Goal: Transaction & Acquisition: Purchase product/service

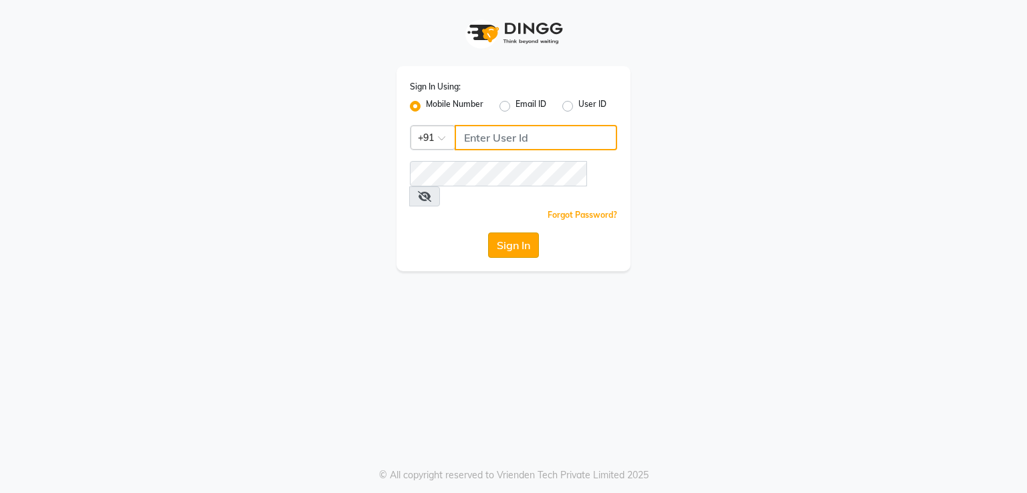
type input "7295029191"
click at [525, 233] on button "Sign In" at bounding box center [513, 245] width 51 height 25
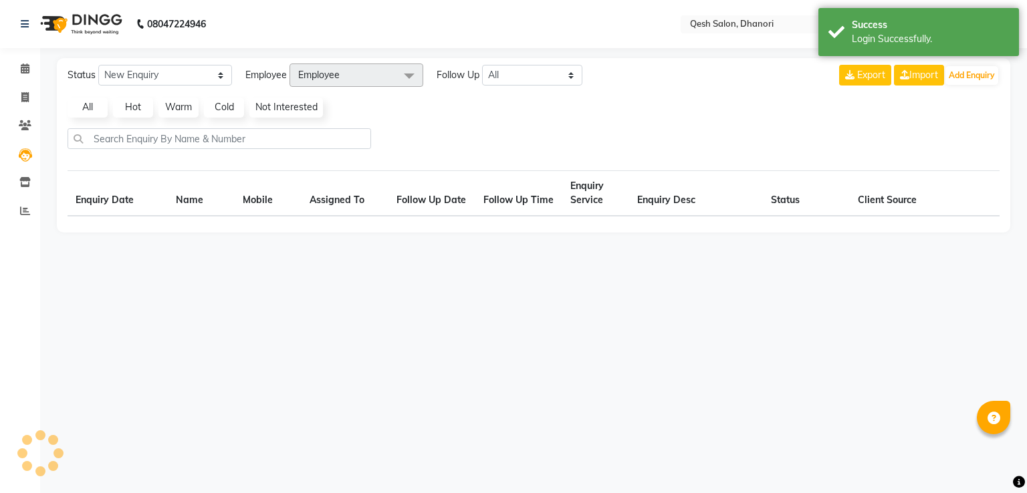
select select "en"
select select "10"
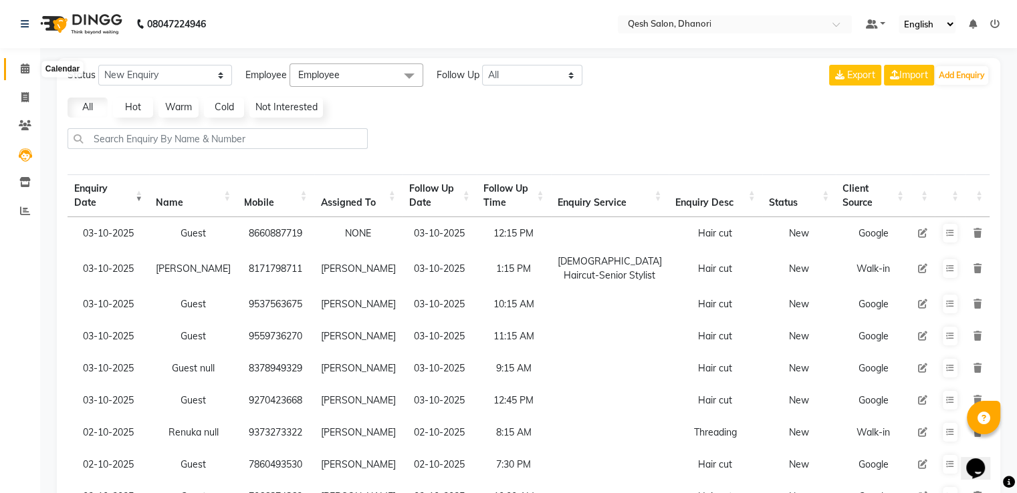
click at [31, 72] on span at bounding box center [24, 68] width 23 height 15
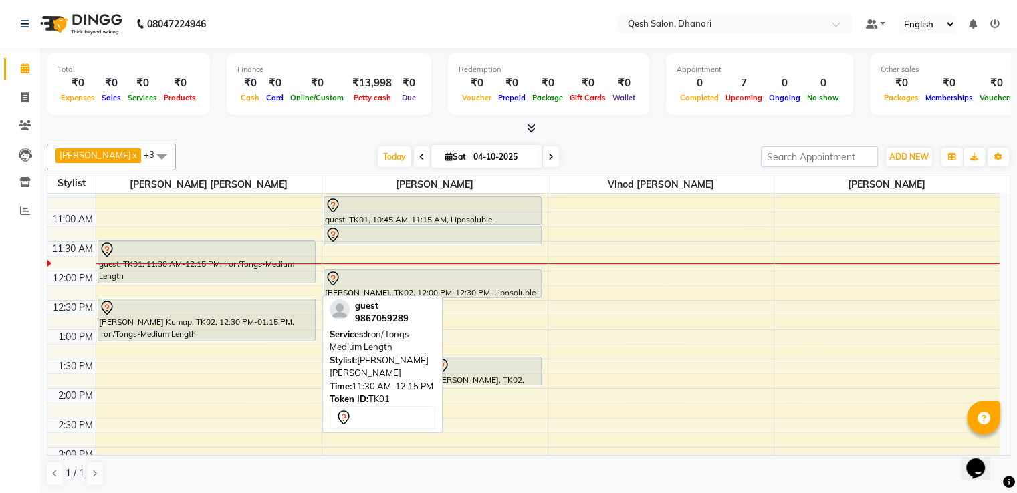
scroll to position [134, 0]
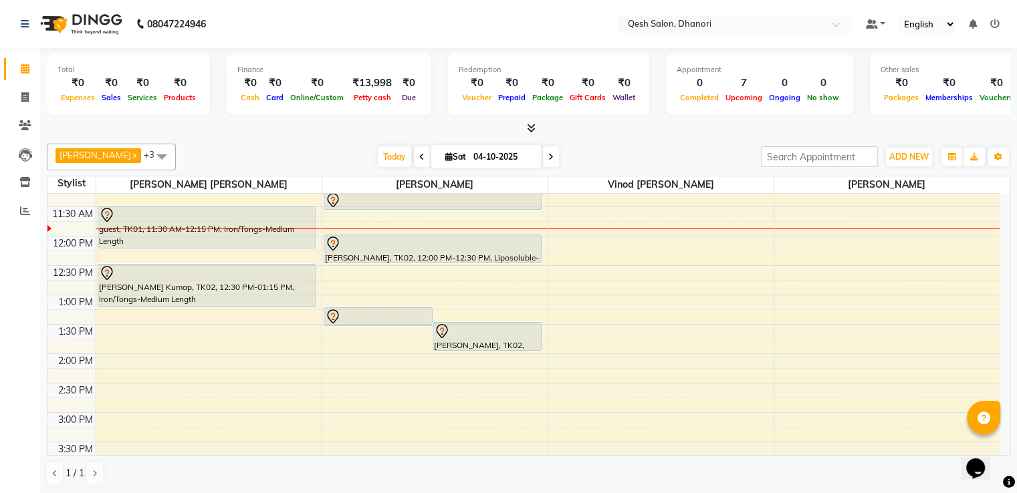
click at [131, 310] on div "9:00 AM 9:30 AM 10:00 AM 10:30 AM 11:00 AM 11:30 AM 12:00 PM 12:30 PM 1:00 PM 1…" at bounding box center [523, 471] width 952 height 823
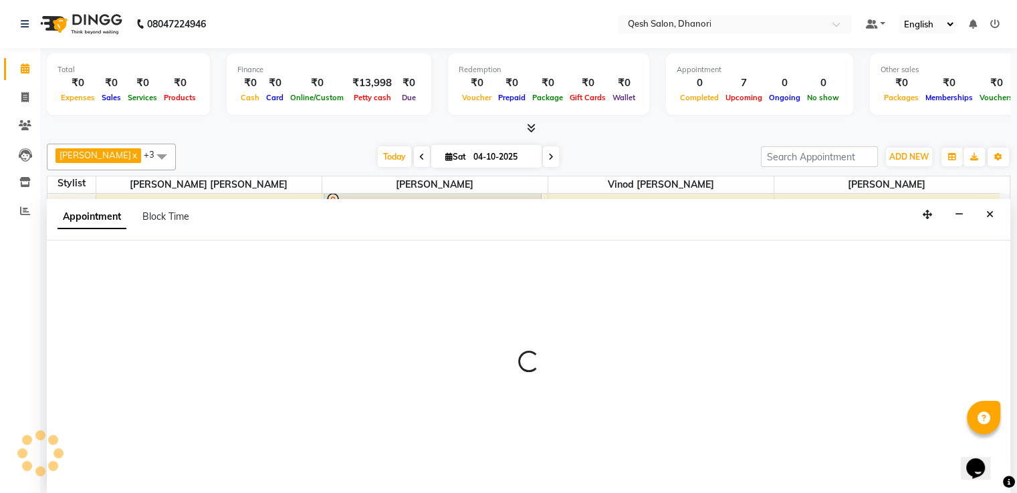
scroll to position [1, 0]
select select "79251"
select select "tentative"
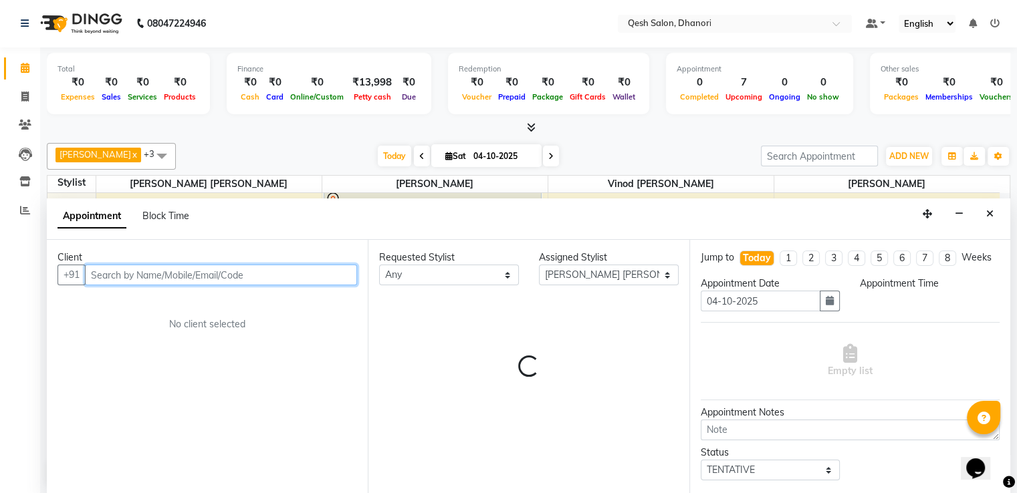
select select "795"
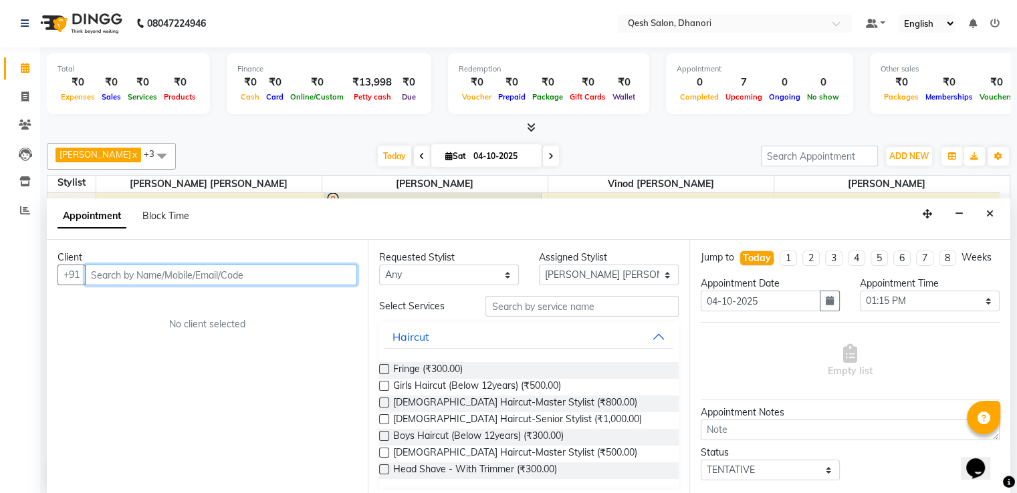
click at [126, 273] on input "text" at bounding box center [221, 275] width 272 height 21
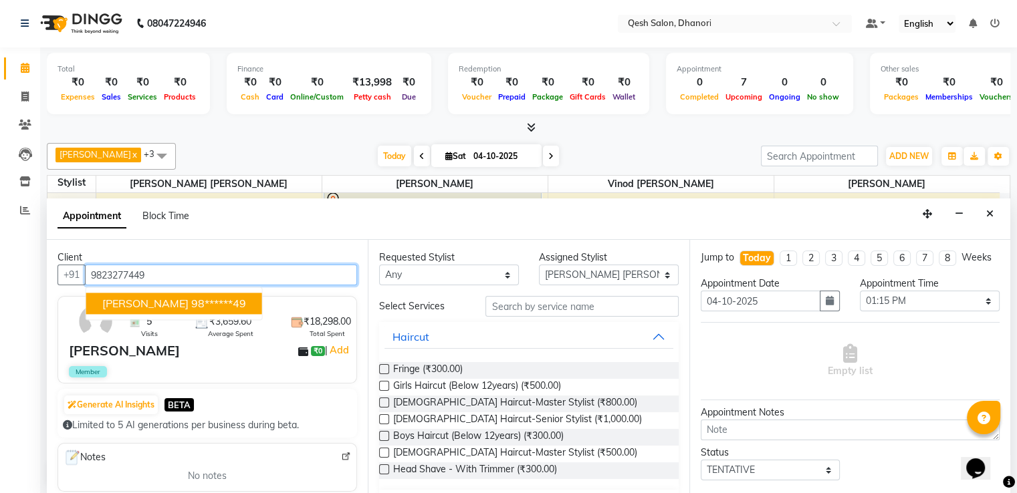
type input "9823277449"
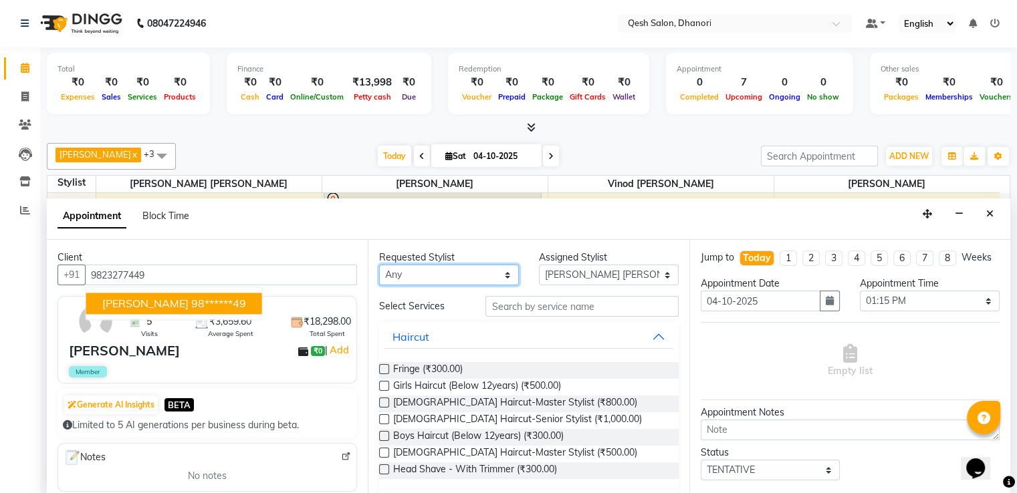
click at [449, 272] on select "Any Gagandeep Arora Harry Siril Anthony Salon Sunil Kisan Wani Vanita Kamble Vi…" at bounding box center [449, 275] width 140 height 21
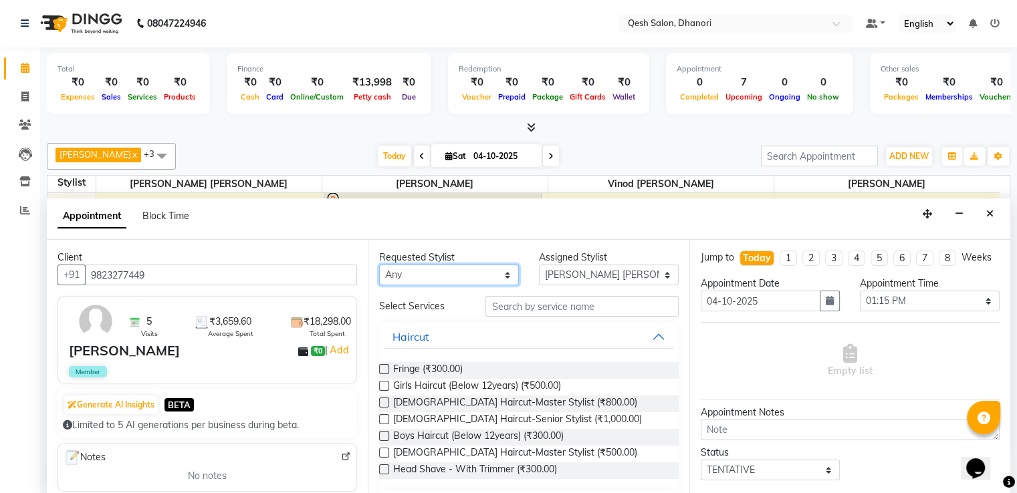
select select "79251"
click at [379, 265] on select "Any Gagandeep Arora Harry Siril Anthony Salon Sunil Kisan Wani Vanita Kamble Vi…" at bounding box center [449, 275] width 140 height 21
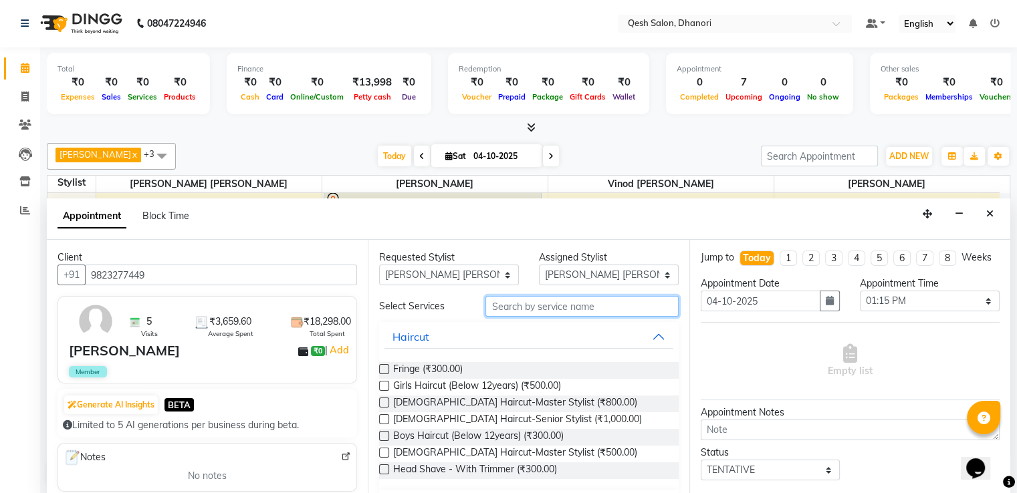
click at [526, 300] on input "text" at bounding box center [581, 306] width 192 height 21
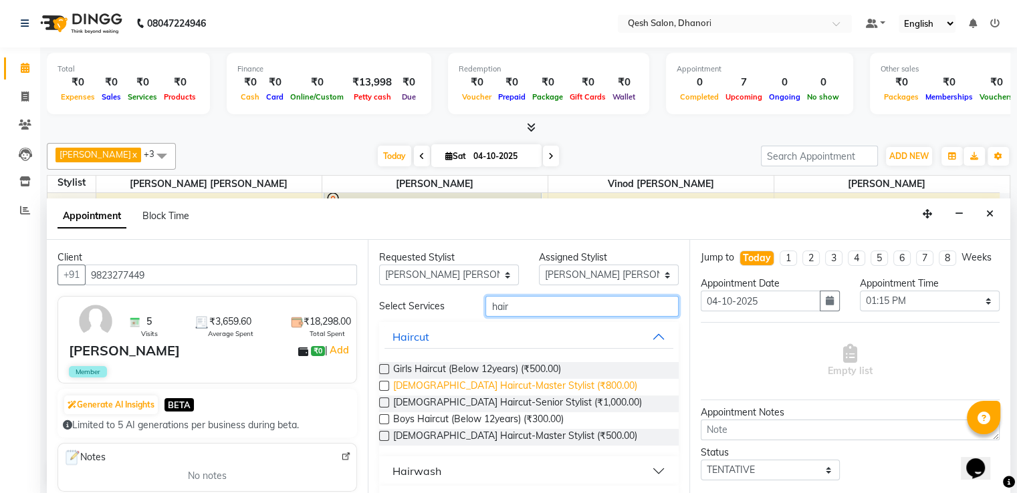
type input "hair"
click at [505, 388] on span "Female Haircut-Master Stylist (₹800.00)" at bounding box center [515, 387] width 244 height 17
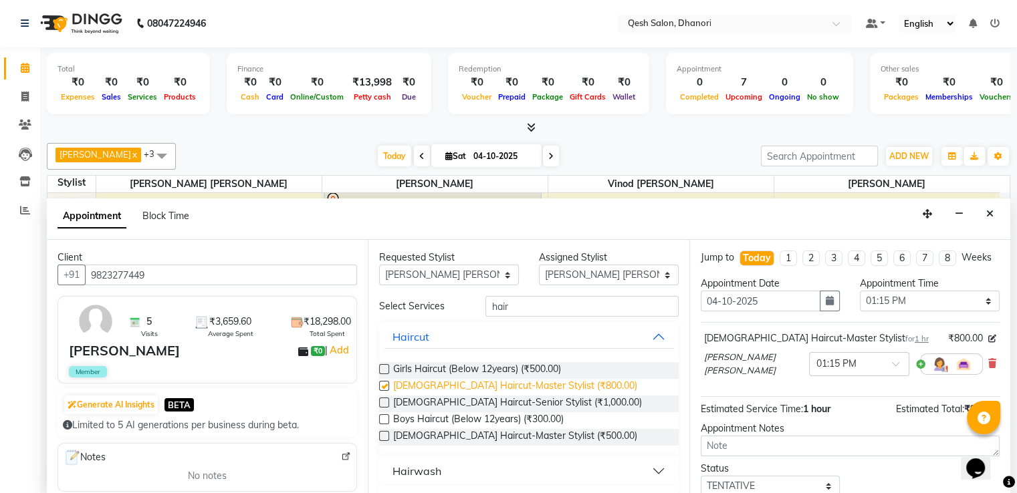
checkbox input "false"
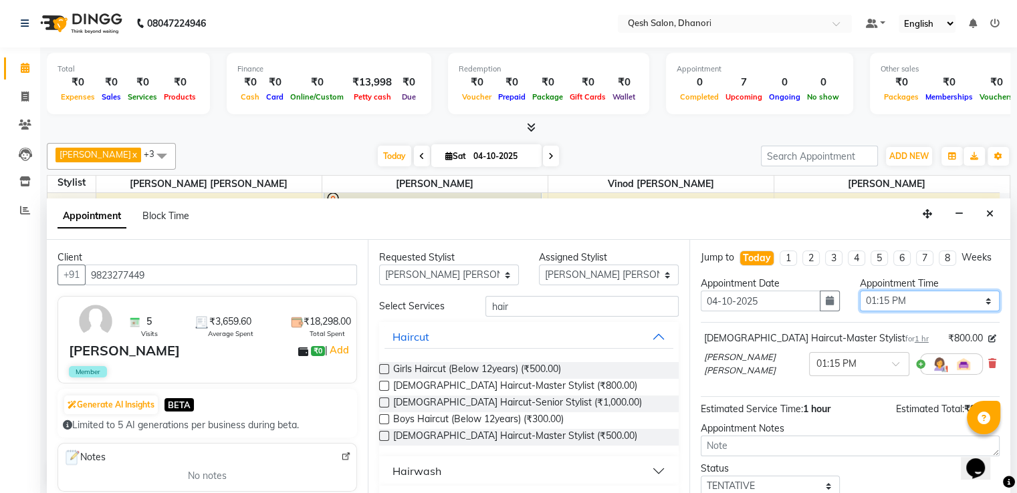
click at [930, 311] on select "Select 10:00 AM 10:15 AM 10:30 AM 10:45 AM 11:00 AM 11:15 AM 11:30 AM 11:45 AM …" at bounding box center [929, 301] width 140 height 21
select select "750"
click at [859, 301] on select "Select 10:00 AM 10:15 AM 10:30 AM 10:45 AM 11:00 AM 11:15 AM 11:30 AM 11:45 AM …" at bounding box center [929, 301] width 140 height 21
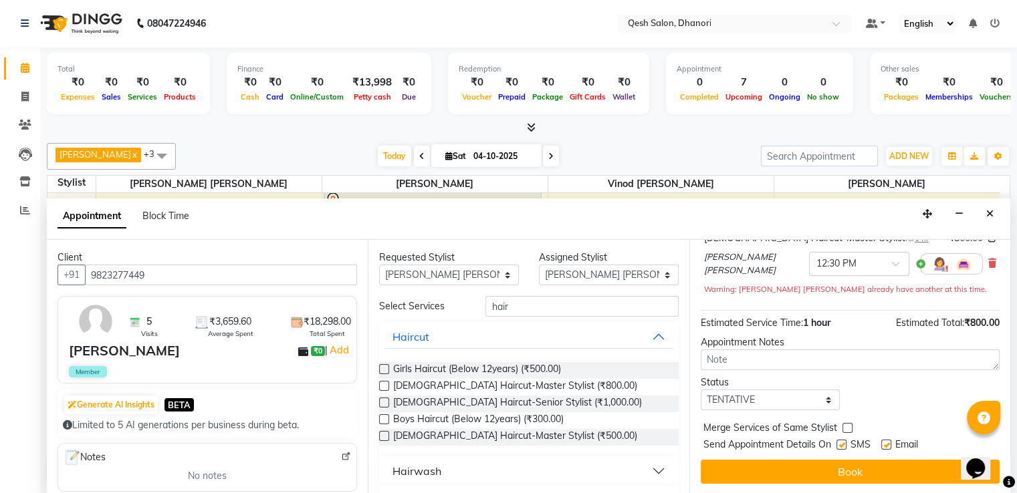
scroll to position [110, 0]
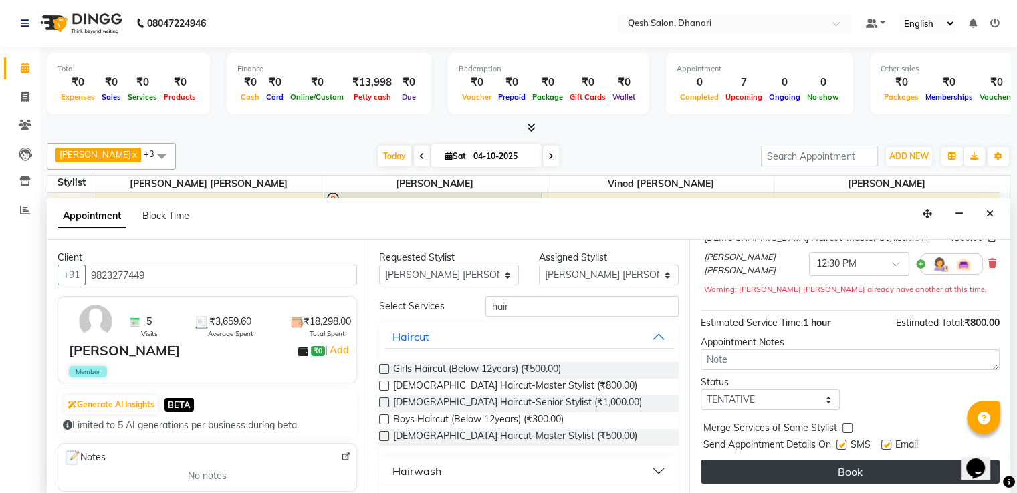
click at [833, 473] on button "Book" at bounding box center [849, 472] width 299 height 24
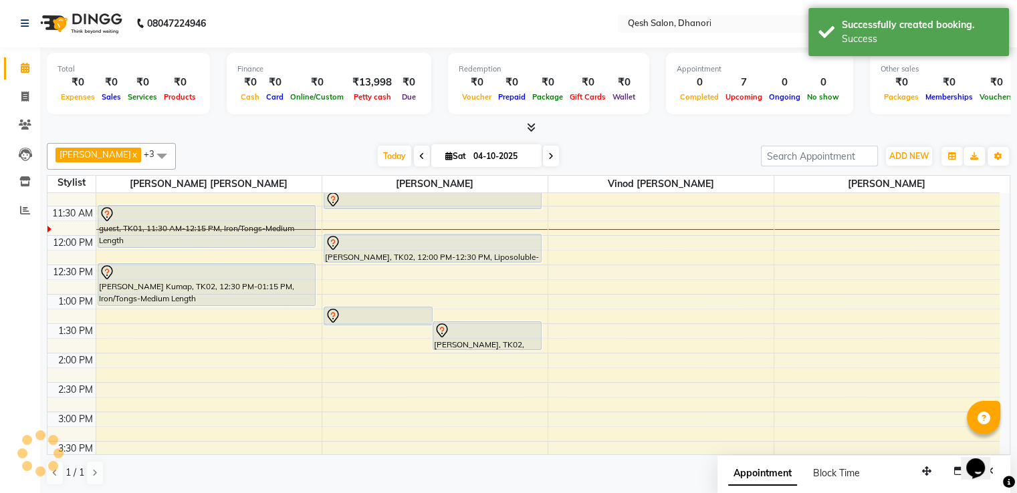
scroll to position [0, 0]
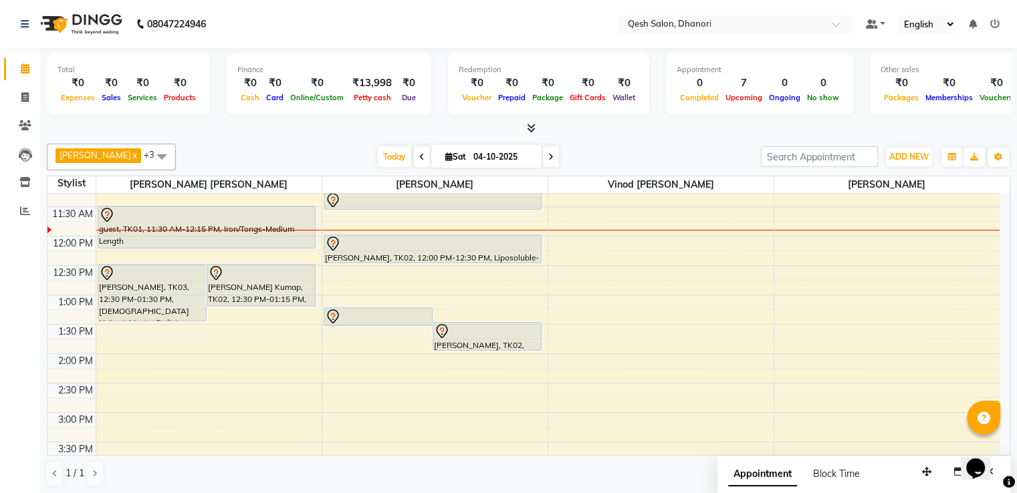
click at [625, 251] on div "9:00 AM 9:30 AM 10:00 AM 10:30 AM 11:00 AM 11:30 AM 12:00 PM 12:30 PM 1:00 PM 1…" at bounding box center [523, 471] width 952 height 823
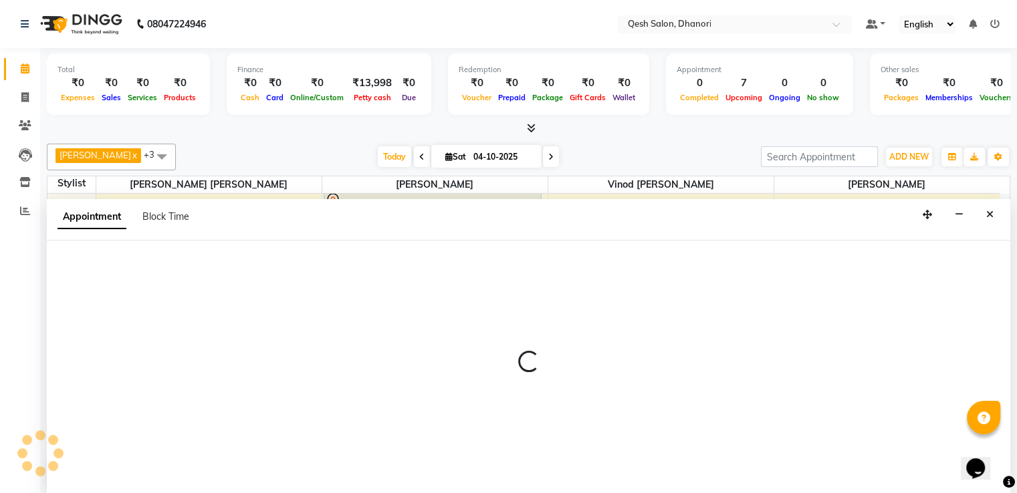
select select "83742"
select select "tentative"
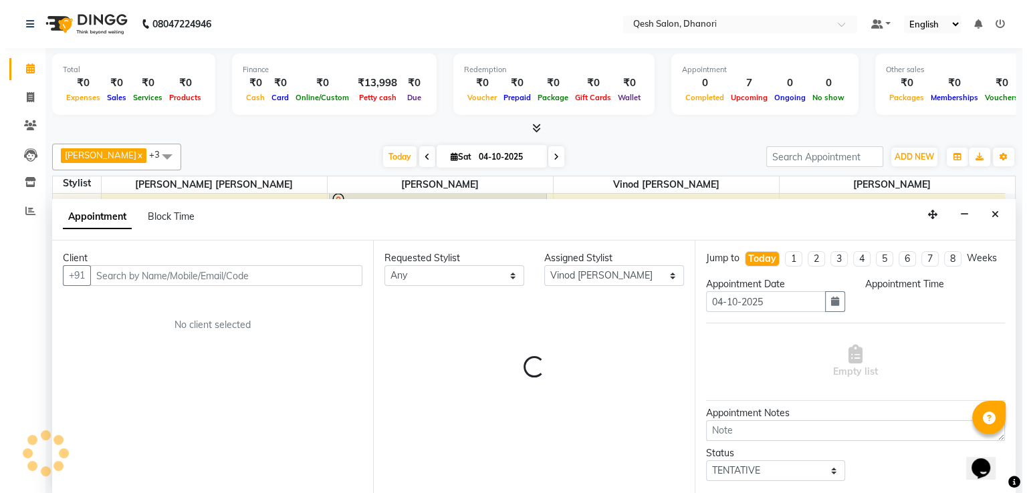
scroll to position [1, 0]
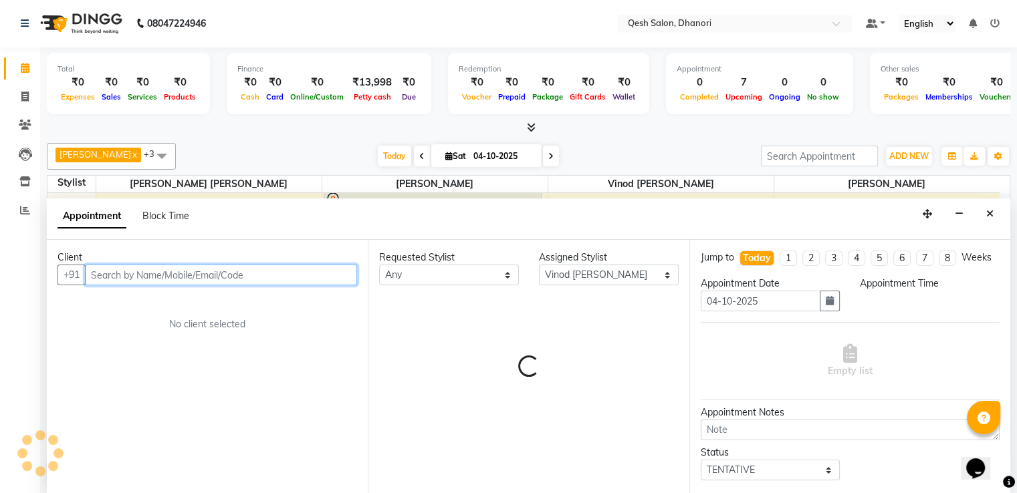
select select "735"
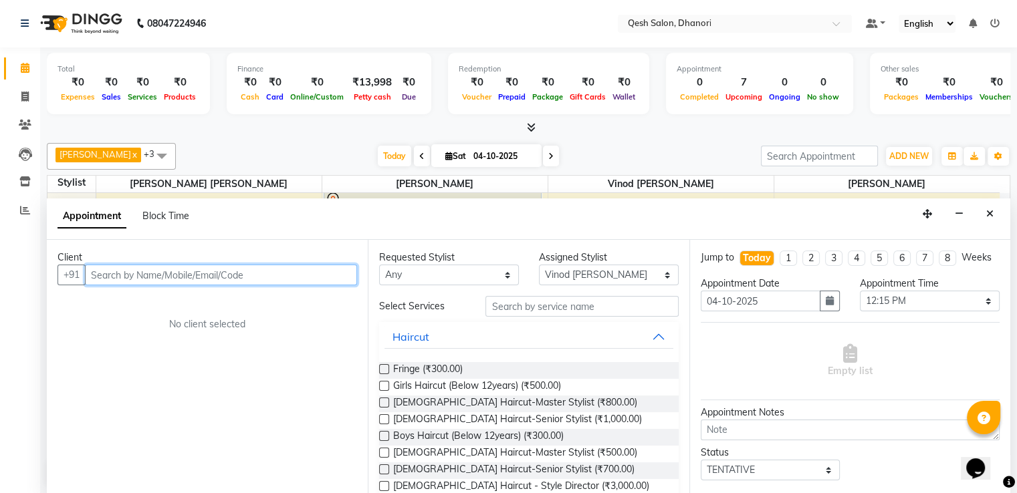
click at [247, 277] on input "text" at bounding box center [221, 275] width 272 height 21
type input "8310465908"
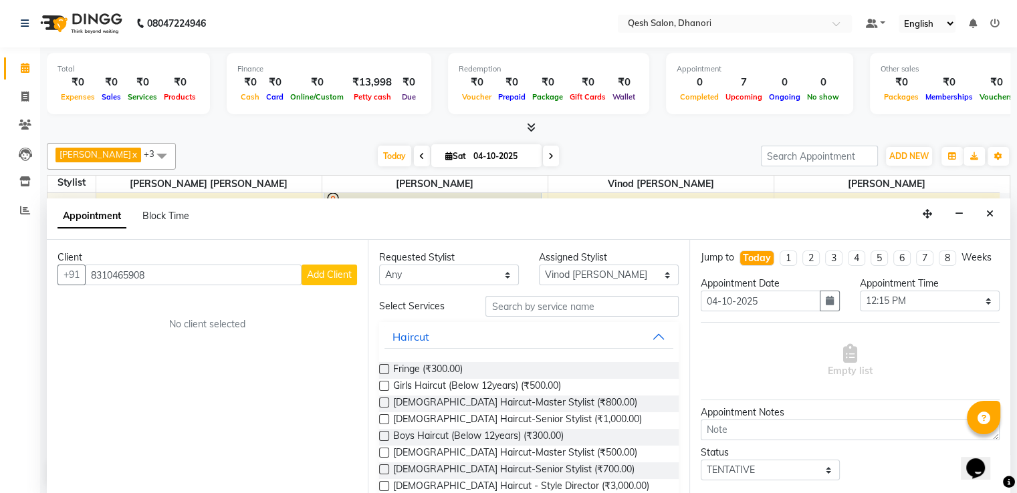
click at [339, 273] on span "Add Client" at bounding box center [329, 275] width 45 height 12
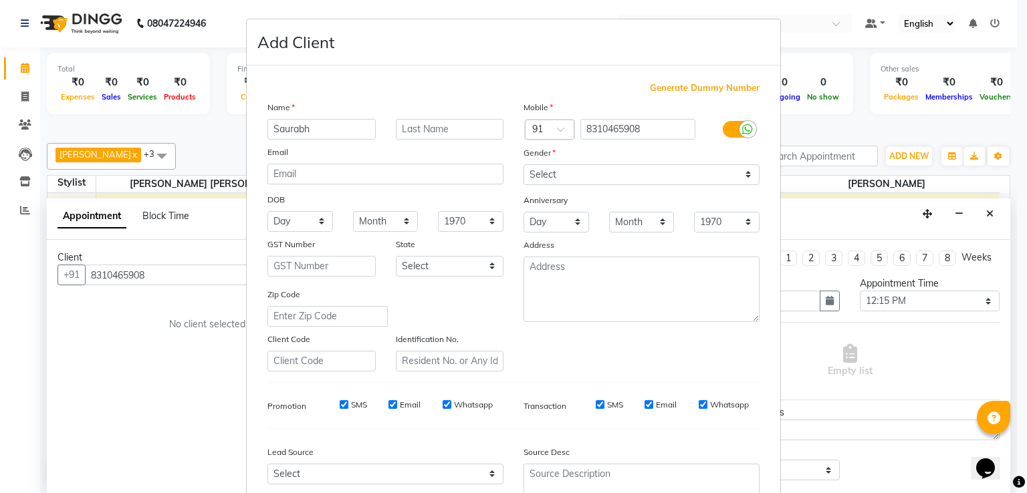
click at [269, 128] on input "Saurabh" at bounding box center [321, 129] width 108 height 21
click at [156, 126] on ngb-modal-window "Add Client Generate Dummy Number Name Saurabh Email DOB Day 01 02 03 04 05 06 0…" at bounding box center [513, 246] width 1027 height 493
type input "Saurabh"
click at [421, 131] on input "text" at bounding box center [450, 129] width 108 height 21
click at [422, 129] on input "text" at bounding box center [450, 129] width 108 height 21
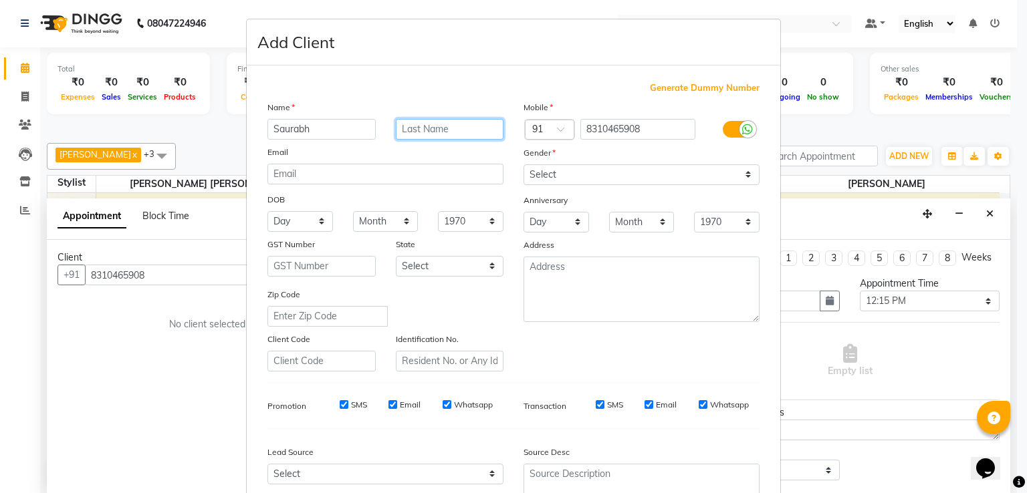
paste input "Saurabh"
type input "Saurabh"
click at [172, 141] on ngb-modal-window "Add Client Generate Dummy Number Name Saurabh Saurabh Email DOB Day 01 02 03 04…" at bounding box center [513, 246] width 1027 height 493
type input "d"
type input "Dr"
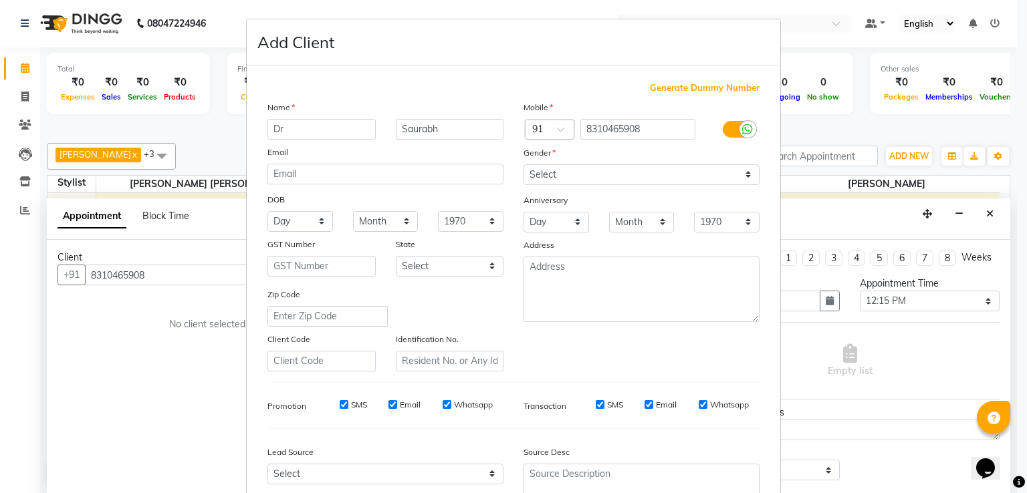
drag, startPoint x: 671, startPoint y: 161, endPoint x: 670, endPoint y: 180, distance: 18.7
click at [671, 164] on div "Mobile Country Code × 91 8310465908 Gender Select Male Female Other Prefer Not …" at bounding box center [641, 235] width 256 height 271
click at [670, 178] on select "Select [DEMOGRAPHIC_DATA] [DEMOGRAPHIC_DATA] Other Prefer Not To Say" at bounding box center [641, 174] width 236 height 21
select select "[DEMOGRAPHIC_DATA]"
click at [523, 165] on select "Select [DEMOGRAPHIC_DATA] [DEMOGRAPHIC_DATA] Other Prefer Not To Say" at bounding box center [641, 174] width 236 height 21
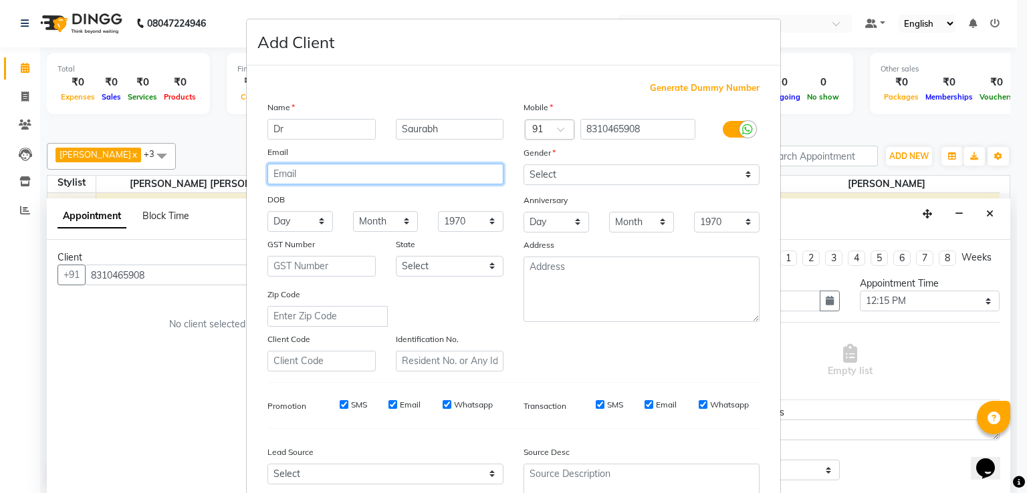
click at [392, 171] on input "email" at bounding box center [385, 174] width 236 height 21
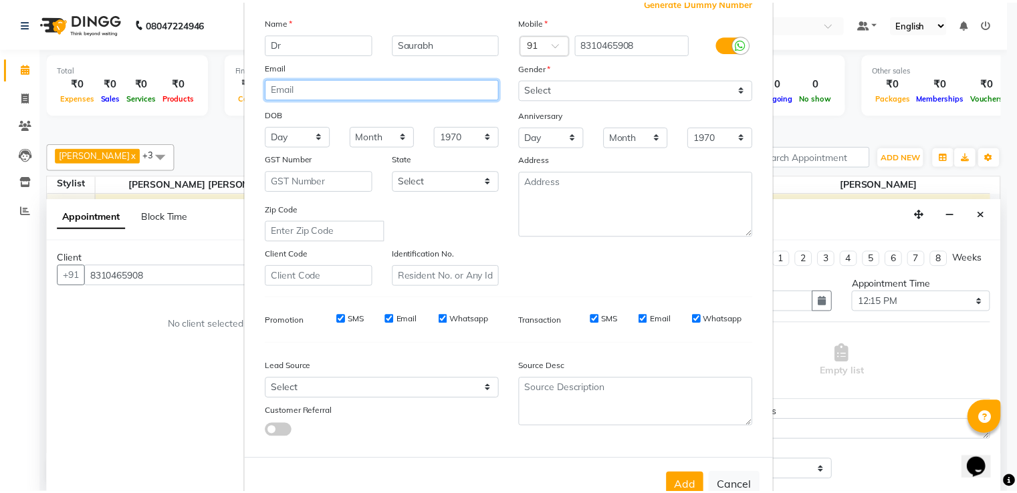
scroll to position [130, 0]
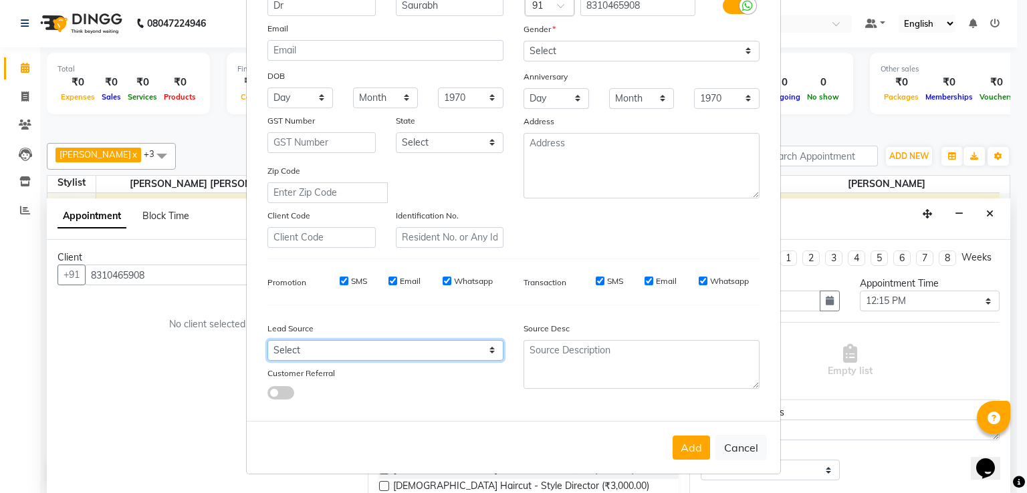
click at [296, 349] on select "Select Walk-in Referral Internet Friend Word of Mouth Advertisement Facebook Ju…" at bounding box center [385, 350] width 236 height 21
select select "51686"
click at [267, 340] on select "Select Walk-in Referral Internet Friend Word of Mouth Advertisement Facebook Ju…" at bounding box center [385, 350] width 236 height 21
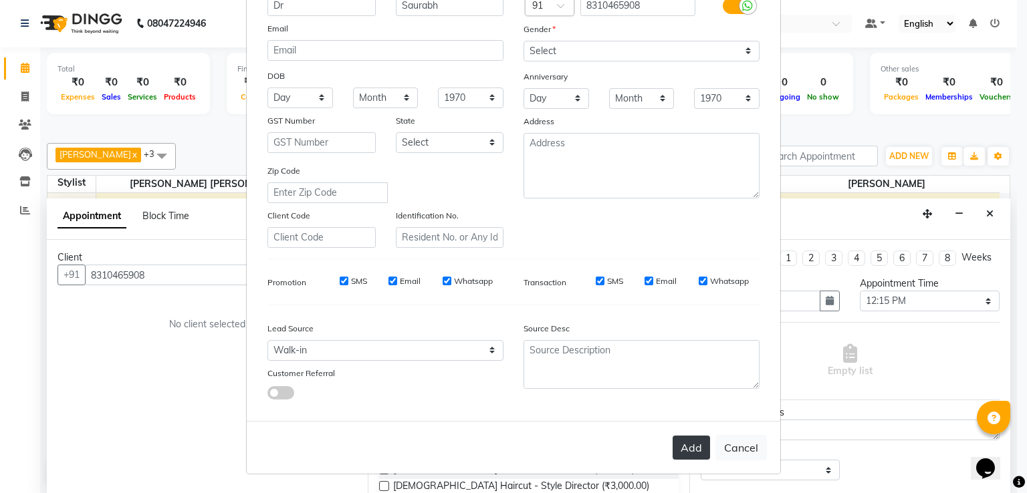
click at [688, 450] on button "Add" at bounding box center [690, 448] width 37 height 24
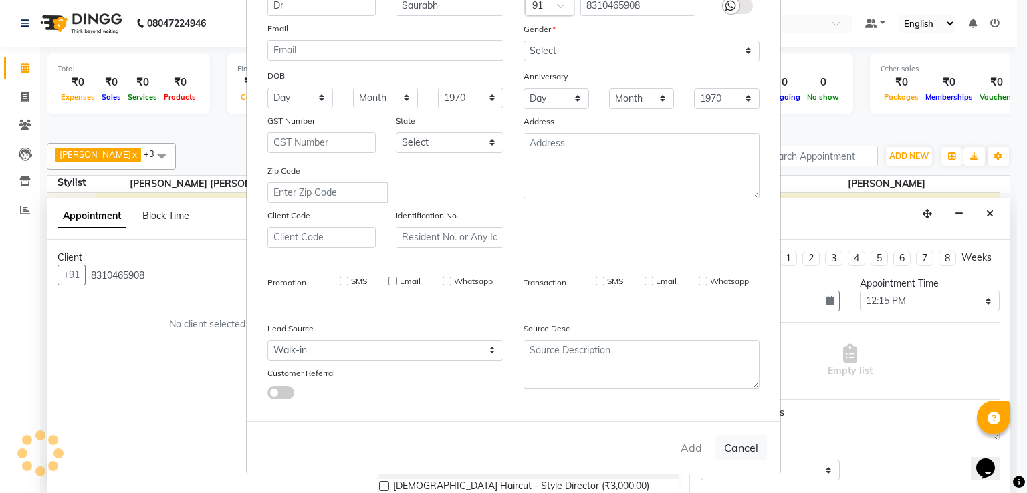
type input "83******08"
select select
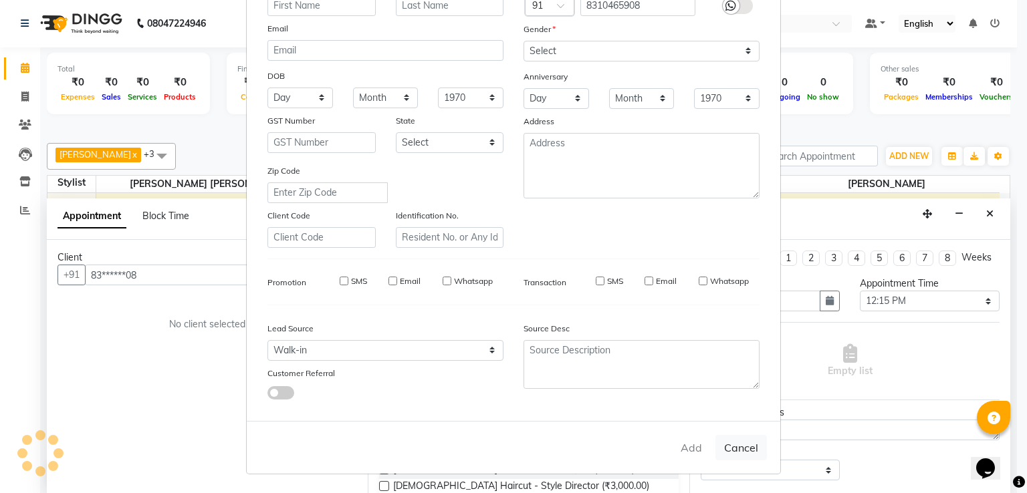
select select
checkbox input "false"
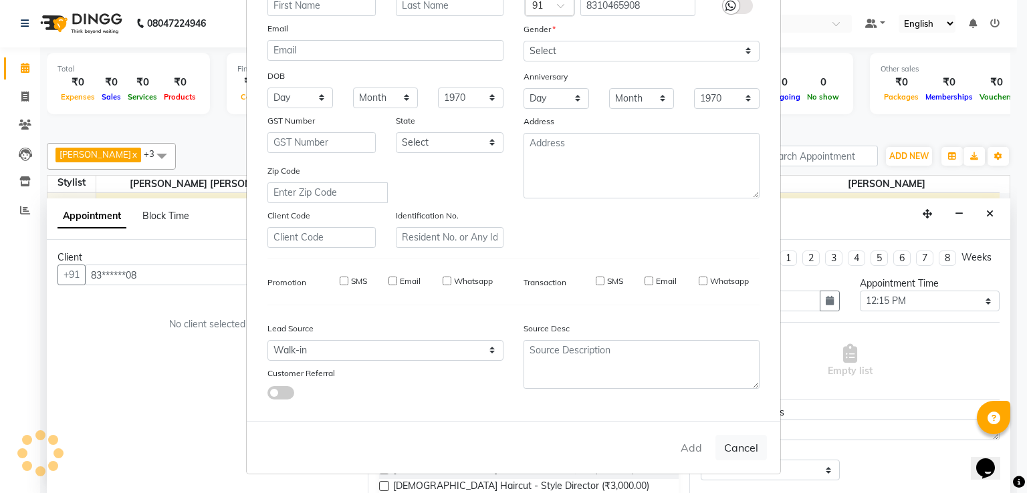
checkbox input "false"
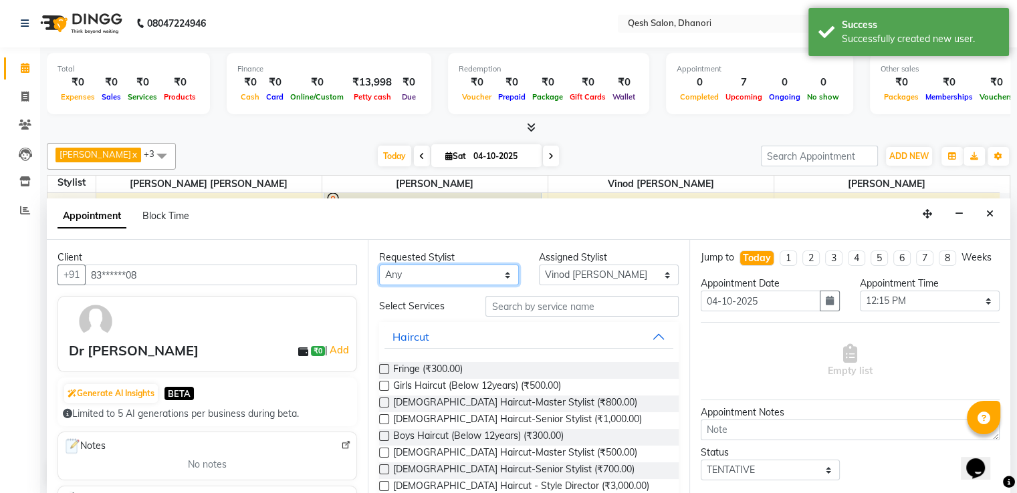
click at [436, 272] on select "Any [PERSON_NAME] [PERSON_NAME] [PERSON_NAME] [PERSON_NAME] Kisan [PERSON_NAME]…" at bounding box center [449, 275] width 140 height 21
select select "83667"
click at [379, 265] on select "Any [PERSON_NAME] [PERSON_NAME] [PERSON_NAME] [PERSON_NAME] Kisan [PERSON_NAME]…" at bounding box center [449, 275] width 140 height 21
select select "83667"
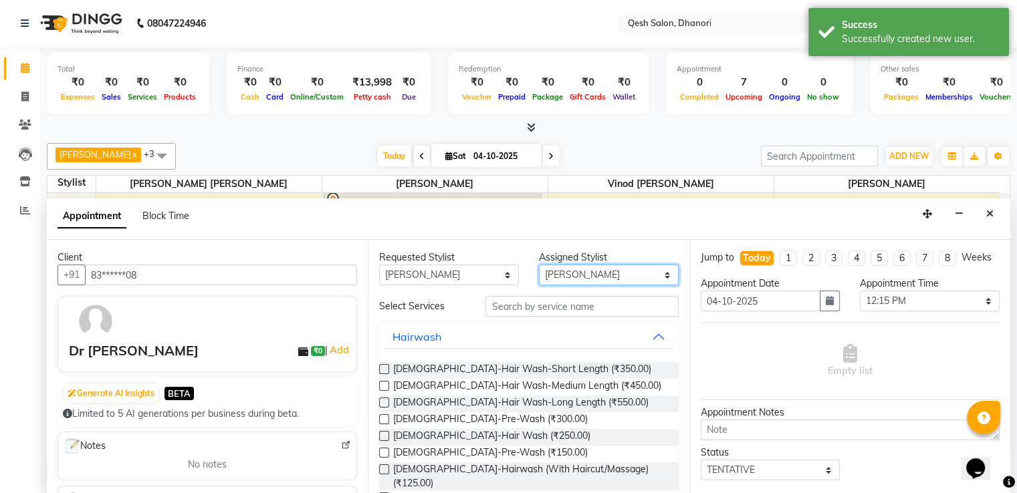
click at [574, 273] on select "Select [PERSON_NAME] [PERSON_NAME] [PERSON_NAME] Salon [PERSON_NAME] [PERSON_NA…" at bounding box center [609, 275] width 140 height 21
click at [444, 273] on select "Any [PERSON_NAME] [PERSON_NAME] [PERSON_NAME] [PERSON_NAME] Kisan [PERSON_NAME]…" at bounding box center [449, 275] width 140 height 21
select select "83742"
click at [379, 265] on select "Any [PERSON_NAME] [PERSON_NAME] [PERSON_NAME] [PERSON_NAME] Kisan [PERSON_NAME]…" at bounding box center [449, 275] width 140 height 21
select select "83742"
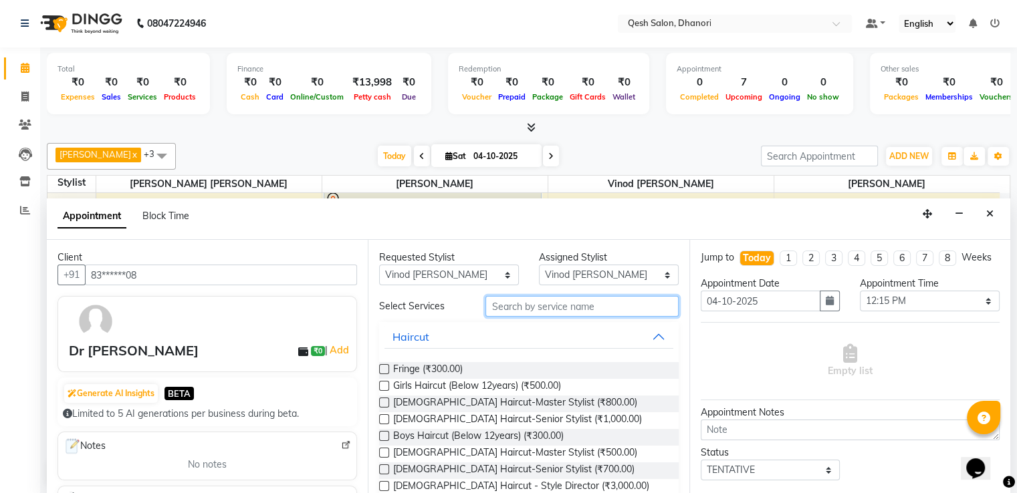
click at [525, 301] on input "text" at bounding box center [581, 306] width 192 height 21
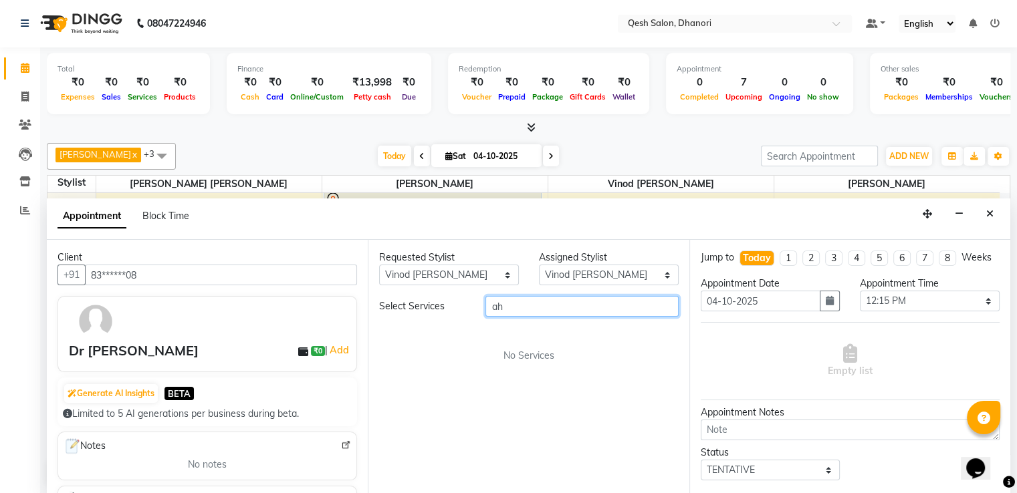
type input "a"
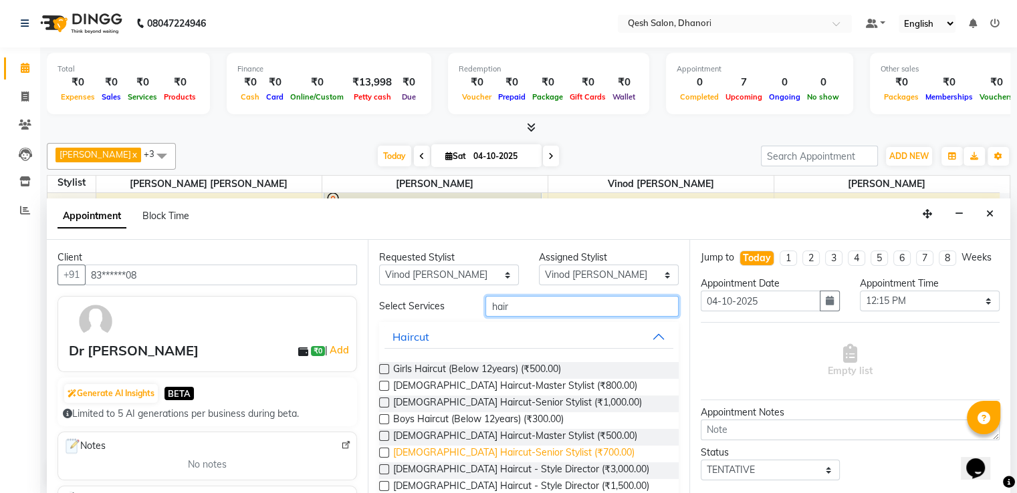
type input "hair"
click at [498, 453] on span "[DEMOGRAPHIC_DATA] Haircut-Senior Stylist (₹700.00)" at bounding box center [513, 454] width 241 height 17
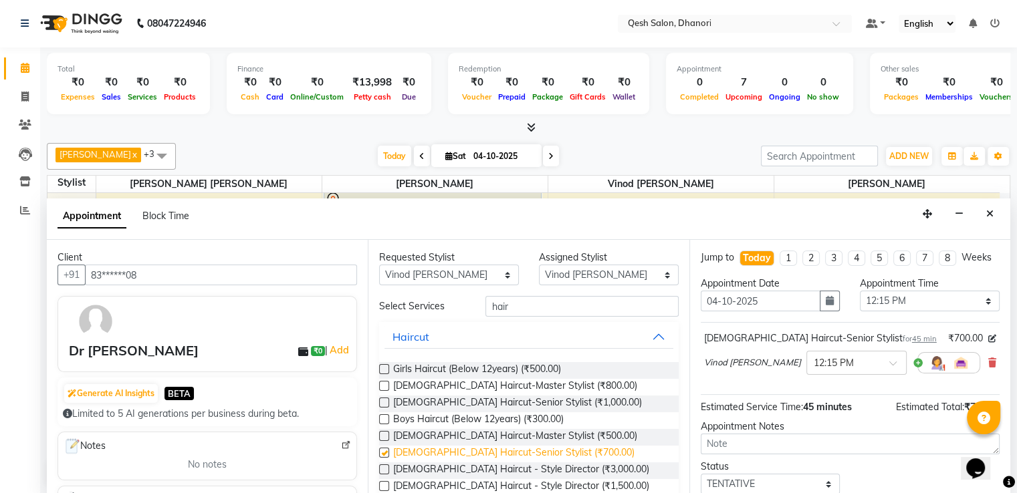
checkbox input "false"
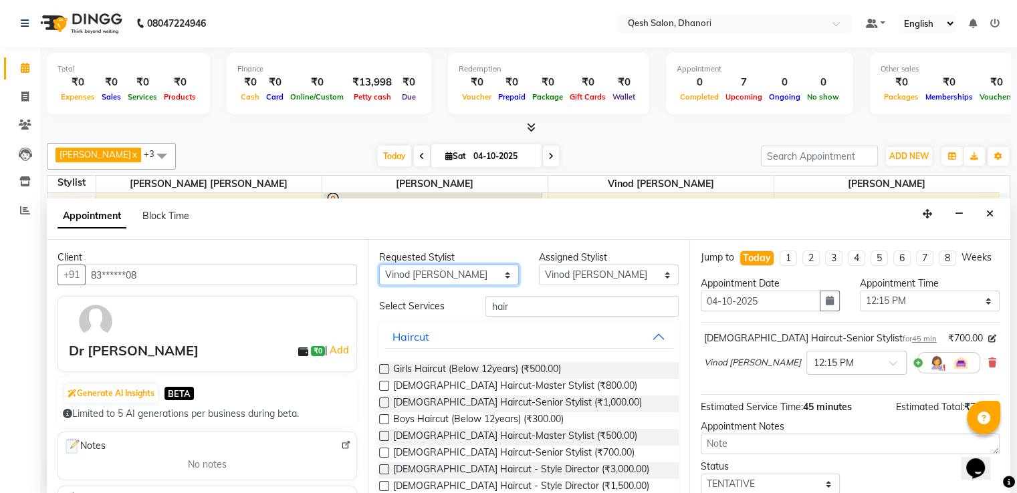
click at [446, 277] on select "Any [PERSON_NAME] [PERSON_NAME] [PERSON_NAME] [PERSON_NAME] Kisan [PERSON_NAME]…" at bounding box center [449, 275] width 140 height 21
select select "83667"
click at [379, 265] on select "Any [PERSON_NAME] [PERSON_NAME] [PERSON_NAME] [PERSON_NAME] Kisan [PERSON_NAME]…" at bounding box center [449, 275] width 140 height 21
select select "83667"
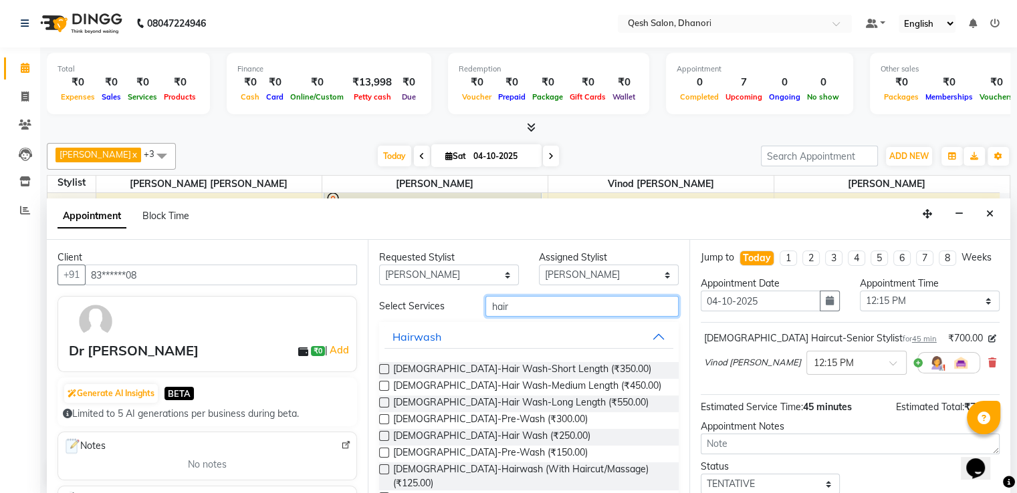
drag, startPoint x: 489, startPoint y: 313, endPoint x: 299, endPoint y: 313, distance: 189.8
click at [299, 313] on div "Client +91 83******08 Dr Saurabh ₹0 | Add Generate AI Insights BETA Limited to …" at bounding box center [528, 367] width 963 height 255
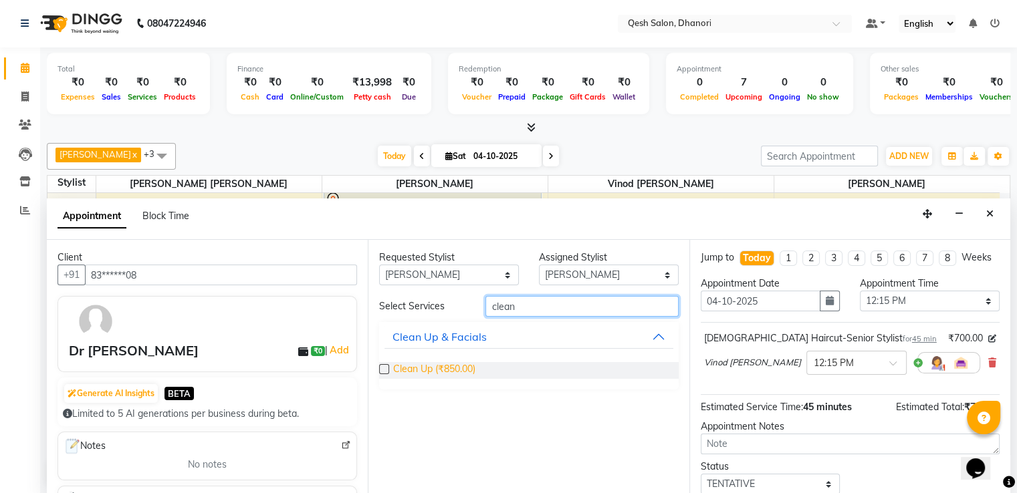
type input "clean"
click at [401, 369] on span "Clean Up (₹850.00)" at bounding box center [434, 370] width 82 height 17
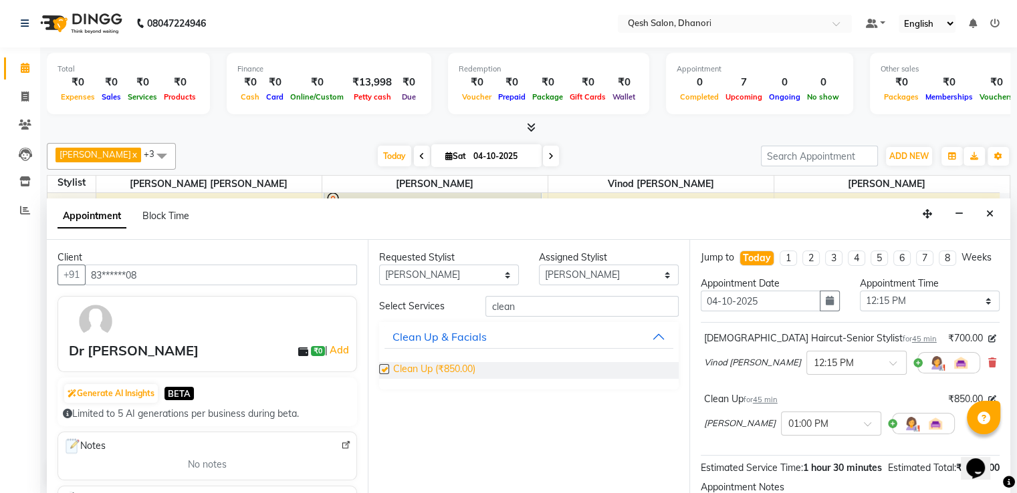
checkbox input "false"
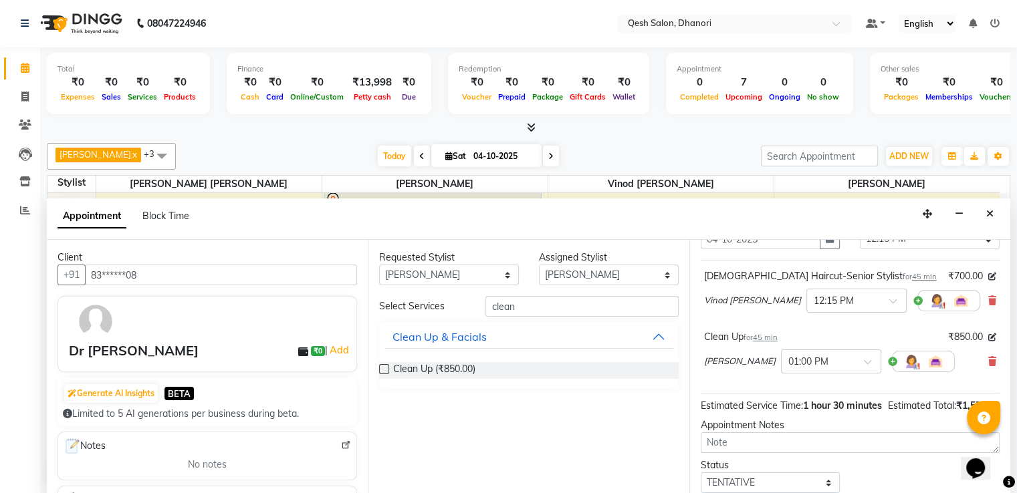
scroll to position [174, 0]
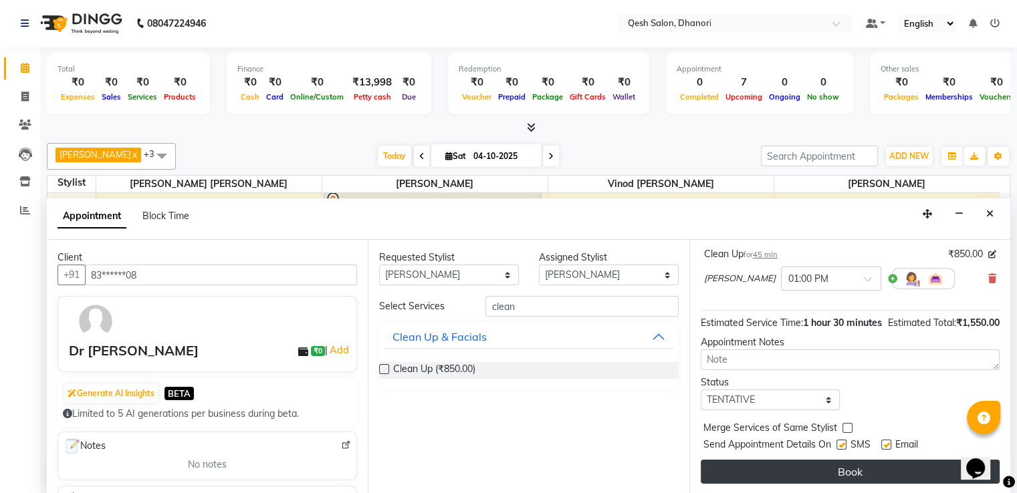
click at [859, 467] on button "Book" at bounding box center [849, 472] width 299 height 24
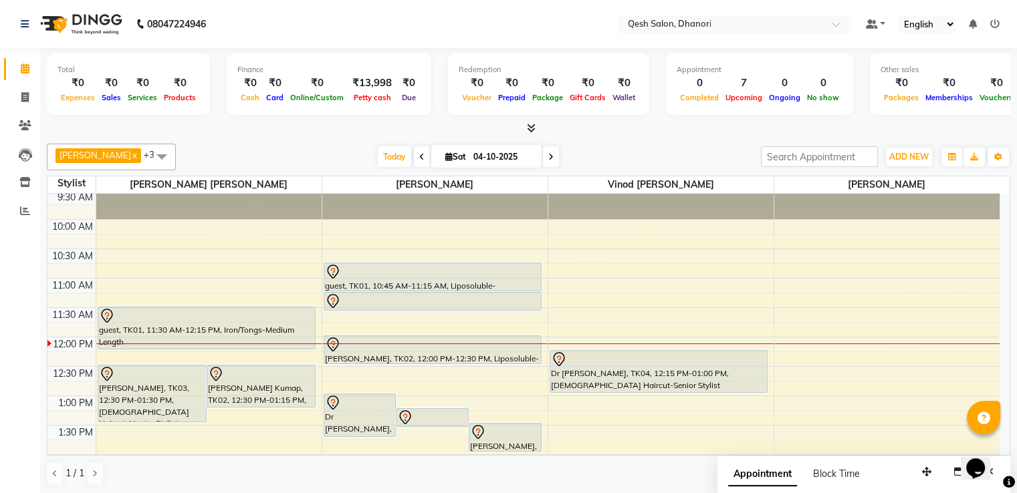
scroll to position [0, 0]
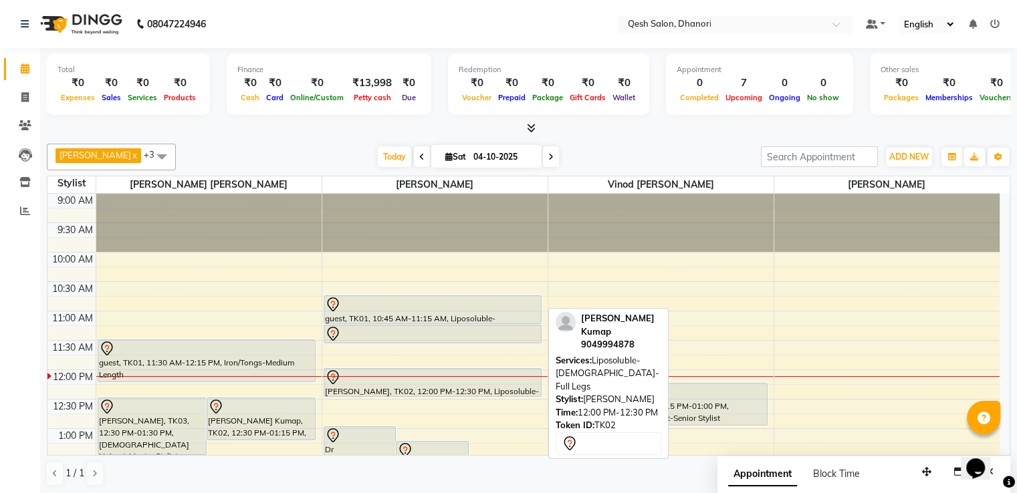
click at [418, 378] on div at bounding box center [433, 378] width 216 height 16
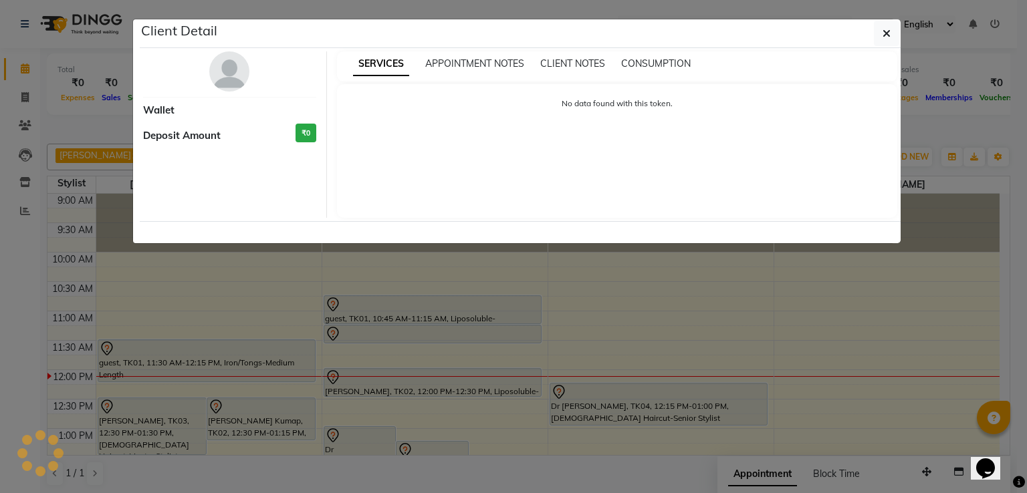
select select "7"
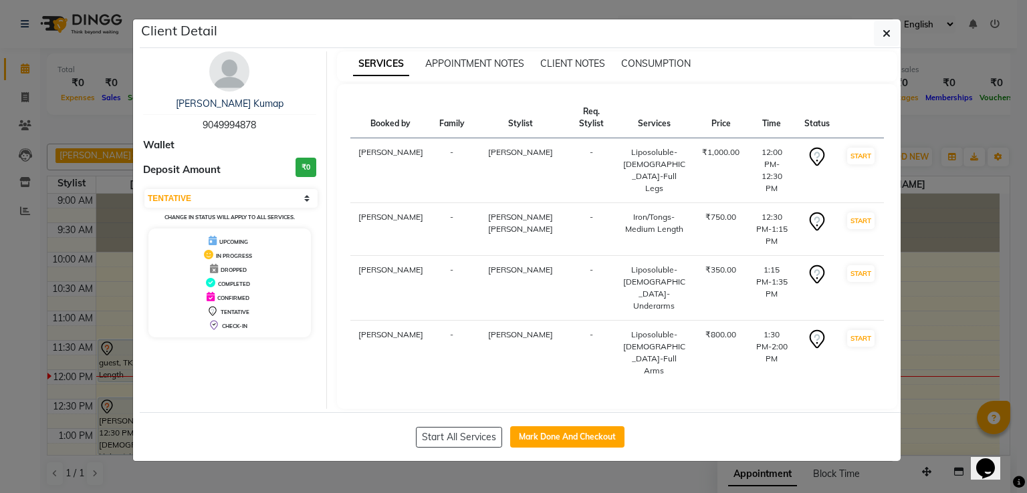
click at [938, 376] on ngb-modal-window "Client Detail Vanshika Kumap 9049994878 Wallet Deposit Amount ₹0 Select IN SERV…" at bounding box center [513, 246] width 1027 height 493
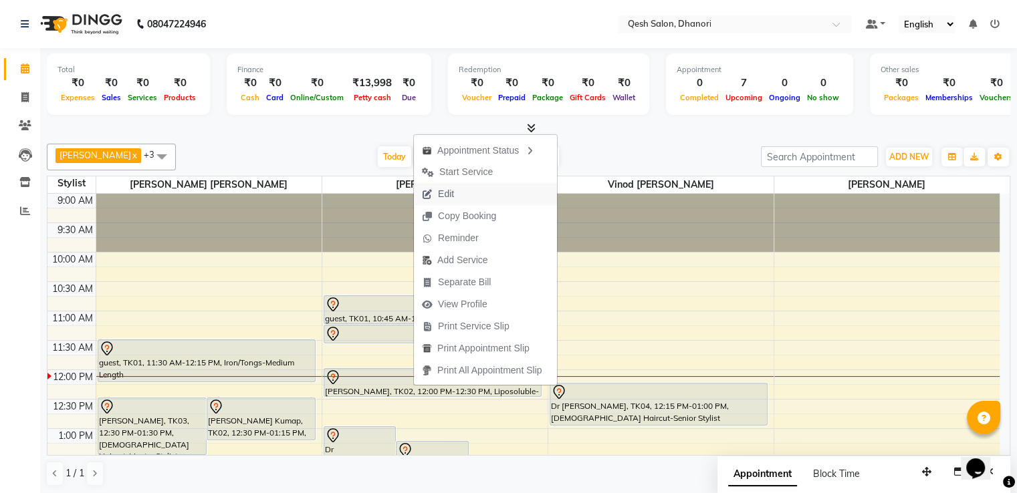
click at [459, 188] on span "Edit" at bounding box center [438, 194] width 48 height 22
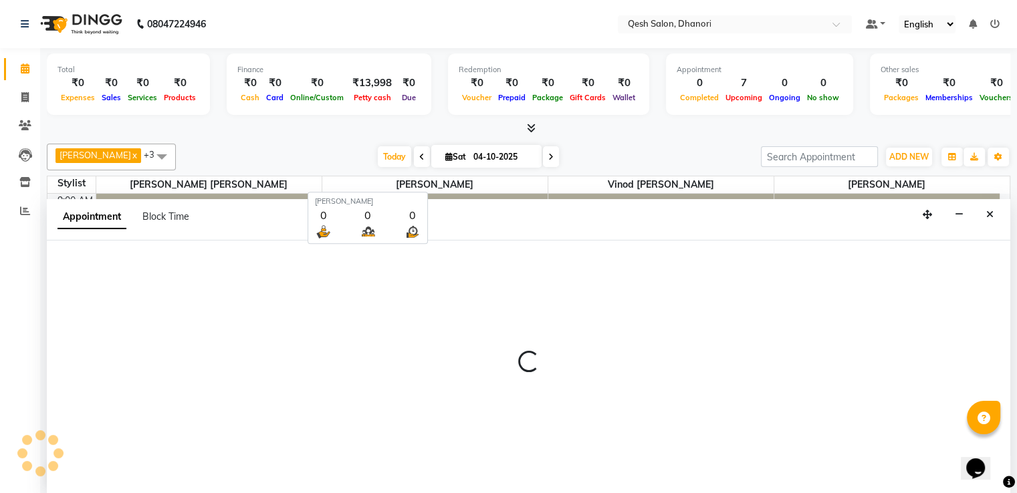
scroll to position [1, 0]
select select "tentative"
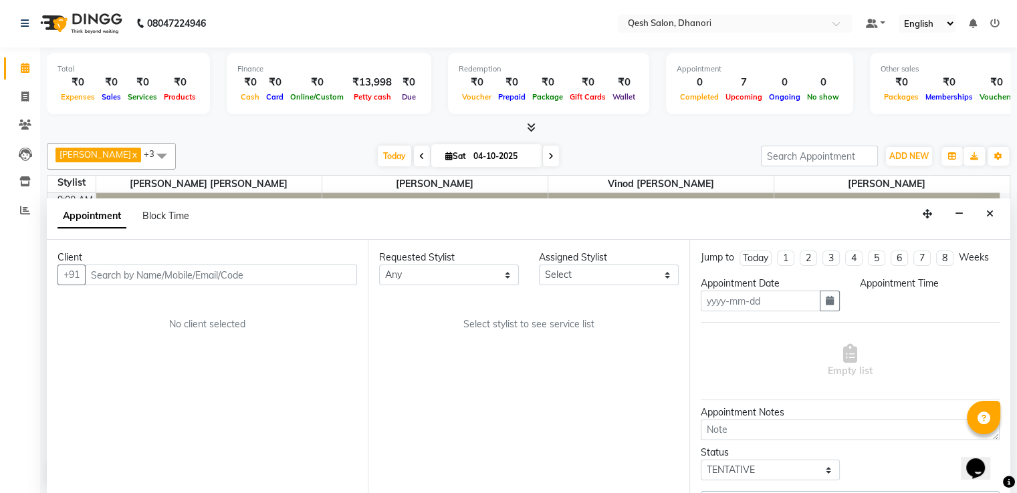
type input "04-10-2025"
select select "720"
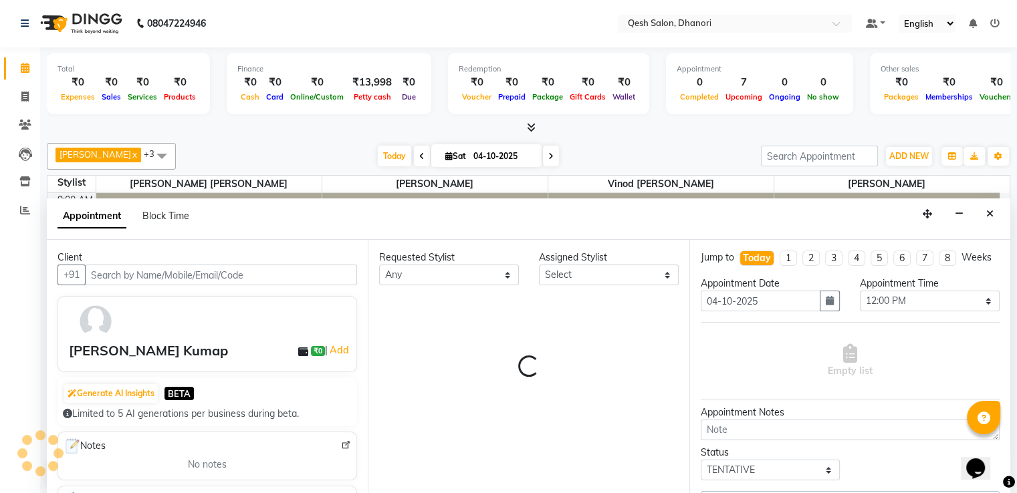
select select "83667"
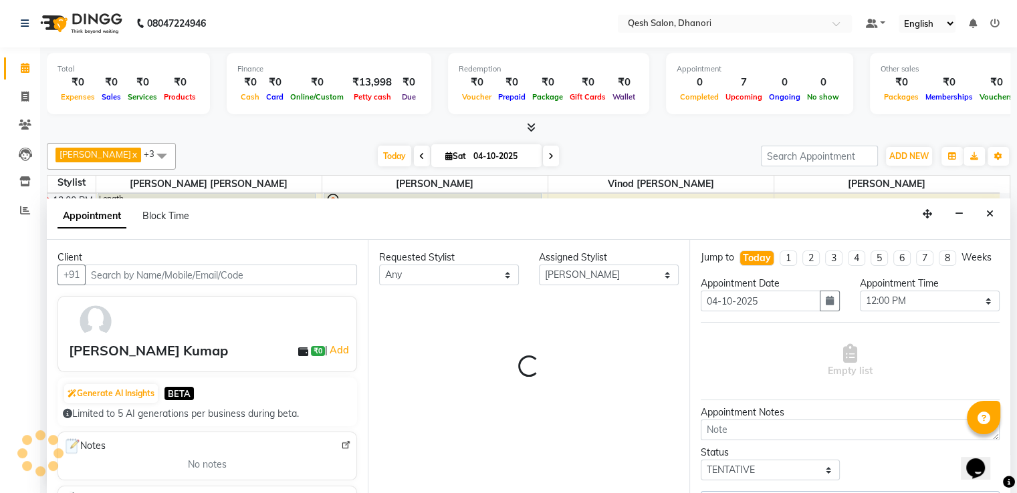
select select "3869"
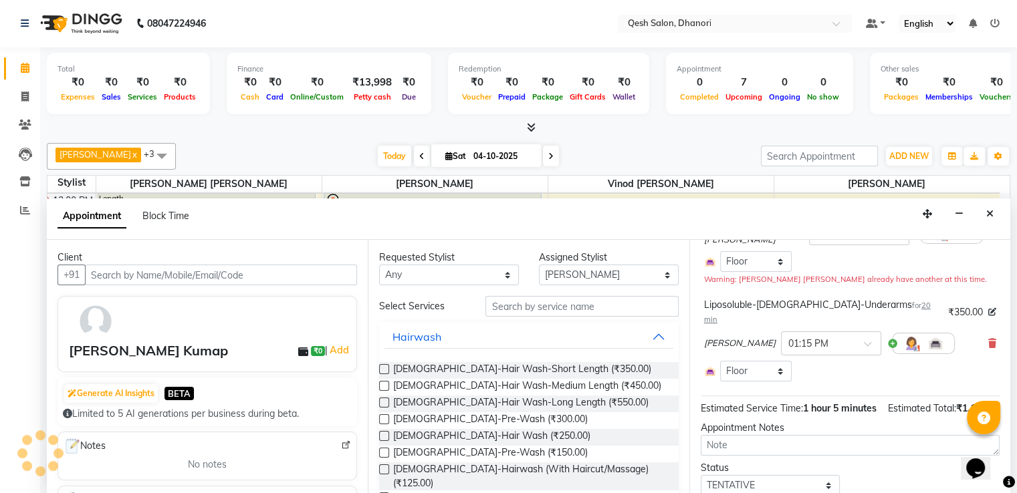
scroll to position [134, 0]
select select "3869"
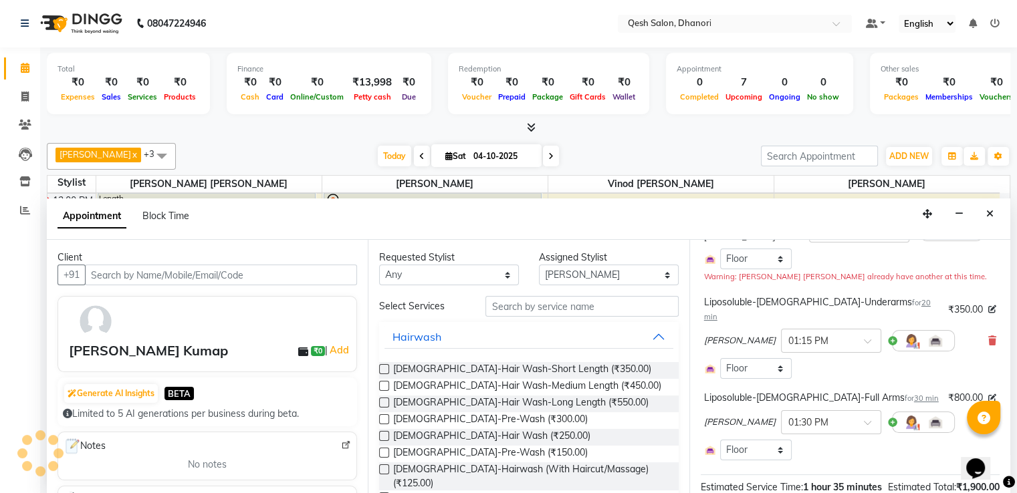
select select "3869"
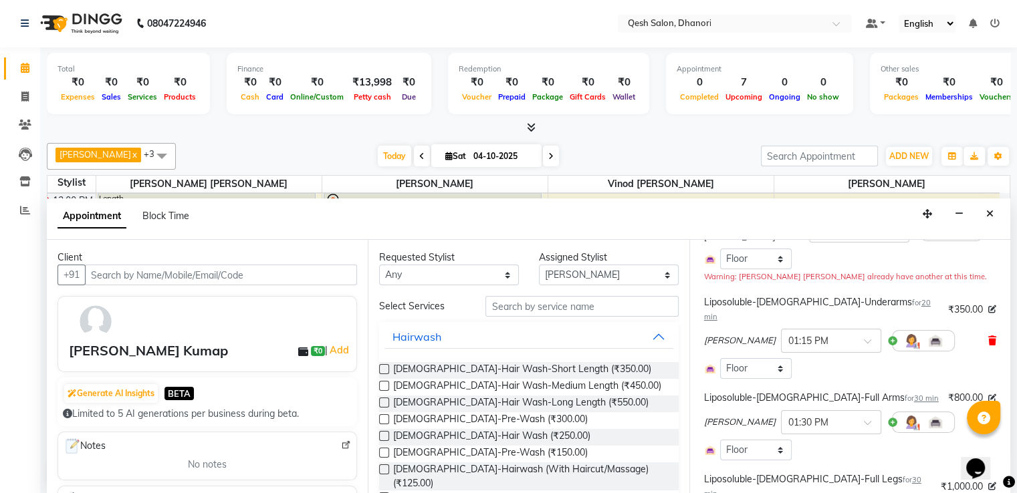
click at [988, 340] on icon at bounding box center [992, 340] width 8 height 9
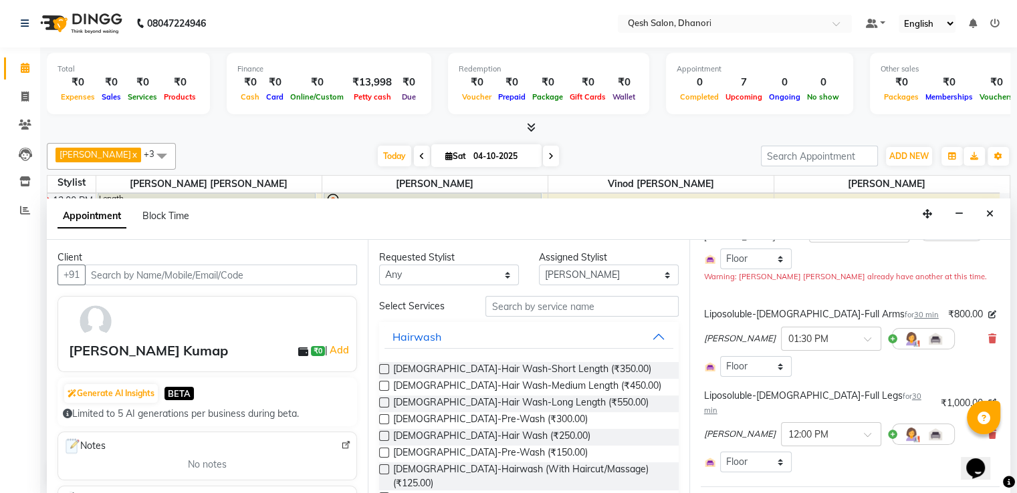
scroll to position [201, 0]
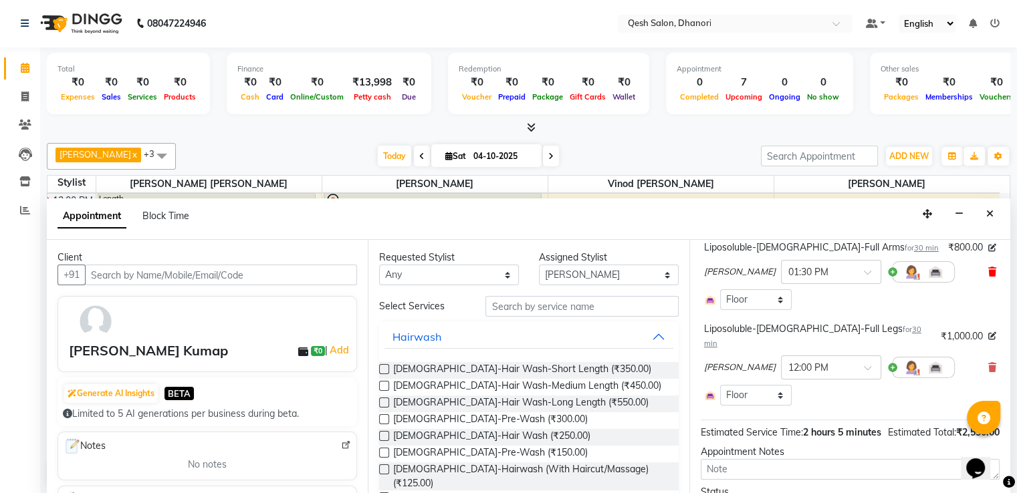
click at [988, 277] on icon at bounding box center [992, 271] width 8 height 9
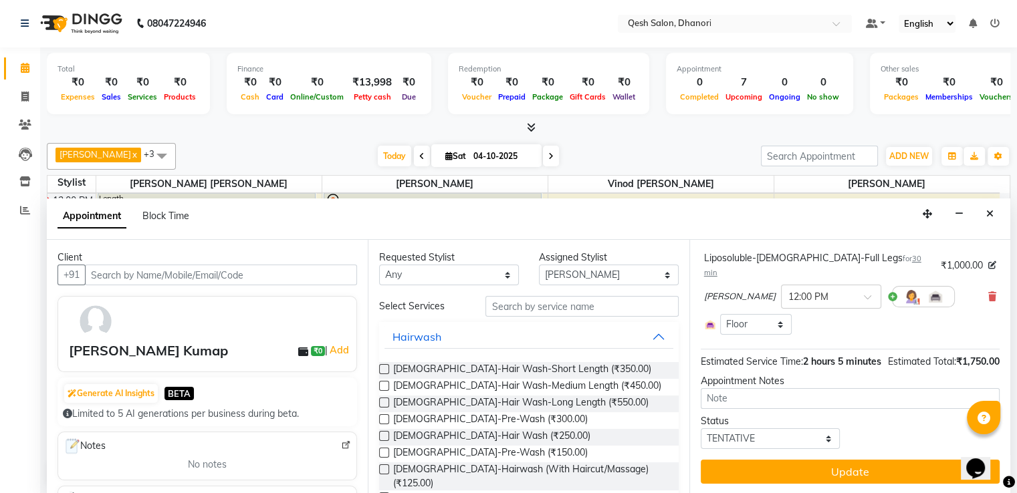
scroll to position [212, 0]
click at [988, 292] on icon at bounding box center [992, 296] width 8 height 9
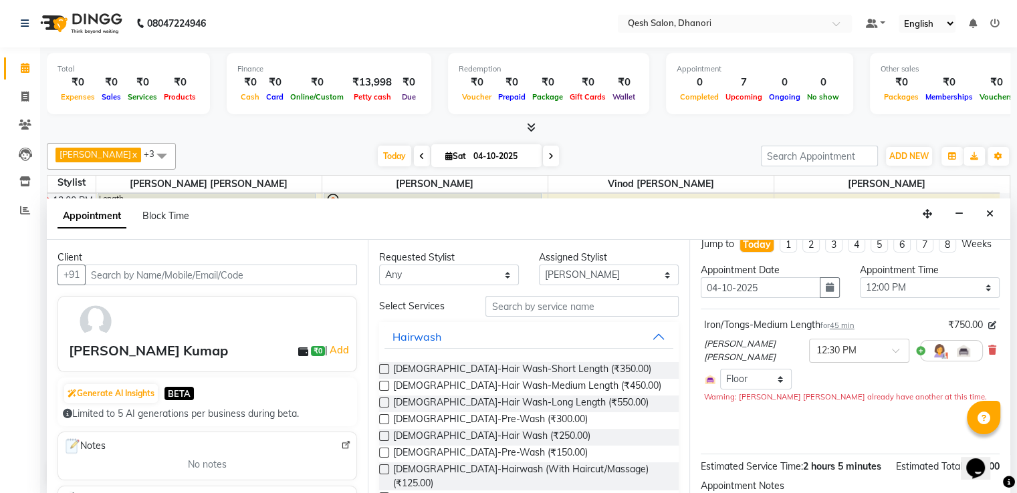
scroll to position [0, 0]
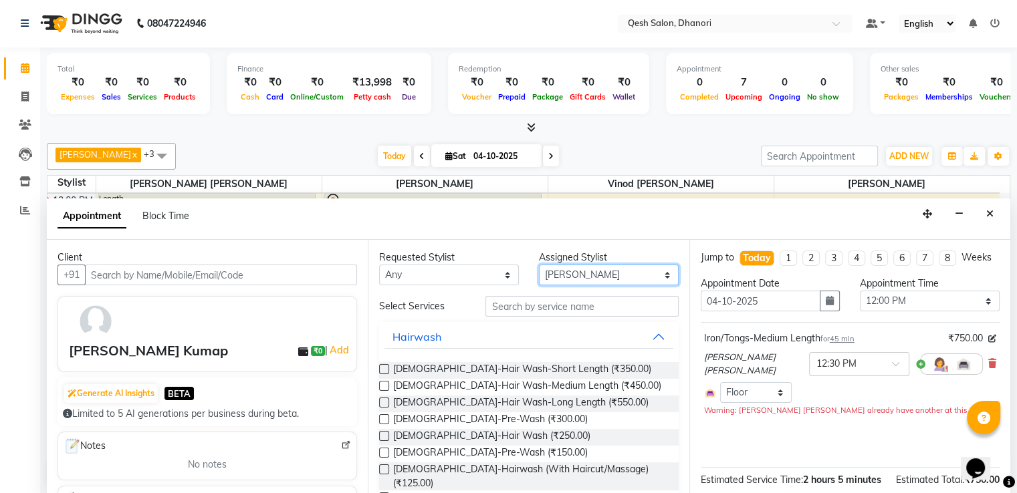
drag, startPoint x: 642, startPoint y: 267, endPoint x: 638, endPoint y: 276, distance: 9.6
click at [642, 267] on select "Select Gagandeep Arora Harry Siril Anthony Salon Sunil Kisan Wani Vanita Kamble…" at bounding box center [609, 275] width 140 height 21
select select "79251"
click at [539, 265] on select "Select Gagandeep Arora Harry Siril Anthony Salon Sunil Kisan Wani Vanita Kamble…" at bounding box center [609, 275] width 140 height 21
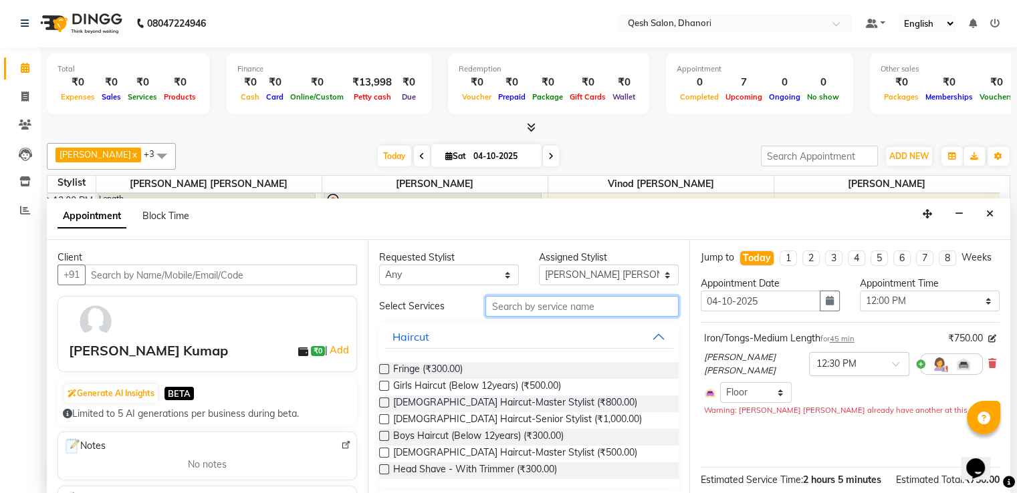
click at [529, 305] on input "text" at bounding box center [581, 306] width 192 height 21
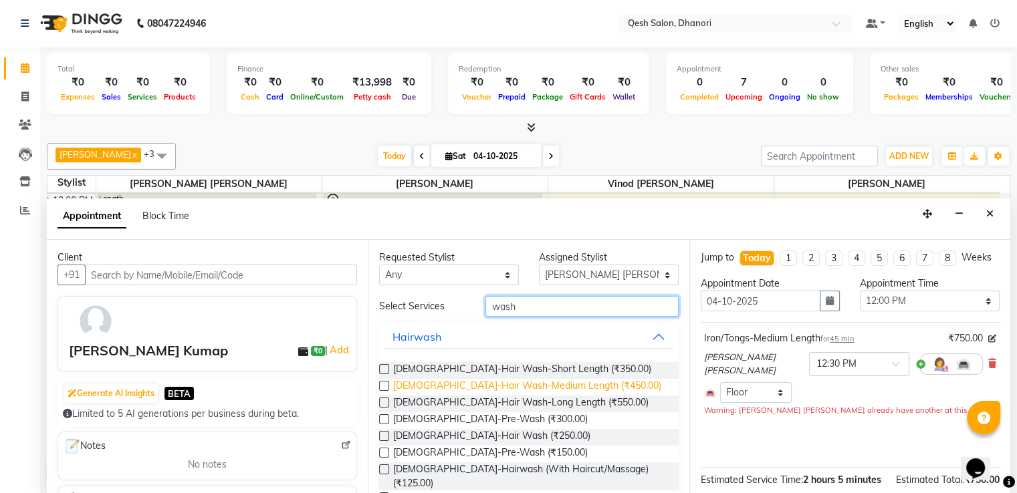
type input "wash"
click at [521, 382] on span "[DEMOGRAPHIC_DATA]-Hair Wash-Medium Length (₹450.00)" at bounding box center [527, 387] width 268 height 17
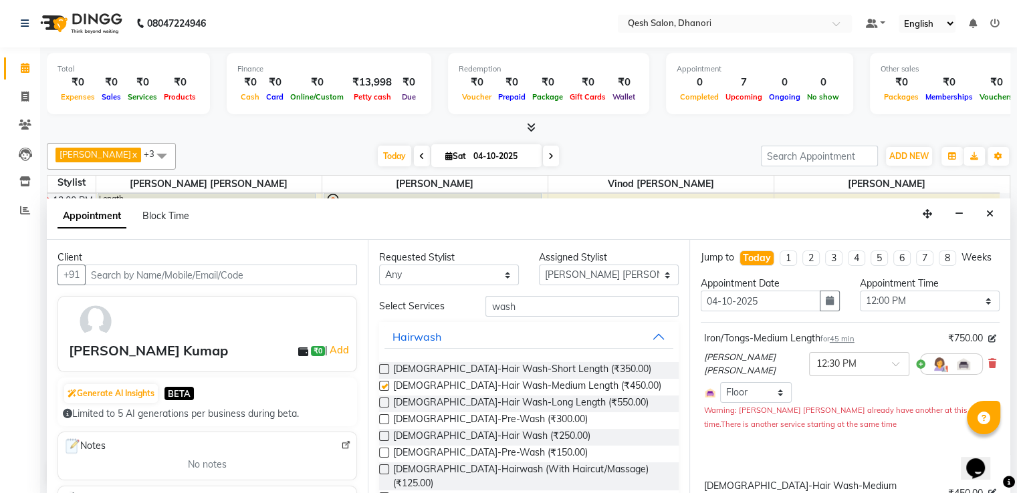
checkbox input "false"
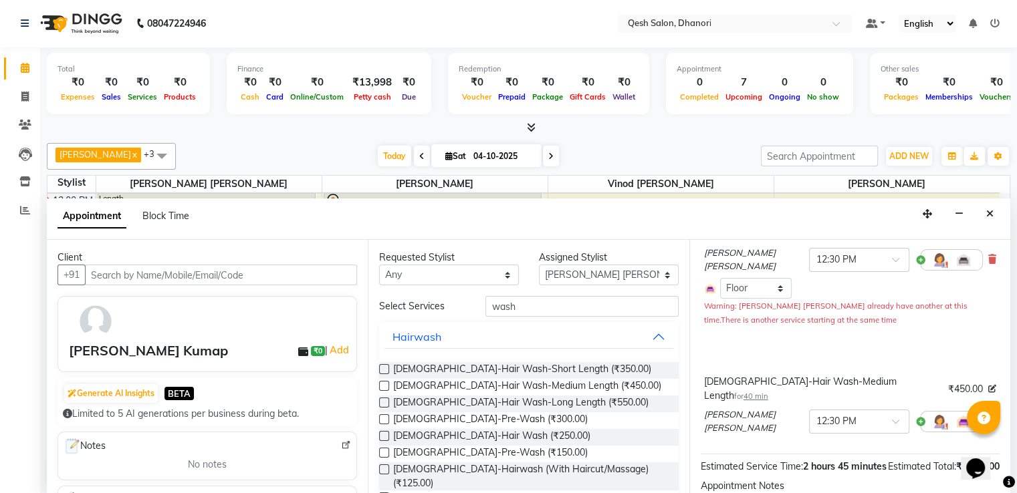
scroll to position [217, 0]
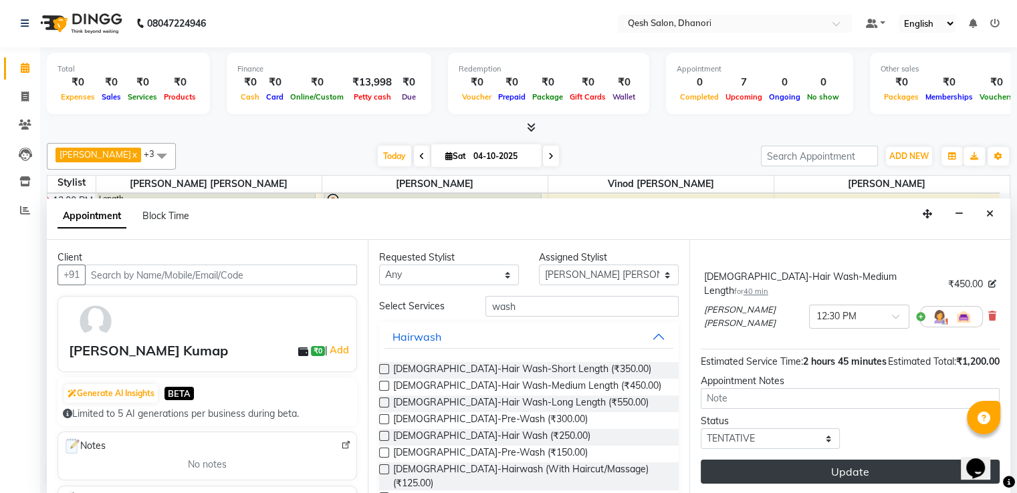
click at [863, 474] on button "Update" at bounding box center [849, 472] width 299 height 24
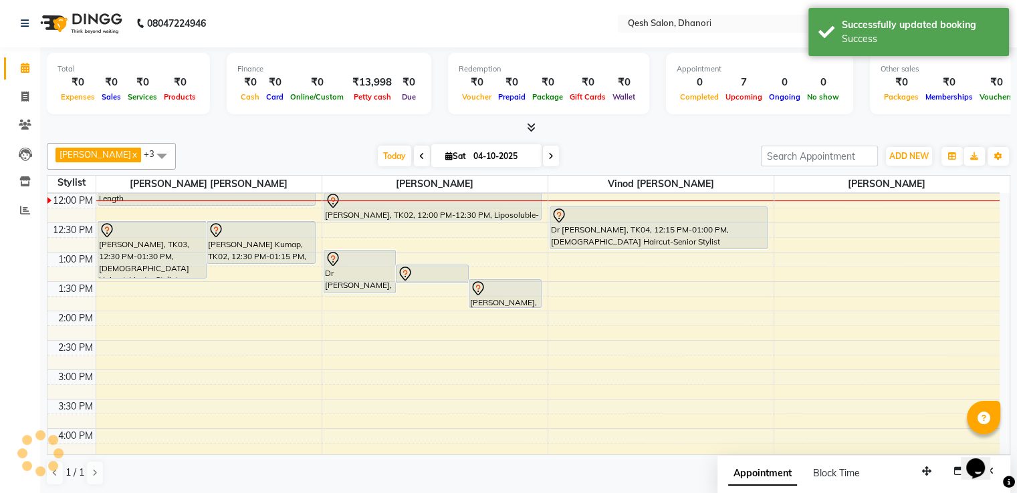
scroll to position [0, 0]
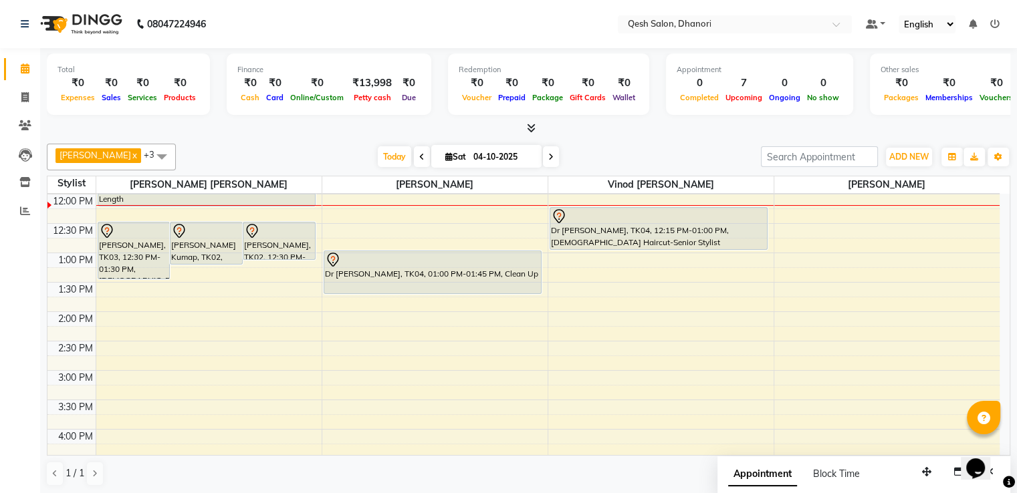
click at [835, 370] on div "9:00 AM 9:30 AM 10:00 AM 10:30 AM 11:00 AM 11:30 AM 12:00 PM 12:30 PM 1:00 PM 1…" at bounding box center [523, 429] width 952 height 823
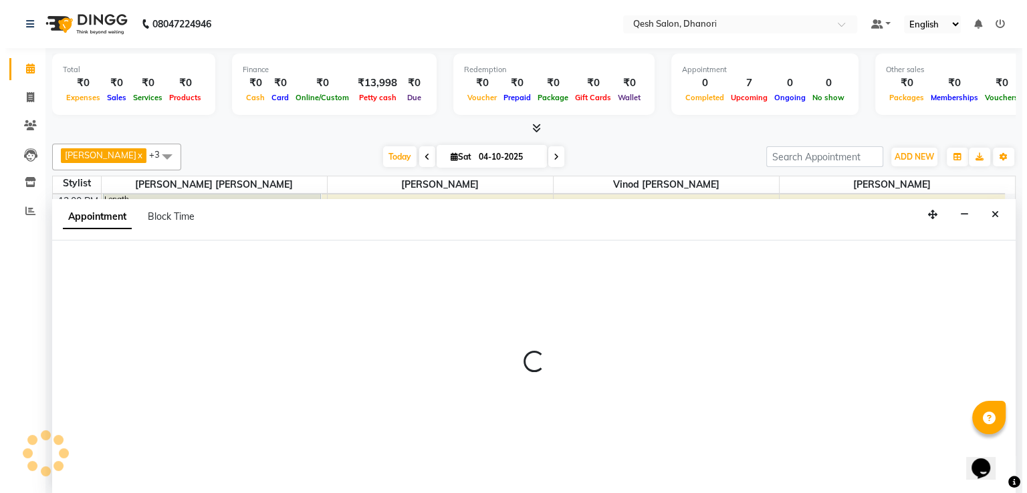
scroll to position [1, 0]
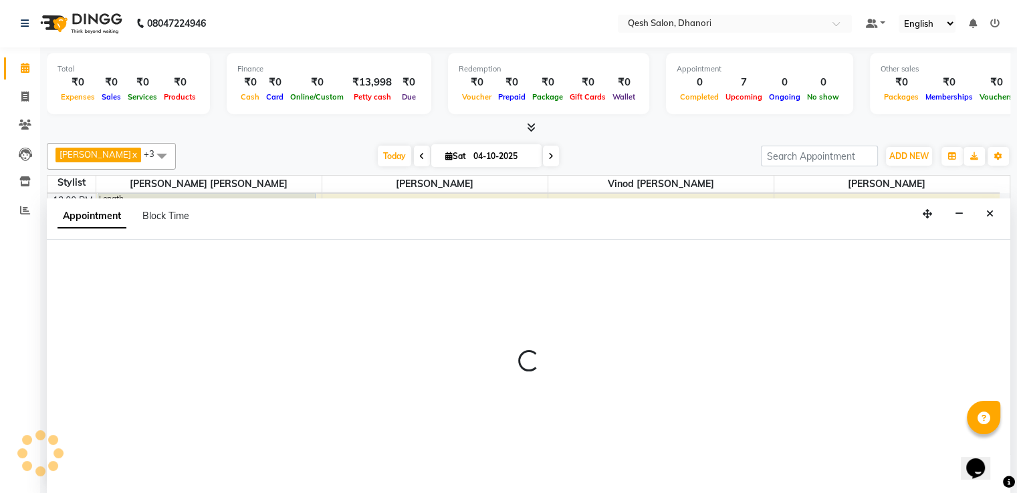
select select "85050"
select select "tentative"
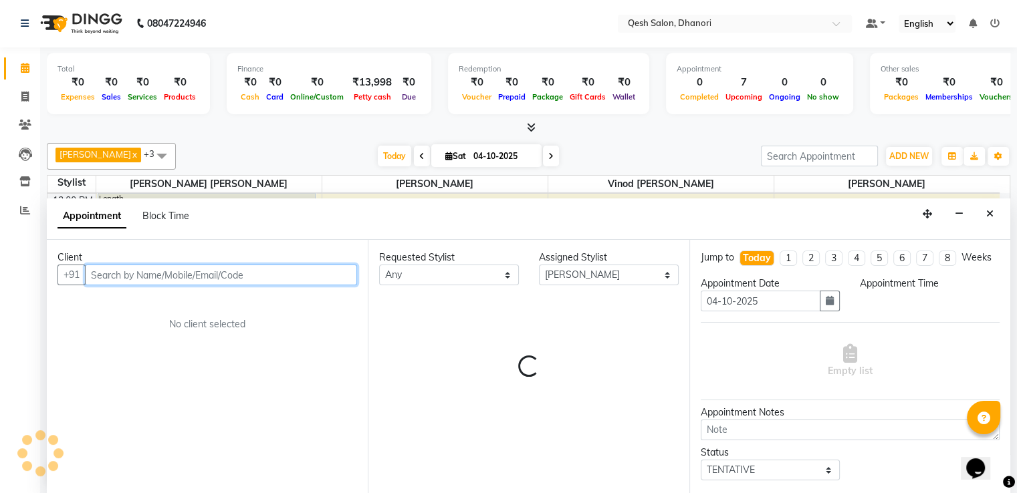
select select "900"
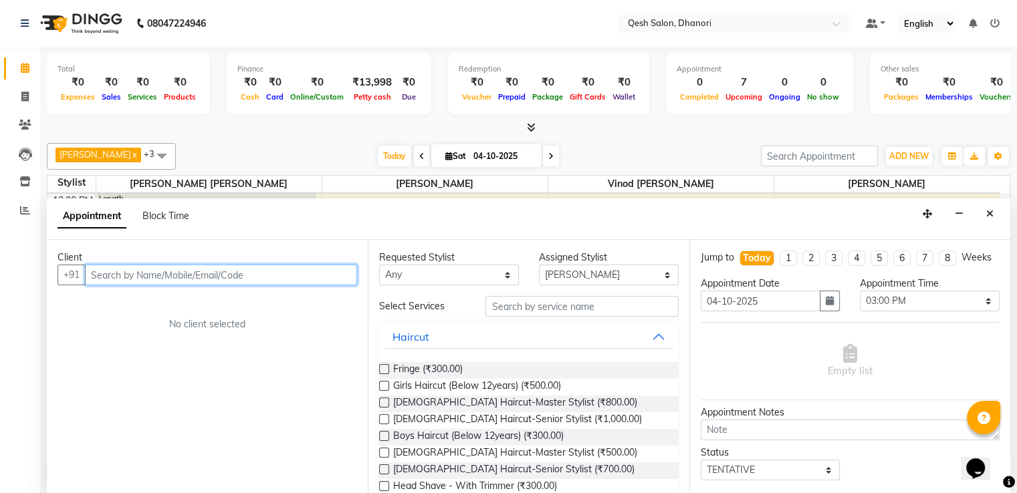
click at [136, 273] on input "text" at bounding box center [221, 275] width 272 height 21
type input "7020383787"
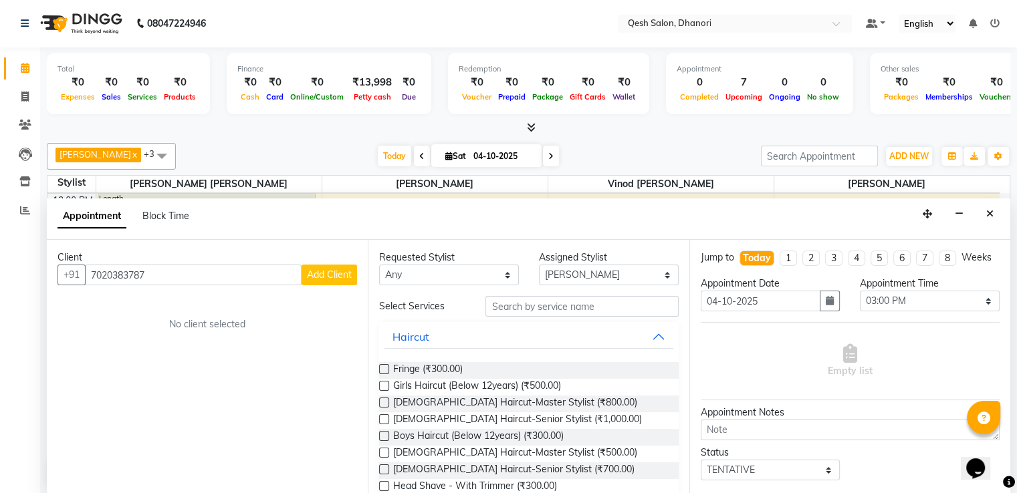
click at [329, 281] on button "Add Client" at bounding box center [328, 275] width 55 height 21
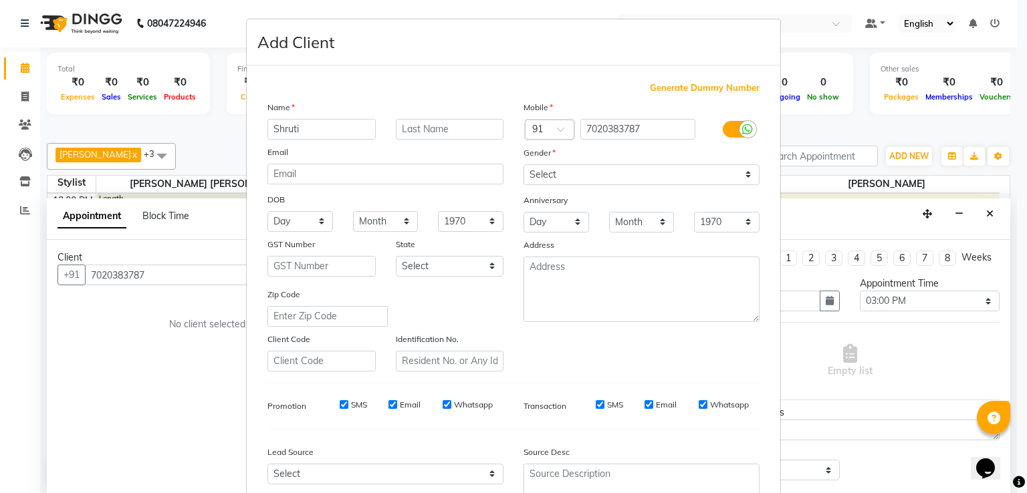
type input "Shruti"
type input "Sattigeri"
click at [545, 164] on div "Mobile Country Code × 91 7020383787 Gender Select Male Female Other Prefer Not …" at bounding box center [641, 235] width 256 height 271
select select "[DEMOGRAPHIC_DATA]"
click at [523, 165] on select "Select [DEMOGRAPHIC_DATA] [DEMOGRAPHIC_DATA] Other Prefer Not To Say" at bounding box center [641, 174] width 236 height 21
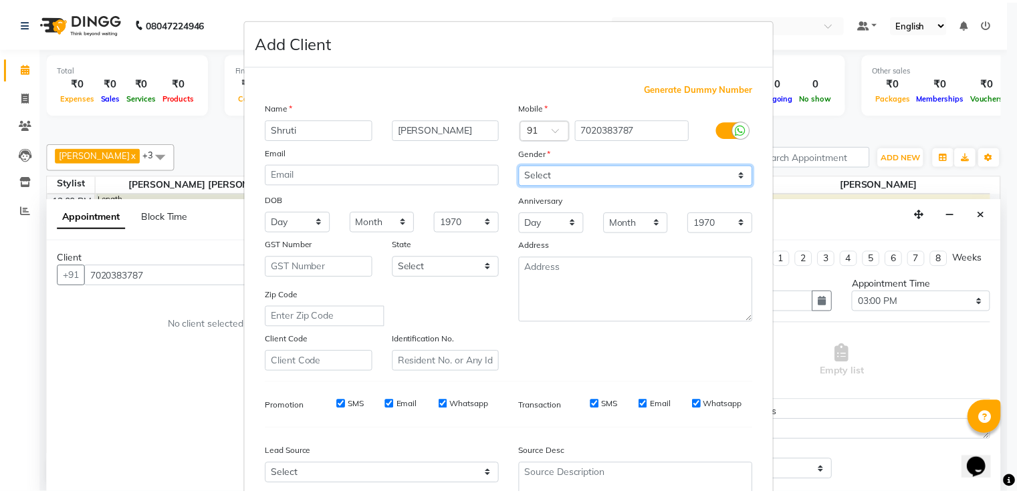
scroll to position [130, 0]
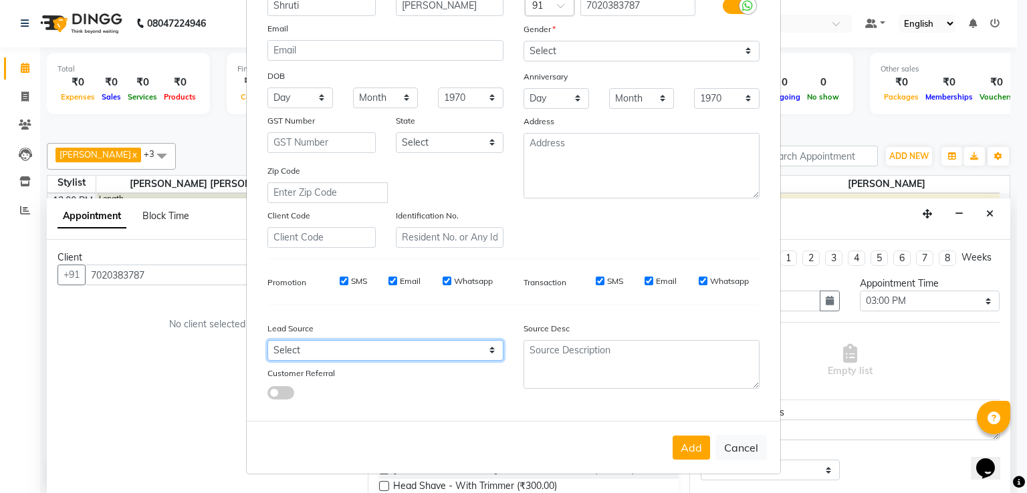
click at [348, 354] on select "Select Walk-in Referral Internet Friend Word of Mouth Advertisement Facebook Ju…" at bounding box center [385, 350] width 236 height 21
select select "51694"
click at [267, 340] on select "Select Walk-in Referral Internet Friend Word of Mouth Advertisement Facebook Ju…" at bounding box center [385, 350] width 236 height 21
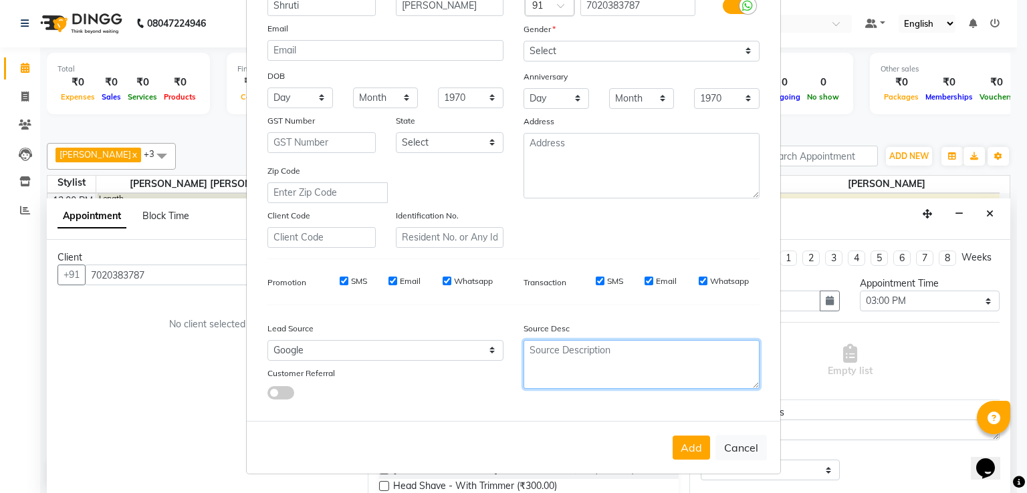
click at [592, 362] on textarea at bounding box center [641, 364] width 236 height 49
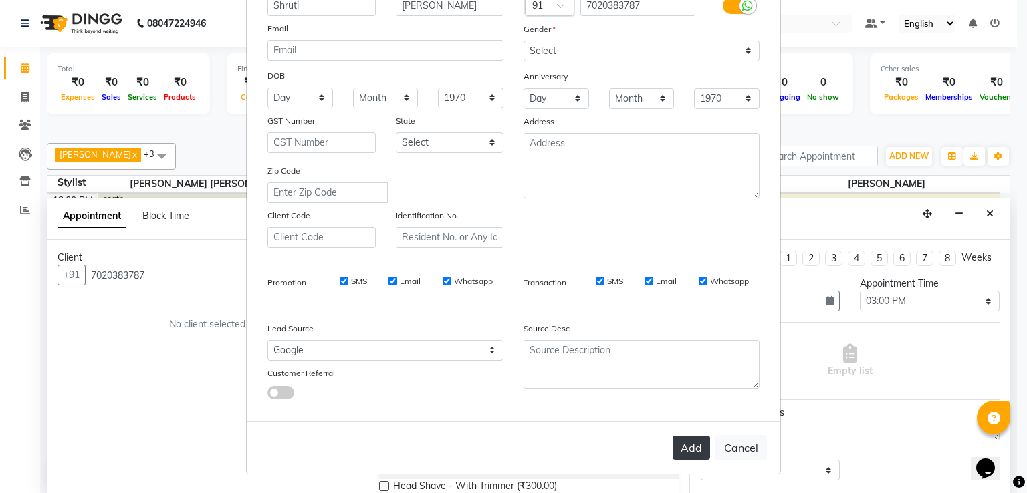
click at [690, 452] on button "Add" at bounding box center [690, 448] width 37 height 24
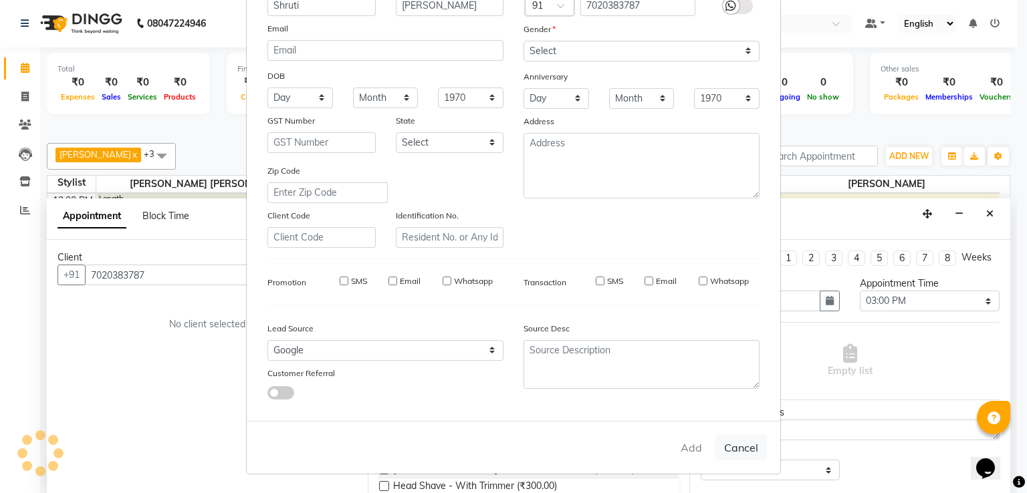
type input "70******87"
select select
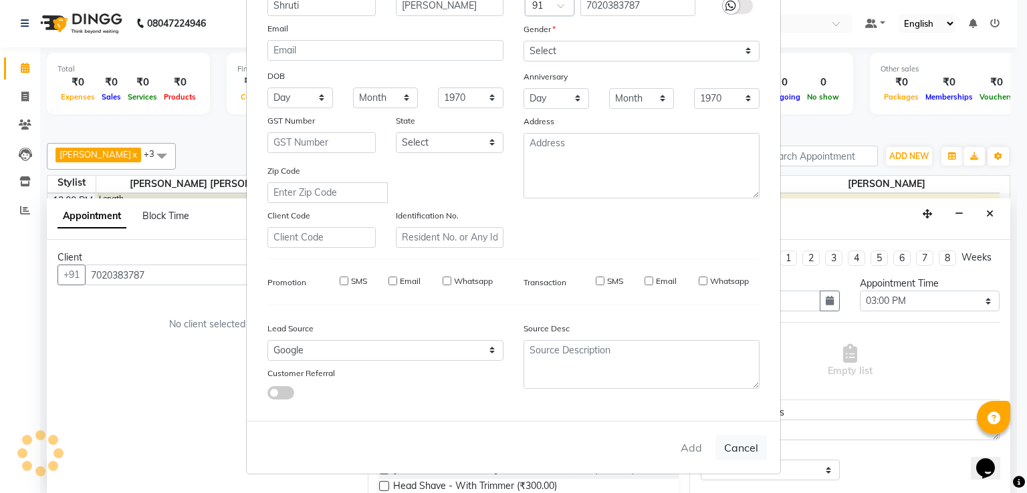
select select
checkbox input "false"
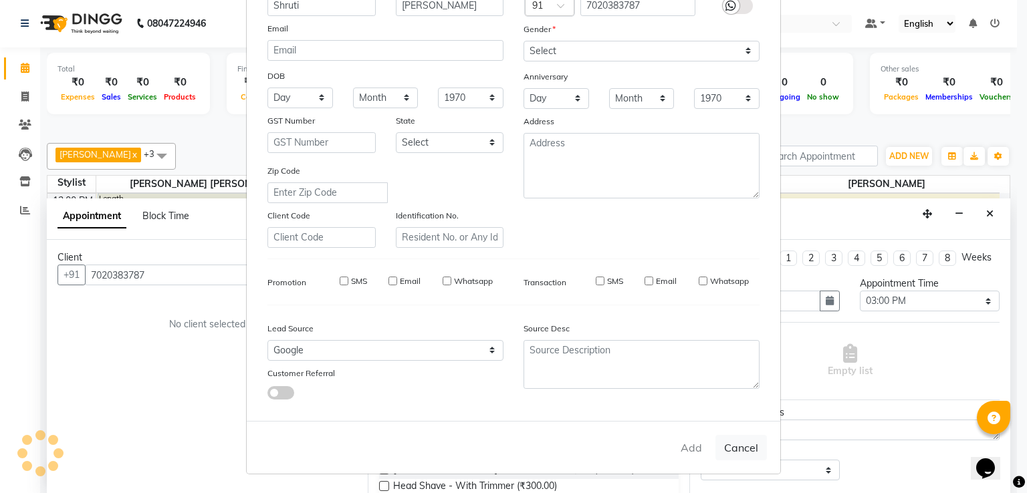
checkbox input "false"
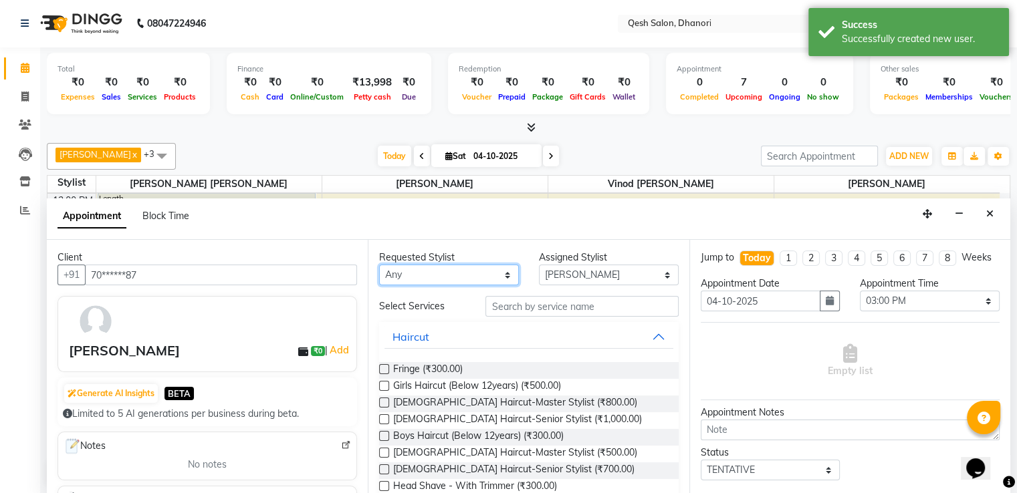
click at [441, 275] on select "Any Gagandeep Arora Harry Siril Anthony Salon Sunil Kisan Wani Vanita Kamble Vi…" at bounding box center [449, 275] width 140 height 21
select select "85050"
click at [379, 265] on select "Any Gagandeep Arora Harry Siril Anthony Salon Sunil Kisan Wani Vanita Kamble Vi…" at bounding box center [449, 275] width 140 height 21
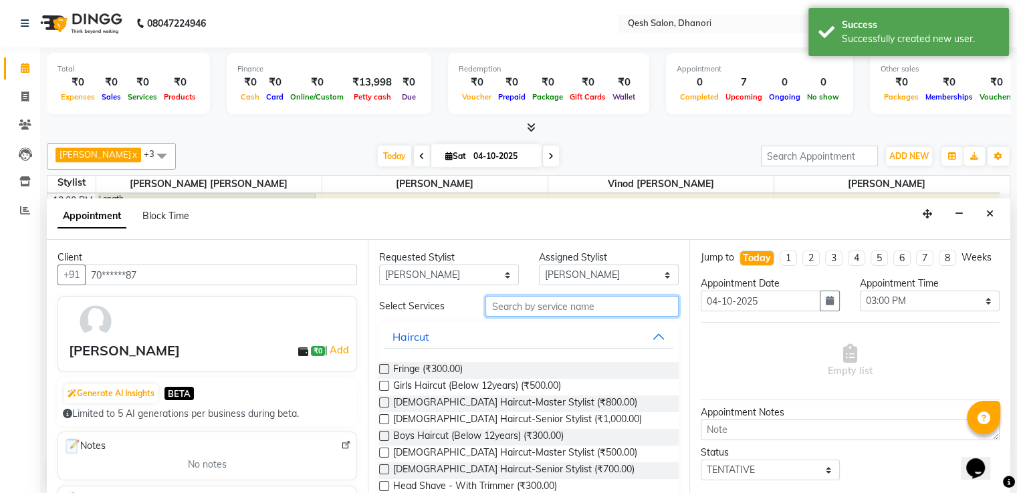
click at [561, 309] on input "text" at bounding box center [581, 306] width 192 height 21
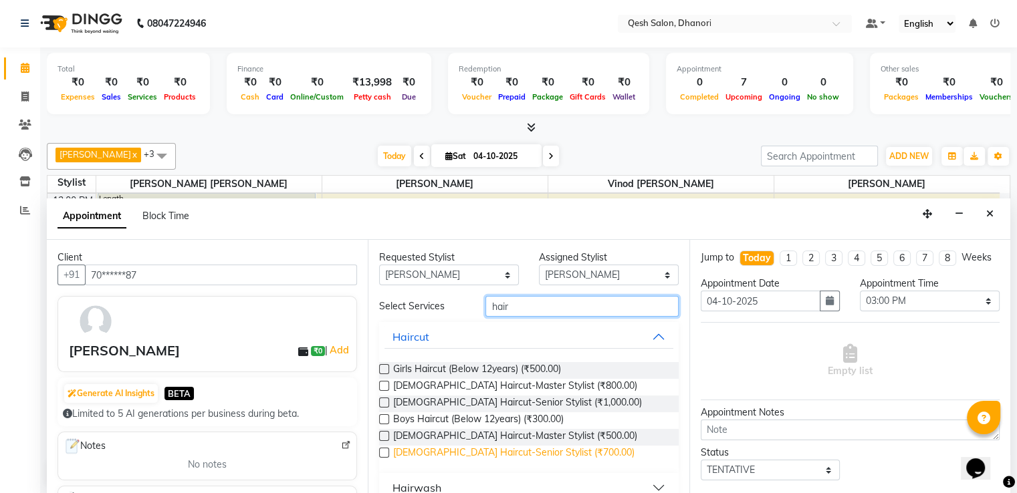
type input "hair"
click at [477, 452] on span "Male Haircut-Senior Stylist (₹700.00)" at bounding box center [513, 454] width 241 height 17
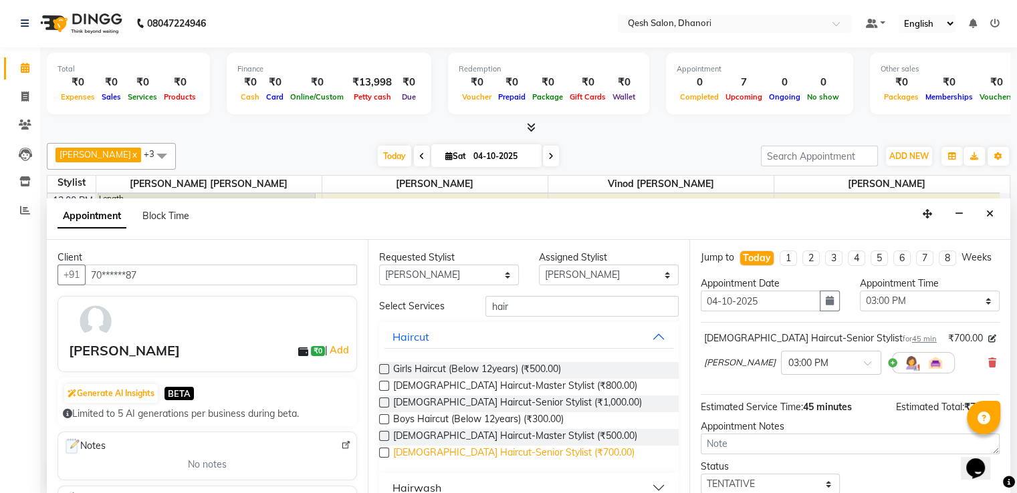
click at [477, 452] on span "Male Haircut-Senior Stylist (₹700.00)" at bounding box center [513, 454] width 241 height 17
checkbox input "false"
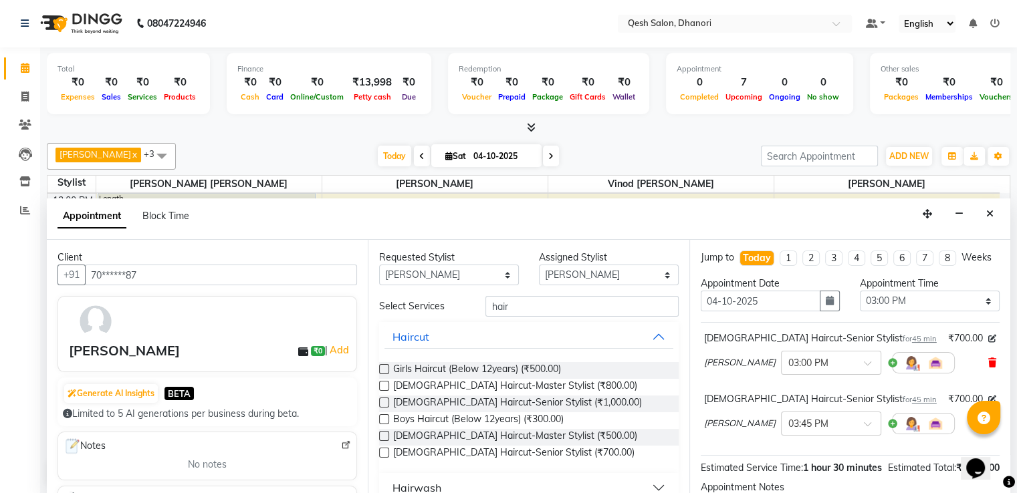
click at [988, 368] on icon at bounding box center [992, 362] width 8 height 9
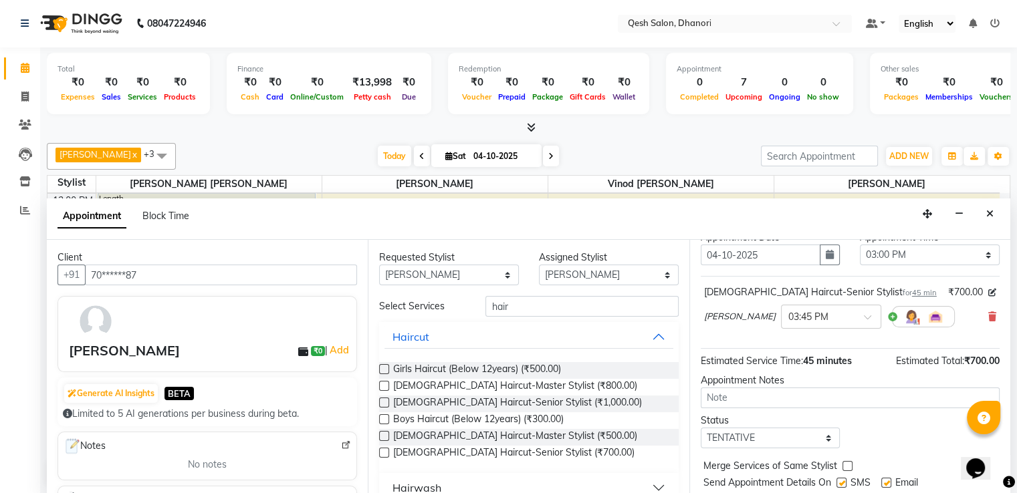
scroll to position [96, 0]
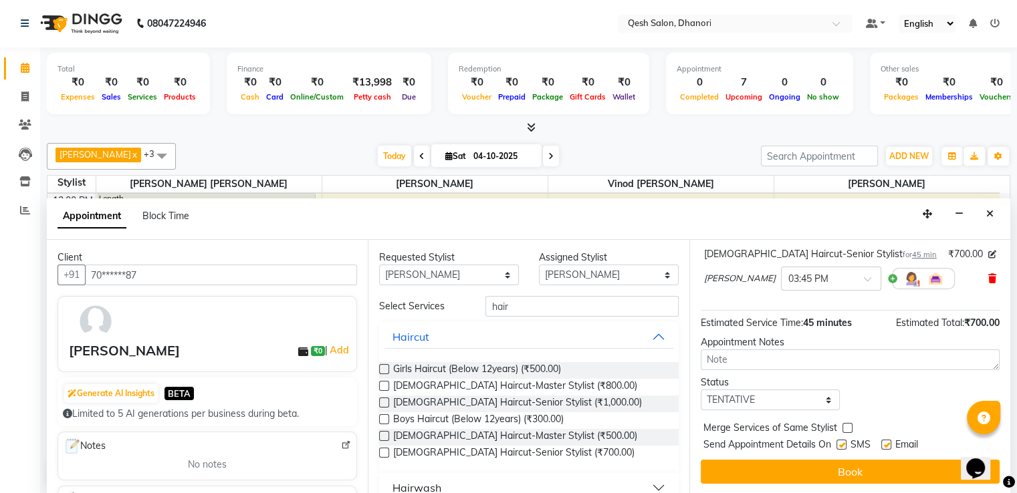
click at [988, 278] on icon at bounding box center [992, 278] width 8 height 9
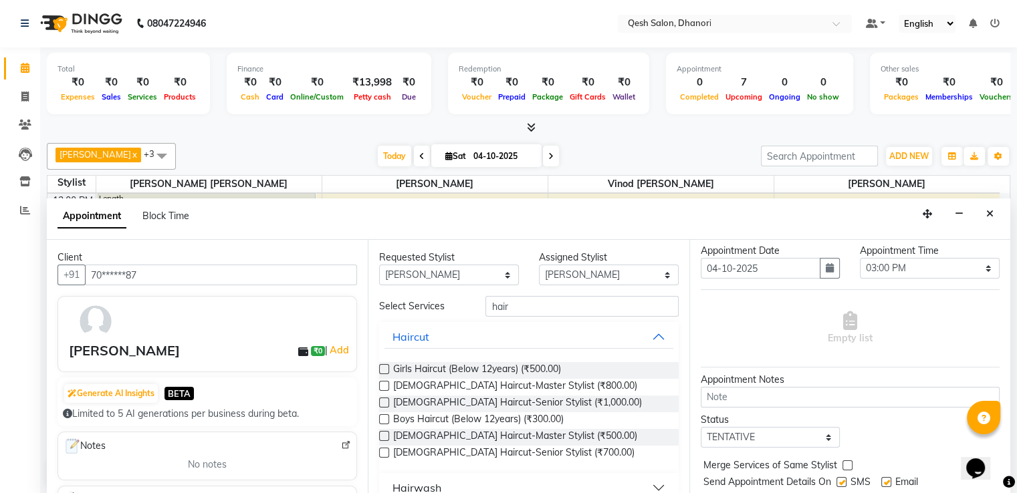
scroll to position [0, 0]
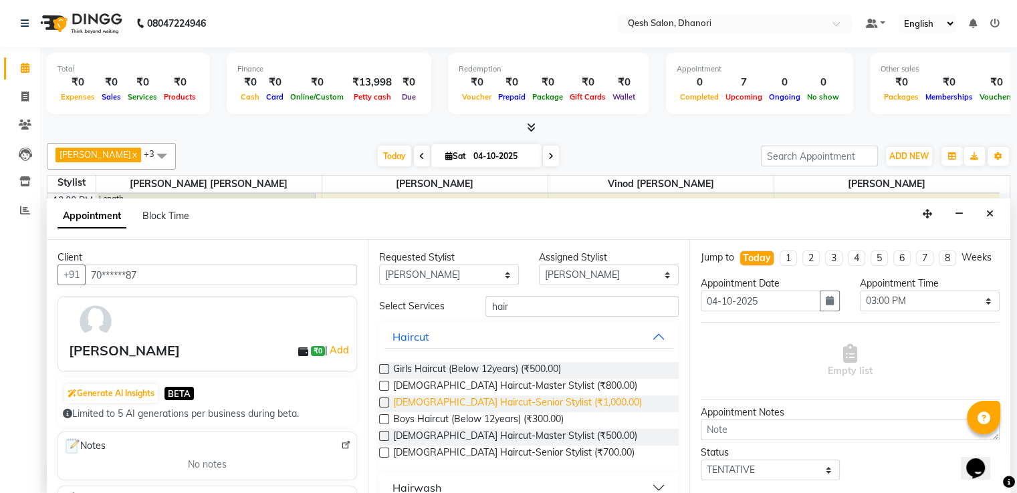
click at [503, 402] on span "Female Haircut-Senior Stylist (₹1,000.00)" at bounding box center [517, 404] width 249 height 17
checkbox input "false"
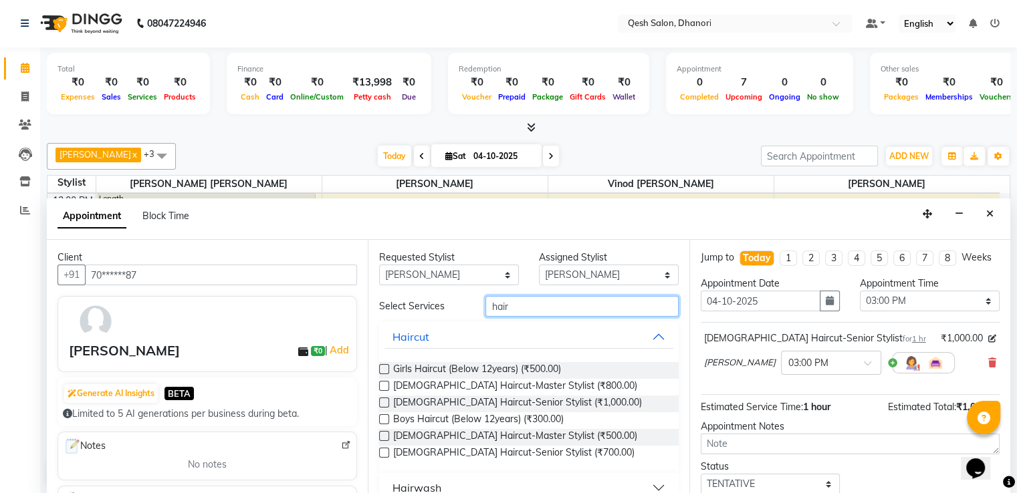
drag, startPoint x: 350, startPoint y: 308, endPoint x: 259, endPoint y: 308, distance: 90.9
click at [259, 308] on div "Client +91 70******87 Shruti Sattigeri ₹0 | Add Generate AI Insights BETA Limit…" at bounding box center [528, 367] width 963 height 255
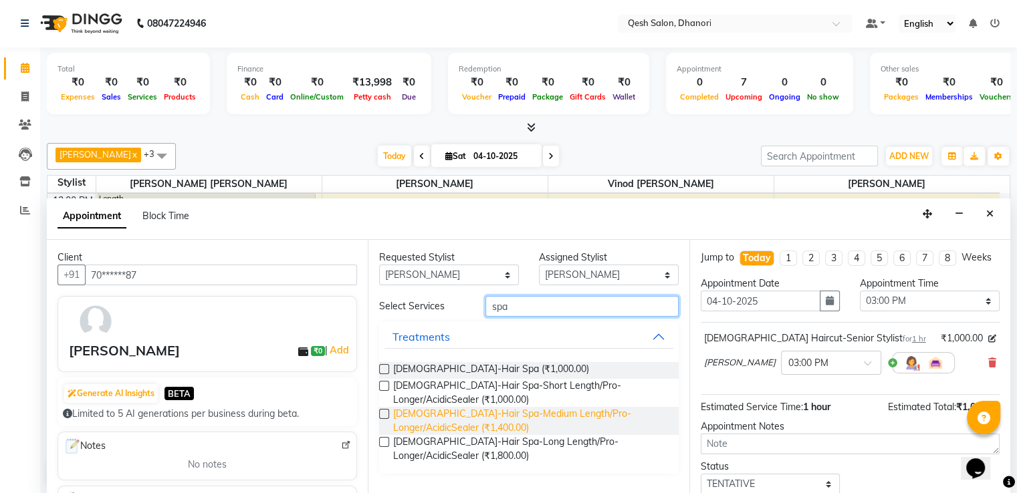
type input "spa"
click at [459, 415] on span "Female-Hair Spa-Medium Length/Pro-Longer/AcidicSealer (₹1,400.00)" at bounding box center [530, 421] width 274 height 28
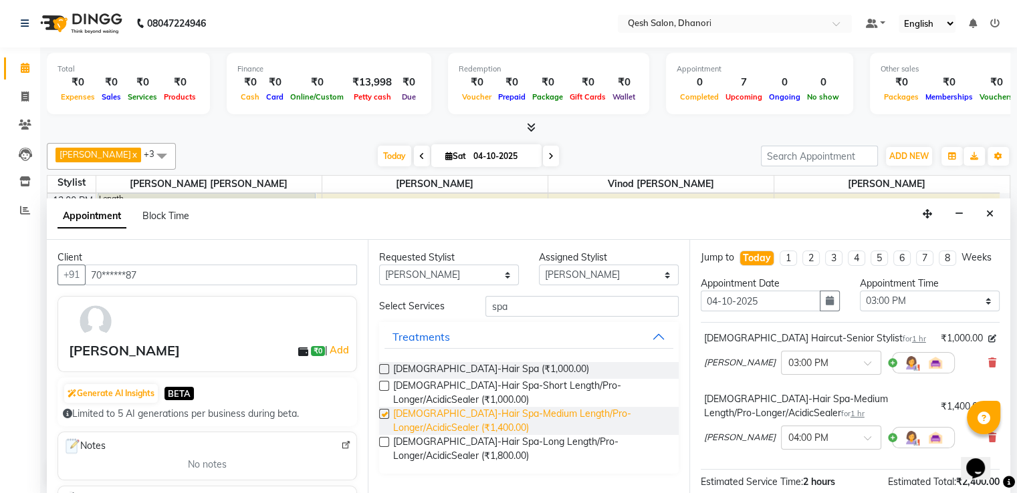
checkbox input "false"
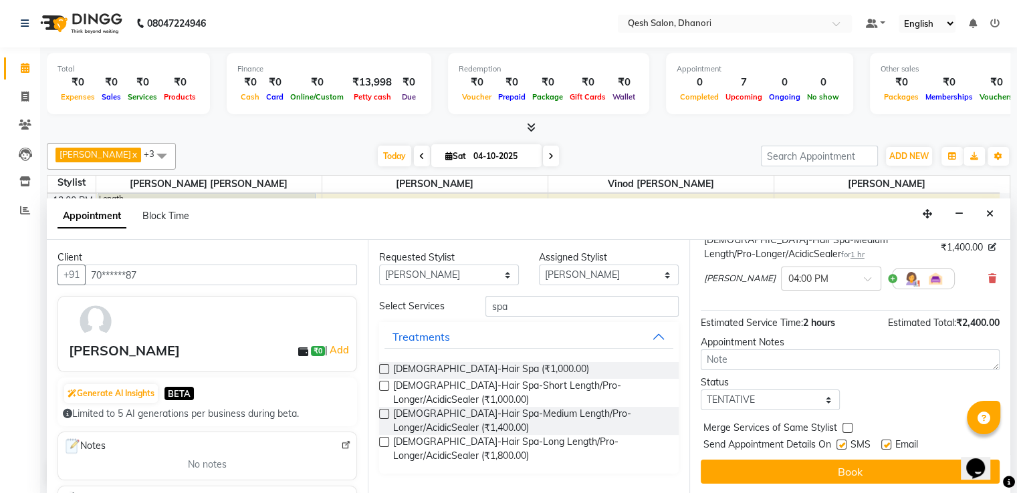
scroll to position [171, 0]
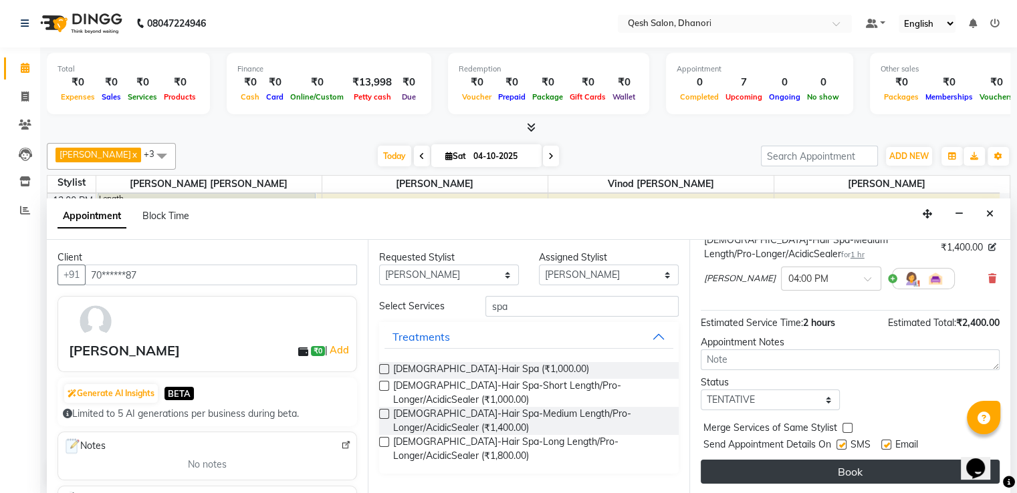
click at [849, 468] on button "Book" at bounding box center [849, 472] width 299 height 24
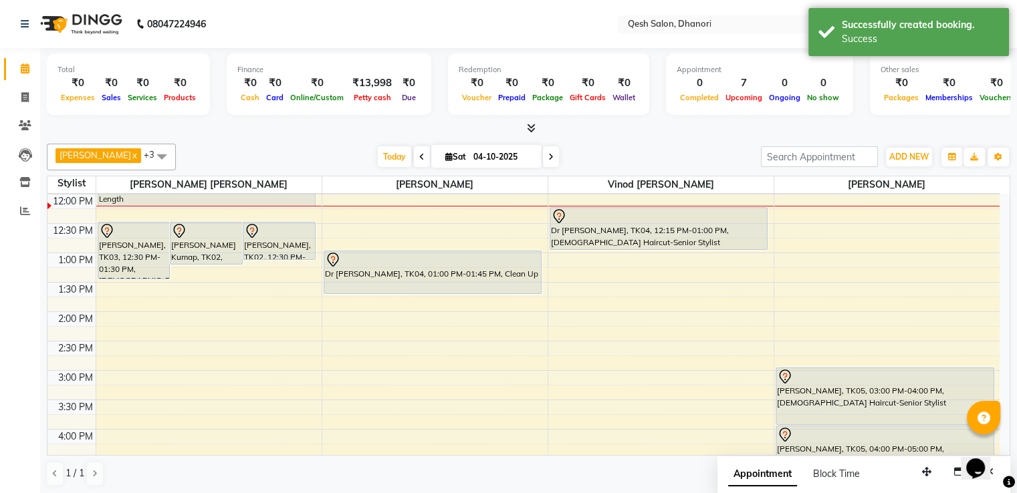
scroll to position [309, 0]
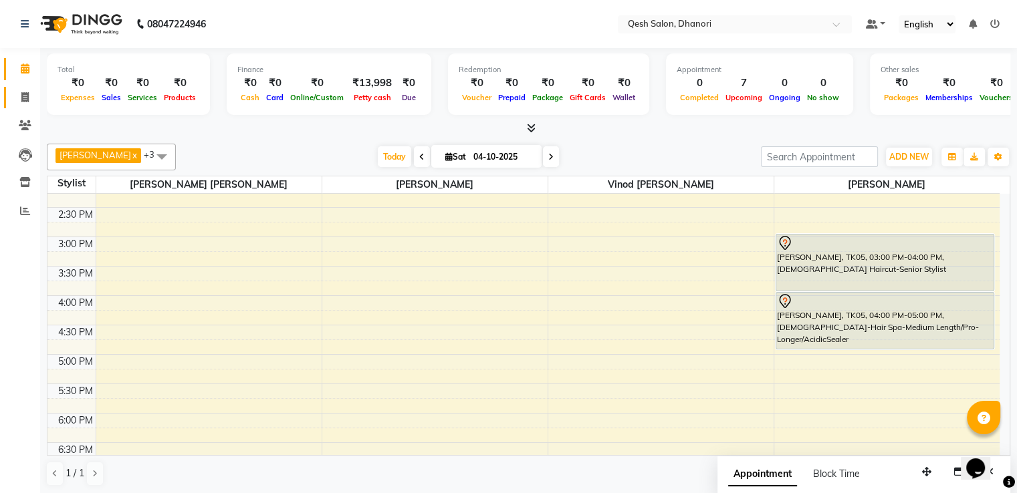
click at [28, 92] on span at bounding box center [24, 97] width 23 height 15
select select "service"
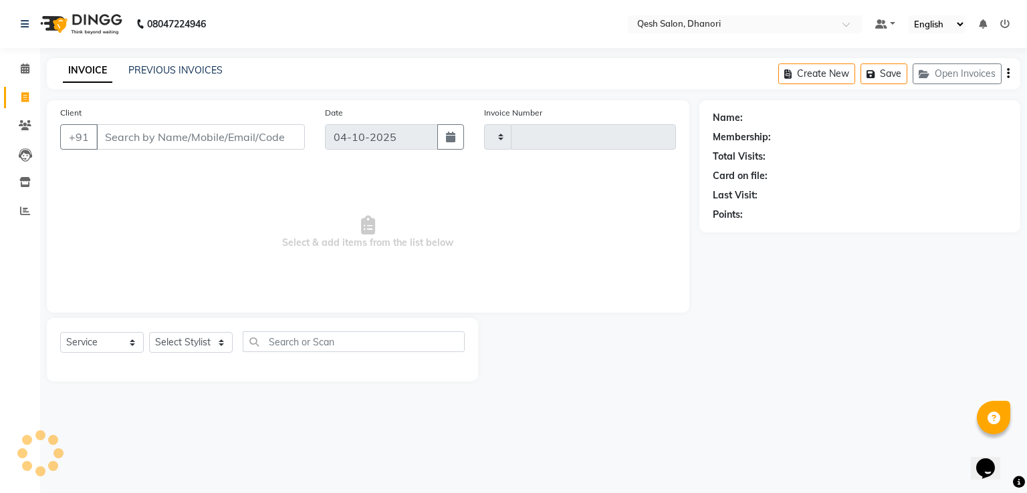
type input "0851"
select select "7641"
click at [152, 139] on input "Client" at bounding box center [200, 136] width 209 height 25
type input "9766948621"
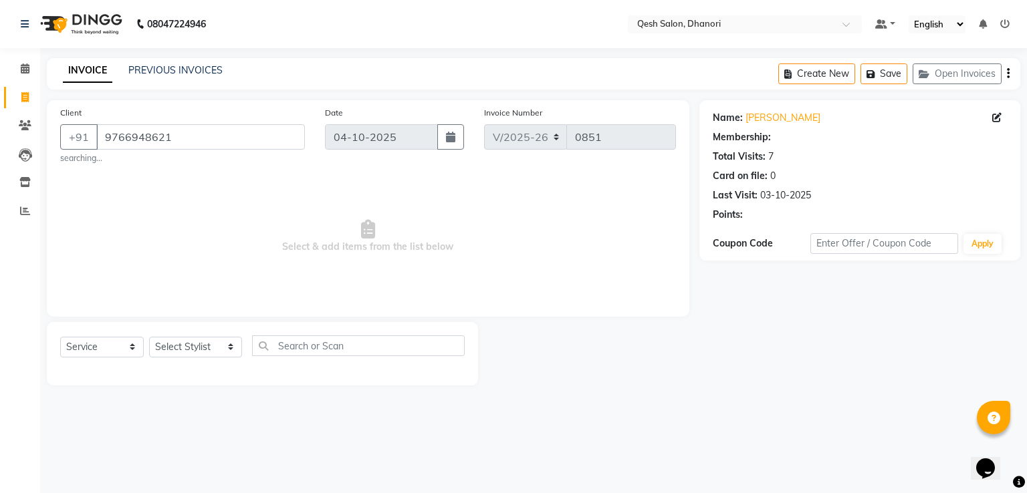
select select "1: Object"
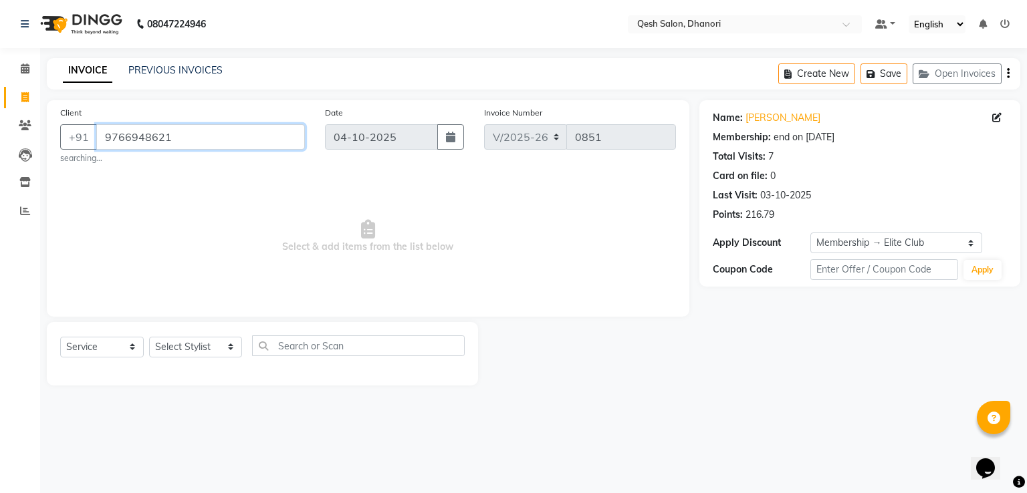
click at [152, 139] on input "9766948621" at bounding box center [200, 136] width 209 height 25
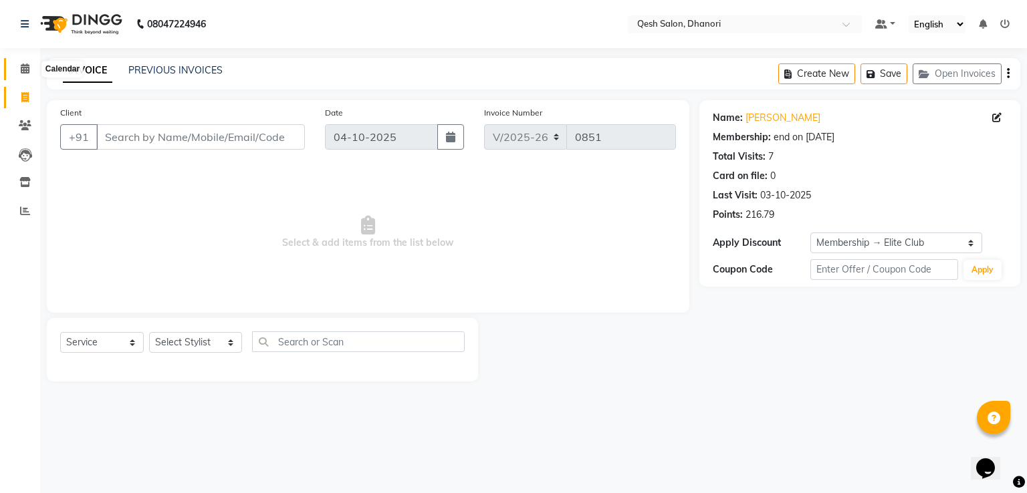
click at [31, 68] on span at bounding box center [24, 68] width 23 height 15
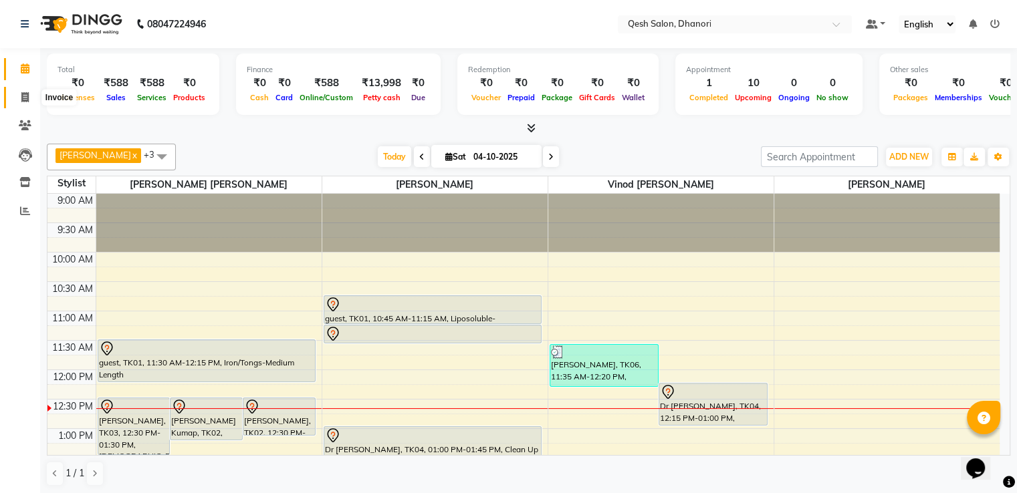
click at [26, 96] on icon at bounding box center [24, 97] width 7 height 10
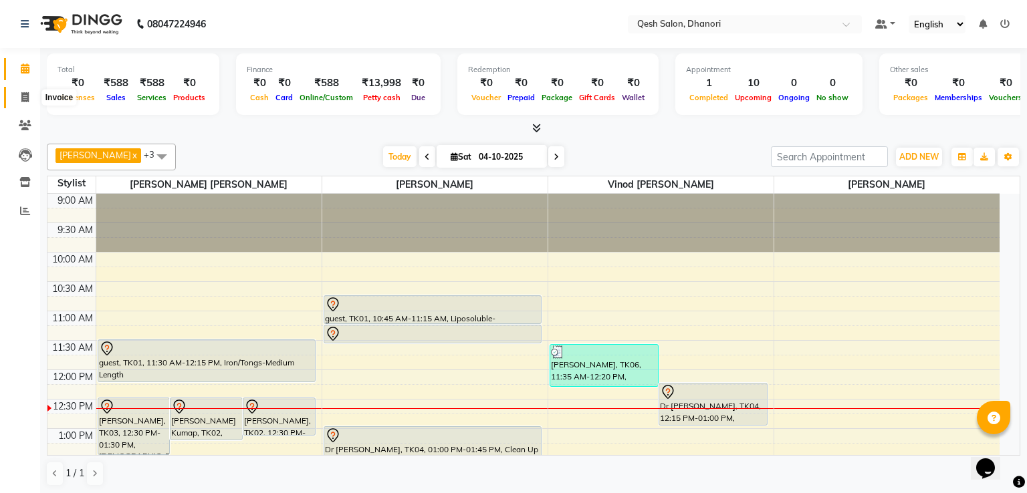
select select "service"
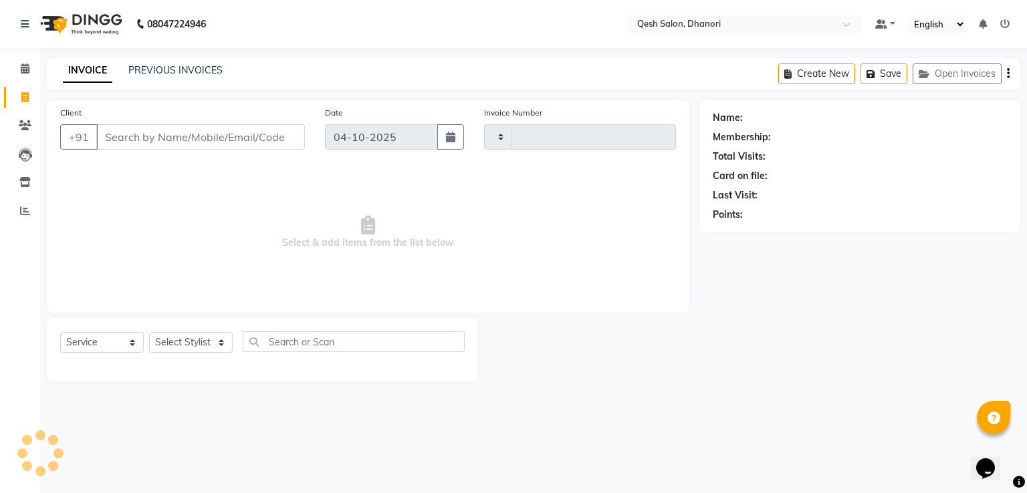
type input "0851"
select select "7641"
click at [213, 73] on link "PREVIOUS INVOICES" at bounding box center [175, 70] width 94 height 12
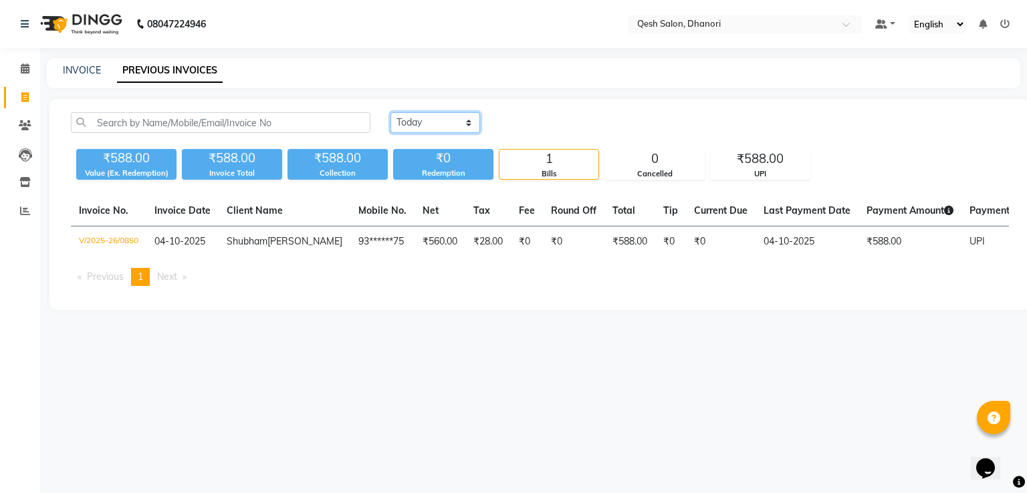
click at [452, 117] on select "Today Yesterday Custom Range" at bounding box center [435, 122] width 90 height 21
select select "yesterday"
click at [390, 112] on select "Today Yesterday Custom Range" at bounding box center [435, 122] width 90 height 21
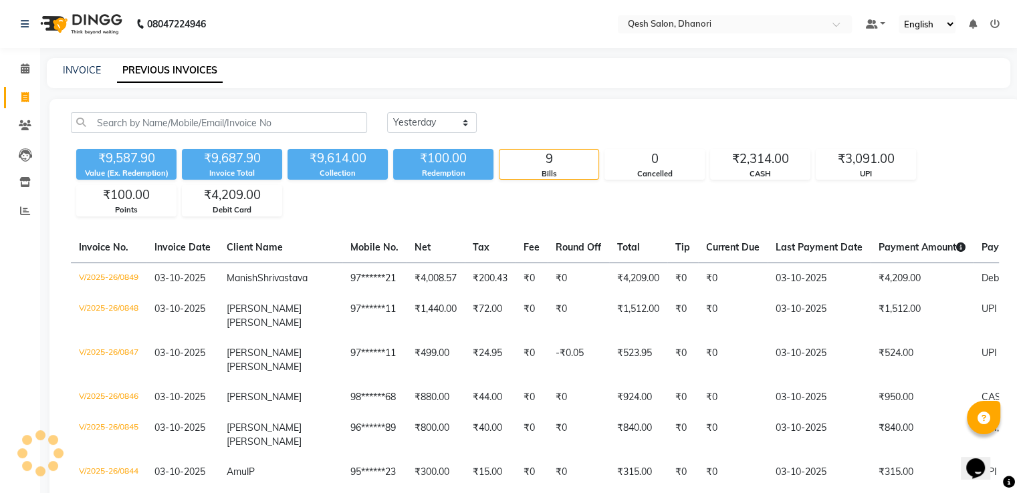
click at [123, 161] on div "₹9,587.90" at bounding box center [126, 158] width 100 height 19
copy div "9,587.90"
click at [230, 160] on div "₹9,687.90" at bounding box center [232, 158] width 100 height 19
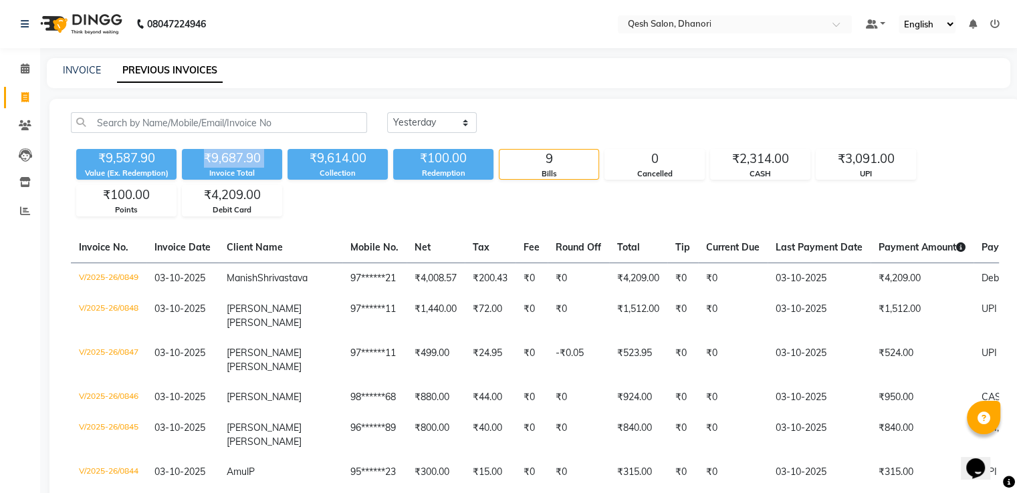
click at [230, 160] on div "₹9,687.90" at bounding box center [232, 158] width 100 height 19
copy div "₹9,687.90"
click at [235, 157] on div "₹9,687.90" at bounding box center [232, 158] width 100 height 19
click at [212, 160] on div "₹9,687.90" at bounding box center [232, 158] width 100 height 19
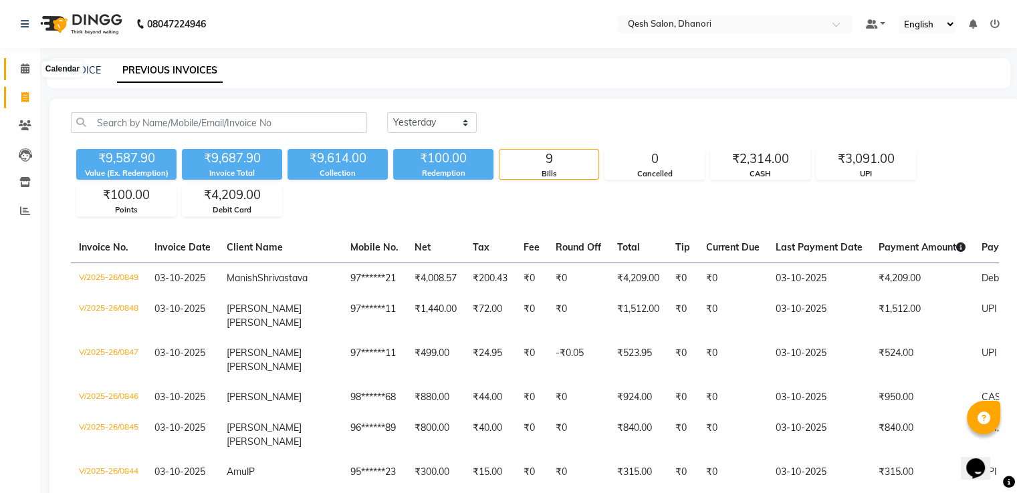
click at [24, 64] on icon at bounding box center [25, 68] width 9 height 10
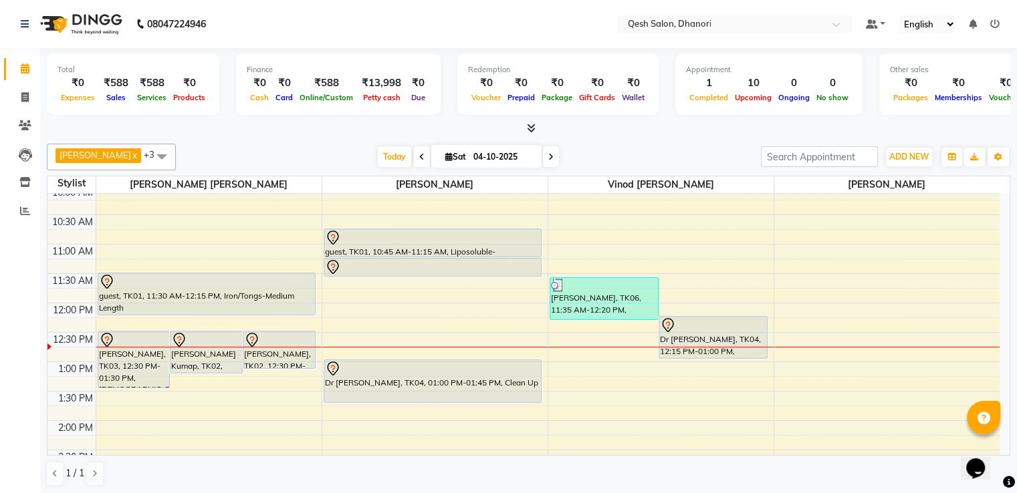
scroll to position [134, 0]
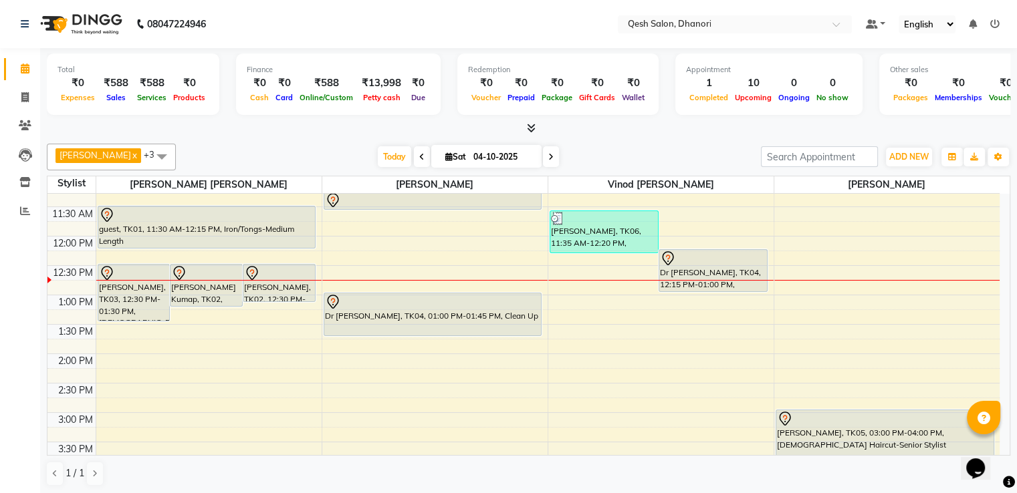
click at [331, 416] on div "9:00 AM 9:30 AM 10:00 AM 10:30 AM 11:00 AM 11:30 AM 12:00 PM 12:30 PM 1:00 PM 1…" at bounding box center [523, 471] width 952 height 823
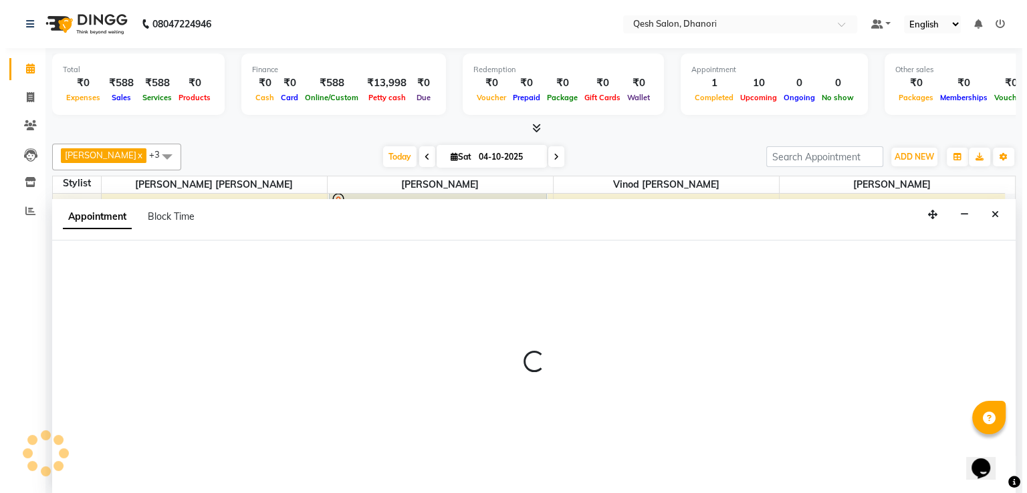
scroll to position [1, 0]
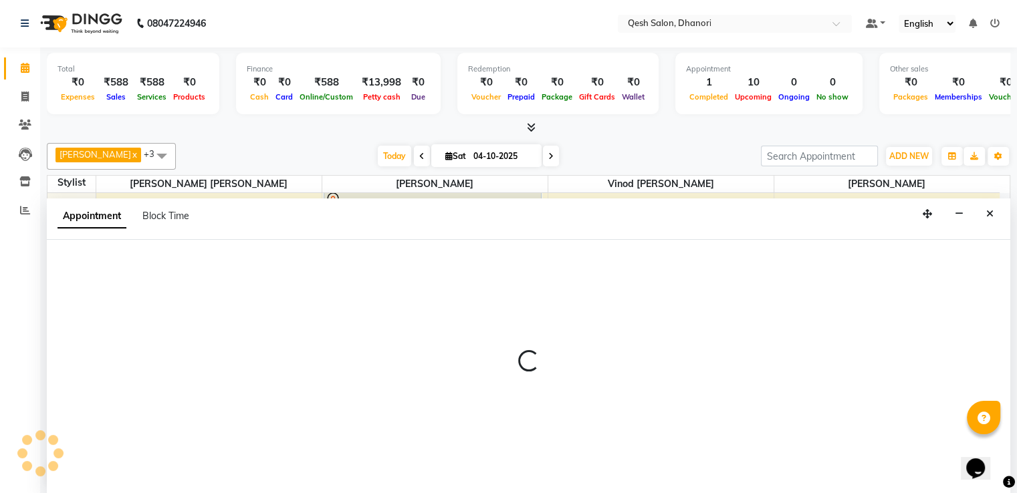
select select "83667"
select select "900"
select select "tentative"
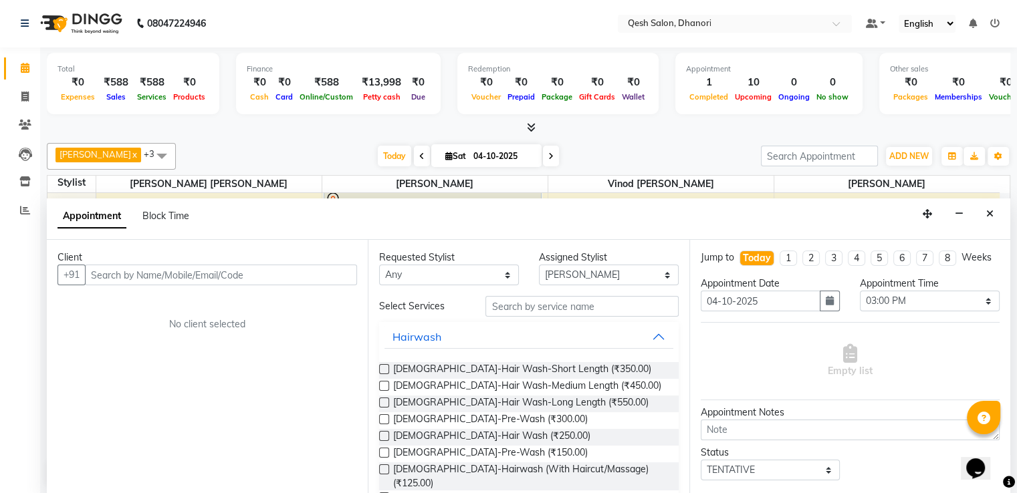
click at [291, 278] on input "text" at bounding box center [221, 275] width 272 height 21
type input "9172705504"
click at [331, 272] on span "Add Client" at bounding box center [329, 275] width 45 height 12
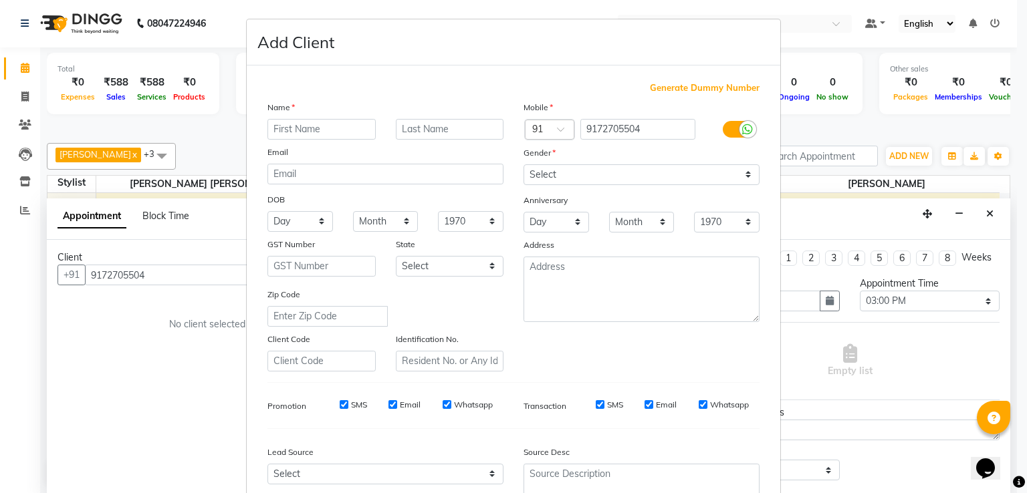
click at [310, 124] on input "text" at bounding box center [321, 129] width 108 height 21
type input "Deepali"
click at [573, 177] on select "Select Male Female Other Prefer Not To Say" at bounding box center [641, 174] width 236 height 21
select select "female"
click at [523, 165] on select "Select Male Female Other Prefer Not To Say" at bounding box center [641, 174] width 236 height 21
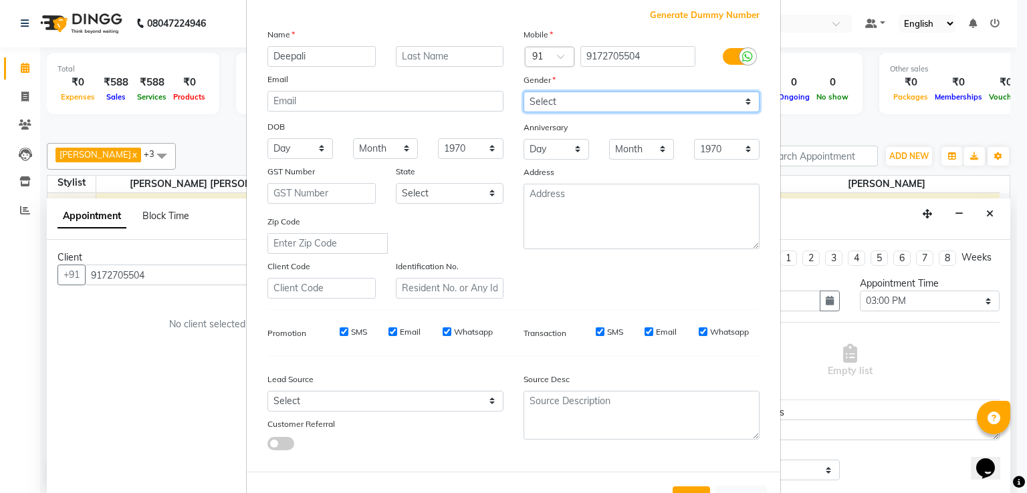
scroll to position [130, 0]
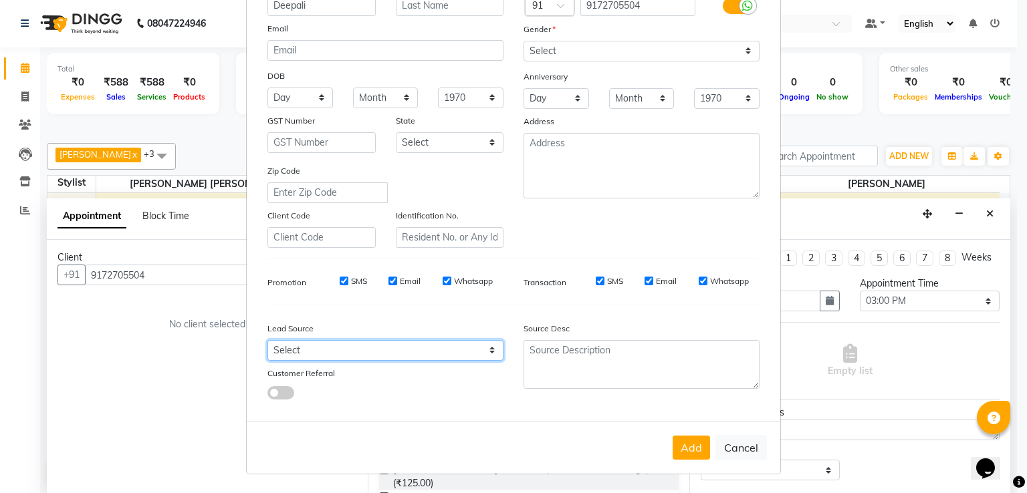
click at [317, 352] on select "Select Walk-in Referral Internet Friend Word of Mouth Advertisement Facebook Ju…" at bounding box center [385, 350] width 236 height 21
select select "51694"
click at [267, 340] on select "Select Walk-in Referral Internet Friend Word of Mouth Advertisement Facebook Ju…" at bounding box center [385, 350] width 236 height 21
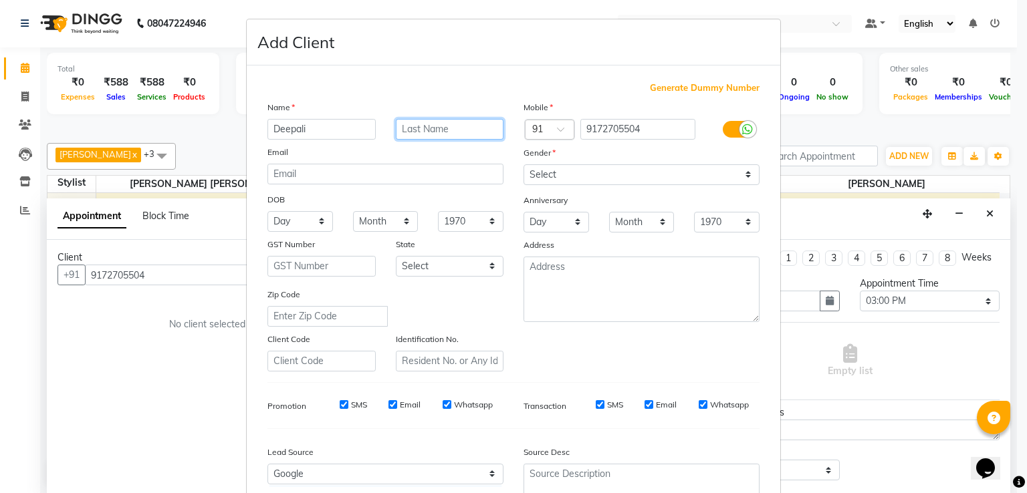
drag, startPoint x: 407, startPoint y: 136, endPoint x: 480, endPoint y: 137, distance: 72.9
click at [415, 134] on input "text" at bounding box center [450, 129] width 108 height 21
type input "d"
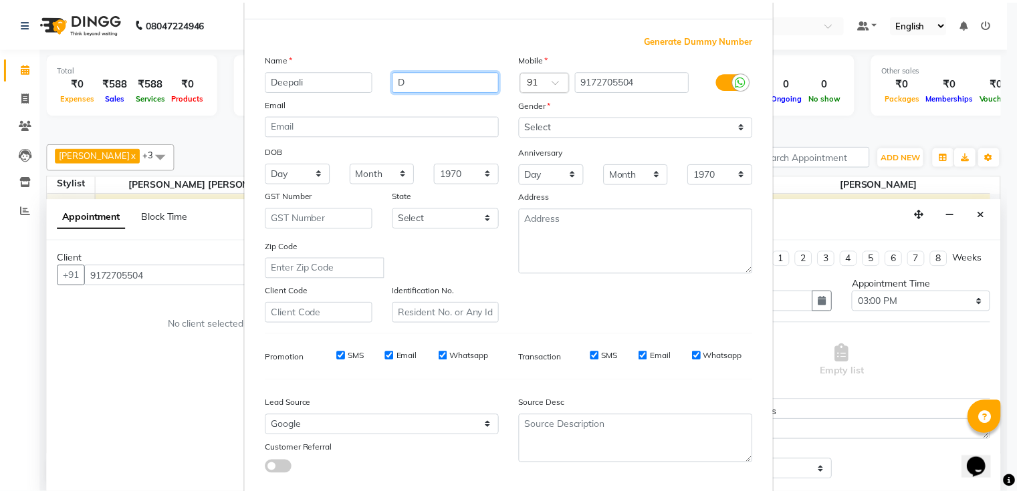
scroll to position [130, 0]
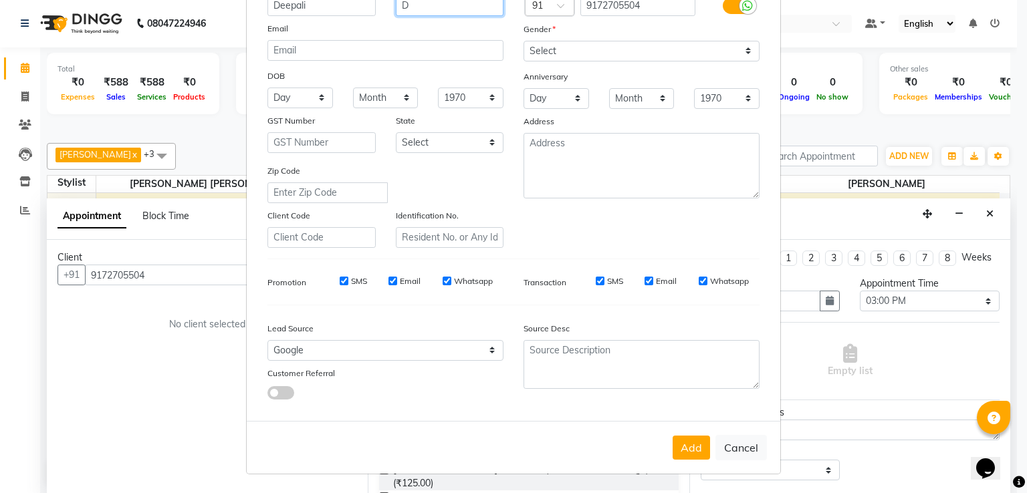
type input "D"
click at [688, 460] on div "Add Cancel" at bounding box center [513, 447] width 533 height 53
click at [682, 447] on button "Add" at bounding box center [690, 448] width 37 height 24
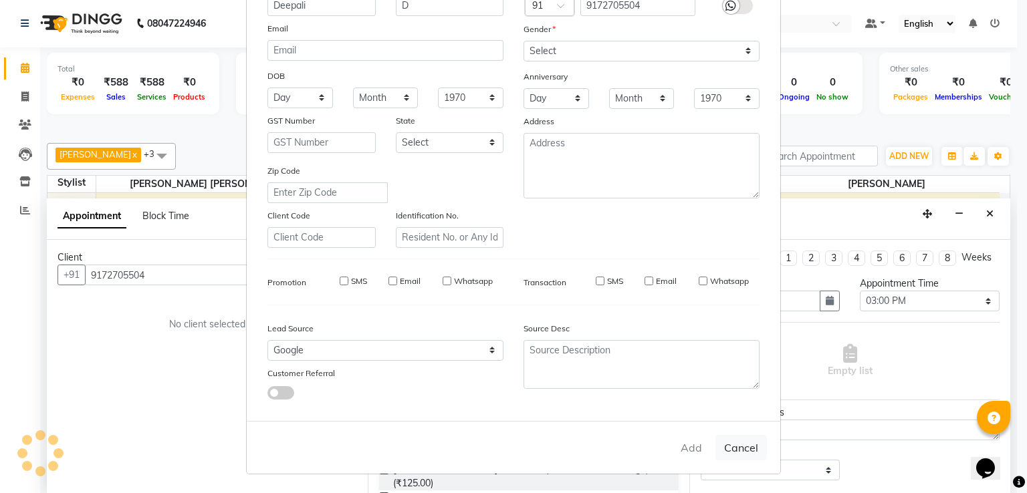
type input "91******04"
select select
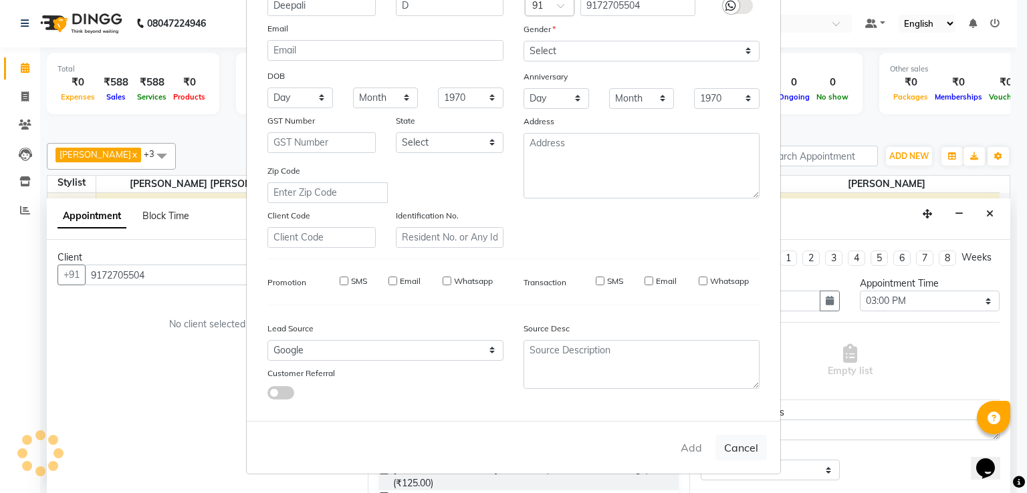
select select
checkbox input "false"
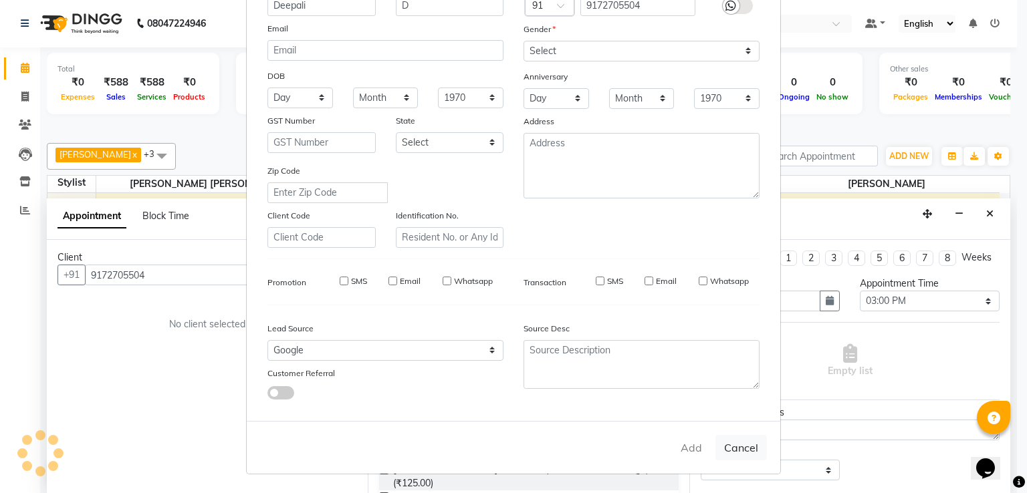
checkbox input "false"
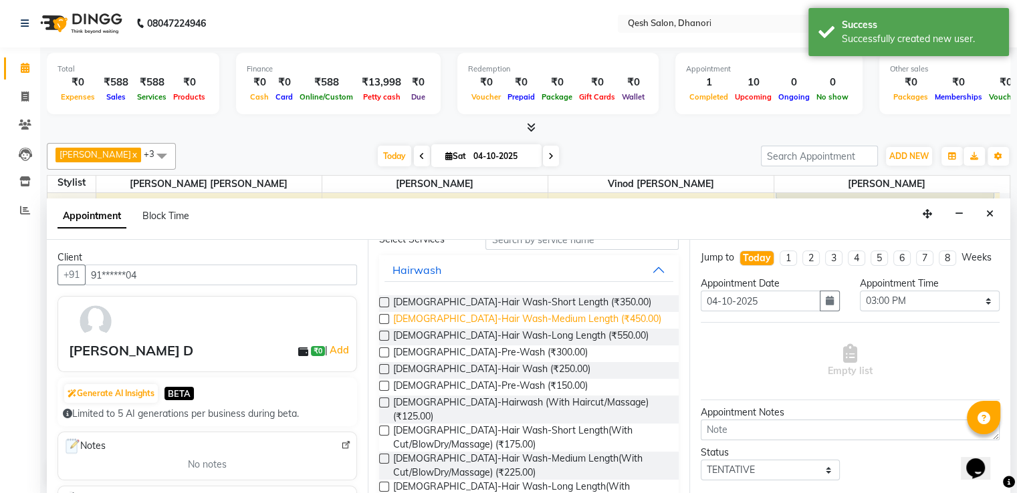
scroll to position [0, 0]
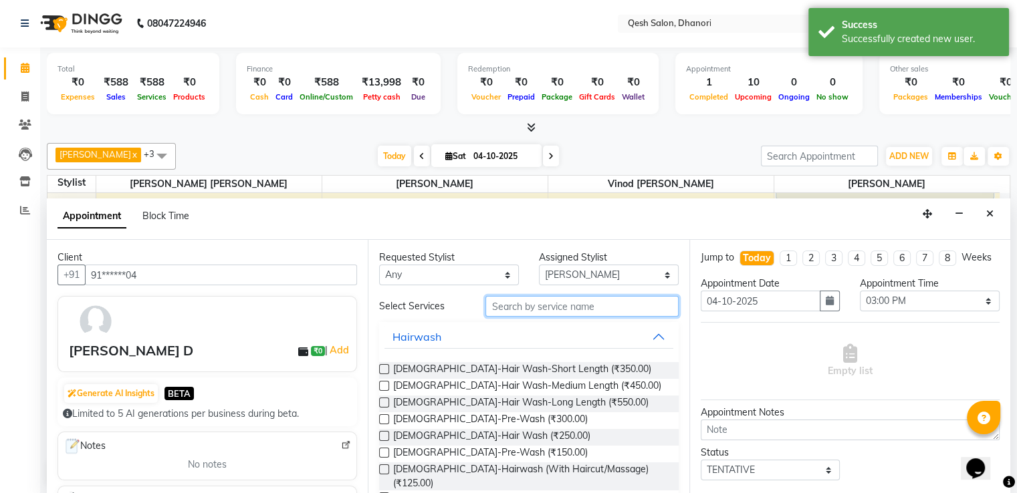
click at [519, 303] on input "text" at bounding box center [581, 306] width 192 height 21
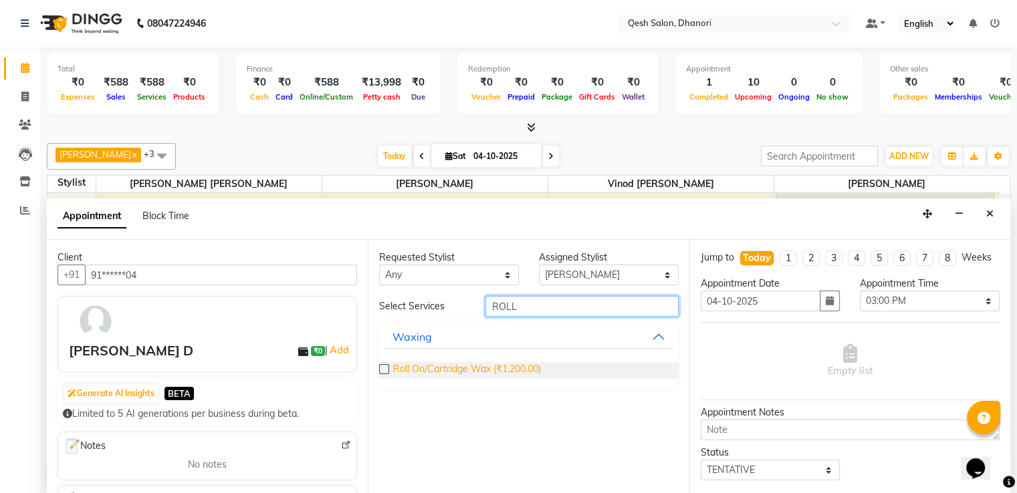
type input "ROLL"
click at [519, 372] on span "Roll On/Cartridge Wax (₹1,200.00)" at bounding box center [467, 370] width 148 height 17
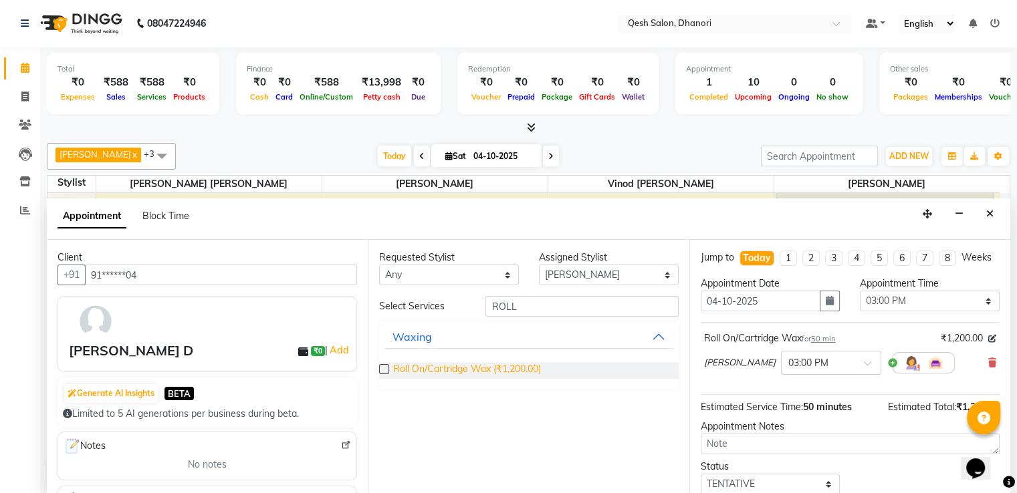
click at [519, 372] on span "Roll On/Cartridge Wax (₹1,200.00)" at bounding box center [467, 370] width 148 height 17
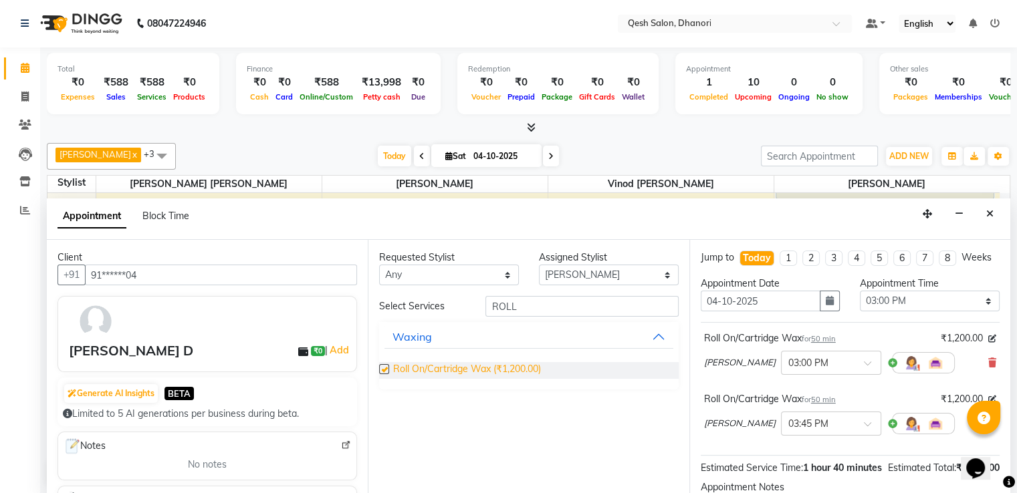
checkbox input "false"
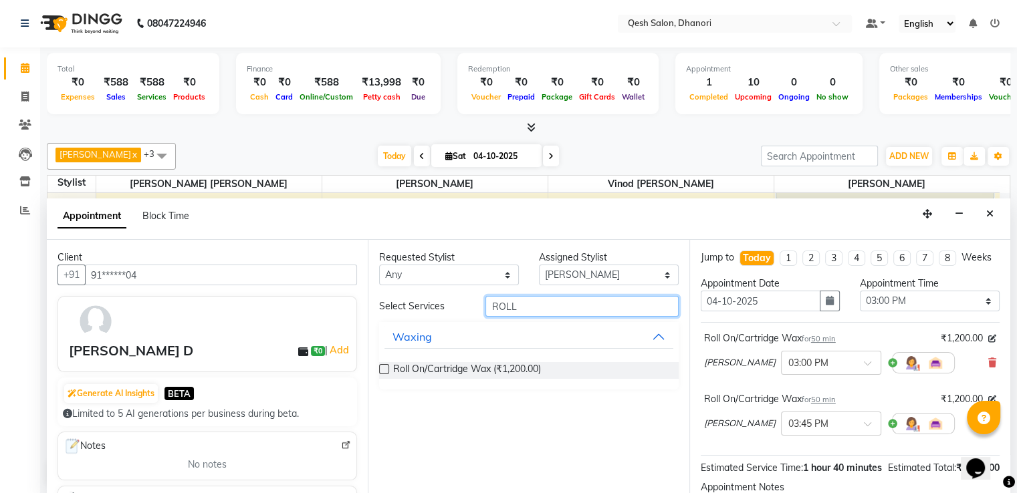
click at [259, 314] on div "Client +91 91******04 Deepali D ₹0 | Add Generate AI Insights BETA Limited to 5…" at bounding box center [528, 367] width 963 height 255
type input "EYE"
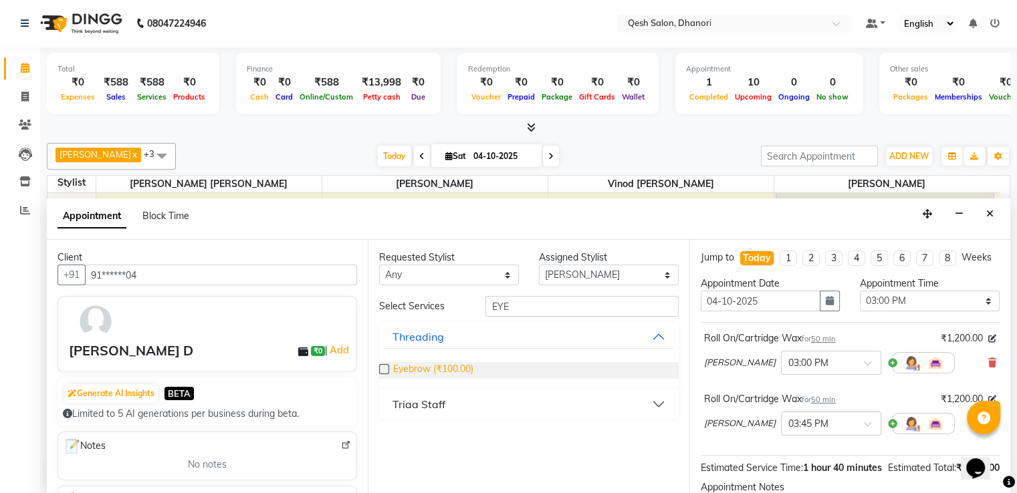
click at [464, 366] on span "Eyebrow (₹100.00)" at bounding box center [433, 370] width 80 height 17
checkbox input "false"
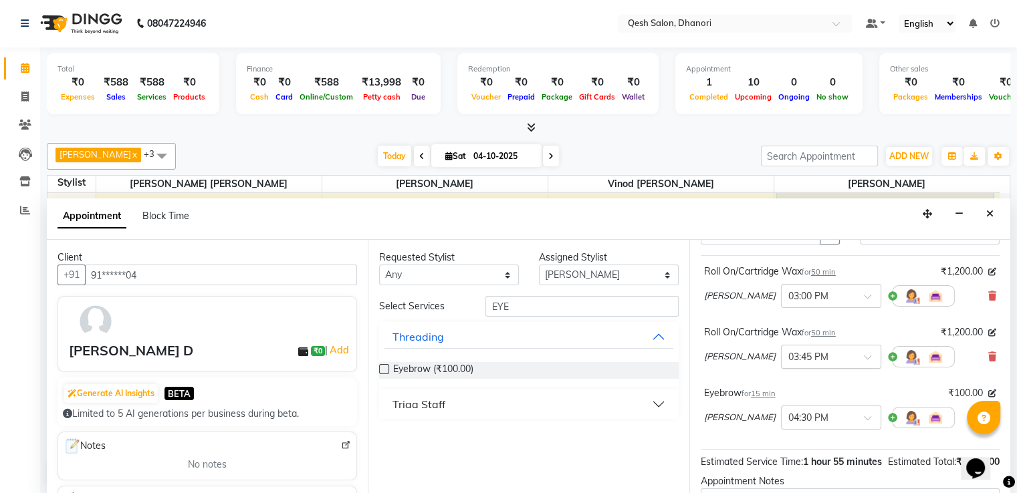
scroll to position [233, 0]
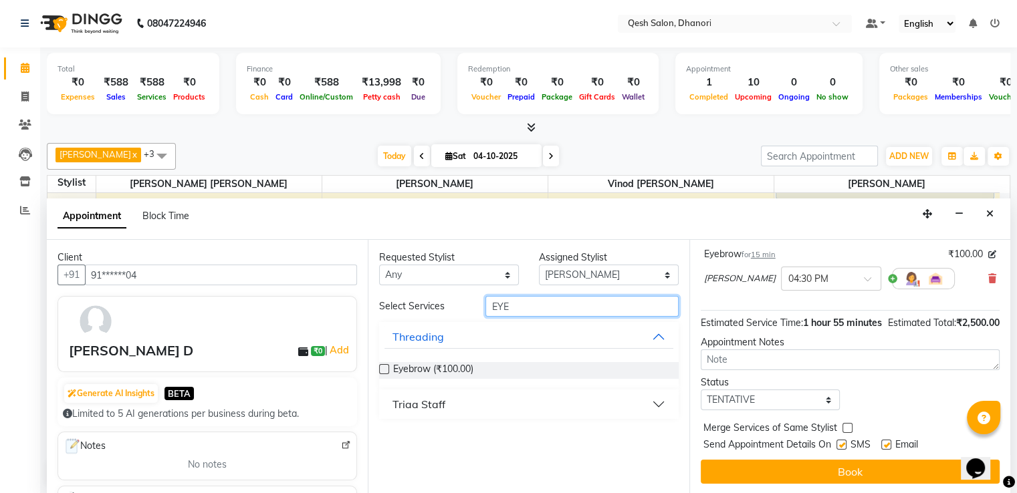
drag, startPoint x: 567, startPoint y: 309, endPoint x: 187, endPoint y: 309, distance: 379.6
click at [188, 309] on div "Client +91 91******04 Deepali D ₹0 | Add Generate AI Insights BETA Limited to 5…" at bounding box center [528, 367] width 963 height 255
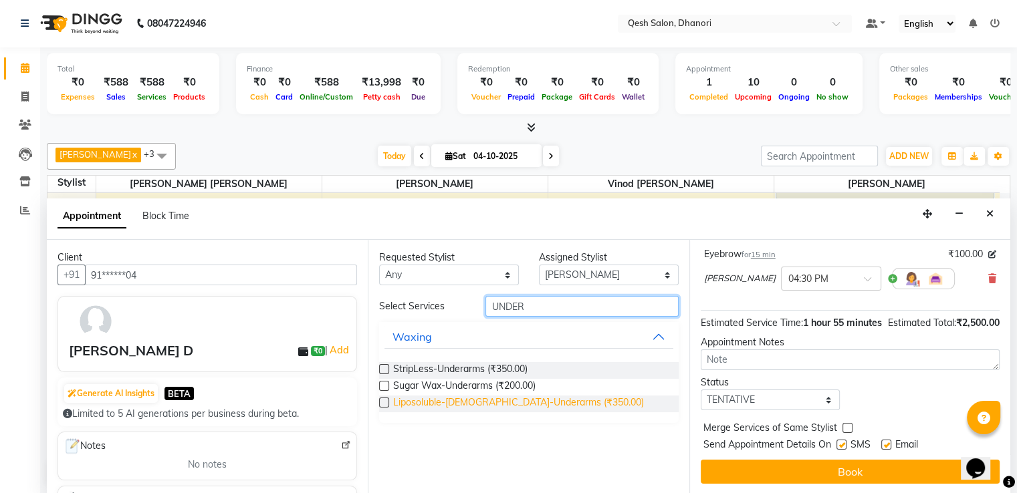
type input "UNDER"
click at [430, 402] on span "Liposoluble-Female-Underarms (₹350.00)" at bounding box center [518, 404] width 251 height 17
checkbox input "false"
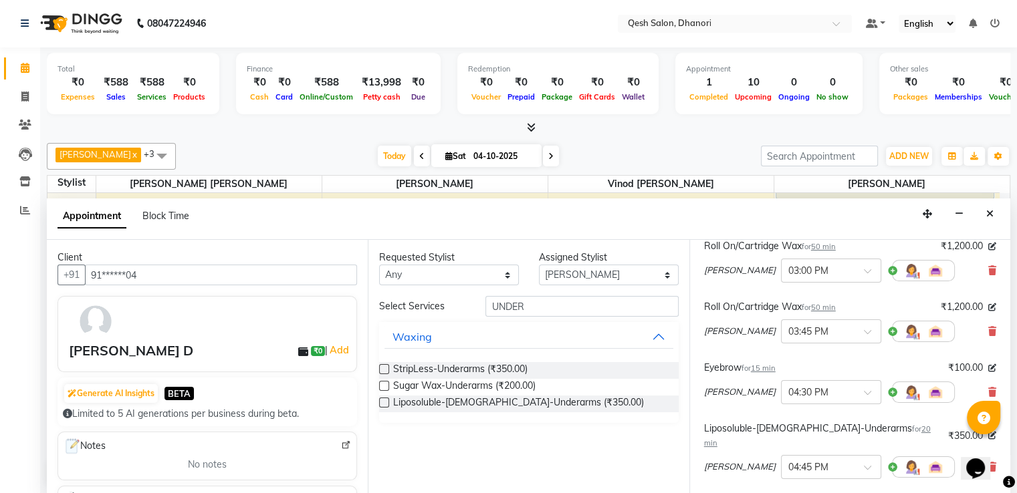
scroll to position [159, 0]
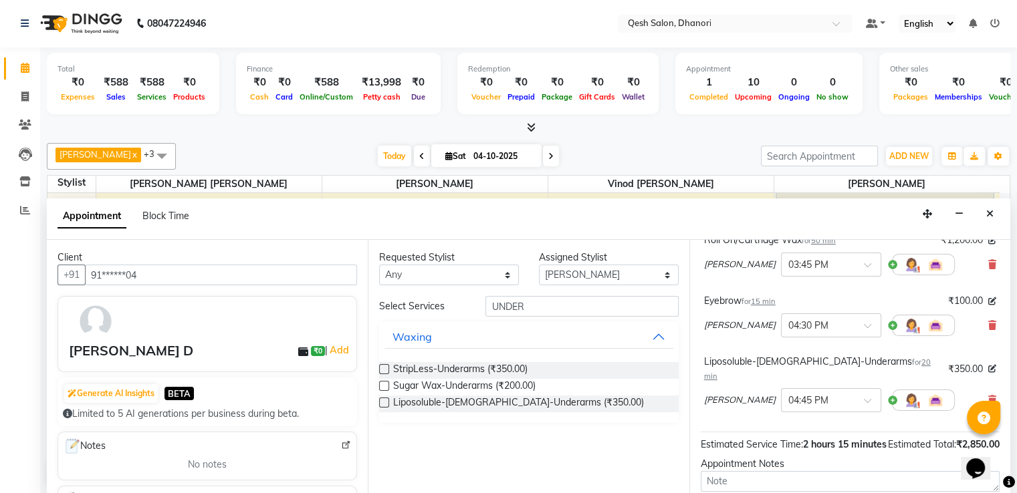
click at [814, 372] on div "Liposoluble-Female-Underarms for 20 min" at bounding box center [823, 369] width 239 height 28
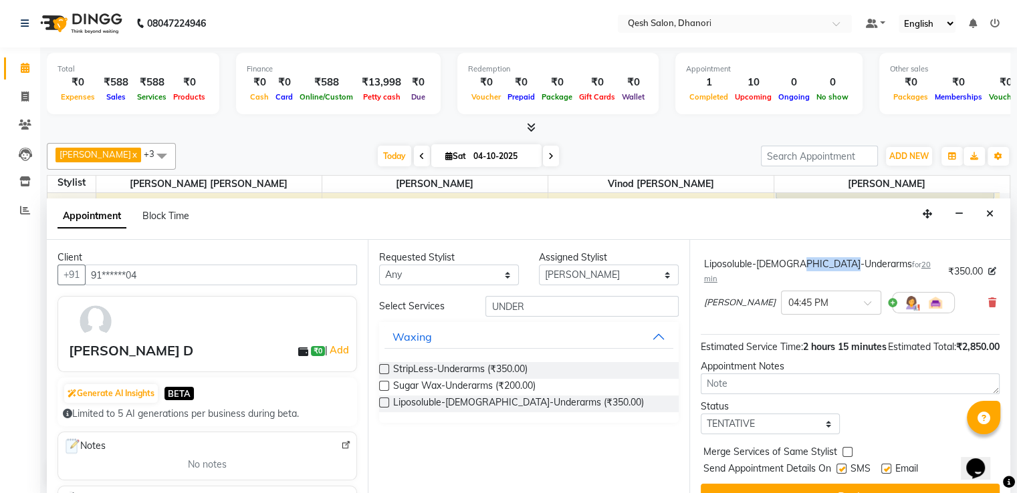
scroll to position [293, 0]
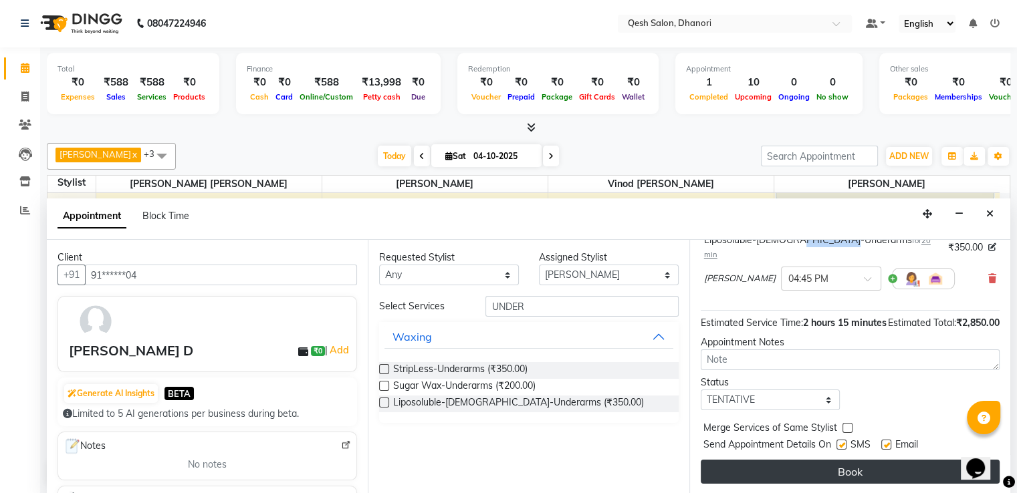
click at [840, 469] on button "Book" at bounding box center [849, 472] width 299 height 24
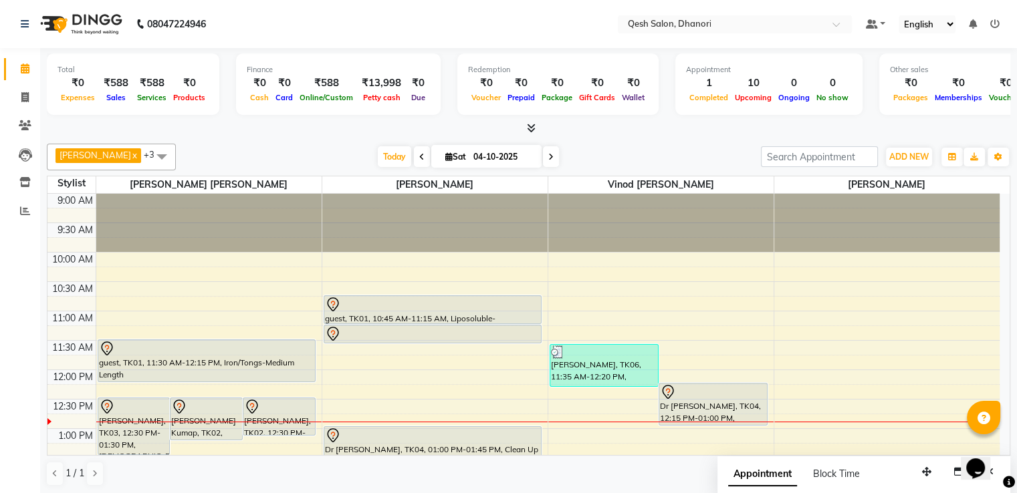
scroll to position [67, 0]
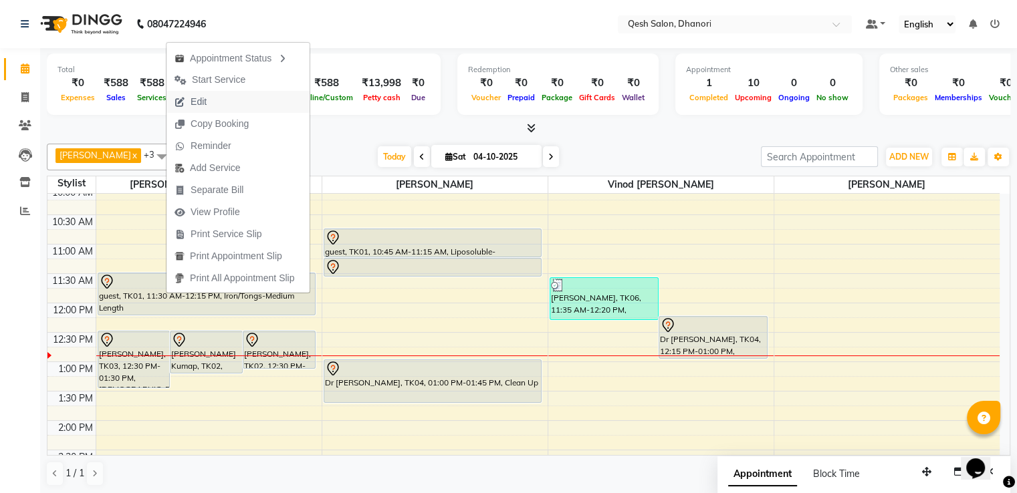
click at [203, 99] on span "Edit" at bounding box center [198, 102] width 16 height 14
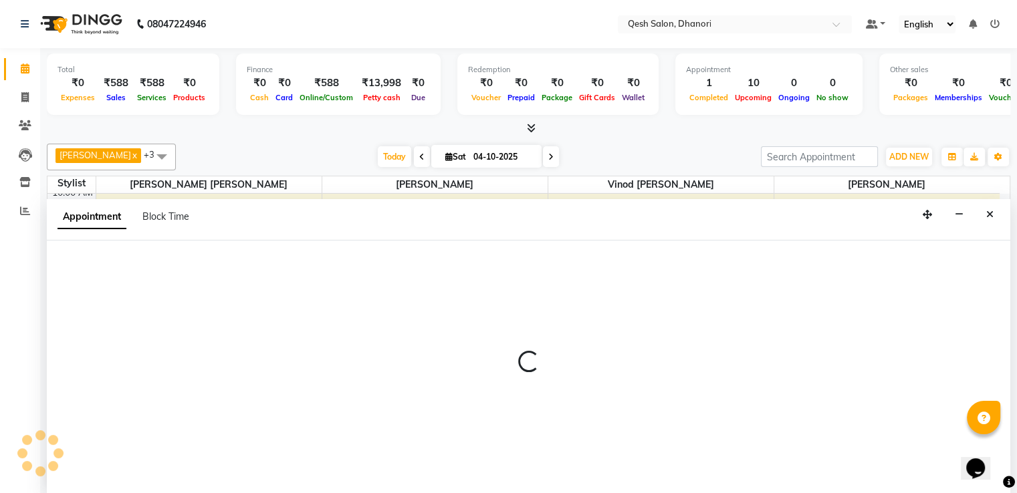
select select "tentative"
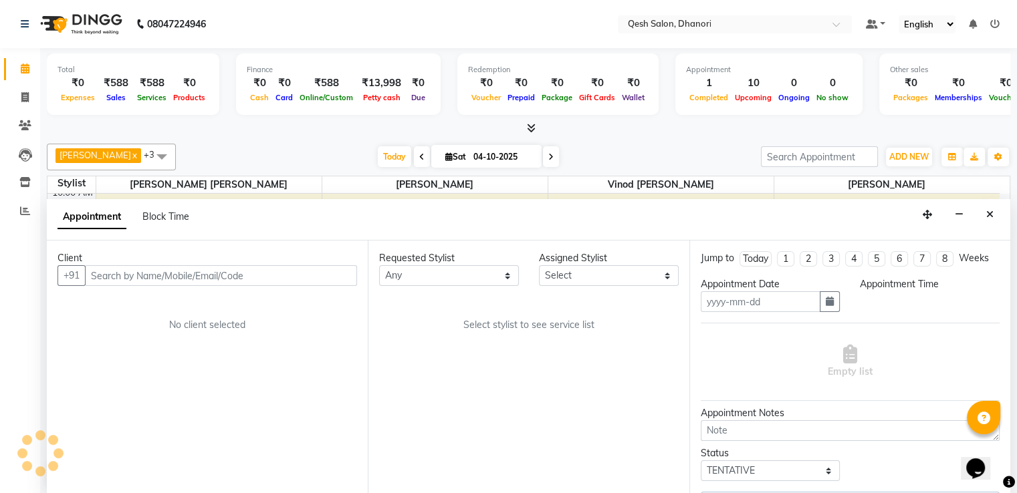
scroll to position [1, 0]
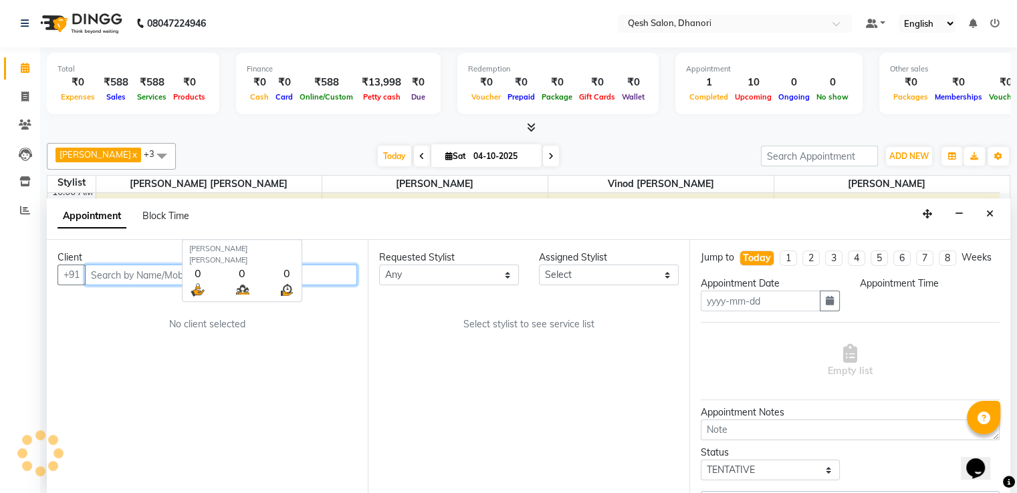
type input "04-10-2025"
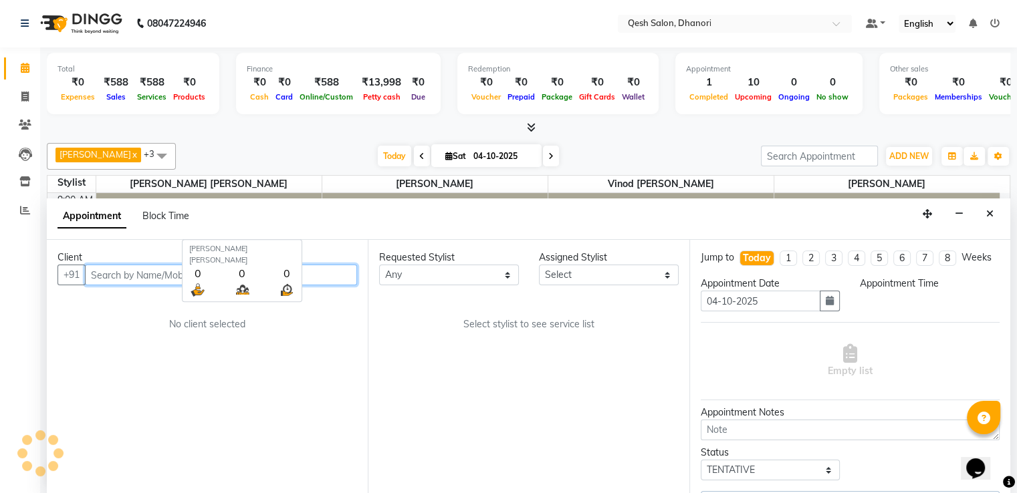
select select "79251"
select select "645"
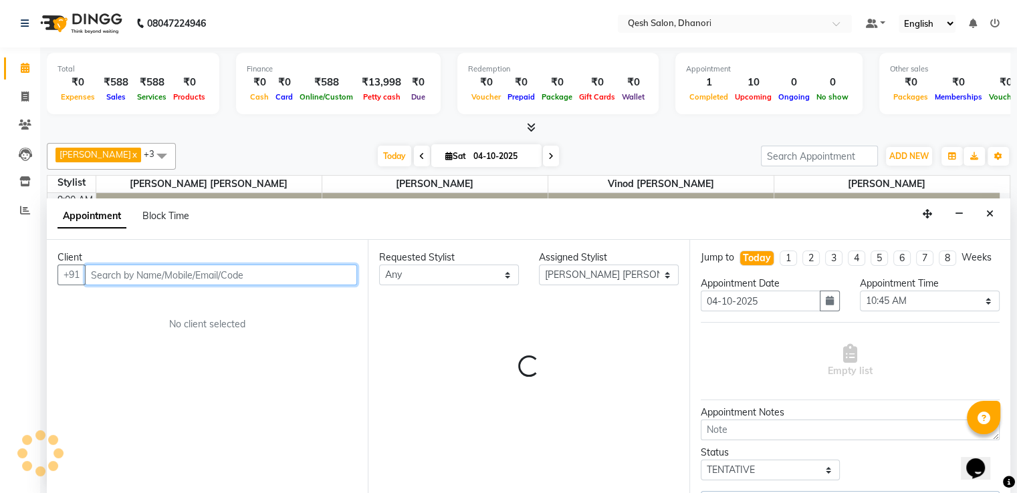
select select "3869"
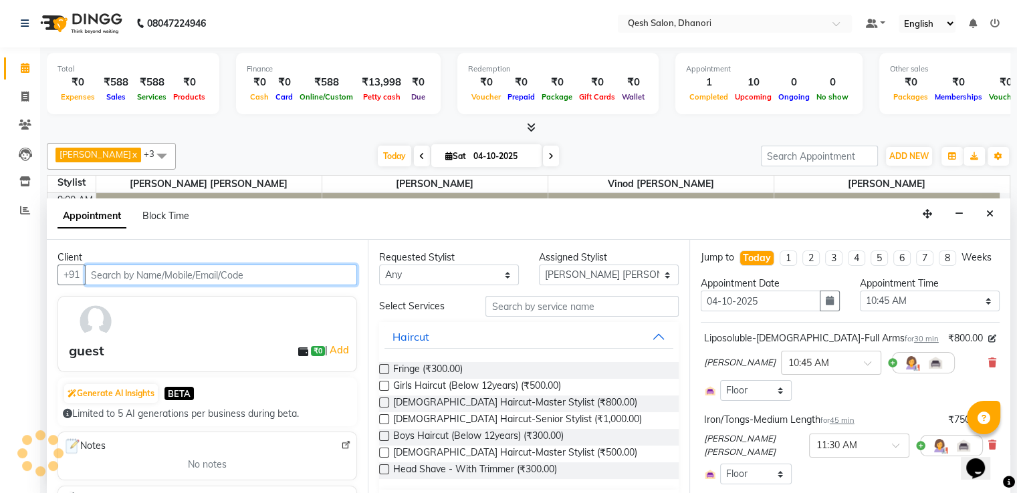
select select "3869"
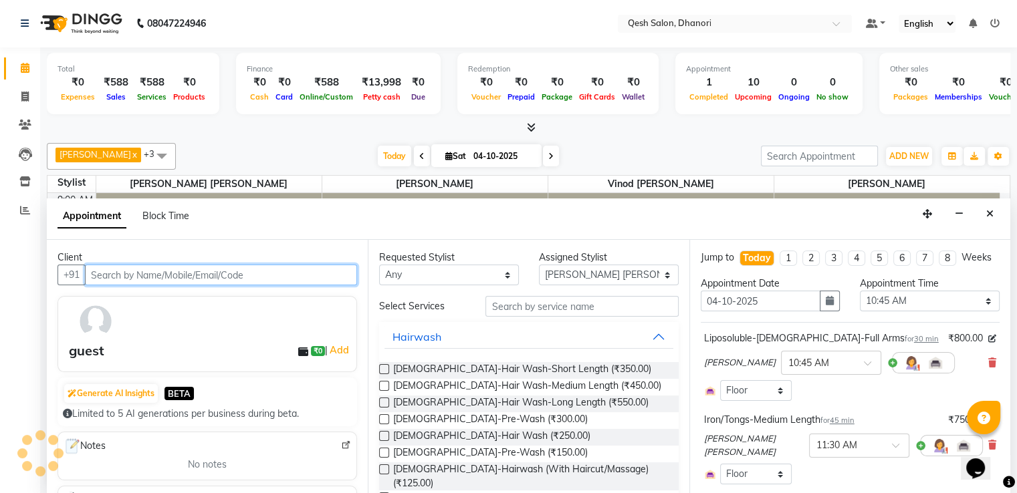
scroll to position [176, 0]
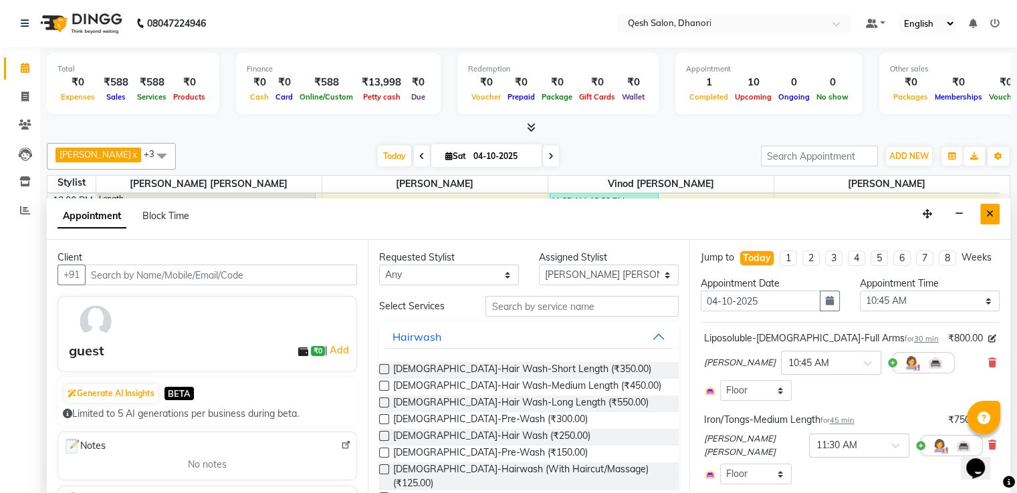
click at [989, 214] on icon "Close" at bounding box center [989, 213] width 7 height 9
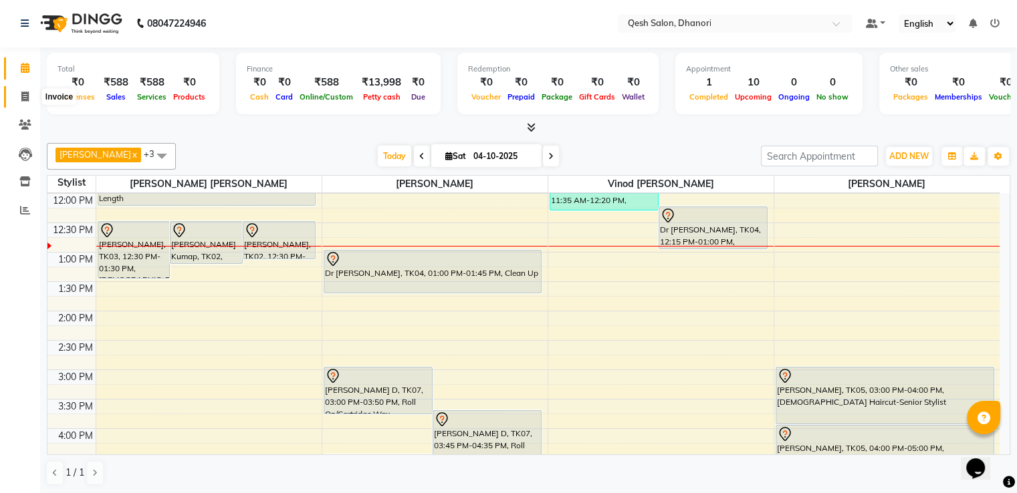
click at [20, 98] on span at bounding box center [24, 97] width 23 height 15
select select "service"
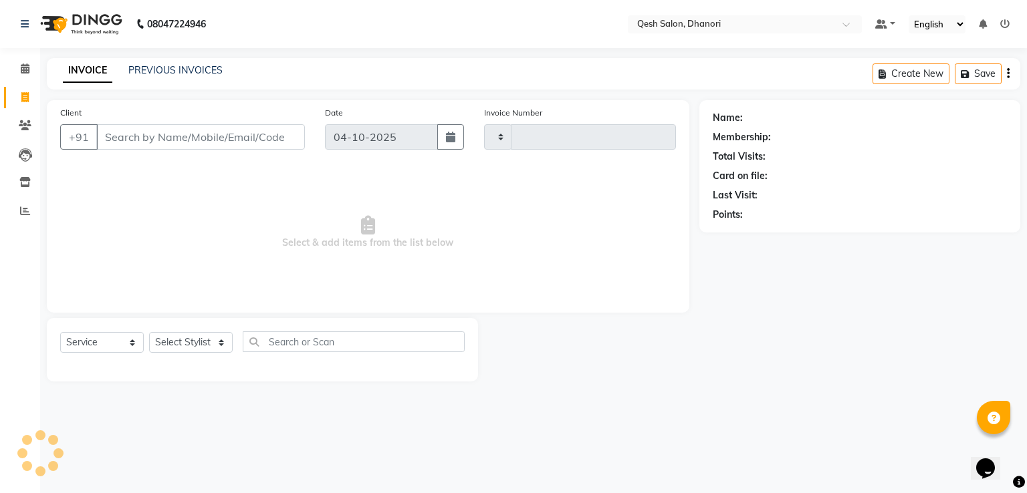
type input "0851"
select select "7641"
click at [144, 142] on input "Client" at bounding box center [200, 136] width 209 height 25
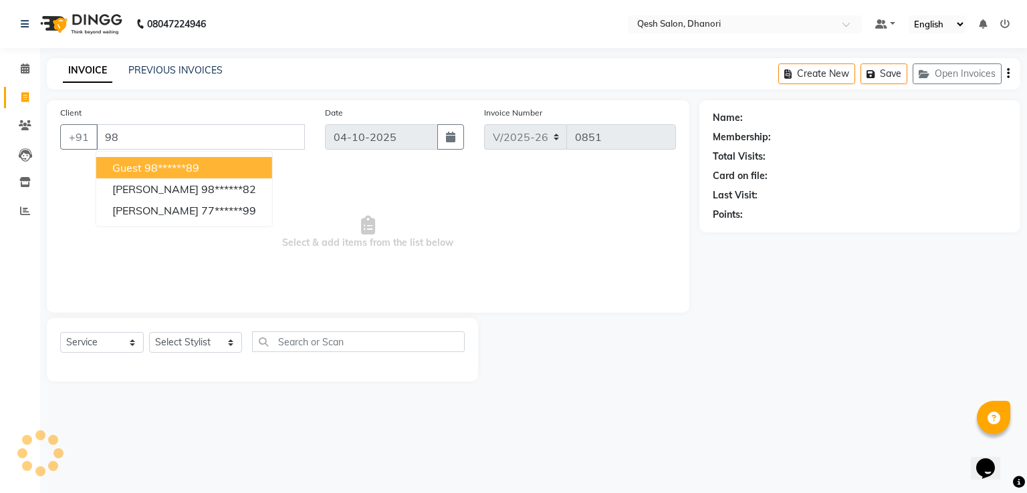
type input "9"
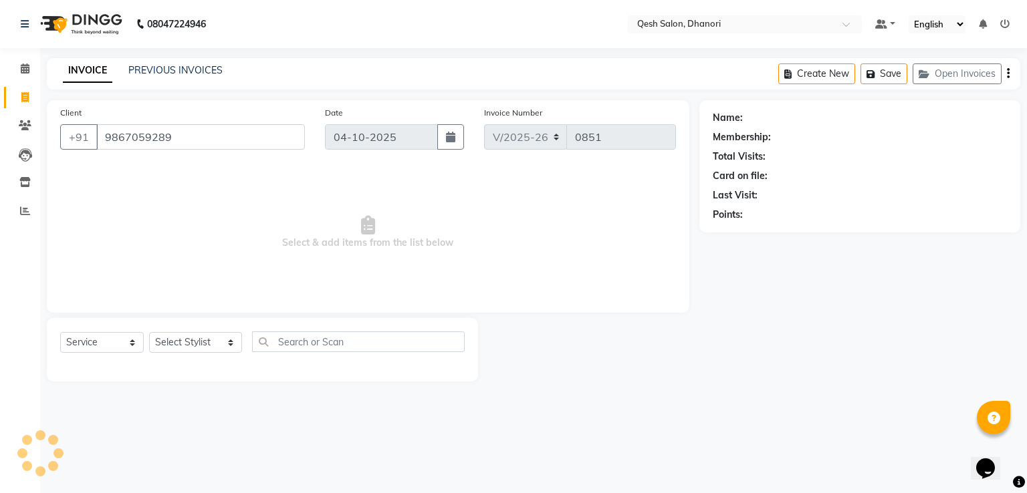
type input "9867059289"
select select "1: Object"
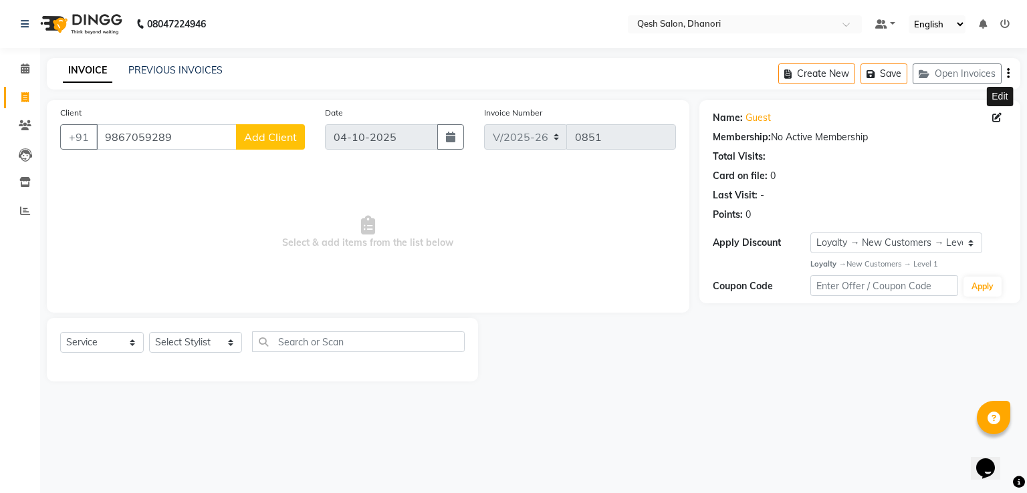
click at [995, 120] on icon at bounding box center [996, 117] width 9 height 9
select select "female"
select select "51687"
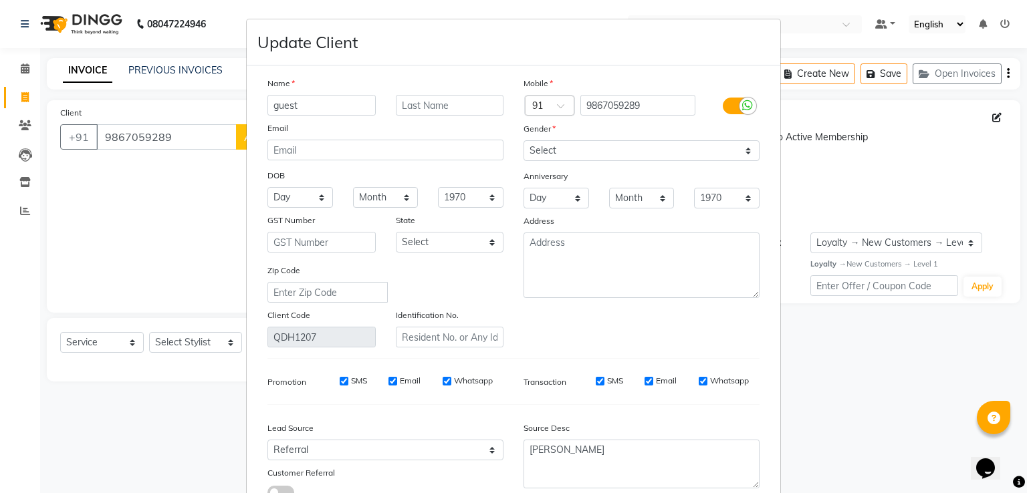
drag, startPoint x: 309, startPoint y: 108, endPoint x: 105, endPoint y: 106, distance: 204.5
click at [105, 106] on ngb-modal-window "Update Client Name guest Email DOB Day 01 02 03 04 05 06 07 08 09 10 11 12 13 1…" at bounding box center [513, 246] width 1027 height 493
type input "n"
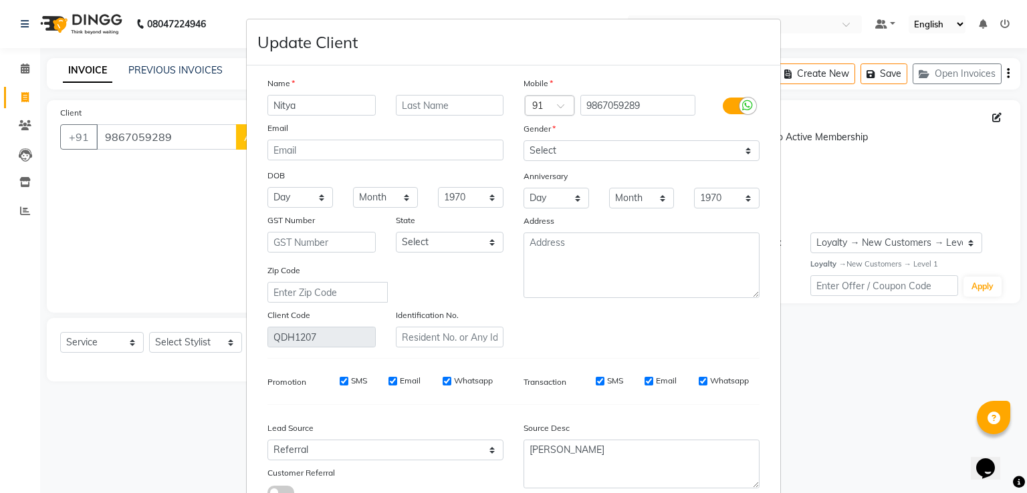
type input "Nitya"
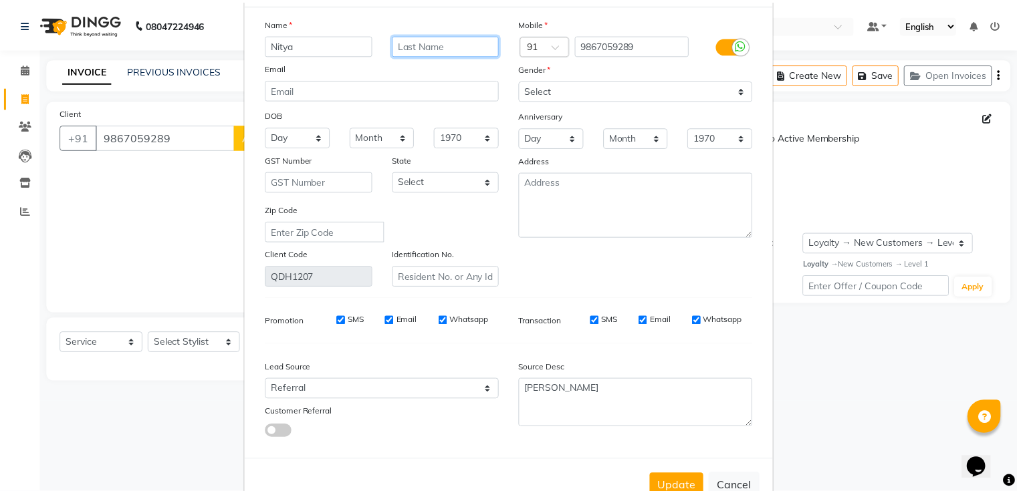
scroll to position [107, 0]
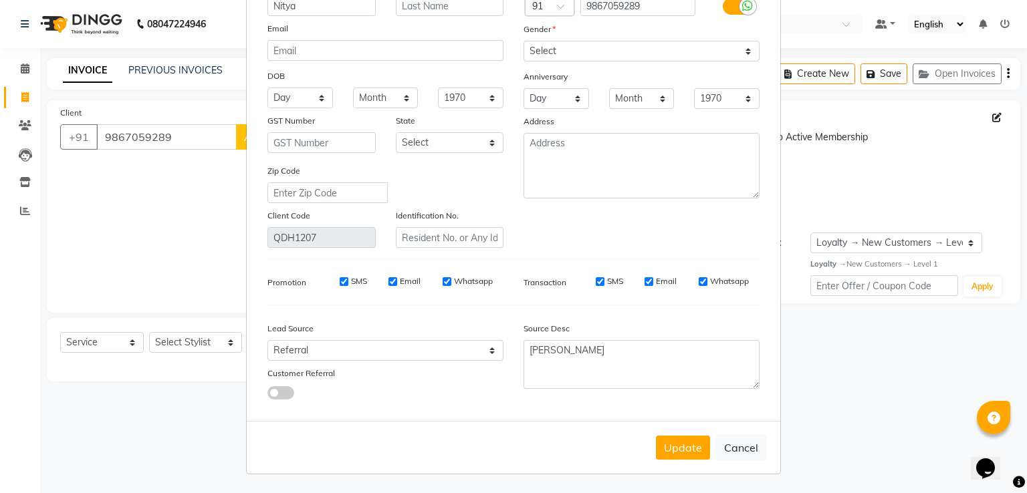
click at [692, 446] on button "Update" at bounding box center [683, 448] width 54 height 24
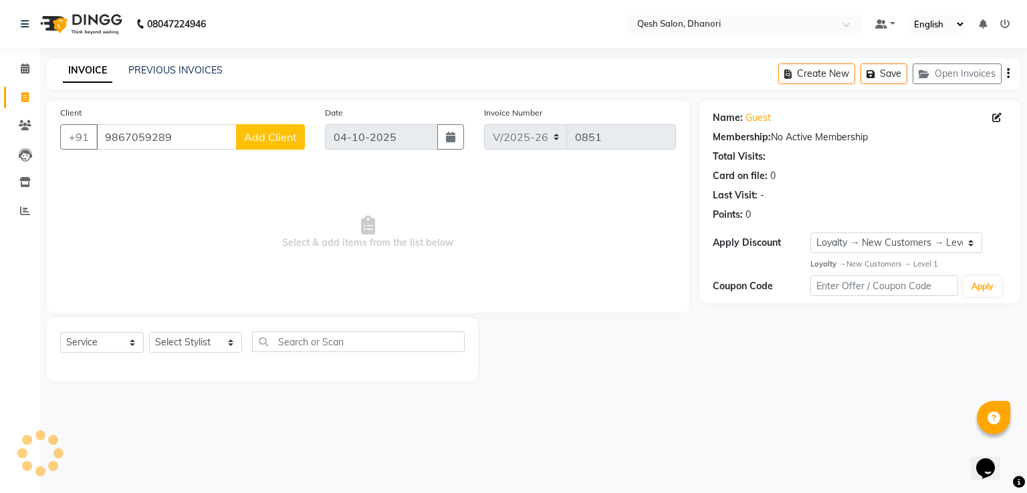
type input "98******89"
select select
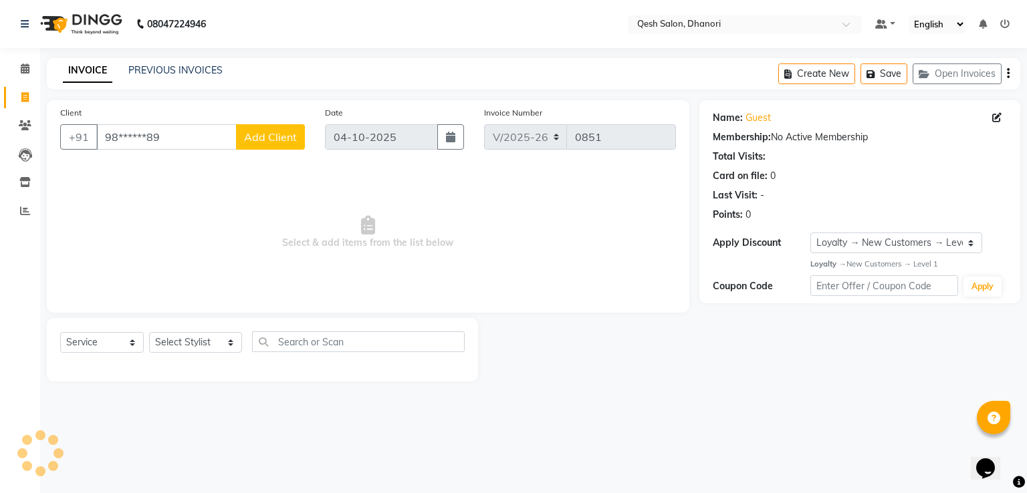
select select
checkbox input "false"
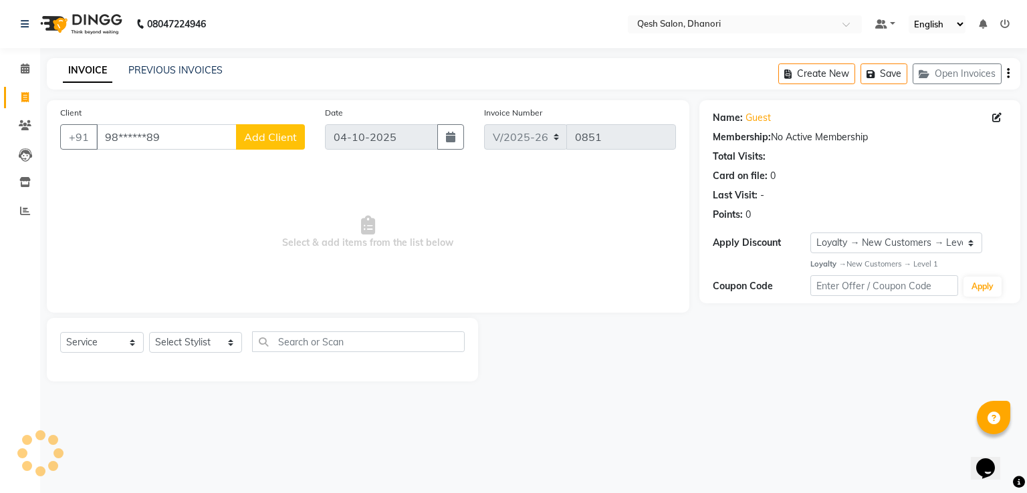
checkbox input "false"
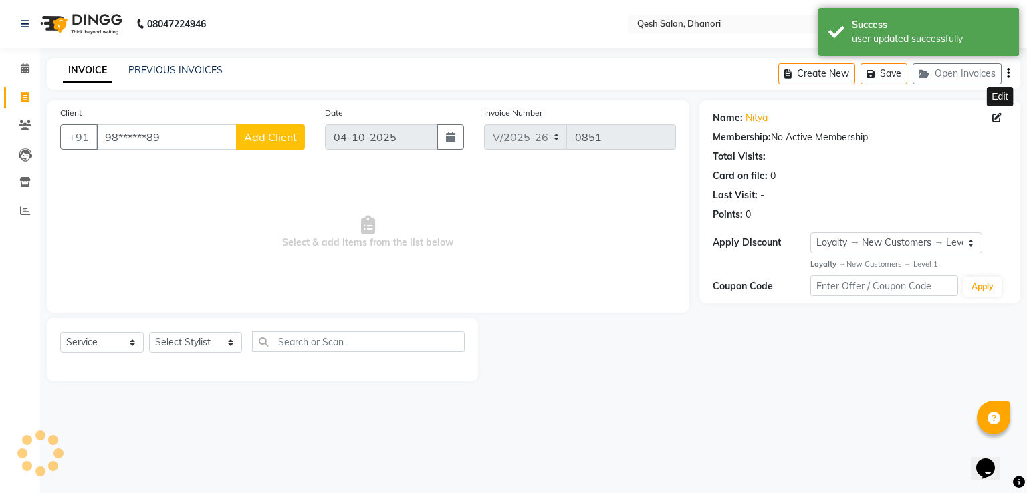
select select "1: Object"
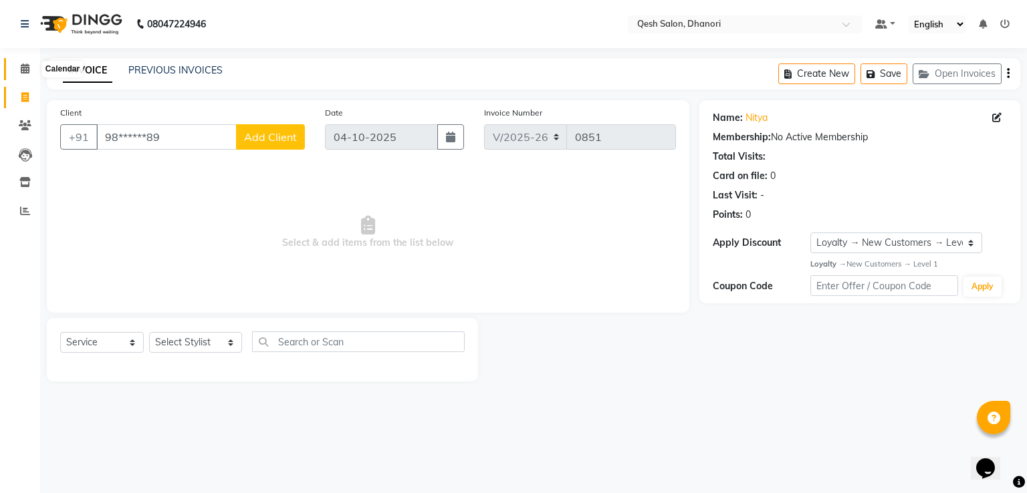
click at [16, 68] on span at bounding box center [24, 68] width 23 height 15
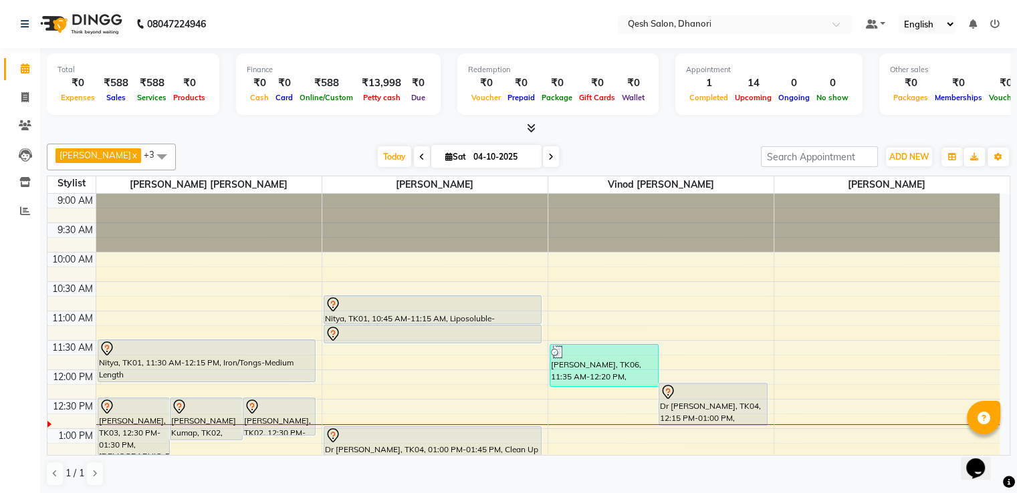
scroll to position [134, 0]
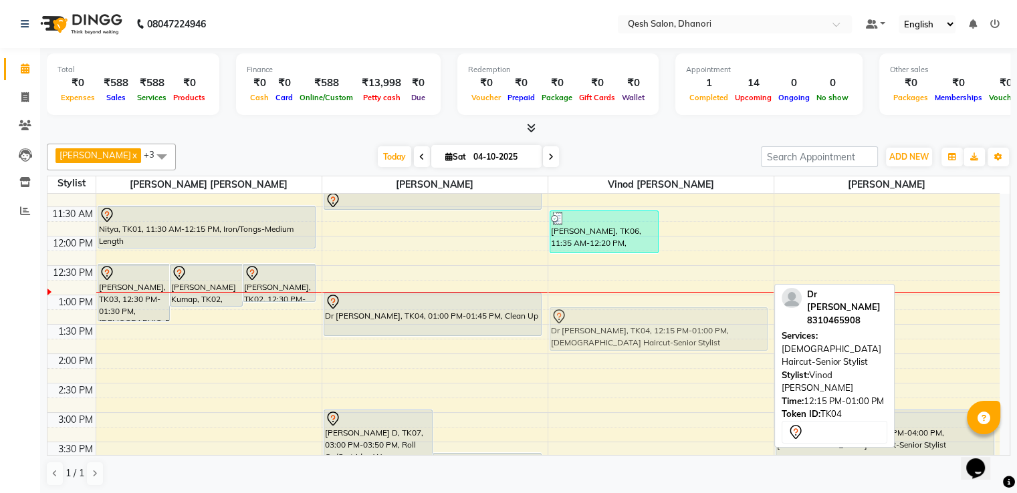
drag, startPoint x: 705, startPoint y: 271, endPoint x: 704, endPoint y: 327, distance: 56.8
click at [704, 327] on div "Shubham Ambhore, TK06, 11:35 AM-12:20 PM, Male Haircut-Senior Stylist Dr Saurab…" at bounding box center [660, 471] width 225 height 823
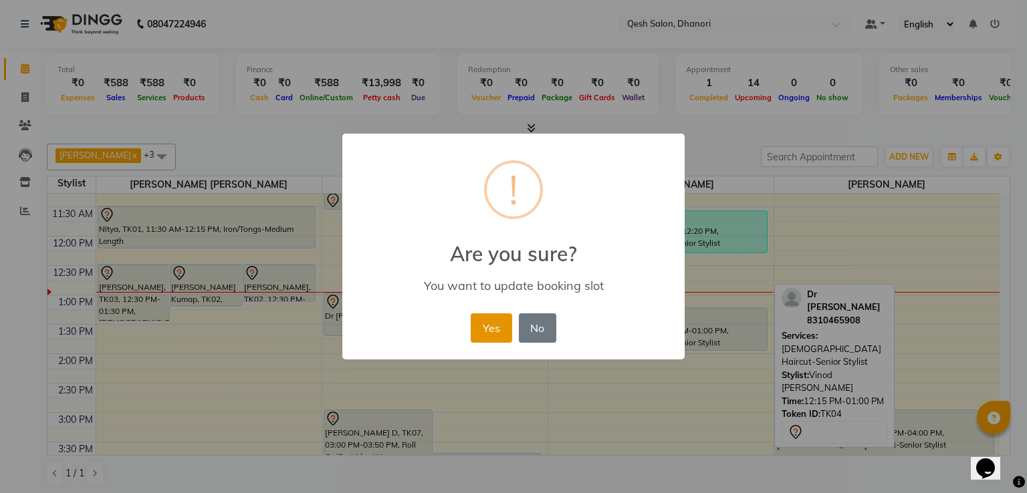
click at [491, 327] on button "Yes" at bounding box center [491, 327] width 41 height 29
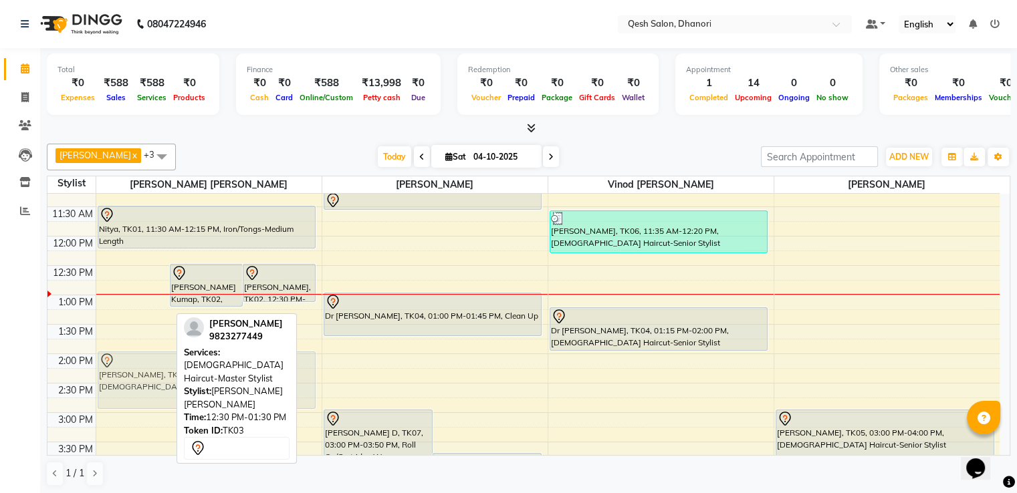
drag, startPoint x: 142, startPoint y: 305, endPoint x: 144, endPoint y: 396, distance: 91.6
click at [144, 396] on div "Jai Thomas, TK03, 12:30 PM-01:30 PM, Female Haircut-Master Stylist Vanshika Kum…" at bounding box center [208, 471] width 225 height 823
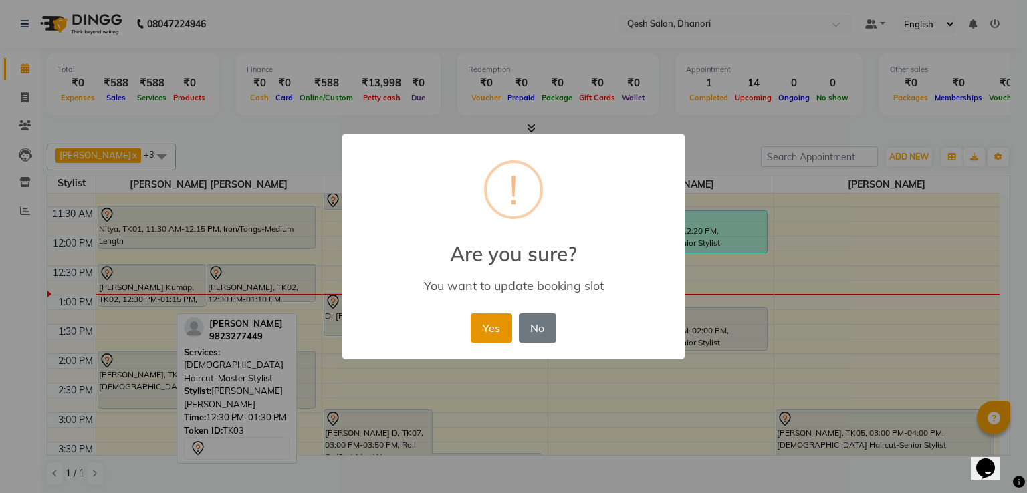
click at [497, 321] on button "Yes" at bounding box center [491, 327] width 41 height 29
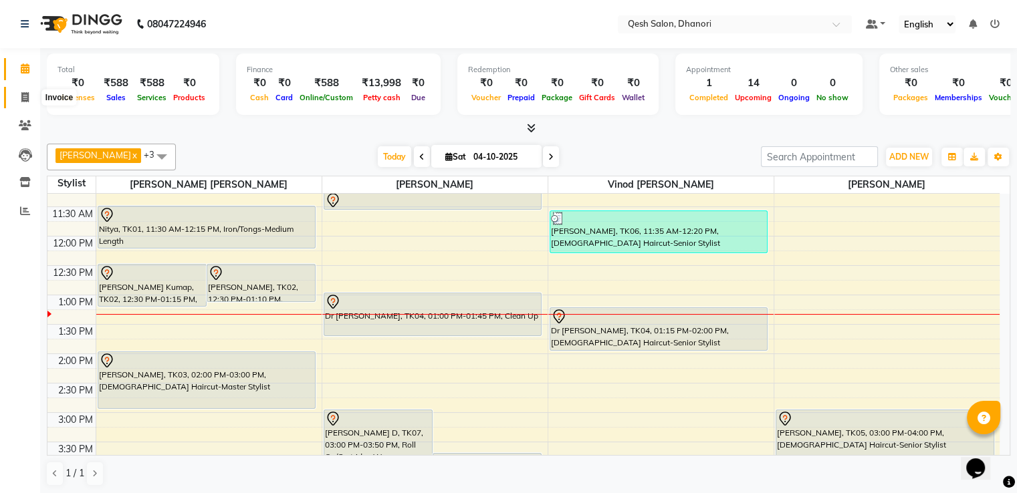
click at [20, 94] on span at bounding box center [24, 97] width 23 height 15
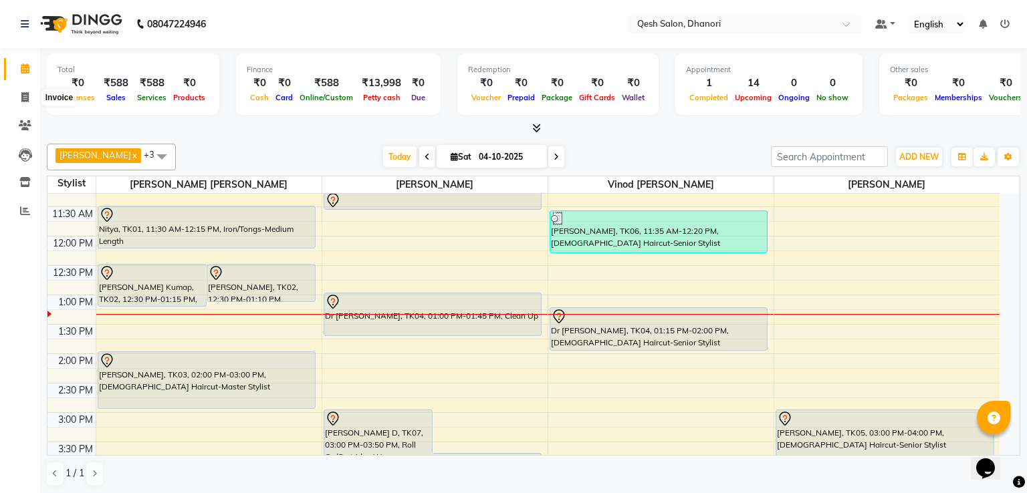
select select "service"
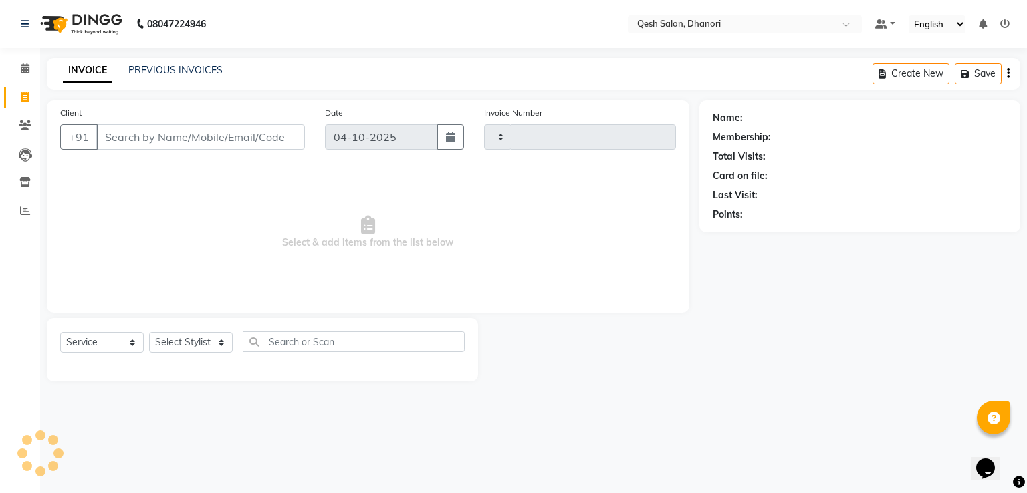
type input "0851"
select select "7641"
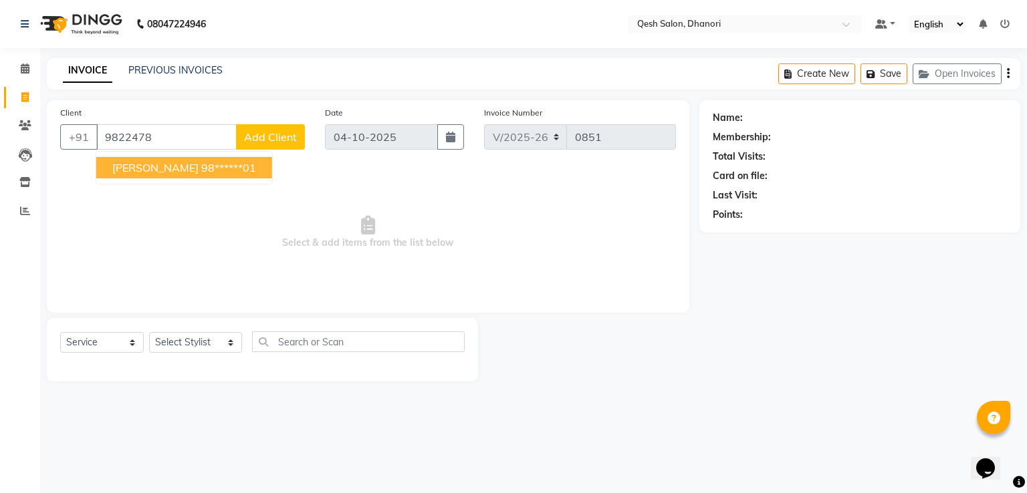
click at [256, 162] on ngb-highlight "98******01" at bounding box center [228, 167] width 55 height 13
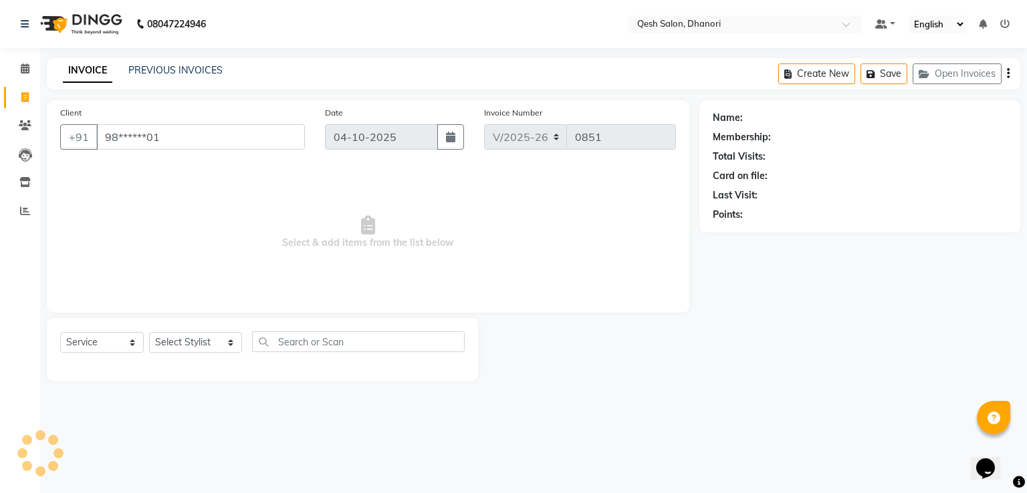
type input "98******01"
select select "2: Object"
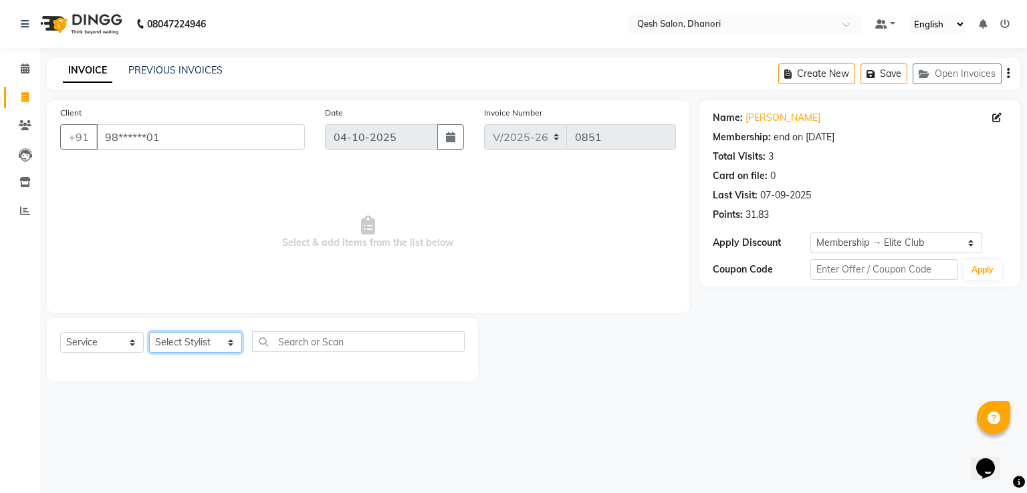
click at [202, 346] on select "Select Stylist Gagandeep Arora Harry Siril Anthony Prashansa Kumari Prathamesh …" at bounding box center [195, 342] width 93 height 21
select select "83667"
click at [149, 333] on select "Select Stylist Gagandeep Arora Harry Siril Anthony Prashansa Kumari Prathamesh …" at bounding box center [195, 342] width 93 height 21
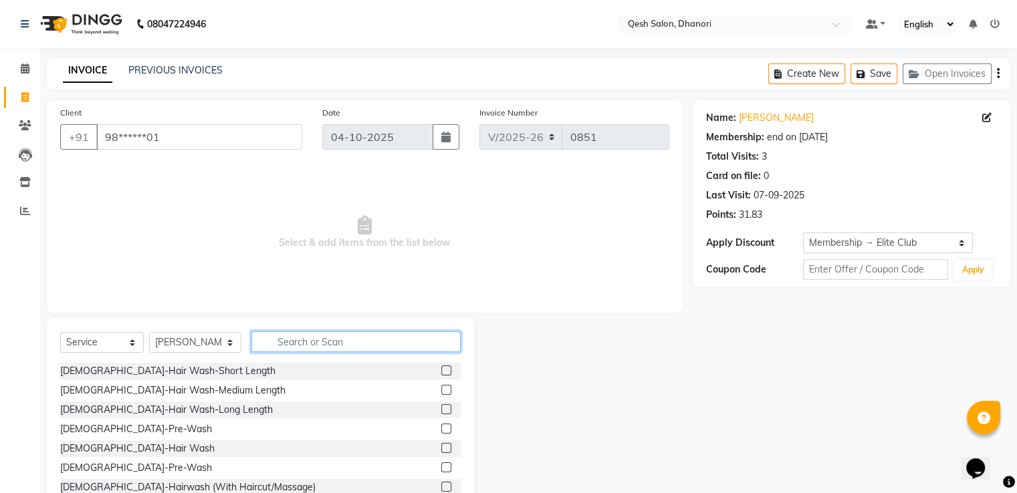
click at [270, 346] on input "text" at bounding box center [355, 341] width 209 height 21
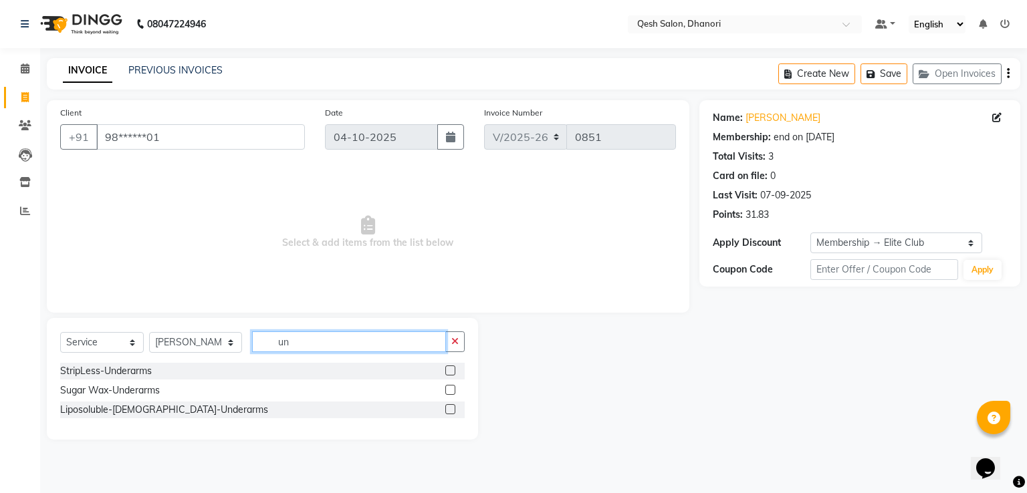
type input "un"
click at [447, 406] on label at bounding box center [450, 409] width 10 height 10
click at [447, 406] on input "checkbox" at bounding box center [449, 410] width 9 height 9
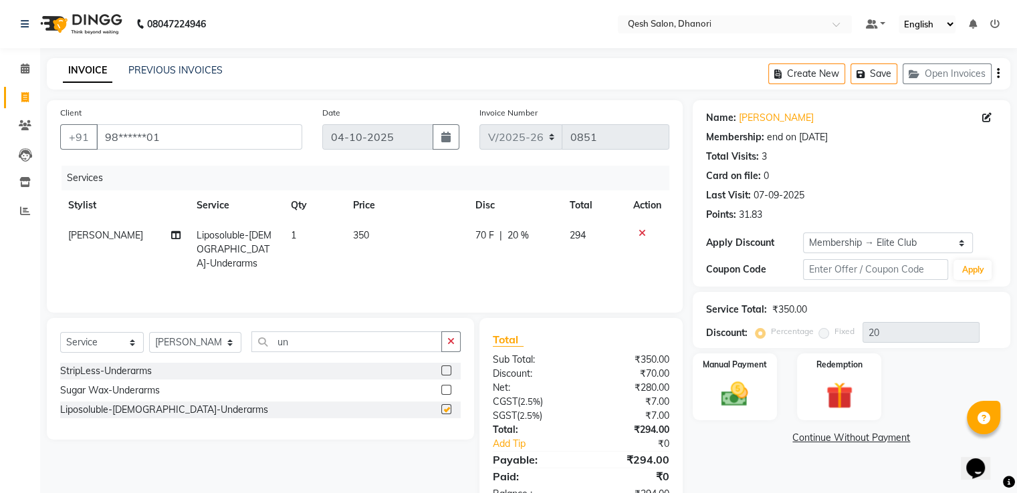
checkbox input "false"
click at [359, 336] on input "un" at bounding box center [346, 341] width 190 height 21
type input "u"
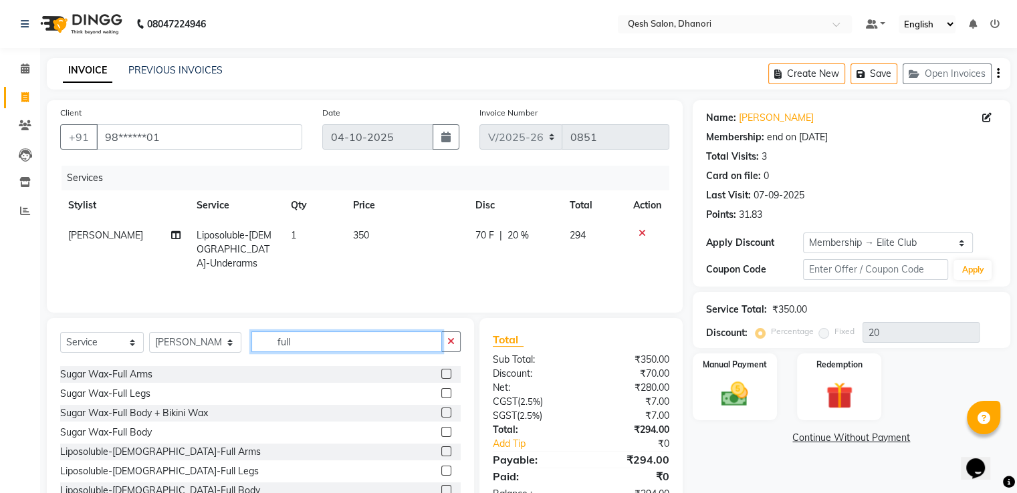
scroll to position [67, 0]
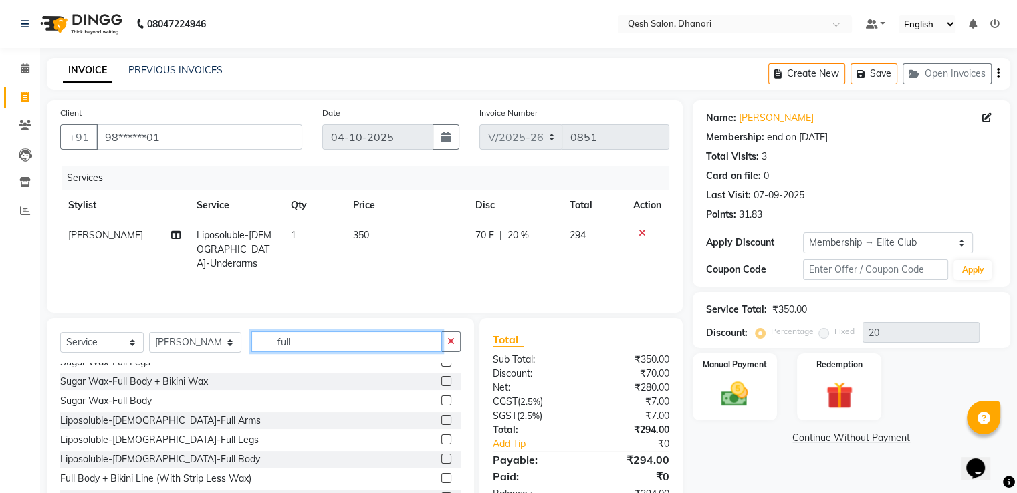
type input "full"
click at [441, 418] on label at bounding box center [446, 420] width 10 height 10
click at [441, 418] on input "checkbox" at bounding box center [445, 420] width 9 height 9
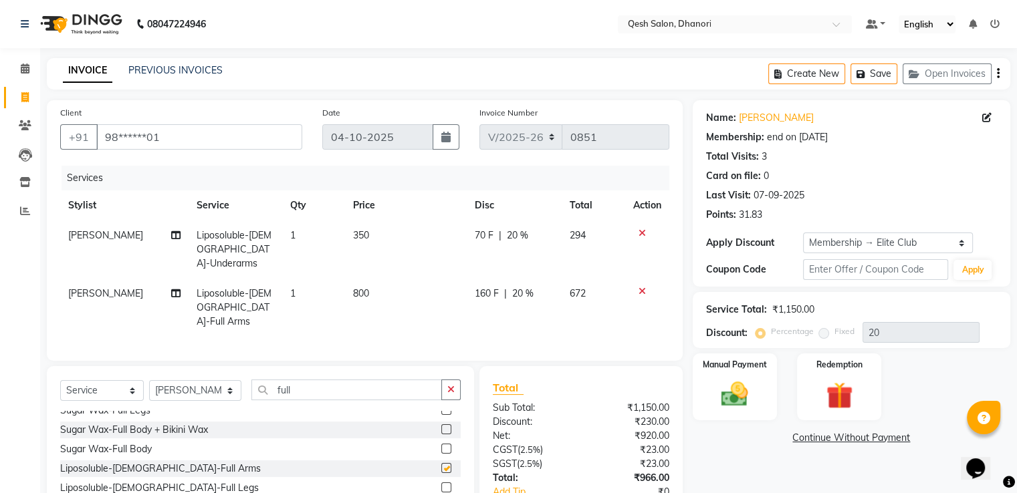
checkbox input "false"
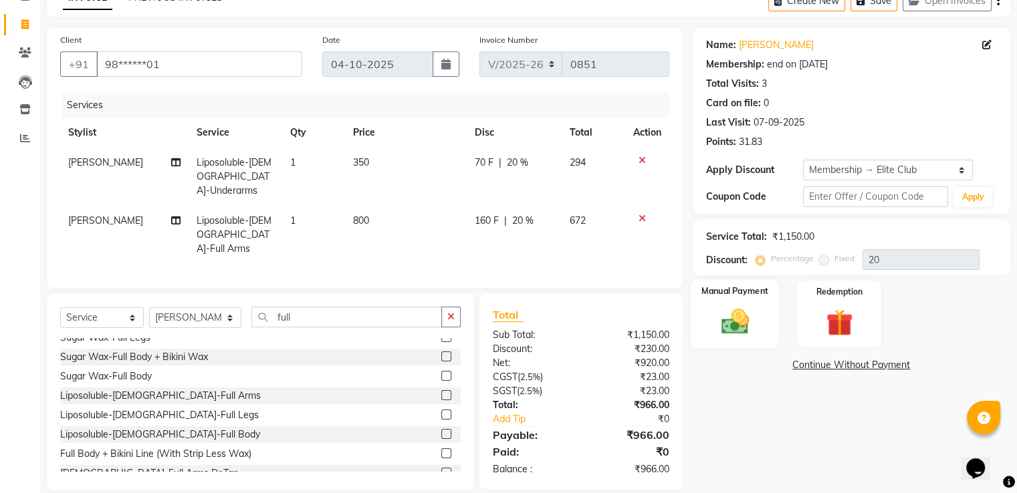
click at [722, 312] on img at bounding box center [734, 322] width 45 height 32
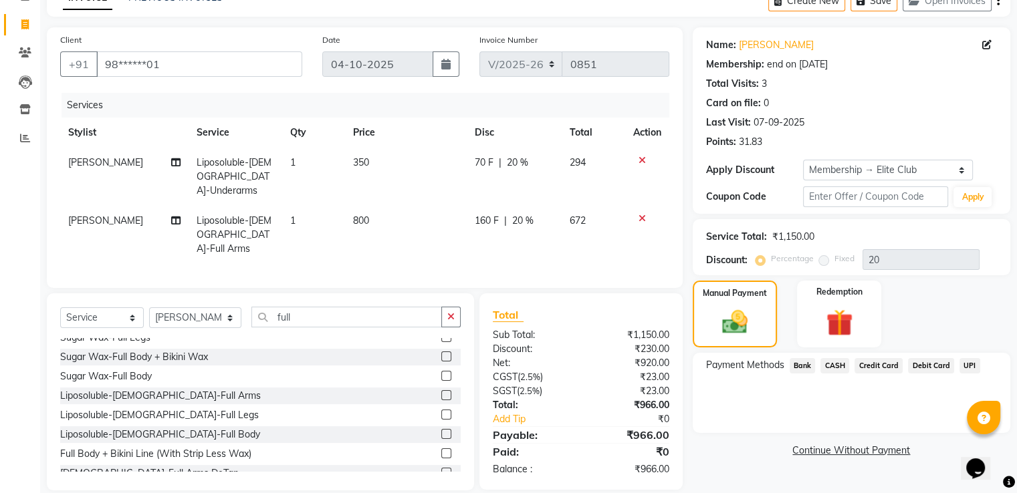
click at [970, 367] on span "UPI" at bounding box center [969, 365] width 21 height 15
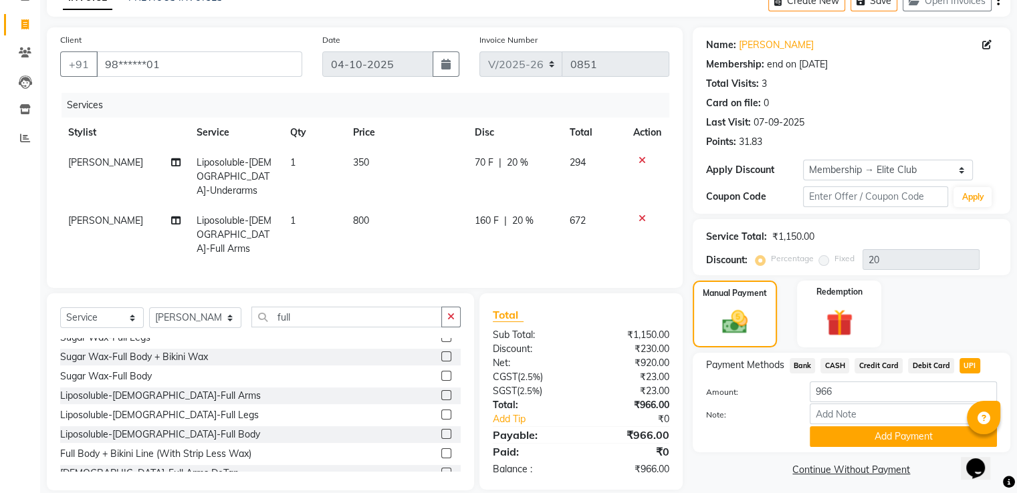
scroll to position [80, 0]
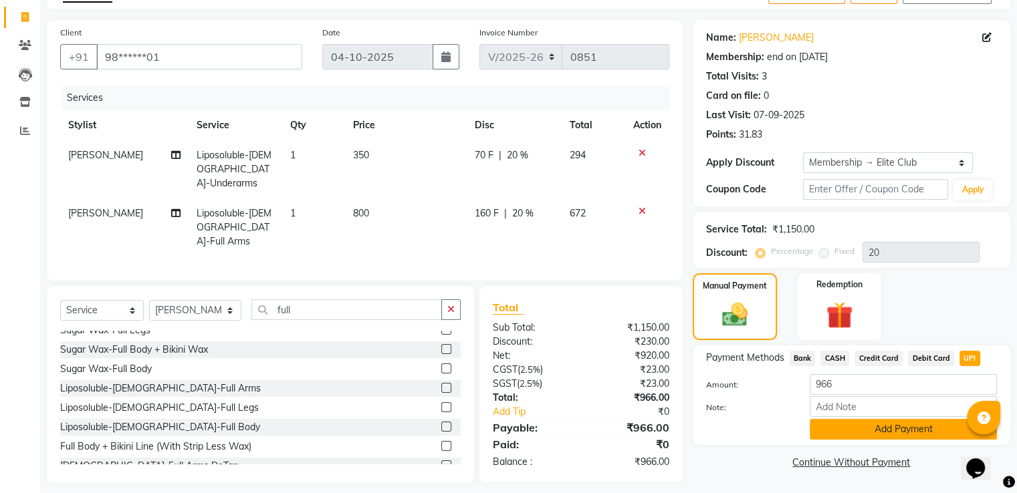
click at [913, 433] on button "Add Payment" at bounding box center [902, 429] width 187 height 21
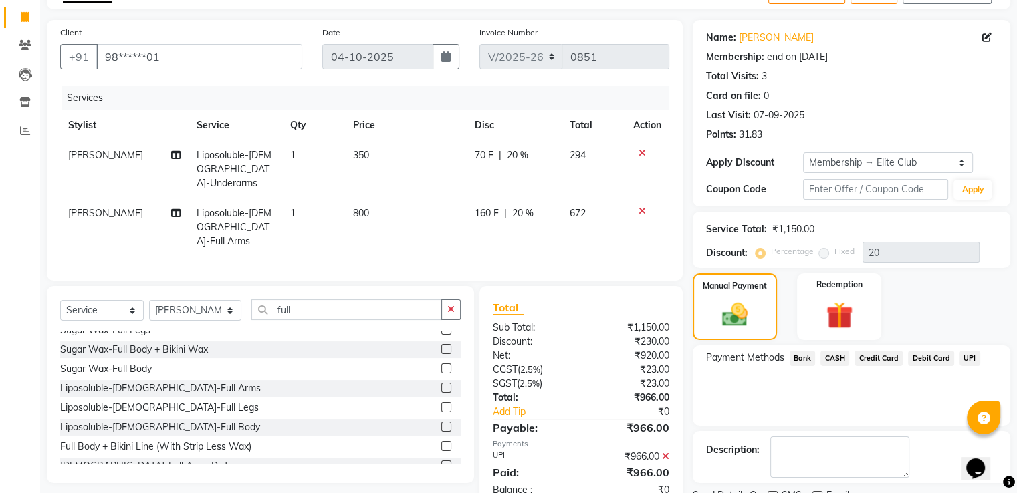
scroll to position [187, 0]
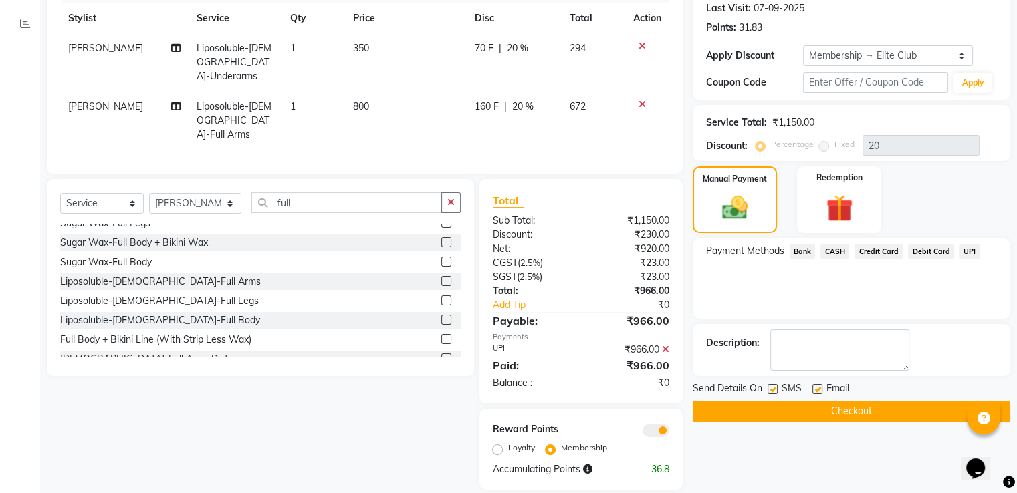
click at [897, 412] on button "Checkout" at bounding box center [850, 411] width 317 height 21
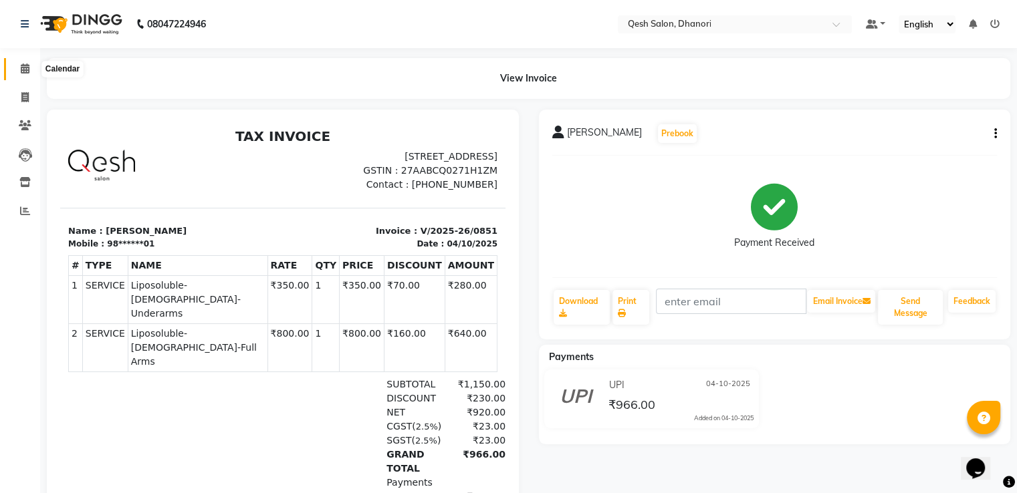
click at [21, 68] on icon at bounding box center [25, 68] width 9 height 10
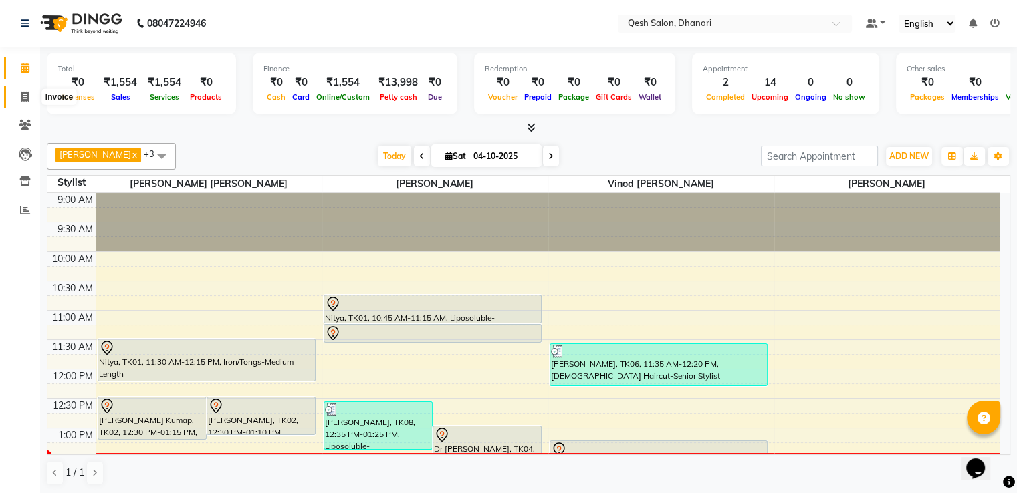
click at [18, 92] on span at bounding box center [24, 97] width 23 height 15
select select "service"
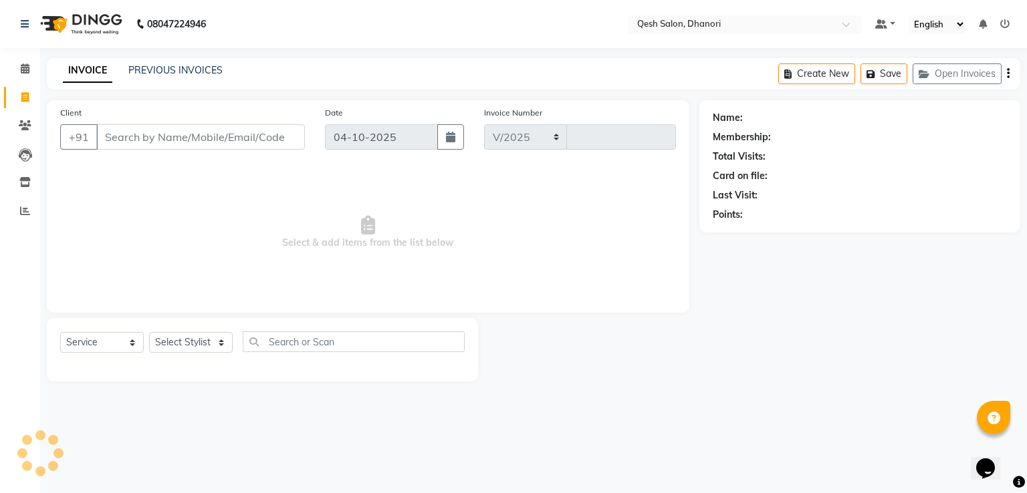
select select "7641"
type input "0852"
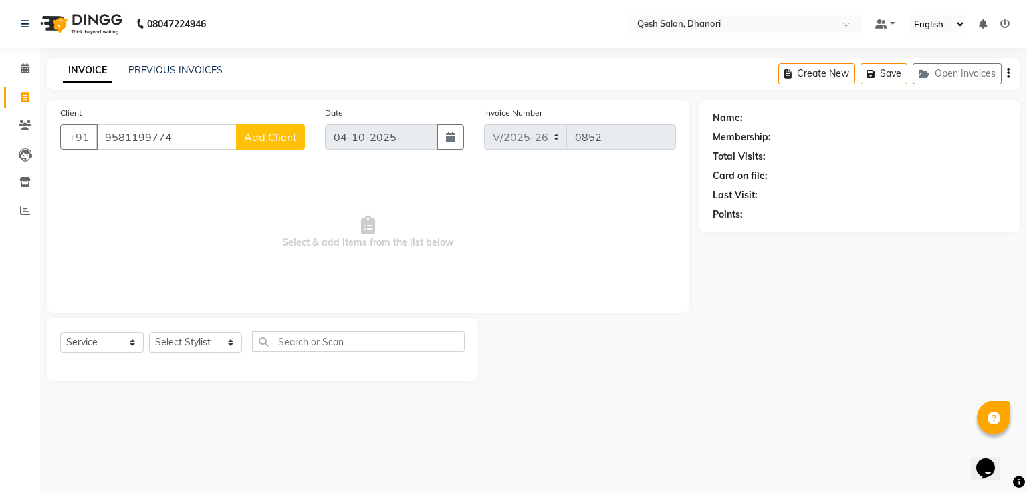
type input "9581199774"
click at [268, 142] on span "Add Client" at bounding box center [270, 136] width 53 height 13
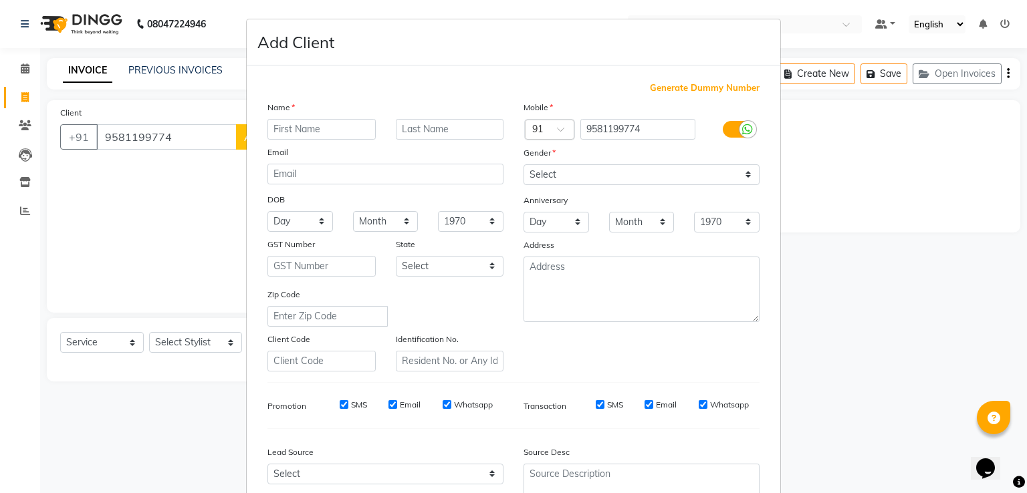
click at [305, 124] on input "text" at bounding box center [321, 129] width 108 height 21
type input "Santosh"
click at [398, 132] on input "text" at bounding box center [450, 129] width 108 height 21
type input "[PERSON_NAME]"
click at [584, 175] on select "Select Male Female Other Prefer Not To Say" at bounding box center [641, 174] width 236 height 21
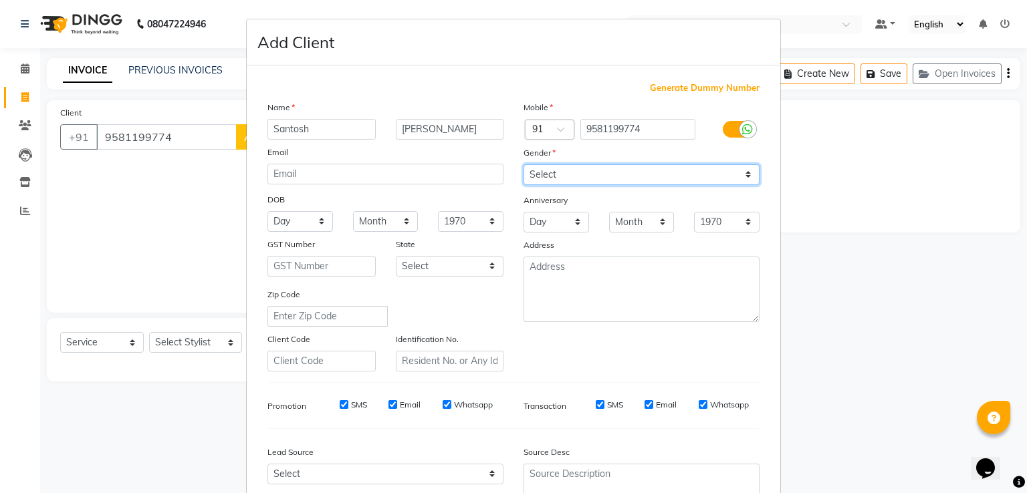
select select "male"
click at [523, 165] on select "Select Male Female Other Prefer Not To Say" at bounding box center [641, 174] width 236 height 21
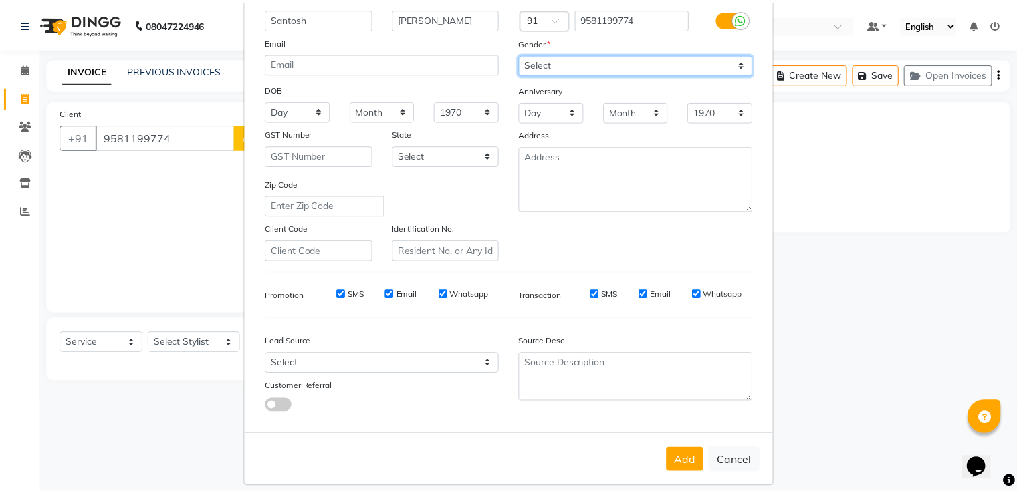
scroll to position [130, 0]
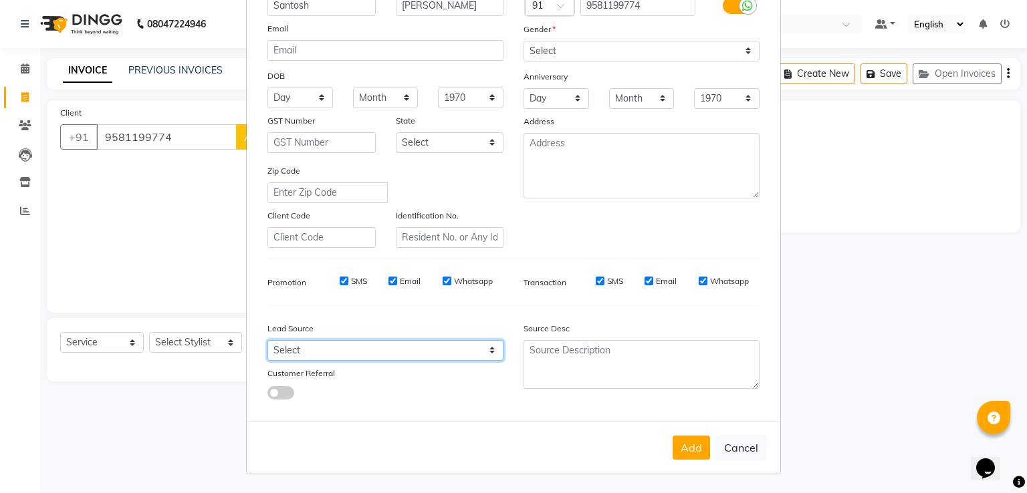
click at [361, 350] on select "Select Walk-in Referral Internet Friend Word of Mouth Advertisement Facebook Ju…" at bounding box center [385, 350] width 236 height 21
select select "51686"
click at [267, 340] on select "Select Walk-in Referral Internet Friend Word of Mouth Advertisement Facebook Ju…" at bounding box center [385, 350] width 236 height 21
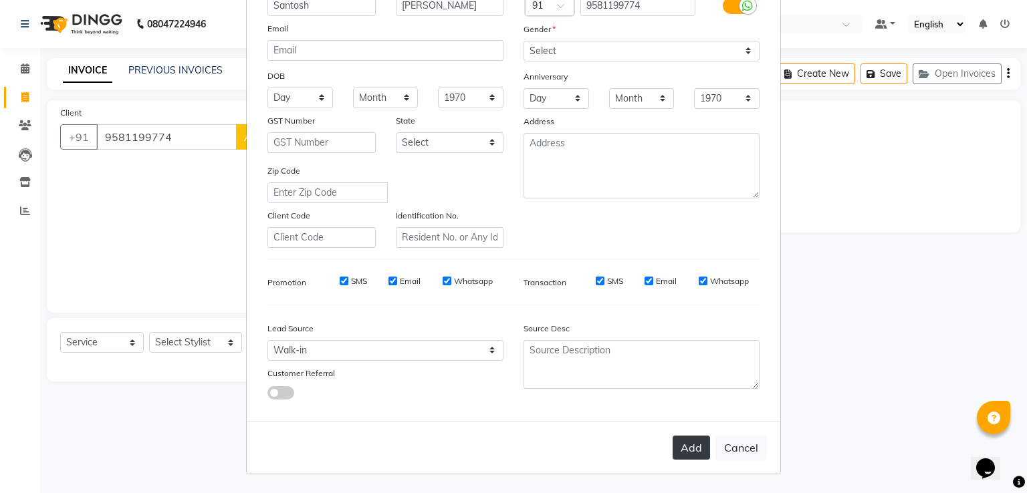
click at [687, 452] on button "Add" at bounding box center [690, 448] width 37 height 24
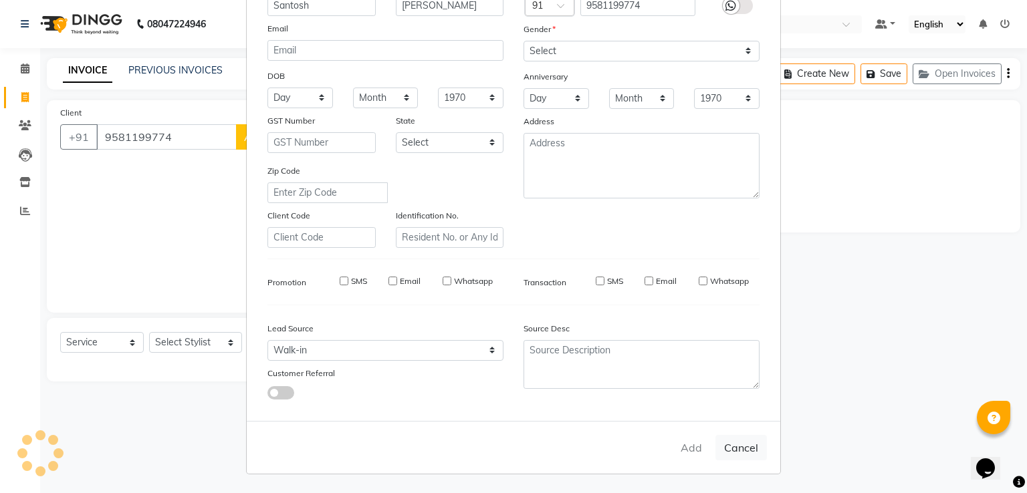
type input "95******74"
select select
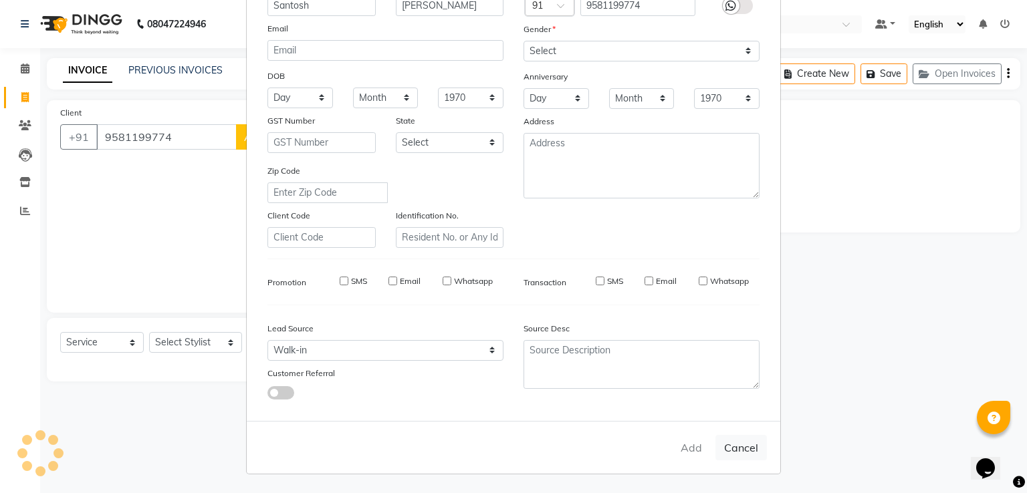
select select
checkbox input "false"
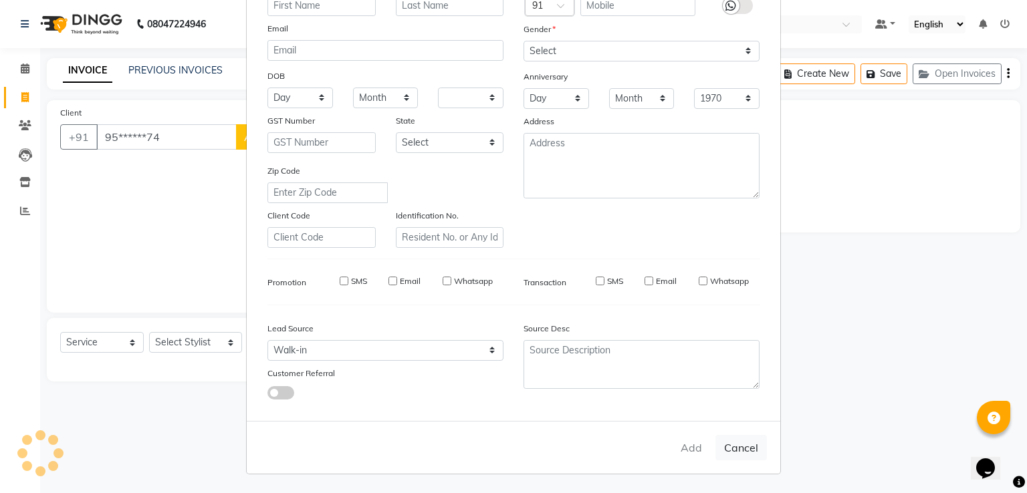
checkbox input "false"
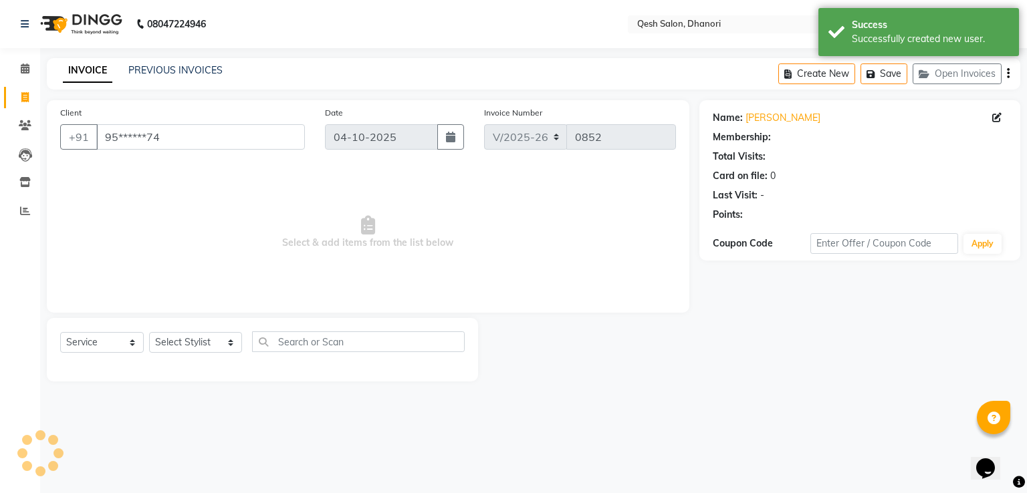
select select "1: Object"
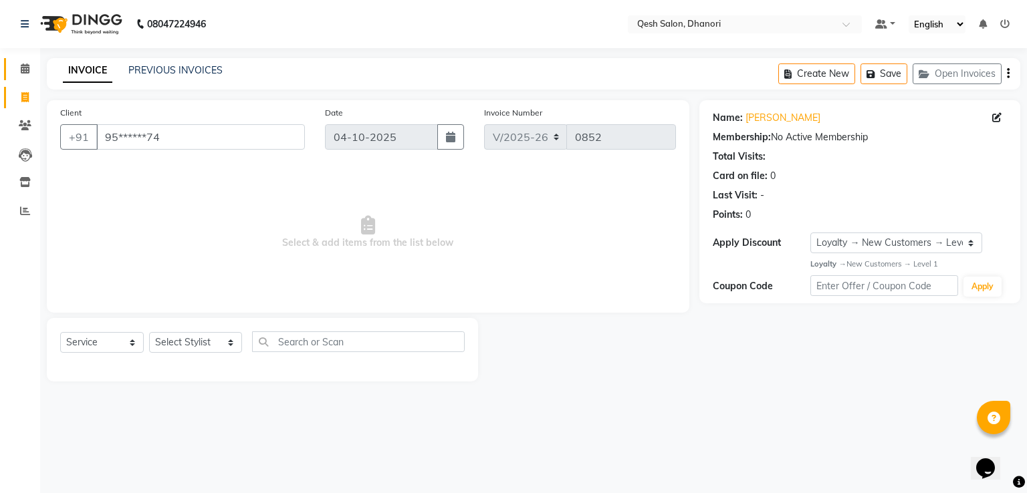
click at [26, 76] on link "Calendar" at bounding box center [20, 69] width 32 height 22
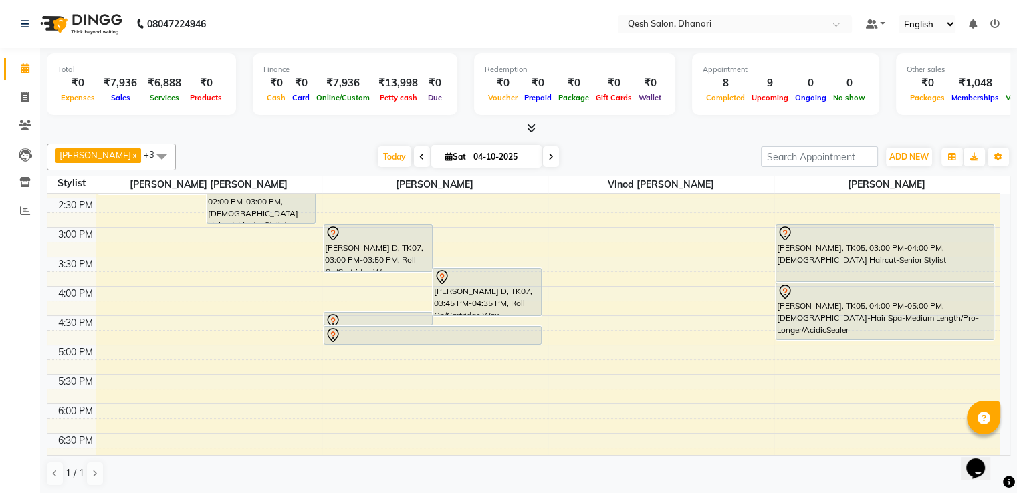
scroll to position [334, 0]
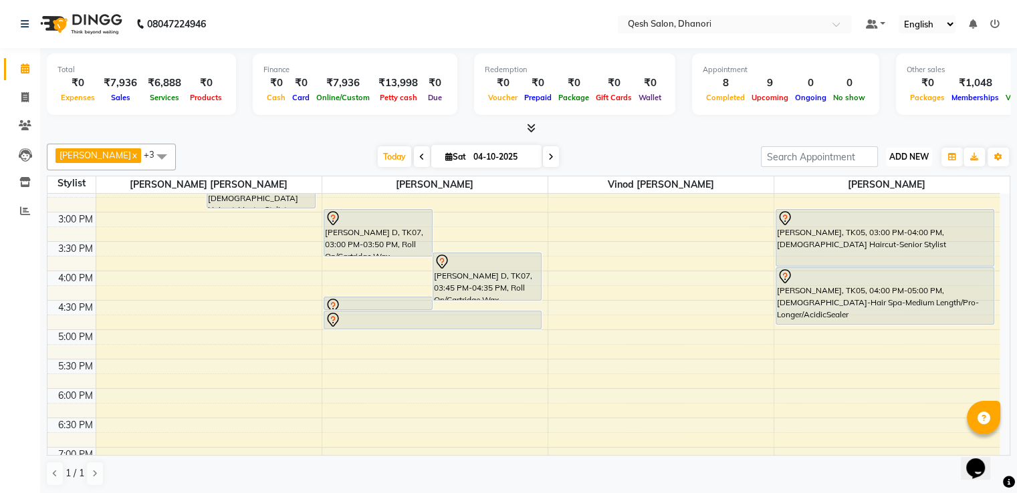
click at [909, 153] on span "ADD NEW" at bounding box center [908, 157] width 39 height 10
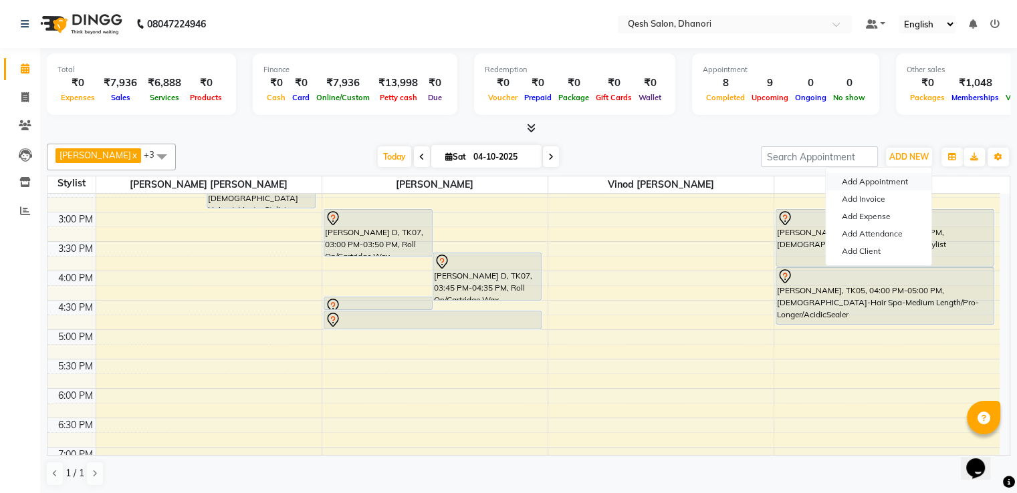
click at [880, 183] on button "Add Appointment" at bounding box center [878, 181] width 106 height 17
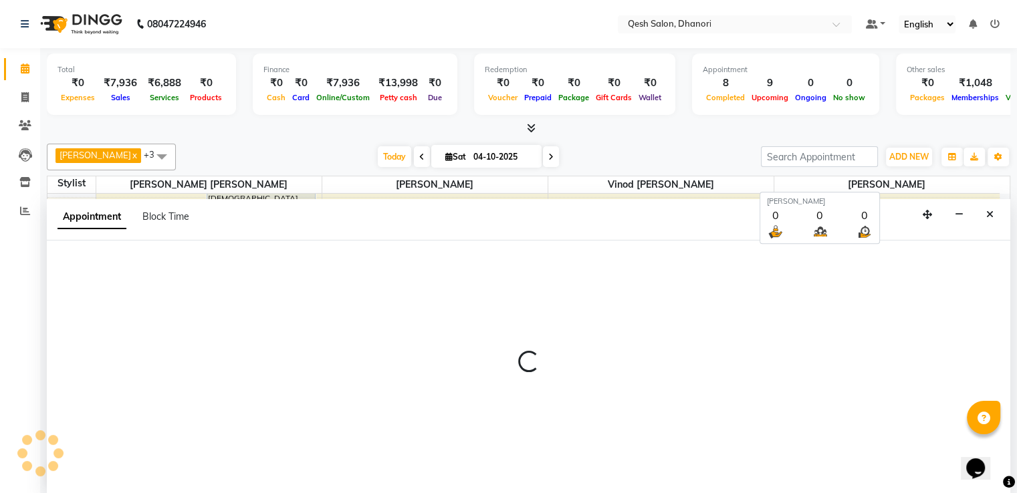
scroll to position [1, 0]
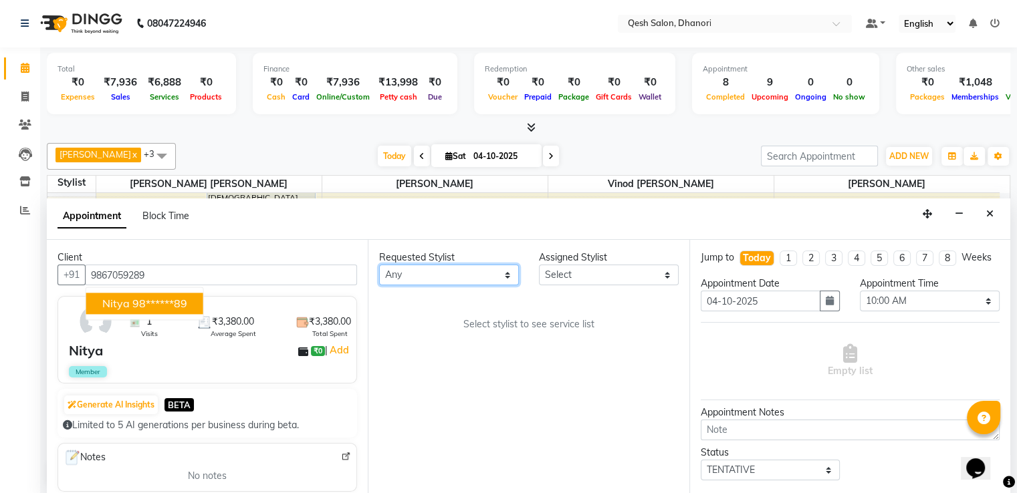
click at [409, 273] on select "Any Gagandeep Arora Harry Siril Anthony Salon Sunil Kisan Wani Vanita Kamble Vi…" at bounding box center [449, 275] width 140 height 21
click at [379, 265] on select "Any Gagandeep Arora Harry Siril Anthony Salon Sunil Kisan Wani Vanita Kamble Vi…" at bounding box center [449, 275] width 140 height 21
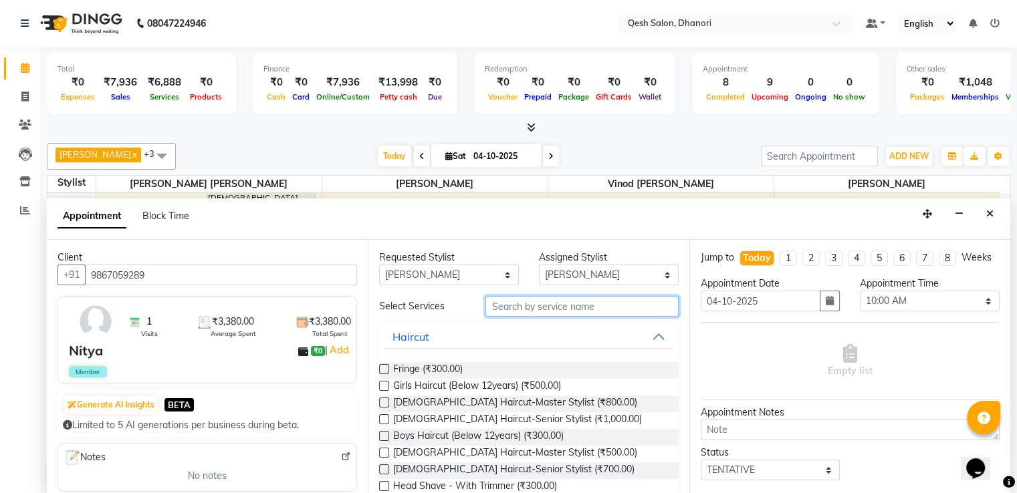
drag, startPoint x: 522, startPoint y: 309, endPoint x: 567, endPoint y: 305, distance: 44.9
click at [525, 307] on input "text" at bounding box center [581, 306] width 192 height 21
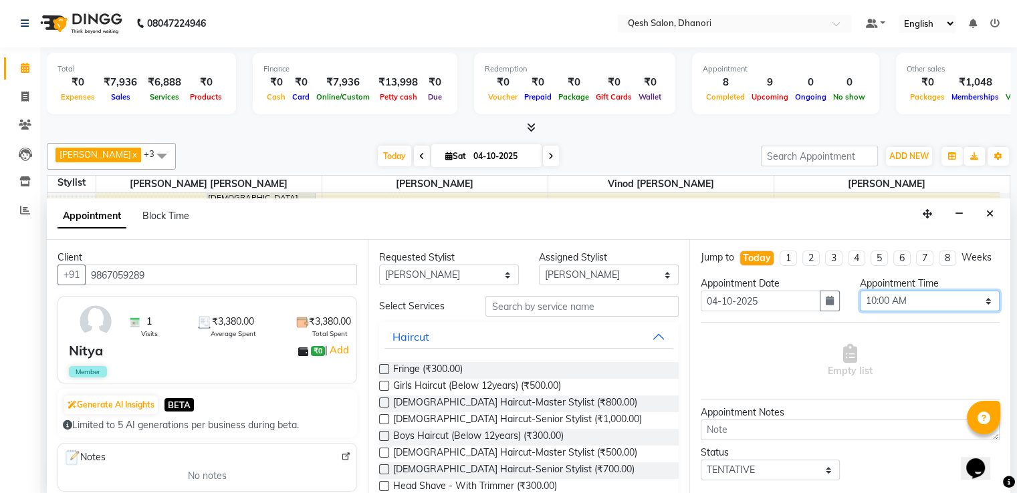
click at [866, 311] on select "Select 10:00 AM 10:15 AM 10:30 AM 10:45 AM 11:00 AM 11:15 AM 11:30 AM 11:45 AM …" at bounding box center [929, 301] width 140 height 21
click at [859, 301] on select "Select 10:00 AM 10:15 AM 10:30 AM 10:45 AM 11:00 AM 11:15 AM 11:30 AM 11:45 AM …" at bounding box center [929, 301] width 140 height 21
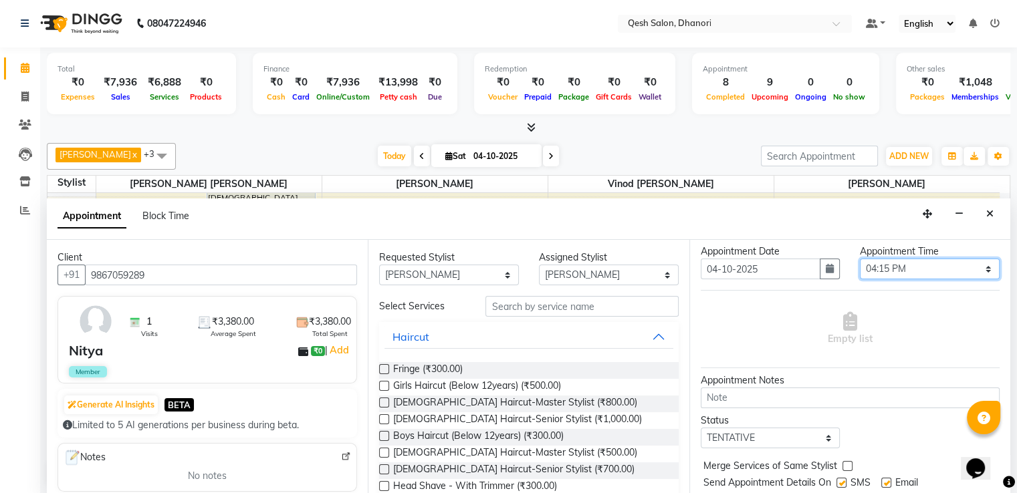
scroll to position [83, 0]
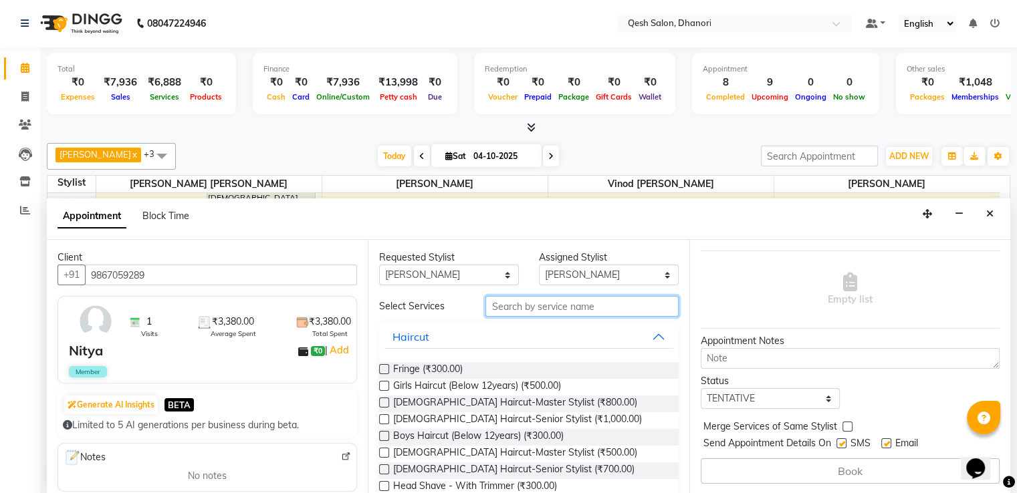
click at [516, 302] on input "text" at bounding box center [581, 306] width 192 height 21
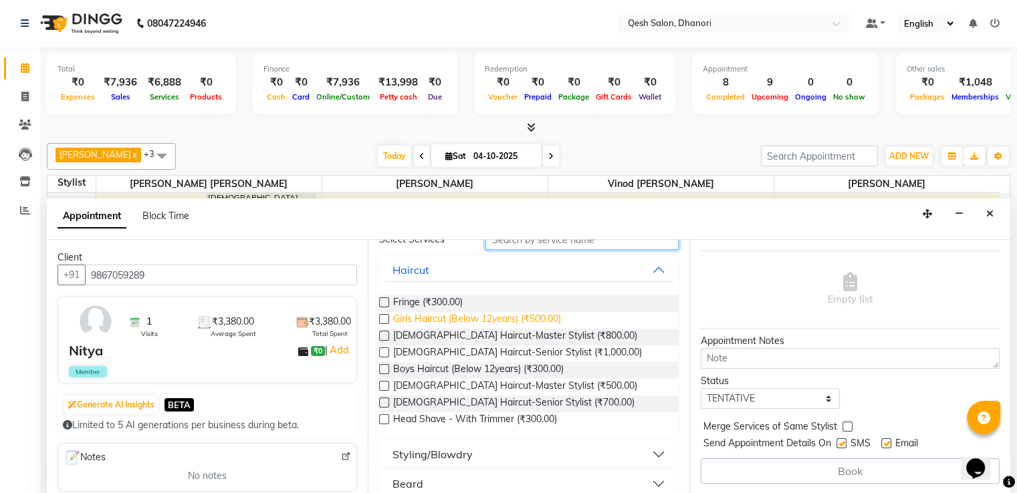
scroll to position [0, 0]
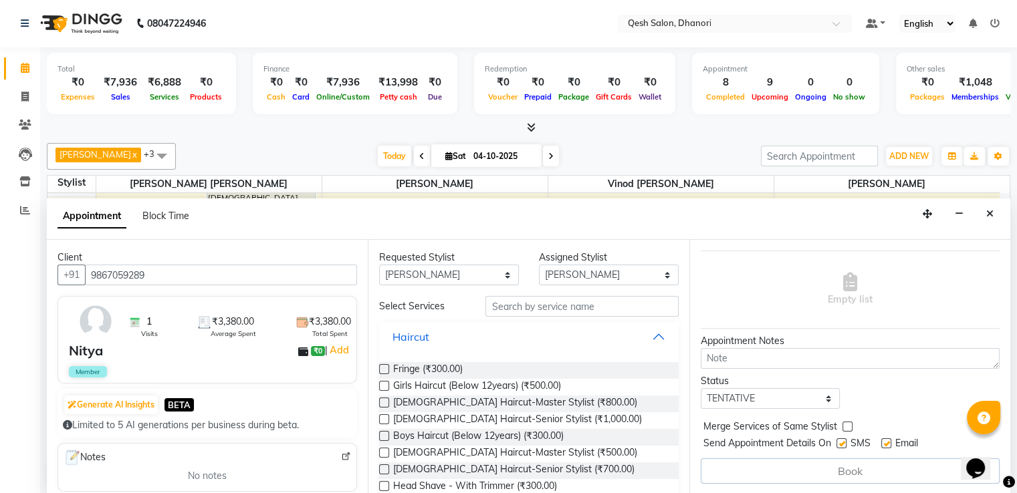
click at [495, 337] on button "Haircut" at bounding box center [528, 337] width 288 height 24
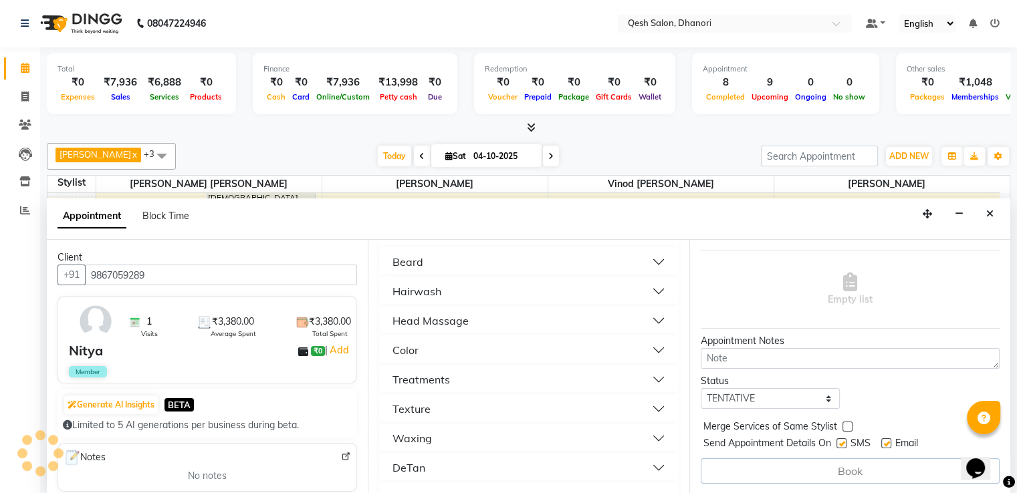
scroll to position [162, 0]
click at [581, 464] on button "Triaa Staff" at bounding box center [528, 469] width 288 height 24
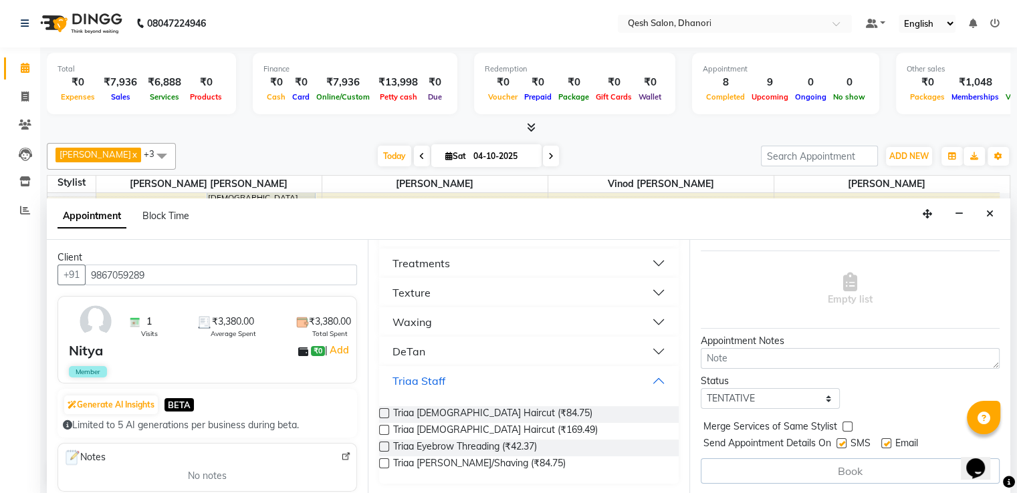
click at [540, 380] on button "Triaa Staff" at bounding box center [528, 381] width 288 height 24
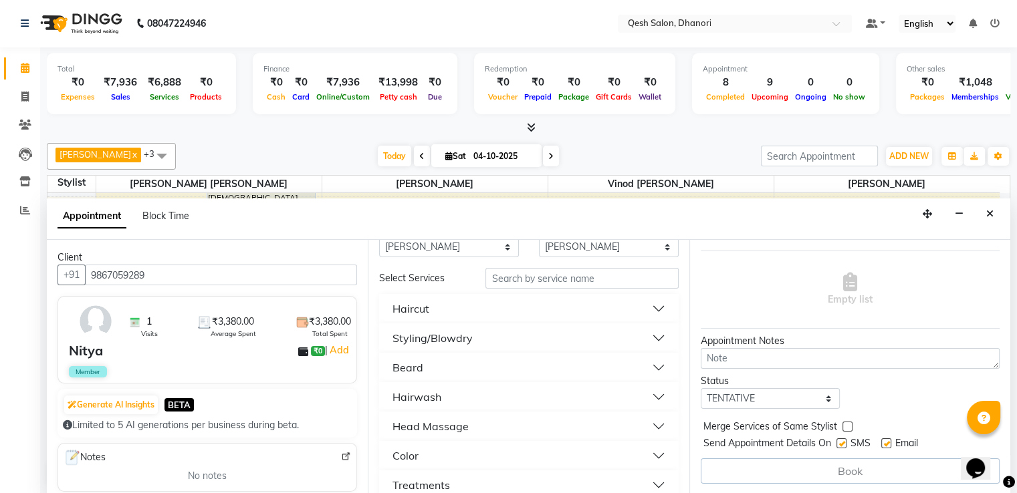
scroll to position [0, 0]
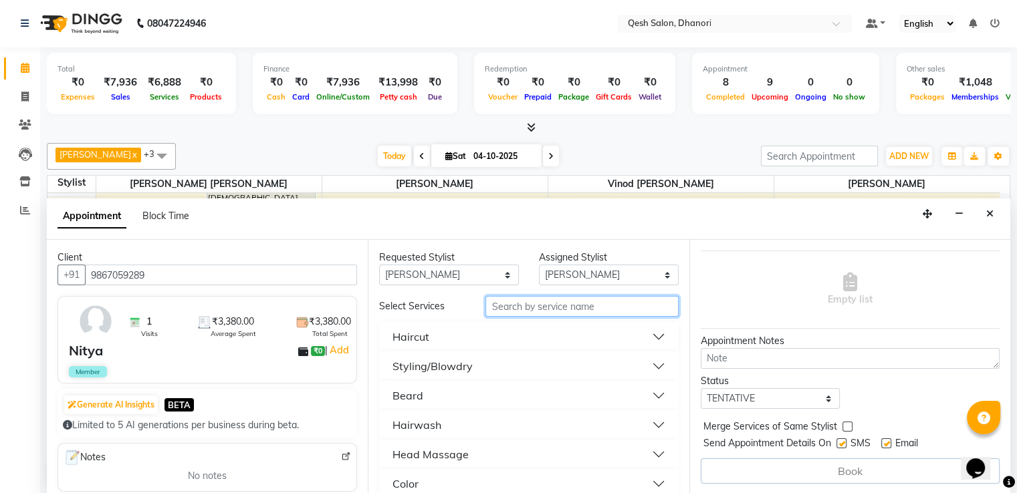
click at [515, 311] on input "text" at bounding box center [581, 306] width 192 height 21
drag, startPoint x: 542, startPoint y: 311, endPoint x: 352, endPoint y: 305, distance: 189.9
click at [352, 305] on div "Client +91 9867059289 1 Visits ₹3,380.00 Average Spent ₹3,380.00 Total Spent Ni…" at bounding box center [528, 367] width 963 height 255
click at [511, 305] on input "text" at bounding box center [581, 307] width 192 height 21
click at [508, 333] on button "Haircut" at bounding box center [528, 337] width 288 height 24
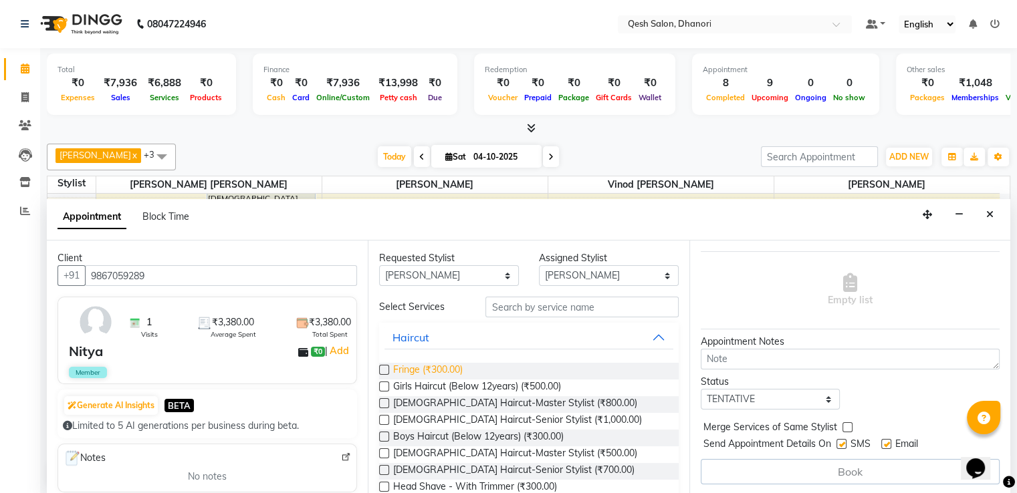
click at [455, 368] on span "Fringe (₹300.00)" at bounding box center [428, 371] width 70 height 17
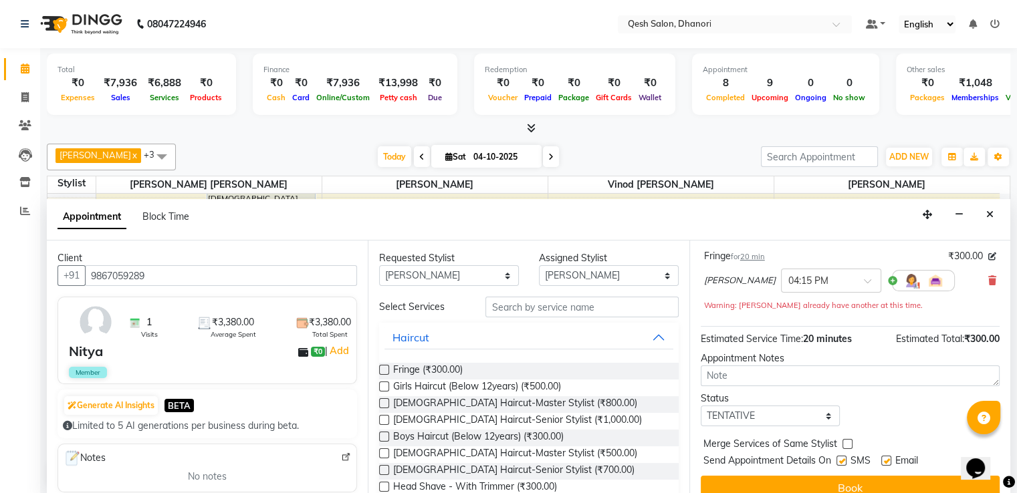
scroll to position [110, 0]
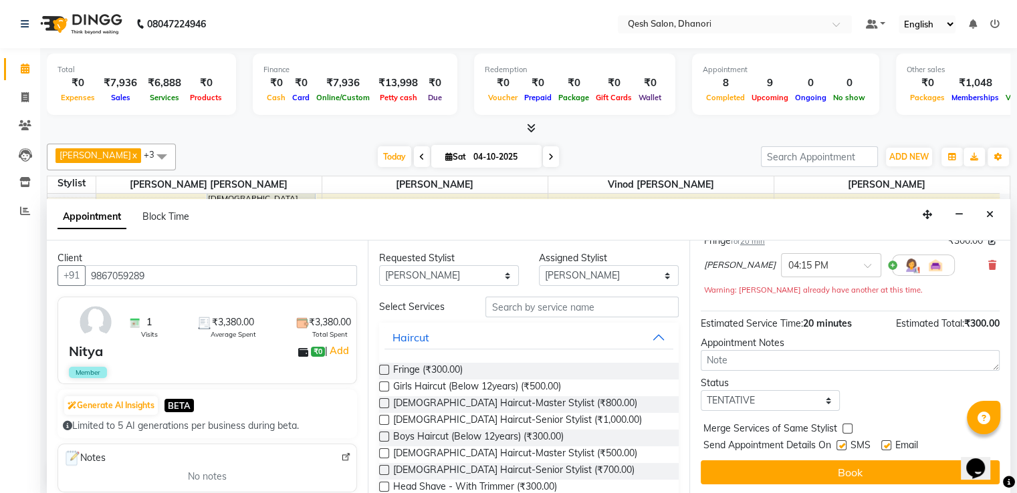
click at [517, 297] on div "Requested Stylist Any Gagandeep Arora Harry Siril Anthony Salon Sunil Kisan Wan…" at bounding box center [528, 368] width 321 height 255
click at [511, 307] on input "text" at bounding box center [581, 307] width 192 height 21
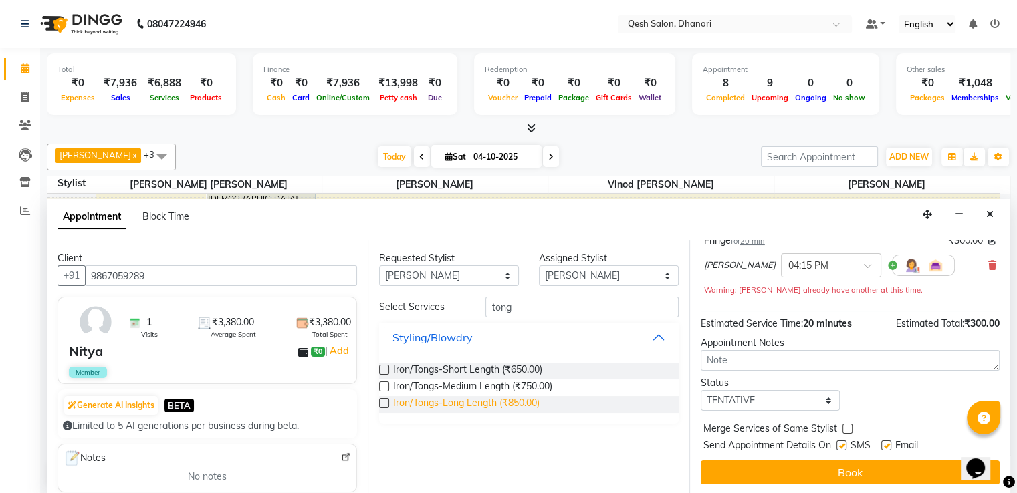
click at [478, 399] on span "Iron/Tongs-Long Length (₹850.00)" at bounding box center [466, 404] width 146 height 17
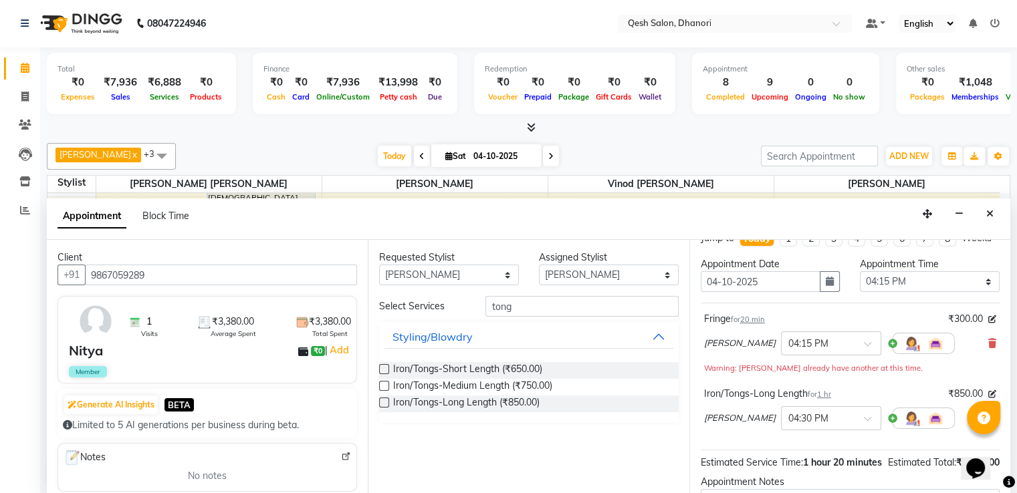
scroll to position [0, 0]
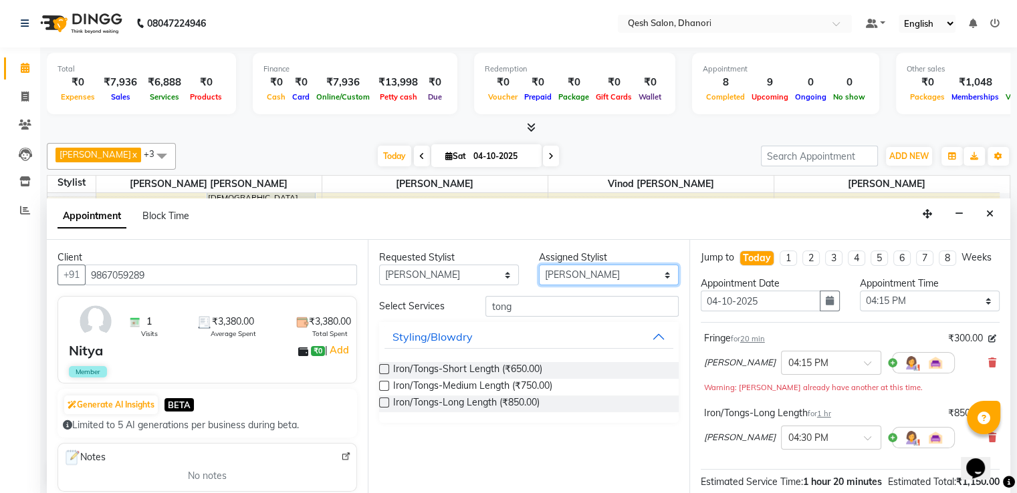
click at [616, 275] on select "Select Gagandeep Arora Harry Siril Anthony Salon Sunil Kisan Wani Vanita Kamble…" at bounding box center [609, 275] width 140 height 21
click at [539, 265] on select "Select Gagandeep Arora Harry Siril Anthony Salon Sunil Kisan Wani Vanita Kamble…" at bounding box center [609, 275] width 140 height 21
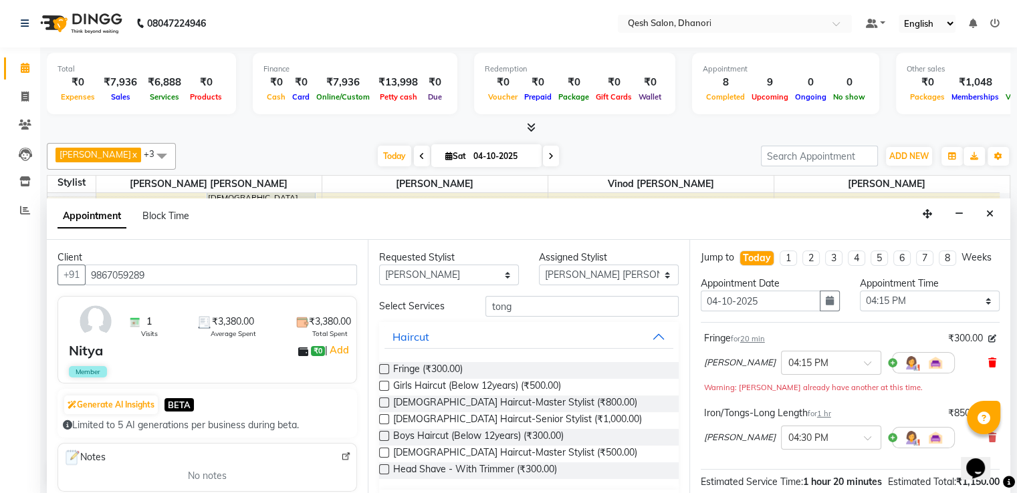
click at [988, 368] on icon at bounding box center [992, 362] width 8 height 9
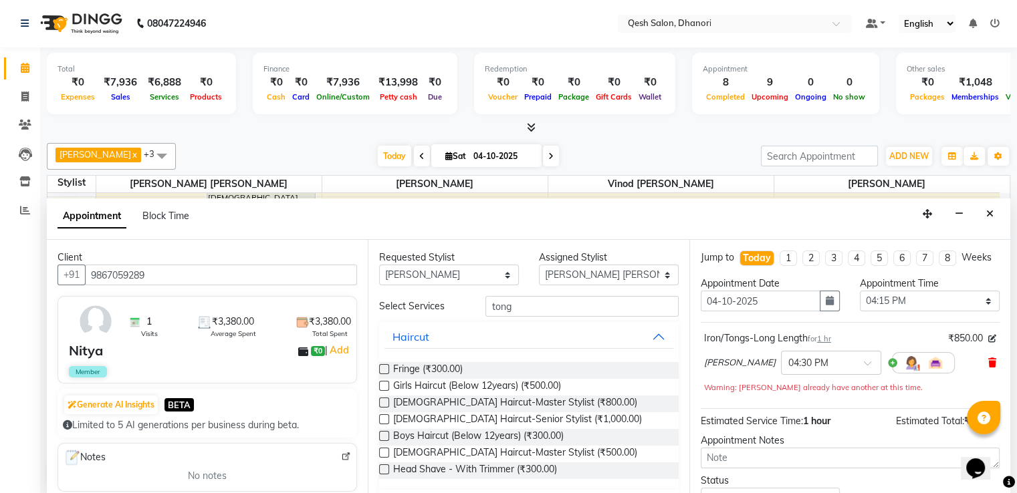
click at [988, 368] on icon at bounding box center [992, 362] width 8 height 9
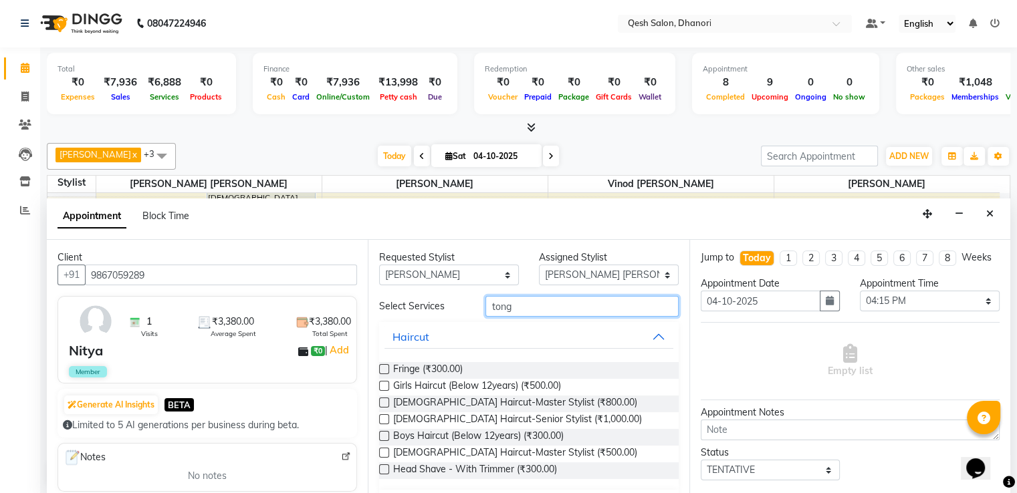
click at [531, 306] on input "tong" at bounding box center [581, 306] width 192 height 21
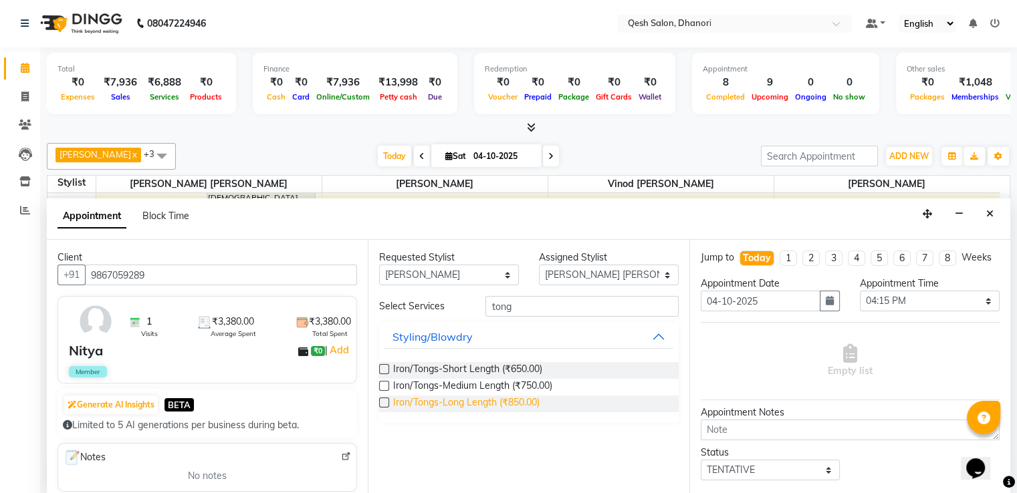
click at [508, 402] on span "Iron/Tongs-Long Length (₹850.00)" at bounding box center [466, 404] width 146 height 17
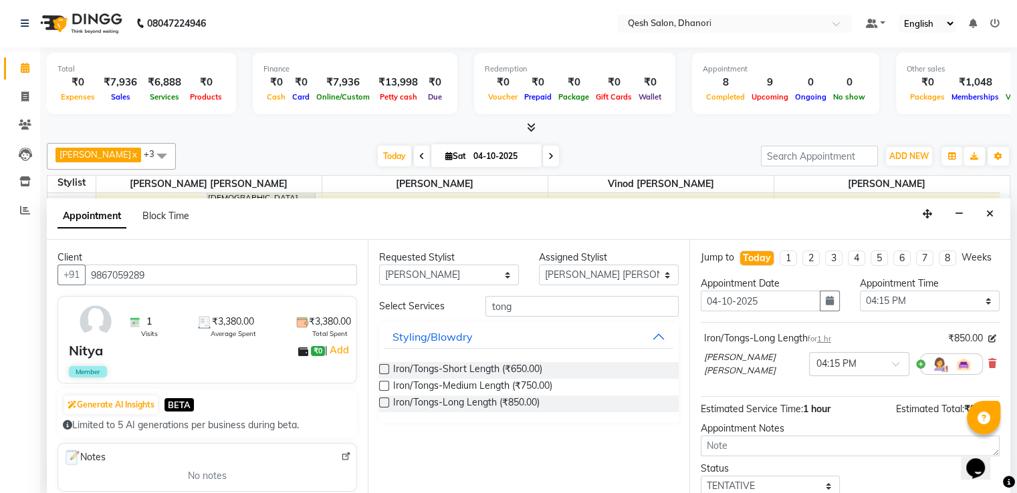
scroll to position [96, 0]
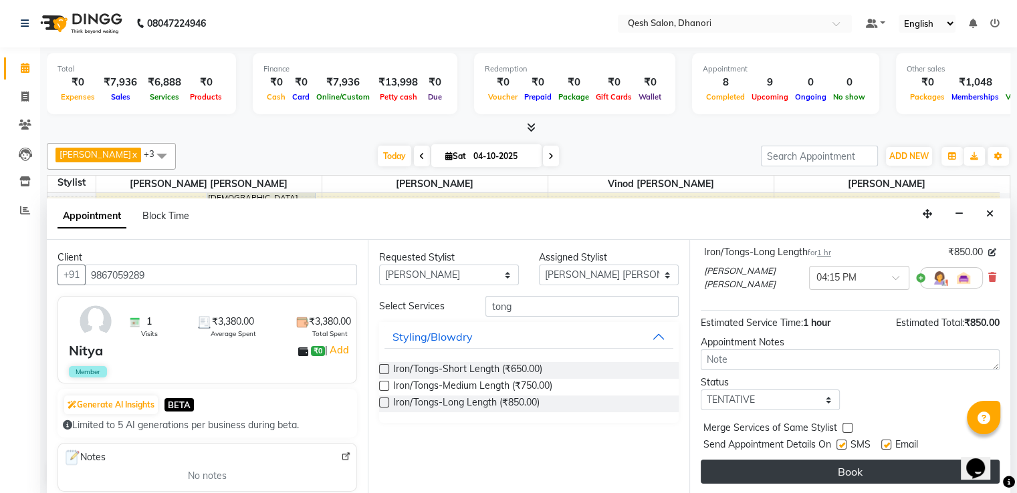
click at [859, 473] on button "Book" at bounding box center [849, 472] width 299 height 24
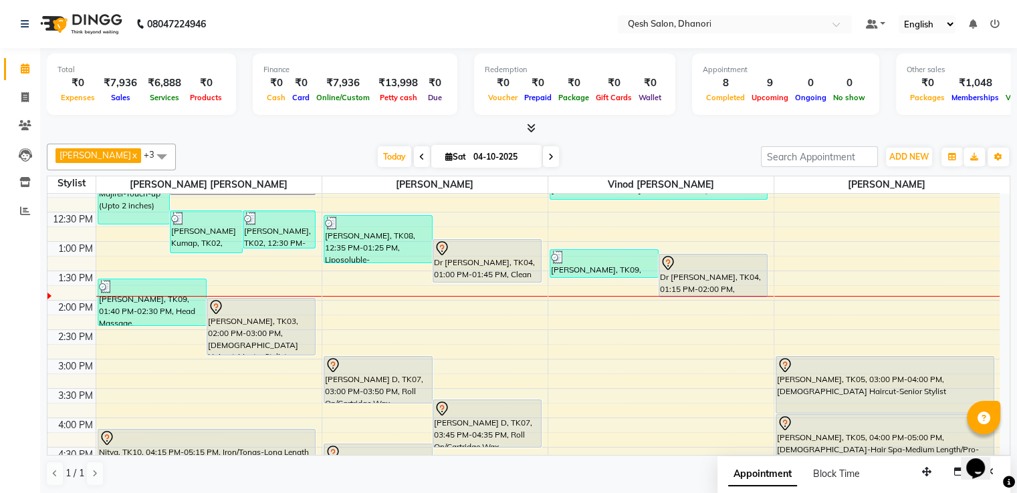
scroll to position [67, 0]
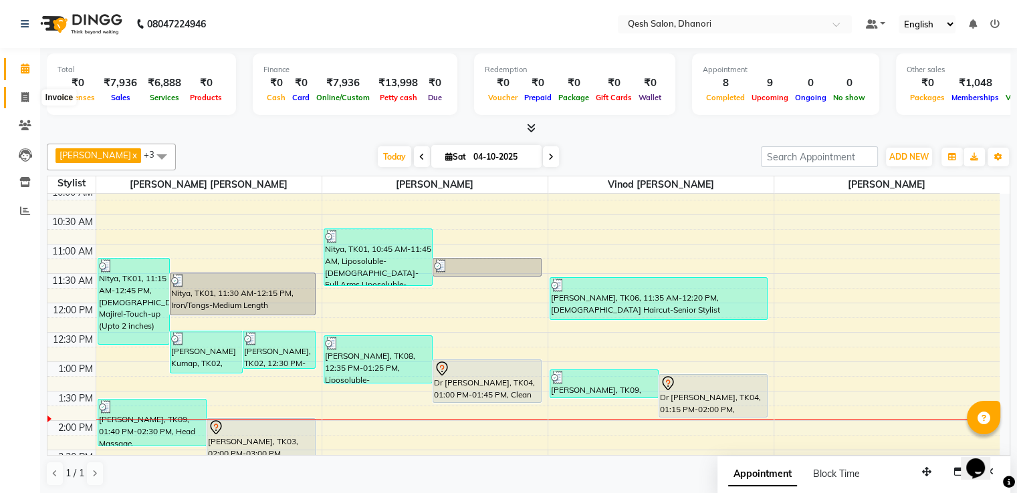
click at [21, 97] on icon at bounding box center [24, 97] width 7 height 10
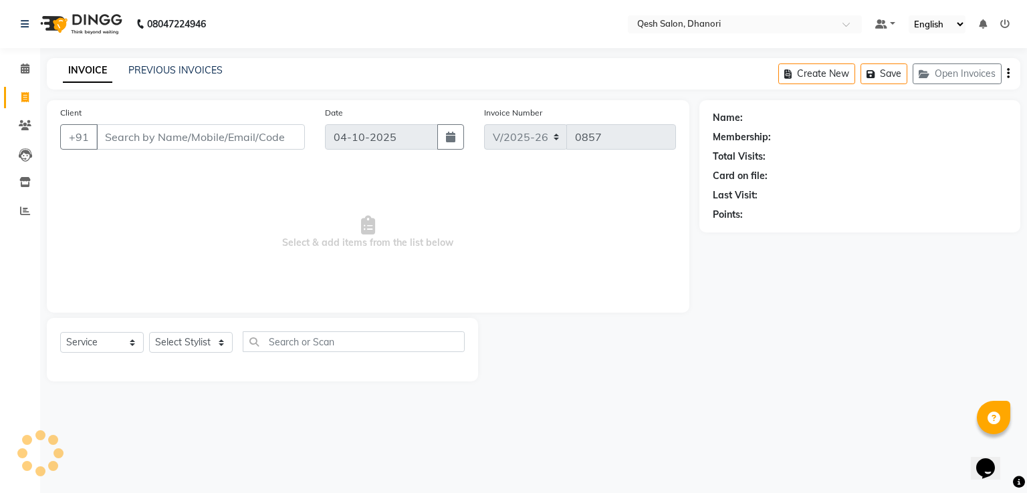
click at [187, 129] on input "Client" at bounding box center [200, 136] width 209 height 25
click at [17, 68] on span at bounding box center [24, 68] width 23 height 15
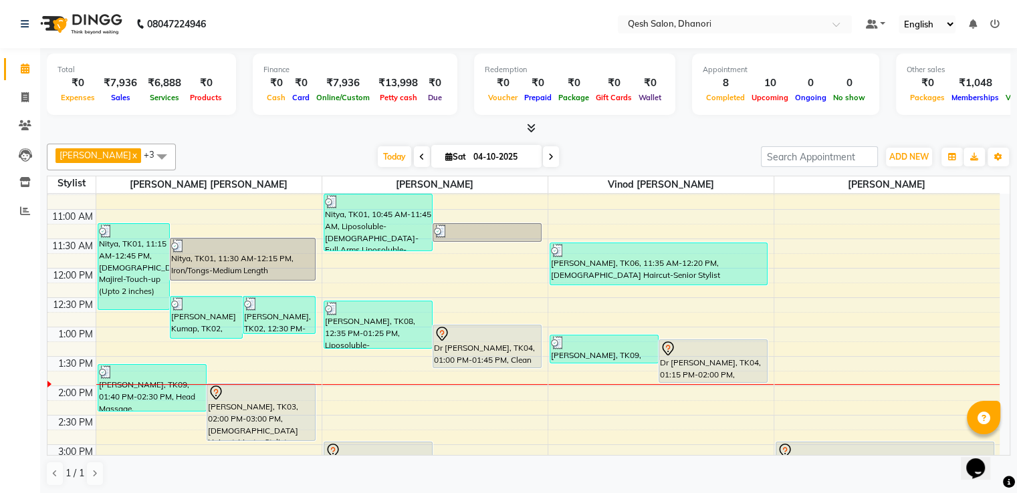
scroll to position [134, 0]
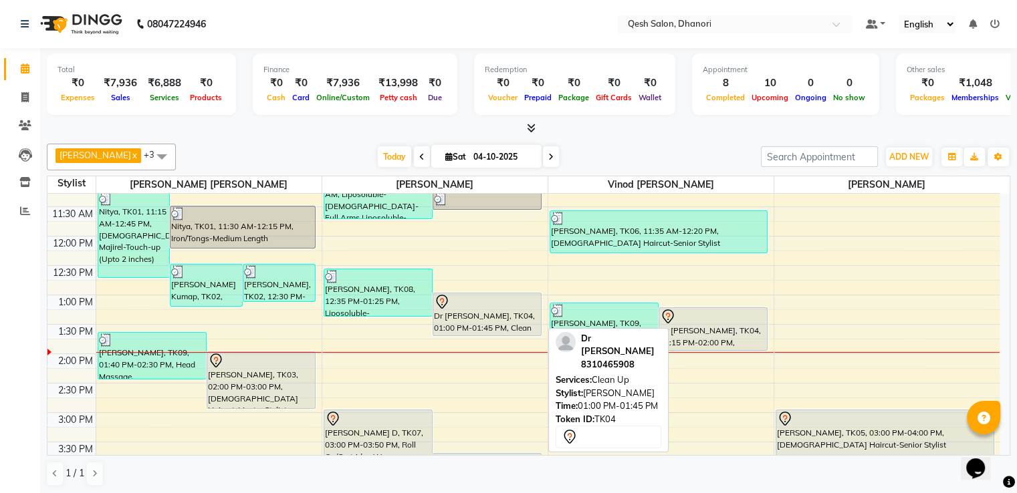
click at [476, 319] on div "Dr Saurabh, TK04, 01:00 PM-01:45 PM, Clean Up" at bounding box center [487, 314] width 108 height 42
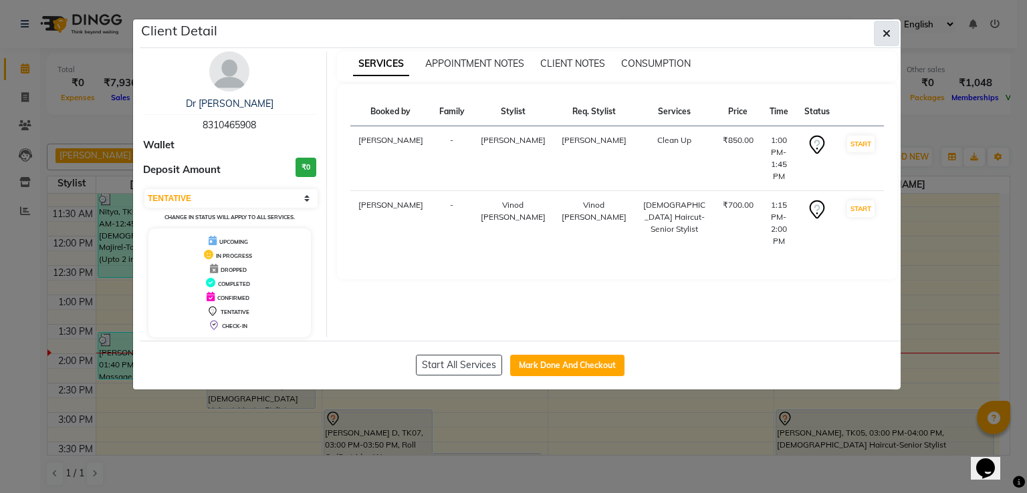
click at [888, 39] on button "button" at bounding box center [886, 33] width 25 height 25
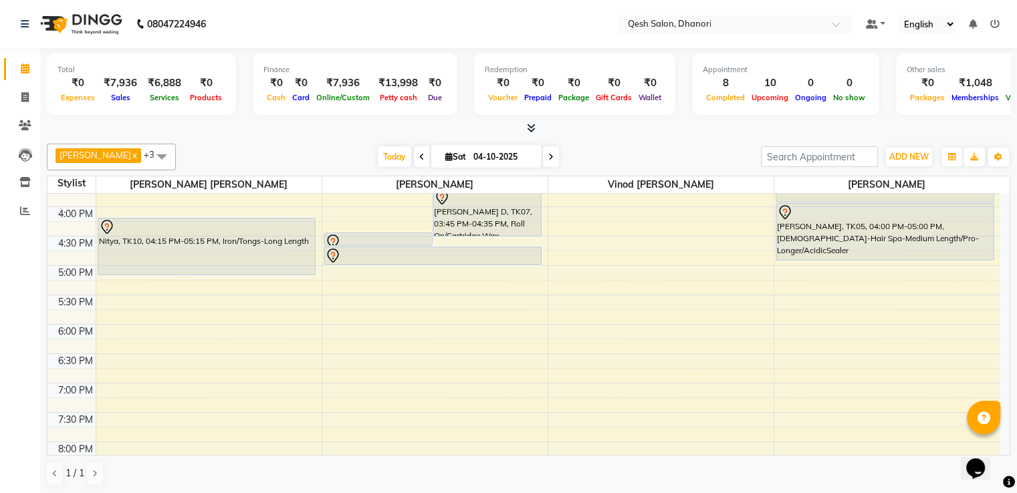
scroll to position [401, 0]
click at [456, 380] on div "9:00 AM 9:30 AM 10:00 AM 10:30 AM 11:00 AM 11:30 AM 12:00 PM 12:30 PM 1:00 PM 1…" at bounding box center [523, 204] width 952 height 823
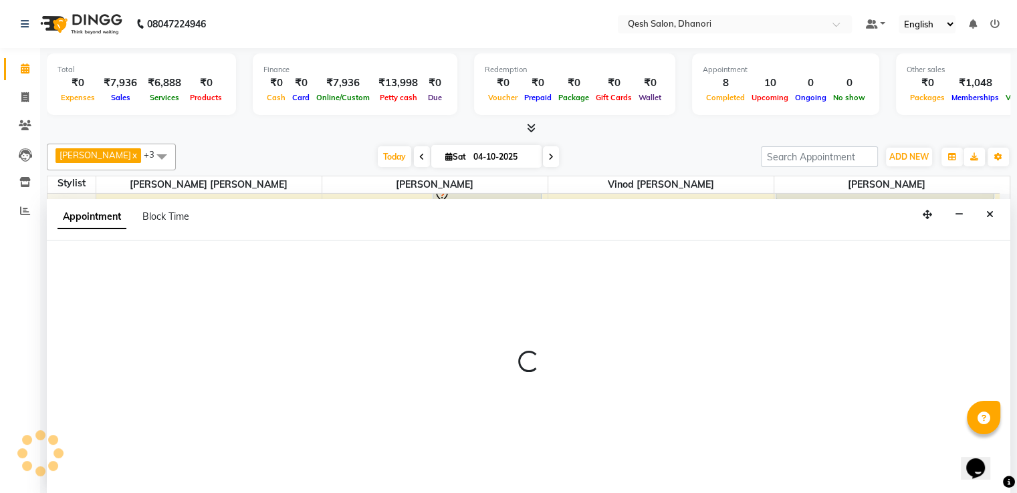
scroll to position [1, 0]
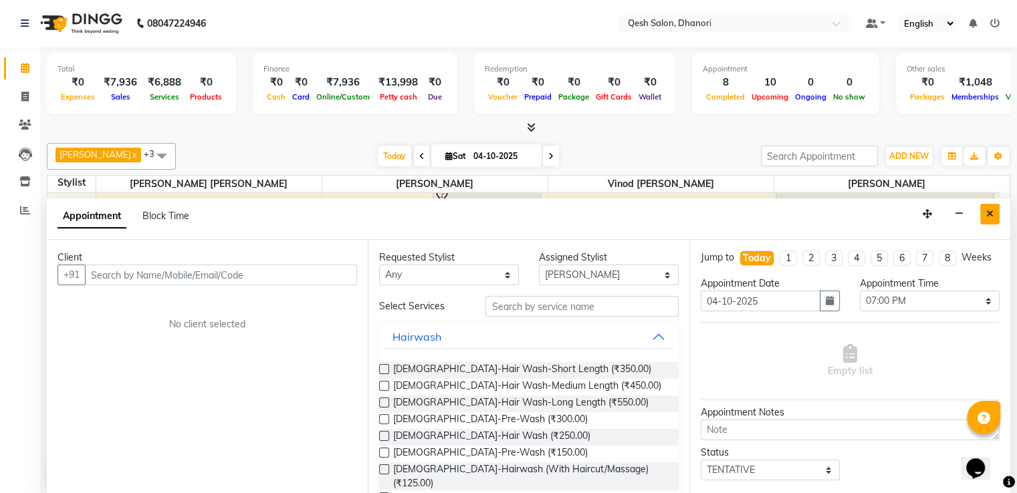
click at [994, 217] on button "Close" at bounding box center [989, 214] width 19 height 21
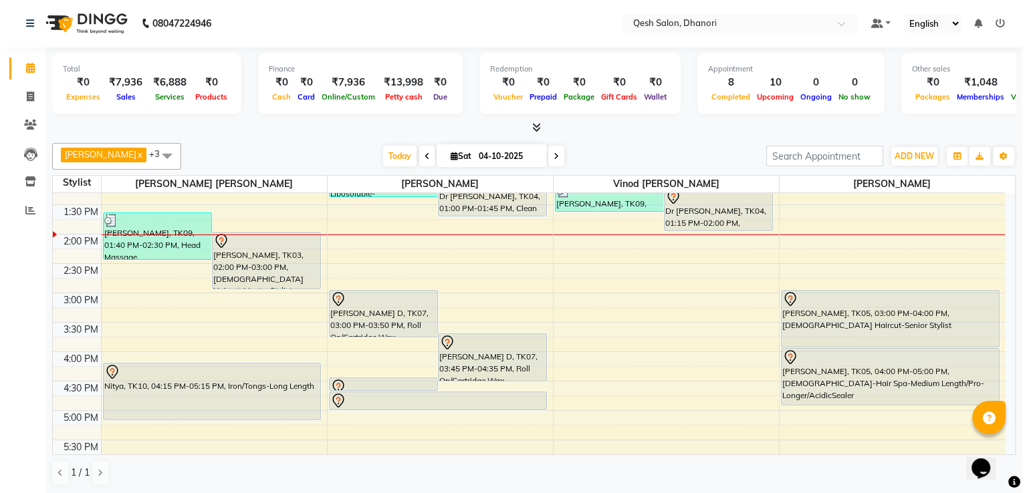
scroll to position [201, 0]
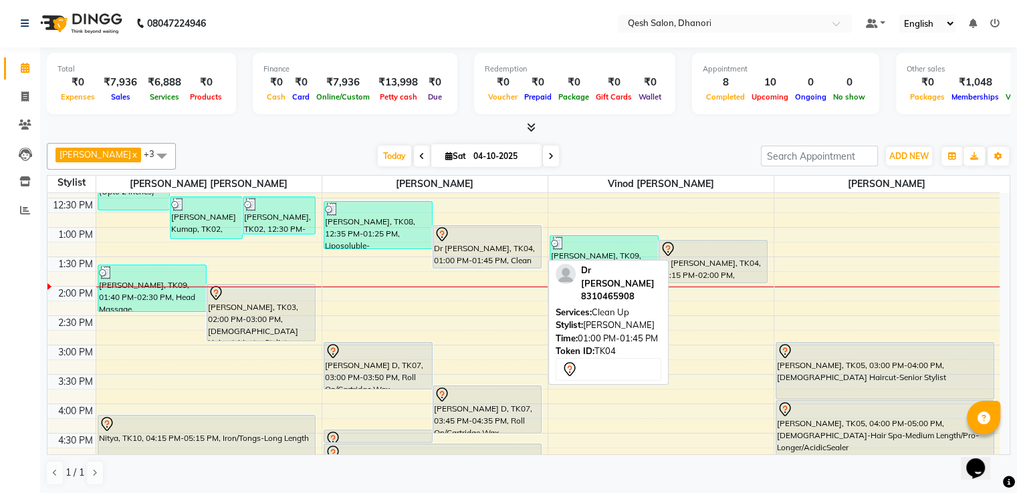
click at [485, 265] on div at bounding box center [487, 267] width 108 height 5
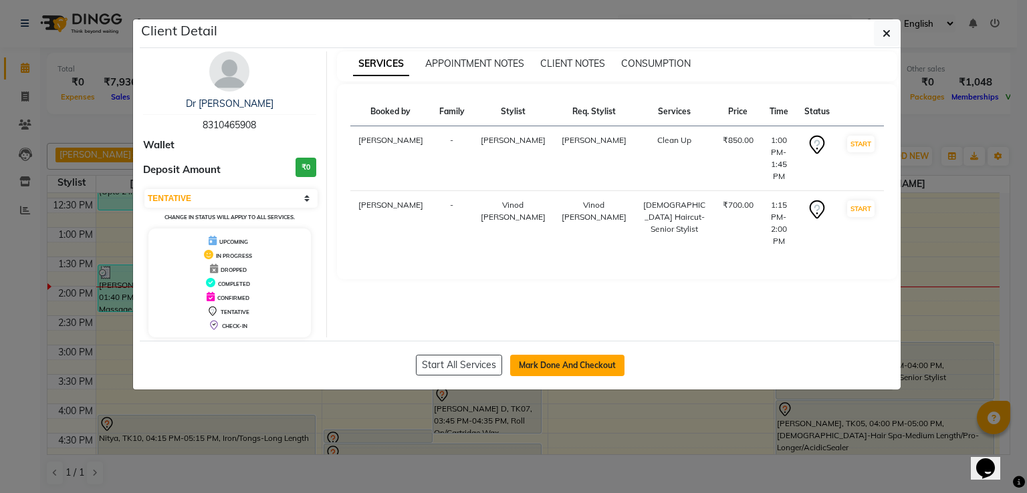
click at [575, 356] on button "Mark Done And Checkout" at bounding box center [567, 365] width 114 height 21
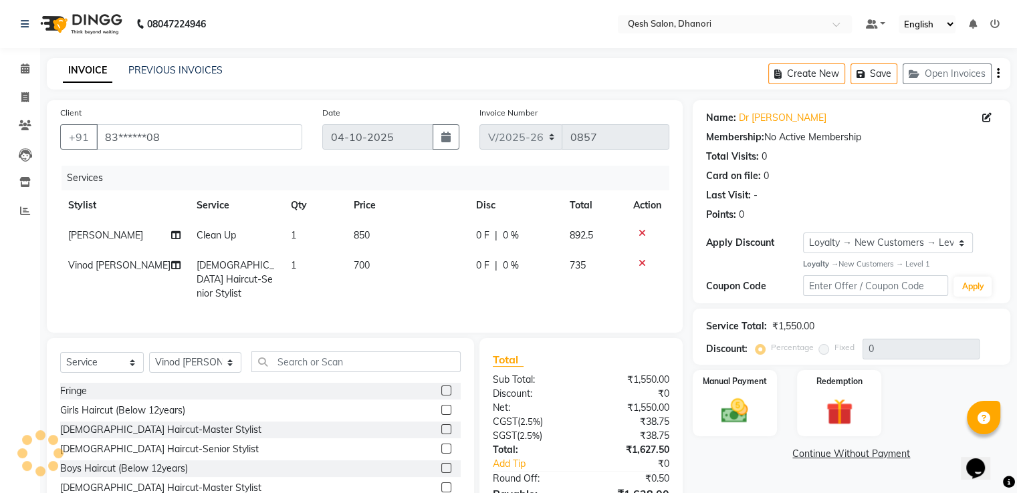
click at [640, 233] on icon at bounding box center [641, 233] width 7 height 9
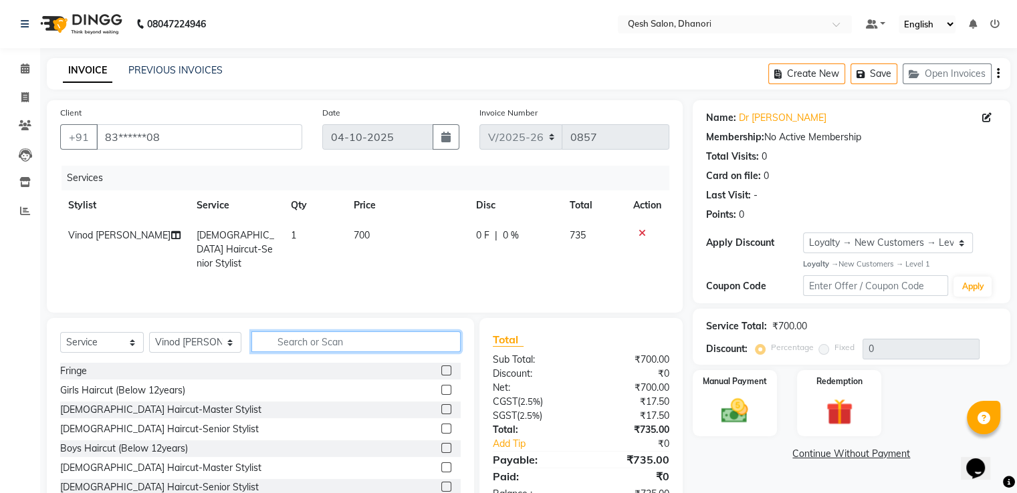
click at [292, 338] on input "text" at bounding box center [355, 341] width 209 height 21
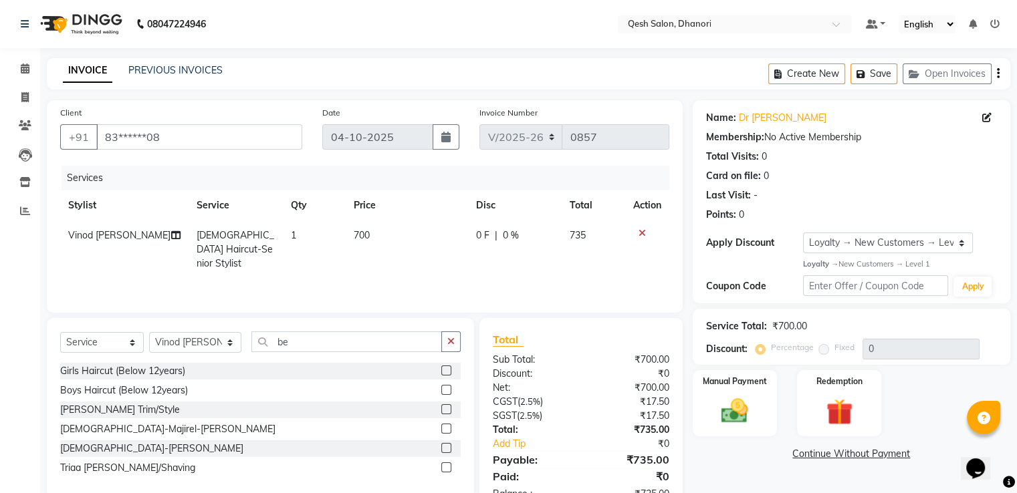
click at [444, 409] on label at bounding box center [446, 409] width 10 height 10
click at [444, 409] on input "checkbox" at bounding box center [445, 410] width 9 height 9
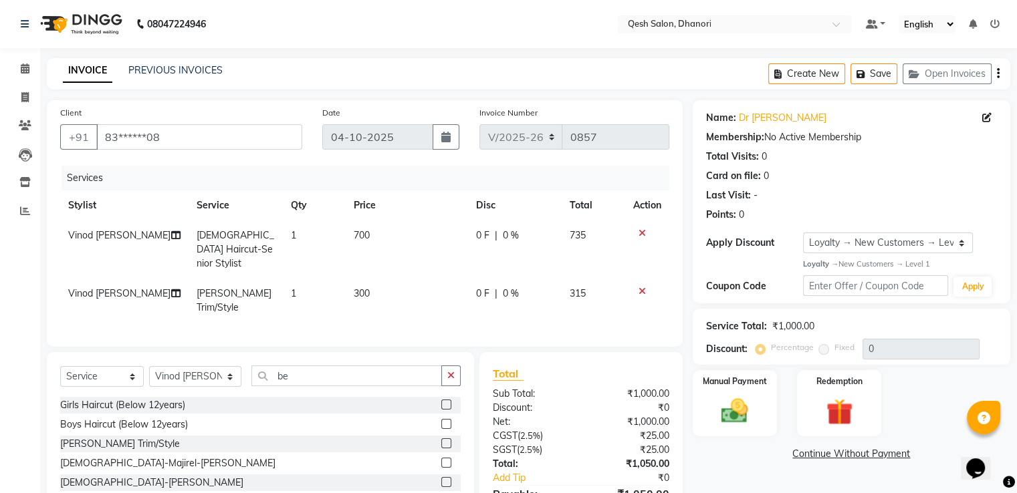
scroll to position [72, 0]
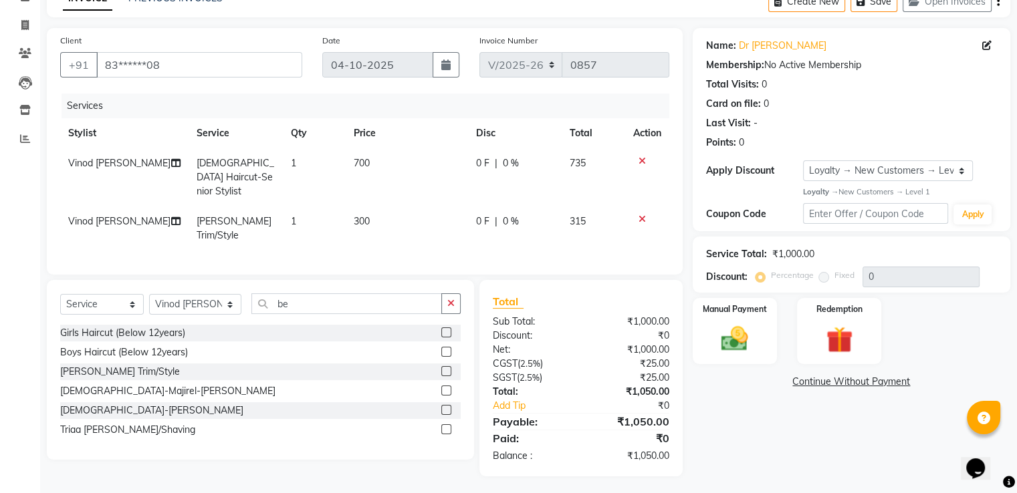
click at [642, 158] on icon at bounding box center [641, 160] width 7 height 9
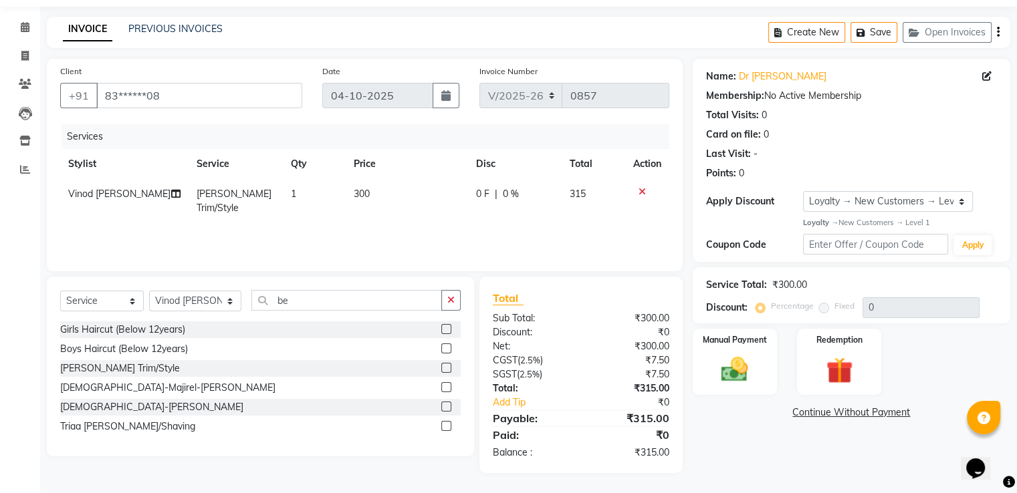
click at [291, 197] on span "1" at bounding box center [293, 194] width 5 height 12
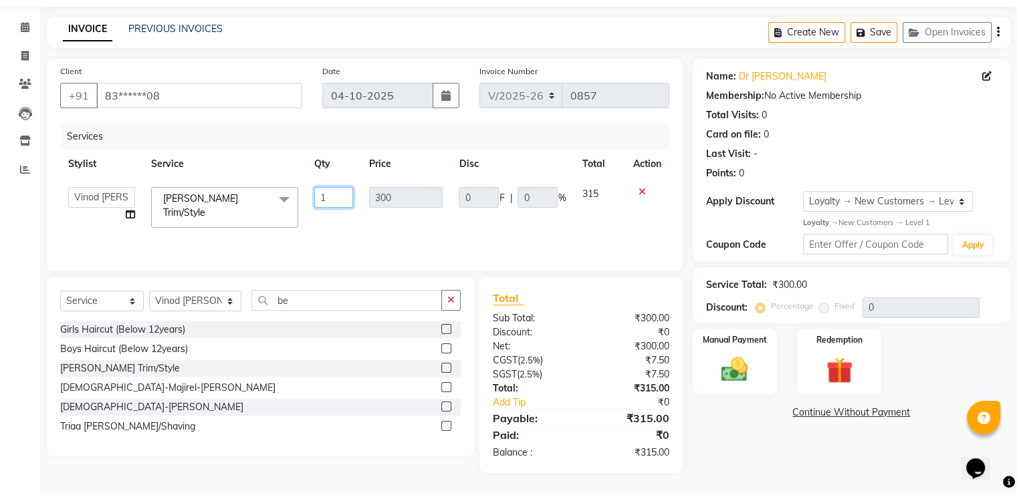
click at [334, 198] on input "1" at bounding box center [333, 197] width 39 height 21
click at [543, 451] on div "Balance :" at bounding box center [532, 453] width 98 height 14
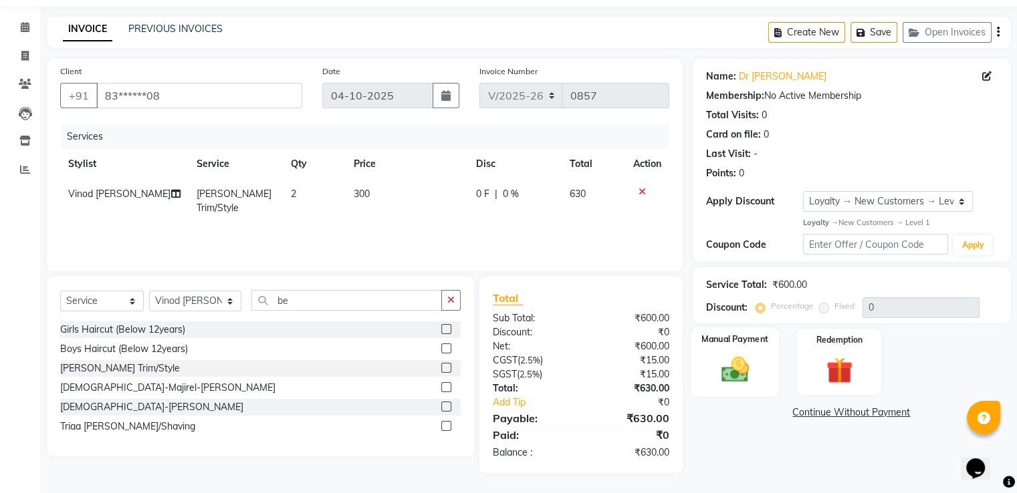
click at [719, 355] on img at bounding box center [734, 370] width 45 height 32
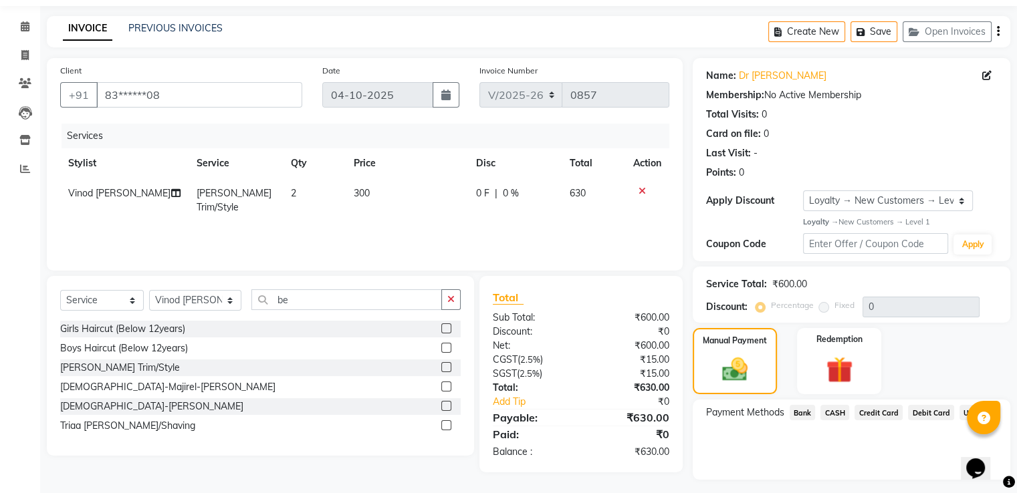
scroll to position [76, 0]
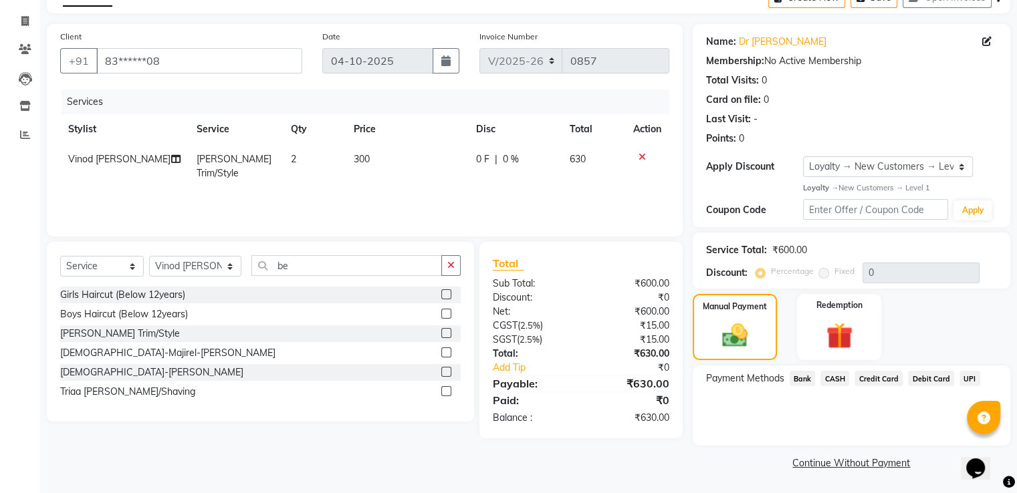
click at [960, 379] on span "UPI" at bounding box center [969, 378] width 21 height 15
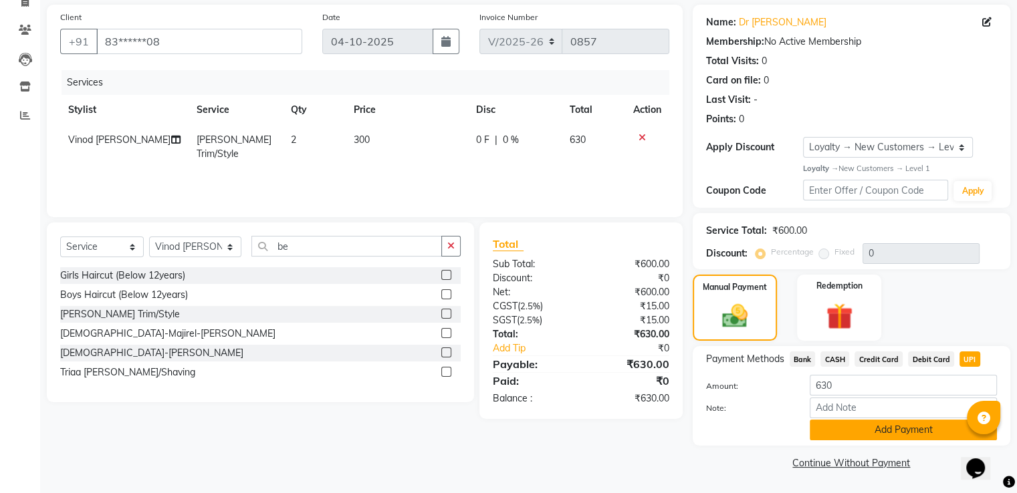
click at [885, 428] on button "Add Payment" at bounding box center [902, 430] width 187 height 21
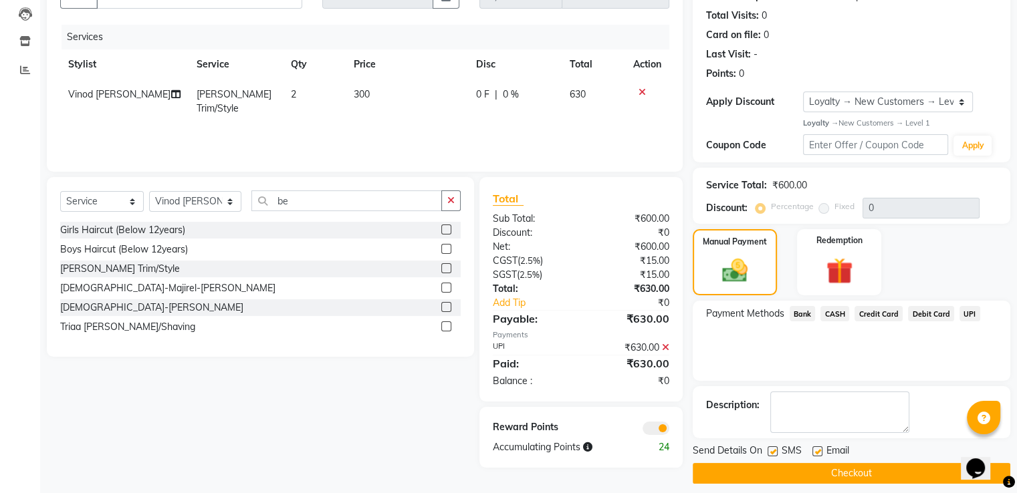
scroll to position [151, 0]
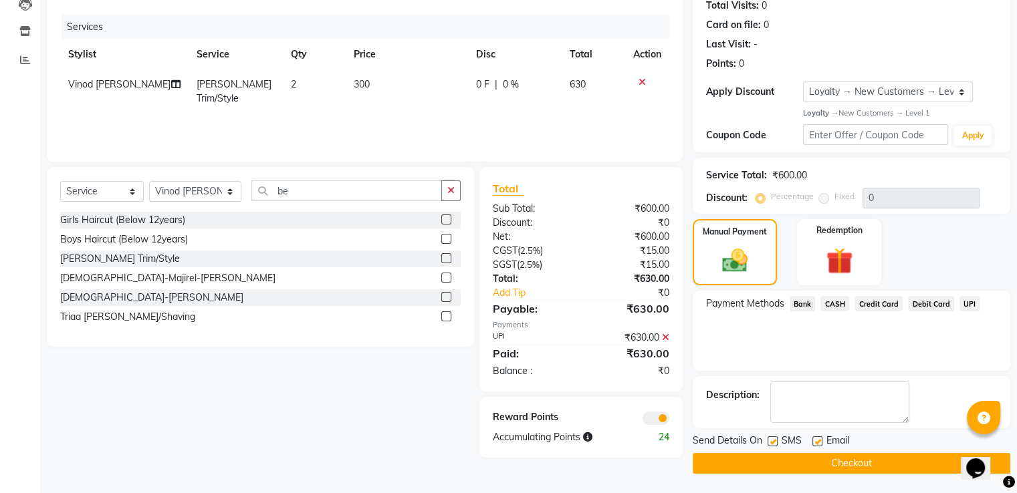
click at [870, 467] on button "Checkout" at bounding box center [850, 463] width 317 height 21
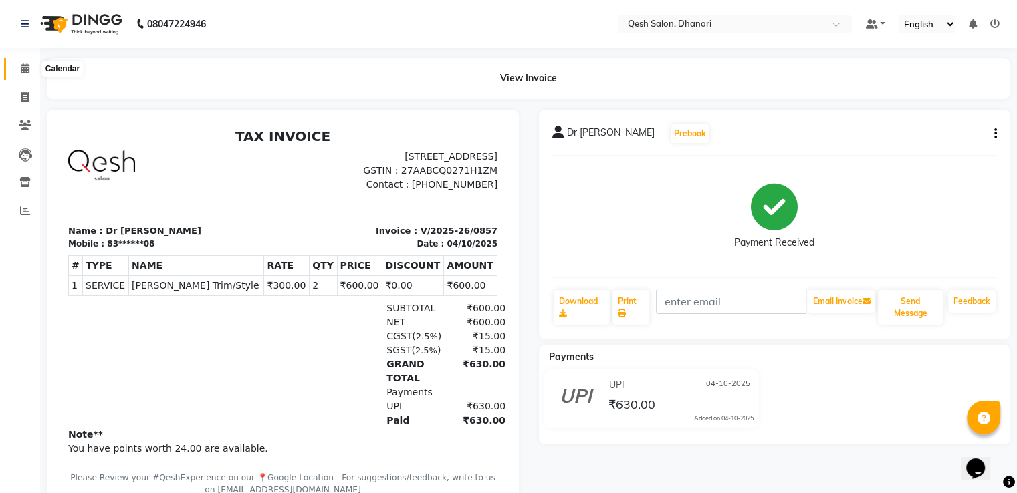
click at [26, 70] on icon at bounding box center [25, 68] width 9 height 10
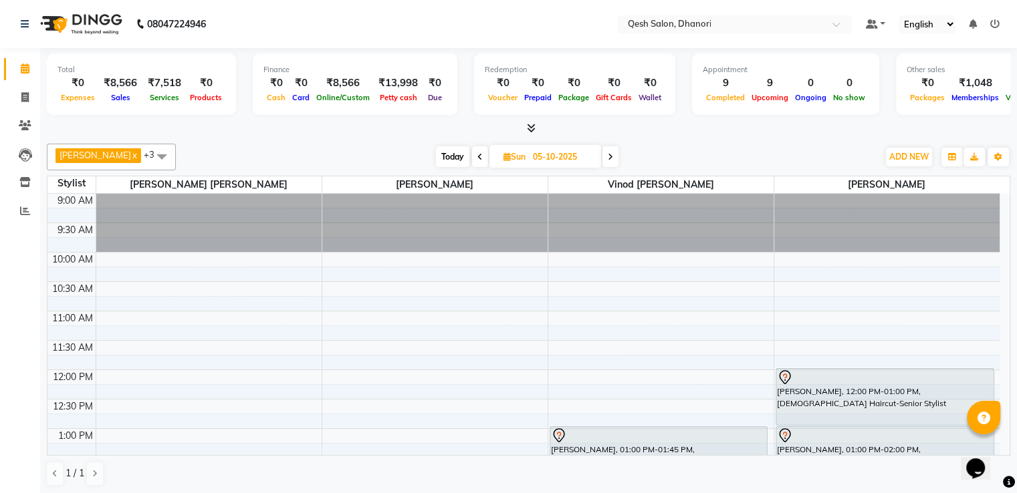
click at [437, 156] on span "Today" at bounding box center [452, 156] width 33 height 21
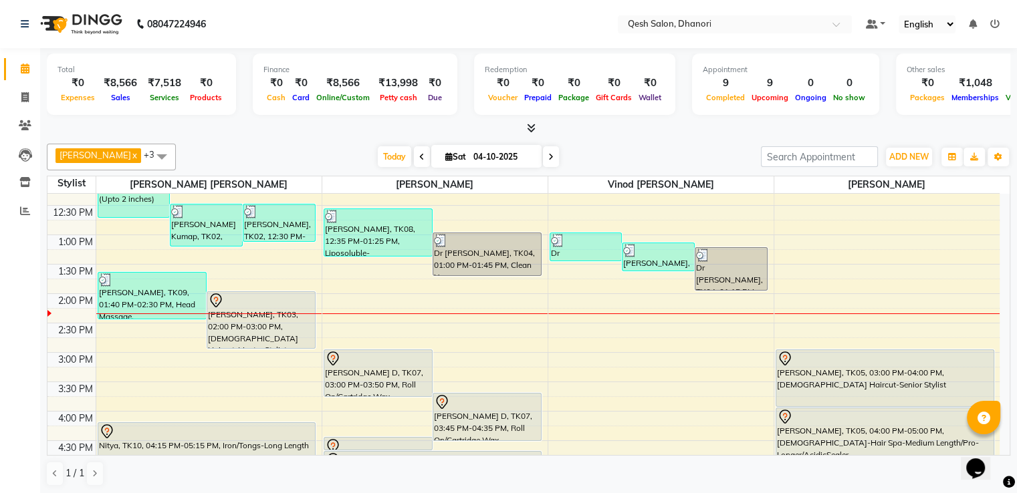
scroll to position [225, 0]
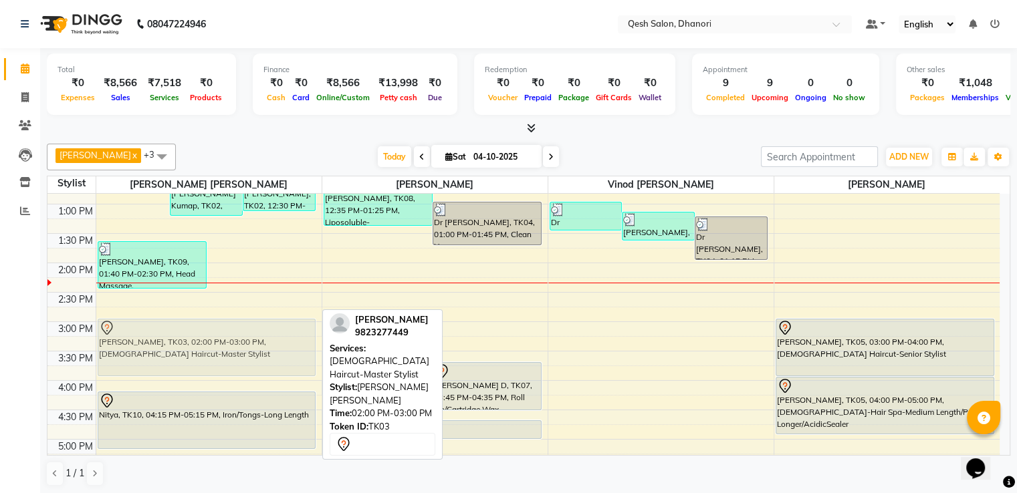
drag, startPoint x: 261, startPoint y: 285, endPoint x: 259, endPoint y: 338, distance: 52.8
click at [259, 340] on div "Nitya, TK01, 11:15 AM-12:45 PM, Female-Majirel-Touch-up (Upto 2 inches) Vanshik…" at bounding box center [208, 380] width 225 height 823
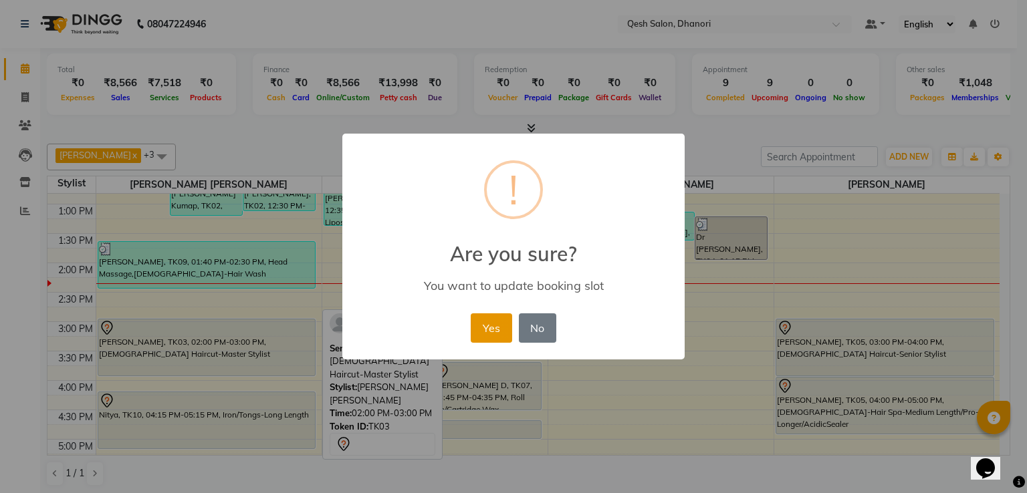
click at [481, 321] on button "Yes" at bounding box center [491, 327] width 41 height 29
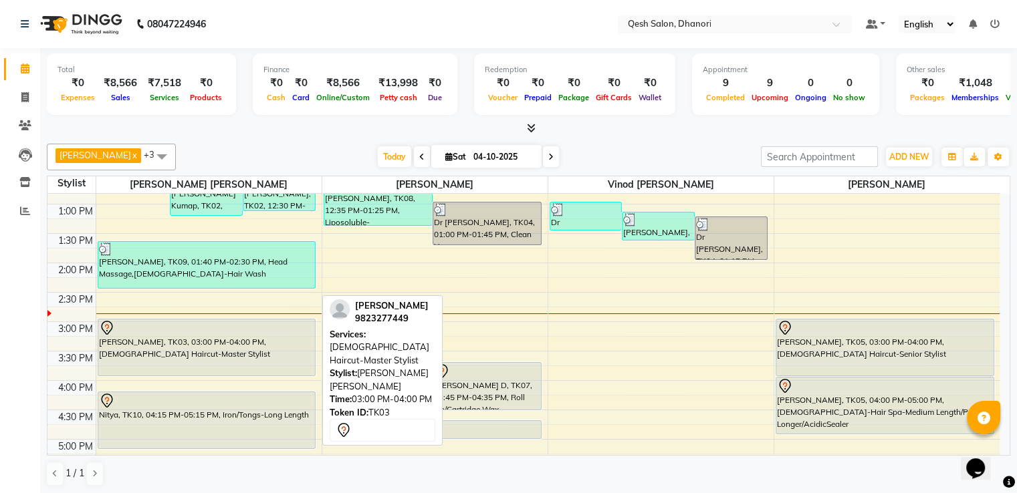
click at [134, 332] on div at bounding box center [207, 328] width 216 height 16
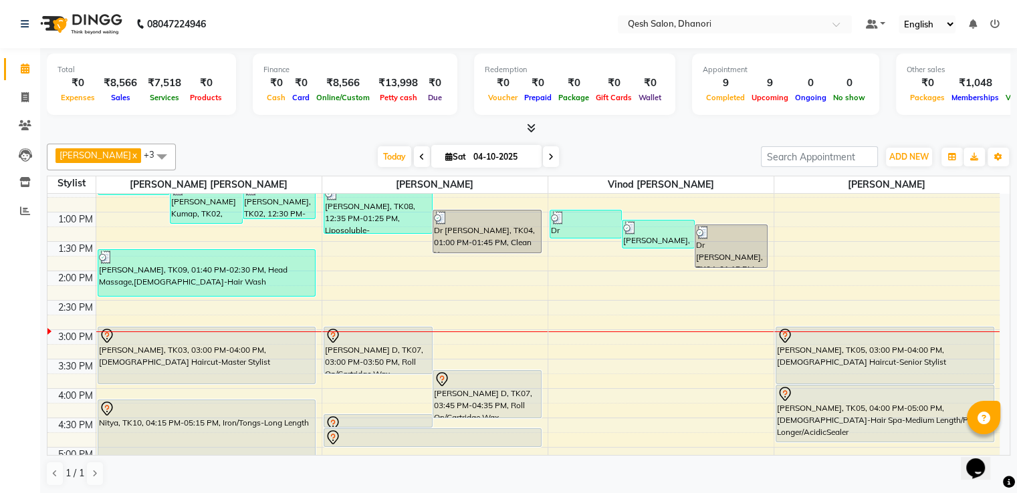
scroll to position [186, 0]
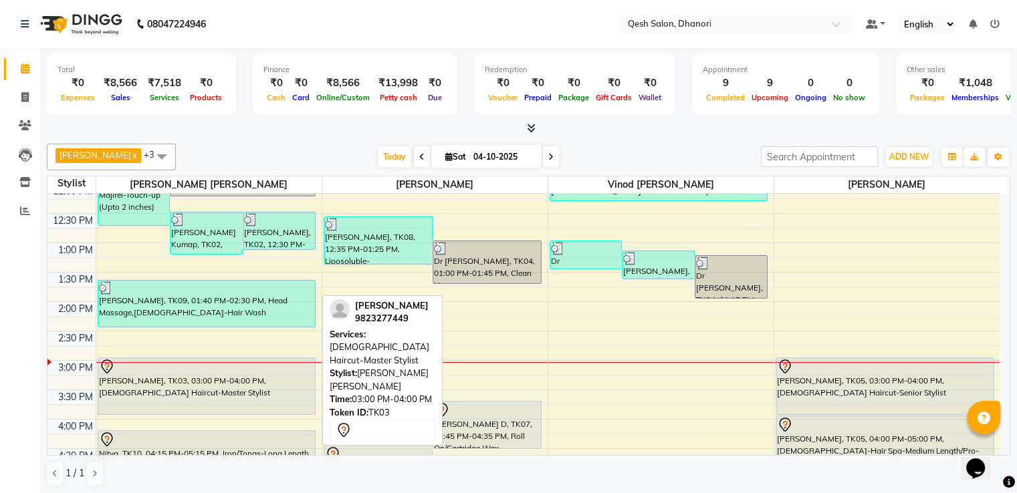
click at [233, 382] on div "Jai Thomas, TK03, 03:00 PM-04:00 PM, Female Haircut-Master Stylist" at bounding box center [206, 386] width 217 height 56
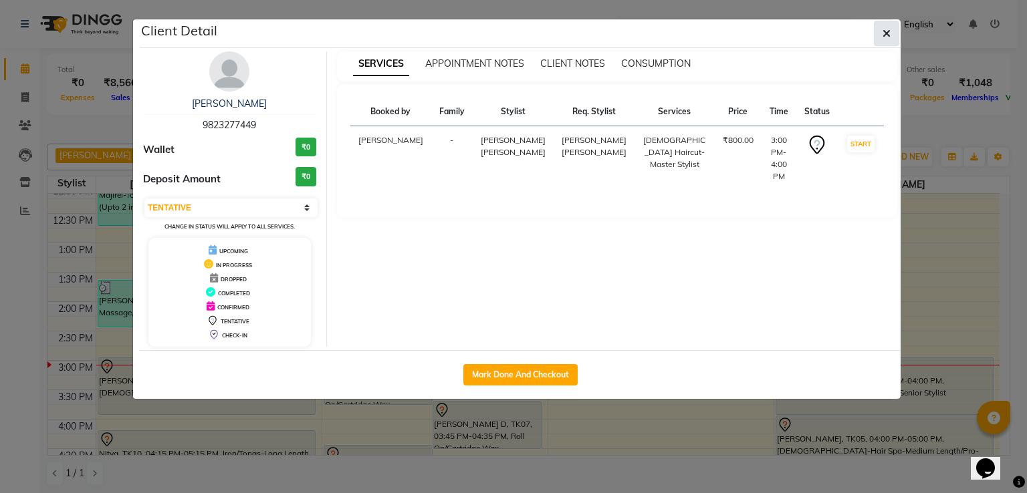
click at [880, 27] on button "button" at bounding box center [886, 33] width 25 height 25
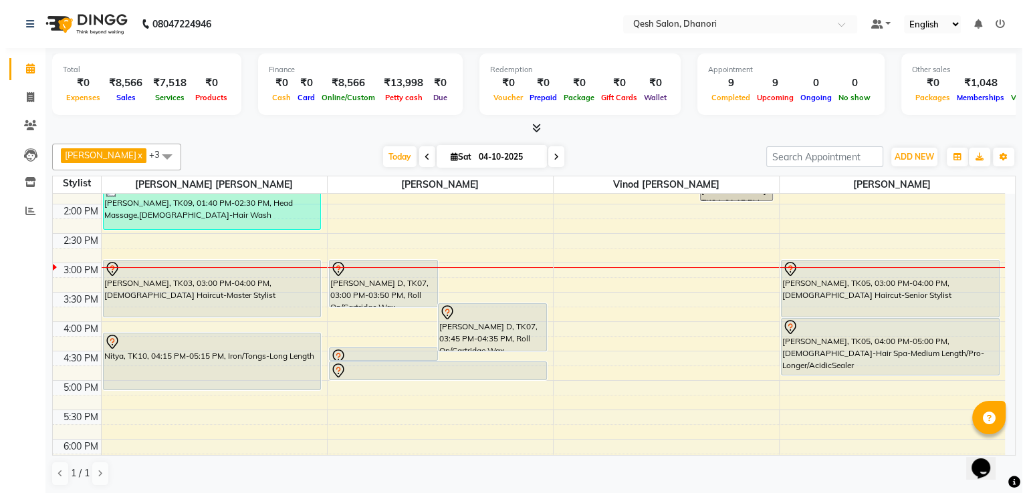
scroll to position [285, 0]
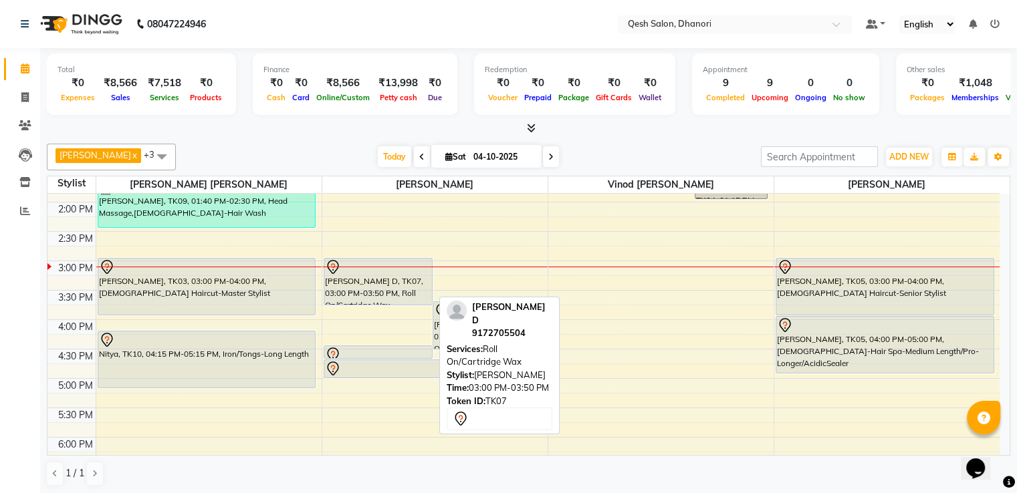
click at [362, 297] on div "Deepali D, TK07, 03:00 PM-03:50 PM, Roll On/Cartridge Wax" at bounding box center [378, 282] width 108 height 46
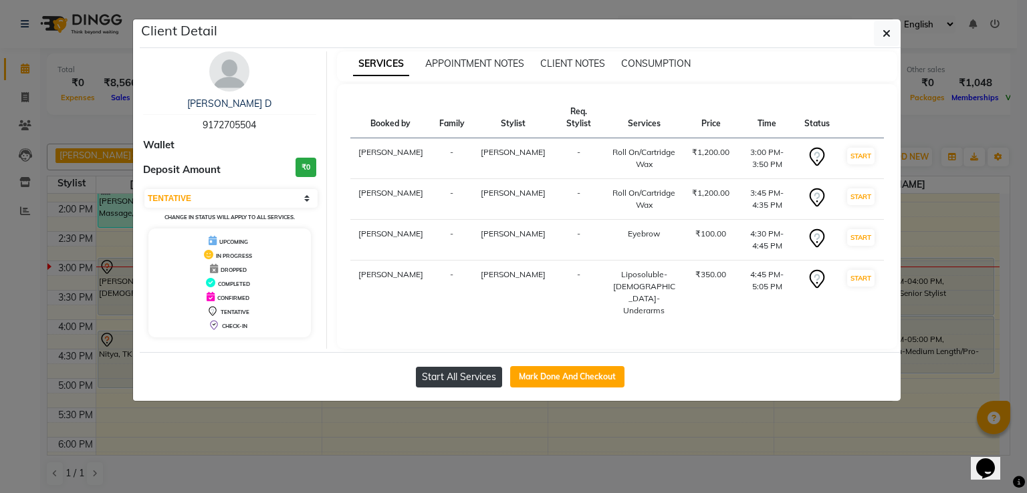
click at [469, 383] on button "Start All Services" at bounding box center [459, 377] width 86 height 21
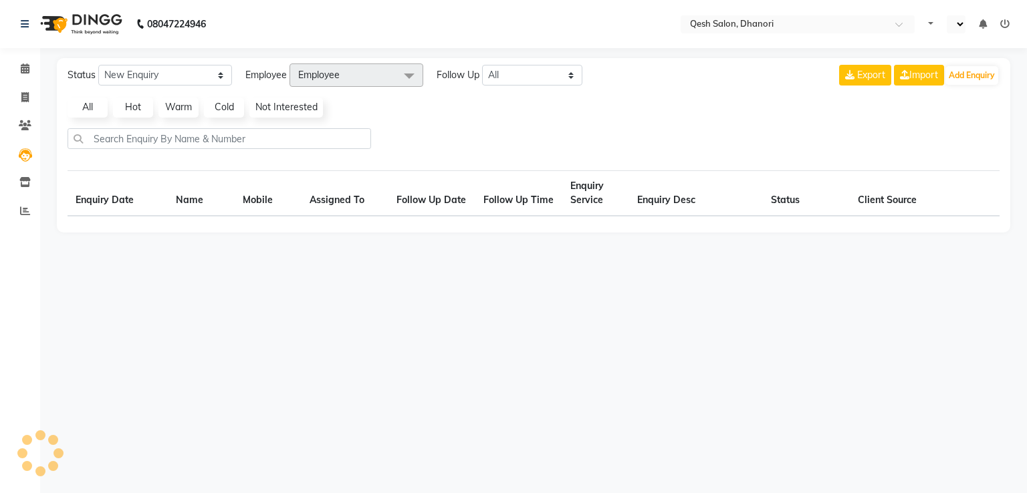
select select "en"
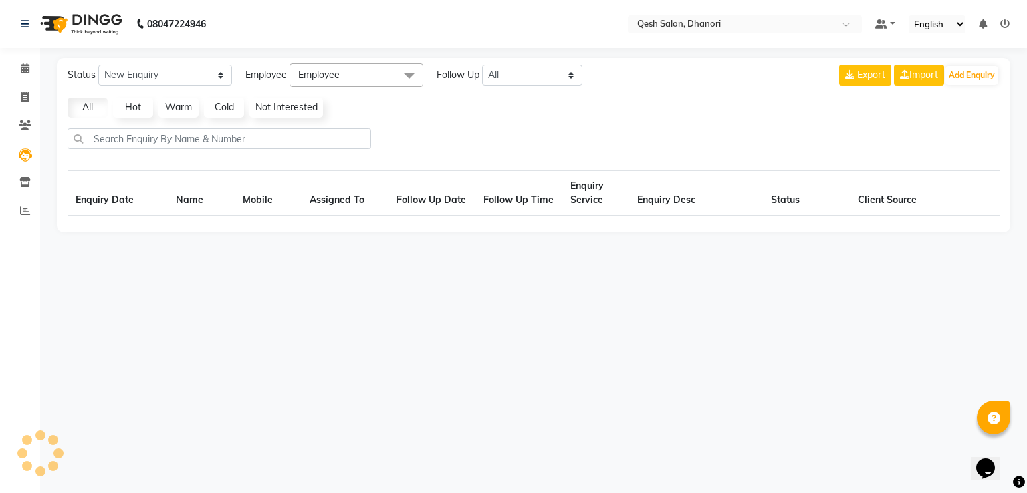
select select "10"
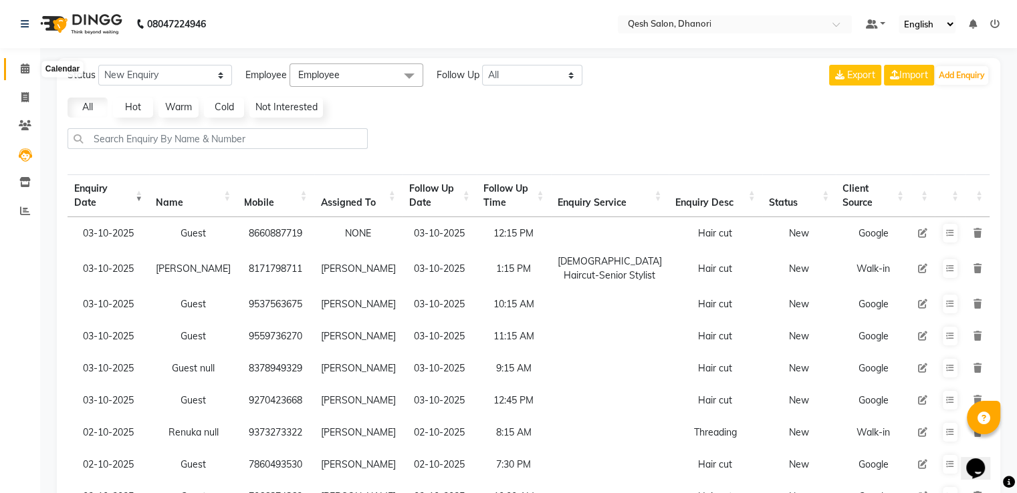
click at [21, 70] on icon at bounding box center [25, 68] width 9 height 10
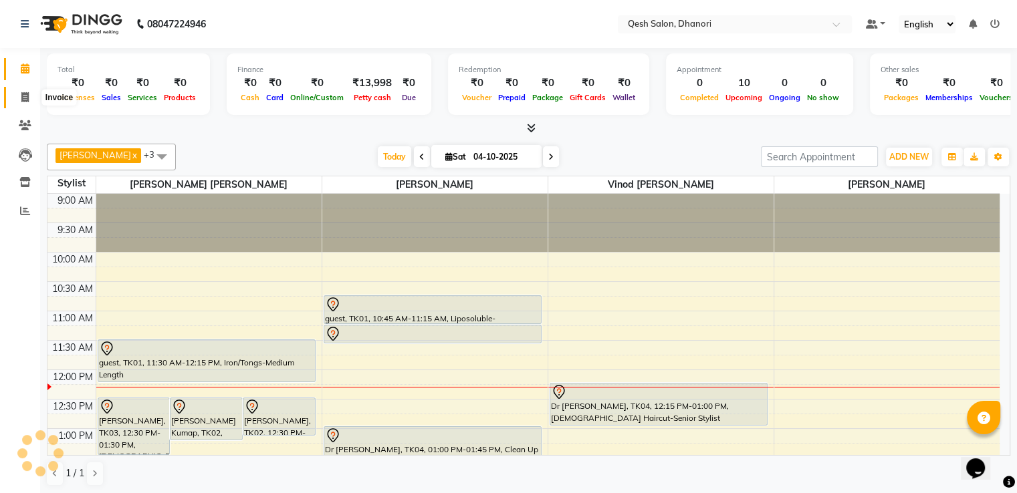
click at [23, 94] on icon at bounding box center [24, 97] width 7 height 10
select select "service"
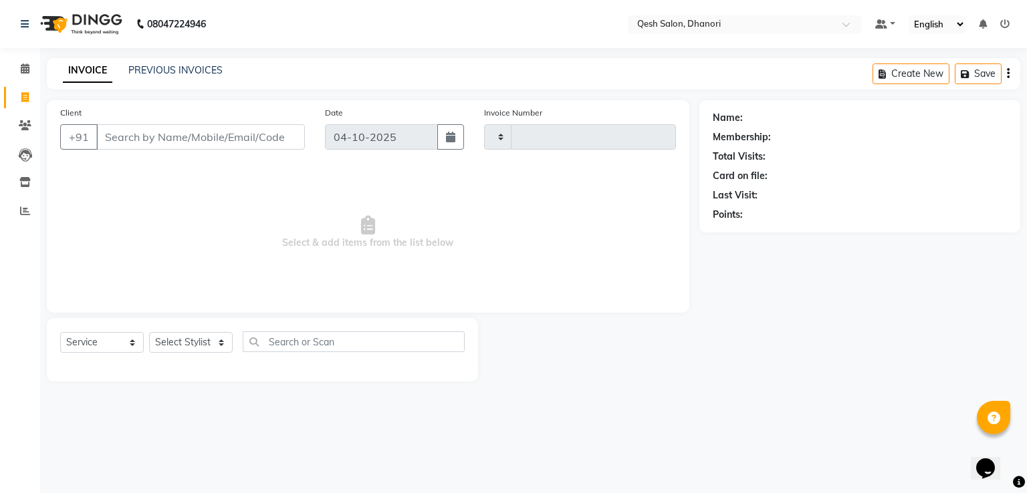
type input "0850"
select select "7641"
click at [249, 146] on input "Client" at bounding box center [200, 136] width 209 height 25
click at [249, 137] on input "Client" at bounding box center [200, 136] width 209 height 25
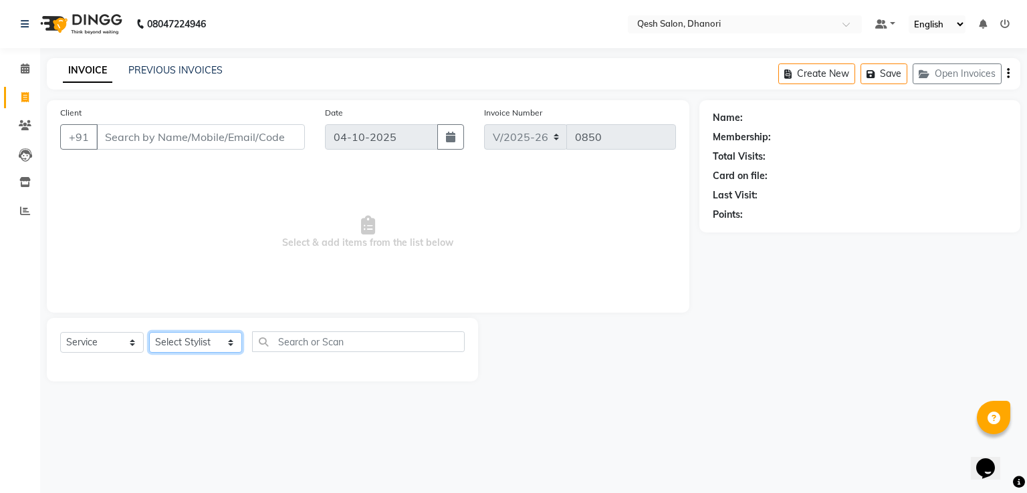
click at [222, 348] on select "Select Stylist [PERSON_NAME] [PERSON_NAME] [PERSON_NAME] [PERSON_NAME] [PERSON_…" at bounding box center [195, 342] width 93 height 21
select select "83742"
click at [149, 333] on select "Select Stylist [PERSON_NAME] [PERSON_NAME] [PERSON_NAME] [PERSON_NAME] [PERSON_…" at bounding box center [195, 342] width 93 height 21
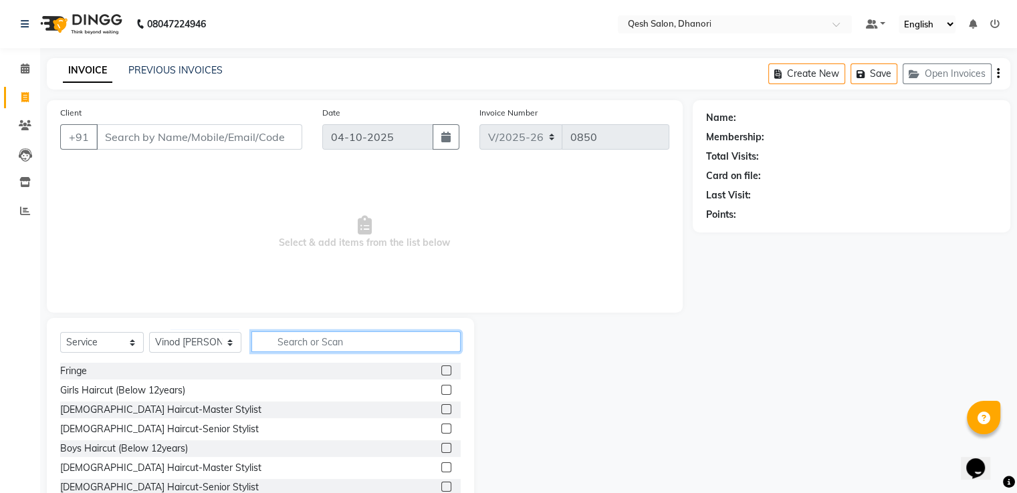
click at [304, 339] on input "text" at bounding box center [355, 341] width 209 height 21
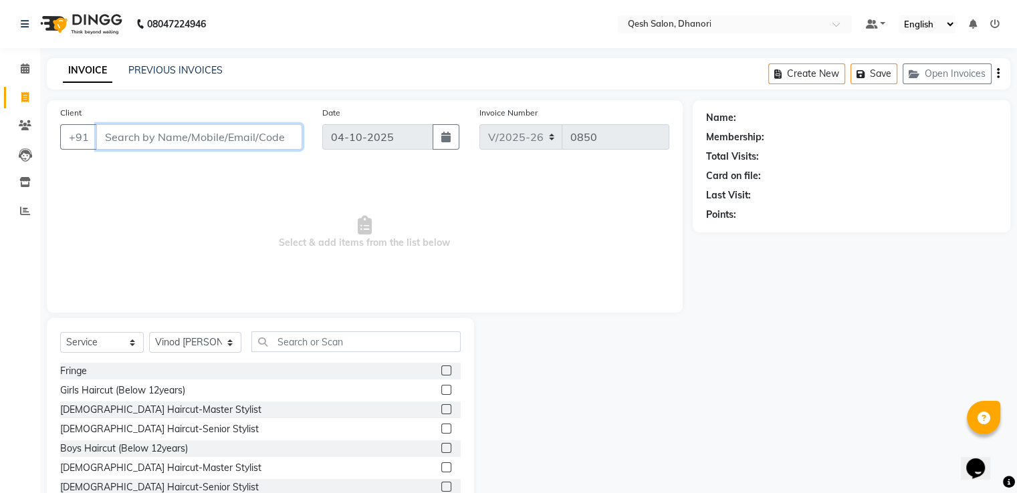
click at [159, 136] on input "Client" at bounding box center [199, 136] width 206 height 25
type input "9307878675"
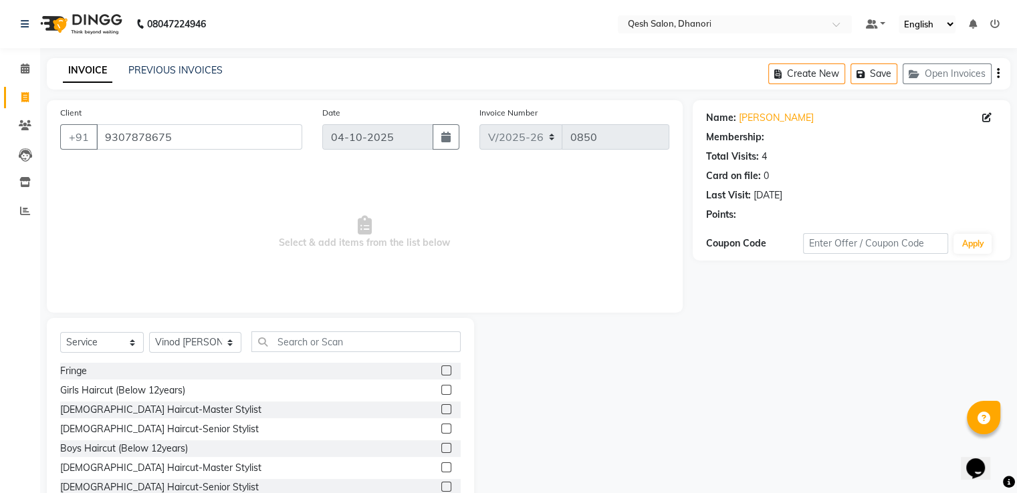
select select "1: Object"
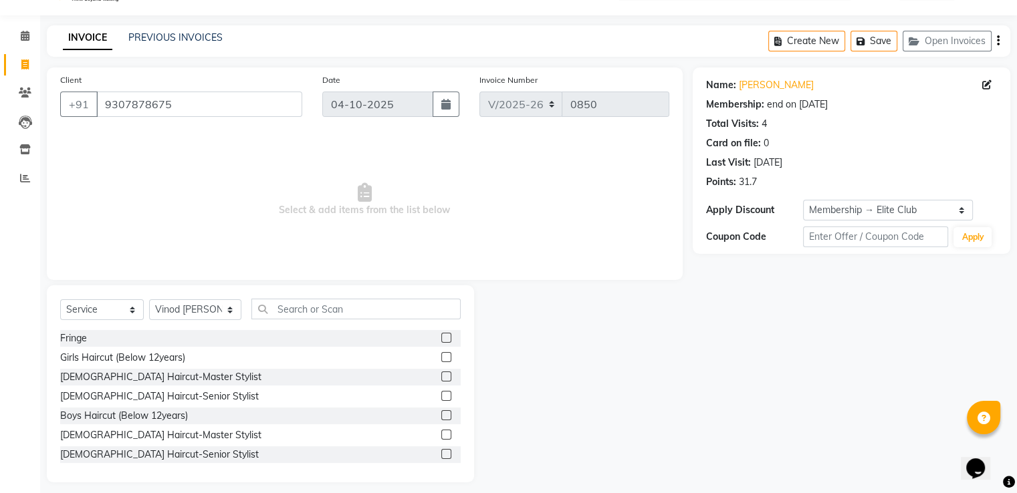
scroll to position [43, 0]
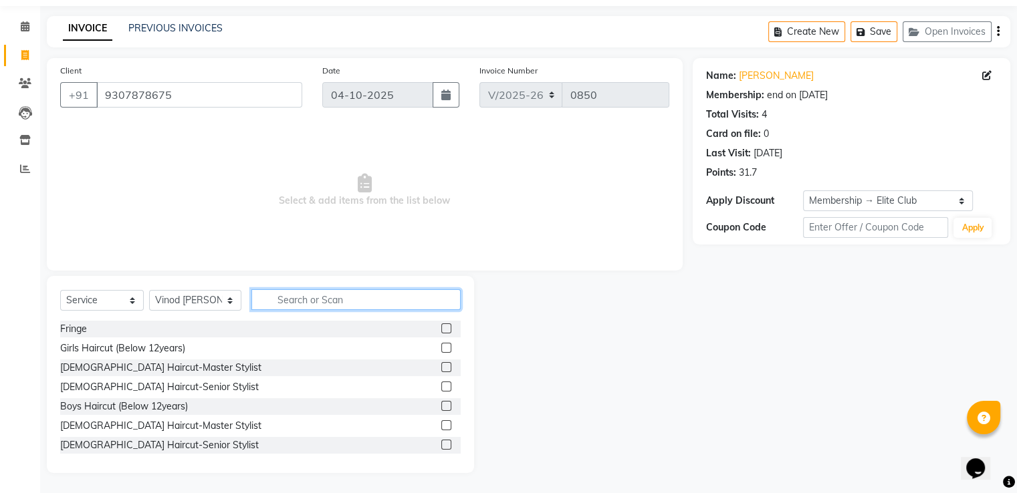
click at [321, 305] on input "text" at bounding box center [355, 299] width 209 height 21
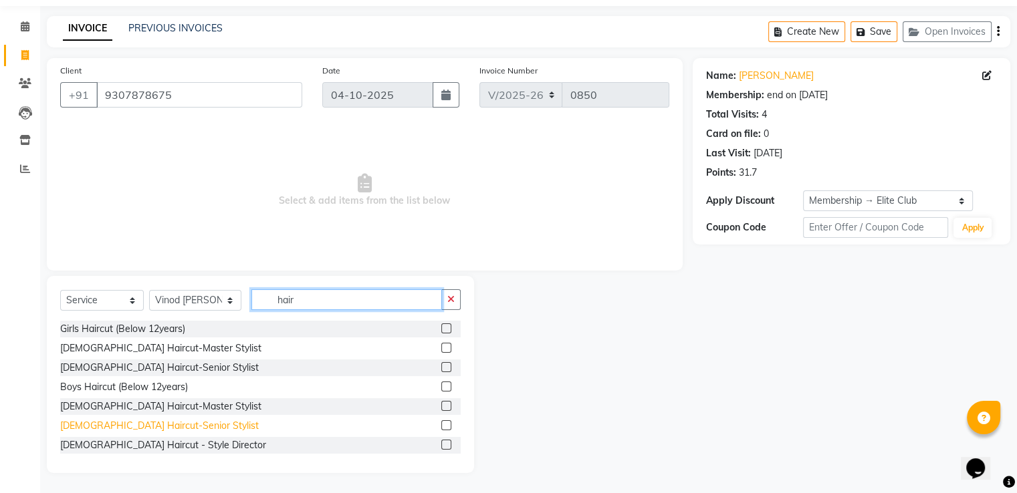
type input "hair"
click at [140, 424] on div "[DEMOGRAPHIC_DATA] Haircut-Senior Stylist" at bounding box center [159, 426] width 198 height 14
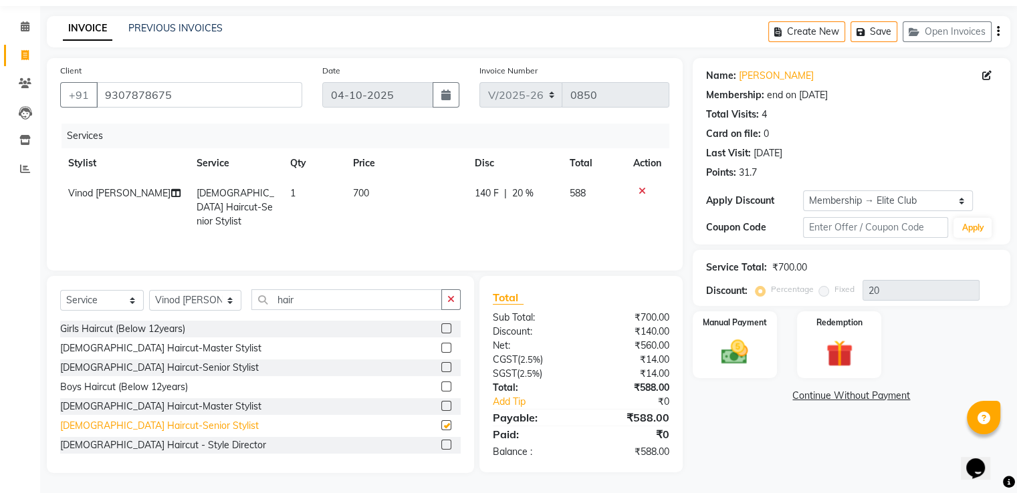
checkbox input "false"
click at [749, 338] on img at bounding box center [734, 353] width 45 height 32
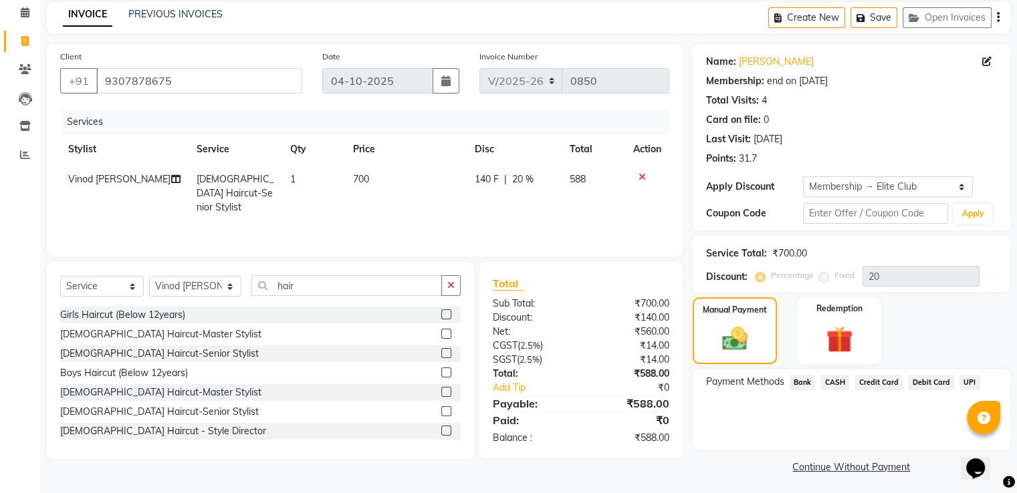
scroll to position [59, 0]
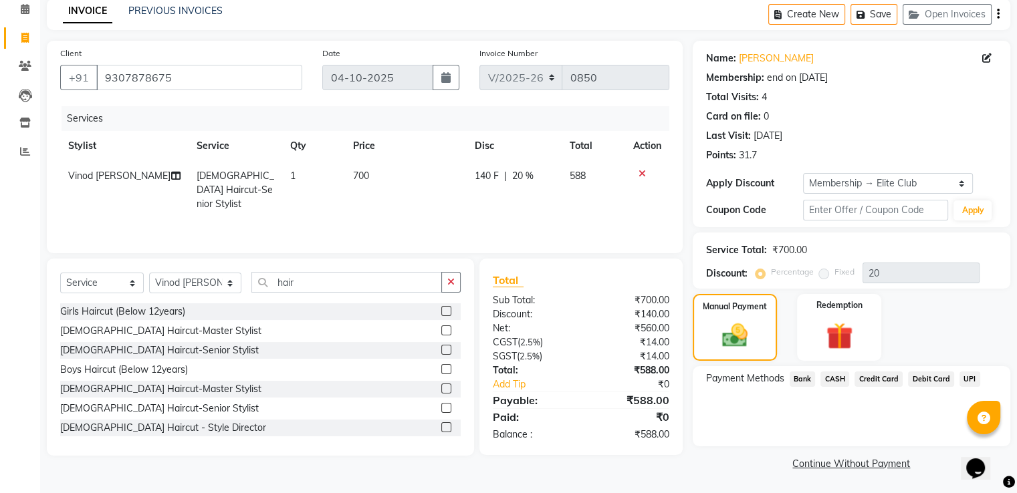
click at [970, 382] on span "UPI" at bounding box center [969, 379] width 21 height 15
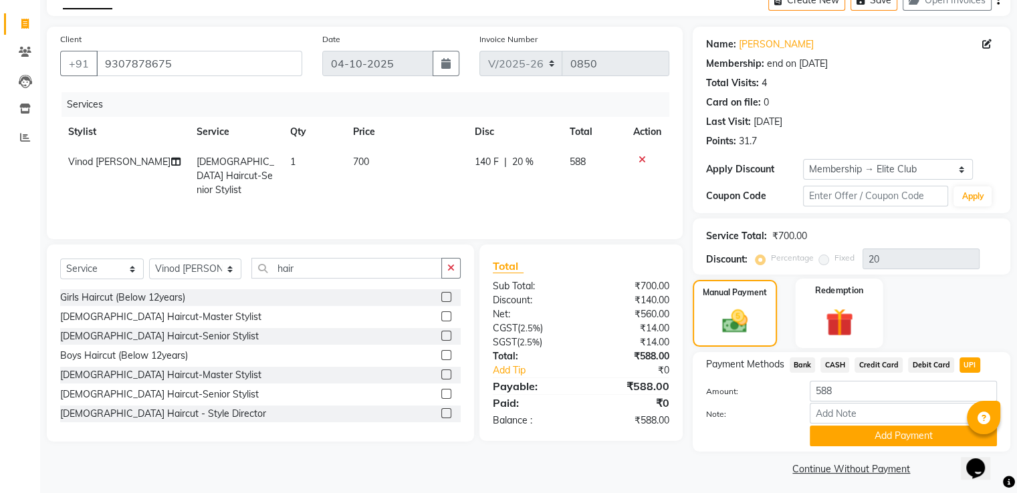
scroll to position [80, 0]
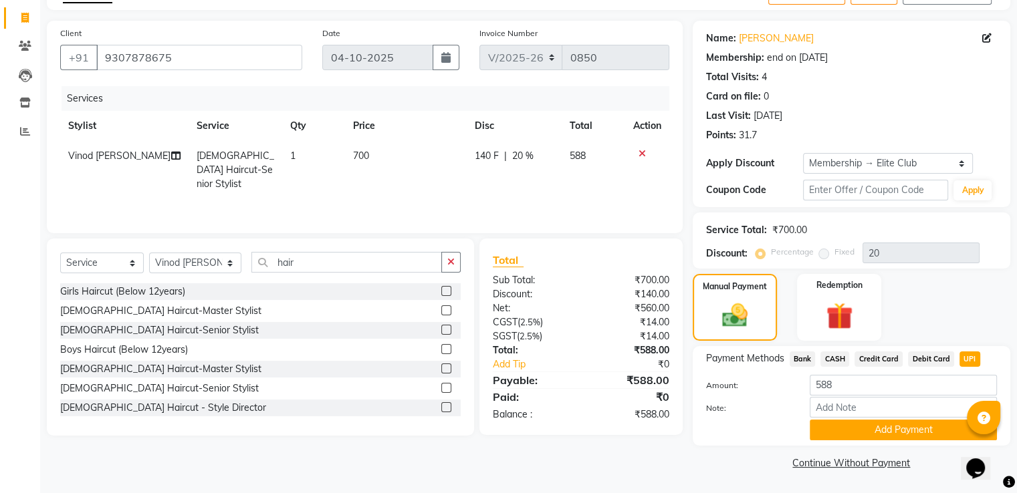
click at [648, 412] on div "₹588.00" at bounding box center [630, 415] width 98 height 14
click at [894, 423] on button "Add Payment" at bounding box center [902, 430] width 187 height 21
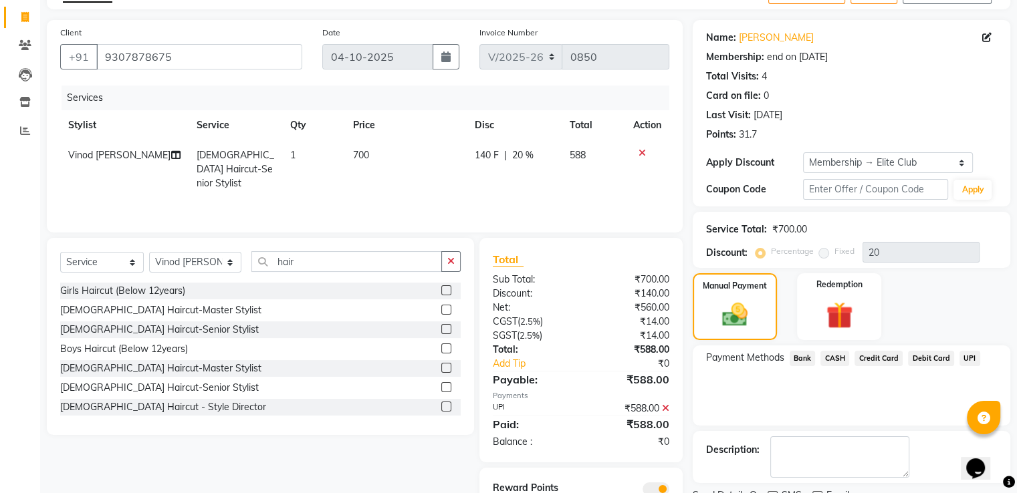
scroll to position [136, 0]
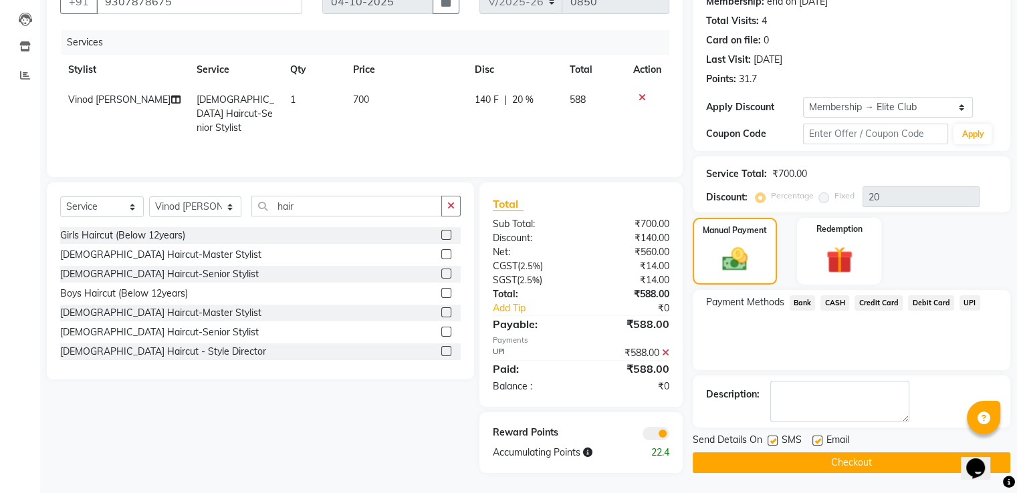
click at [899, 460] on button "Checkout" at bounding box center [850, 462] width 317 height 21
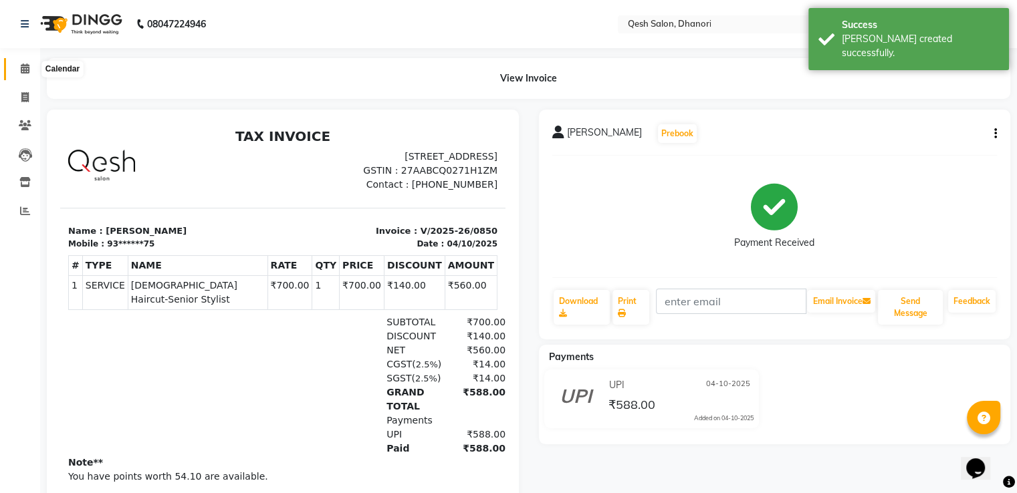
click at [24, 69] on icon at bounding box center [25, 68] width 9 height 10
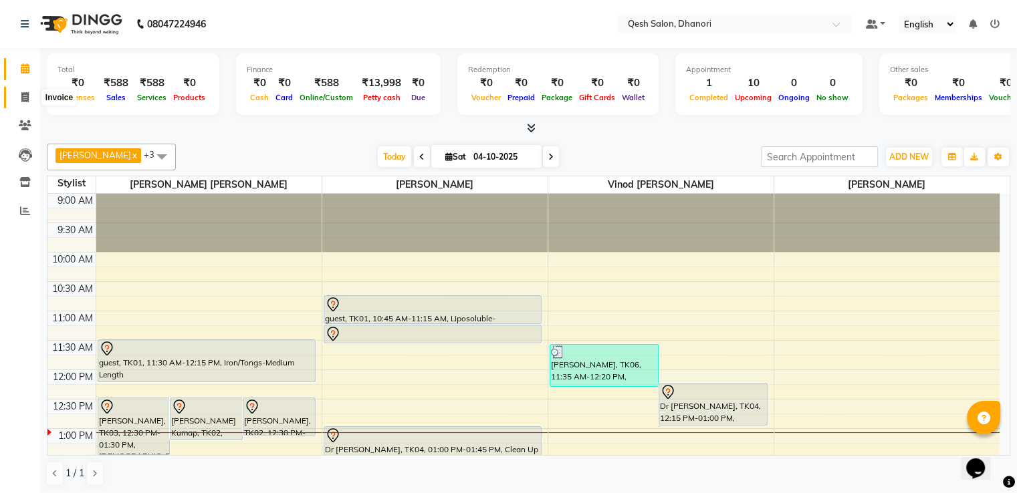
click at [27, 94] on icon at bounding box center [24, 97] width 7 height 10
select select "service"
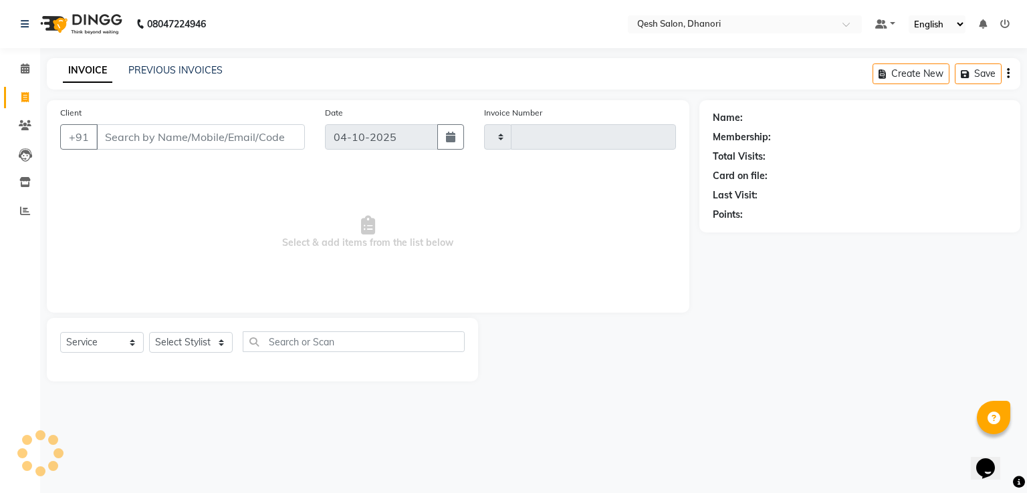
type input "0851"
select select "7641"
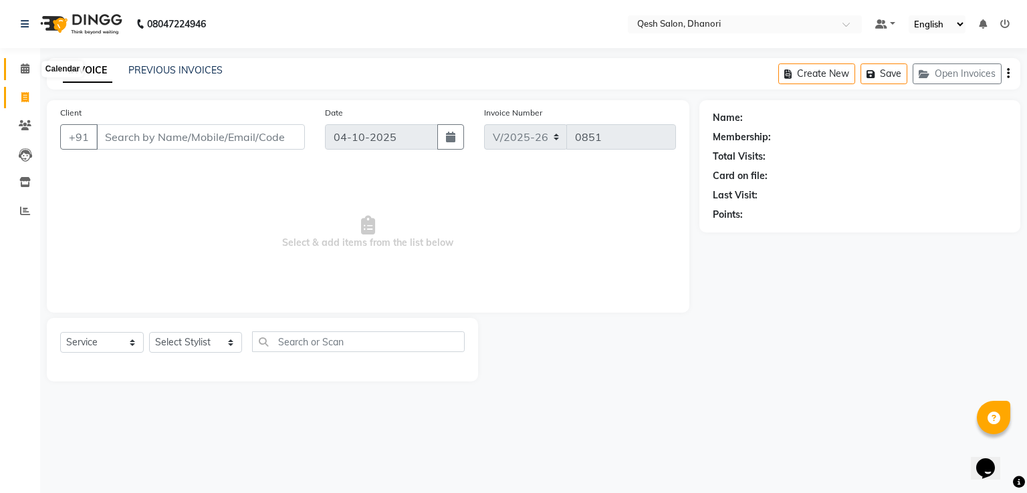
click at [27, 70] on icon at bounding box center [25, 68] width 9 height 10
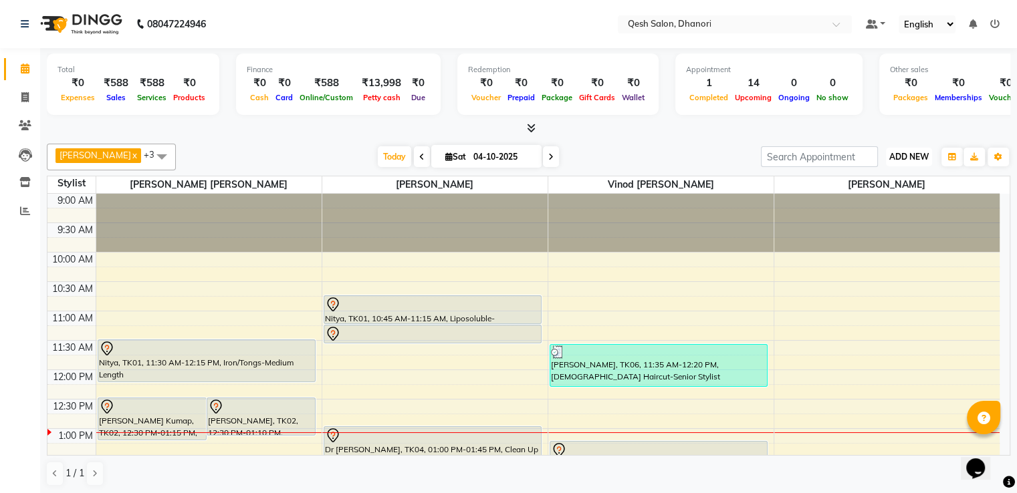
click at [901, 157] on span "ADD NEW" at bounding box center [908, 157] width 39 height 10
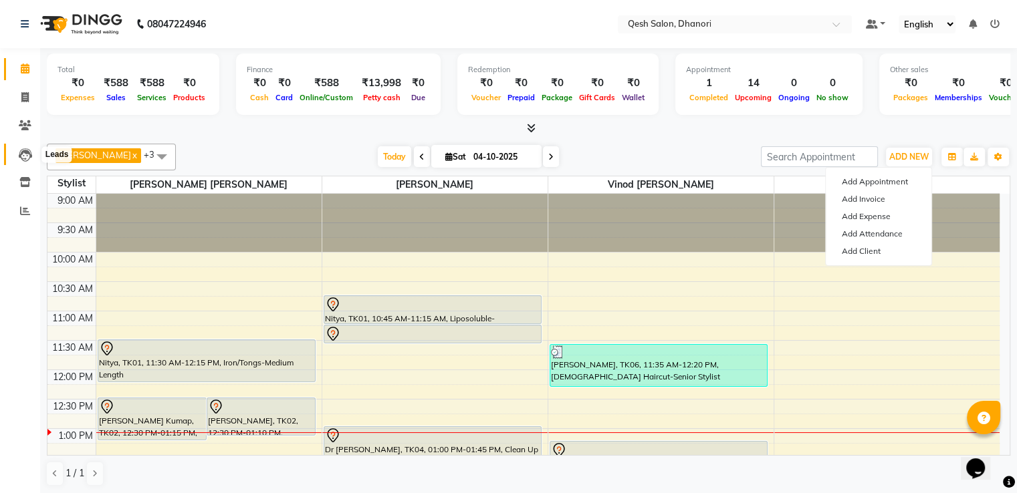
click at [29, 158] on icon at bounding box center [25, 154] width 13 height 13
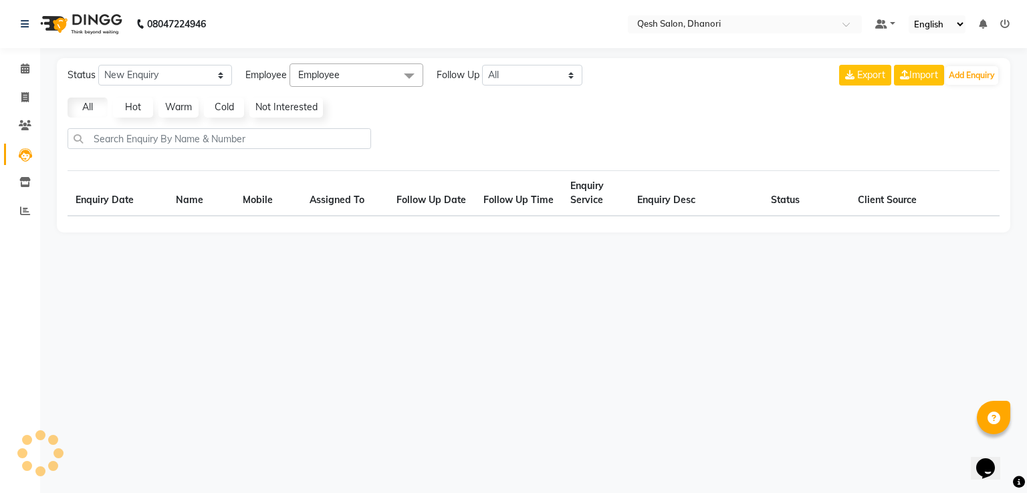
select select "10"
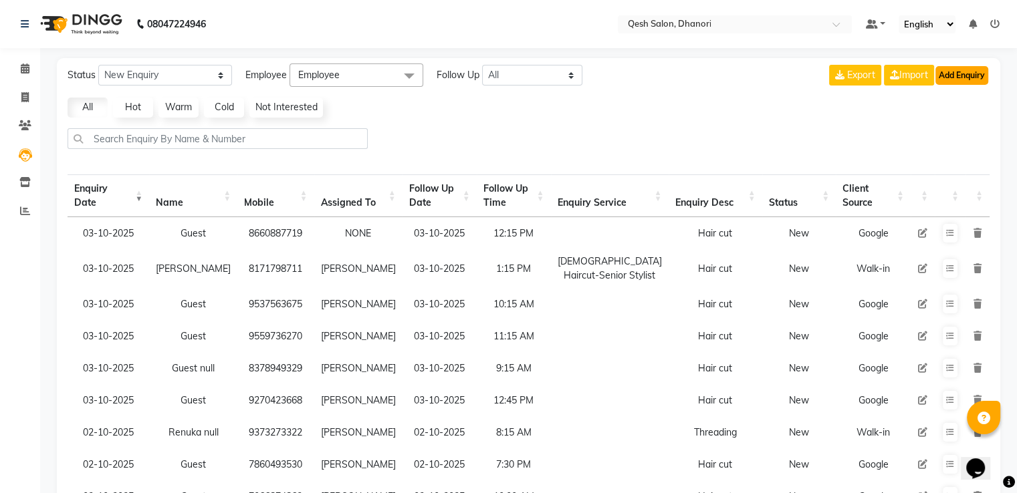
click at [958, 76] on button "Add Enquiry" at bounding box center [961, 75] width 53 height 19
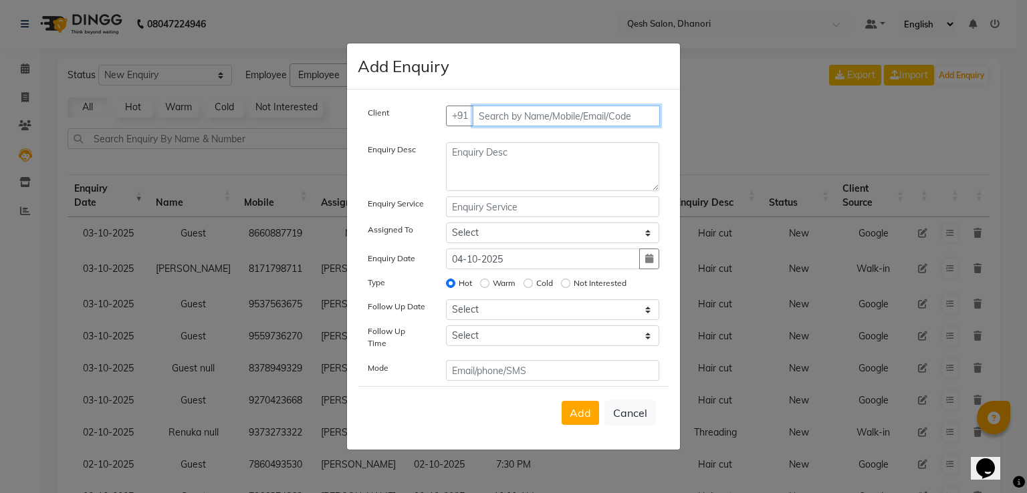
drag, startPoint x: 485, startPoint y: 128, endPoint x: 511, endPoint y: 124, distance: 27.1
click at [497, 126] on input "text" at bounding box center [567, 116] width 188 height 21
type input "9767799112"
click at [653, 119] on span "Add Client" at bounding box center [631, 116] width 45 height 12
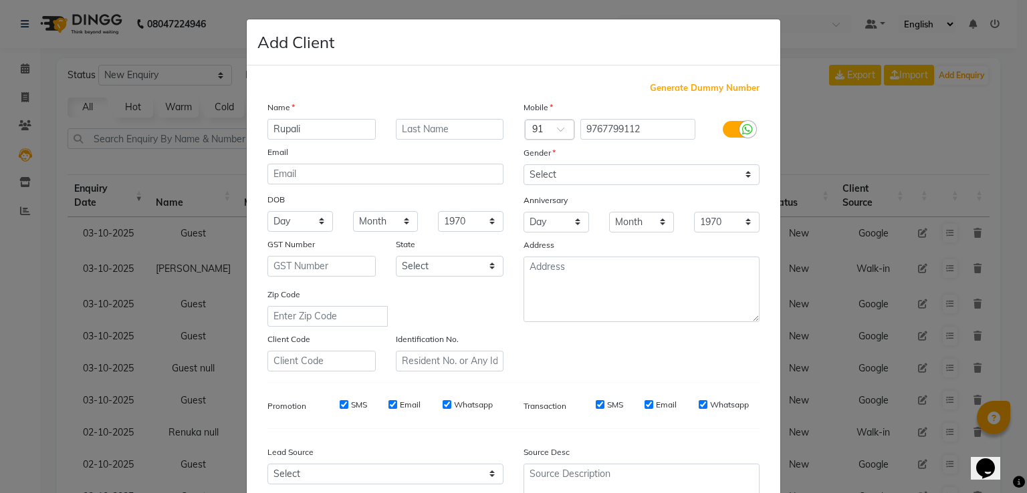
type input "Rupali"
type input "Shinde"
drag, startPoint x: 538, startPoint y: 165, endPoint x: 543, endPoint y: 170, distance: 7.1
click at [539, 166] on div "Mobile Country Code × 91 9767799112 Gender Select Male Female Other Prefer Not …" at bounding box center [641, 235] width 256 height 271
click at [543, 174] on select "Select [DEMOGRAPHIC_DATA] [DEMOGRAPHIC_DATA] Other Prefer Not To Say" at bounding box center [641, 174] width 236 height 21
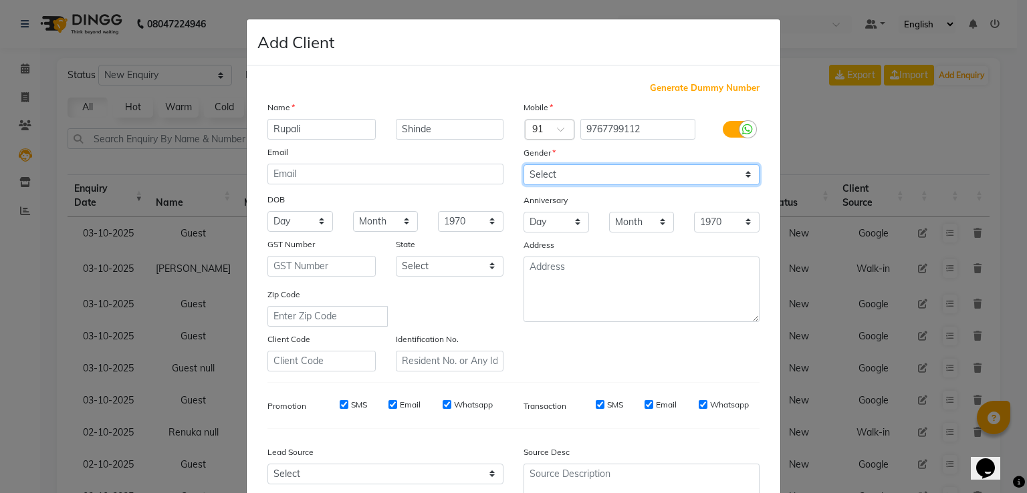
select select "[DEMOGRAPHIC_DATA]"
click at [523, 165] on select "Select [DEMOGRAPHIC_DATA] [DEMOGRAPHIC_DATA] Other Prefer Not To Say" at bounding box center [641, 174] width 236 height 21
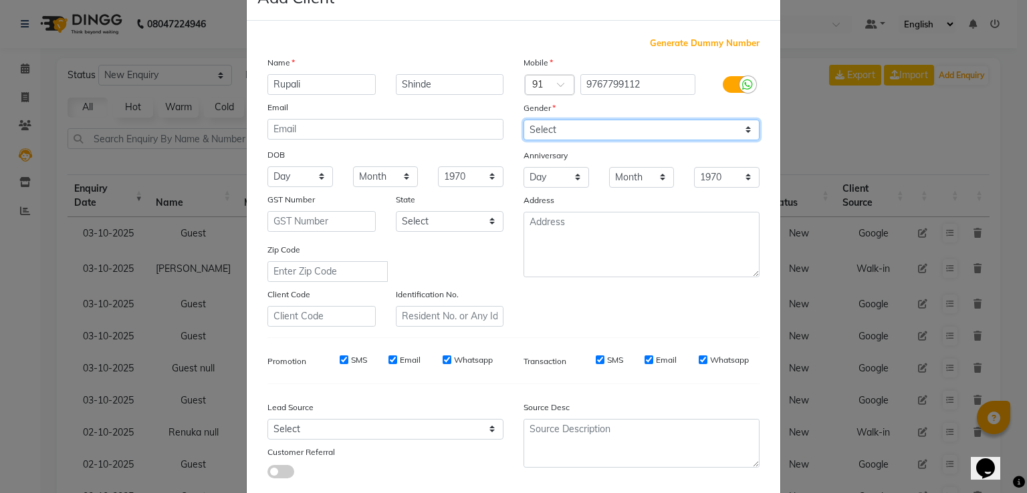
scroll to position [130, 0]
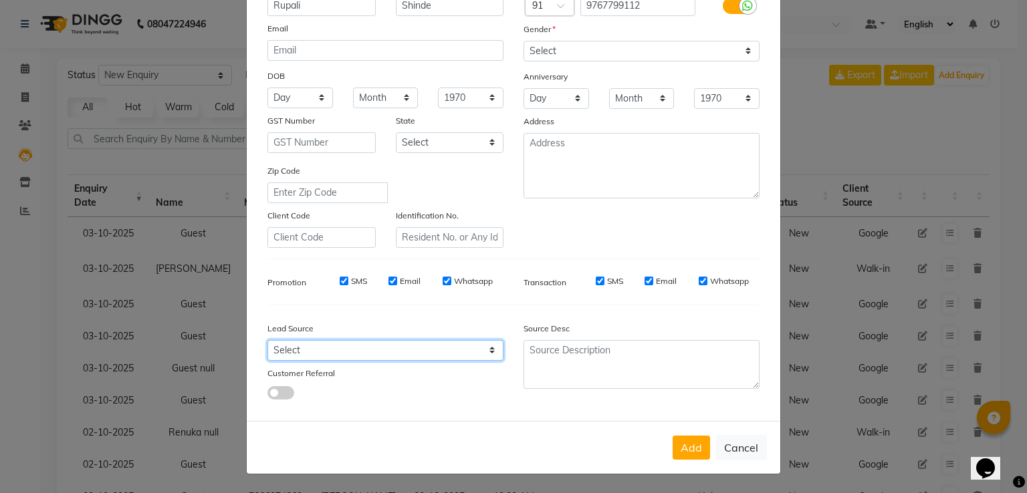
click at [333, 358] on select "Select Walk-in Referral Internet Friend Word of Mouth Advertisement Facebook Ju…" at bounding box center [385, 350] width 236 height 21
select select "51686"
click at [267, 340] on select "Select Walk-in Referral Internet Friend Word of Mouth Advertisement Facebook Ju…" at bounding box center [385, 350] width 236 height 21
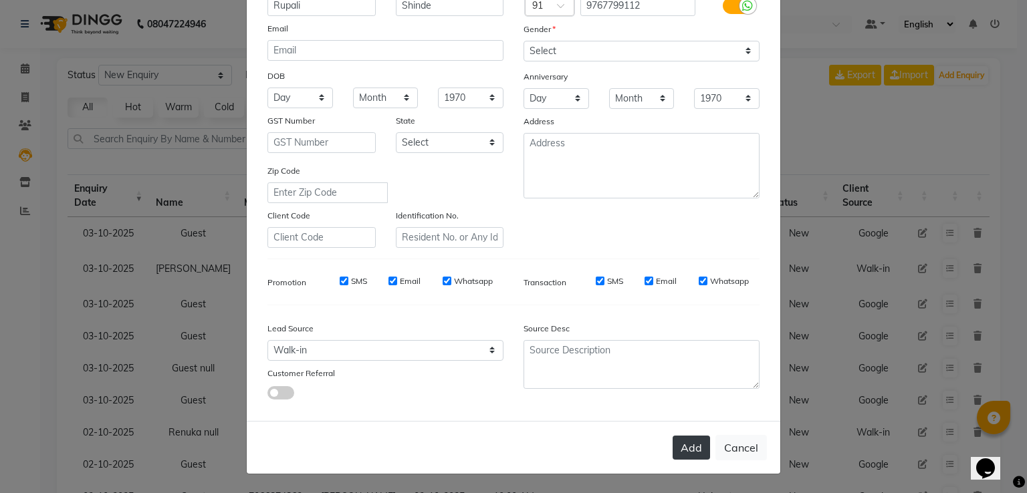
click at [679, 449] on button "Add" at bounding box center [690, 448] width 37 height 24
type input "97******12"
select select
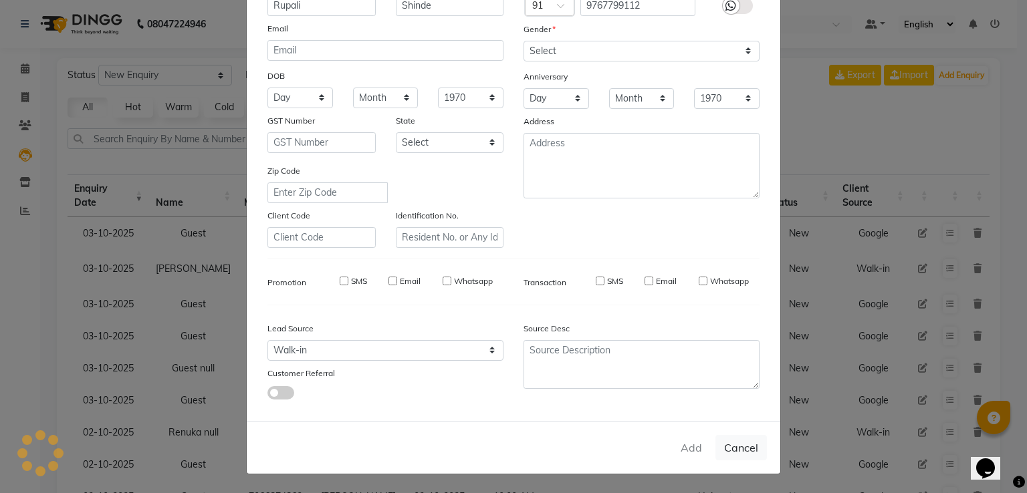
select select
checkbox input "false"
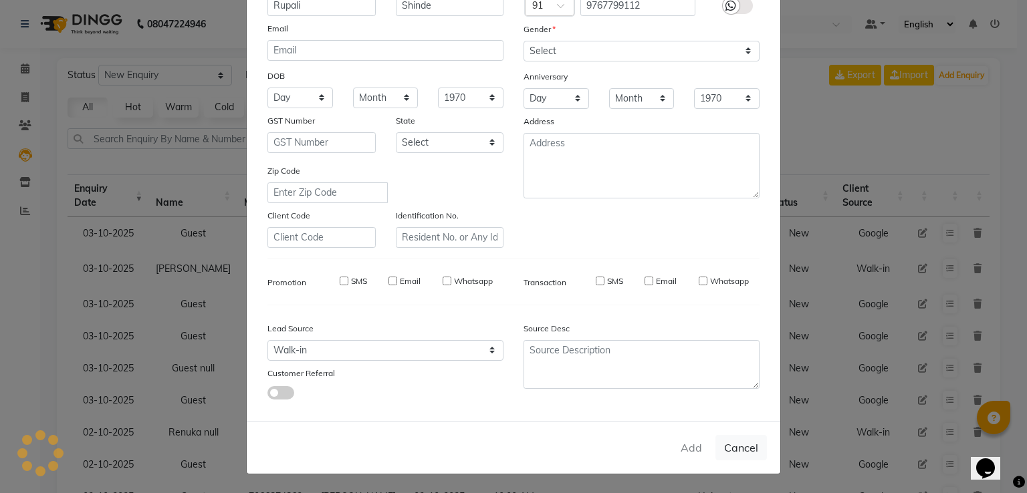
checkbox input "false"
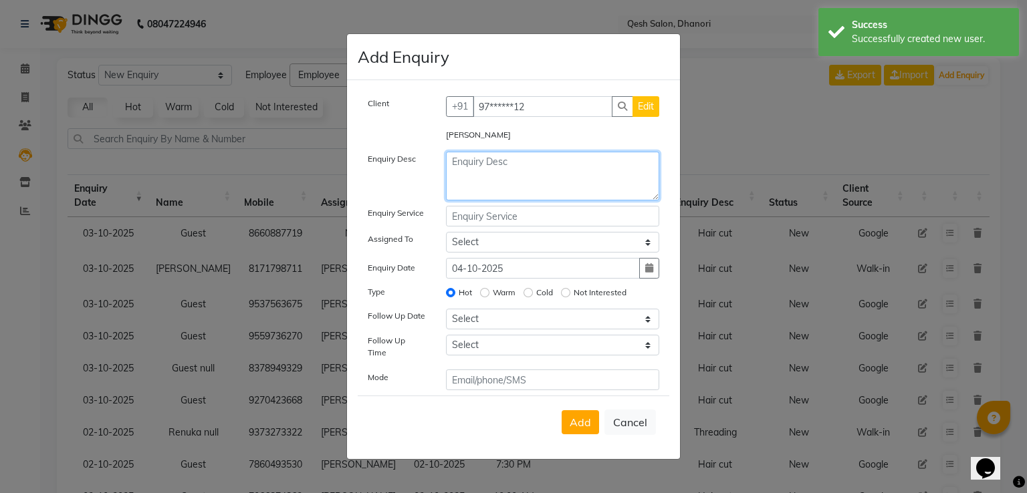
drag, startPoint x: 471, startPoint y: 176, endPoint x: 524, endPoint y: 170, distance: 53.9
click at [471, 177] on textarea at bounding box center [553, 176] width 214 height 49
type textarea "f"
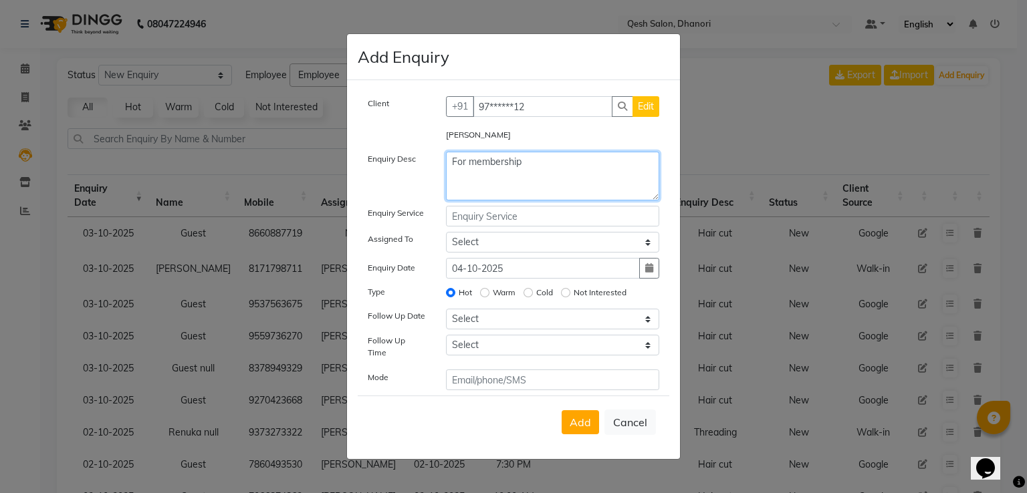
type textarea "For membership"
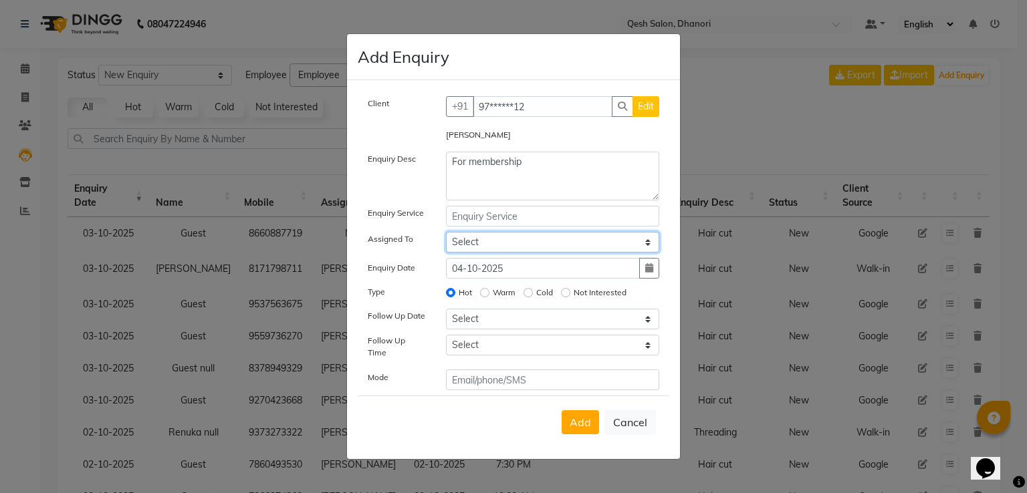
click at [515, 249] on select "Select Gagandeep Arora Harry Siril Anthony Prashansa Kumari Prathamesh Sunil Pa…" at bounding box center [553, 242] width 214 height 21
select select "82426"
click at [446, 235] on select "Select Gagandeep Arora Harry Siril Anthony Prashansa Kumari Prathamesh Sunil Pa…" at bounding box center [553, 242] width 214 height 21
click at [497, 298] on label "Warm" at bounding box center [504, 293] width 23 height 12
click at [489, 297] on input "Warm" at bounding box center [484, 292] width 9 height 9
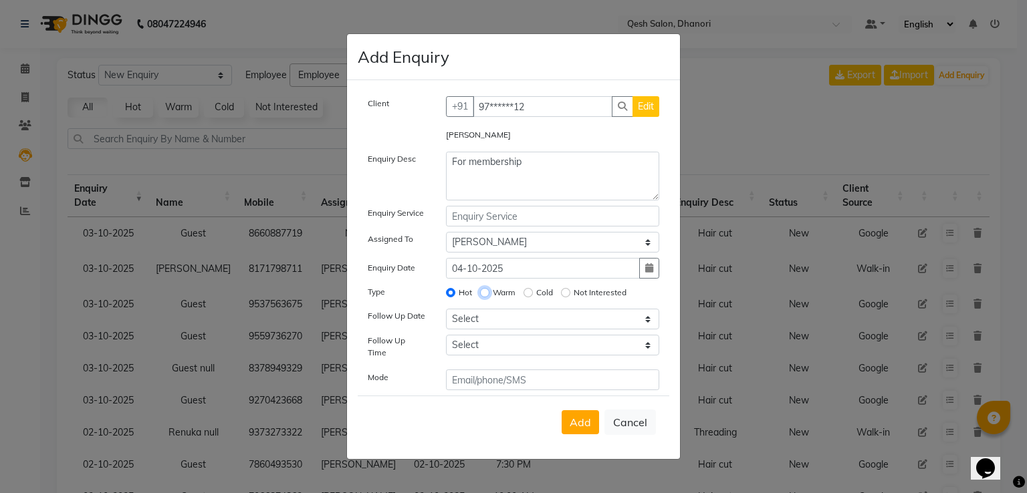
radio input "true"
radio input "false"
click at [482, 325] on select "Select Today Tomorrow In 2 days (Monday) In 3 days (Tuesday) In 4 days (Wednesd…" at bounding box center [553, 319] width 214 height 21
select select "2025-10-04"
click at [446, 314] on select "Select Today Tomorrow In 2 days (Monday) In 3 days (Tuesday) In 4 days (Wednesd…" at bounding box center [553, 319] width 214 height 21
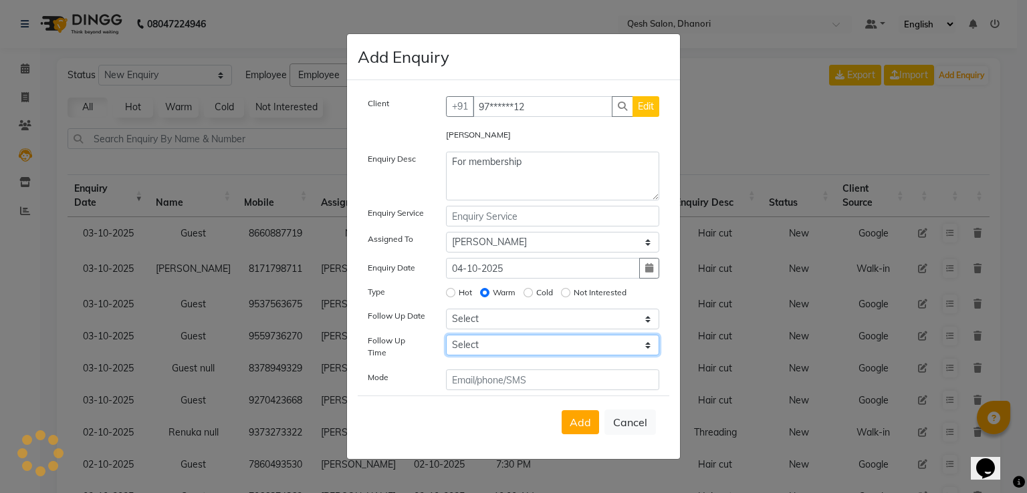
click at [488, 350] on select "Select 07:00 AM 07:15 AM 07:30 AM 07:45 AM 08:00 AM 08:15 AM 08:30 AM 08:45 AM …" at bounding box center [553, 345] width 214 height 21
select select "780"
click at [446, 340] on select "Select 07:00 AM 07:15 AM 07:30 AM 07:45 AM 08:00 AM 08:15 AM 08:30 AM 08:45 AM …" at bounding box center [553, 345] width 214 height 21
click at [589, 426] on button "Add" at bounding box center [579, 422] width 37 height 24
select select
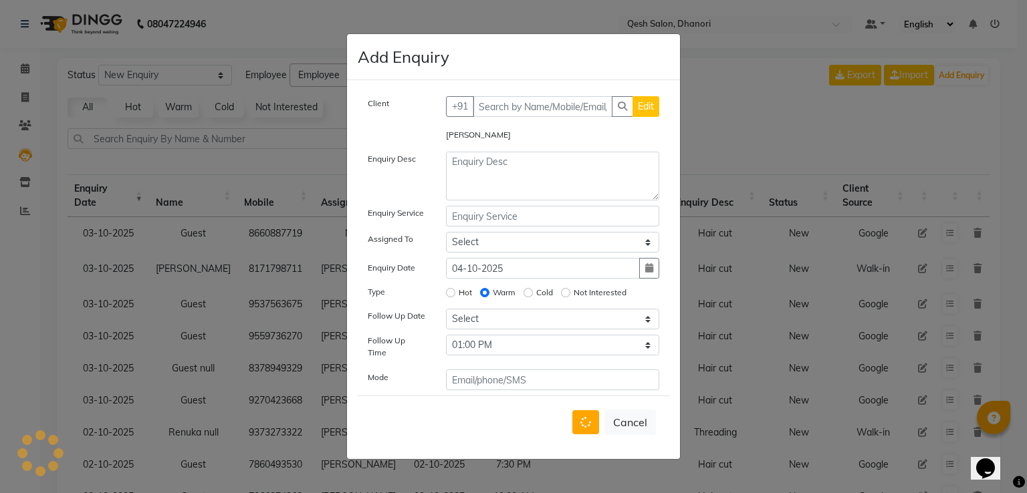
radio input "false"
select select
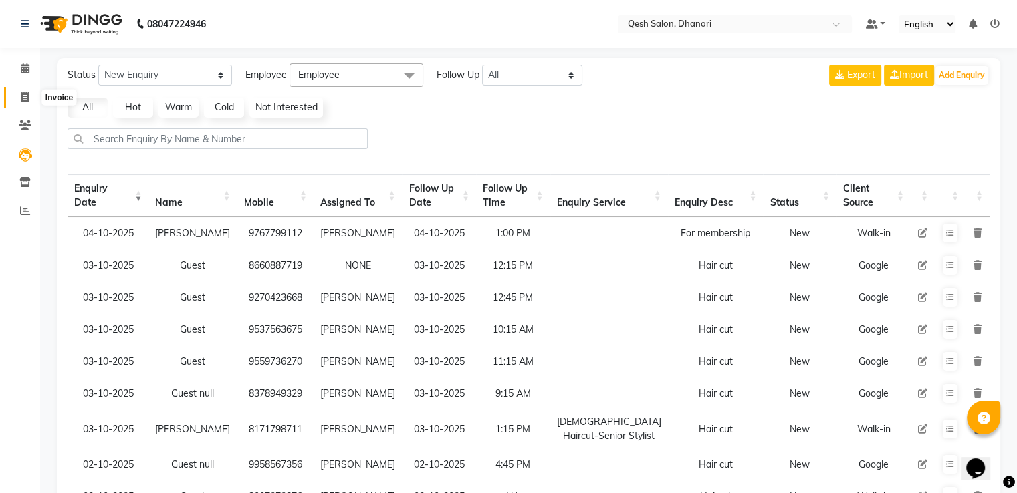
click at [21, 96] on icon at bounding box center [24, 97] width 7 height 10
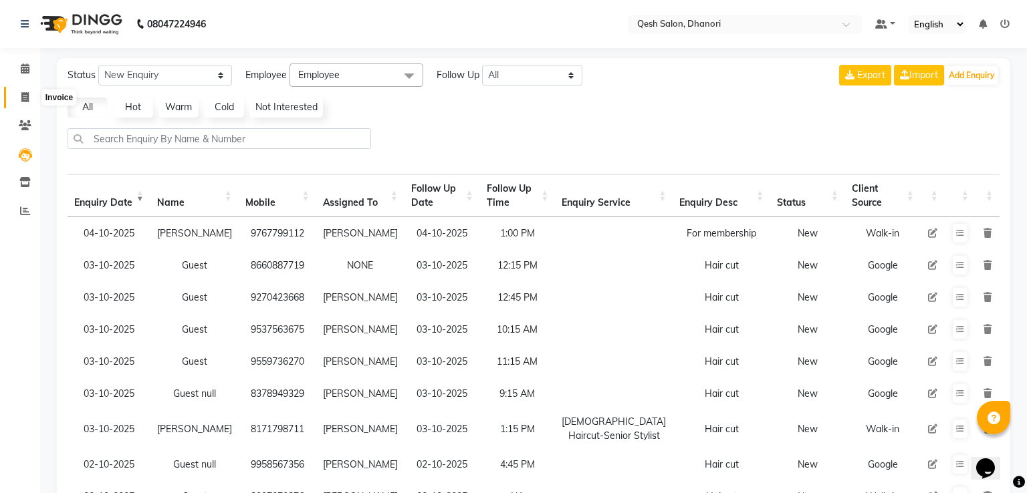
select select "service"
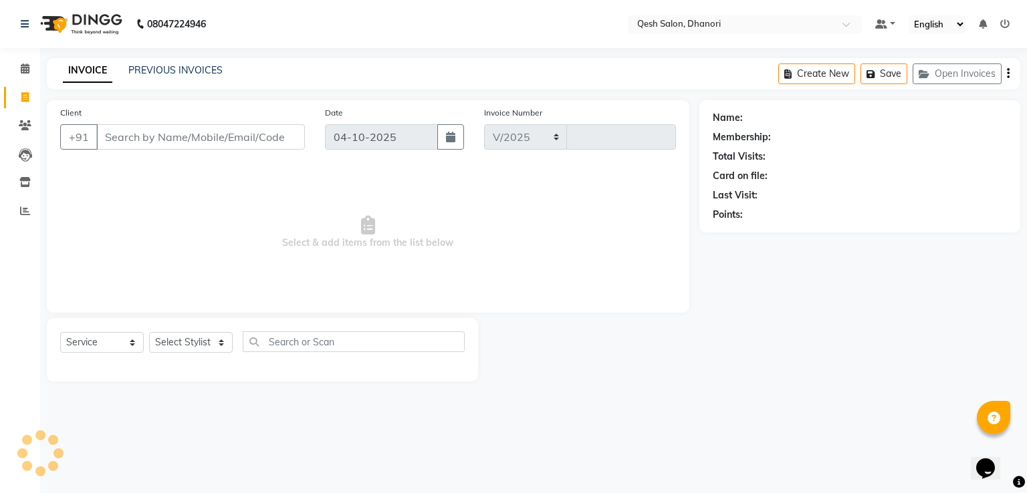
select select "7641"
type input "0852"
click at [168, 63] on div "PREVIOUS INVOICES" at bounding box center [175, 70] width 94 height 14
click at [166, 68] on link "PREVIOUS INVOICES" at bounding box center [175, 70] width 94 height 12
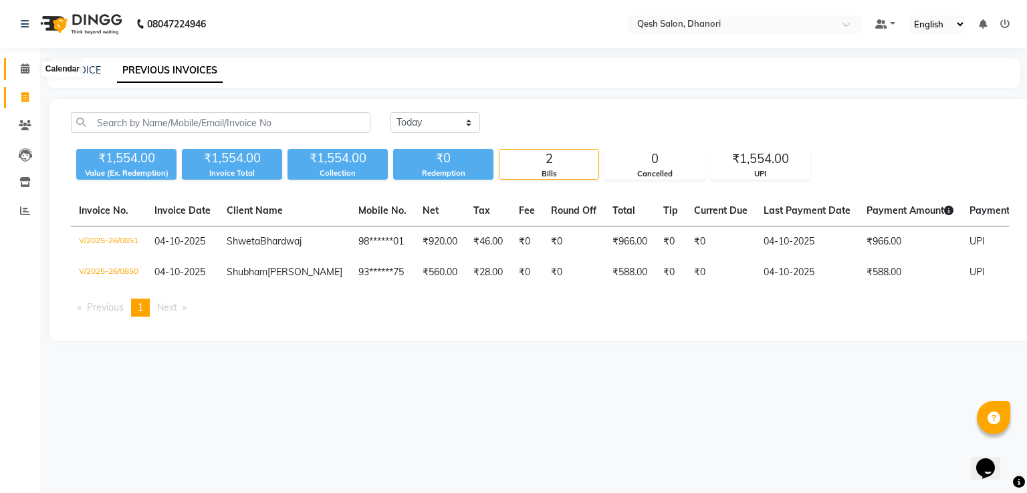
click at [31, 67] on span at bounding box center [24, 68] width 23 height 15
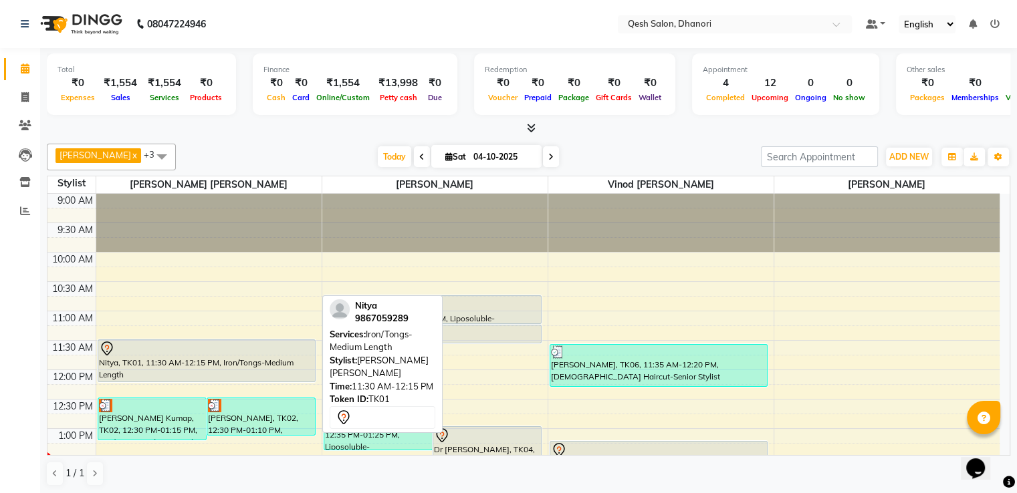
click at [142, 374] on div "Nitya, TK01, 11:30 AM-12:15 PM, Iron/Tongs-Medium Length" at bounding box center [206, 360] width 217 height 41
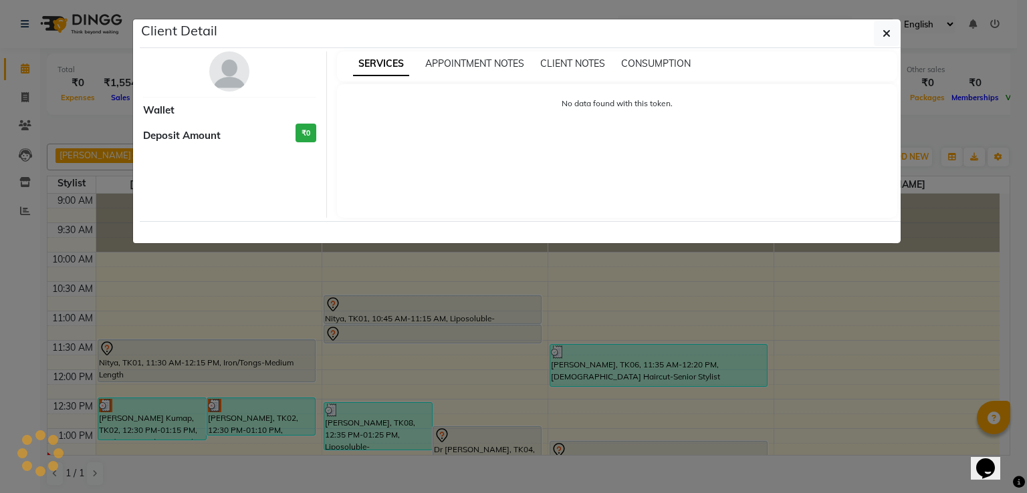
select select "7"
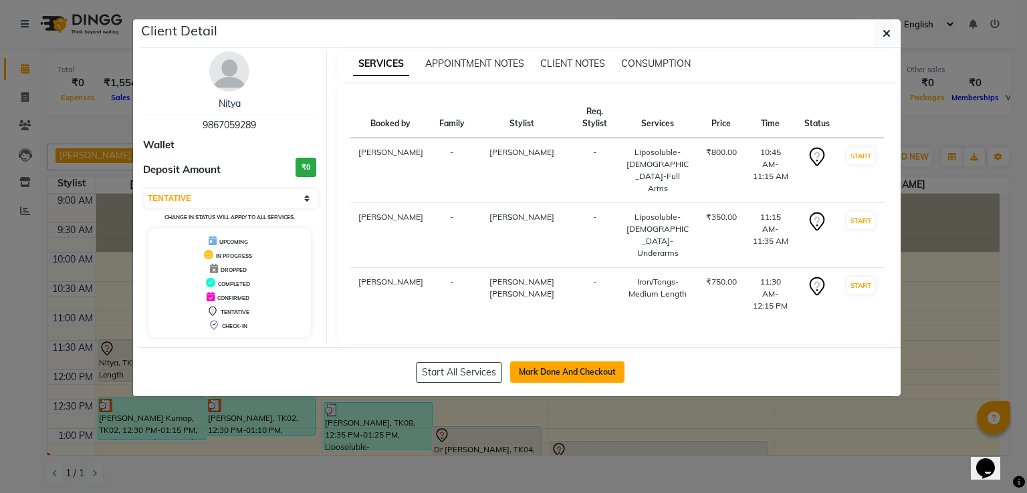
click at [569, 362] on button "Mark Done And Checkout" at bounding box center [567, 372] width 114 height 21
select select "service"
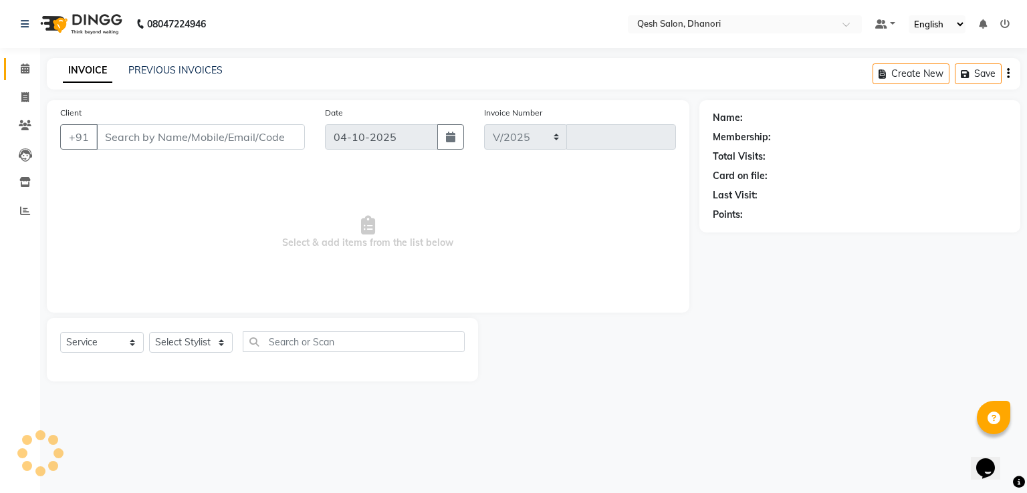
select select "7641"
type input "0852"
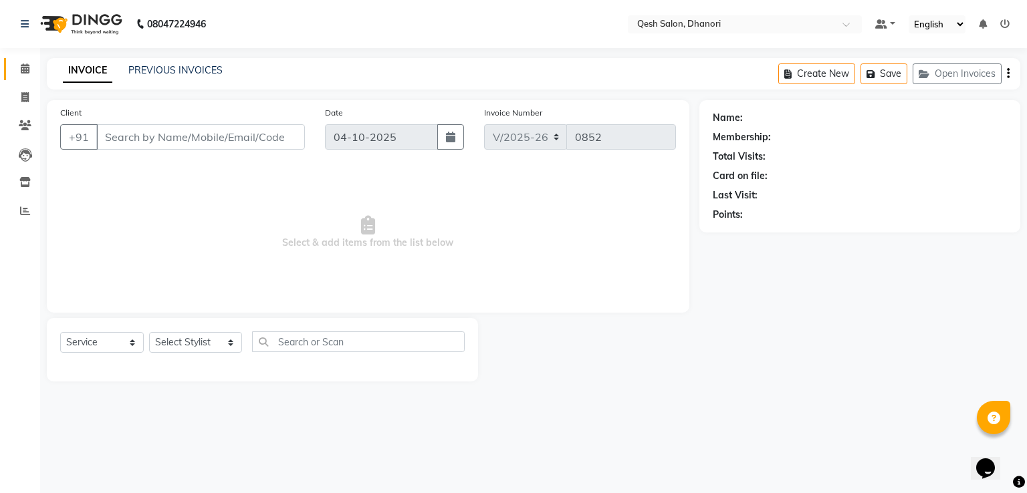
type input "98******89"
select select "83667"
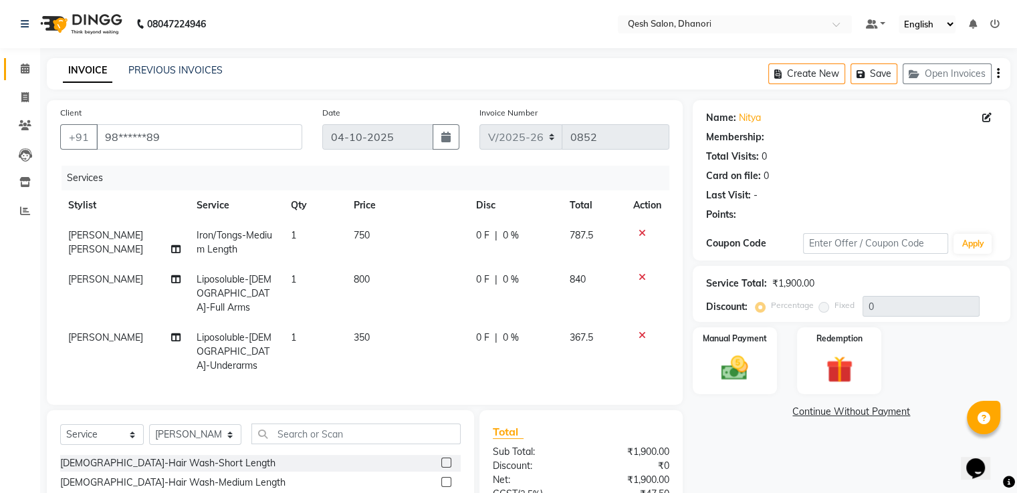
select select "1: Object"
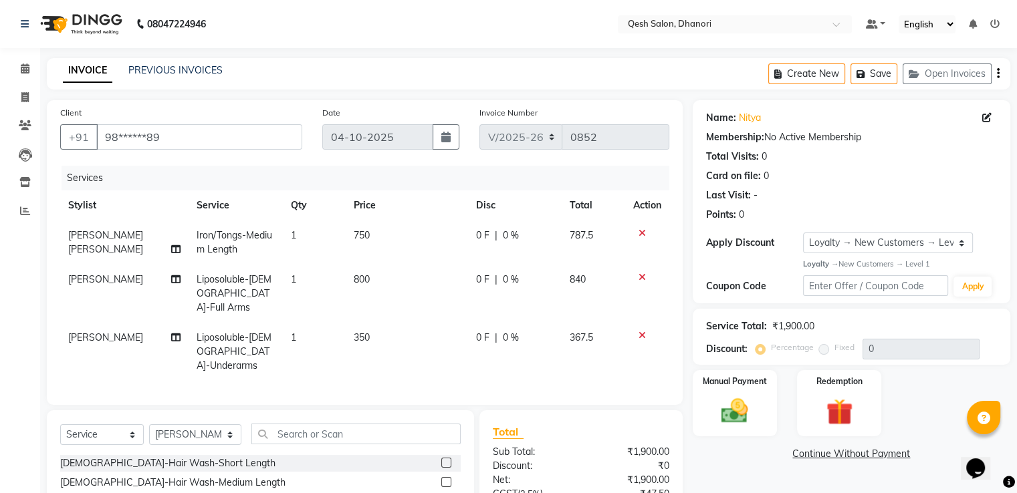
click at [637, 323] on td at bounding box center [647, 352] width 44 height 58
click at [639, 331] on icon at bounding box center [641, 335] width 7 height 9
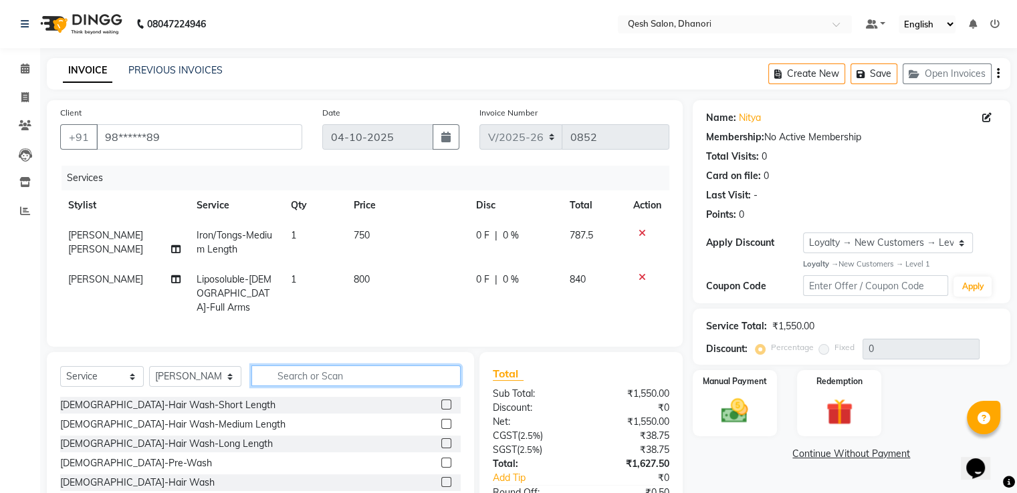
click at [281, 372] on input "text" at bounding box center [355, 376] width 209 height 21
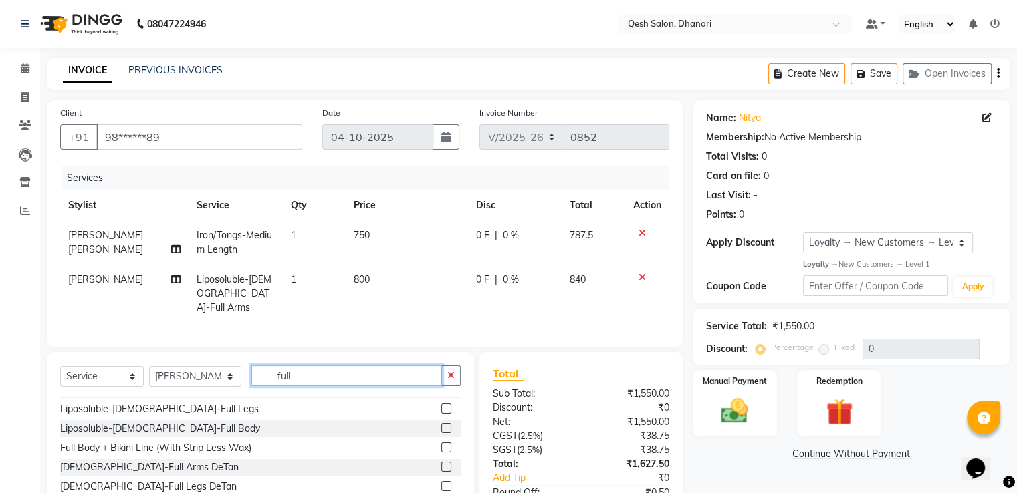
scroll to position [134, 0]
type input "full"
click at [441, 404] on label at bounding box center [446, 407] width 10 height 10
click at [441, 404] on input "checkbox" at bounding box center [445, 407] width 9 height 9
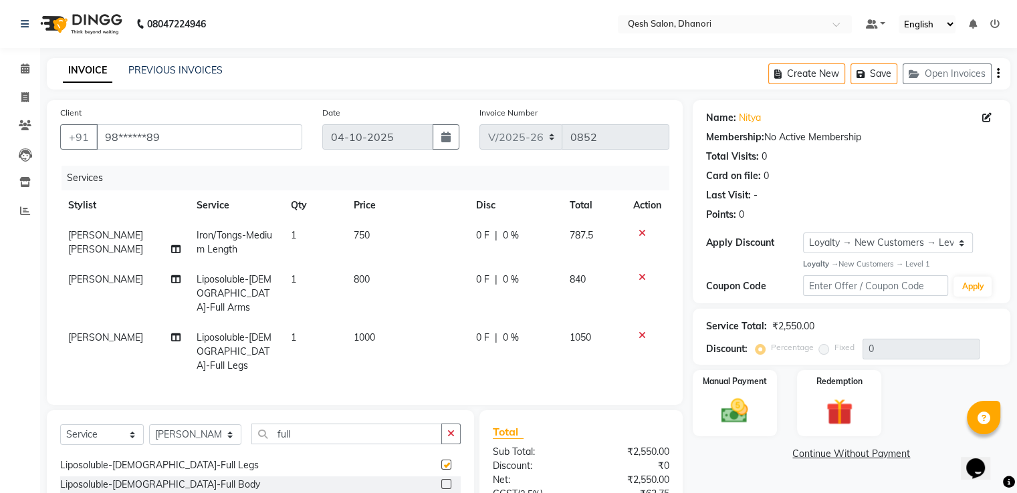
checkbox input "false"
click at [639, 233] on icon at bounding box center [641, 233] width 7 height 9
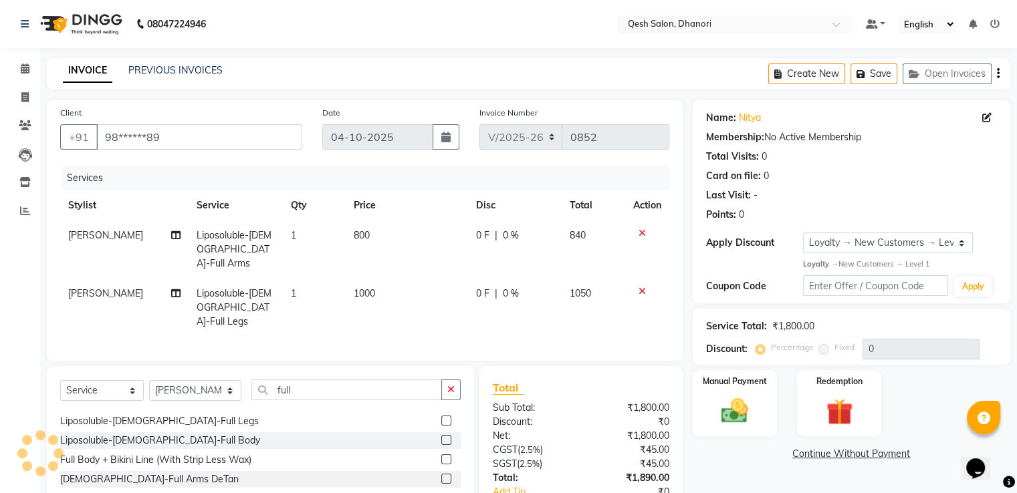
scroll to position [67, 0]
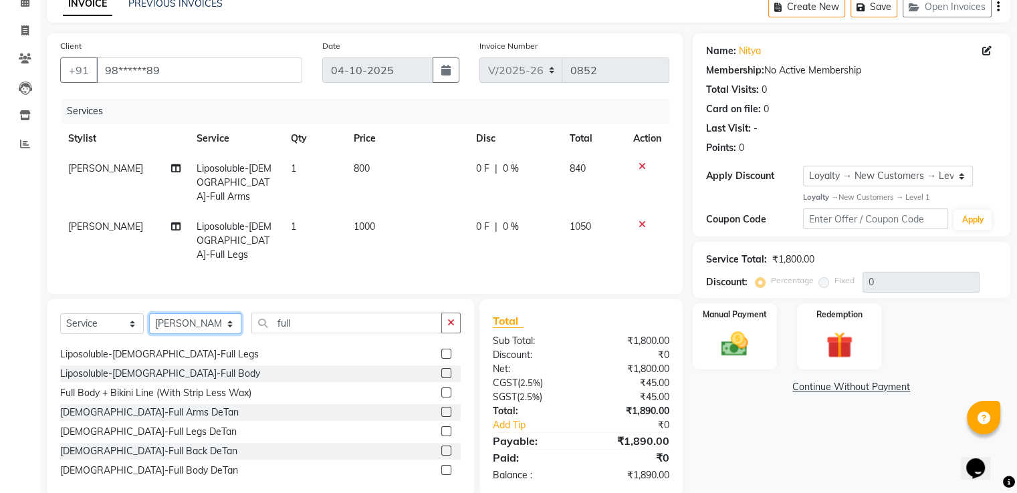
click at [180, 313] on select "Select Stylist [PERSON_NAME] [PERSON_NAME] [PERSON_NAME] [PERSON_NAME] [PERSON_…" at bounding box center [195, 323] width 92 height 21
select select "79251"
click at [149, 313] on select "Select Stylist Gagandeep Arora Harry Siril Anthony Prashansa Kumari Prathamesh …" at bounding box center [195, 323] width 92 height 21
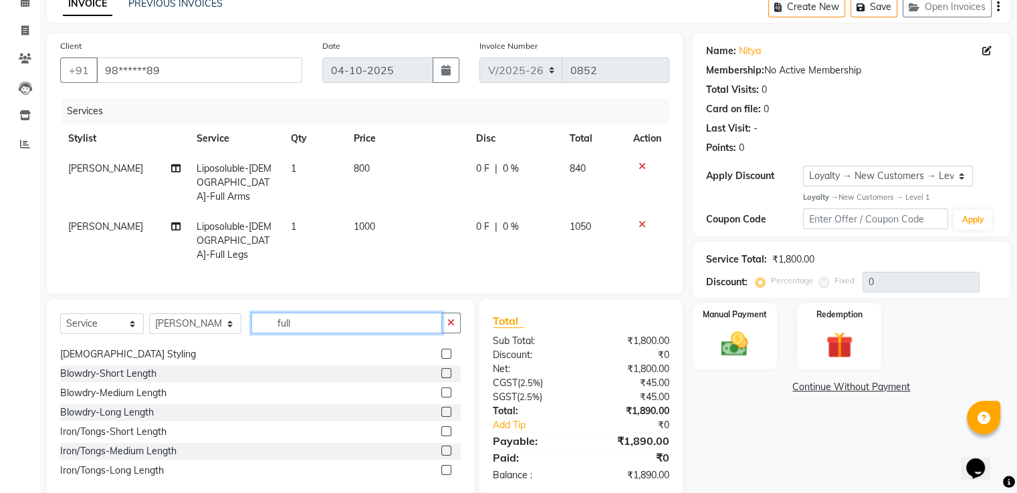
click at [353, 313] on input "full" at bounding box center [346, 323] width 190 height 21
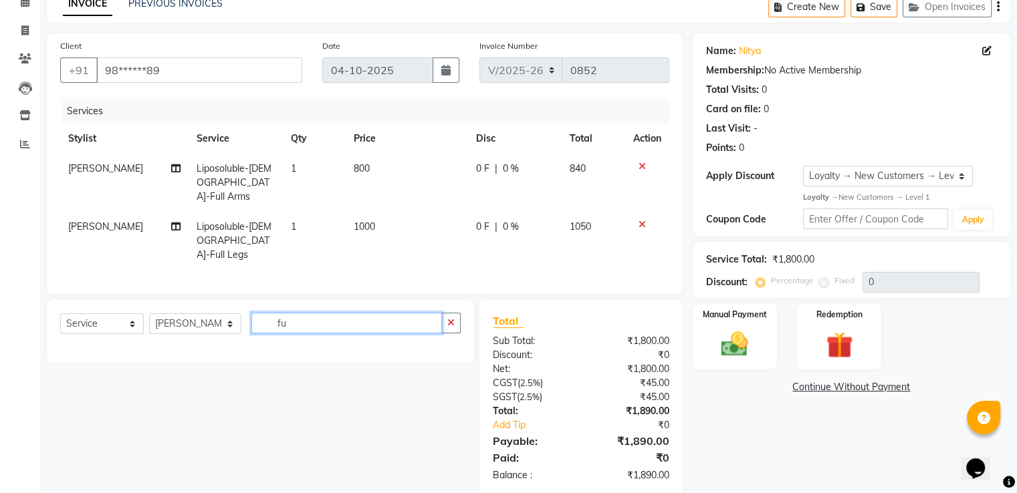
type input "f"
type input "t"
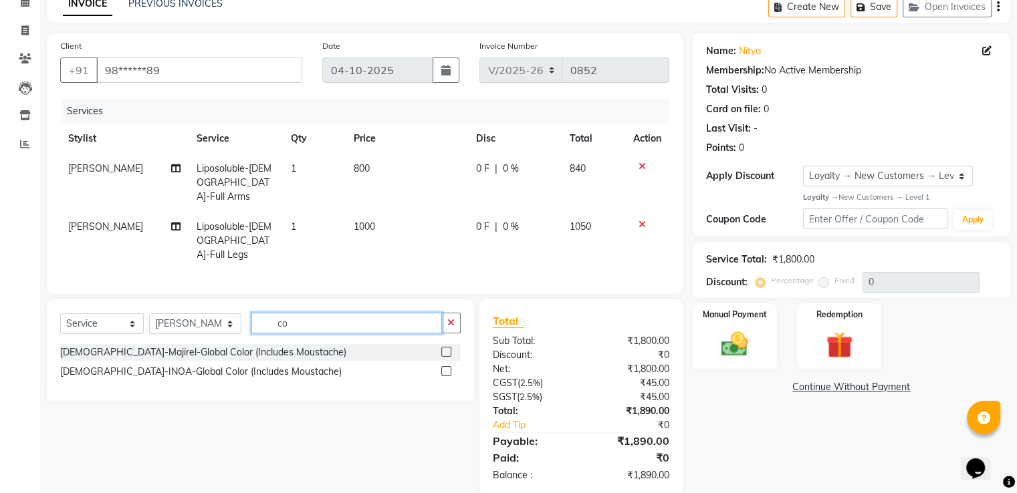
type input "c"
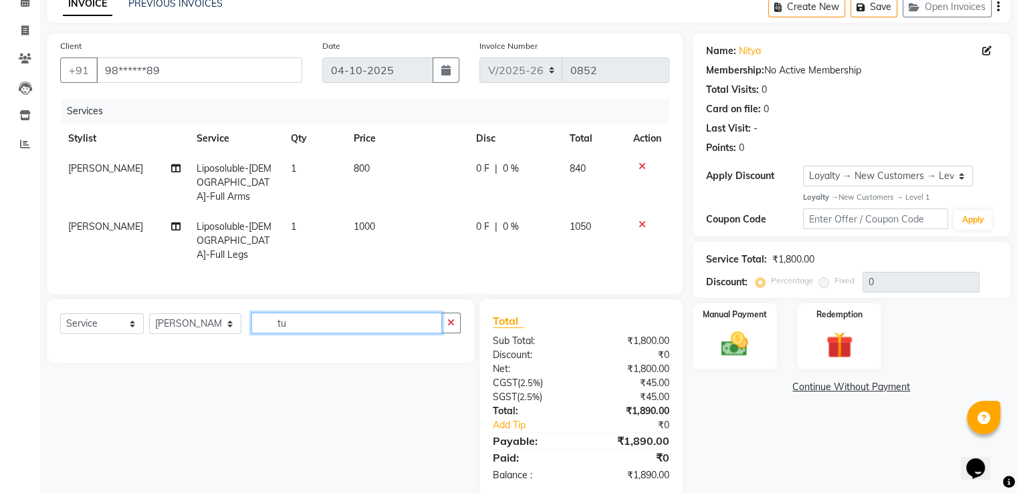
drag, startPoint x: 307, startPoint y: 304, endPoint x: 297, endPoint y: 309, distance: 12.0
click at [303, 313] on input "tu" at bounding box center [346, 323] width 190 height 21
type input "t"
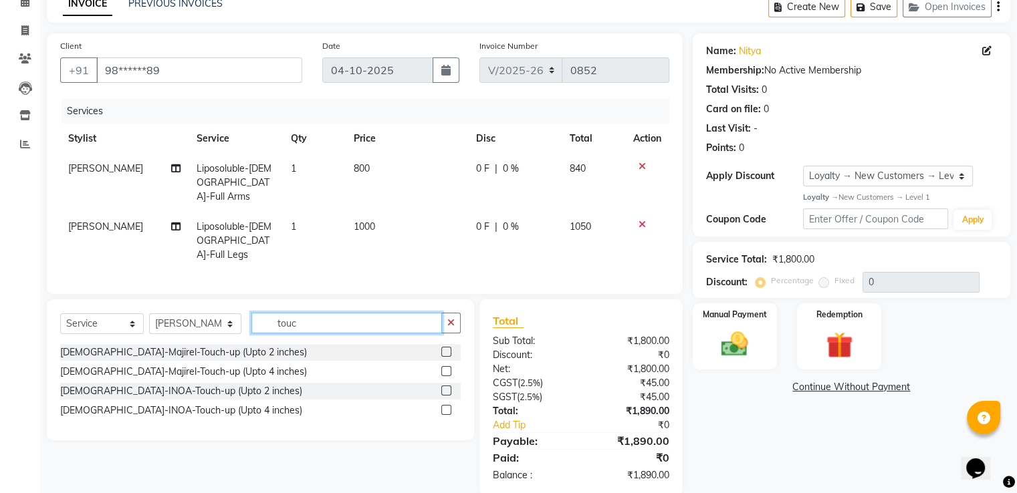
type input "touc"
click at [442, 366] on label at bounding box center [446, 371] width 10 height 10
click at [442, 368] on input "checkbox" at bounding box center [445, 372] width 9 height 9
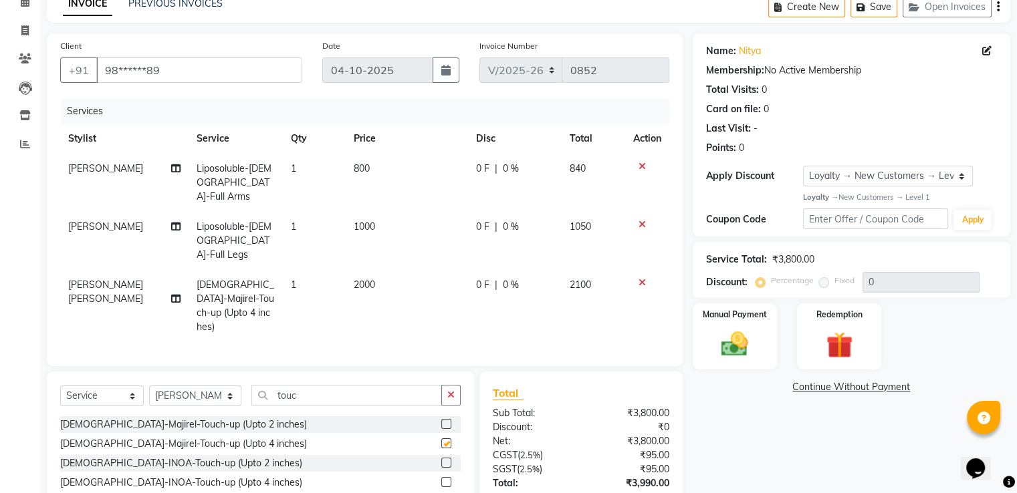
checkbox input "false"
click at [634, 278] on div at bounding box center [647, 282] width 28 height 9
click at [642, 278] on icon at bounding box center [641, 282] width 7 height 9
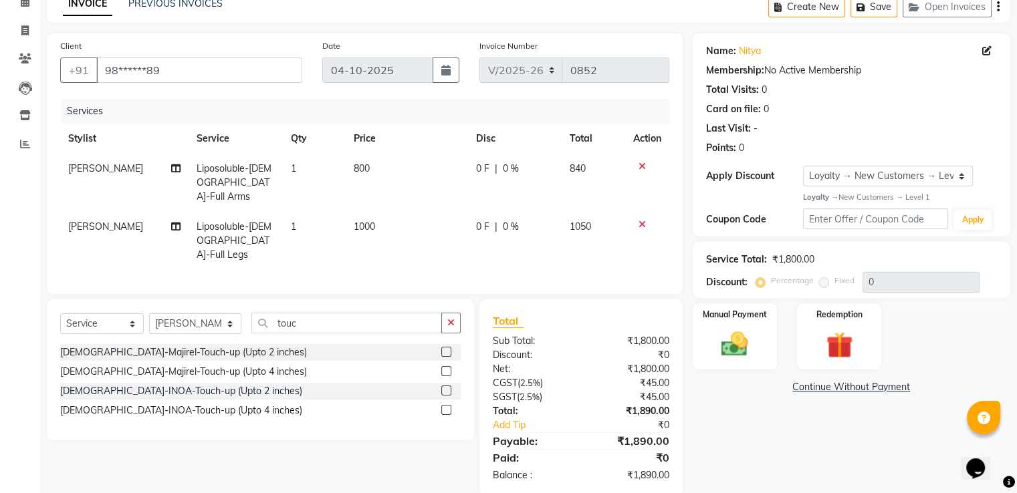
click at [446, 347] on label at bounding box center [446, 352] width 10 height 10
click at [446, 348] on input "checkbox" at bounding box center [445, 352] width 9 height 9
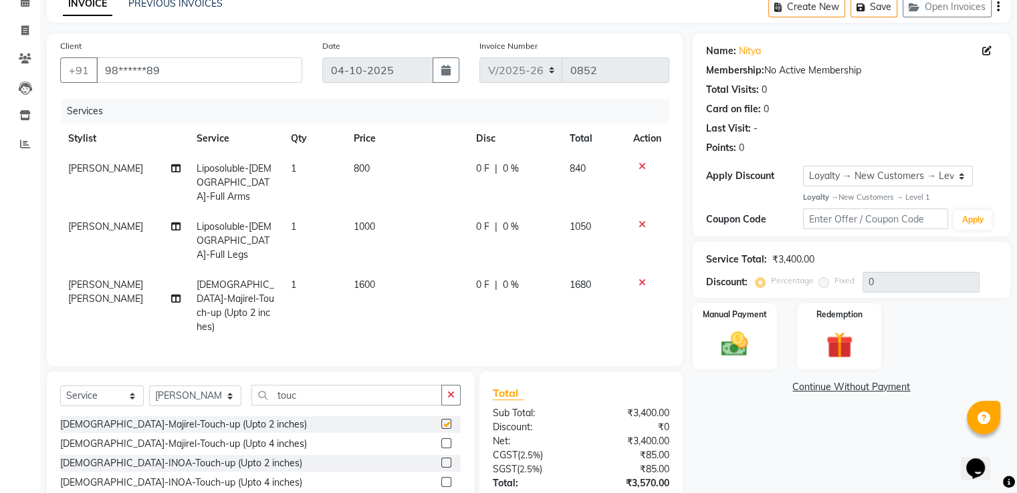
checkbox input "false"
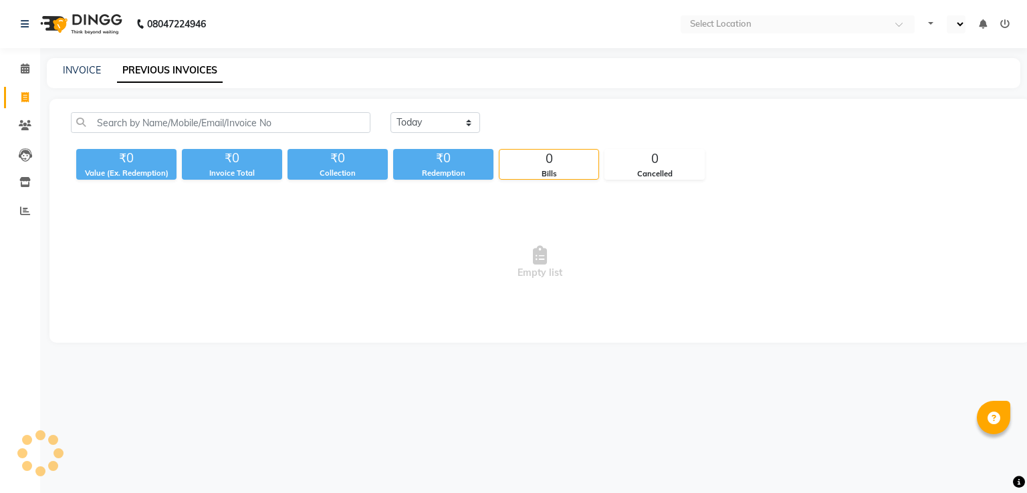
select select "en"
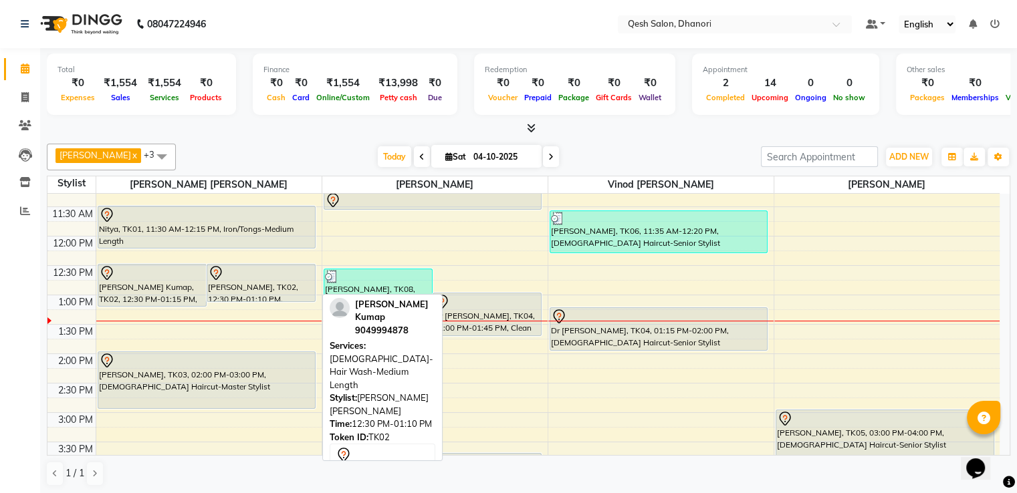
click at [234, 289] on div "[PERSON_NAME], TK02, 12:30 PM-01:10 PM, [DEMOGRAPHIC_DATA]-Hair Wash-Medium Len…" at bounding box center [261, 283] width 108 height 37
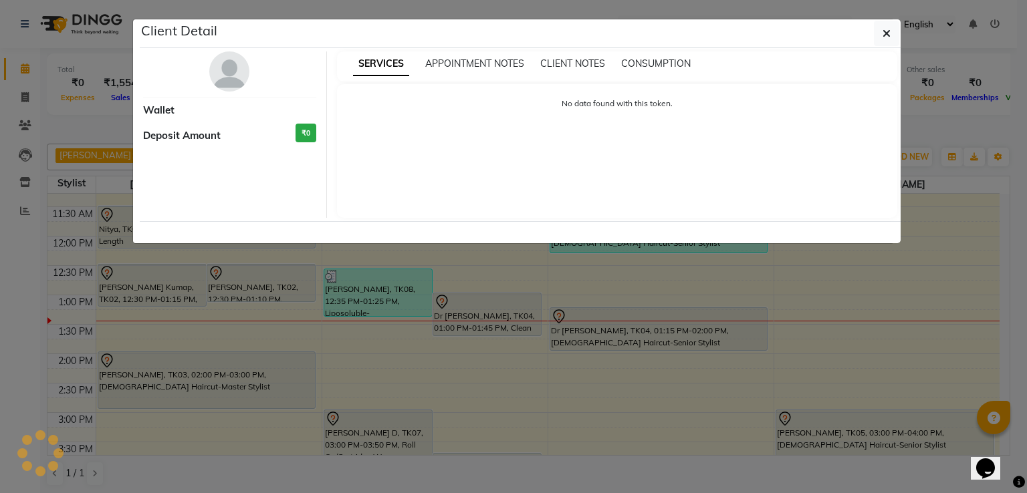
select select "7"
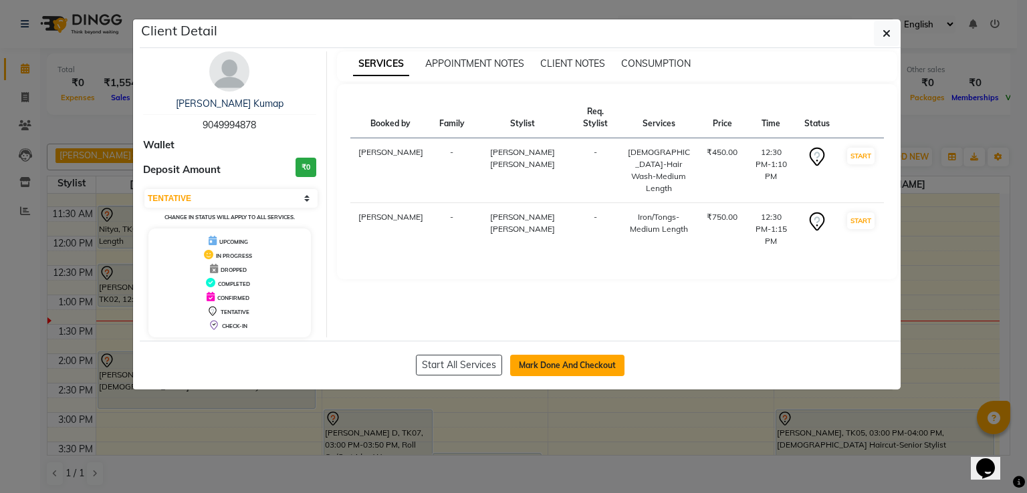
click at [565, 364] on button "Mark Done And Checkout" at bounding box center [567, 365] width 114 height 21
select select "service"
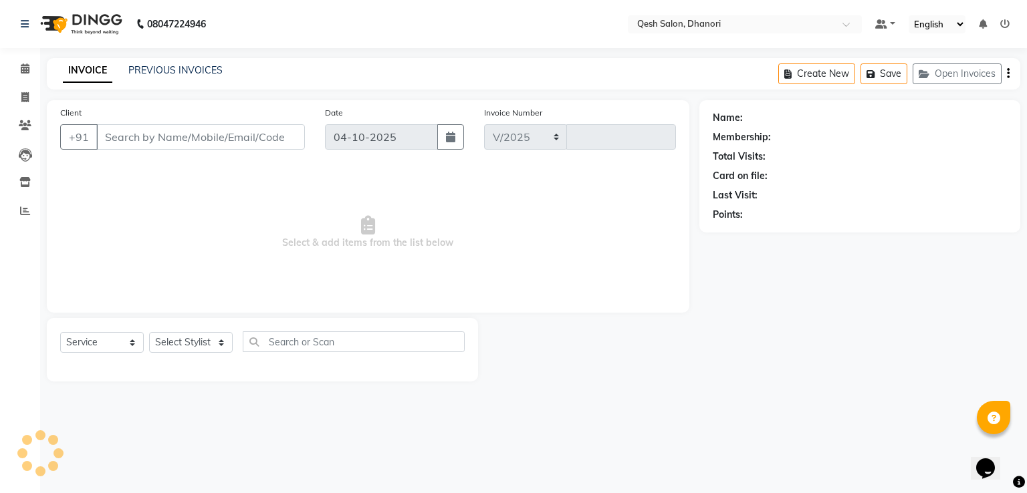
select select "7641"
type input "0852"
type input "90******78"
select select "79251"
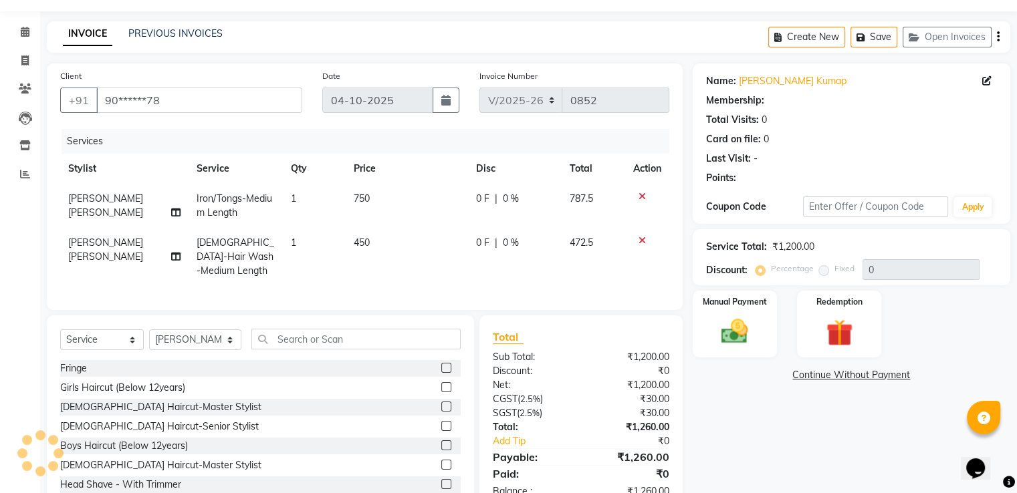
select select "1: Object"
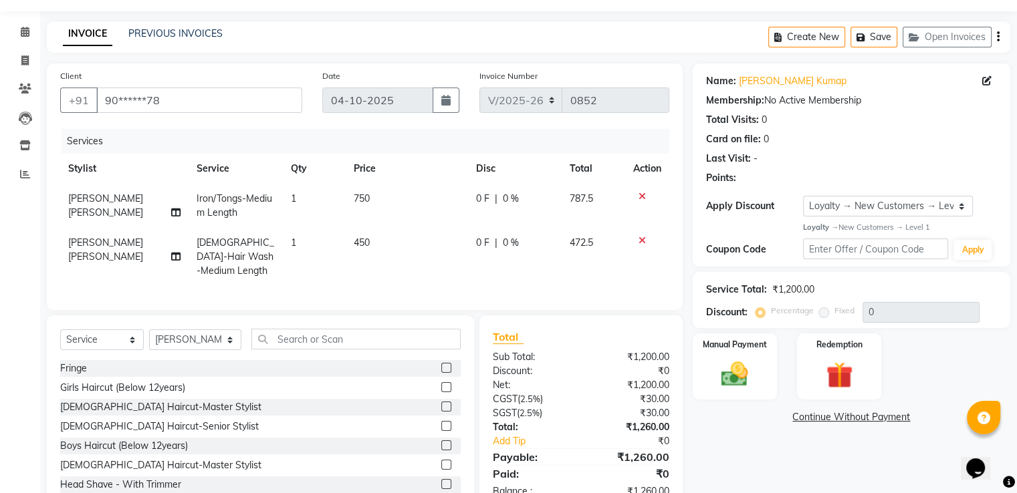
scroll to position [73, 0]
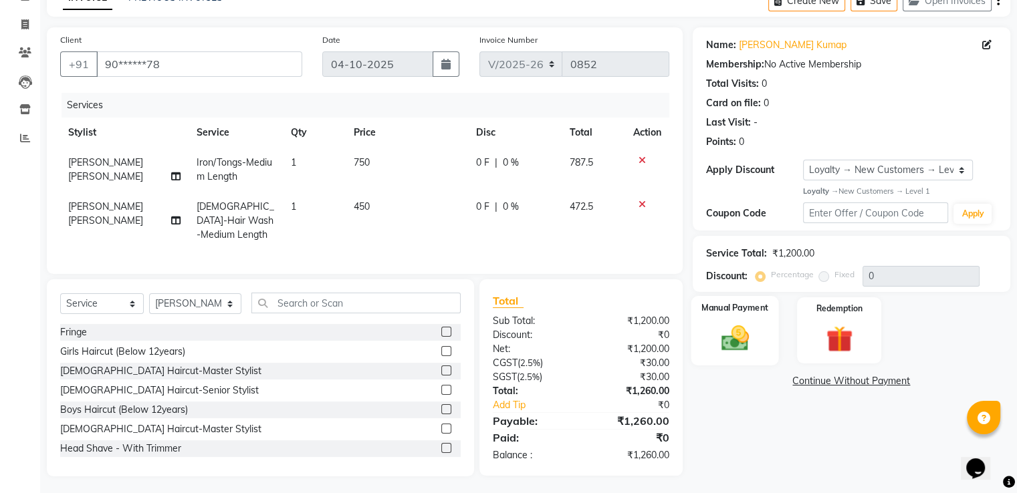
click at [728, 322] on img at bounding box center [734, 338] width 45 height 32
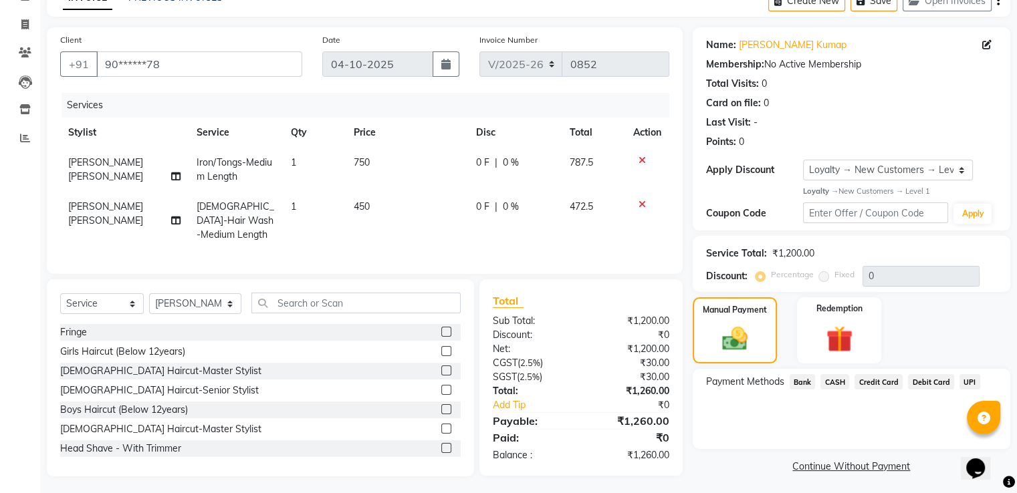
click at [968, 375] on span "UPI" at bounding box center [969, 381] width 21 height 15
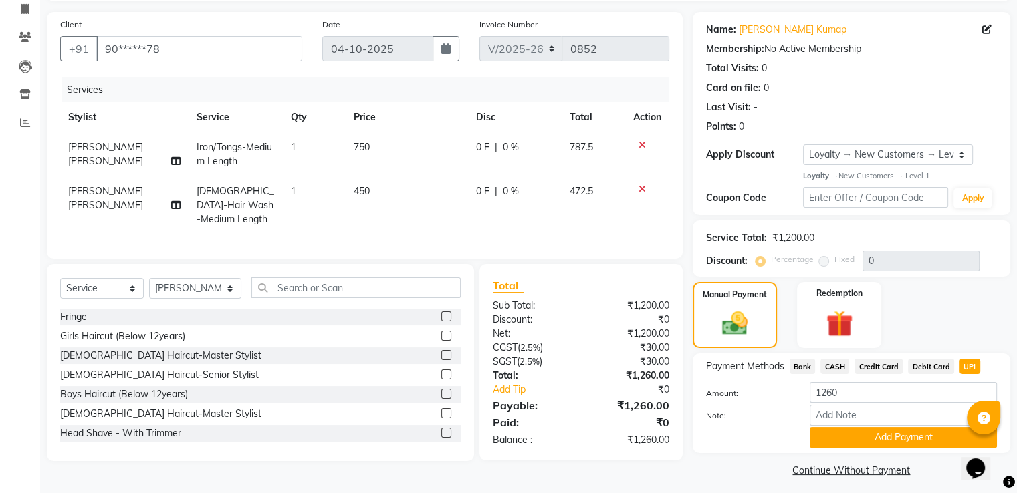
scroll to position [97, 0]
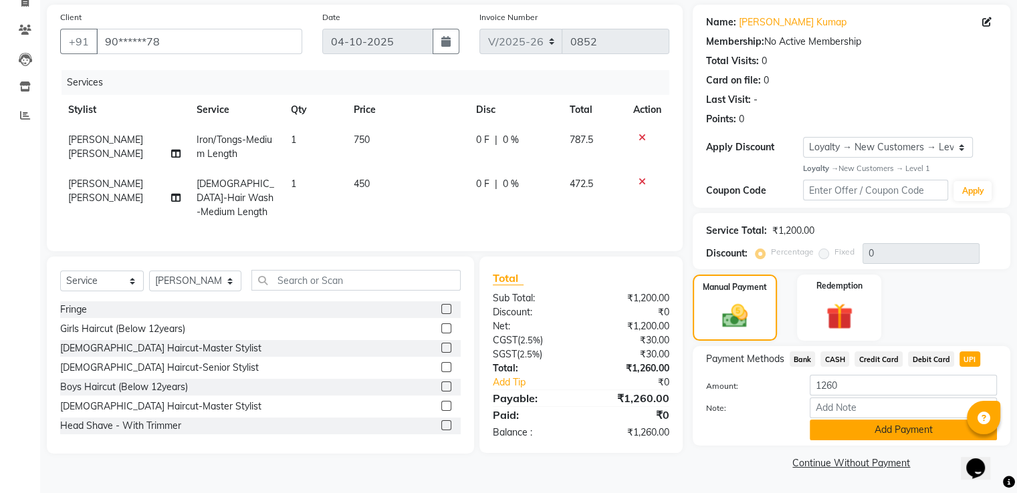
click at [879, 426] on button "Add Payment" at bounding box center [902, 430] width 187 height 21
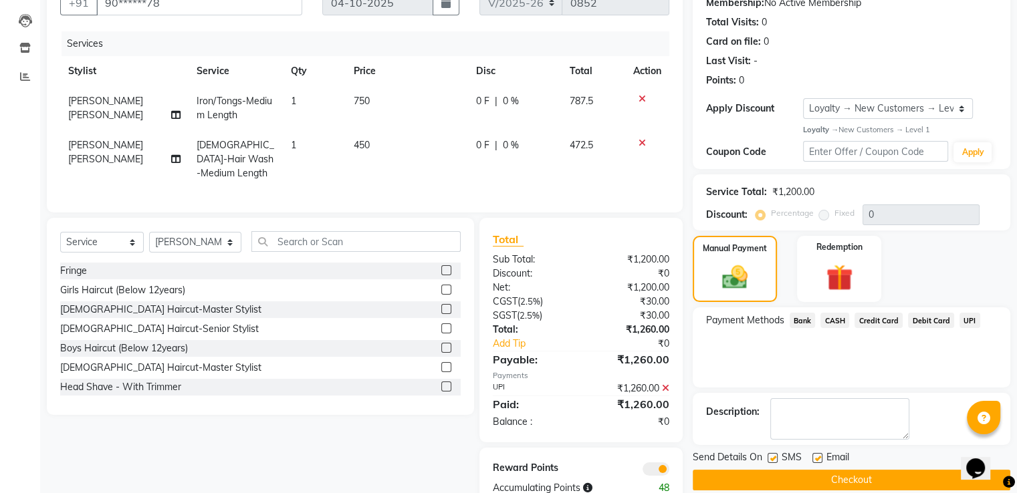
scroll to position [167, 0]
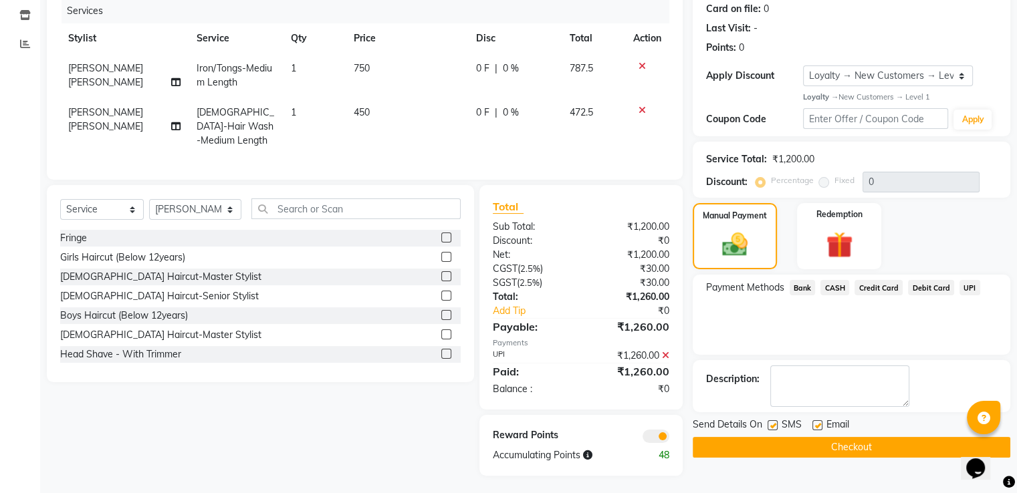
click at [863, 445] on button "Checkout" at bounding box center [850, 447] width 317 height 21
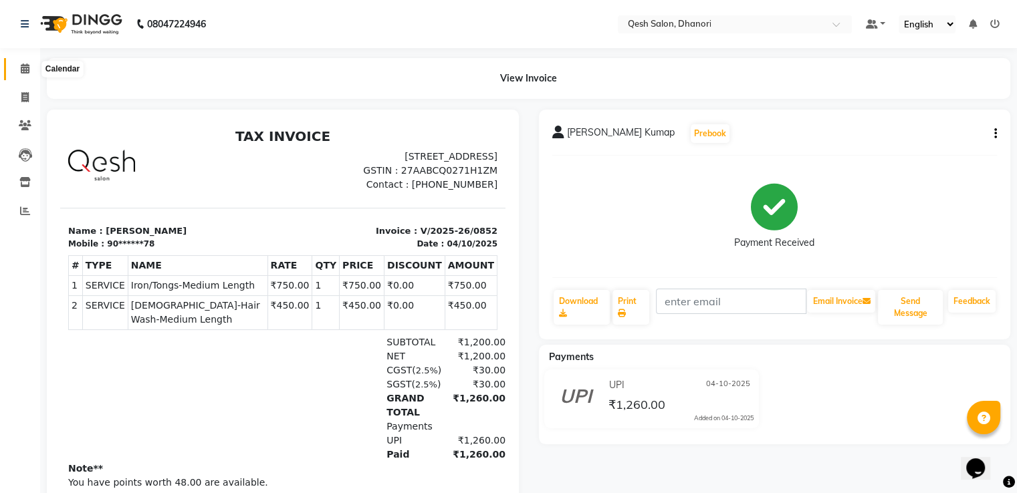
click at [24, 66] on icon at bounding box center [25, 68] width 9 height 10
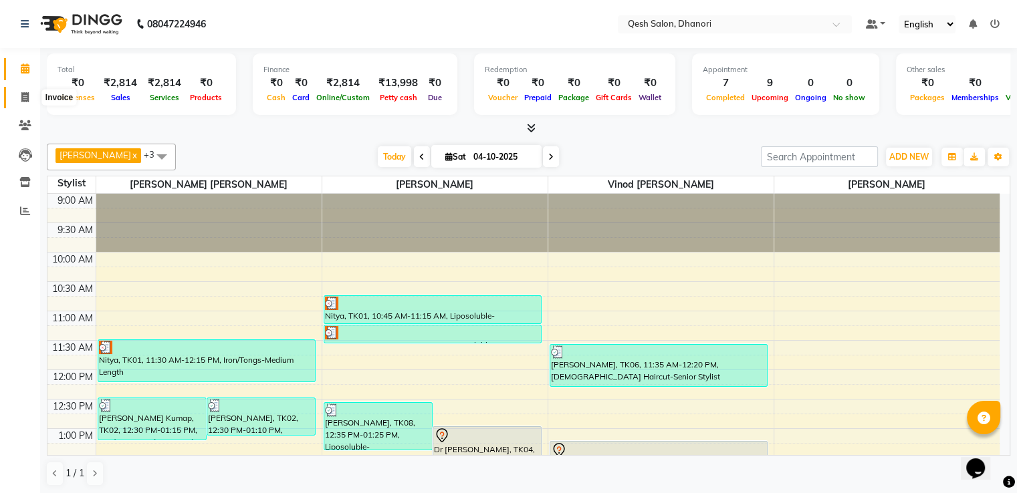
click at [19, 94] on span at bounding box center [24, 97] width 23 height 15
select select "service"
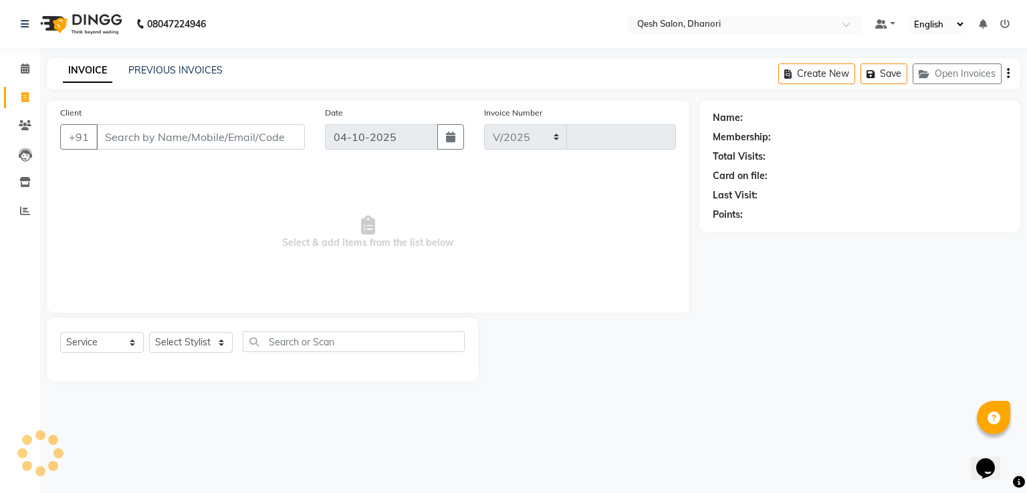
select select "7641"
type input "0853"
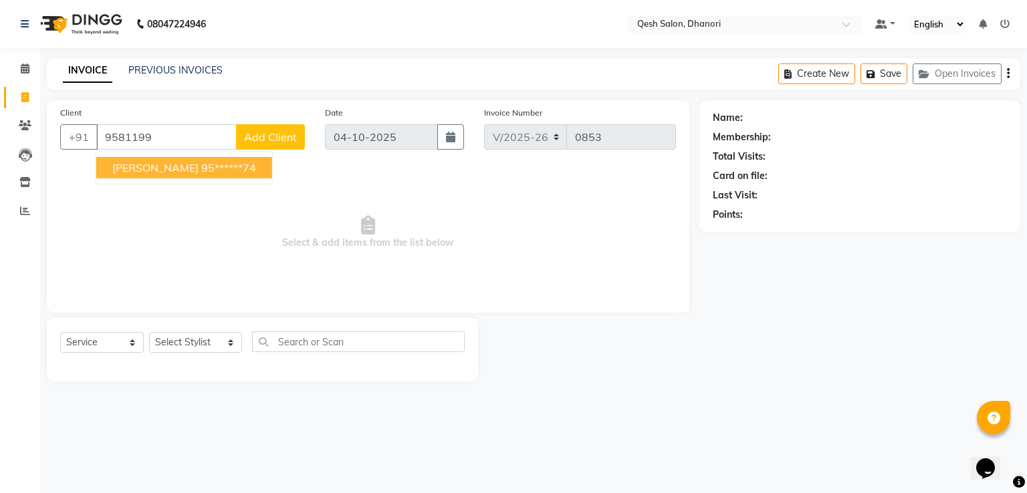
click at [181, 164] on span "[PERSON_NAME]" at bounding box center [155, 167] width 86 height 13
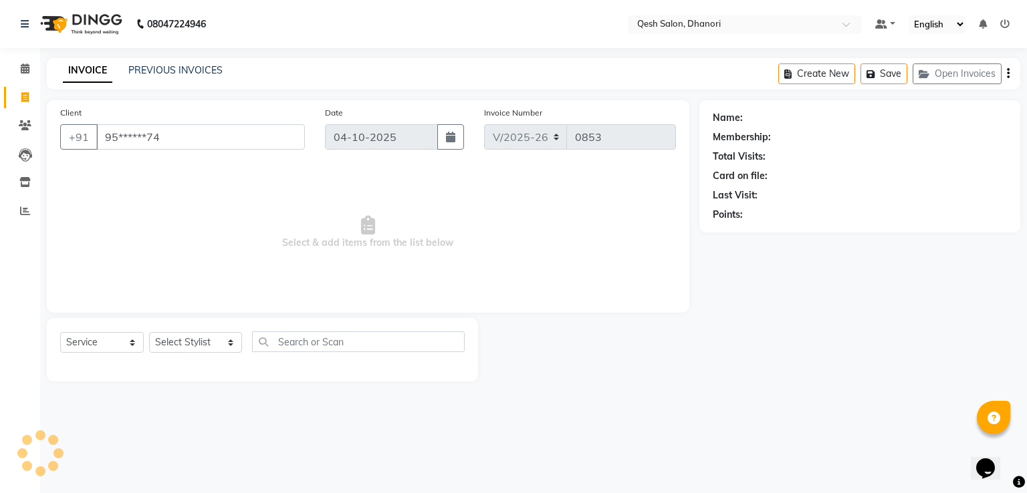
type input "95******74"
select select "1: Object"
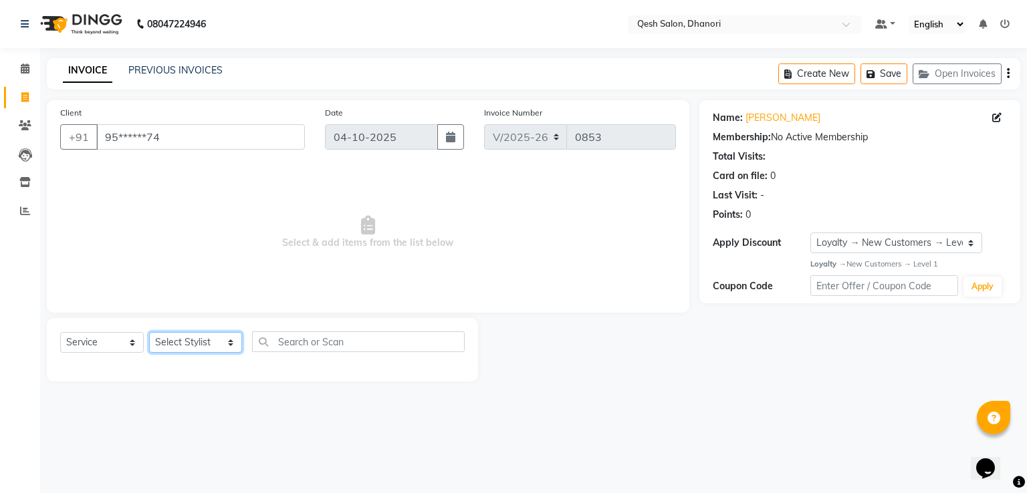
click at [203, 343] on select "Select Stylist [PERSON_NAME] [PERSON_NAME] [PERSON_NAME] [PERSON_NAME] [PERSON_…" at bounding box center [195, 342] width 93 height 21
select select "82426"
click at [149, 333] on select "Select Stylist [PERSON_NAME] [PERSON_NAME] [PERSON_NAME] [PERSON_NAME] [PERSON_…" at bounding box center [195, 342] width 93 height 21
click at [81, 349] on select "Select Service Product Membership Package Voucher Prepaid Gift Card" at bounding box center [102, 342] width 84 height 21
click at [60, 333] on select "Select Service Product Membership Package Voucher Prepaid Gift Card" at bounding box center [102, 342] width 84 height 21
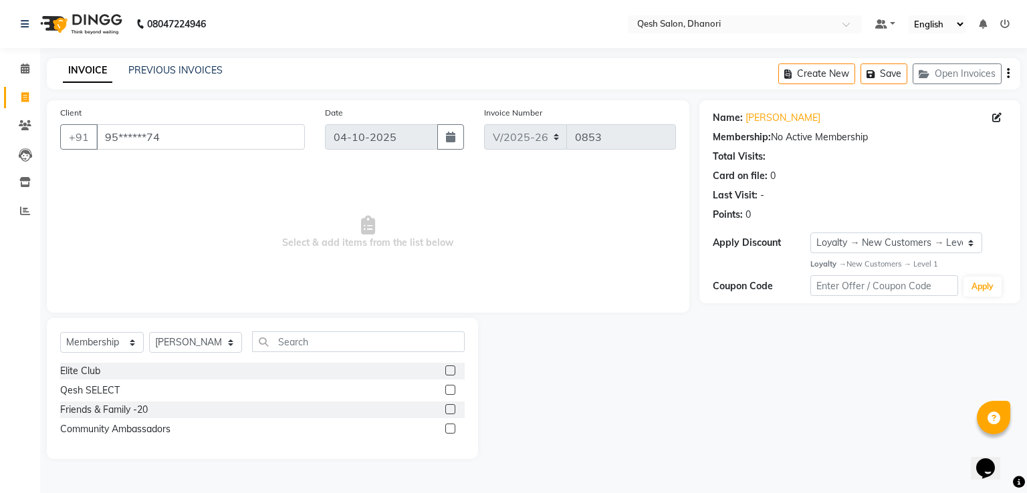
click at [134, 370] on div "Elite Club" at bounding box center [262, 371] width 404 height 17
click at [451, 372] on label at bounding box center [450, 371] width 10 height 10
click at [451, 372] on input "checkbox" at bounding box center [449, 371] width 9 height 9
select select "select"
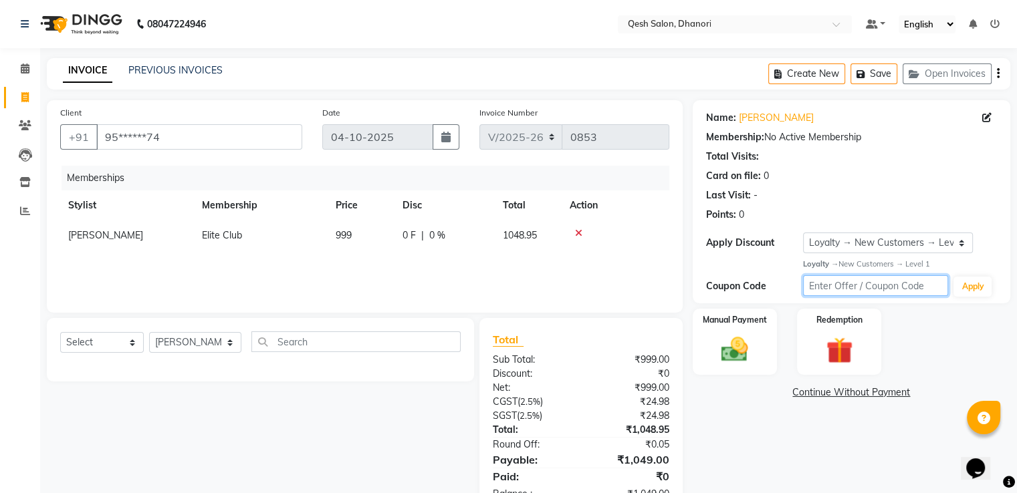
click at [845, 289] on input "text" at bounding box center [876, 285] width 146 height 21
type input "ec50"
click at [972, 283] on button "Apply" at bounding box center [972, 287] width 38 height 20
select select "0:"
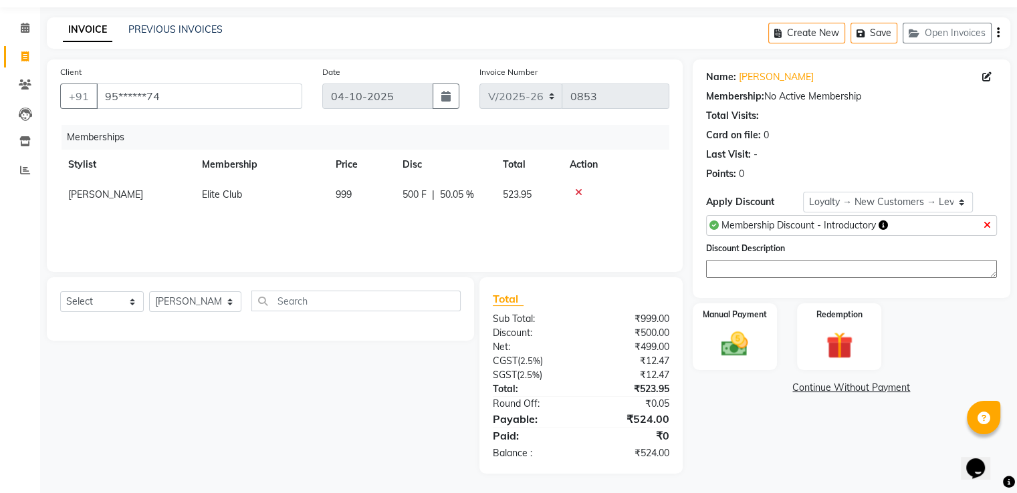
scroll to position [42, 0]
click at [728, 345] on img at bounding box center [734, 344] width 45 height 32
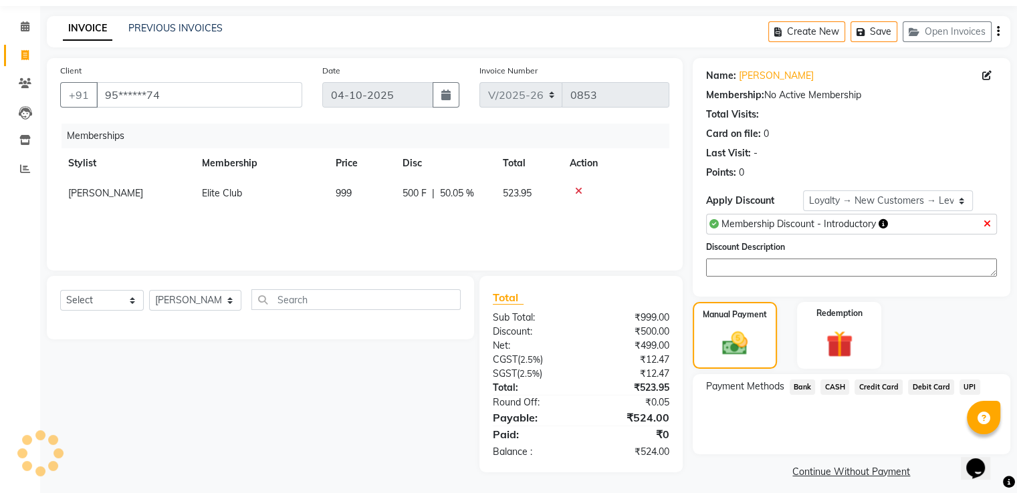
scroll to position [50, 0]
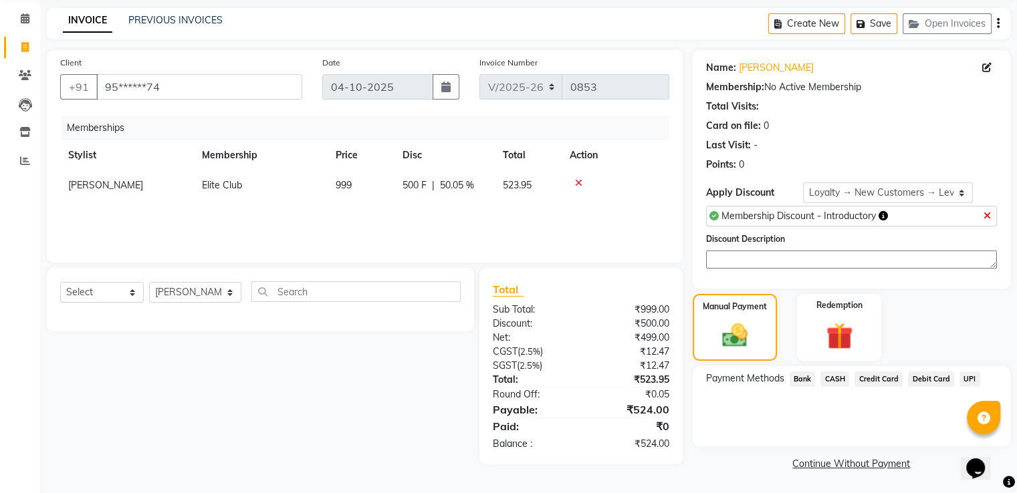
click at [970, 381] on span "UPI" at bounding box center [969, 379] width 21 height 15
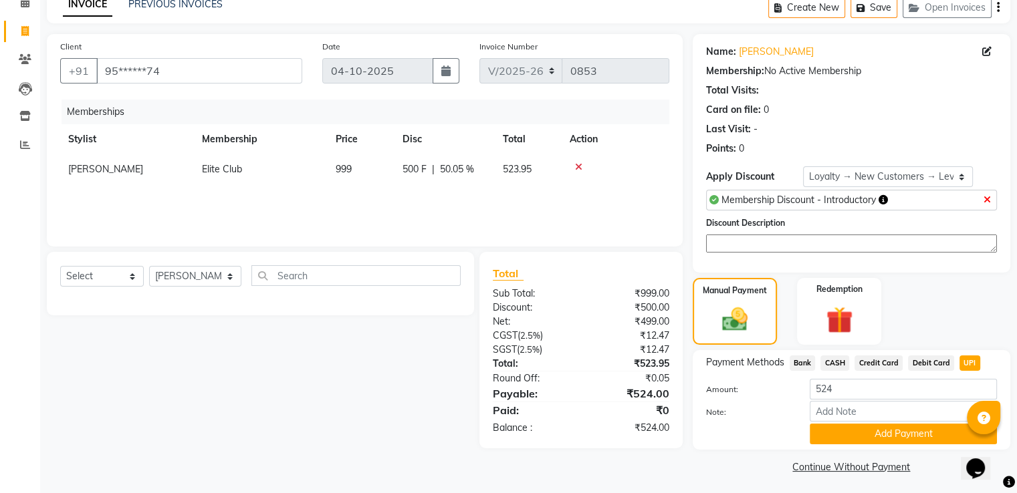
scroll to position [70, 0]
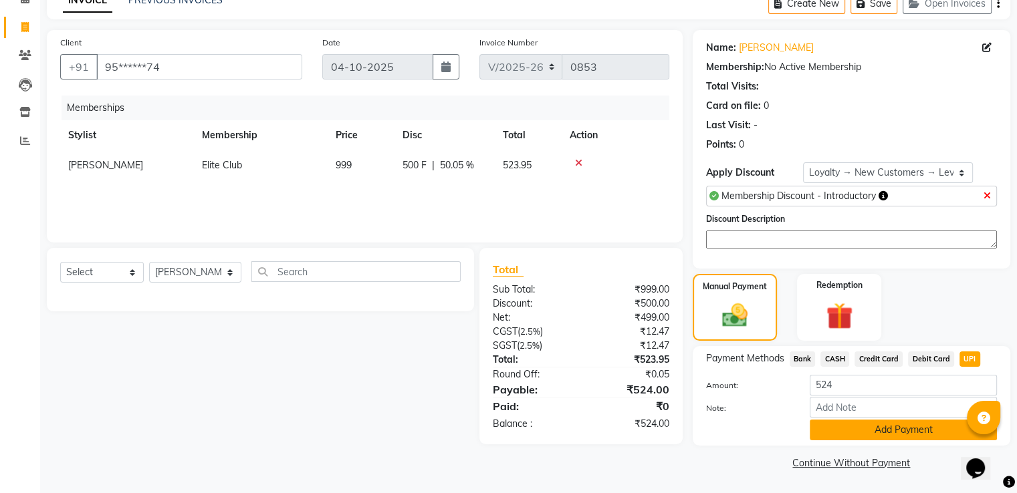
click at [903, 434] on button "Add Payment" at bounding box center [902, 430] width 187 height 21
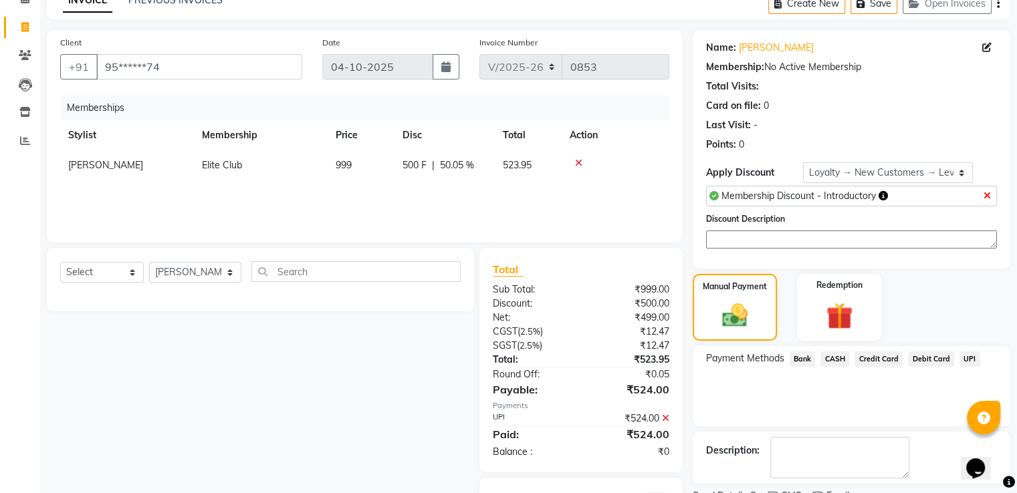
scroll to position [136, 0]
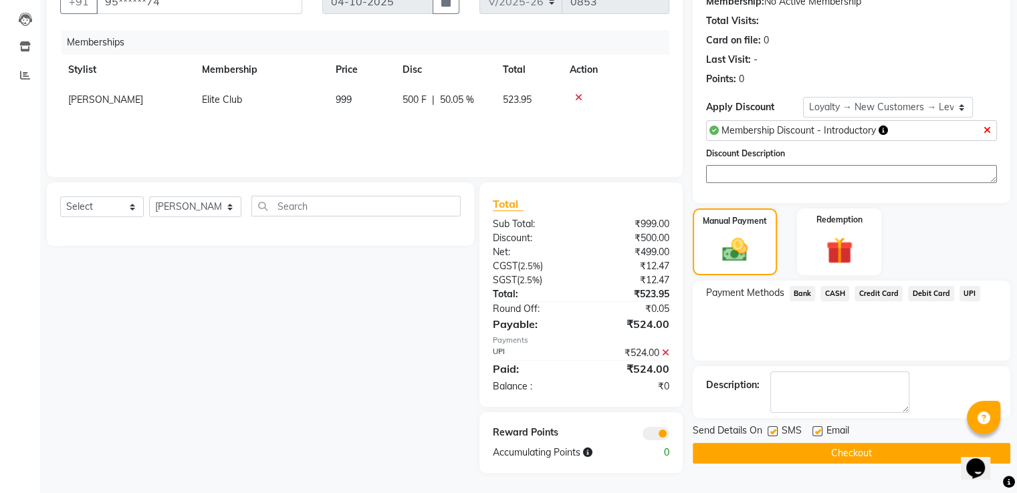
click at [847, 455] on button "Checkout" at bounding box center [850, 453] width 317 height 21
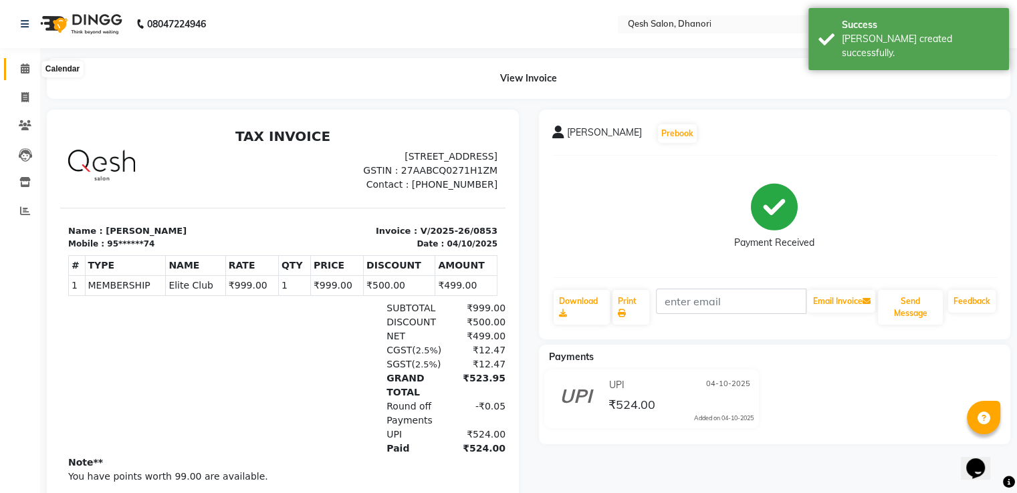
click at [35, 68] on span at bounding box center [24, 68] width 23 height 15
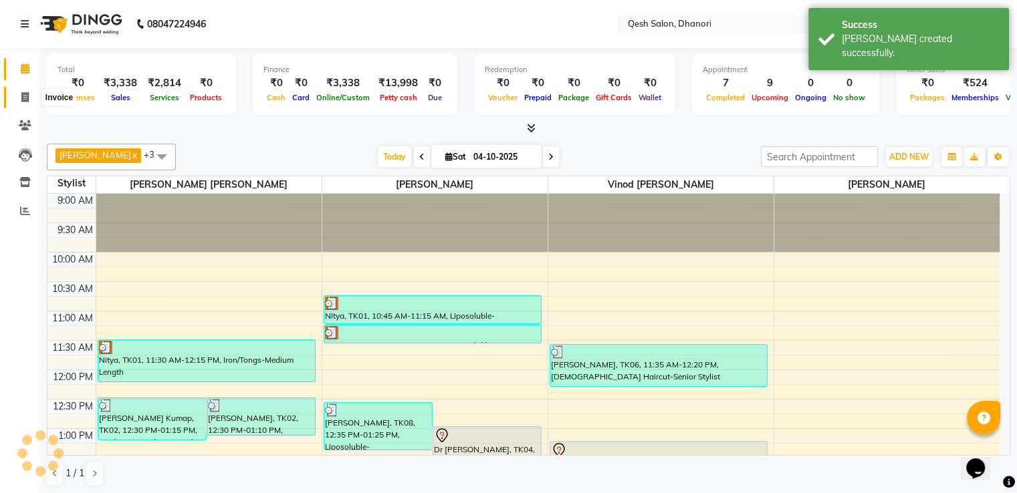
click at [19, 100] on span at bounding box center [24, 97] width 23 height 15
select select "service"
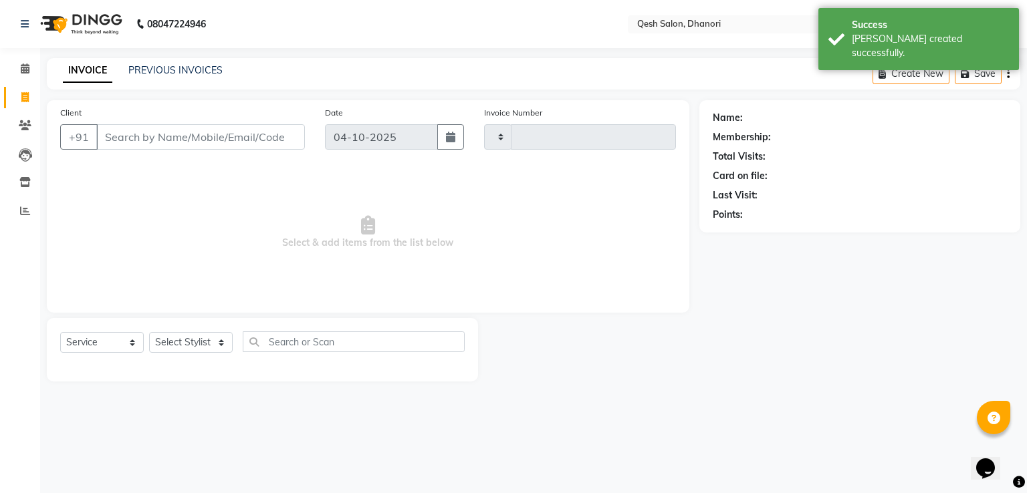
type input "0854"
select select "7641"
click at [127, 145] on input "Client" at bounding box center [200, 136] width 209 height 25
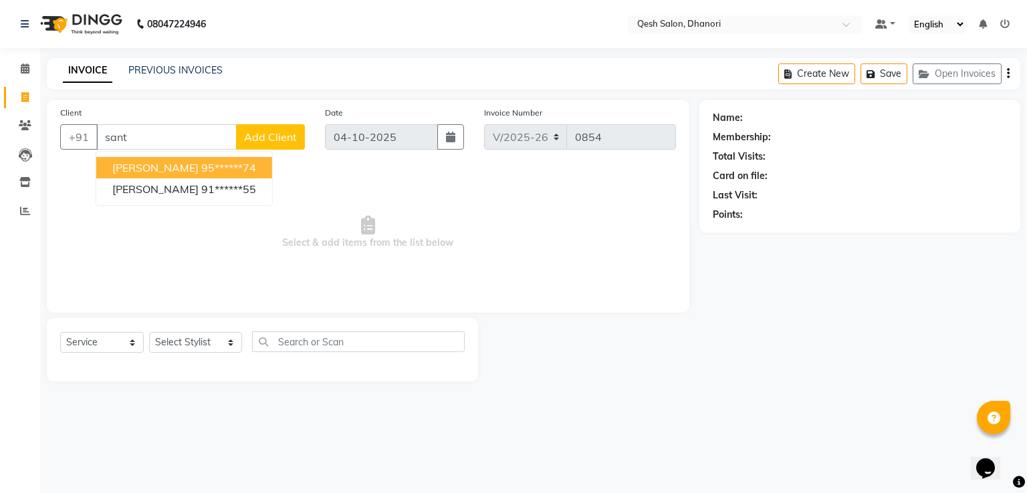
click at [166, 168] on span "[PERSON_NAME]" at bounding box center [155, 167] width 86 height 13
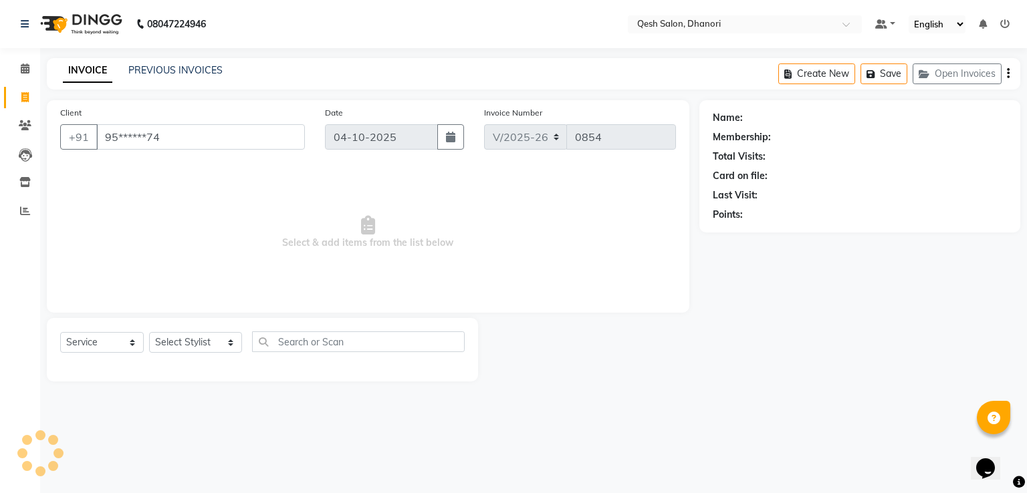
type input "95******74"
select select "2: Object"
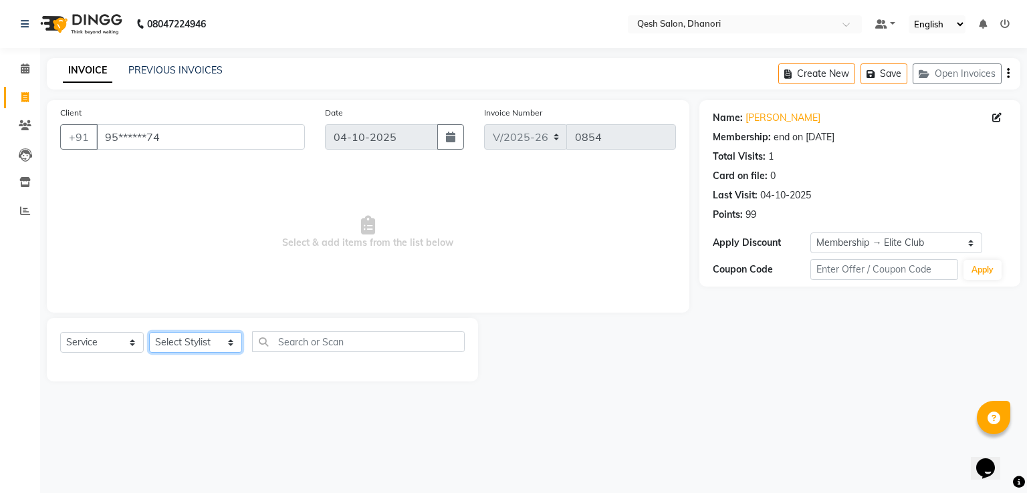
drag, startPoint x: 196, startPoint y: 346, endPoint x: 195, endPoint y: 336, distance: 9.5
click at [196, 346] on select "Select Stylist [PERSON_NAME] [PERSON_NAME] [PERSON_NAME] [PERSON_NAME] [PERSON_…" at bounding box center [195, 342] width 93 height 21
select select "83742"
click at [149, 333] on select "Select Stylist [PERSON_NAME] [PERSON_NAME] [PERSON_NAME] [PERSON_NAME] [PERSON_…" at bounding box center [195, 342] width 93 height 21
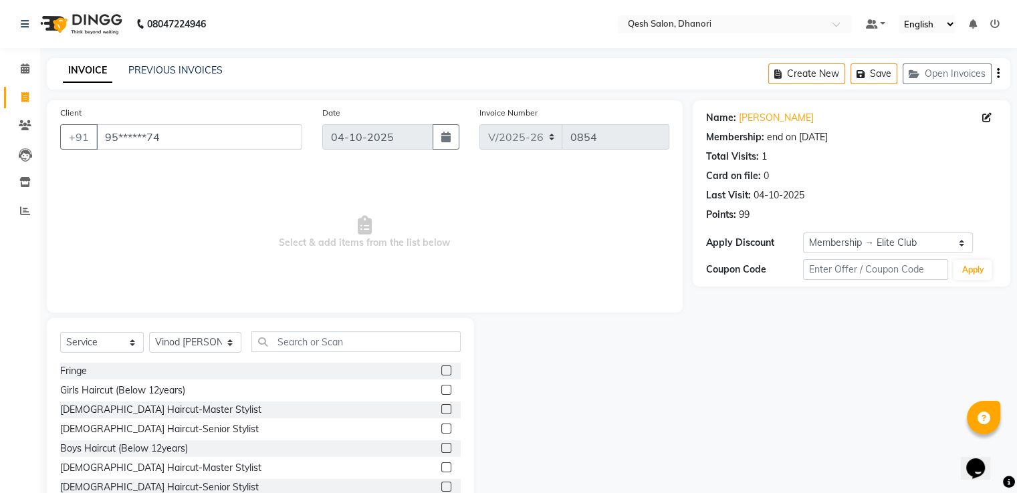
click at [441, 444] on div at bounding box center [450, 448] width 19 height 17
click at [441, 448] on label at bounding box center [446, 448] width 10 height 10
click at [441, 448] on input "checkbox" at bounding box center [445, 448] width 9 height 9
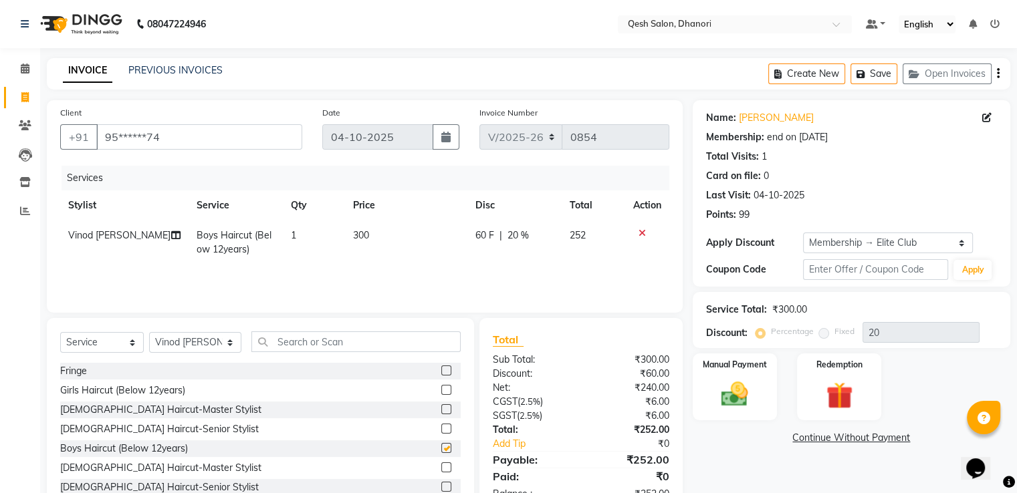
checkbox input "false"
click at [290, 344] on input "text" at bounding box center [355, 341] width 209 height 21
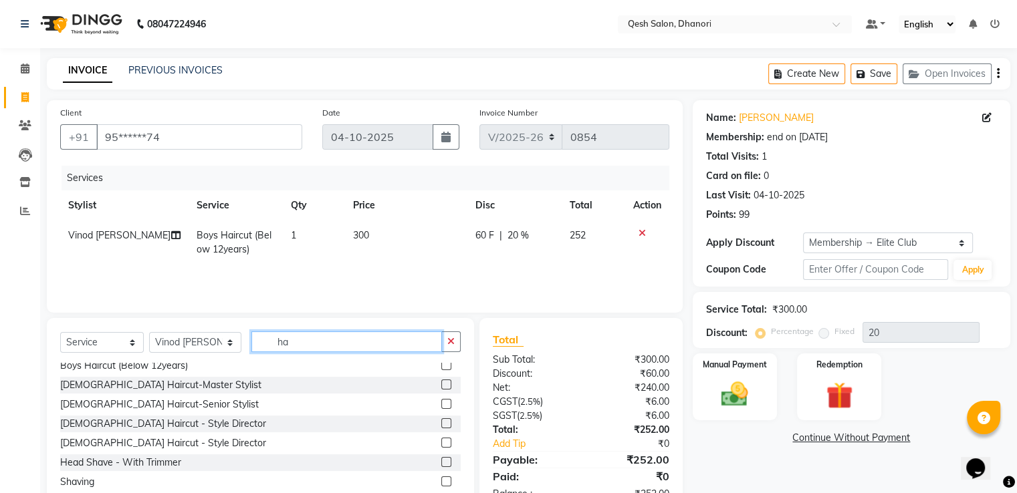
scroll to position [134, 0]
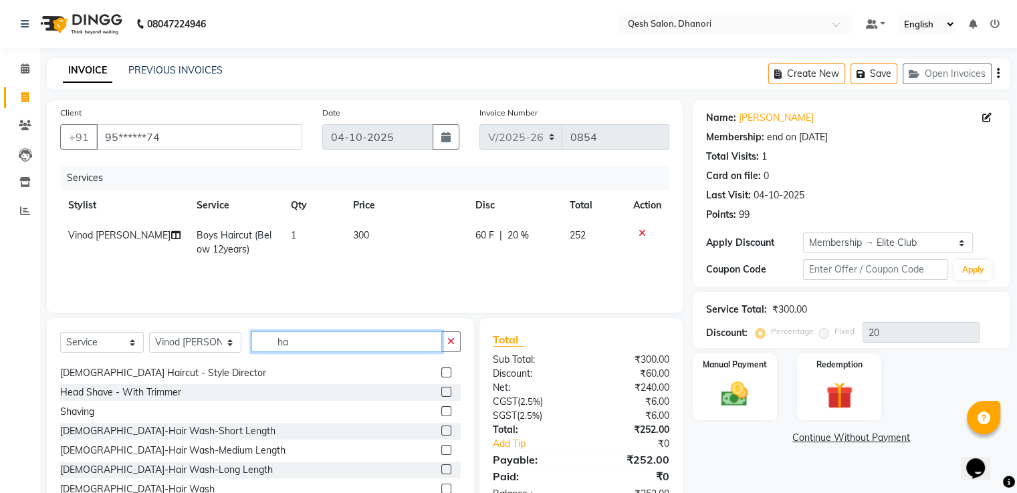
type input "ha"
click at [196, 346] on select "Select Stylist [PERSON_NAME] [PERSON_NAME] [PERSON_NAME] [PERSON_NAME] [PERSON_…" at bounding box center [195, 342] width 92 height 21
select select "79251"
click at [149, 333] on select "Select Stylist [PERSON_NAME] [PERSON_NAME] [PERSON_NAME] [PERSON_NAME] [PERSON_…" at bounding box center [195, 342] width 92 height 21
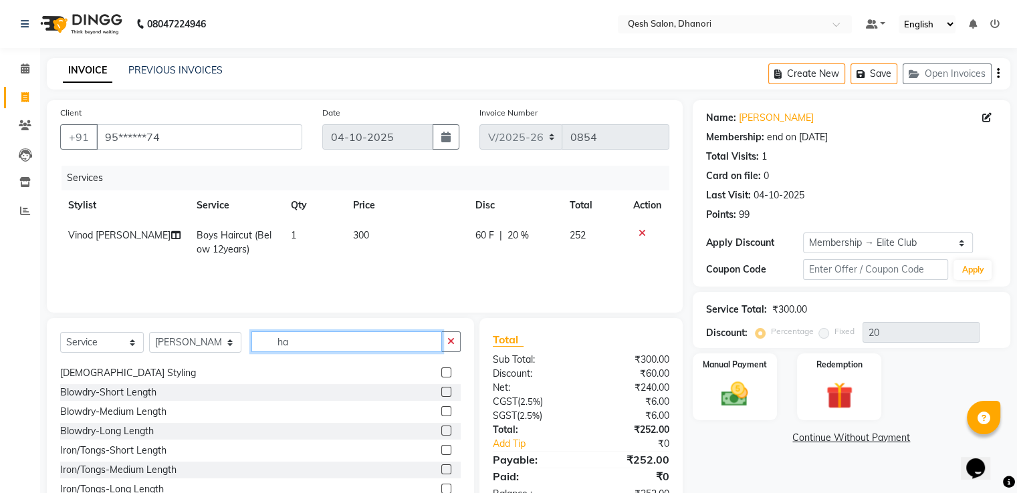
click at [310, 343] on input "ha" at bounding box center [346, 341] width 190 height 21
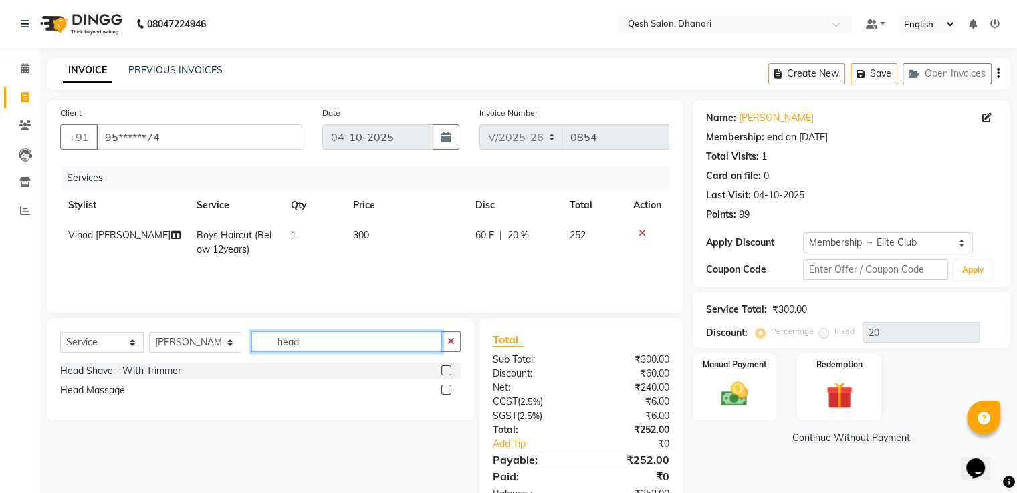
type input "head"
click at [442, 391] on label at bounding box center [446, 390] width 10 height 10
click at [442, 391] on input "checkbox" at bounding box center [445, 390] width 9 height 9
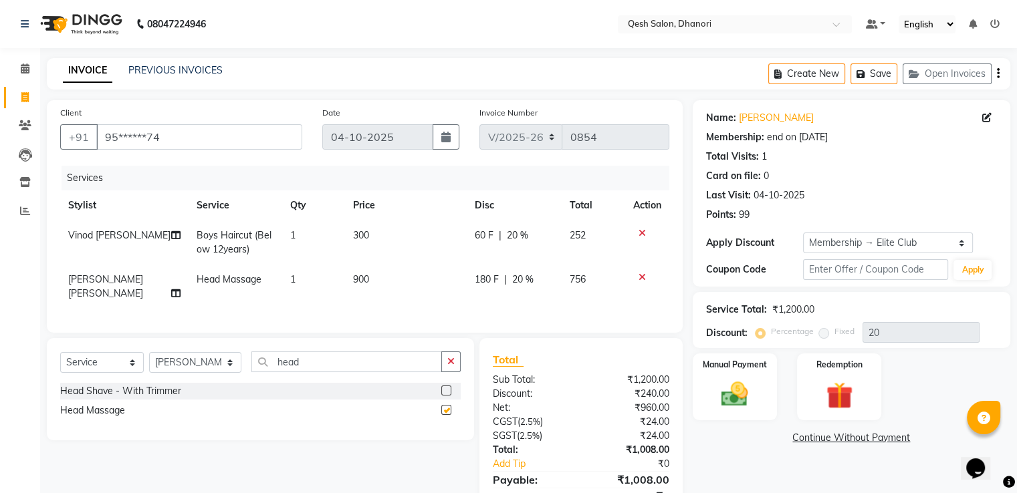
checkbox input "false"
drag, startPoint x: 297, startPoint y: 362, endPoint x: 126, endPoint y: 315, distance: 177.4
click at [154, 338] on div "Select Service Product Membership Package Voucher Prepaid Gift Card Select Styl…" at bounding box center [260, 389] width 427 height 102
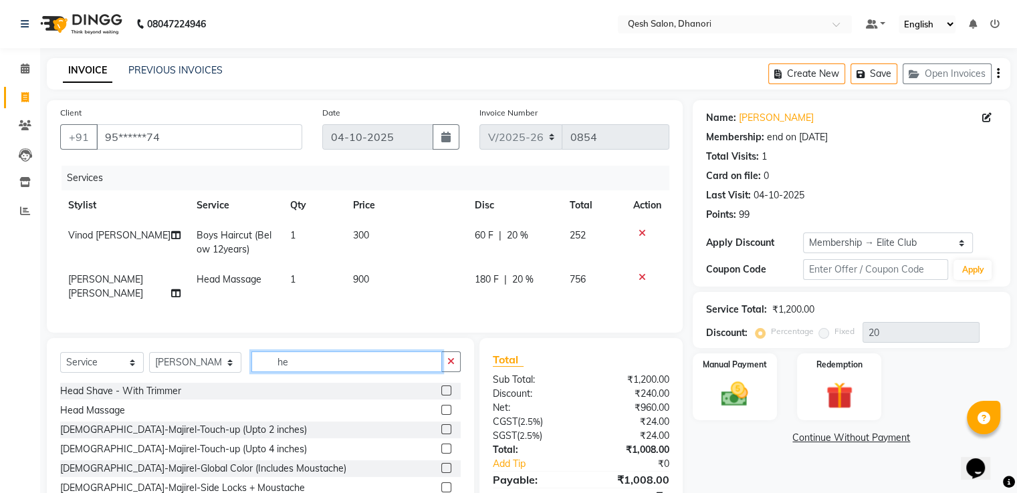
type input "h"
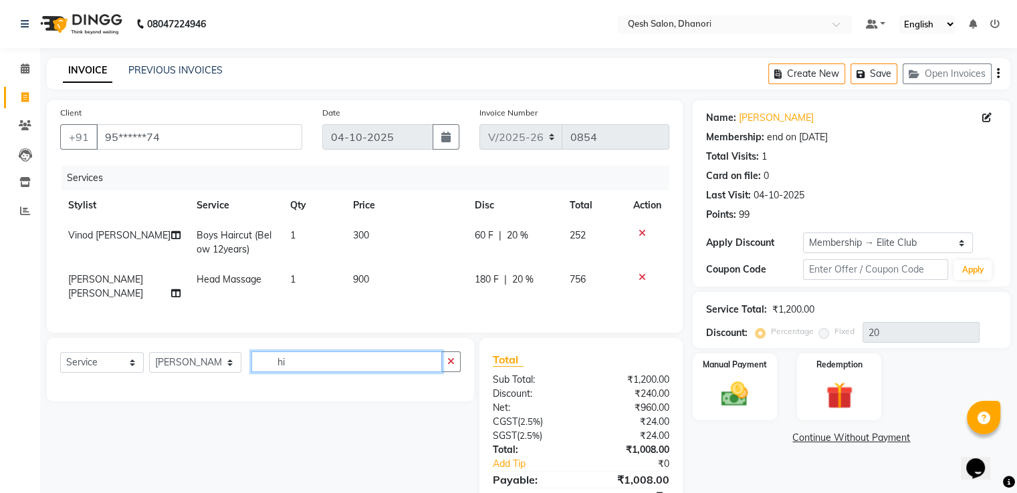
type input "h"
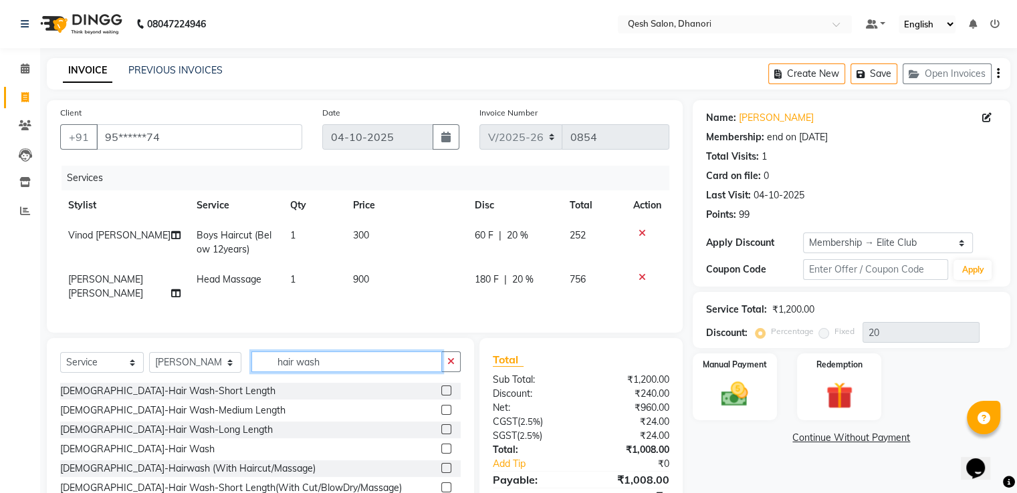
type input "hair wash"
click at [441, 444] on label at bounding box center [446, 449] width 10 height 10
click at [441, 445] on input "checkbox" at bounding box center [445, 449] width 9 height 9
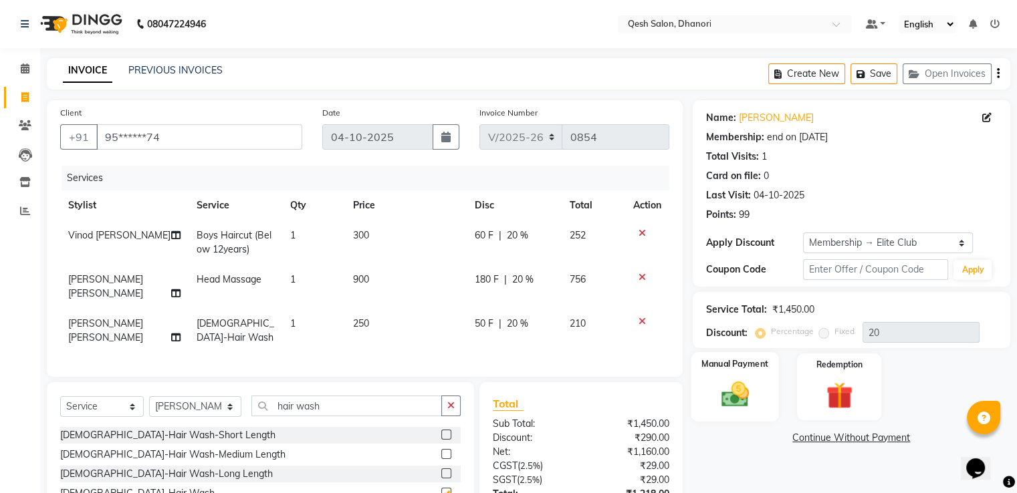
checkbox input "false"
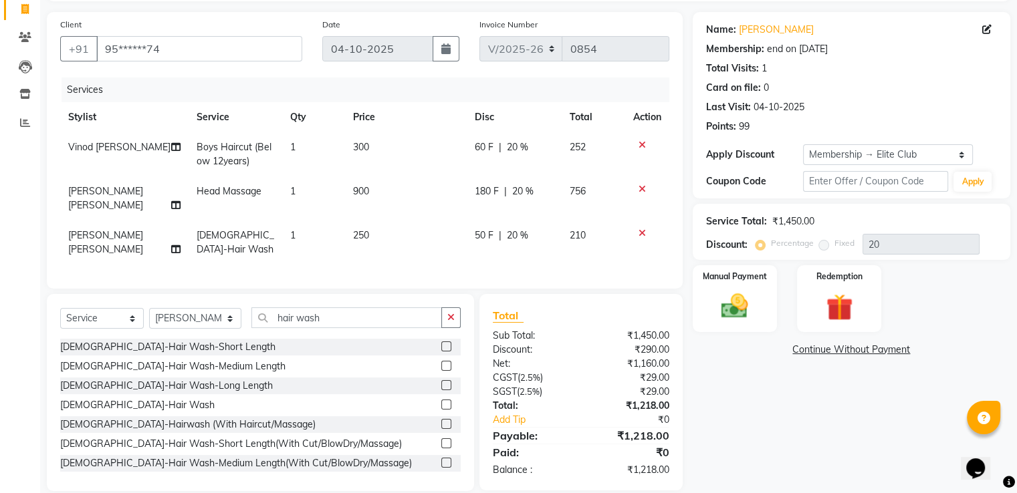
scroll to position [89, 0]
drag, startPoint x: 761, startPoint y: 316, endPoint x: 745, endPoint y: 316, distance: 15.4
click at [755, 316] on div "Manual Payment" at bounding box center [734, 297] width 88 height 69
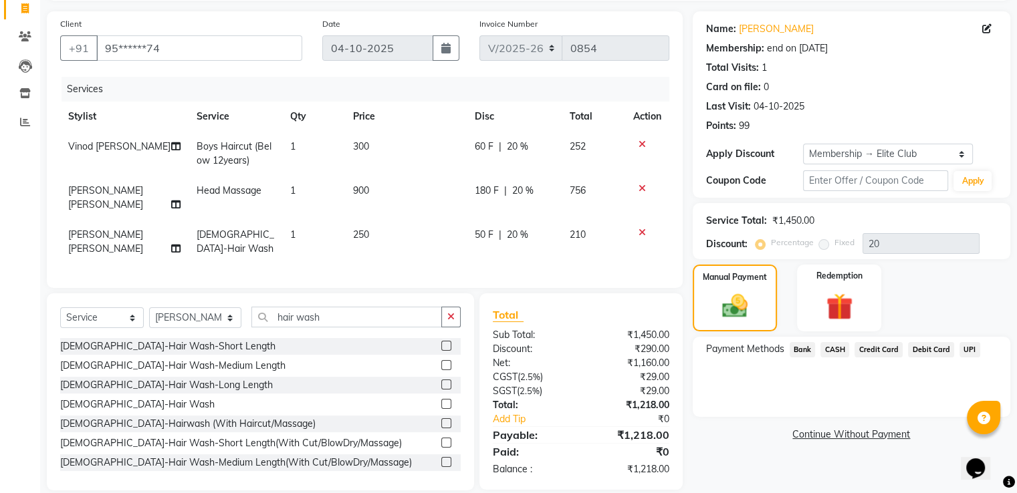
click at [970, 347] on span "UPI" at bounding box center [969, 349] width 21 height 15
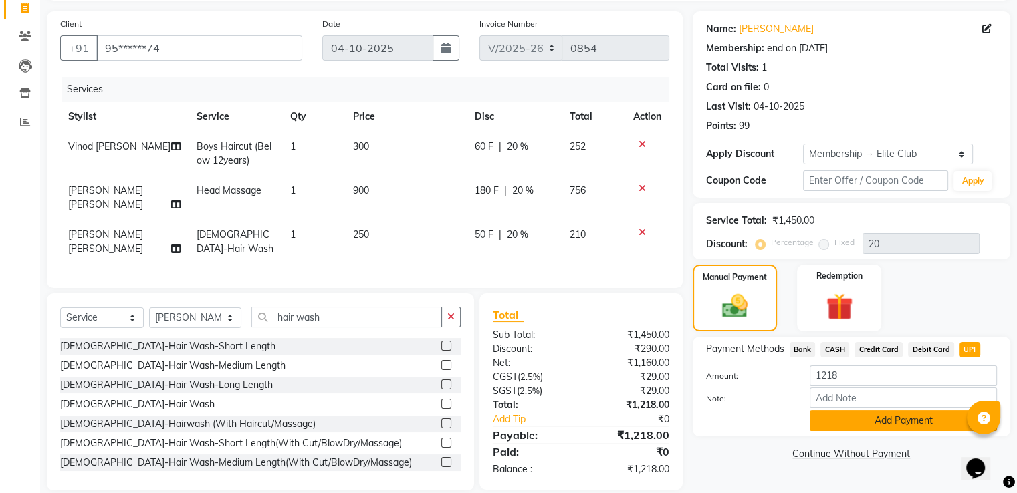
click at [898, 418] on button "Add Payment" at bounding box center [902, 420] width 187 height 21
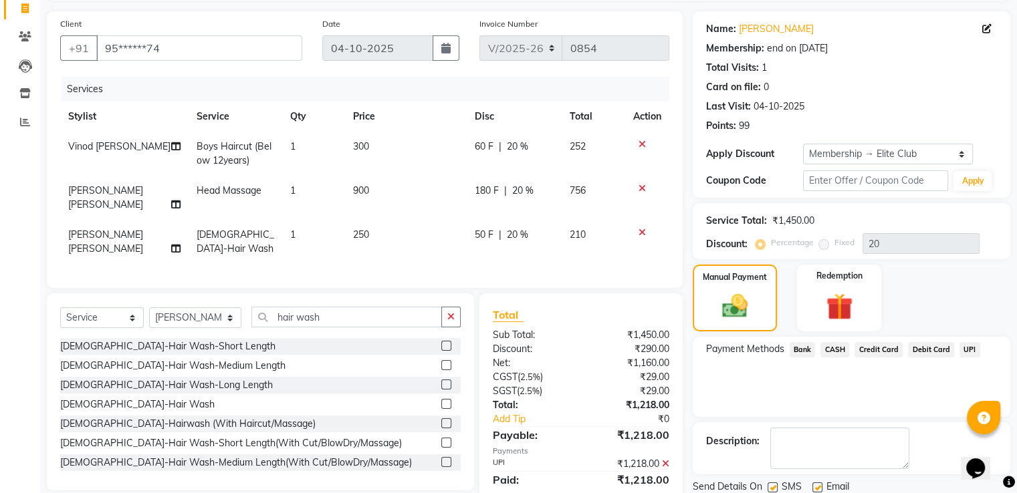
scroll to position [203, 0]
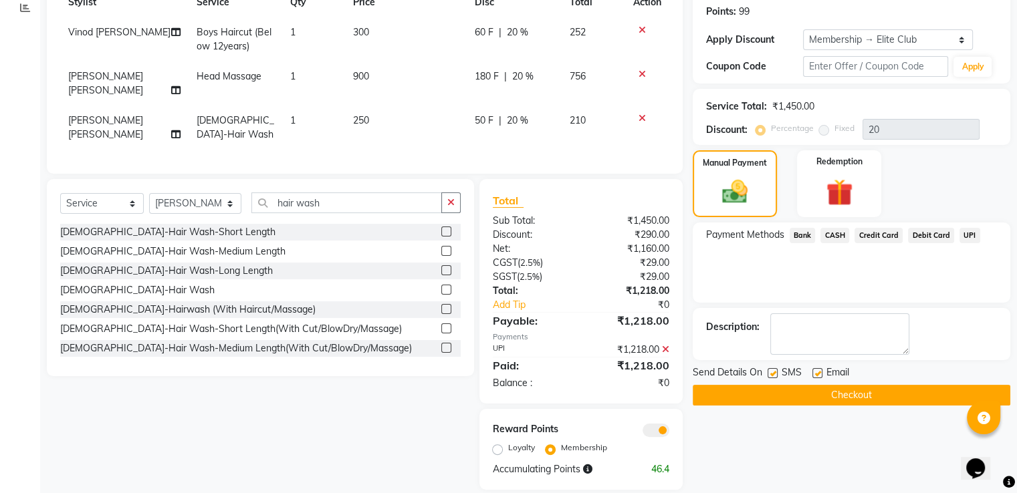
click at [876, 395] on button "Checkout" at bounding box center [850, 395] width 317 height 21
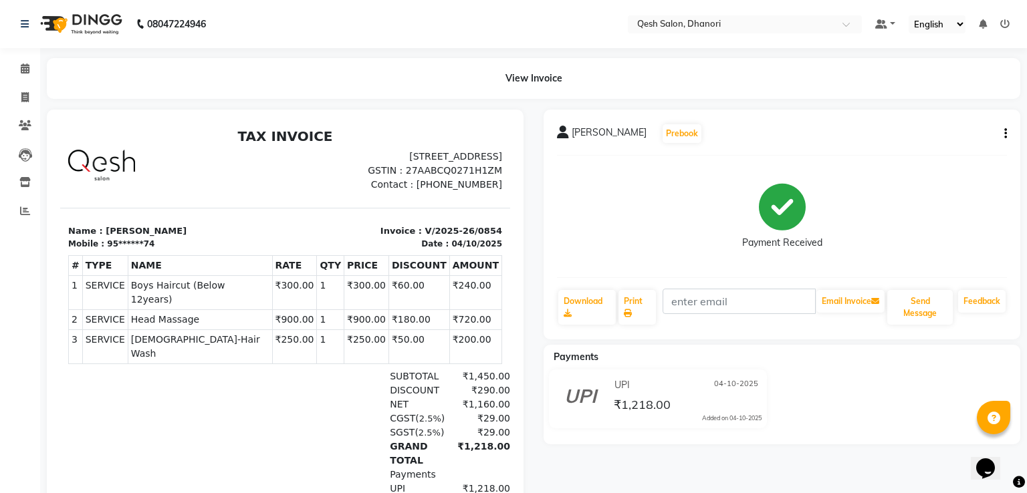
select select "service"
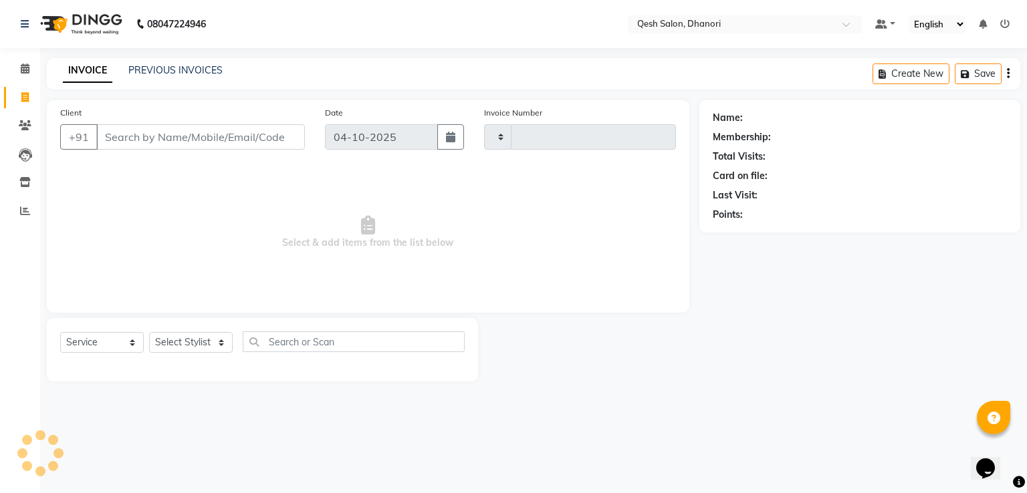
type input "0855"
select select "7641"
click at [19, 68] on span at bounding box center [24, 68] width 23 height 15
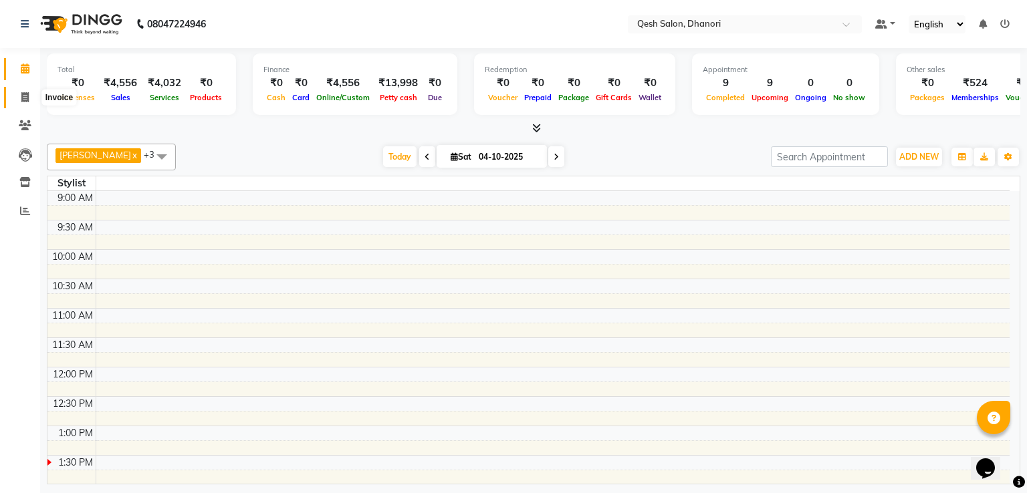
click at [25, 92] on icon at bounding box center [24, 97] width 7 height 10
select select "service"
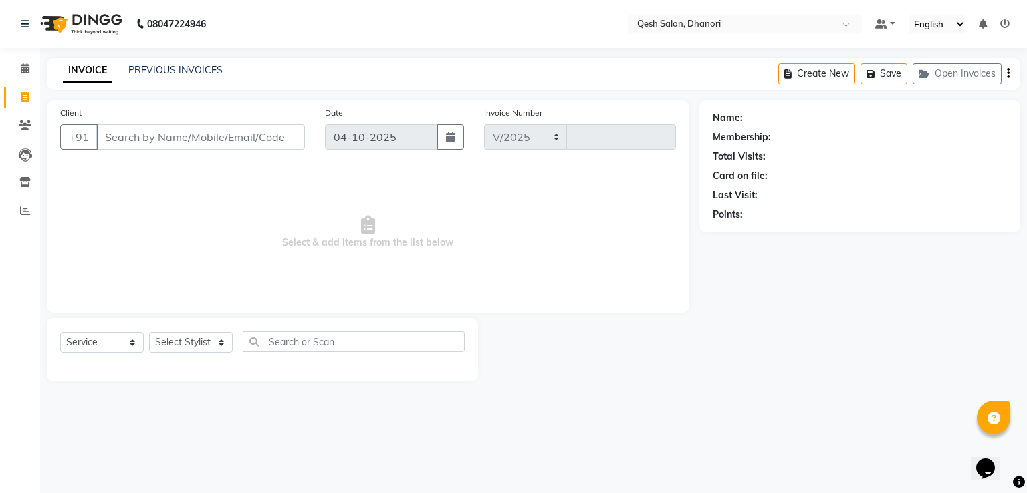
select select "7641"
type input "0855"
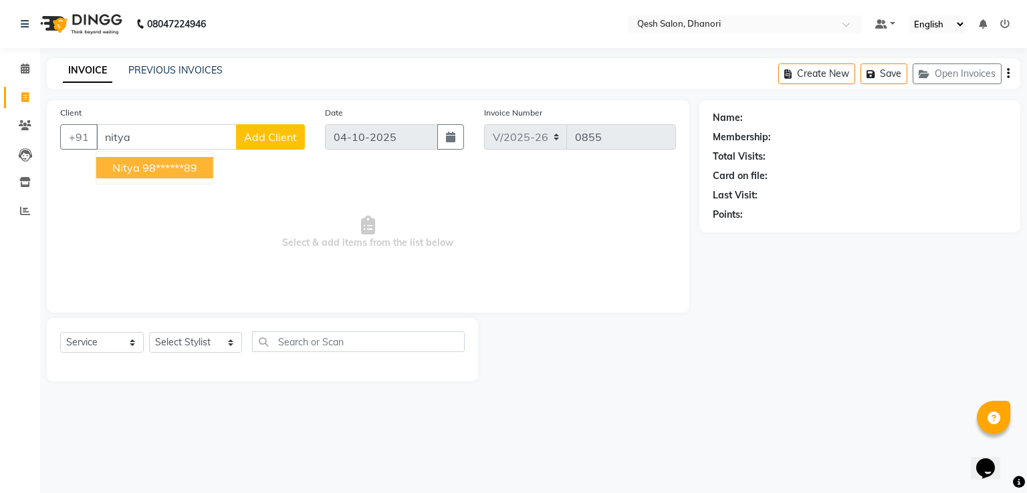
click at [190, 165] on ngb-highlight "98******89" at bounding box center [169, 167] width 55 height 13
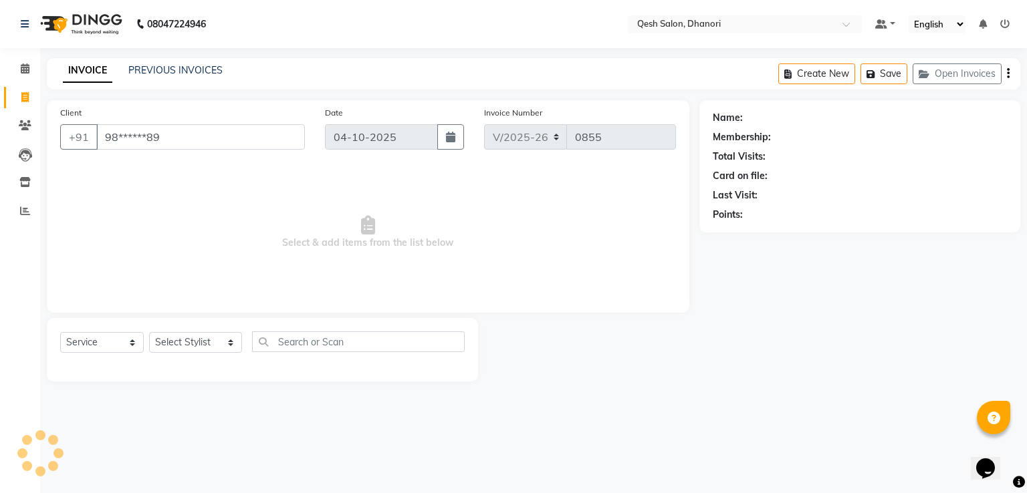
type input "98******89"
select select "1: Object"
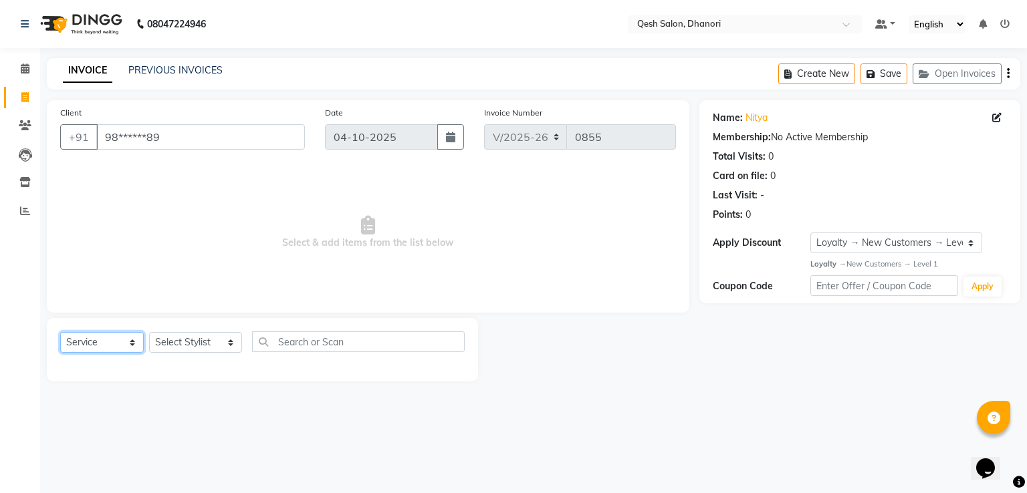
click at [104, 338] on select "Select Service Product Membership Package Voucher Prepaid Gift Card" at bounding box center [102, 342] width 84 height 21
select select "membership"
click at [60, 333] on select "Select Service Product Membership Package Voucher Prepaid Gift Card" at bounding box center [102, 342] width 84 height 21
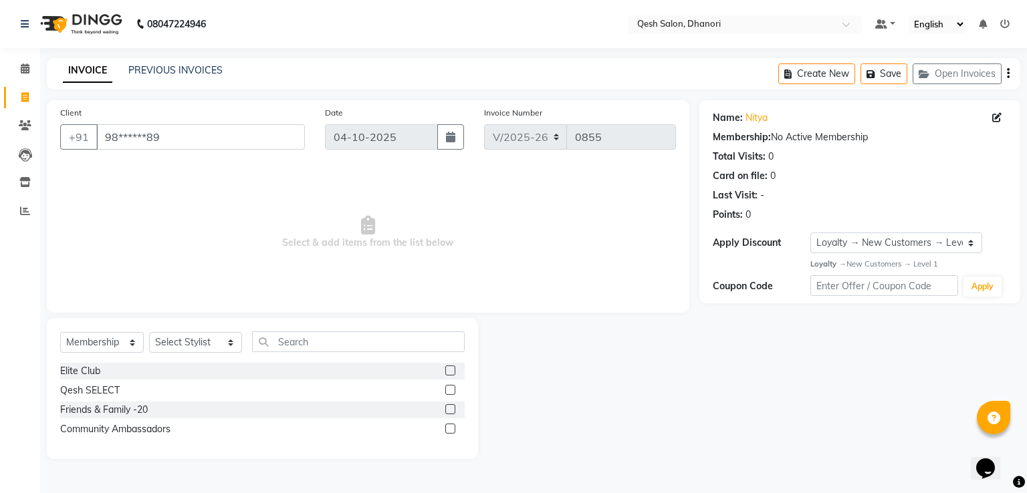
click at [452, 370] on label at bounding box center [450, 371] width 10 height 10
click at [452, 370] on input "checkbox" at bounding box center [449, 371] width 9 height 9
click at [452, 370] on label at bounding box center [450, 371] width 10 height 10
click at [452, 370] on input "checkbox" at bounding box center [449, 371] width 9 height 9
checkbox input "false"
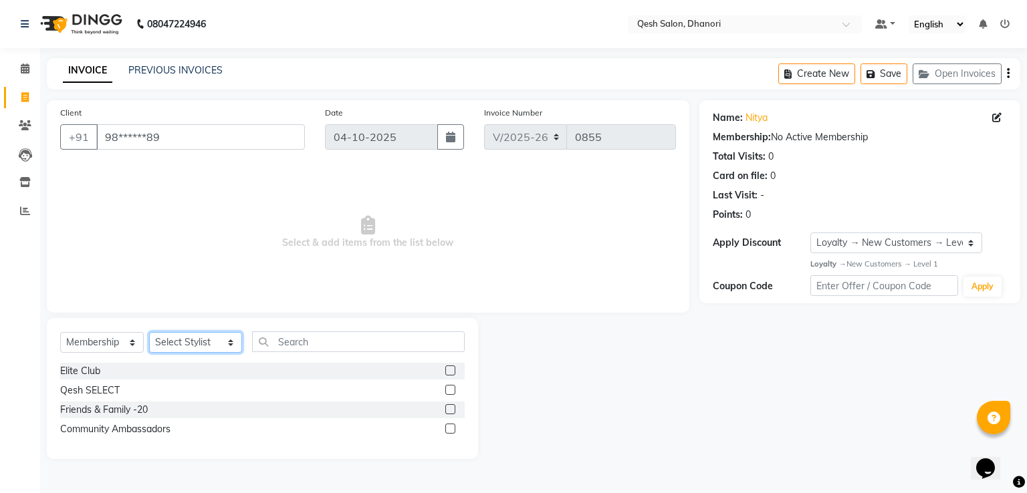
click at [194, 348] on select "Select Stylist [PERSON_NAME] [PERSON_NAME] [PERSON_NAME] [PERSON_NAME] [PERSON_…" at bounding box center [195, 342] width 93 height 21
select select "82426"
click at [149, 333] on select "Select Stylist [PERSON_NAME] [PERSON_NAME] [PERSON_NAME] [PERSON_NAME] [PERSON_…" at bounding box center [195, 342] width 93 height 21
click at [184, 368] on div "Elite Club" at bounding box center [262, 371] width 404 height 17
click at [452, 372] on label at bounding box center [450, 371] width 10 height 10
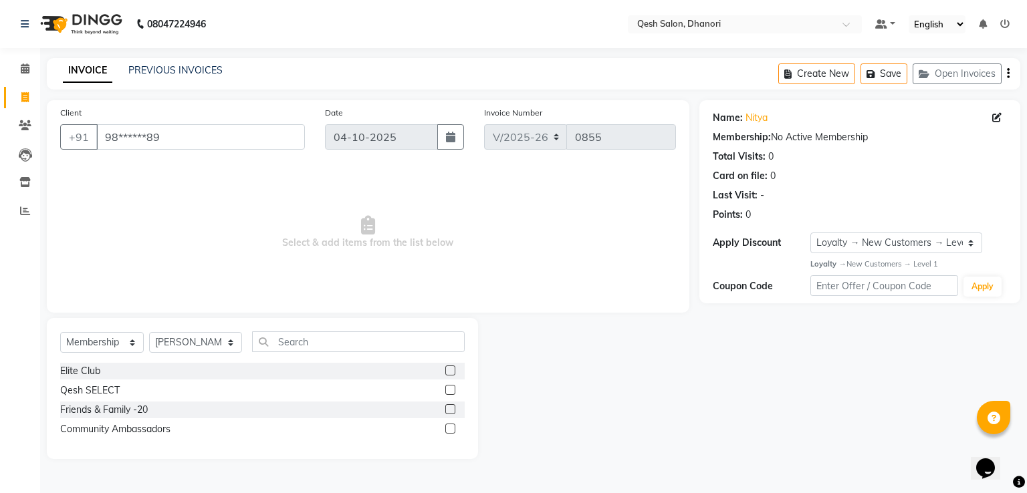
click at [452, 372] on input "checkbox" at bounding box center [449, 371] width 9 height 9
select select "select"
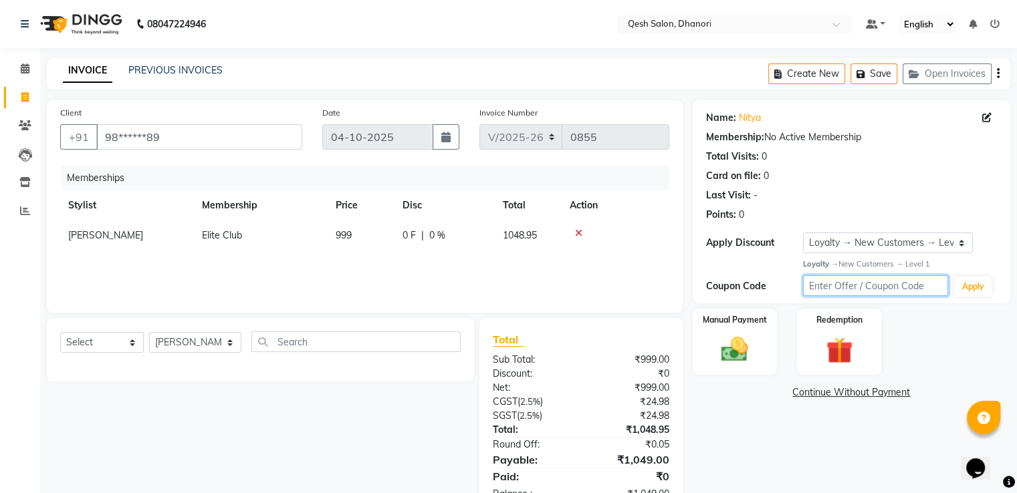
click at [827, 287] on input "text" at bounding box center [876, 285] width 146 height 21
type input "ec50"
click at [959, 289] on button "Apply" at bounding box center [972, 287] width 38 height 20
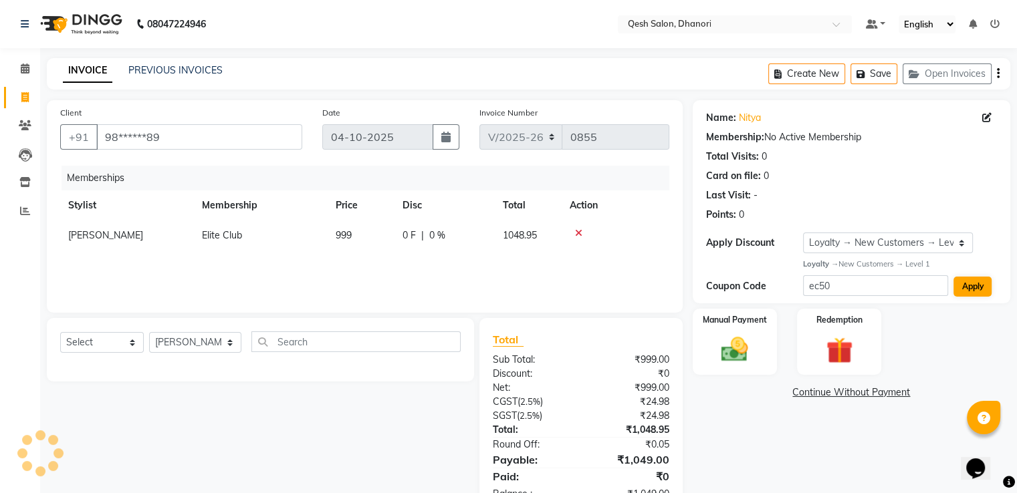
select select "0:"
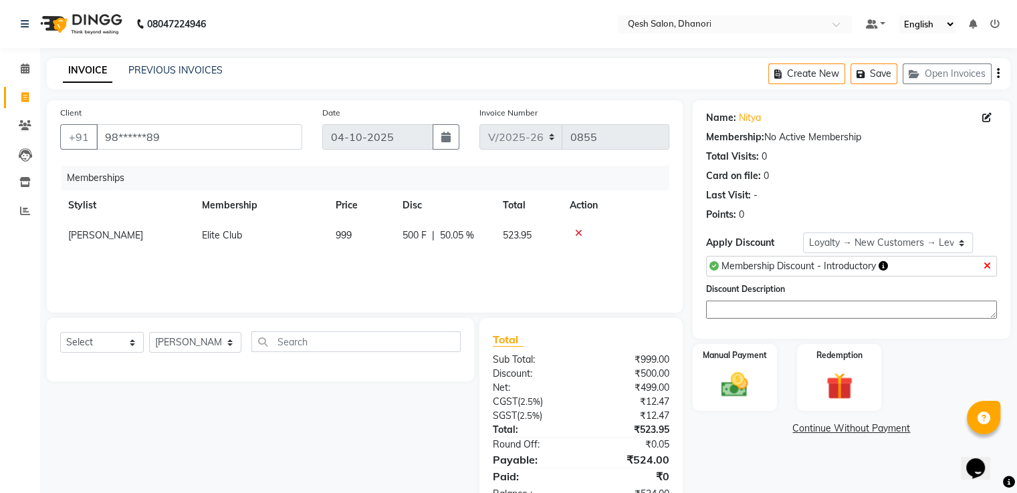
scroll to position [42, 0]
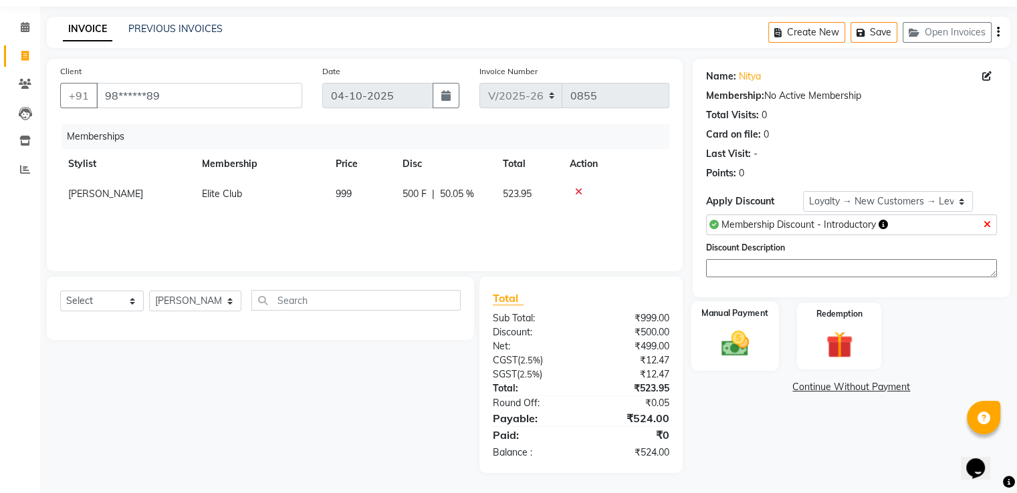
click at [737, 342] on img at bounding box center [734, 344] width 45 height 32
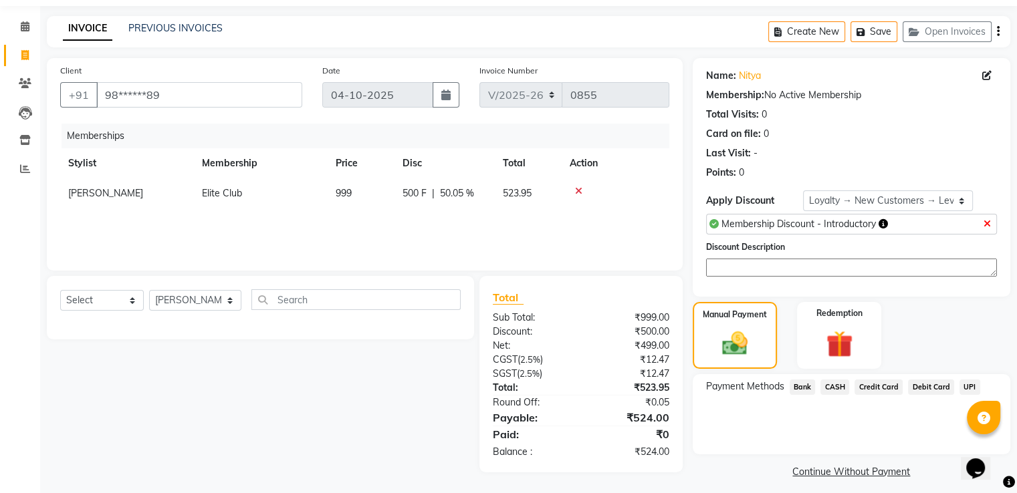
scroll to position [50, 0]
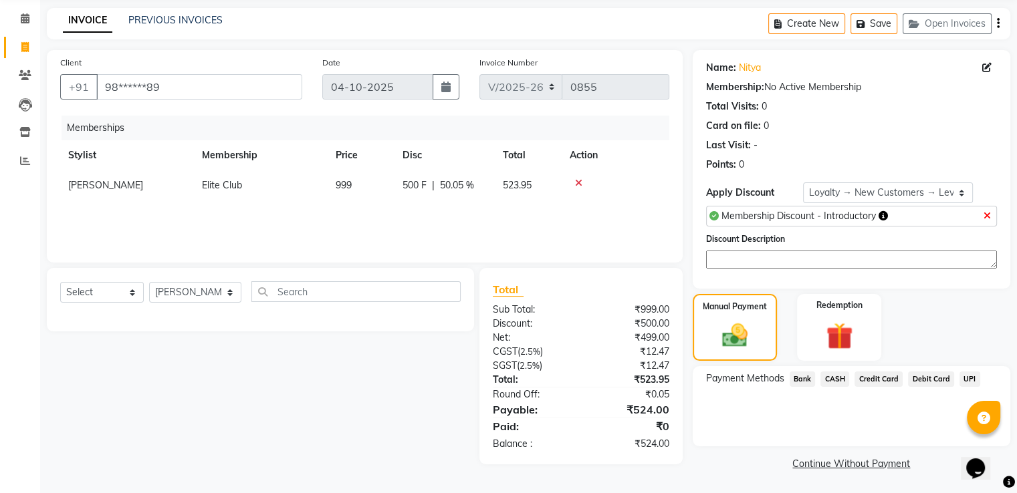
click at [966, 378] on span "UPI" at bounding box center [969, 379] width 21 height 15
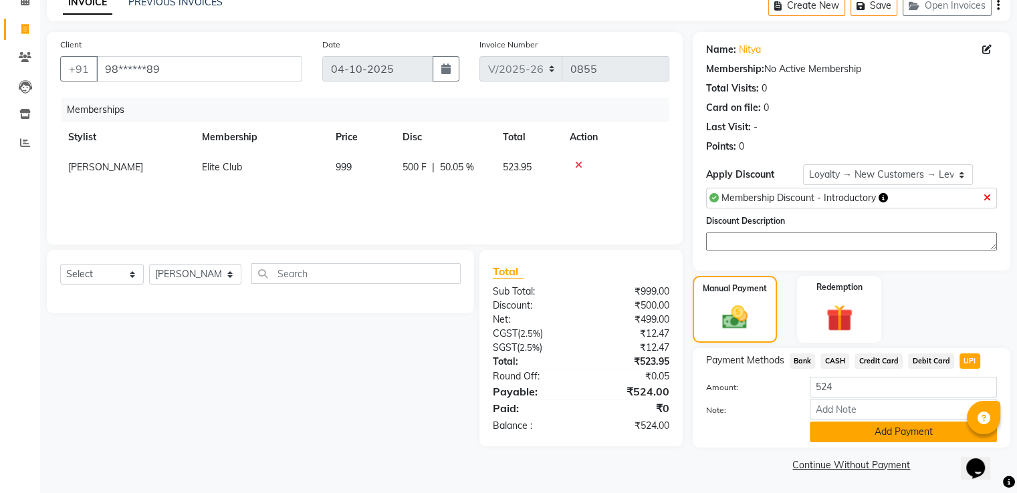
scroll to position [70, 0]
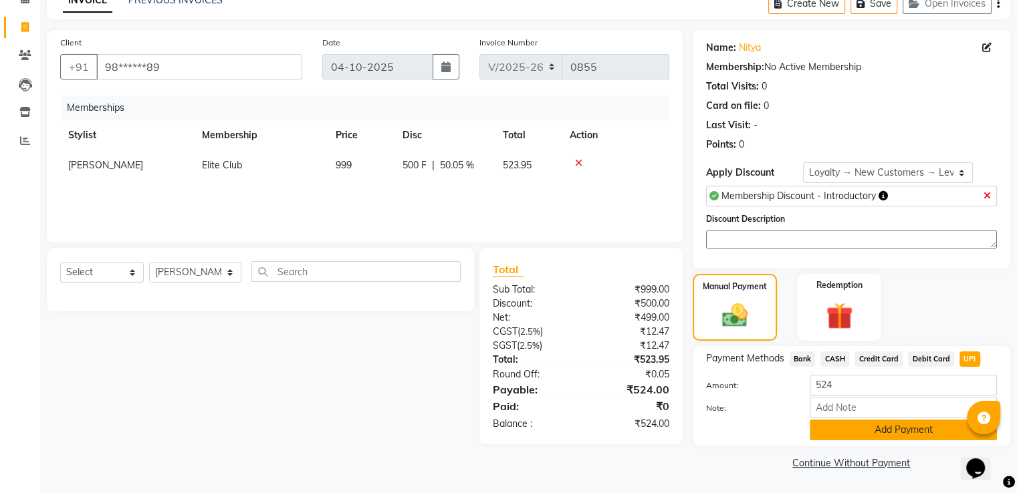
click at [890, 431] on button "Add Payment" at bounding box center [902, 430] width 187 height 21
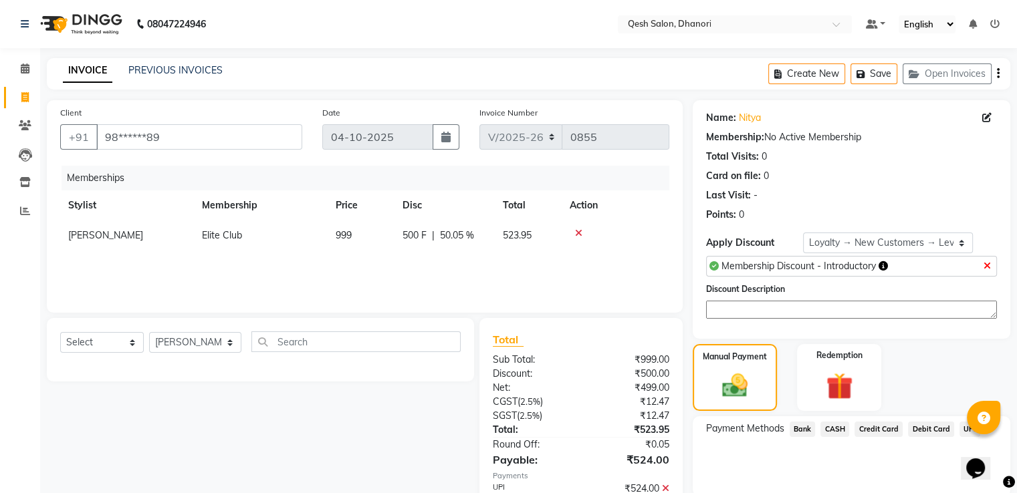
scroll to position [136, 0]
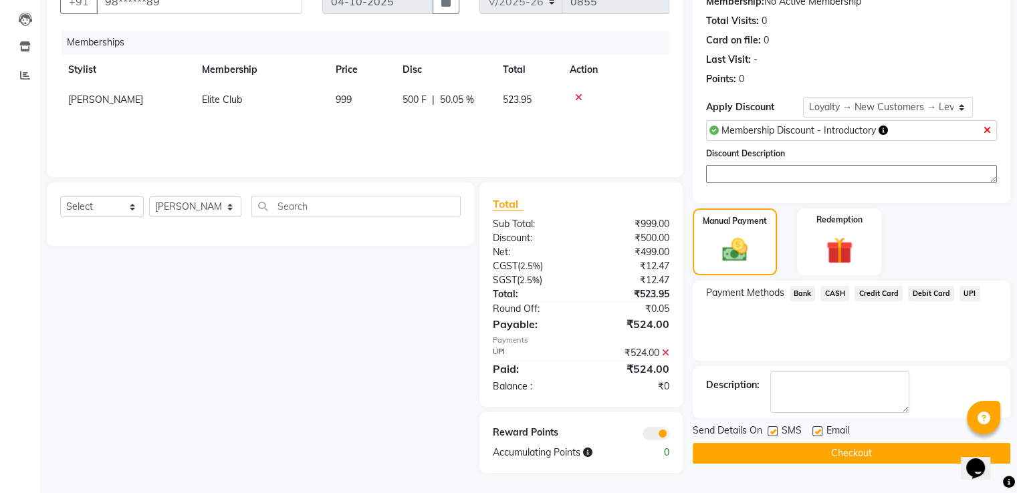
click at [846, 449] on button "Checkout" at bounding box center [850, 453] width 317 height 21
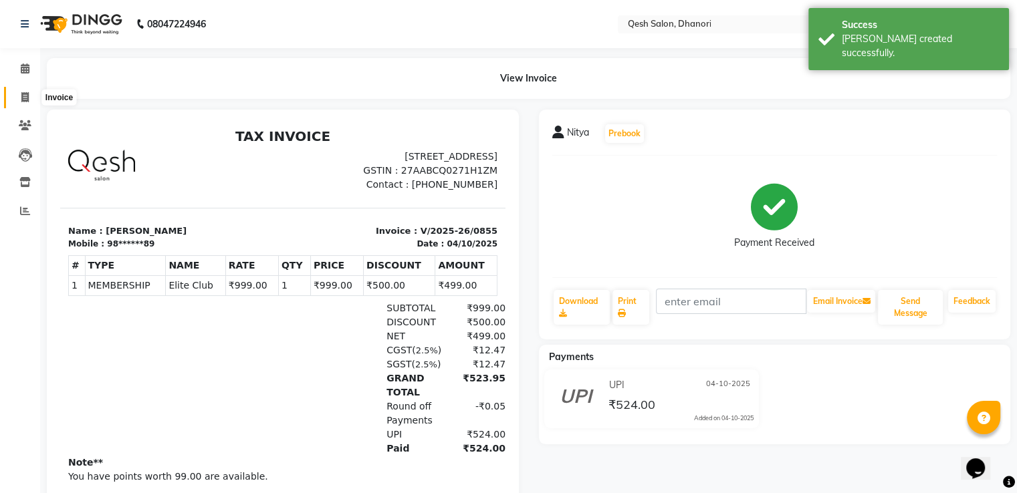
click at [24, 94] on icon at bounding box center [24, 97] width 7 height 10
select select "service"
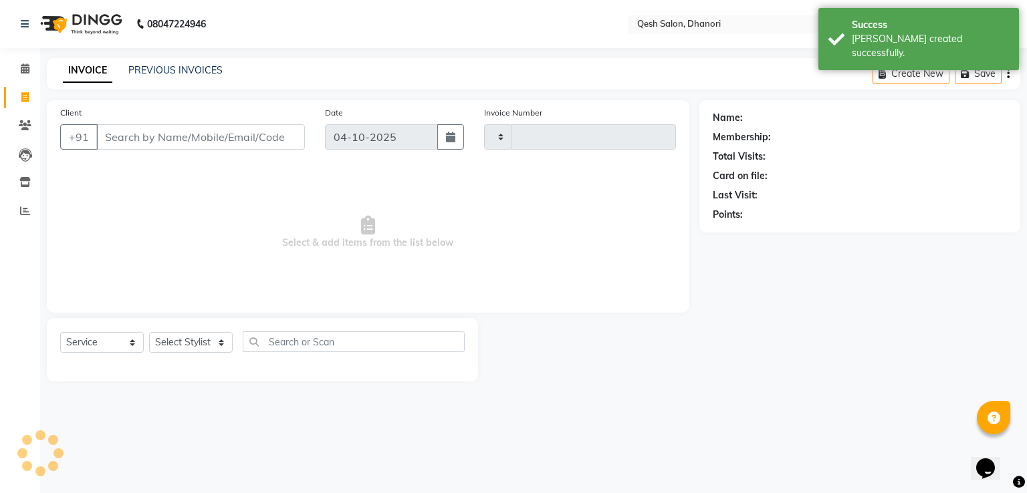
type input "0856"
select select "7641"
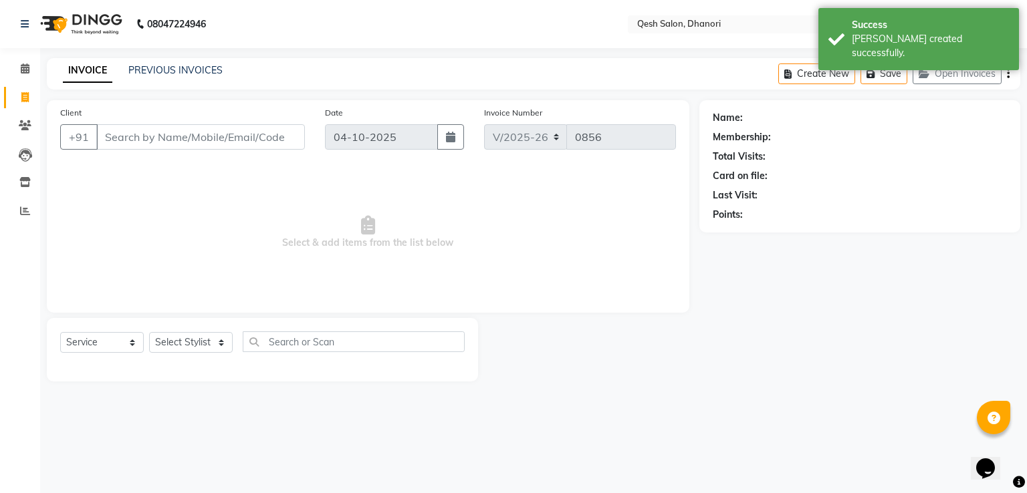
click at [148, 140] on input "Client" at bounding box center [200, 136] width 209 height 25
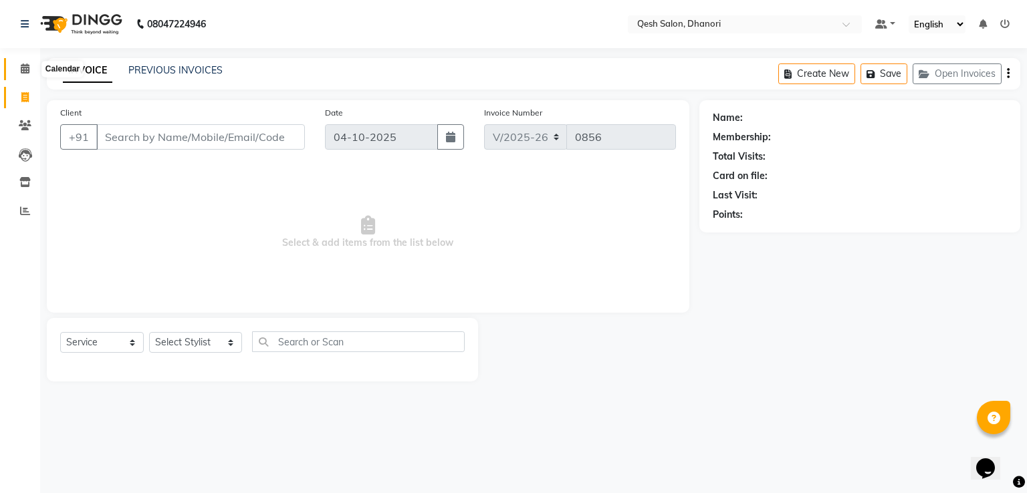
click at [21, 71] on icon at bounding box center [25, 68] width 9 height 10
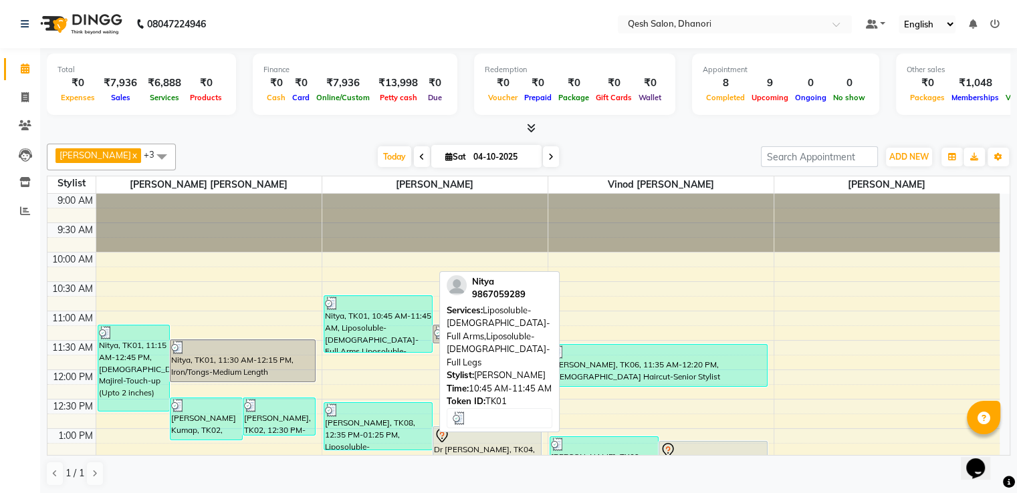
scroll to position [134, 0]
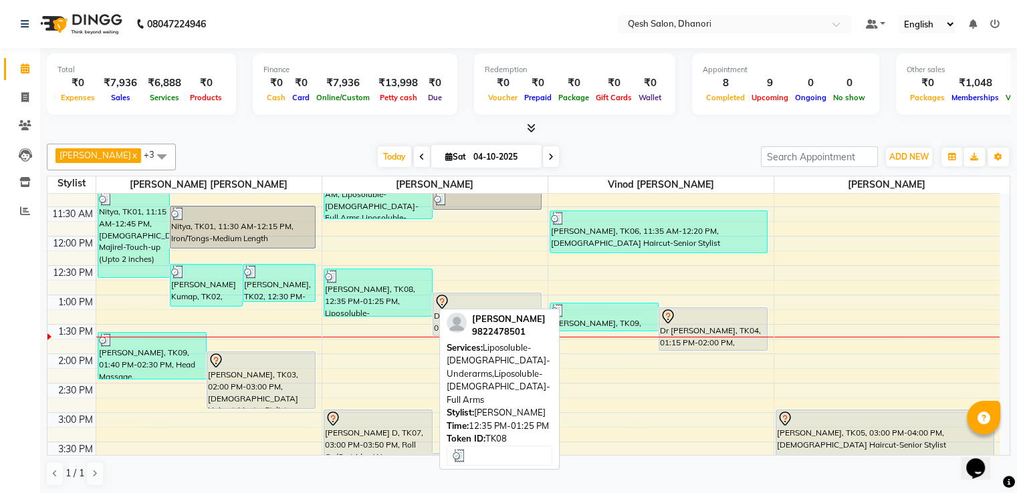
click at [386, 313] on div "[PERSON_NAME], TK08, 12:35 PM-01:25 PM, Liposoluble-[DEMOGRAPHIC_DATA]-Underarm…" at bounding box center [378, 292] width 108 height 47
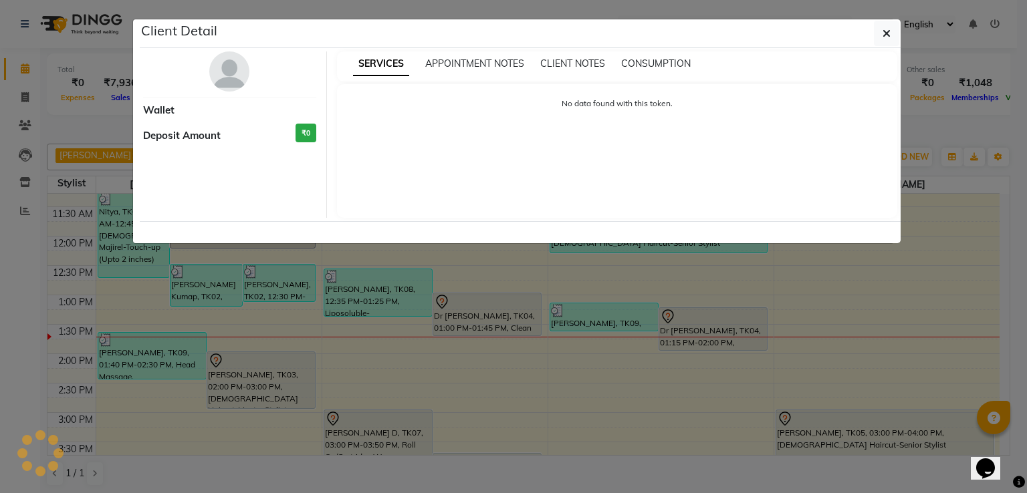
select select "3"
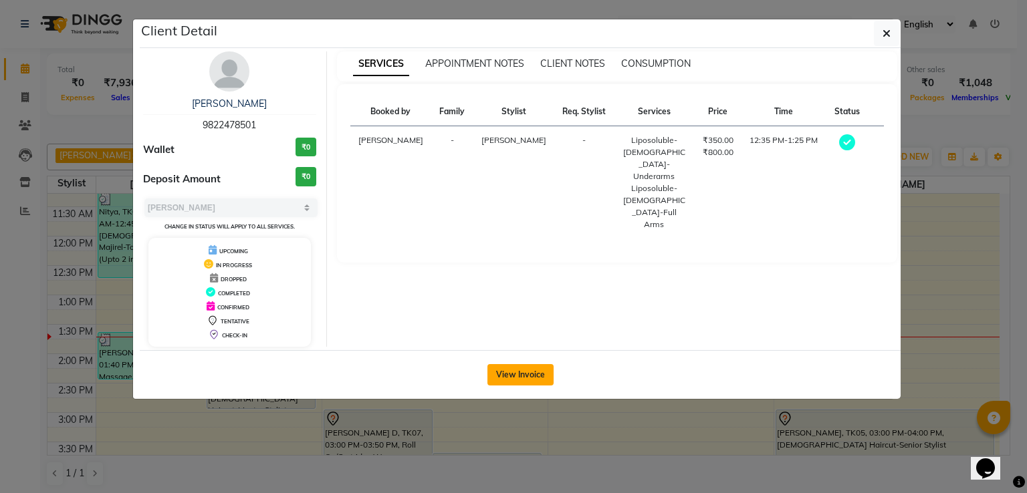
click at [508, 373] on button "View Invoice" at bounding box center [520, 374] width 66 height 21
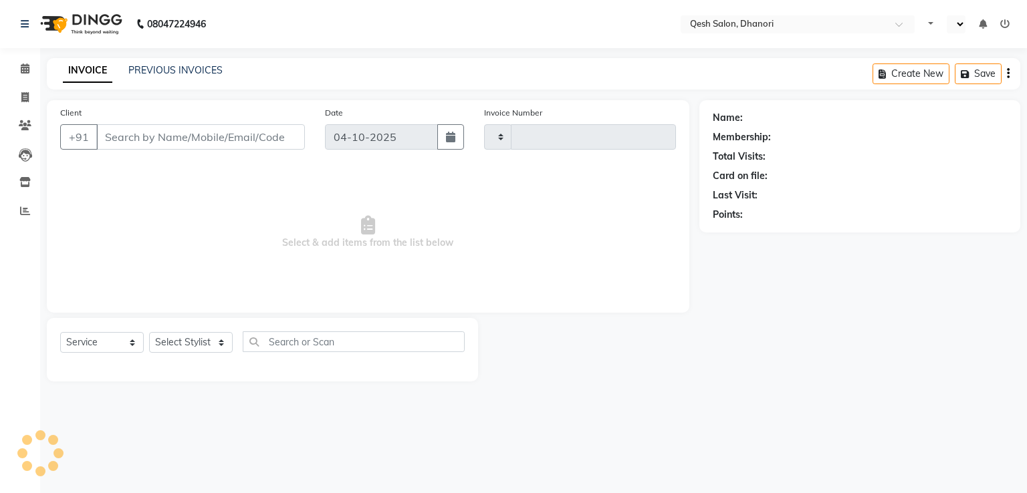
select select "service"
type input "0856"
select select "en"
select select "7641"
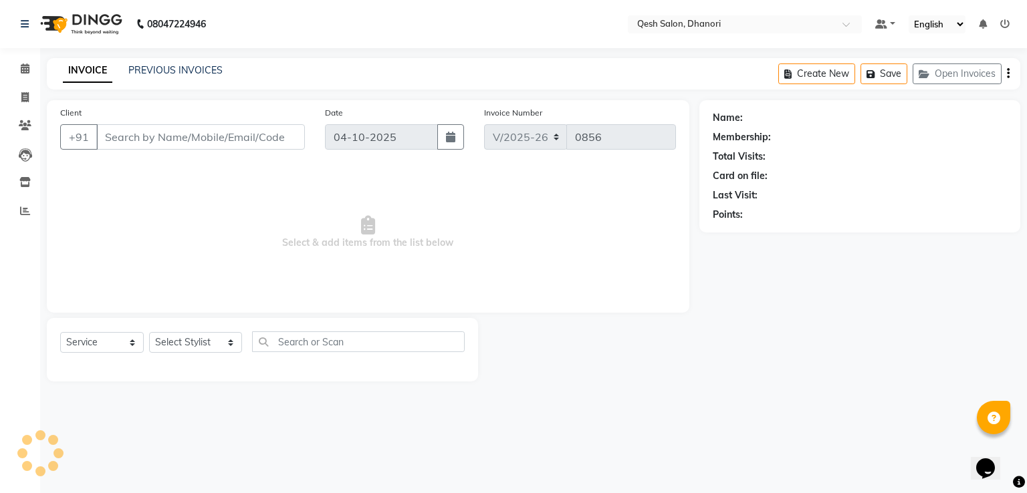
type input "98******89"
select select "83667"
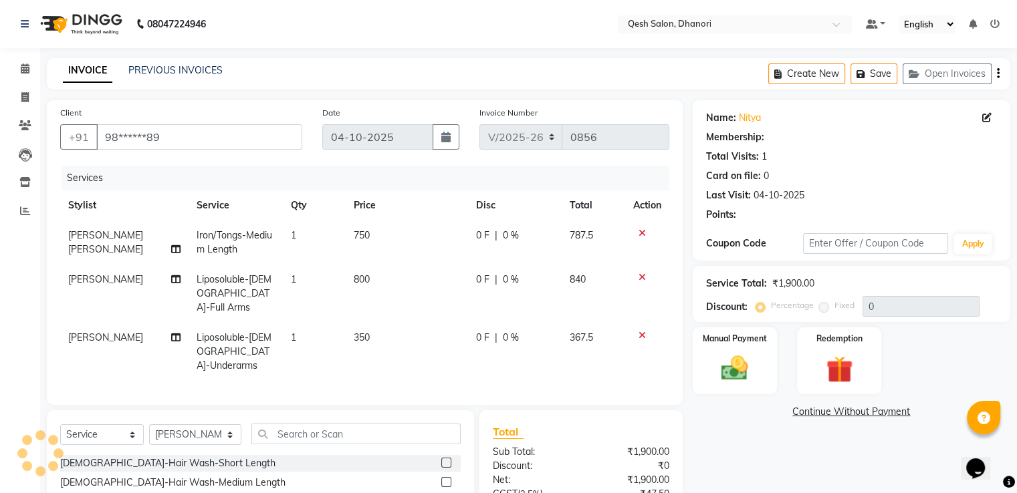
select select "2: Object"
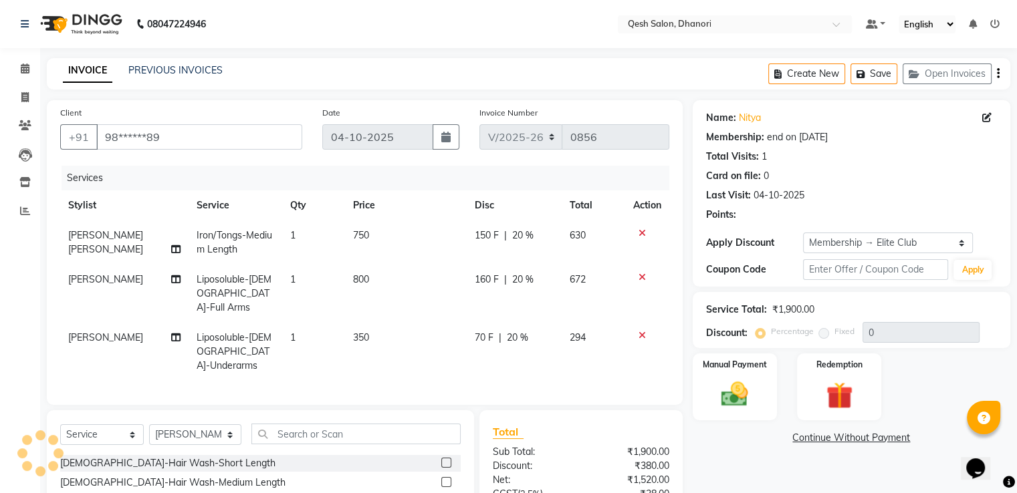
type input "20"
click at [638, 331] on icon at bounding box center [641, 335] width 7 height 9
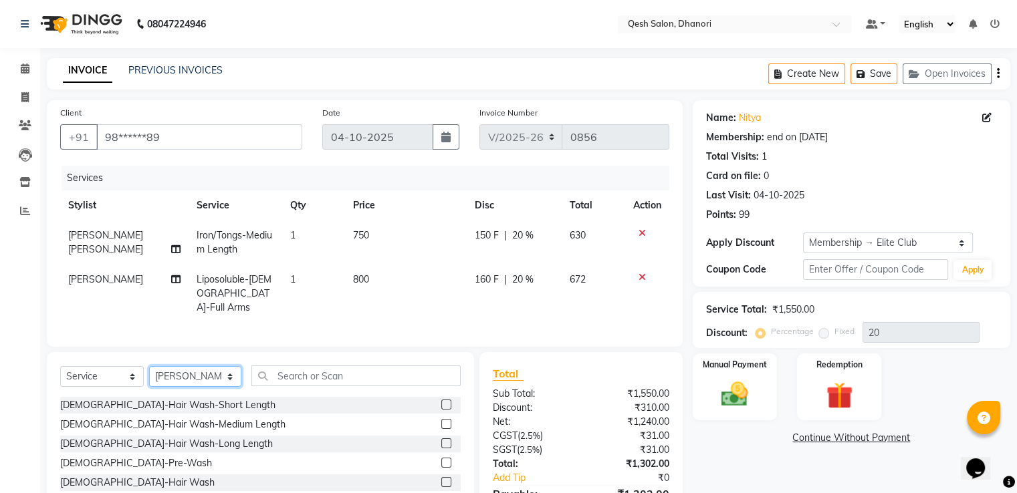
click at [198, 374] on select "Select Stylist [PERSON_NAME] [PERSON_NAME] [PERSON_NAME] [PERSON_NAME] [PERSON_…" at bounding box center [195, 376] width 92 height 21
select select "79251"
click at [149, 366] on select "Select Stylist [PERSON_NAME] [PERSON_NAME] [PERSON_NAME] [PERSON_NAME] [PERSON_…" at bounding box center [195, 376] width 92 height 21
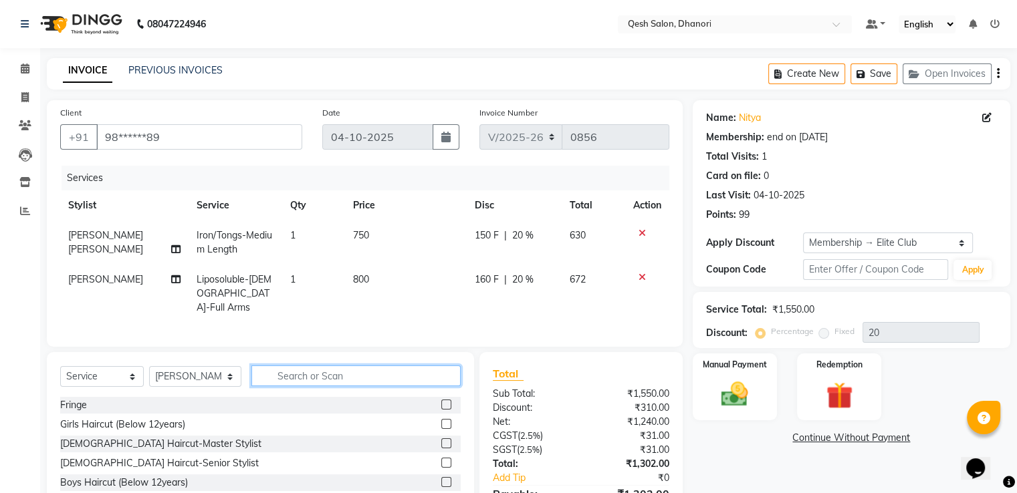
click at [277, 378] on input "text" at bounding box center [355, 376] width 209 height 21
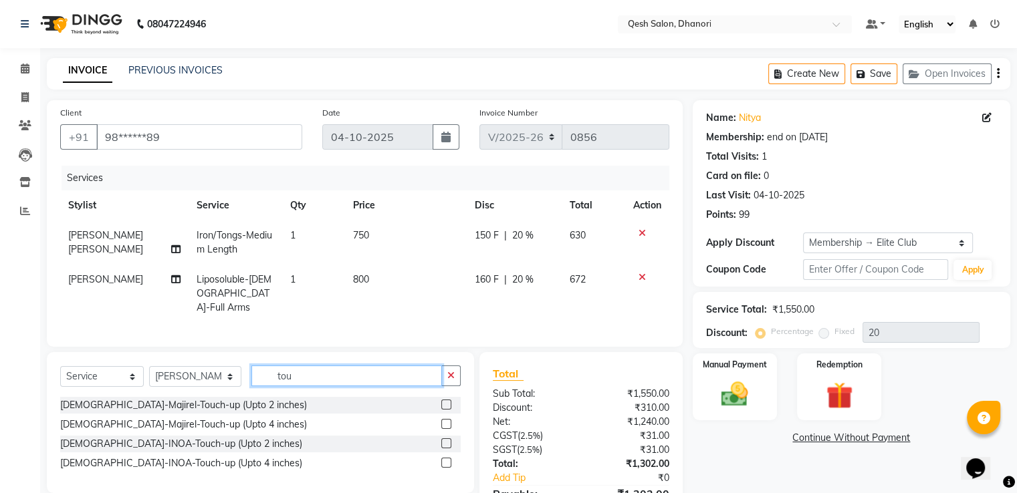
type input "tou"
click at [445, 400] on label at bounding box center [446, 405] width 10 height 10
click at [445, 401] on input "checkbox" at bounding box center [445, 405] width 9 height 9
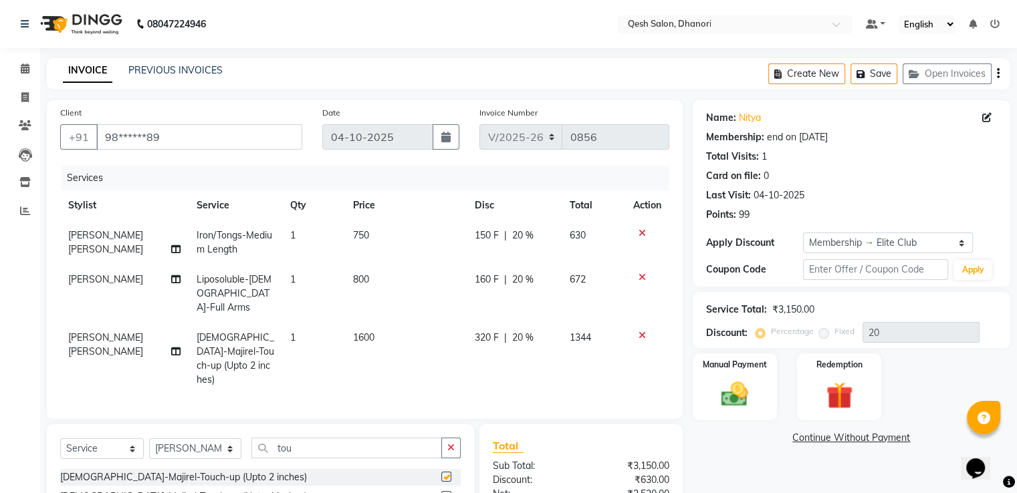
checkbox input "false"
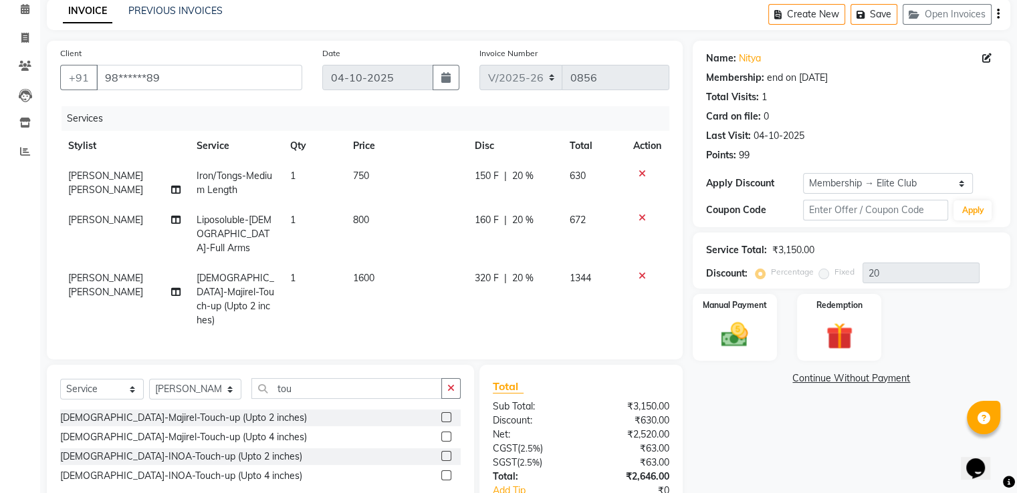
scroll to position [130, 0]
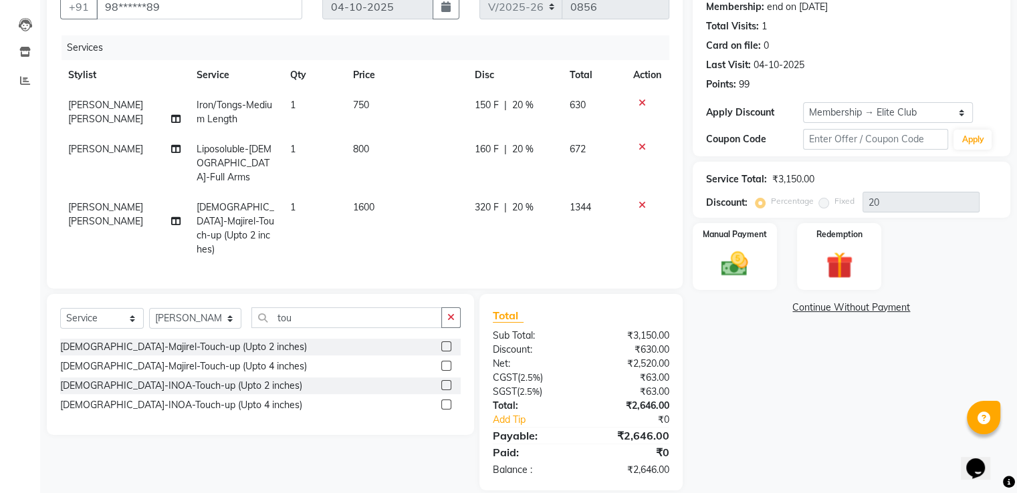
click at [640, 101] on icon at bounding box center [641, 102] width 7 height 9
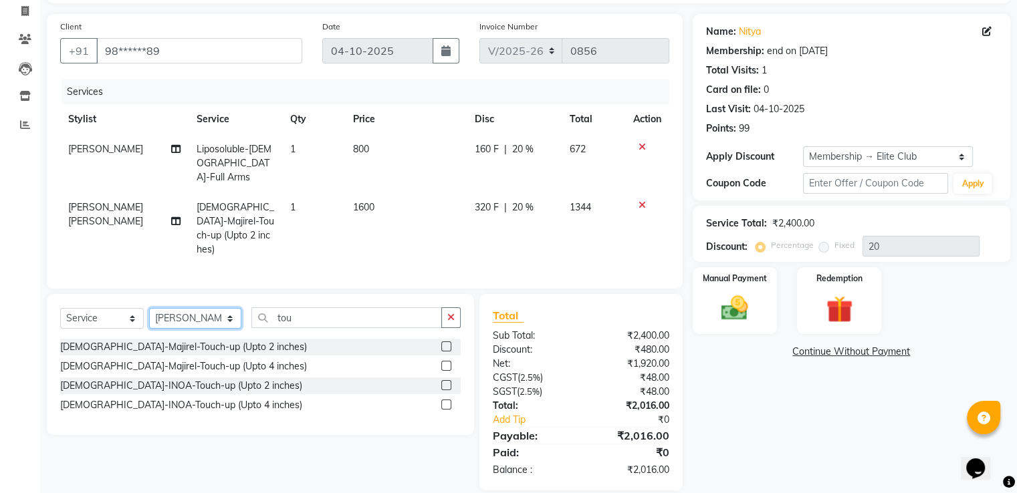
click at [215, 308] on select "Select Stylist [PERSON_NAME] [PERSON_NAME] [PERSON_NAME] [PERSON_NAME] [PERSON_…" at bounding box center [195, 318] width 92 height 21
select select "83667"
click at [149, 308] on select "Select Stylist [PERSON_NAME] [PERSON_NAME] [PERSON_NAME] [PERSON_NAME] [PERSON_…" at bounding box center [195, 318] width 92 height 21
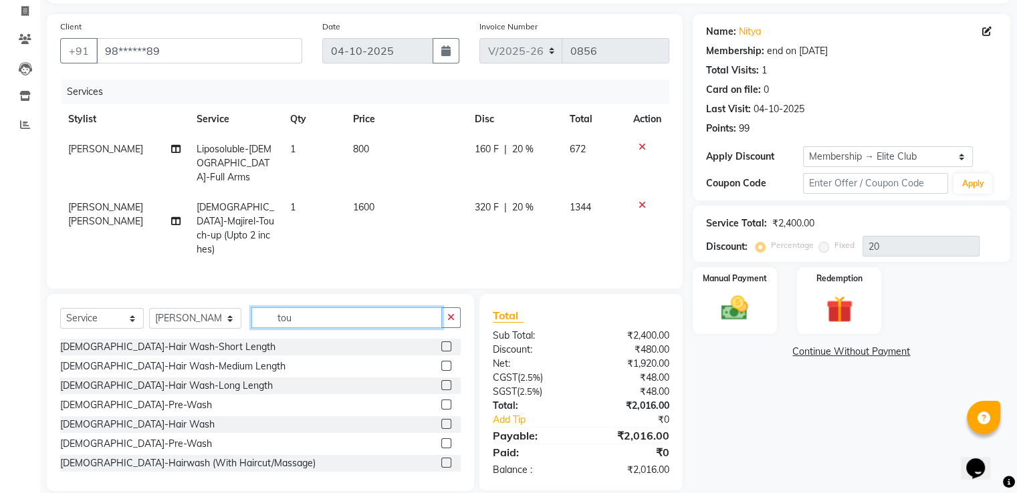
click at [294, 307] on input "tou" at bounding box center [346, 317] width 190 height 21
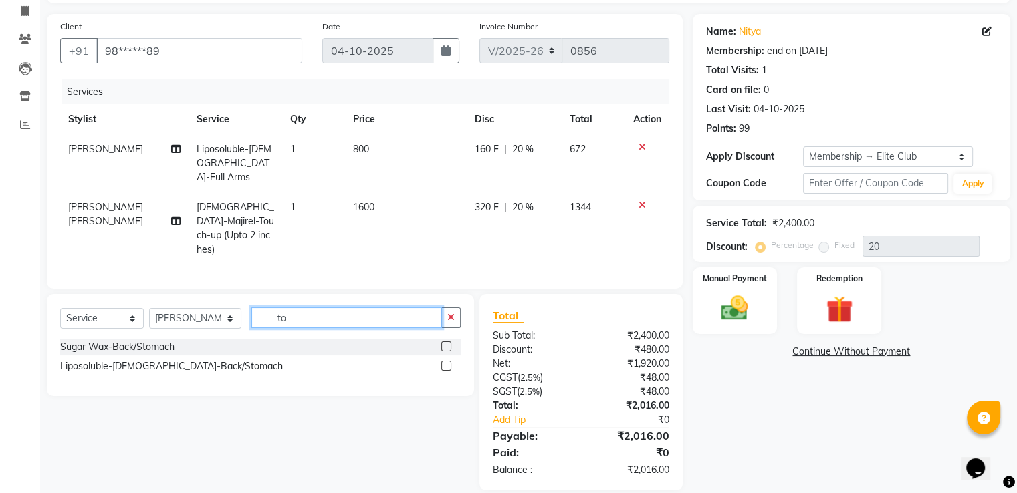
type input "t"
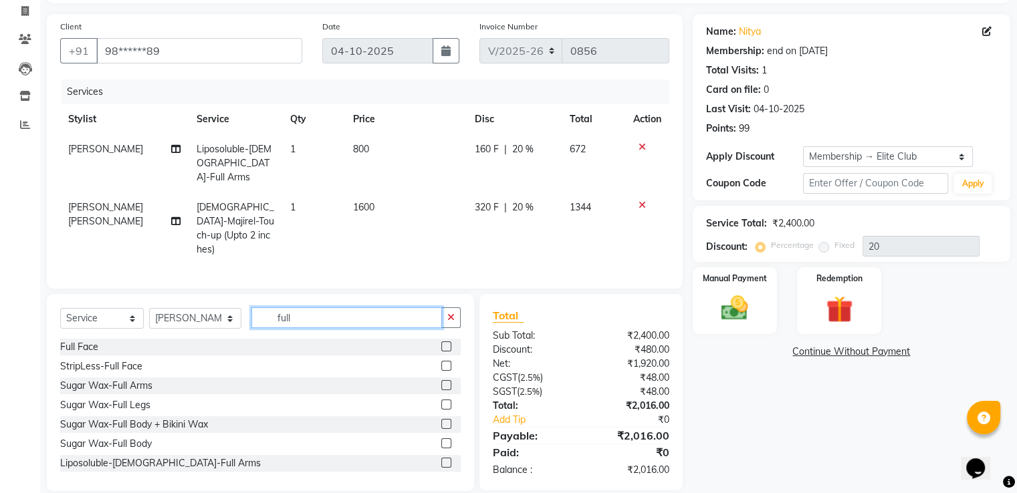
scroll to position [134, 0]
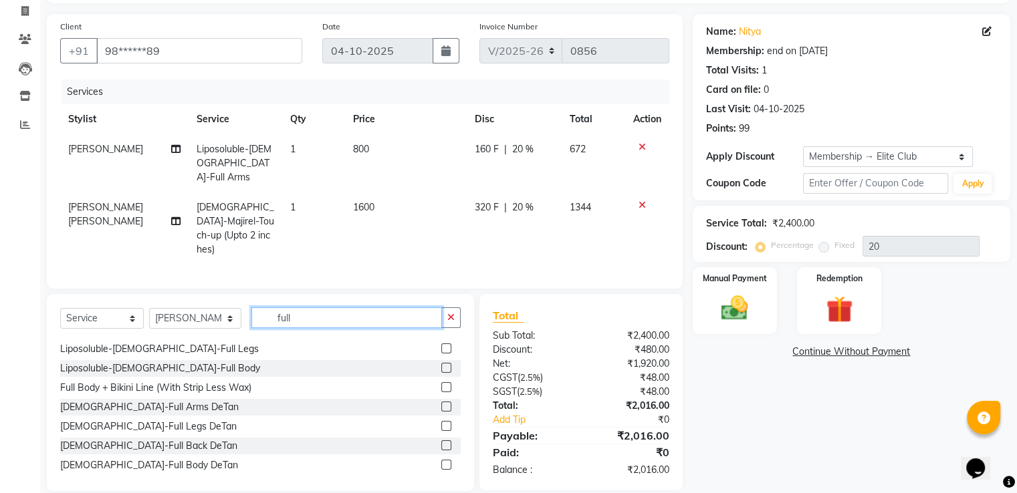
type input "full"
click at [441, 344] on label at bounding box center [446, 349] width 10 height 10
click at [441, 345] on input "checkbox" at bounding box center [445, 349] width 9 height 9
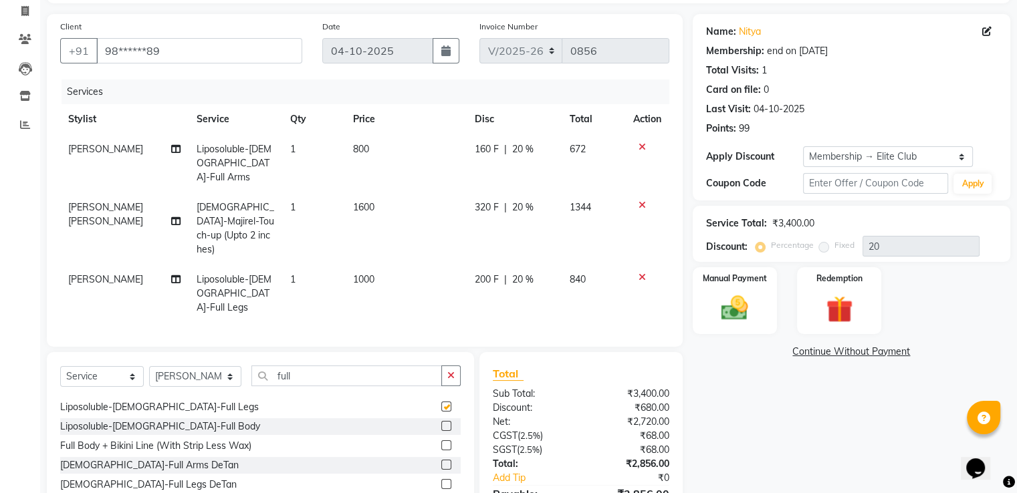
checkbox input "false"
click at [753, 303] on img at bounding box center [734, 309] width 45 height 32
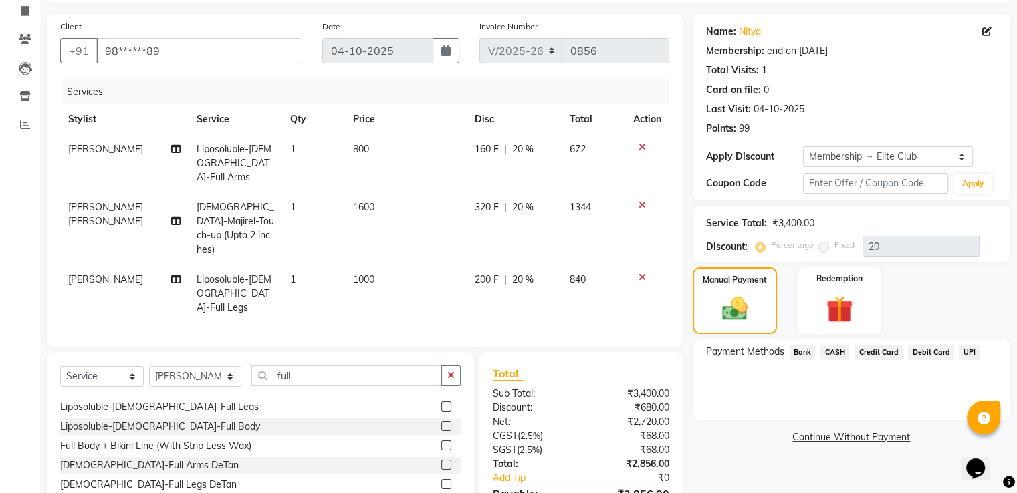
click at [965, 359] on div "UPI" at bounding box center [967, 354] width 26 height 18
click at [964, 360] on div "UPI" at bounding box center [967, 354] width 26 height 18
click at [966, 356] on span "UPI" at bounding box center [969, 352] width 21 height 15
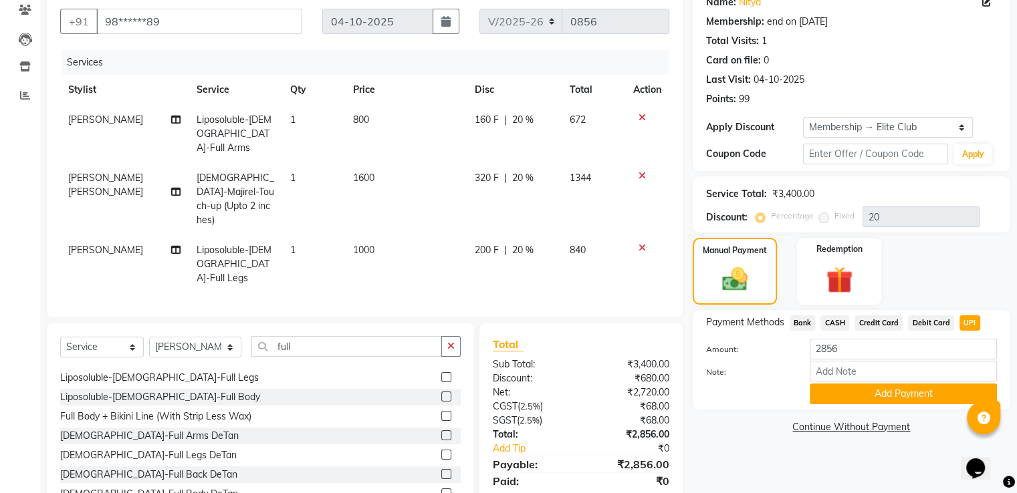
scroll to position [131, 0]
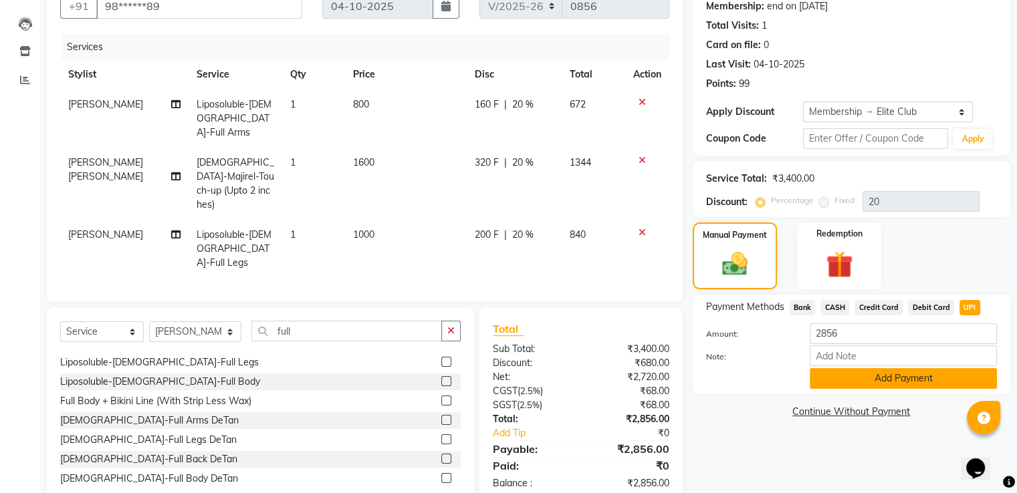
click at [870, 375] on button "Add Payment" at bounding box center [902, 378] width 187 height 21
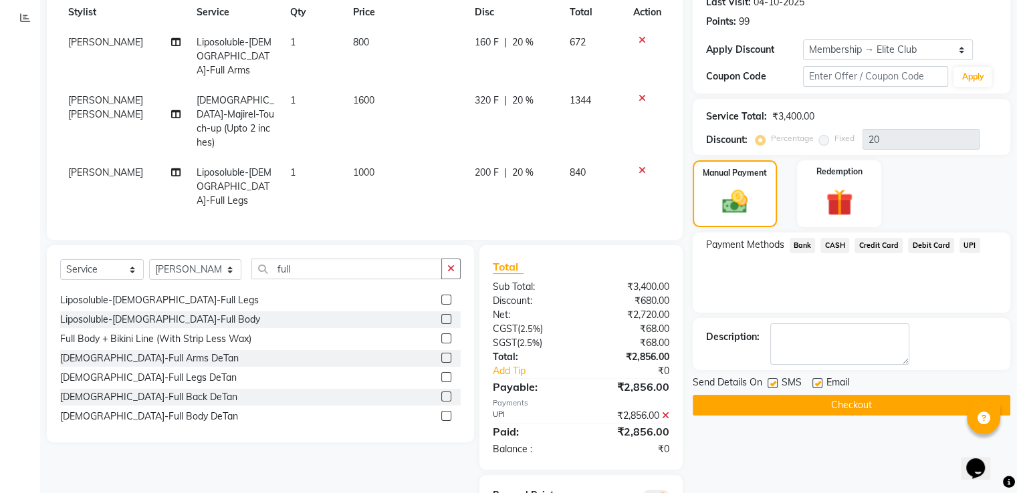
scroll to position [245, 0]
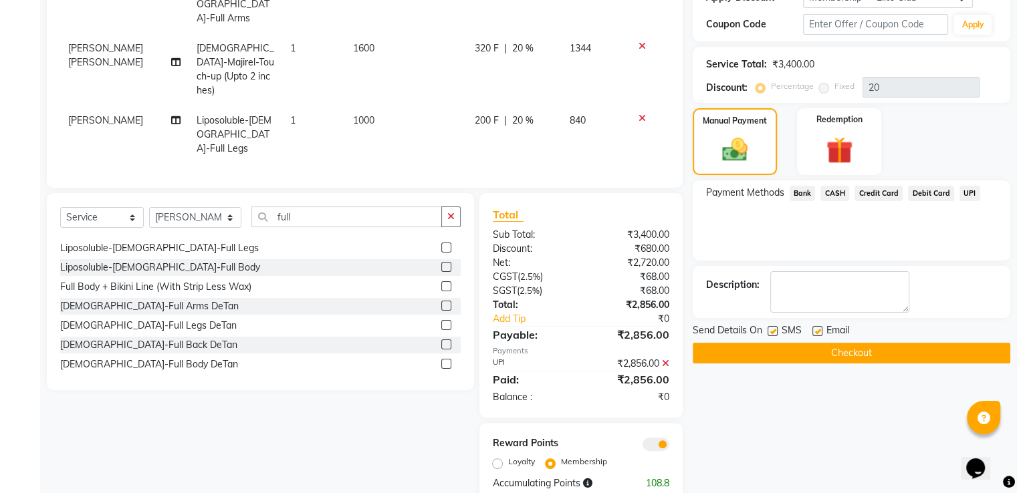
click at [860, 356] on button "Checkout" at bounding box center [850, 353] width 317 height 21
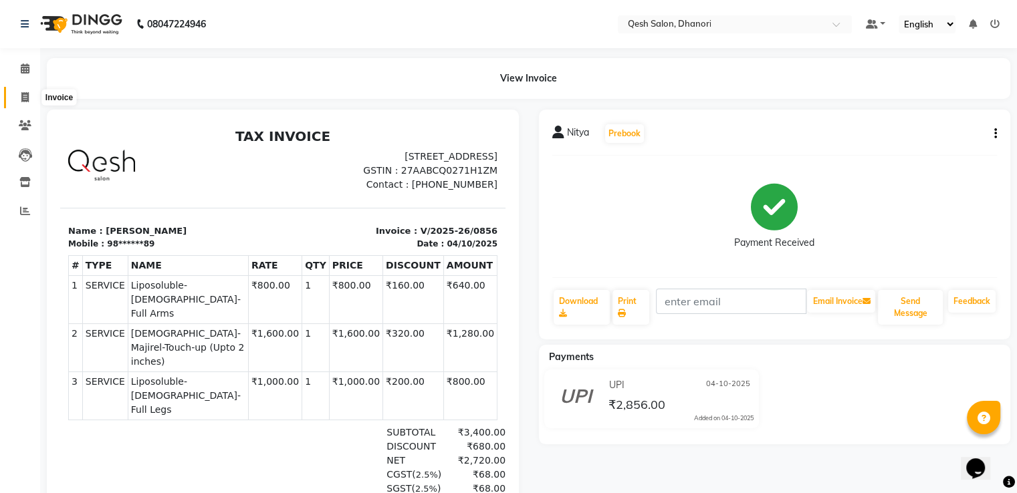
click at [23, 100] on icon at bounding box center [24, 97] width 7 height 10
select select "service"
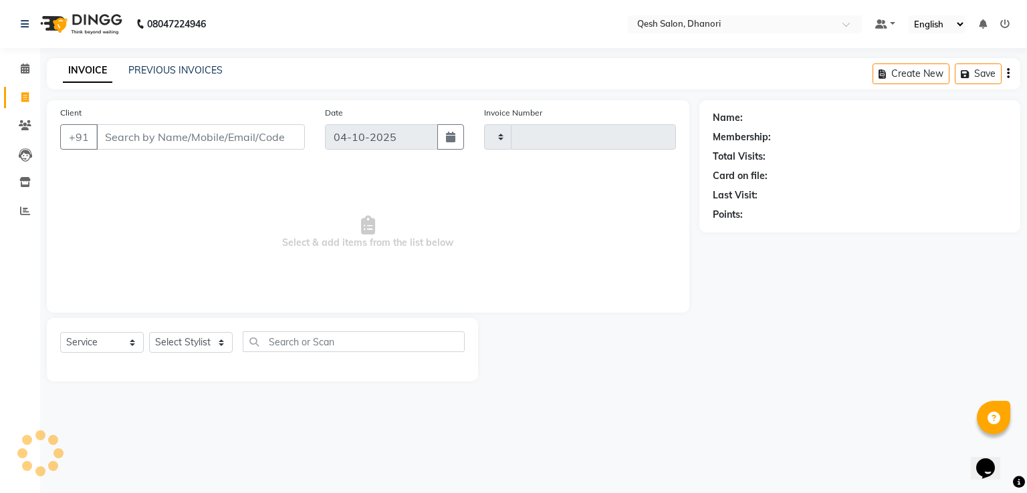
type input "0857"
select select "7641"
click at [230, 126] on input "Client" at bounding box center [200, 136] width 209 height 25
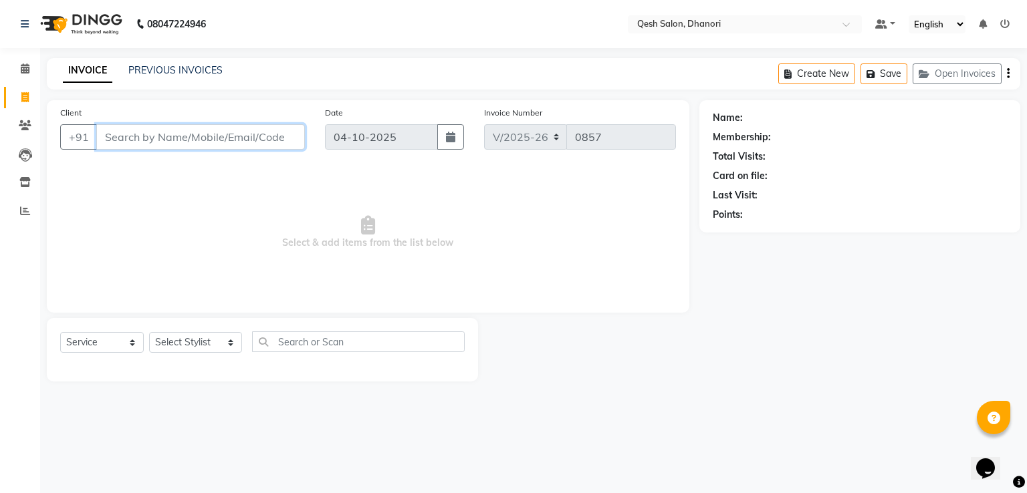
drag, startPoint x: 202, startPoint y: 131, endPoint x: 225, endPoint y: 114, distance: 28.6
click at [225, 114] on div "Client +91" at bounding box center [182, 133] width 265 height 55
type input "1"
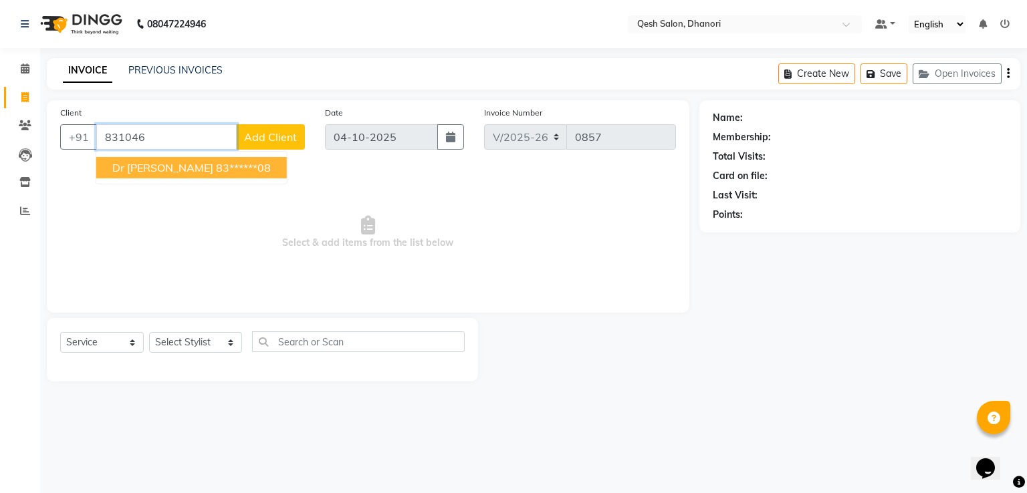
click at [216, 170] on ngb-highlight "83******08" at bounding box center [243, 167] width 55 height 13
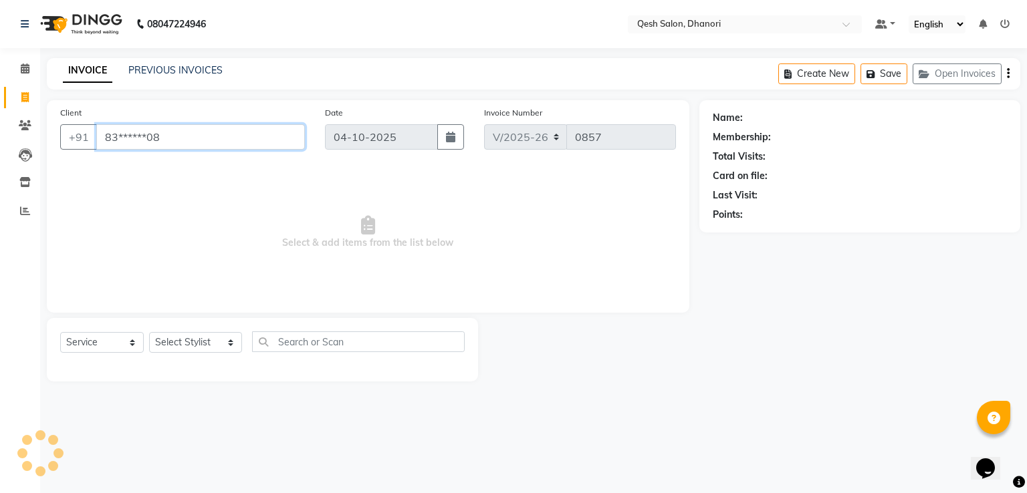
type input "83******08"
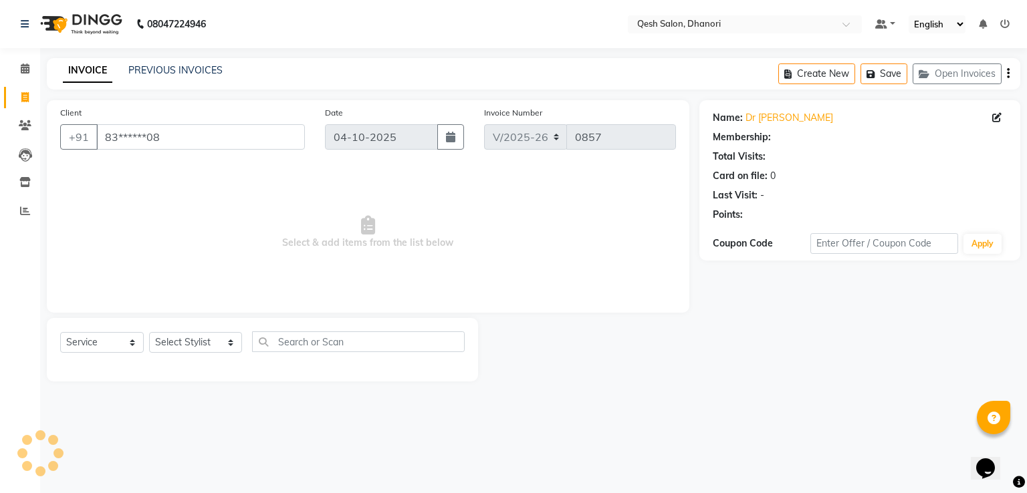
select select "1: Object"
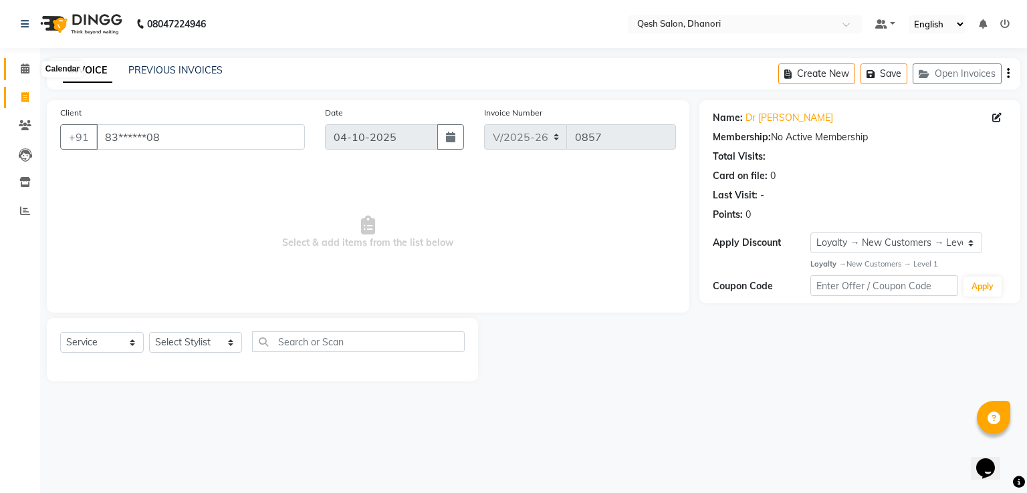
click at [29, 74] on span at bounding box center [24, 68] width 23 height 15
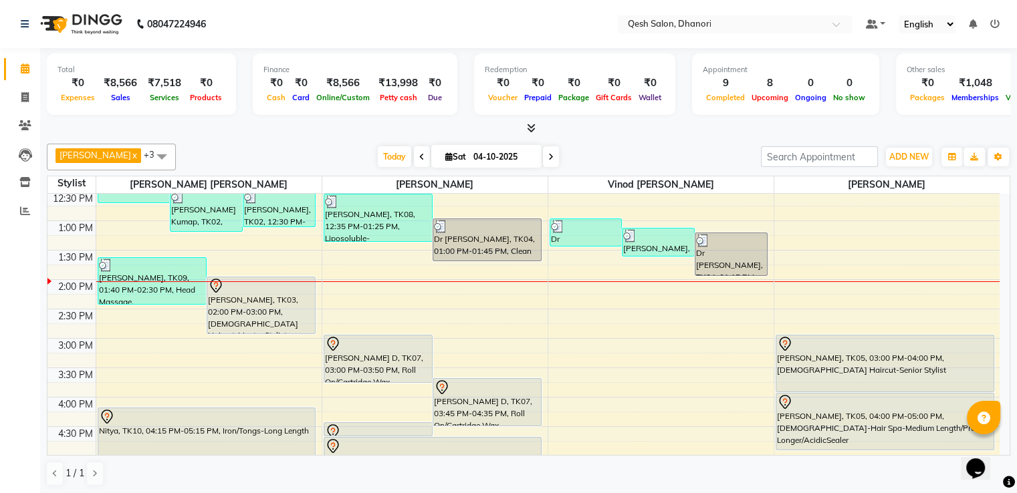
scroll to position [217, 0]
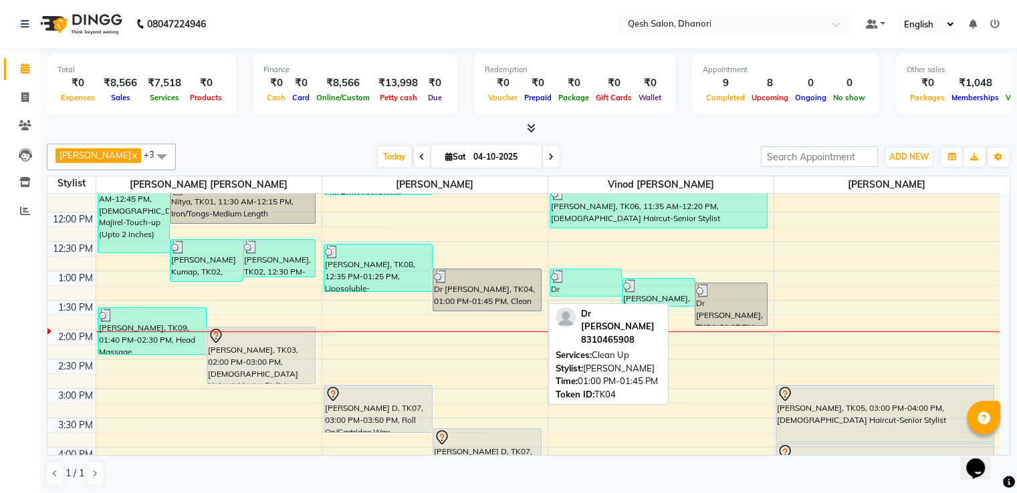
click at [492, 292] on div "Dr [PERSON_NAME], TK04, 01:00 PM-01:45 PM, Clean Up" at bounding box center [487, 289] width 108 height 41
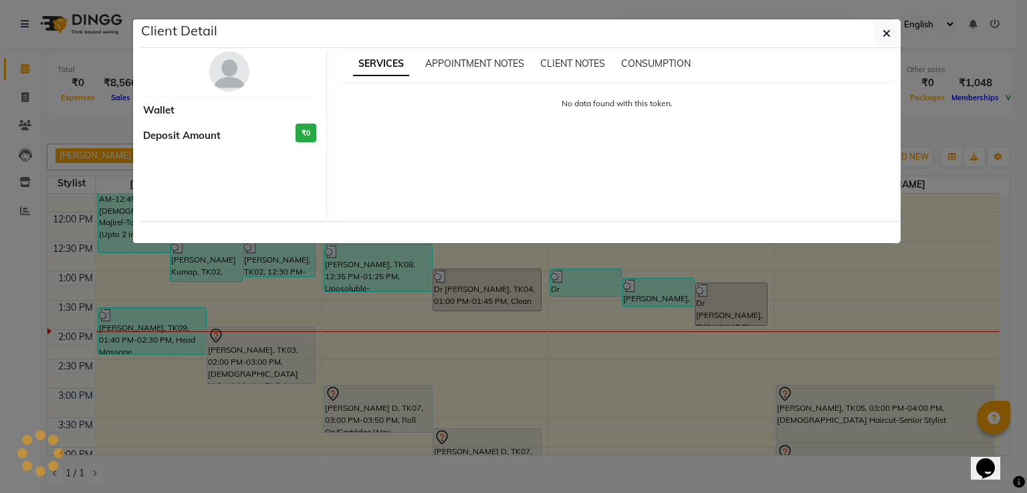
select select "3"
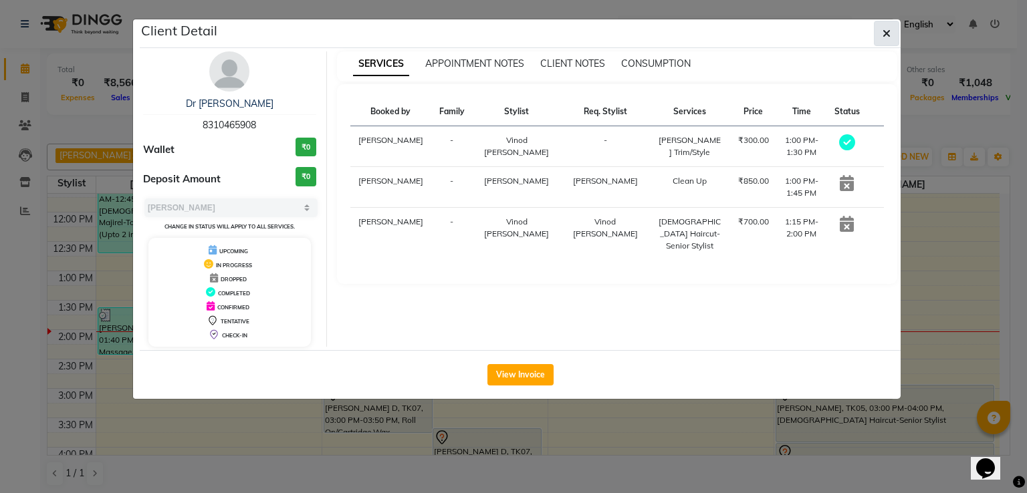
click at [882, 38] on button "button" at bounding box center [886, 33] width 25 height 25
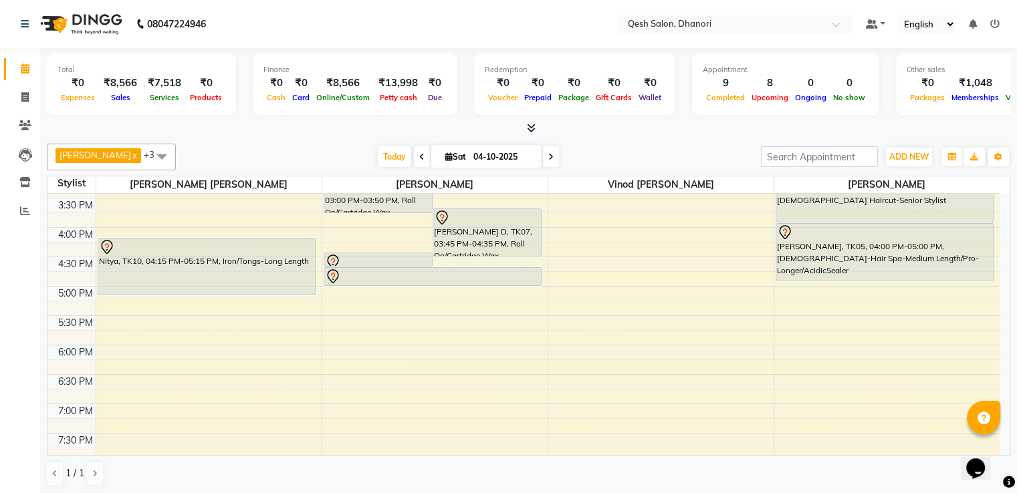
scroll to position [437, 0]
click at [364, 378] on div "8:00 AM 8:30 AM 9:00 AM 9:30 AM 10:00 AM 10:30 AM 11:00 AM 11:30 AM 12:00 PM 12…" at bounding box center [523, 109] width 952 height 705
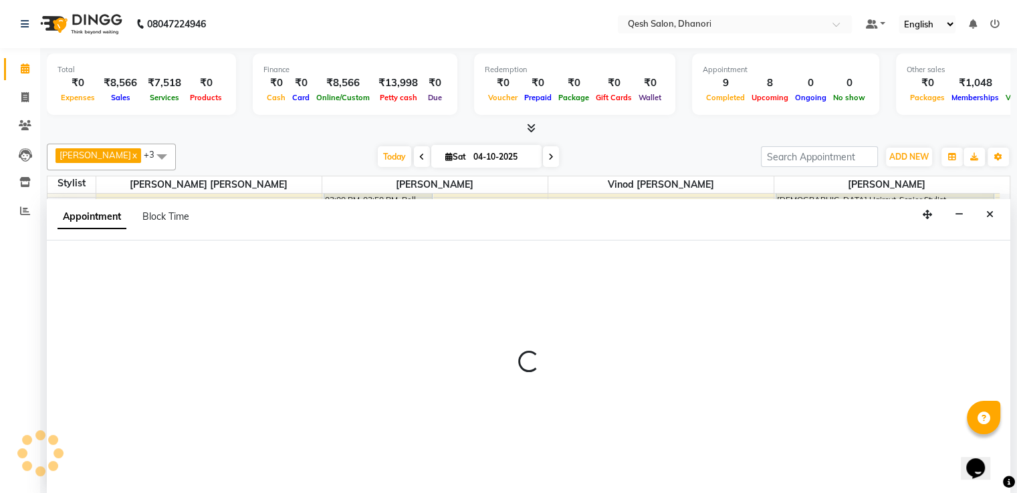
scroll to position [1, 0]
select select "83667"
select select "tentative"
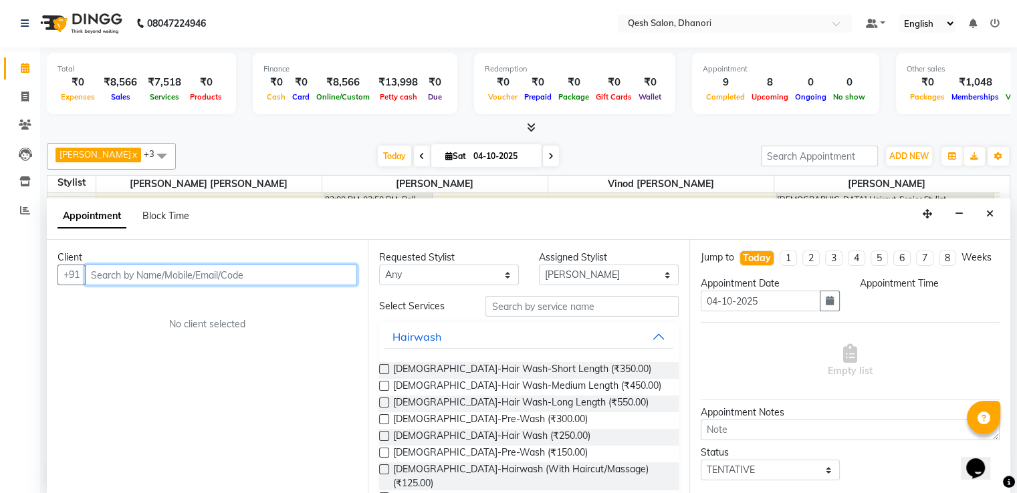
drag, startPoint x: 162, startPoint y: 276, endPoint x: 193, endPoint y: 276, distance: 30.7
click at [168, 276] on input "text" at bounding box center [221, 275] width 272 height 21
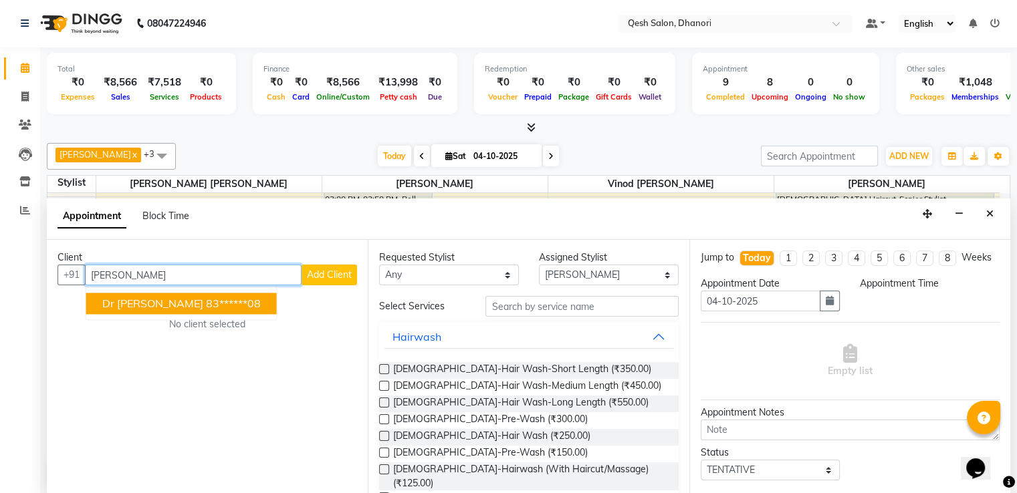
click at [206, 303] on ngb-highlight "83******08" at bounding box center [233, 303] width 55 height 13
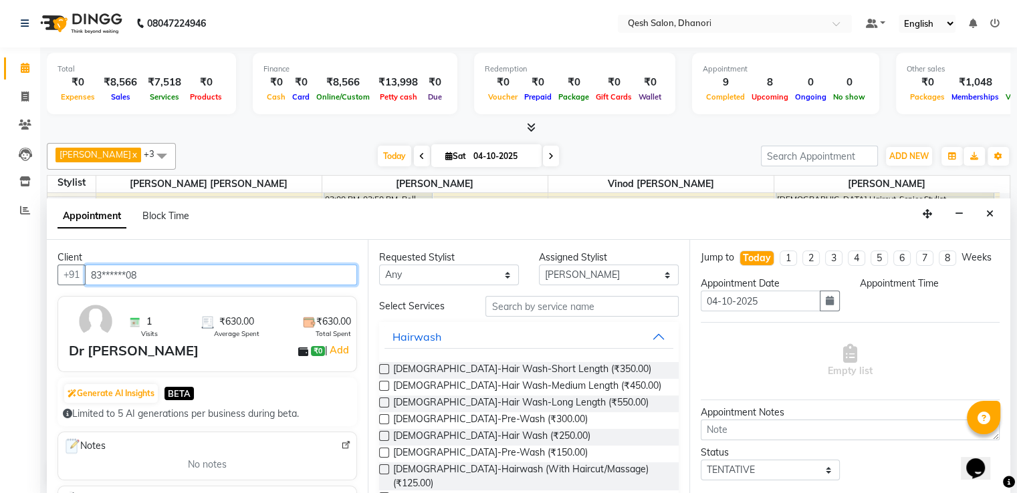
type input "83******08"
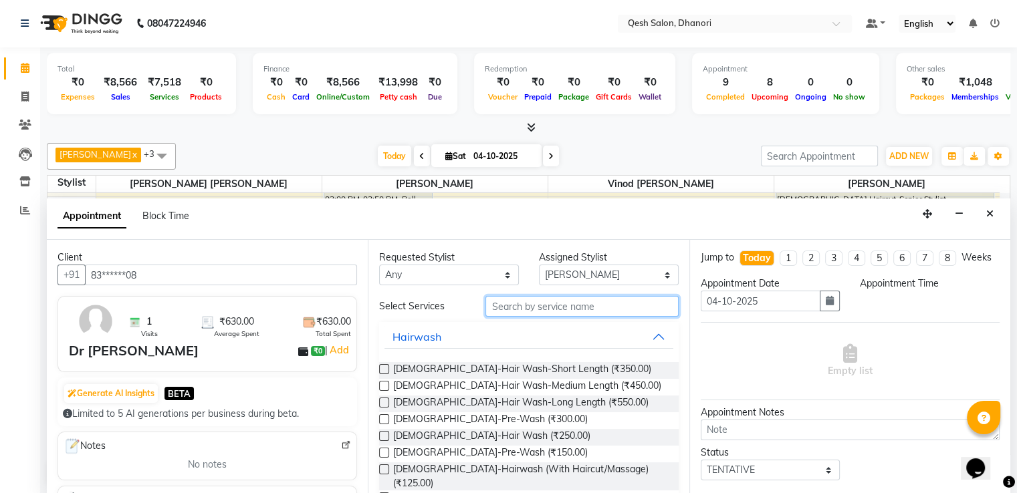
click at [533, 307] on input "text" at bounding box center [581, 306] width 192 height 21
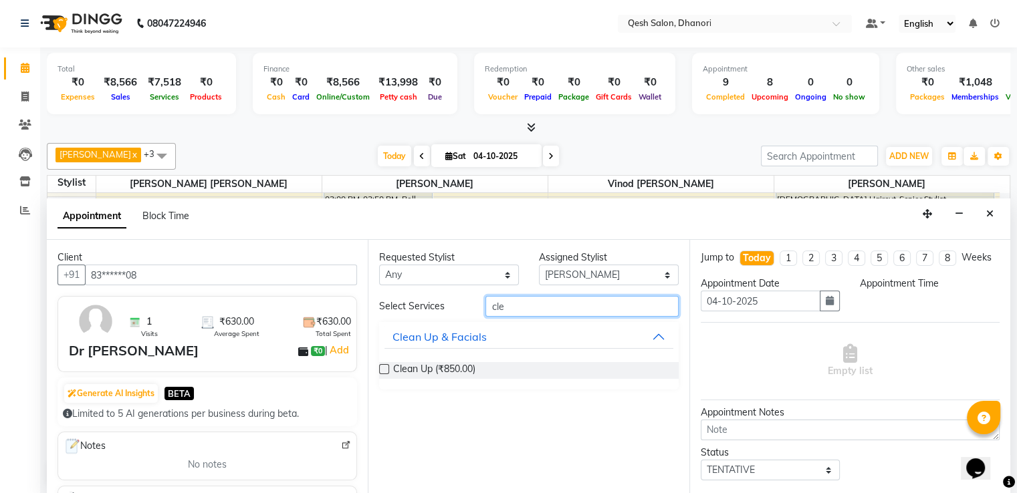
type input "cle"
click at [513, 367] on div "Clean Up (₹850.00)" at bounding box center [528, 370] width 299 height 17
click at [420, 370] on span "Clean Up (₹850.00)" at bounding box center [434, 370] width 82 height 17
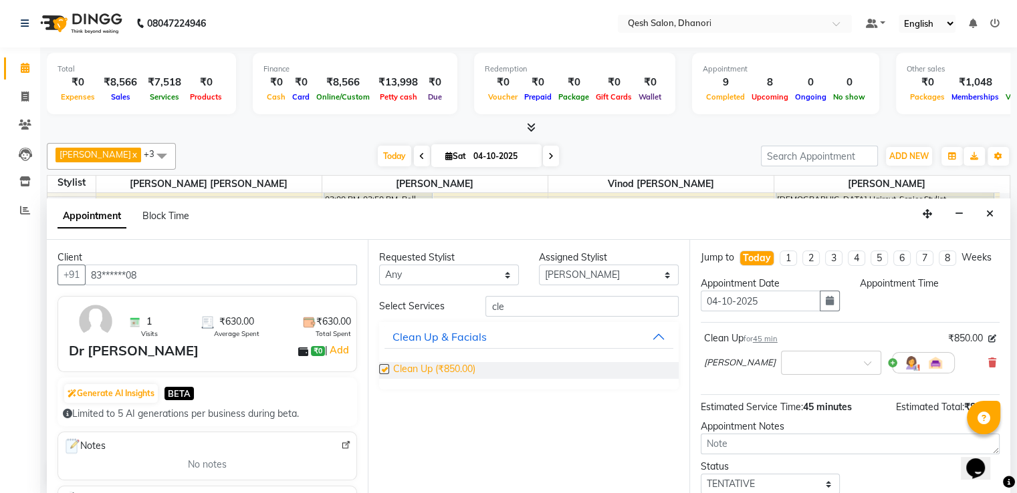
checkbox input "false"
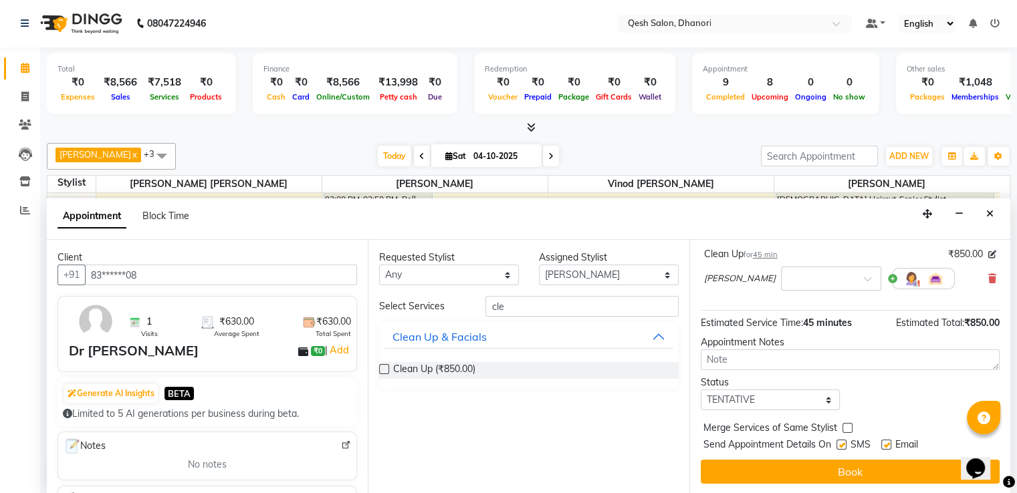
scroll to position [96, 0]
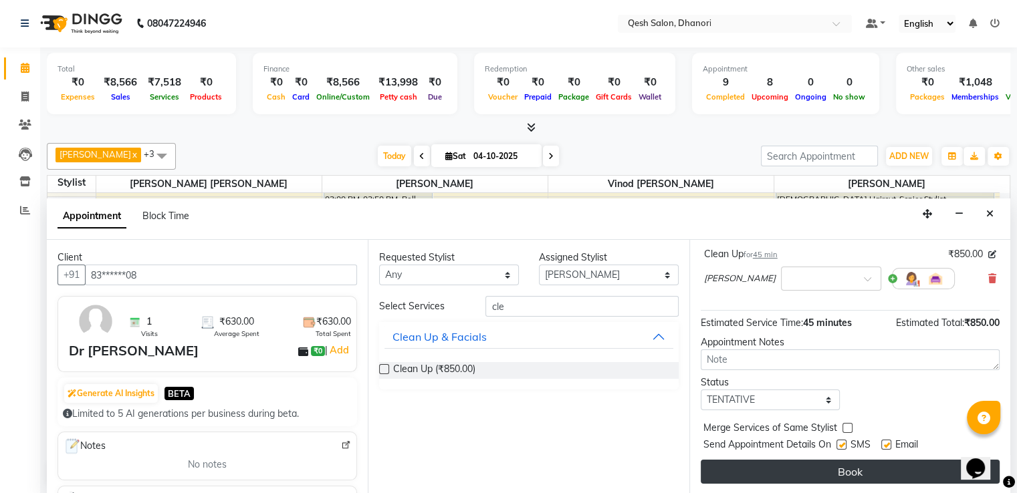
click at [870, 466] on button "Book" at bounding box center [849, 472] width 299 height 24
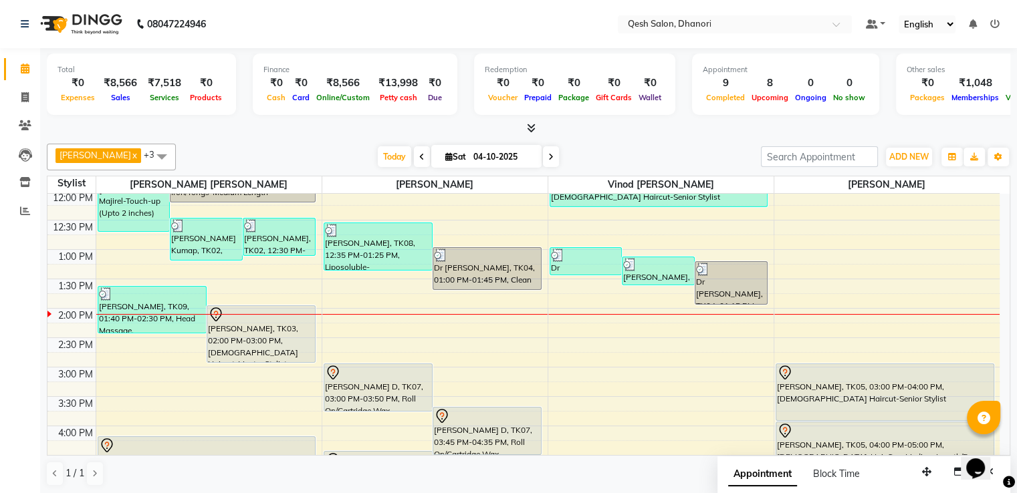
scroll to position [237, 0]
click at [906, 158] on span "ADD NEW" at bounding box center [908, 157] width 39 height 10
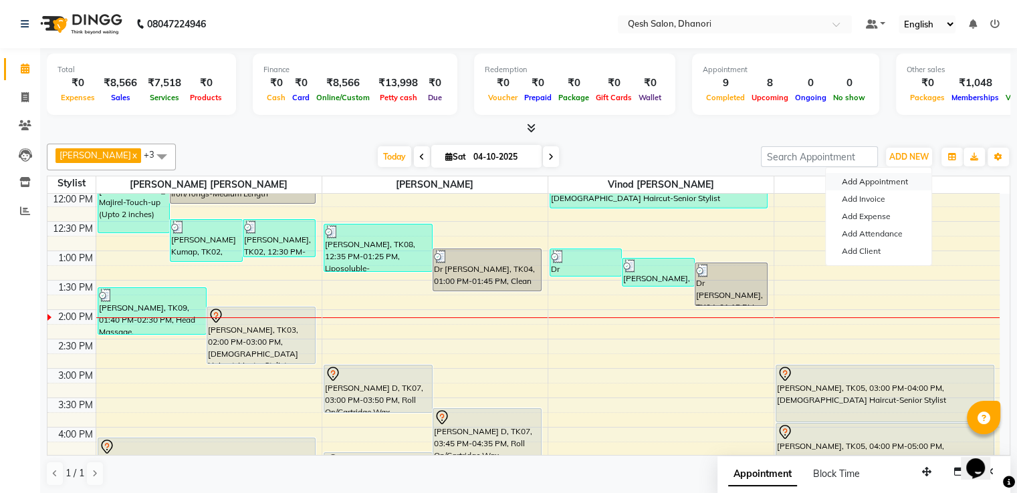
click at [877, 185] on button "Add Appointment" at bounding box center [878, 181] width 106 height 17
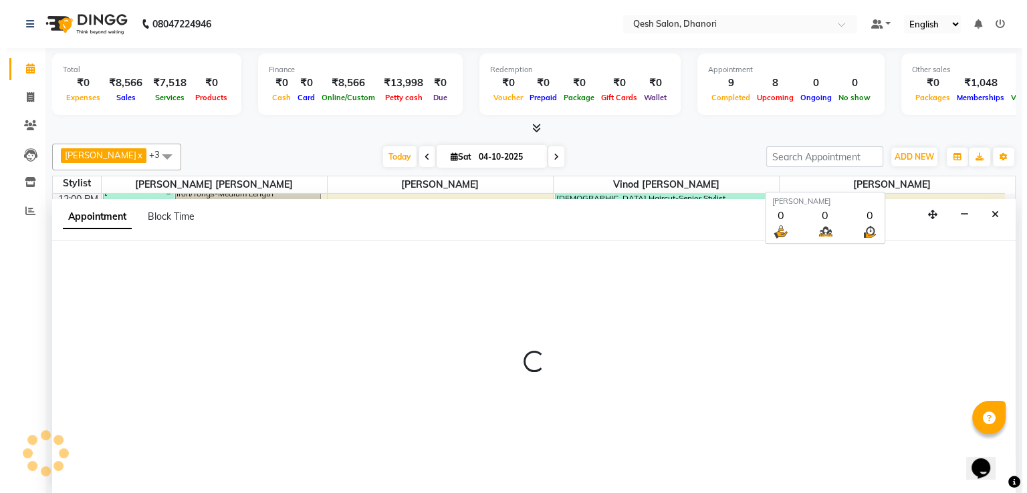
scroll to position [1, 0]
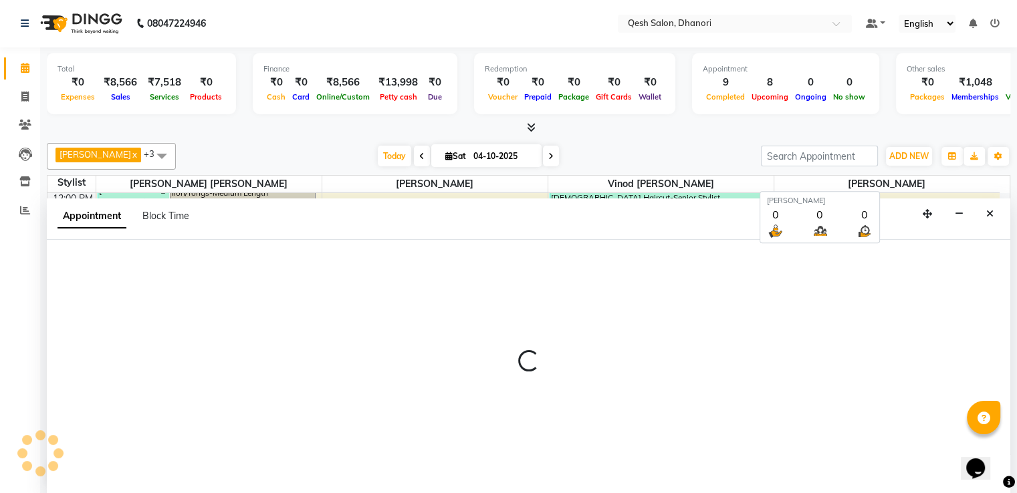
select select "tentative"
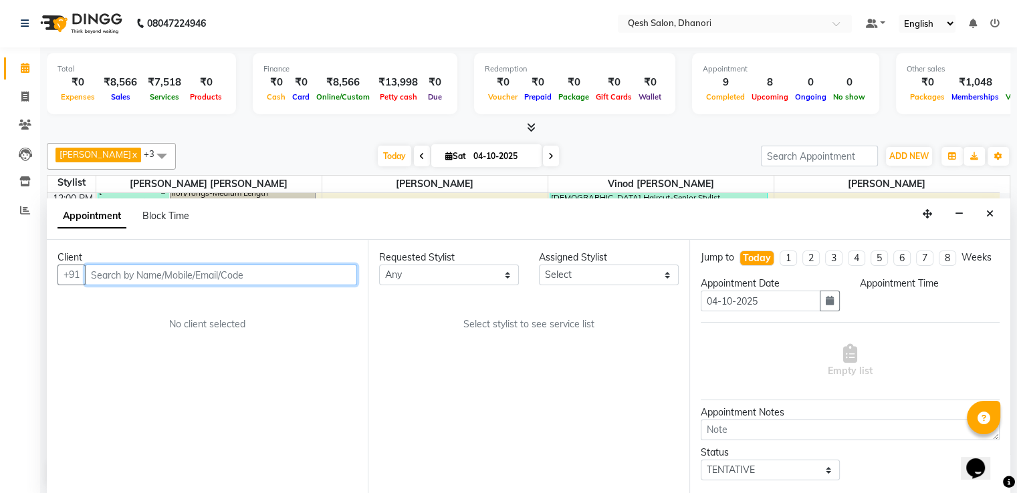
click at [162, 271] on input "text" at bounding box center [221, 275] width 272 height 21
type input "8866601616"
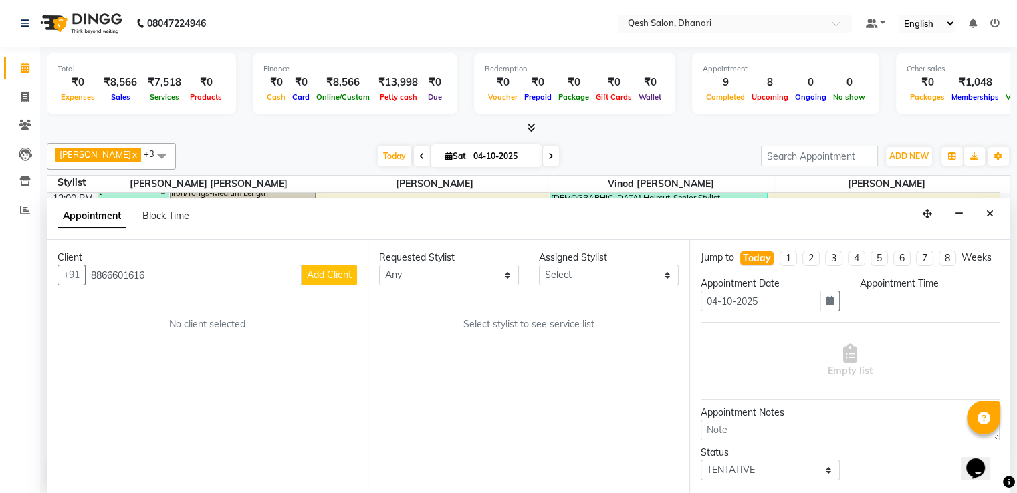
click at [315, 277] on span "Add Client" at bounding box center [329, 275] width 45 height 12
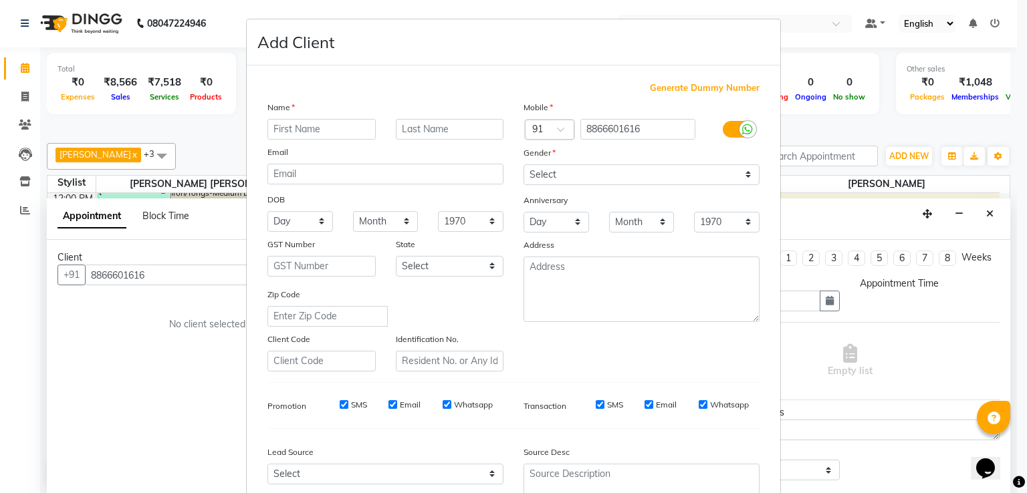
click at [291, 132] on input "text" at bounding box center [321, 129] width 108 height 21
type input "Nysha"
type input "Gambhir"
click at [569, 180] on select "Select [DEMOGRAPHIC_DATA] [DEMOGRAPHIC_DATA] Other Prefer Not To Say" at bounding box center [641, 174] width 236 height 21
select select "[DEMOGRAPHIC_DATA]"
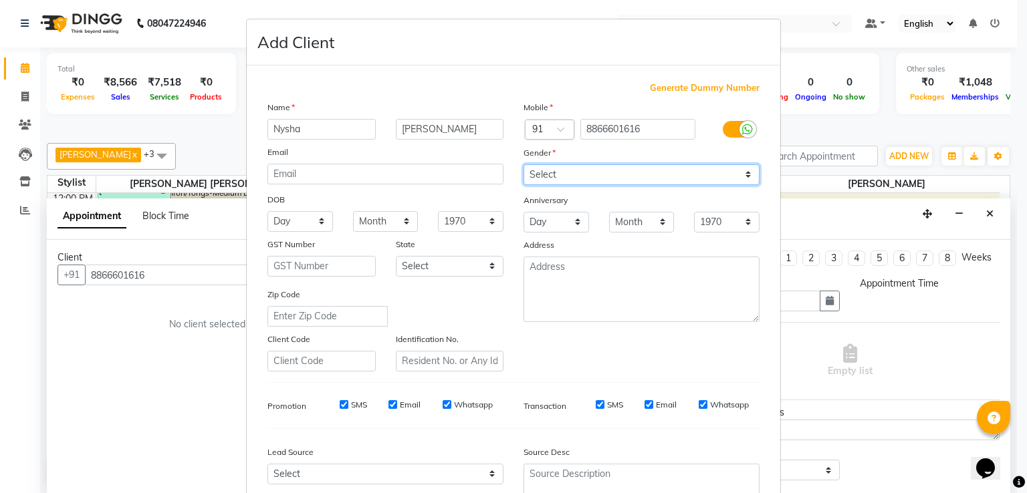
click at [523, 165] on select "Select [DEMOGRAPHIC_DATA] [DEMOGRAPHIC_DATA] Other Prefer Not To Say" at bounding box center [641, 174] width 236 height 21
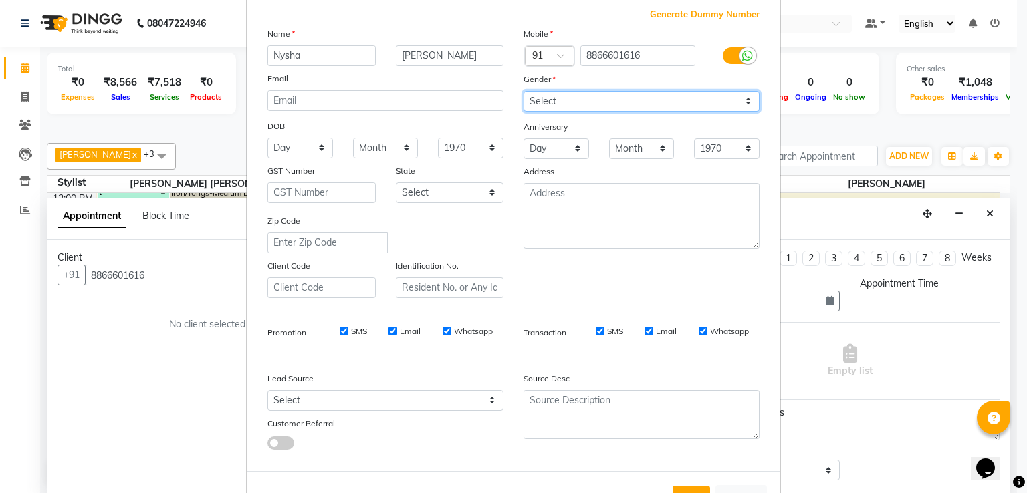
scroll to position [130, 0]
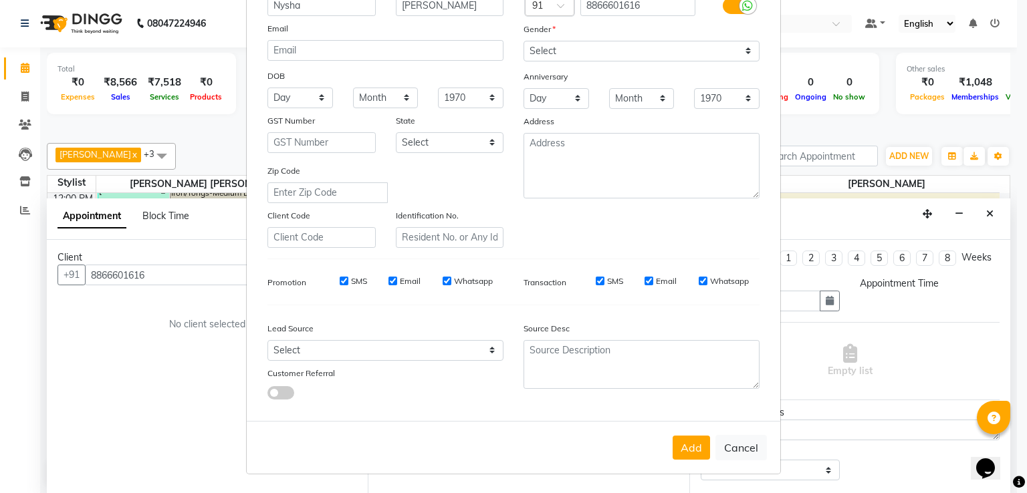
click at [347, 364] on div "Lead Source Select Walk-in Referral Internet Friend Word of Mouth Advertisement…" at bounding box center [385, 358] width 256 height 84
click at [341, 354] on select "Select Walk-in Referral Internet Friend Word of Mouth Advertisement Facebook Ju…" at bounding box center [385, 350] width 236 height 21
select select "51694"
click at [267, 340] on select "Select Walk-in Referral Internet Friend Word of Mouth Advertisement Facebook Ju…" at bounding box center [385, 350] width 236 height 21
click at [678, 447] on button "Add" at bounding box center [690, 448] width 37 height 24
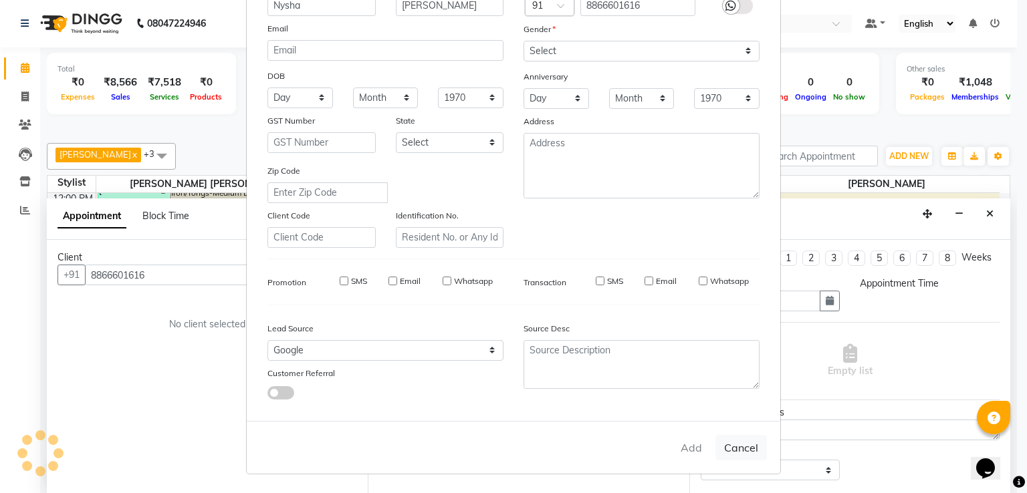
type input "88******16"
select select
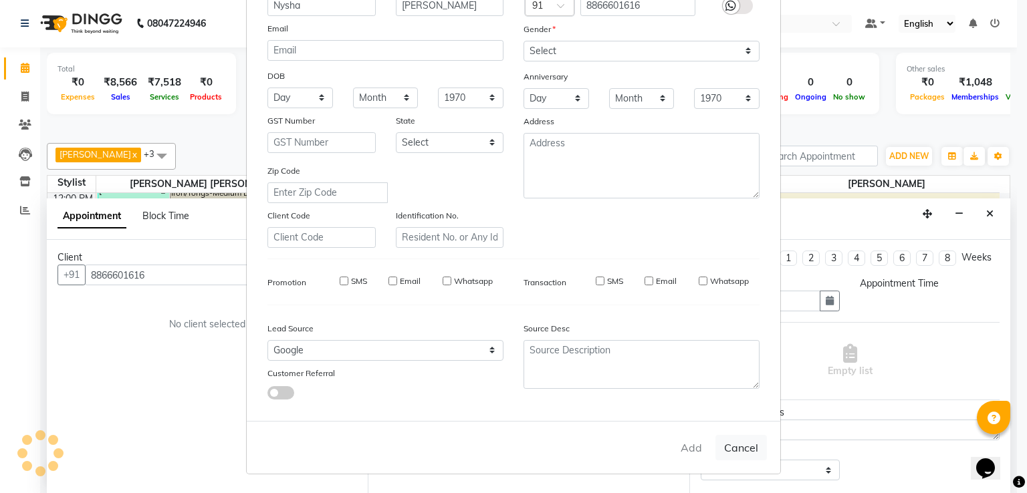
select select
checkbox input "false"
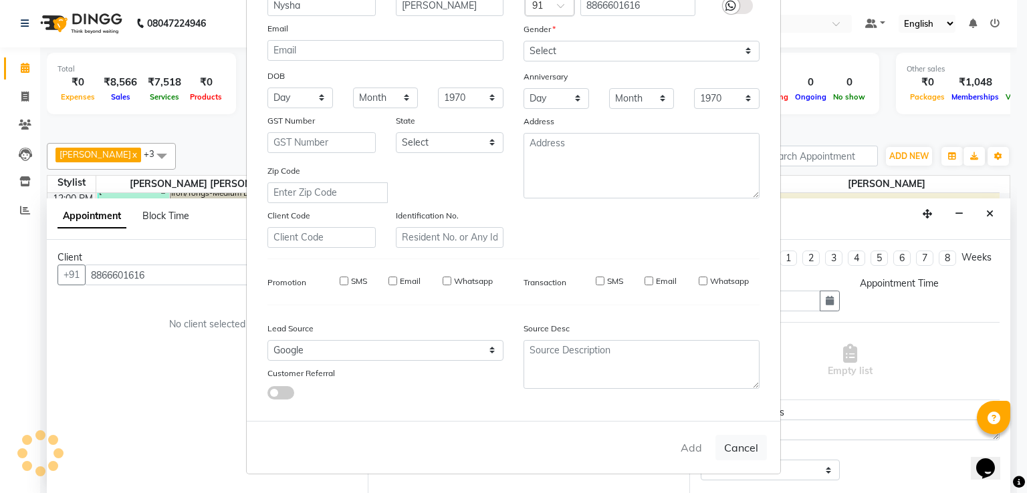
checkbox input "false"
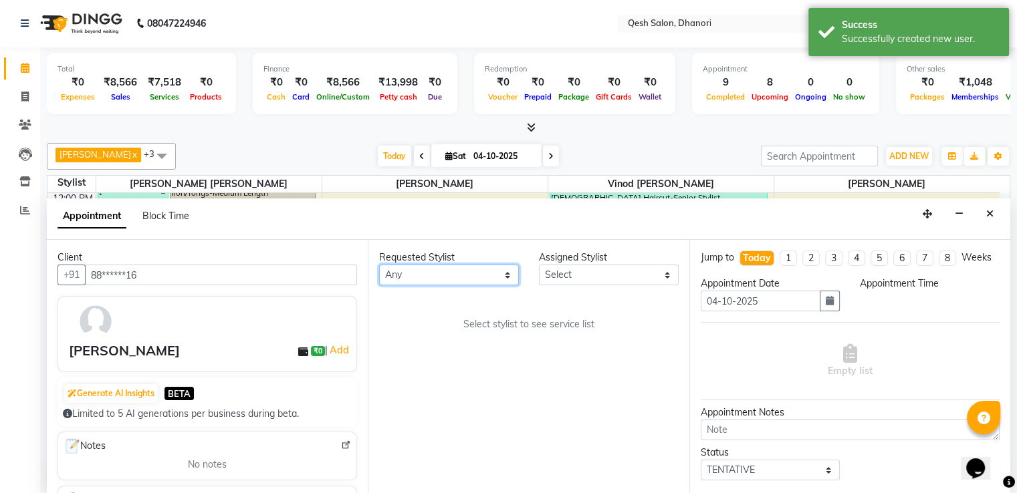
click at [422, 283] on select "Any Gagandeep Arora Harry Siril Anthony Salon Sunil Kisan Wani Vanita Kamble Vi…" at bounding box center [449, 275] width 140 height 21
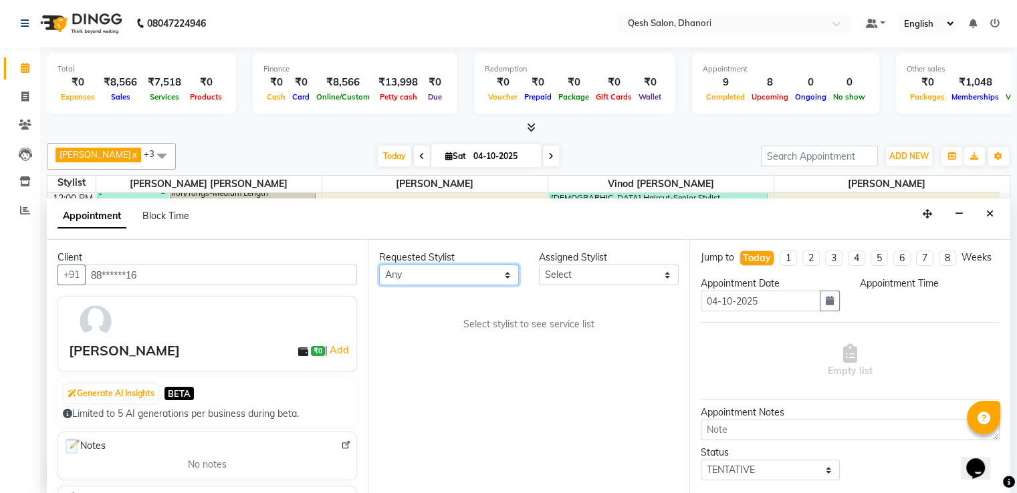
select select "79251"
click at [379, 265] on select "Any Gagandeep Arora Harry Siril Anthony Salon Sunil Kisan Wani Vanita Kamble Vi…" at bounding box center [449, 275] width 140 height 21
select select "79251"
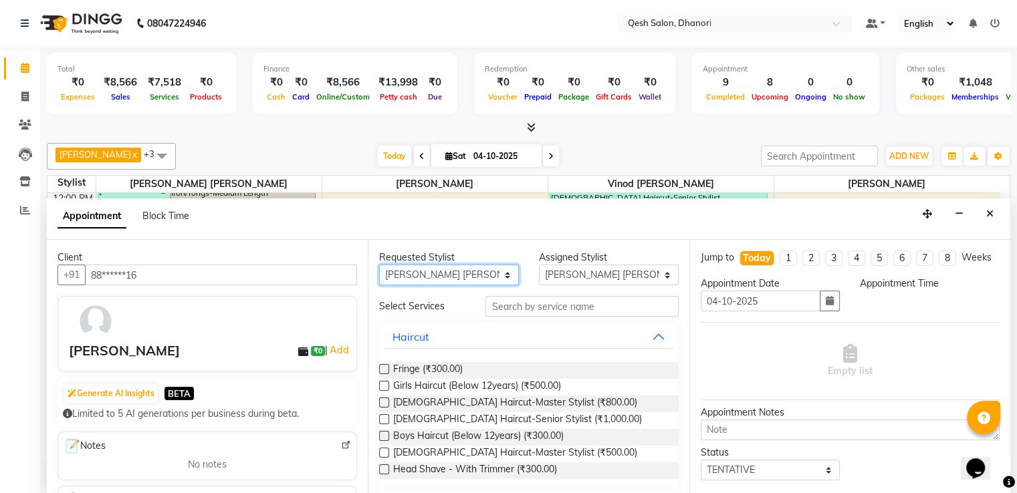
click at [456, 278] on select "Any Gagandeep Arora Harry Siril Anthony Salon Sunil Kisan Wani Vanita Kamble Vi…" at bounding box center [449, 275] width 140 height 21
select select "85050"
click at [379, 265] on select "Any Gagandeep Arora Harry Siril Anthony Salon Sunil Kisan Wani Vanita Kamble Vi…" at bounding box center [449, 275] width 140 height 21
select select "85050"
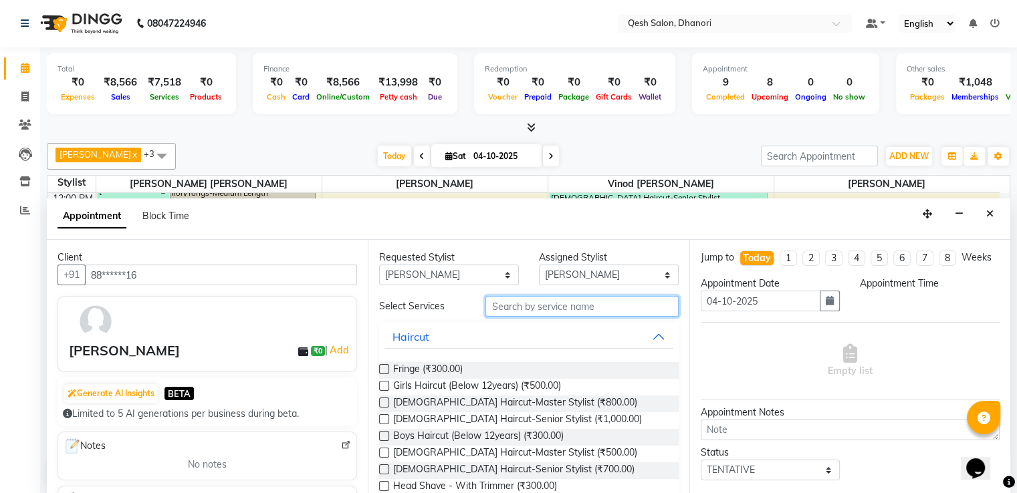
drag, startPoint x: 518, startPoint y: 302, endPoint x: 524, endPoint y: 299, distance: 6.9
click at [521, 300] on input "text" at bounding box center [581, 306] width 192 height 21
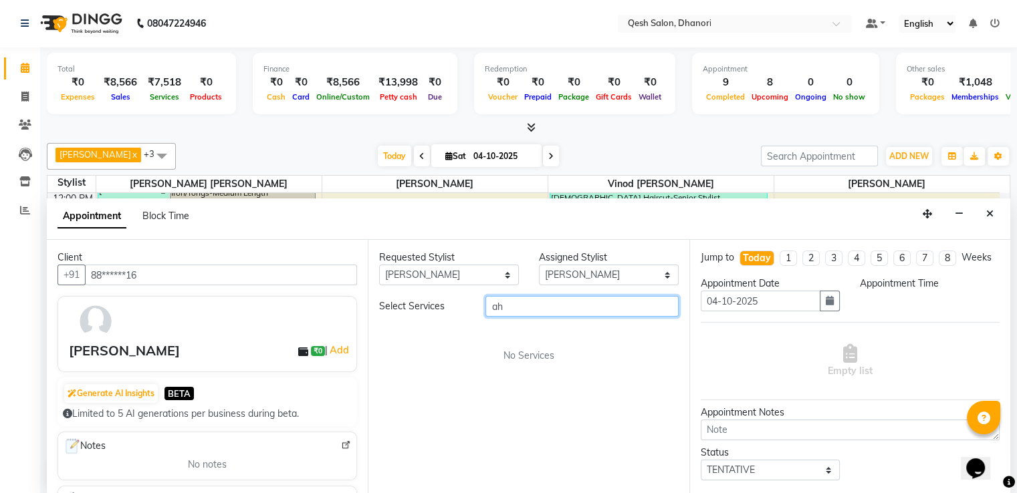
type input "a"
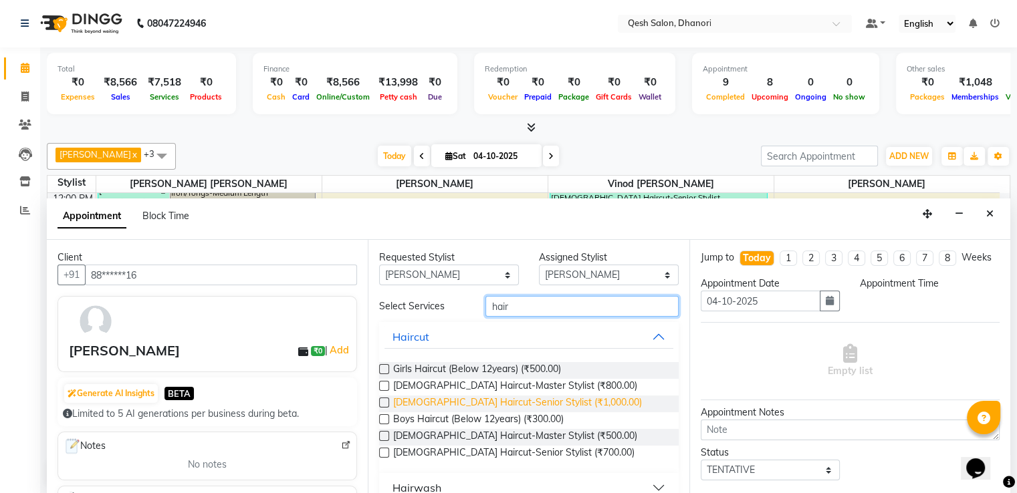
type input "hair"
click at [449, 400] on span "Female Haircut-Senior Stylist (₹1,000.00)" at bounding box center [517, 404] width 249 height 17
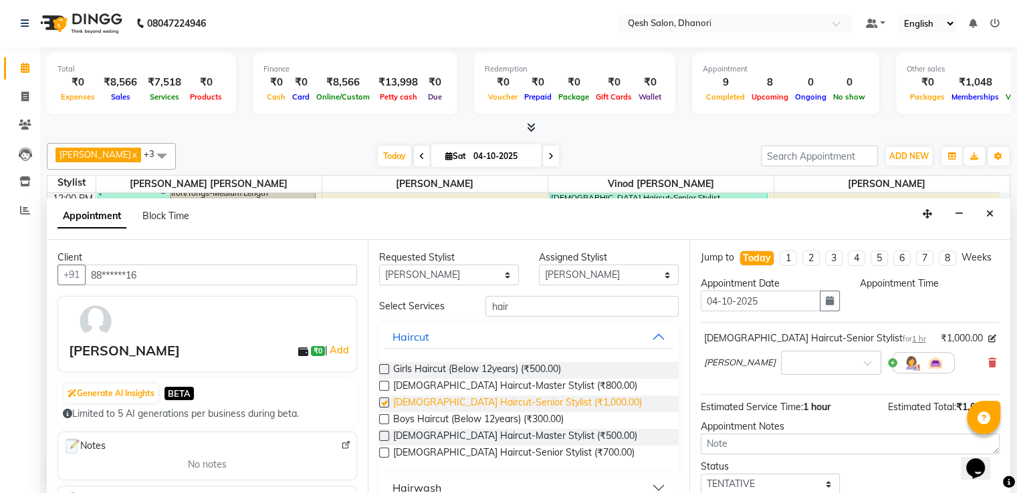
checkbox input "false"
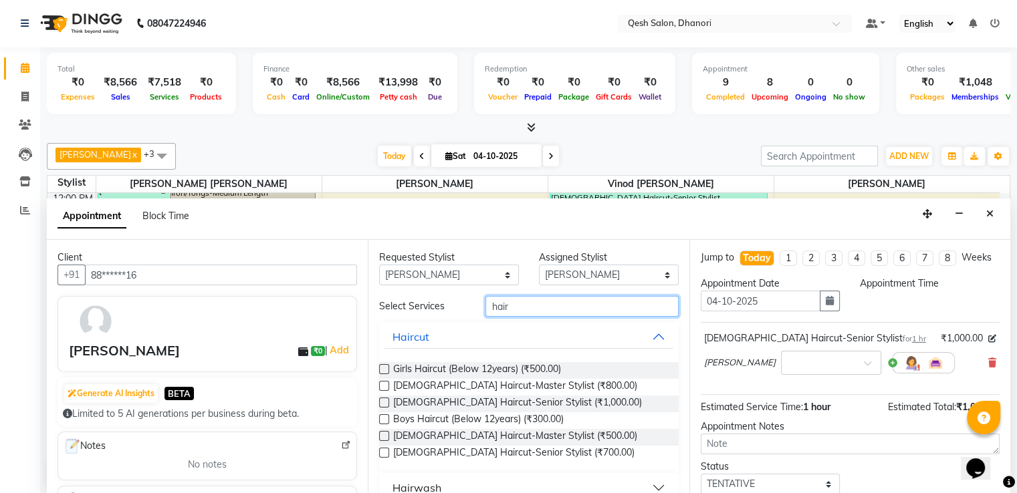
click at [550, 306] on input "hair" at bounding box center [581, 306] width 192 height 21
drag, startPoint x: 550, startPoint y: 306, endPoint x: 516, endPoint y: 298, distance: 35.0
click at [516, 298] on input "hair" at bounding box center [581, 306] width 192 height 21
type input "h"
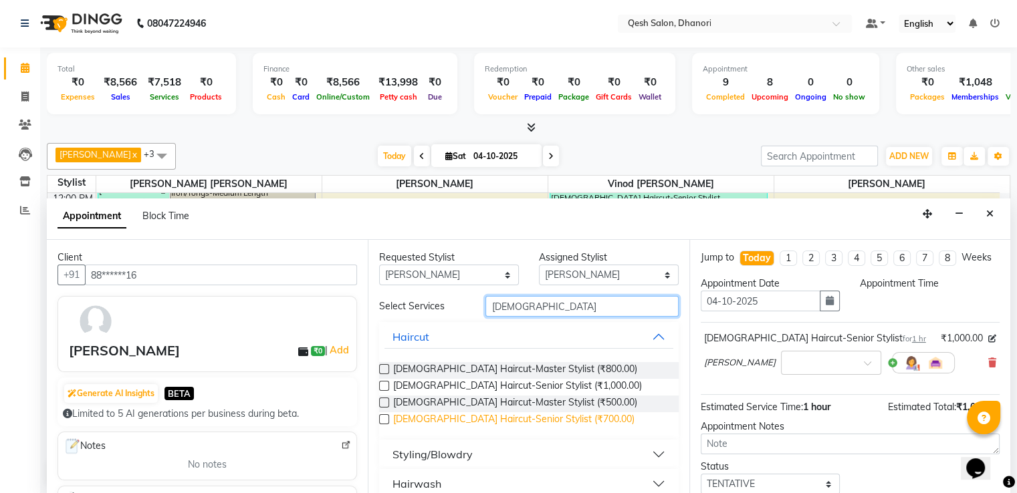
type input "male"
click at [495, 415] on span "Male Haircut-Senior Stylist (₹700.00)" at bounding box center [513, 420] width 241 height 17
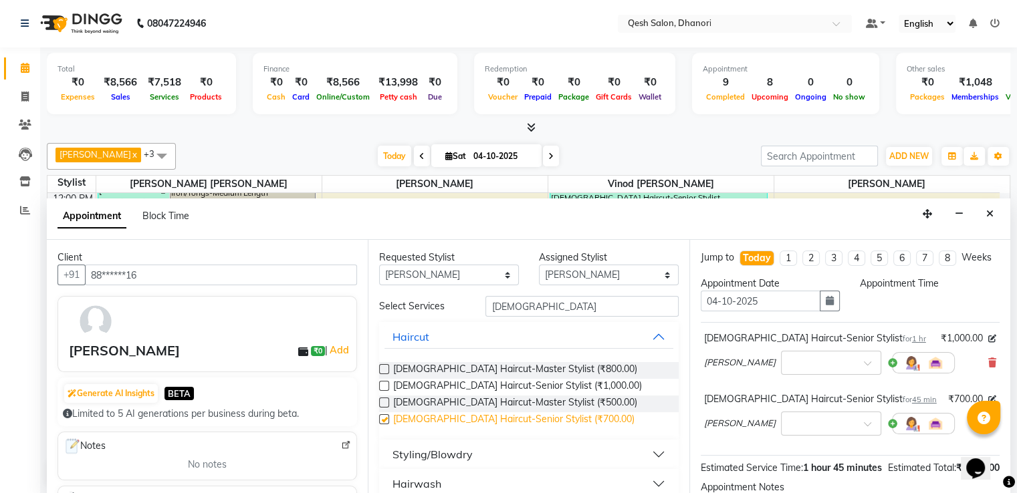
checkbox input "false"
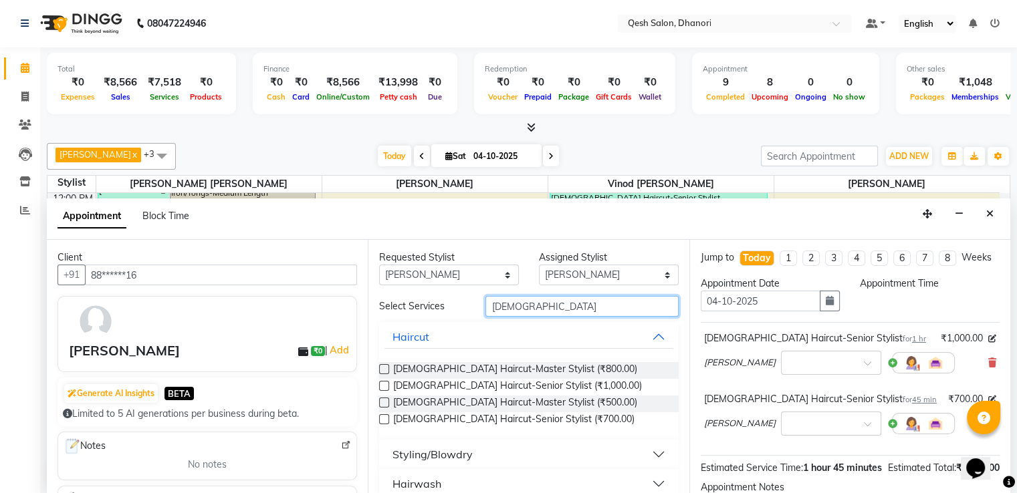
click at [513, 312] on input "male" at bounding box center [581, 306] width 192 height 21
type input "m"
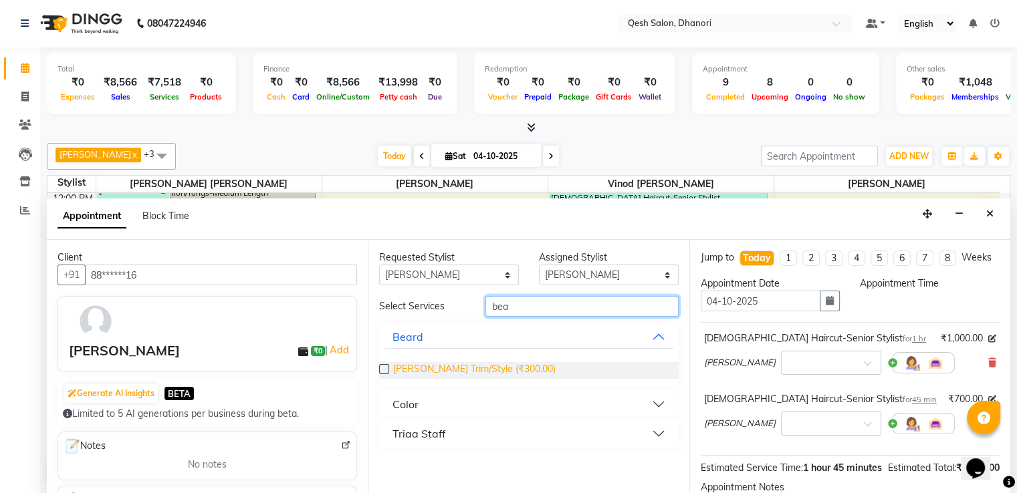
type input "bea"
click at [496, 367] on span "Beard Trim/Style (₹300.00)" at bounding box center [474, 370] width 162 height 17
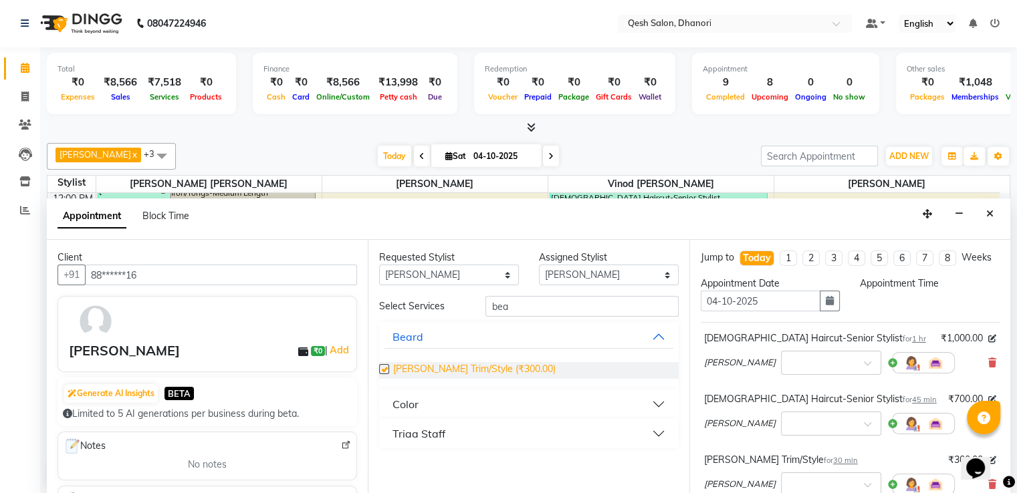
checkbox input "false"
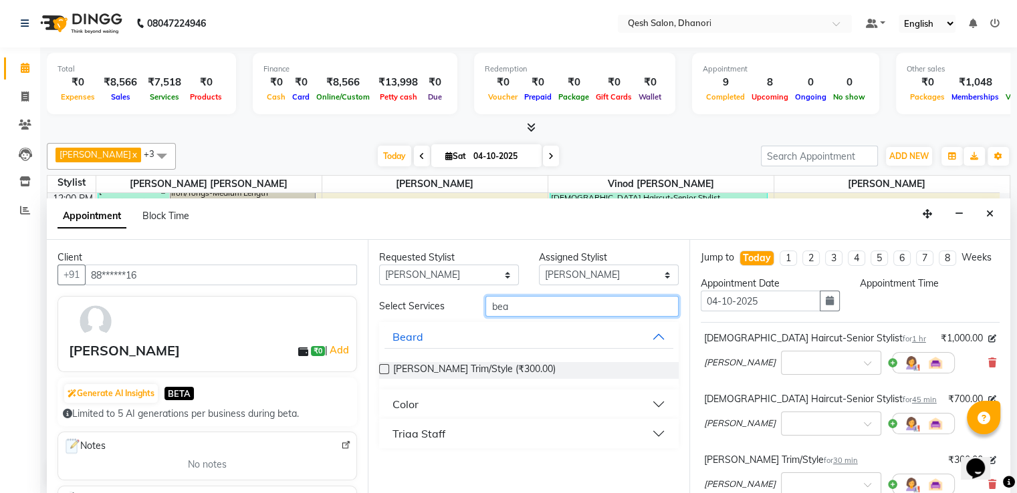
drag, startPoint x: 511, startPoint y: 302, endPoint x: 342, endPoint y: 304, distance: 169.8
click at [342, 304] on div "Client +91 88******16 Nysha Gambhir ₹0 | Add Generate AI Insights BETA Limited …" at bounding box center [528, 367] width 963 height 255
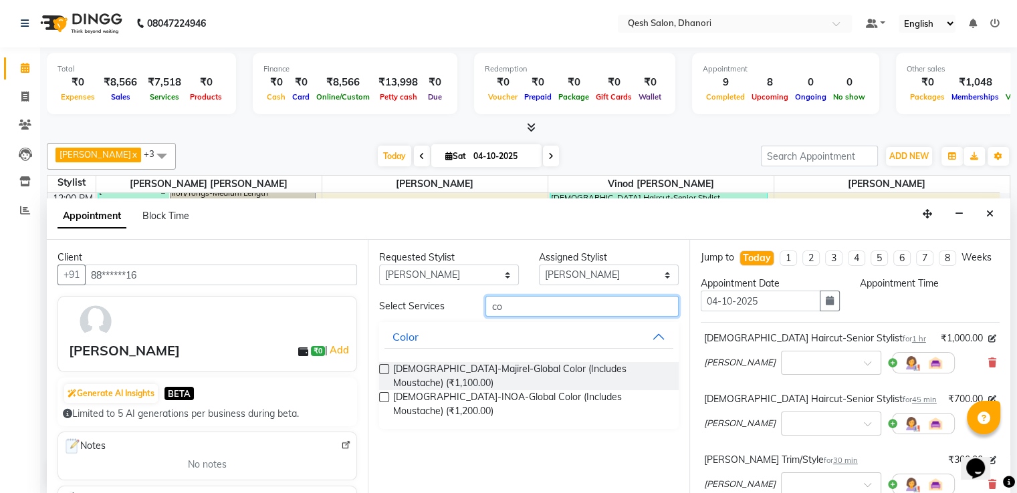
type input "c"
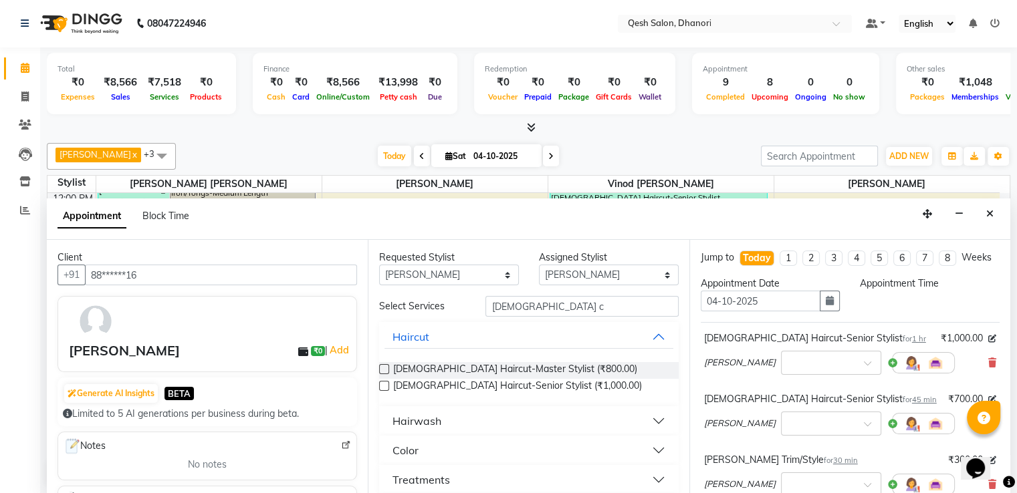
click at [433, 452] on button "Color" at bounding box center [528, 450] width 288 height 24
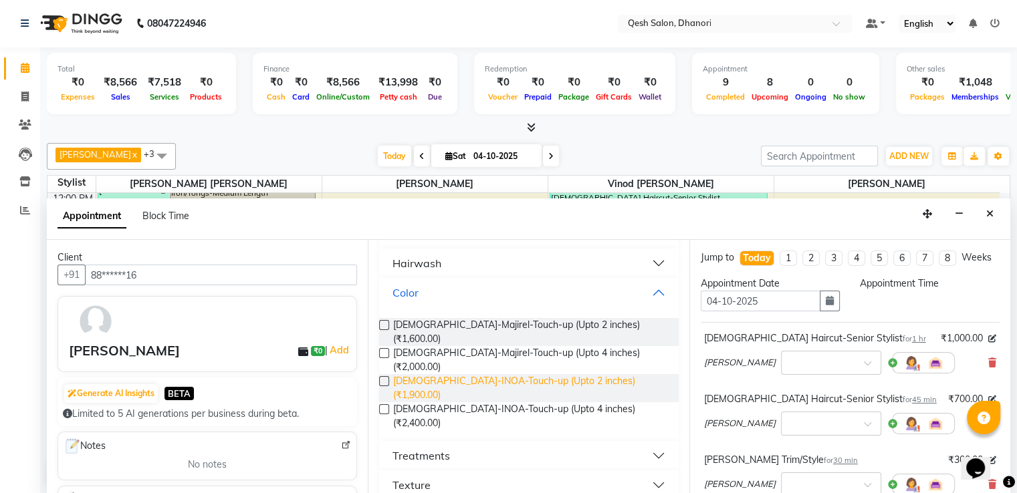
scroll to position [0, 0]
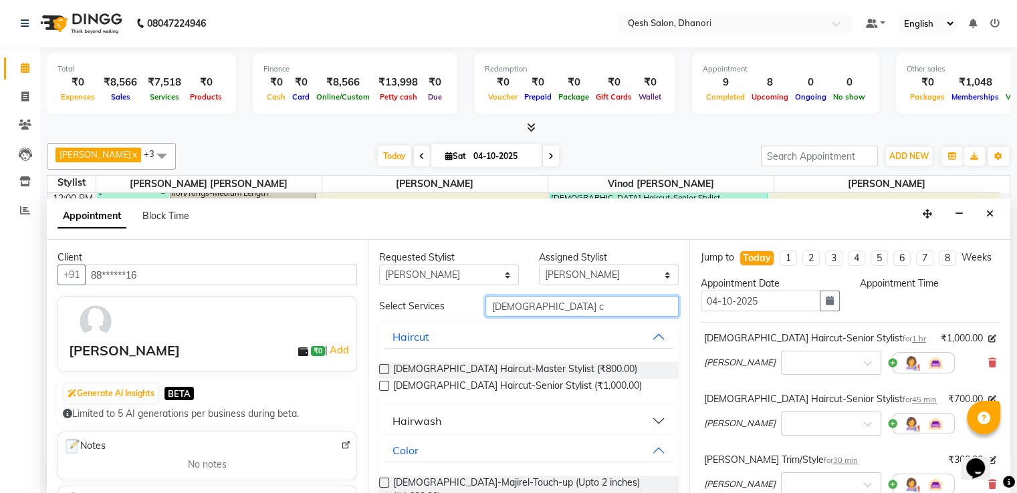
click at [540, 304] on input "female c" at bounding box center [581, 306] width 192 height 21
type input "f"
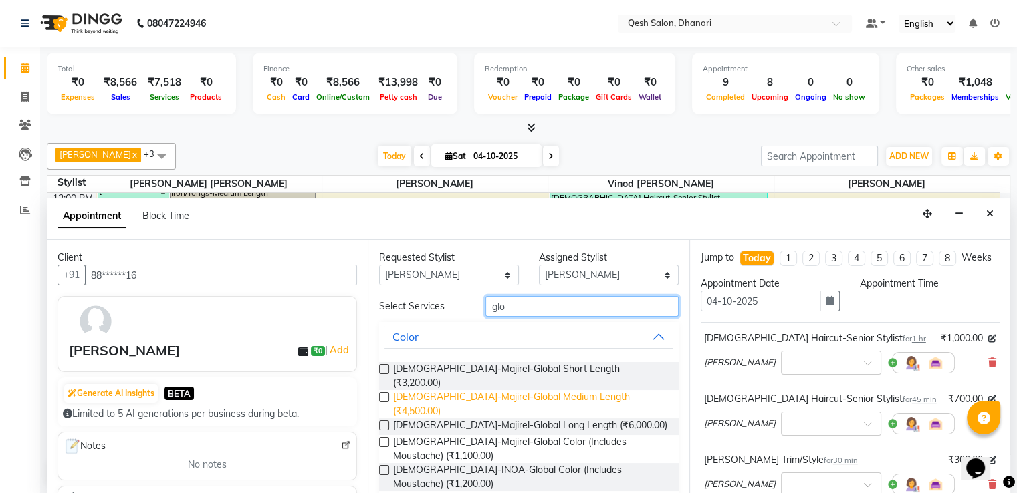
type input "glo"
click at [519, 390] on span "Female-Majirel-Global Medium Length (₹4,500.00)" at bounding box center [530, 404] width 274 height 28
checkbox input "false"
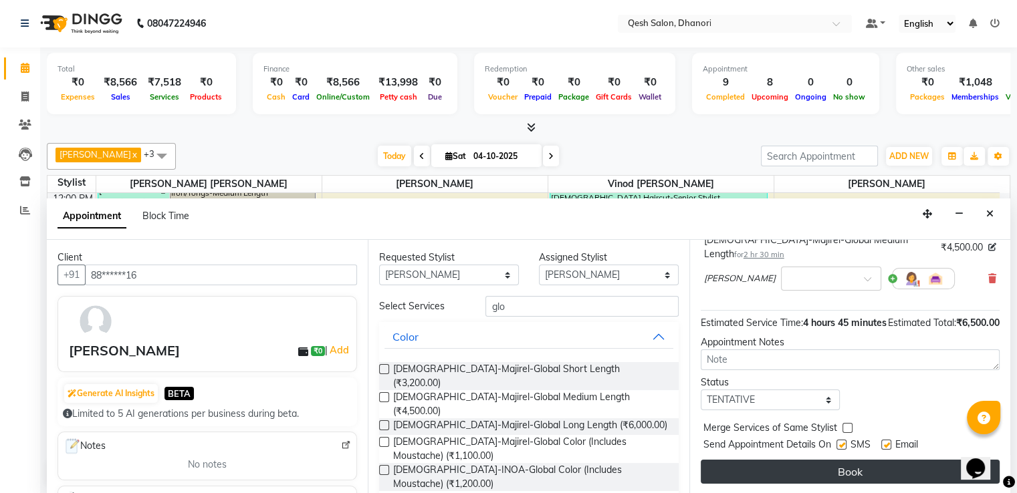
scroll to position [293, 0]
click at [825, 467] on button "Book" at bounding box center [849, 472] width 299 height 24
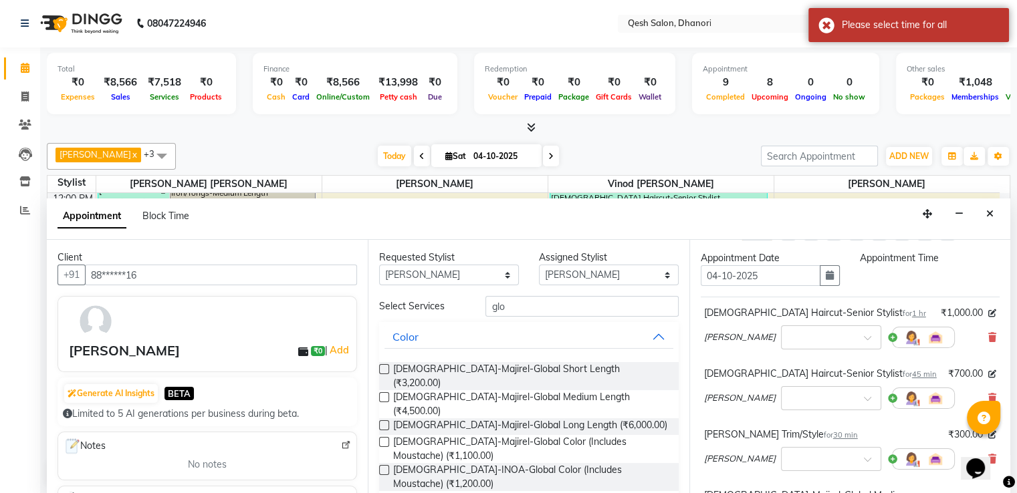
scroll to position [0, 0]
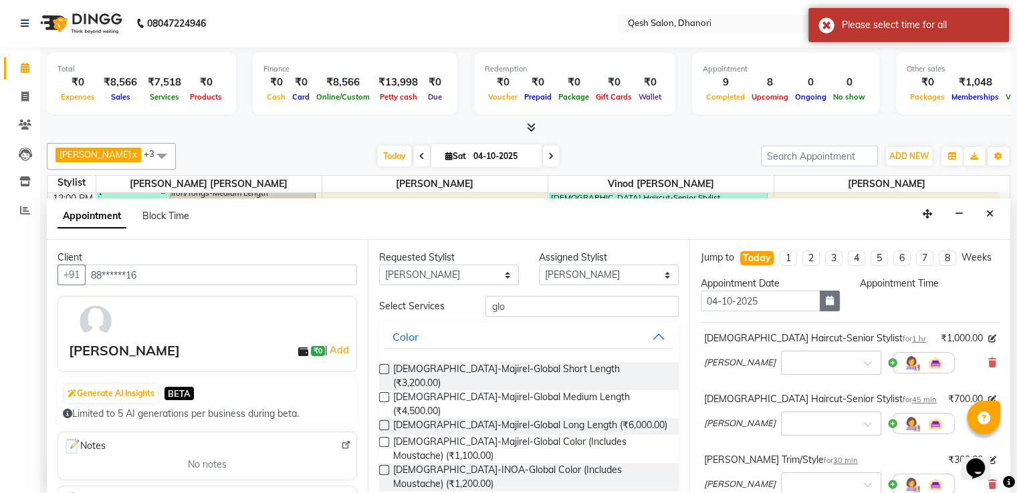
click at [822, 311] on button "button" at bounding box center [829, 301] width 20 height 21
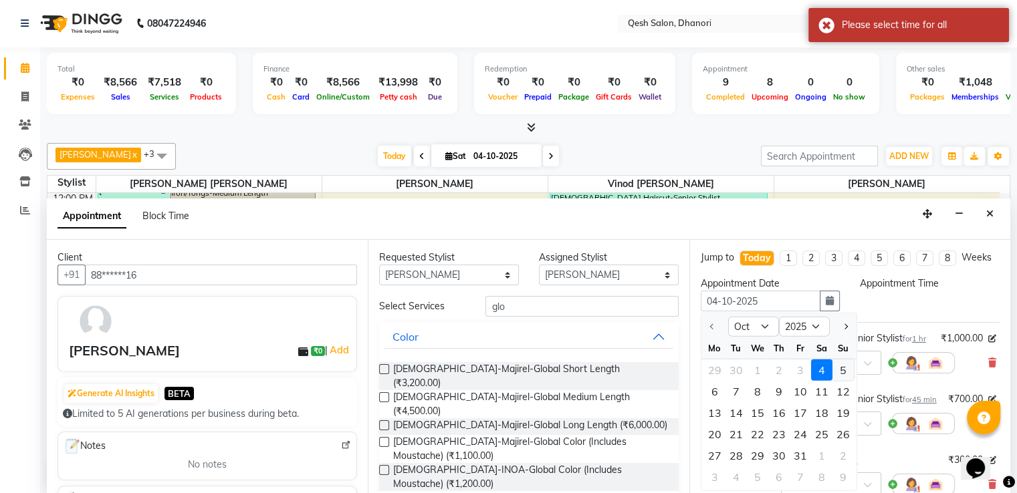
click at [841, 381] on div "5" at bounding box center [842, 370] width 21 height 21
type input "05-10-2025"
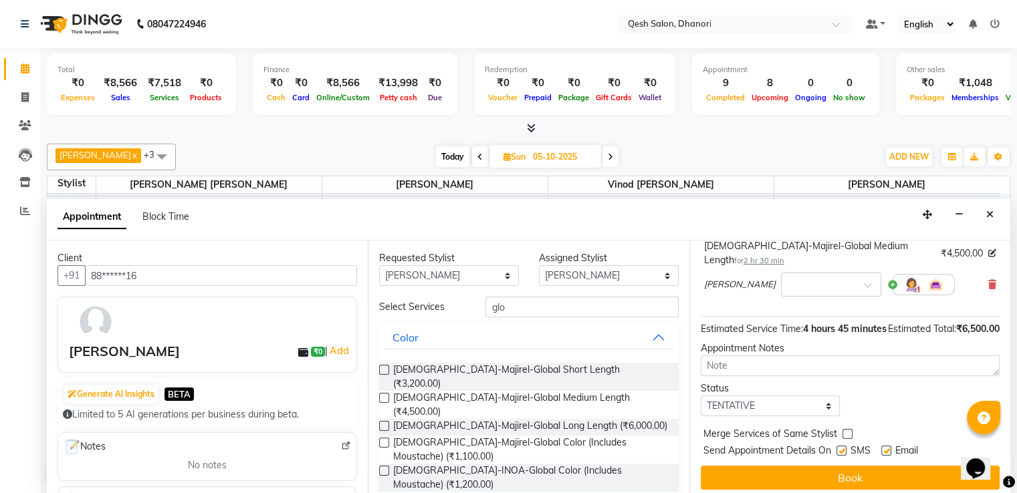
scroll to position [280, 0]
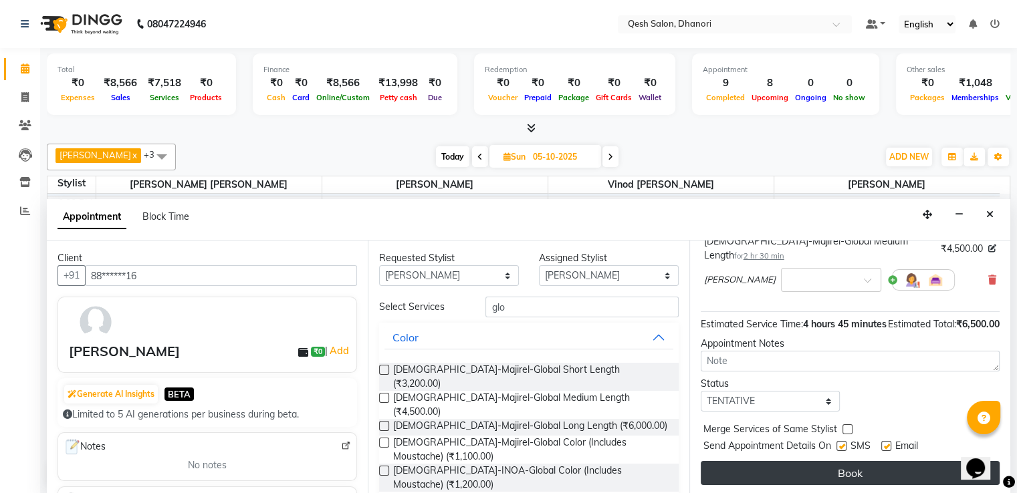
click at [846, 461] on button "Book" at bounding box center [849, 473] width 299 height 24
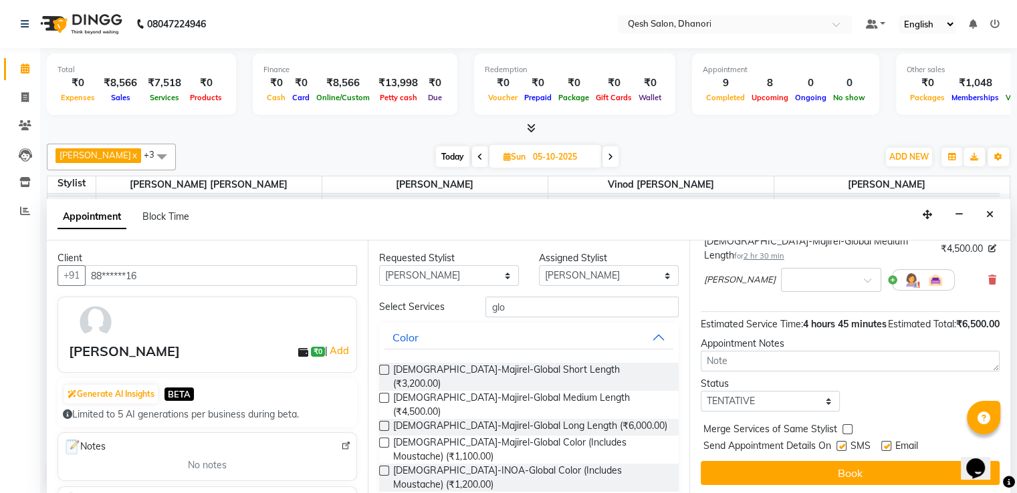
click at [503, 157] on icon at bounding box center [506, 156] width 7 height 9
select select "10"
select select "2025"
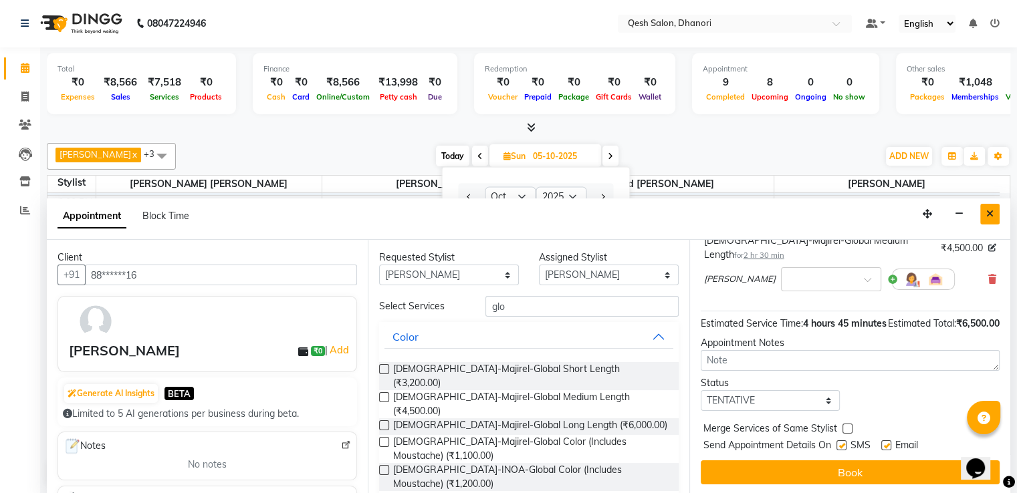
click at [989, 211] on icon "Close" at bounding box center [989, 213] width 7 height 9
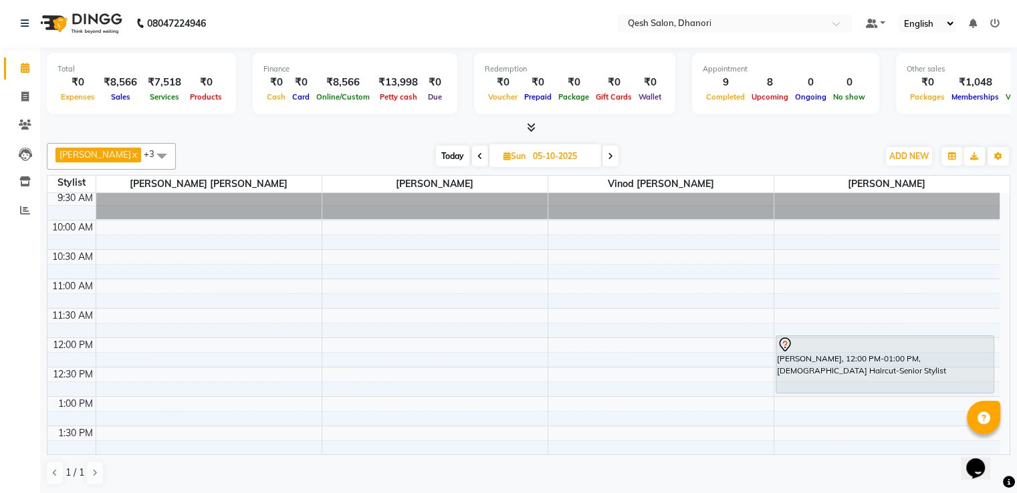
scroll to position [83, 0]
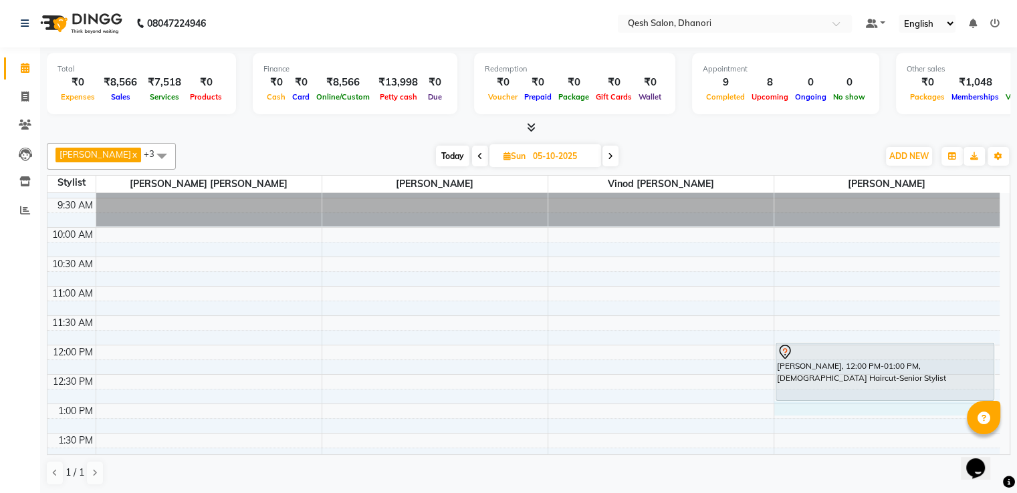
click at [789, 410] on div "8:00 AM 8:30 AM 9:00 AM 9:30 AM 10:00 AM 10:30 AM 11:00 AM 11:30 AM 12:00 PM 12…" at bounding box center [523, 462] width 952 height 705
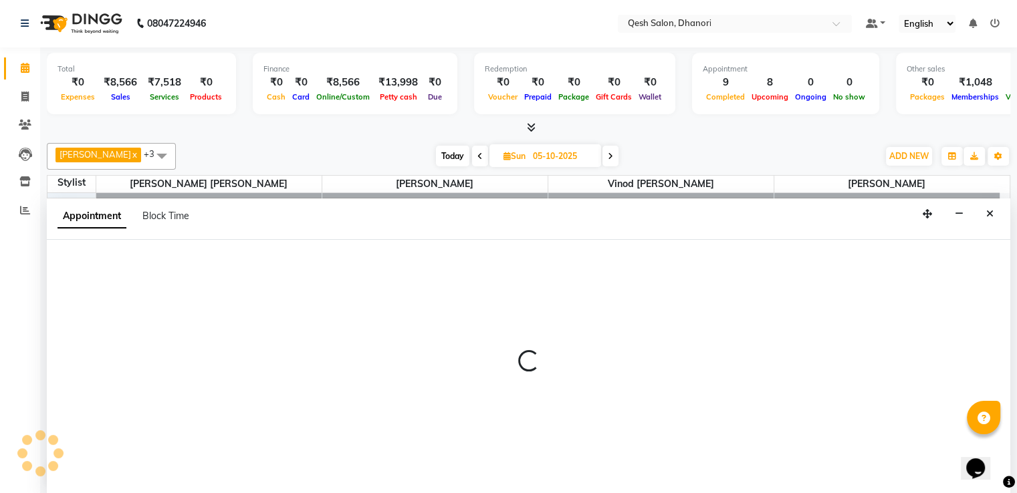
select select "85050"
select select "tentative"
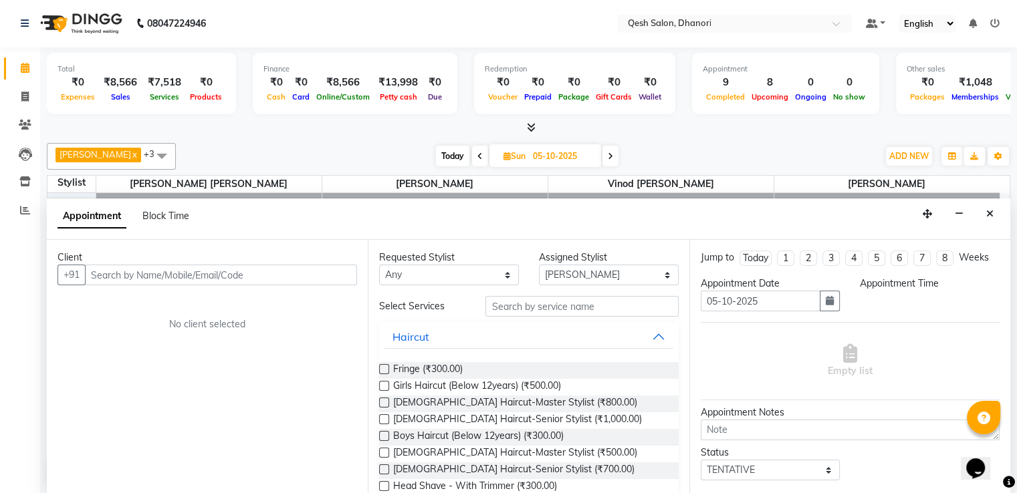
click at [248, 267] on input "text" at bounding box center [221, 275] width 272 height 21
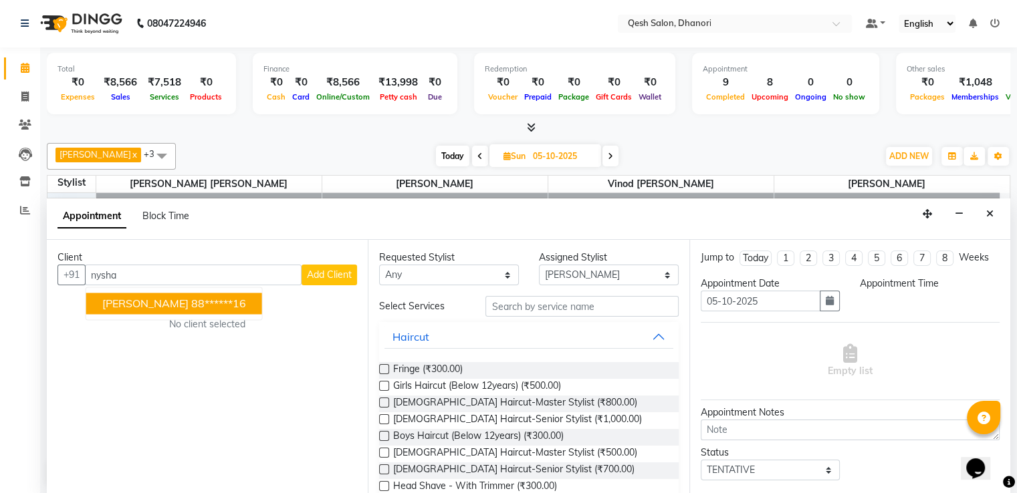
click at [202, 301] on ngb-highlight "88******16" at bounding box center [218, 303] width 55 height 13
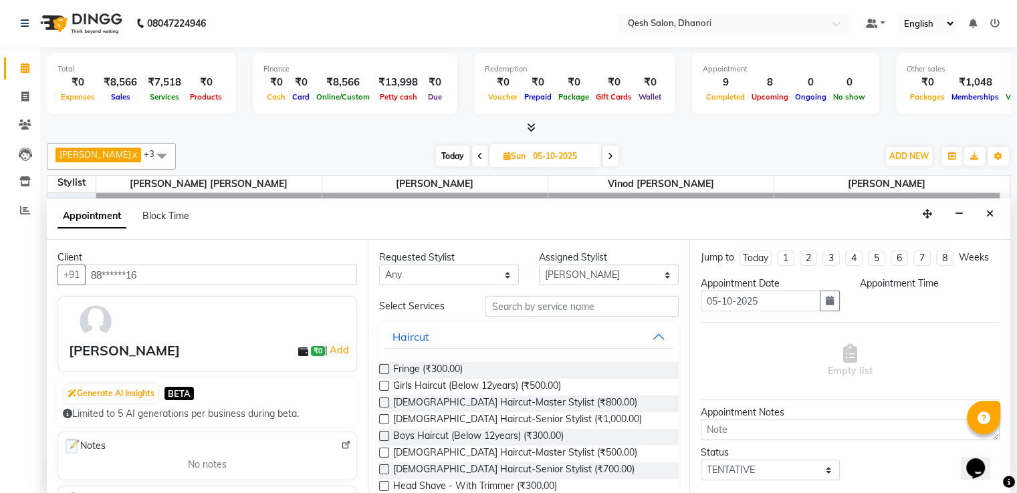
type input "88******16"
click at [519, 310] on input "text" at bounding box center [581, 306] width 192 height 21
click at [404, 412] on span "Female Haircut-Senior Stylist (₹1,000.00)" at bounding box center [517, 420] width 249 height 17
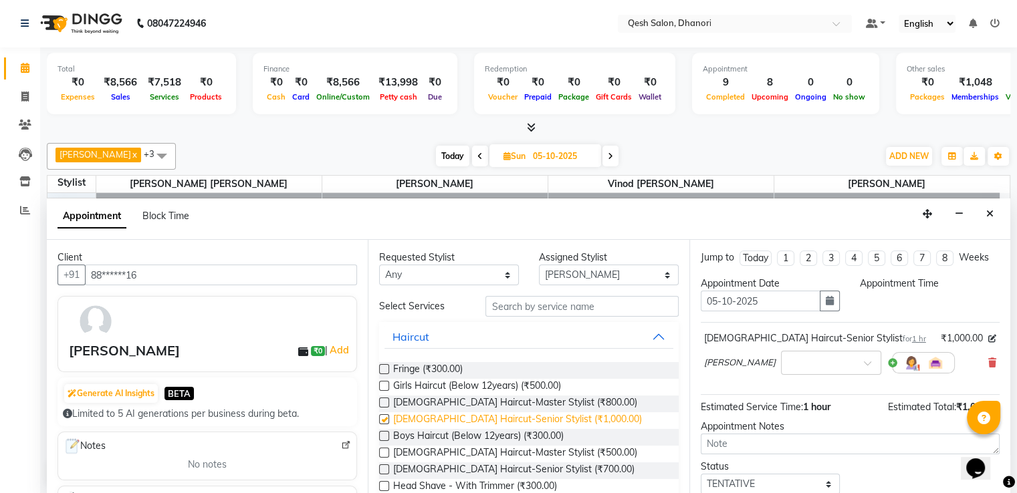
checkbox input "false"
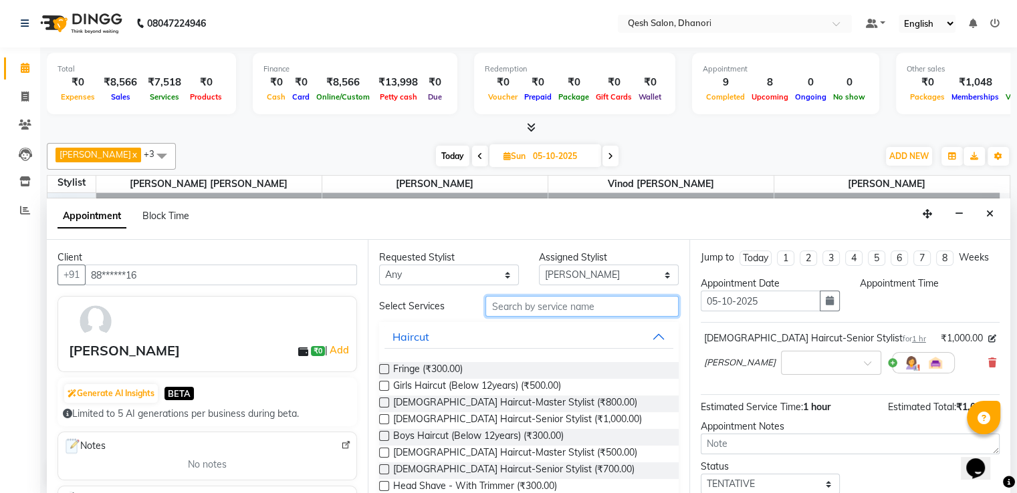
click at [498, 307] on input "text" at bounding box center [581, 306] width 192 height 21
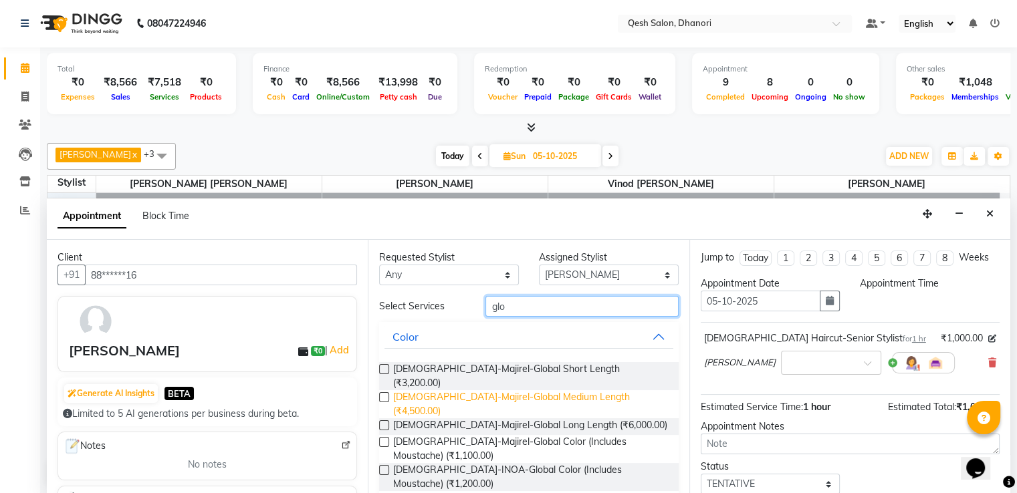
type input "glo"
click at [503, 390] on span "Female-Majirel-Global Medium Length (₹4,500.00)" at bounding box center [530, 404] width 274 height 28
checkbox input "true"
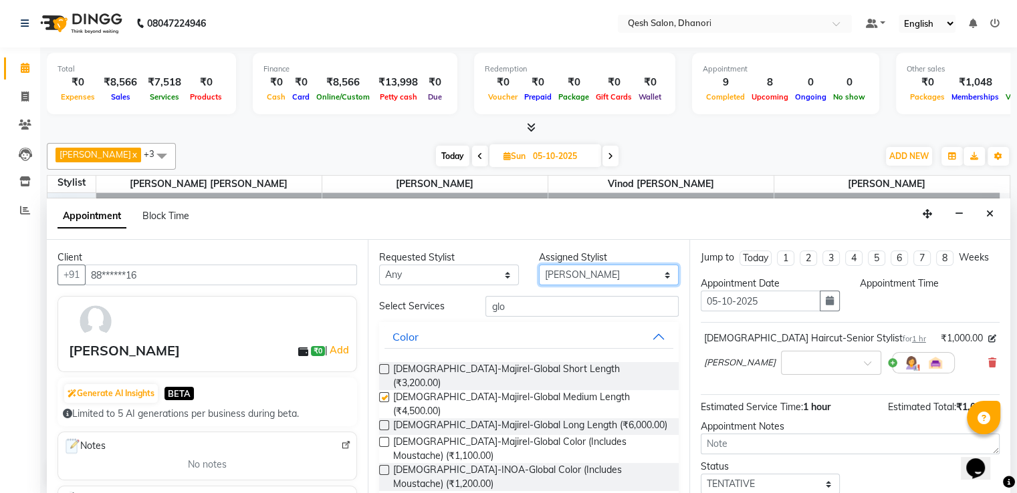
click at [550, 271] on select "Select Gagandeep Arora Harry Siril Anthony Salon Sunil Kisan Wani Vanita Kamble…" at bounding box center [609, 275] width 140 height 21
select select "83742"
click at [539, 265] on select "Select Gagandeep Arora Harry Siril Anthony Salon Sunil Kisan Wani Vanita Kamble…" at bounding box center [609, 275] width 140 height 21
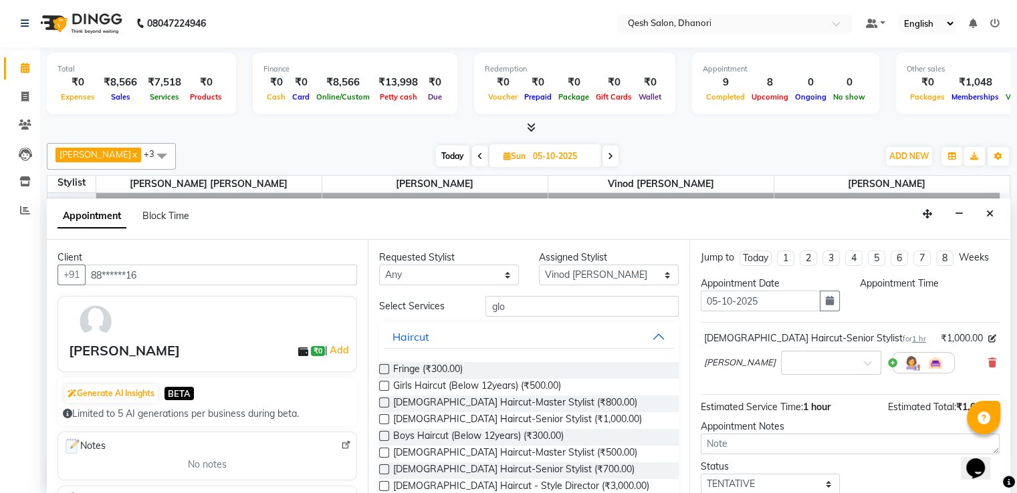
click at [382, 468] on label at bounding box center [384, 469] width 10 height 10
click at [382, 468] on input "checkbox" at bounding box center [383, 471] width 9 height 9
checkbox input "true"
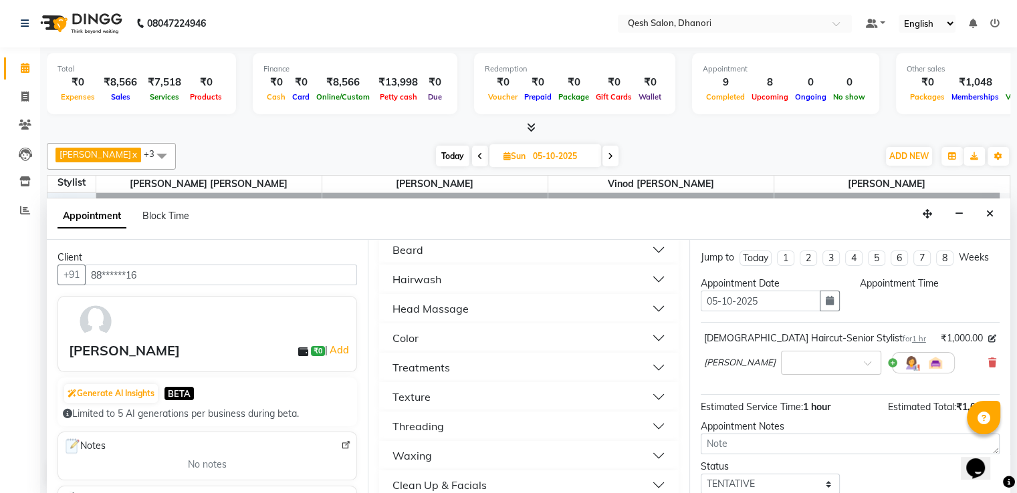
scroll to position [267, 0]
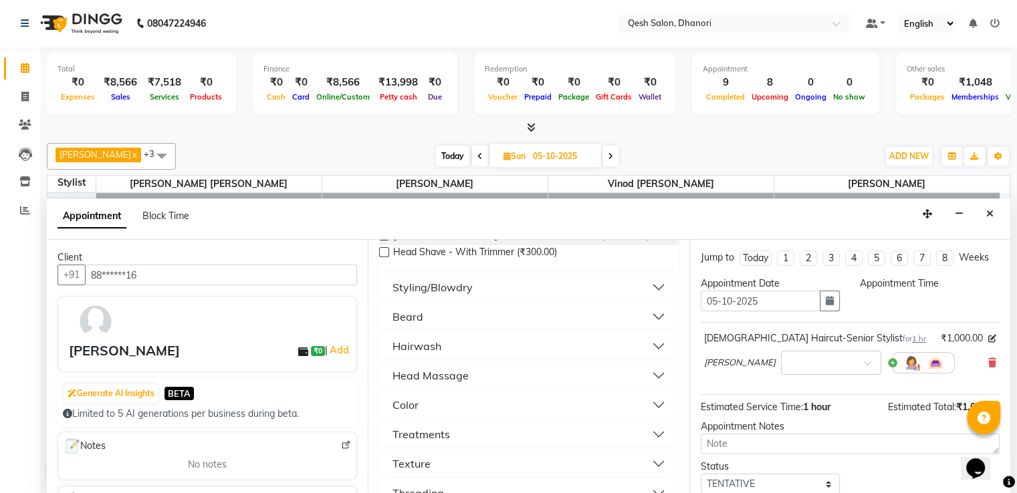
click at [434, 315] on button "Beard" at bounding box center [528, 317] width 288 height 24
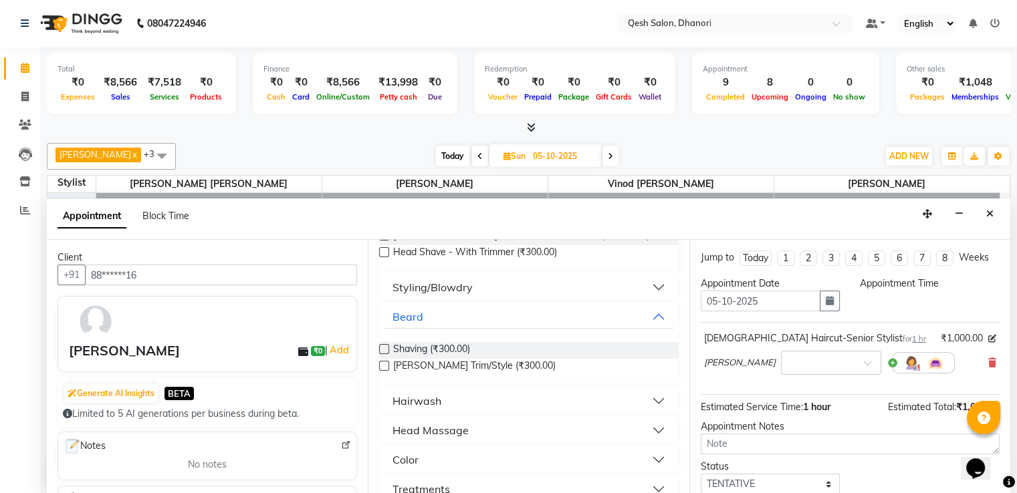
click at [382, 365] on label at bounding box center [384, 366] width 10 height 10
click at [382, 365] on input "checkbox" at bounding box center [383, 367] width 9 height 9
checkbox input "true"
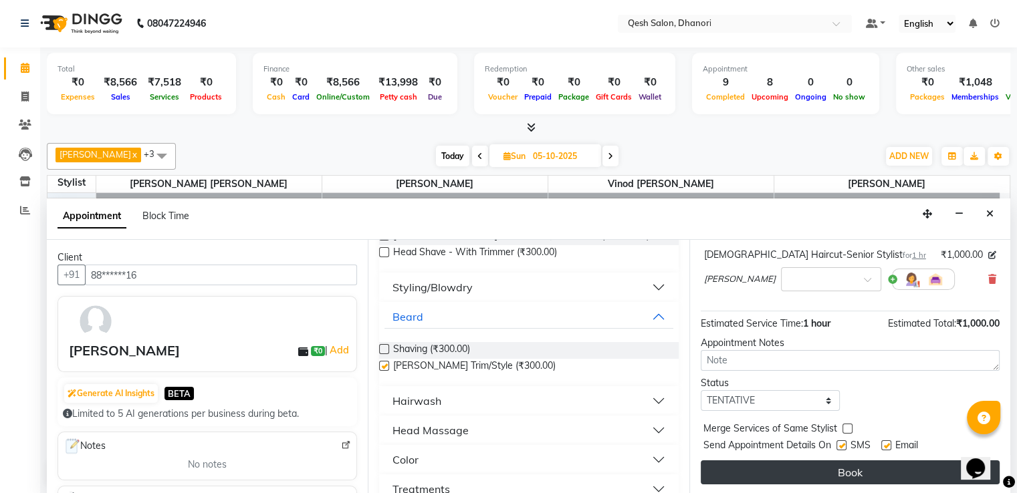
click at [845, 474] on button "Book" at bounding box center [849, 472] width 299 height 24
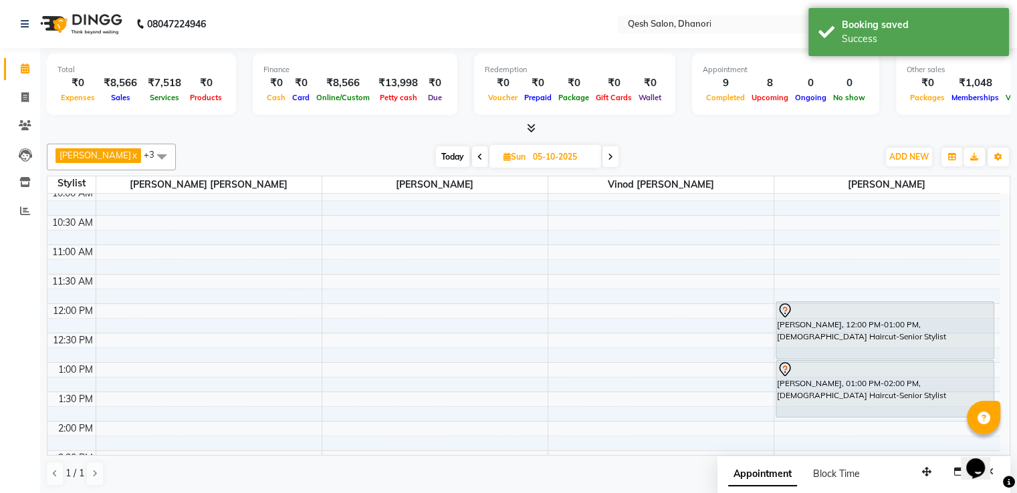
scroll to position [267, 0]
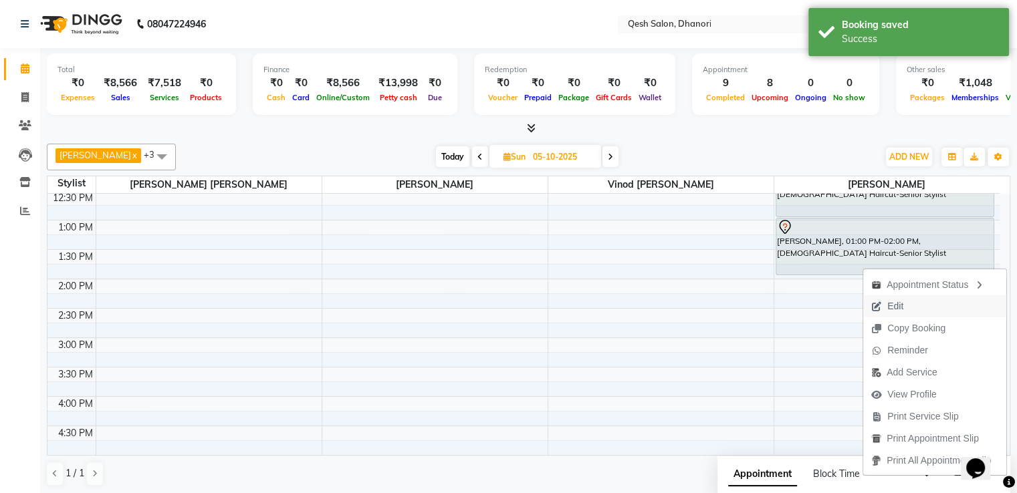
click at [891, 306] on span "Edit" at bounding box center [895, 306] width 16 height 14
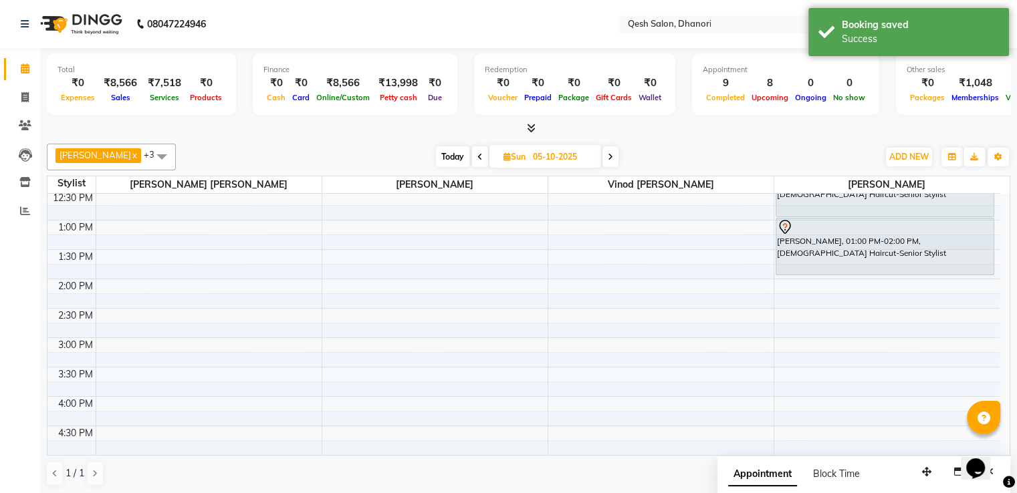
select select "tentative"
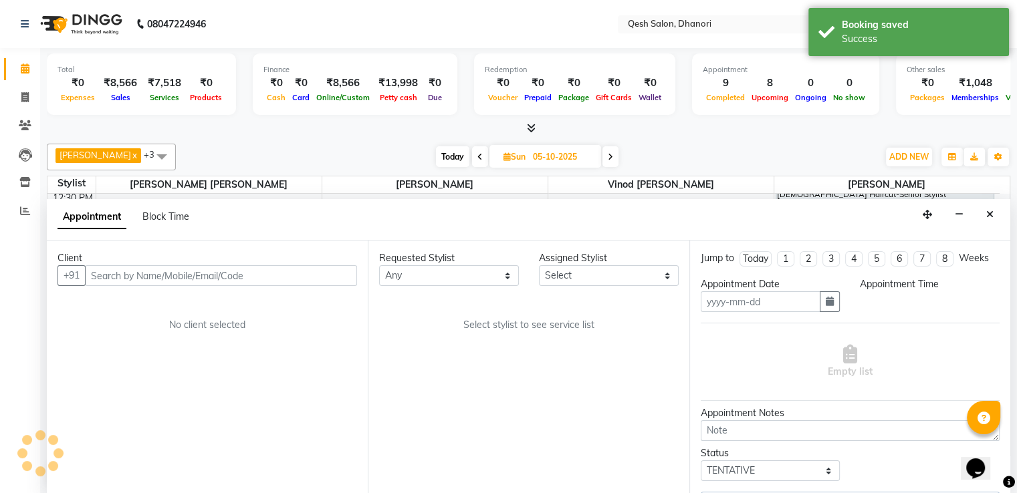
type input "05-10-2025"
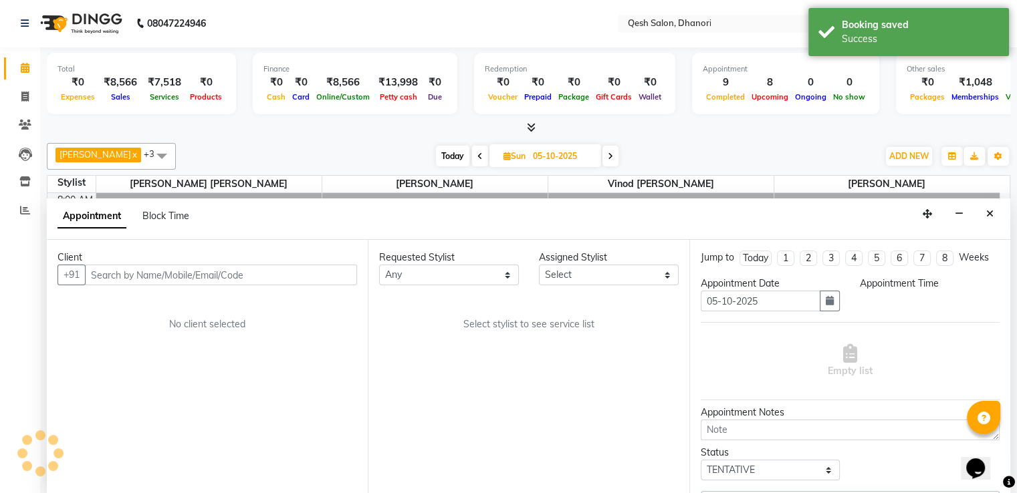
select select "85050"
select select "3869"
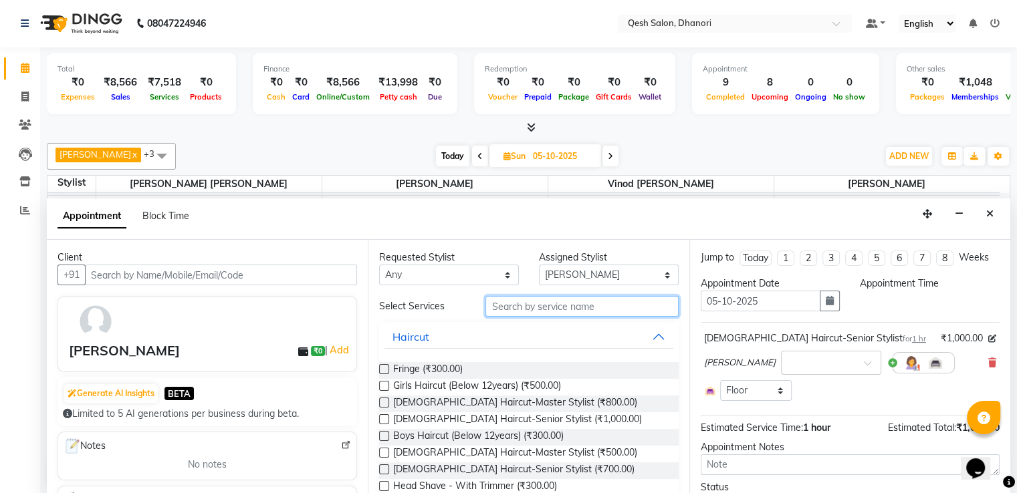
drag, startPoint x: 511, startPoint y: 304, endPoint x: 519, endPoint y: 301, distance: 7.8
click at [513, 304] on input "text" at bounding box center [581, 306] width 192 height 21
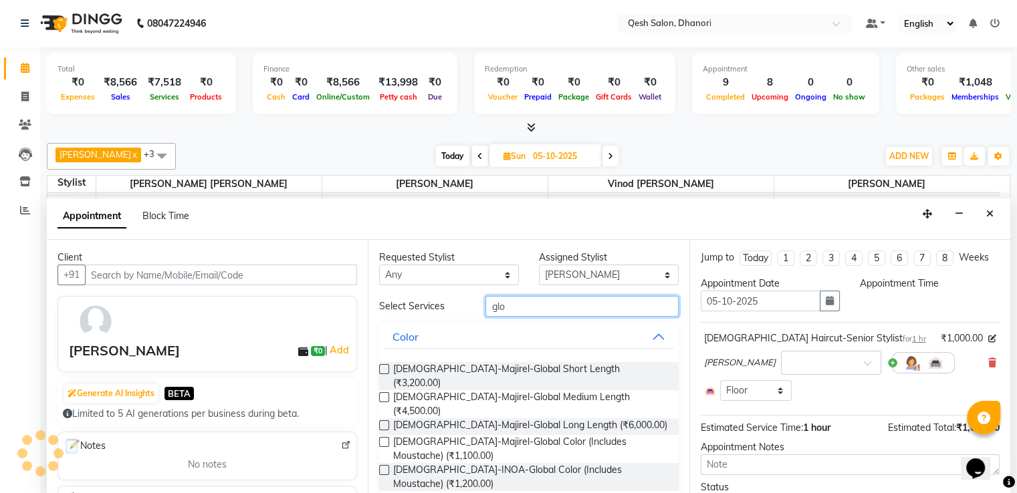
type input "glo"
click at [383, 392] on label at bounding box center [384, 397] width 10 height 10
click at [383, 394] on input "checkbox" at bounding box center [383, 398] width 9 height 9
checkbox input "true"
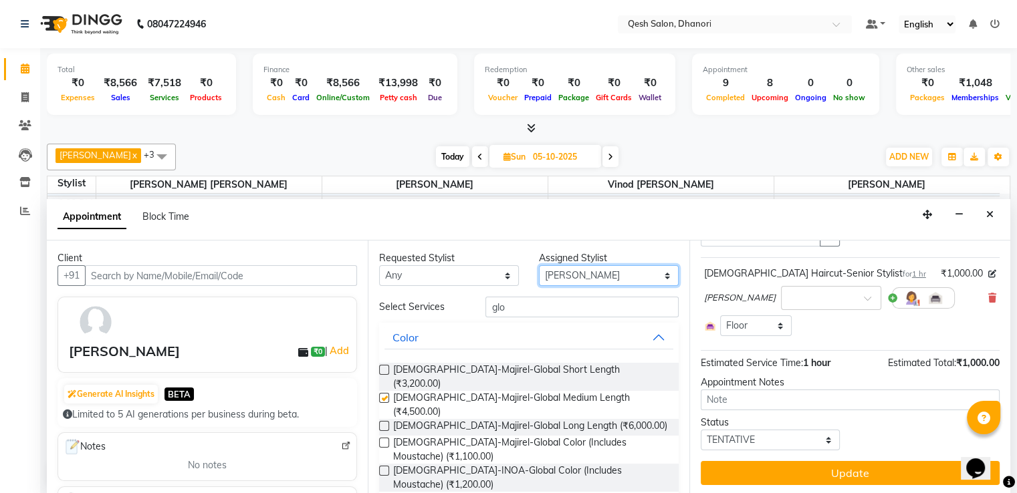
click at [610, 275] on select "Select Gagandeep Arora Harry Siril Anthony Salon Sunil Kisan Wani Vanita Kamble…" at bounding box center [609, 275] width 140 height 21
select select "79251"
click at [539, 265] on select "Select Gagandeep Arora Harry Siril Anthony Salon Sunil Kisan Wani Vanita Kamble…" at bounding box center [609, 275] width 140 height 21
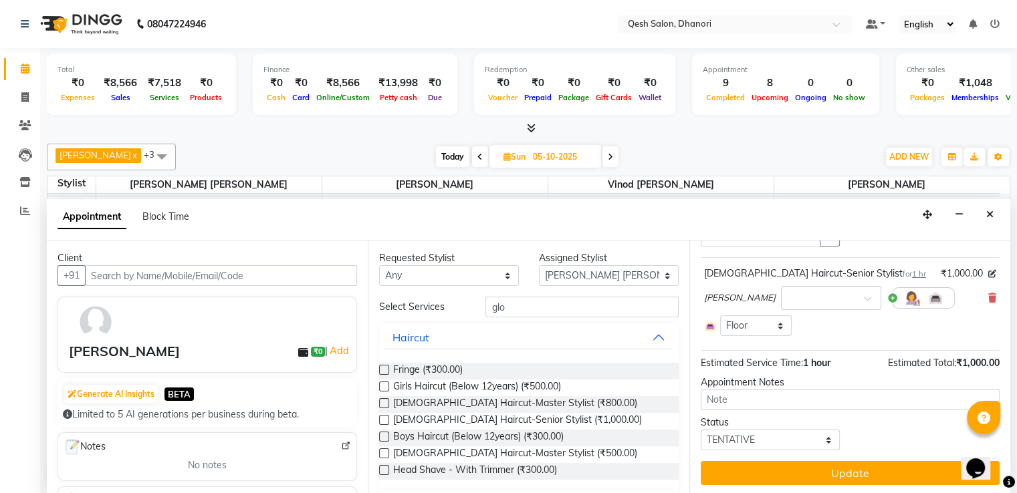
click at [556, 295] on div "Requested Stylist Any Gagandeep Arora Harry Siril Anthony Salon Sunil Kisan Wan…" at bounding box center [528, 368] width 321 height 255
click at [554, 308] on input "glo" at bounding box center [581, 307] width 192 height 21
type input "g"
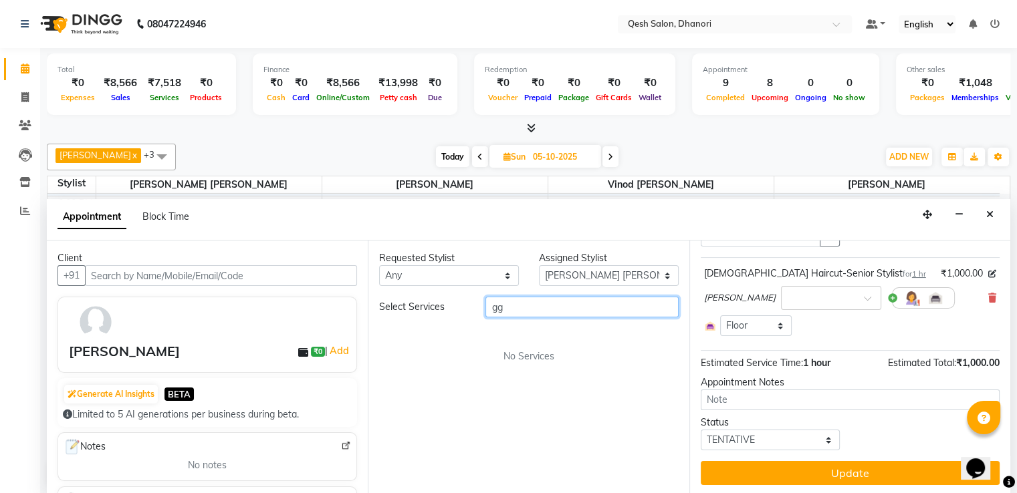
type input "g"
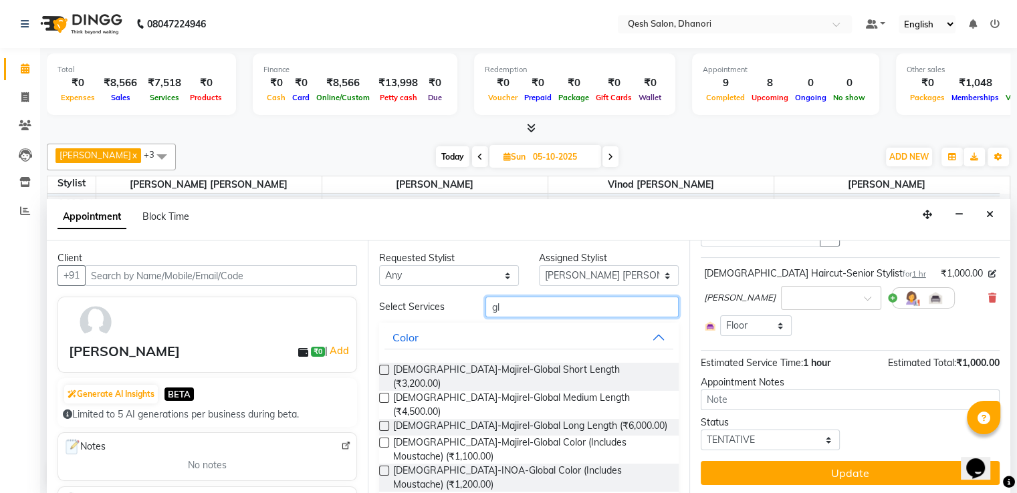
type input "glo"
click at [389, 391] on div "Female-Majirel-Global Medium Length (₹4,500.00)" at bounding box center [528, 405] width 299 height 28
click at [384, 393] on label at bounding box center [384, 398] width 10 height 10
click at [384, 395] on input "checkbox" at bounding box center [383, 399] width 9 height 9
checkbox input "true"
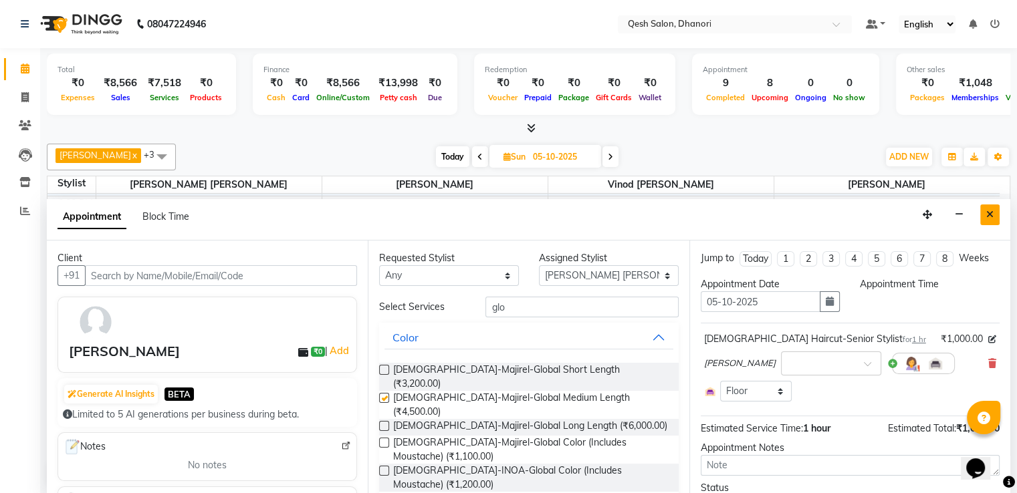
click at [992, 215] on icon "Close" at bounding box center [989, 214] width 7 height 9
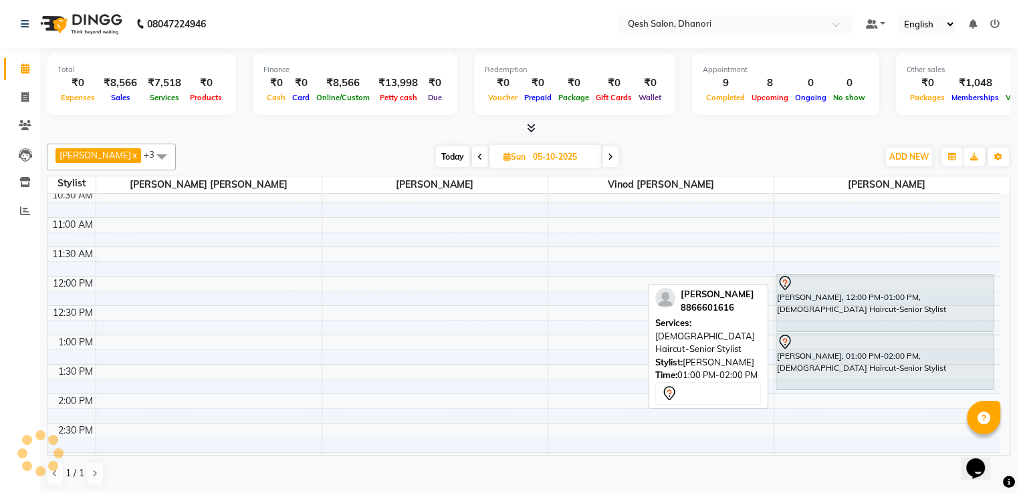
scroll to position [217, 0]
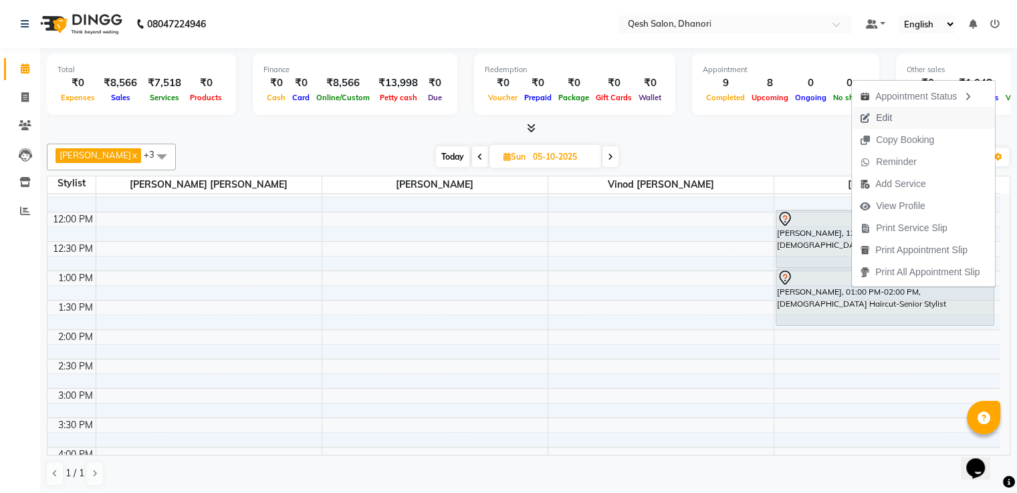
click at [892, 116] on span "Edit" at bounding box center [875, 118] width 48 height 22
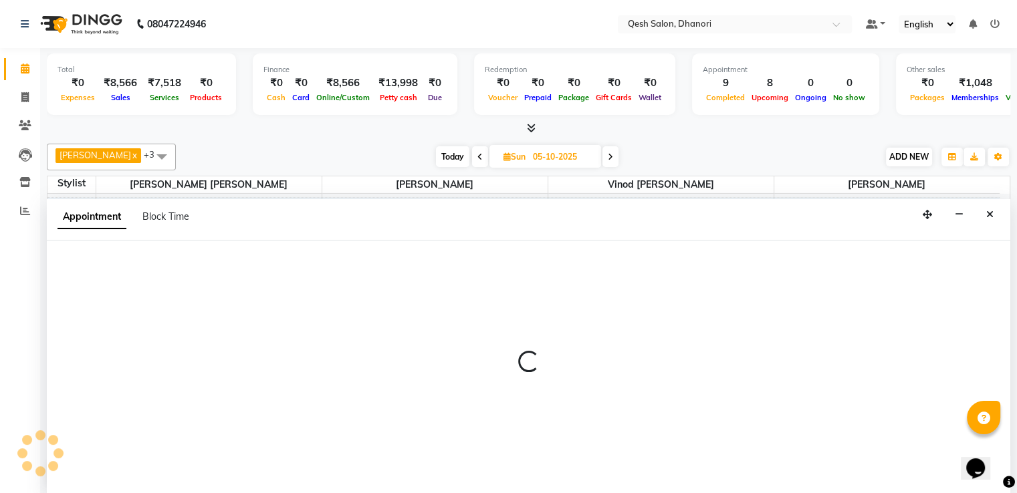
scroll to position [1, 0]
select select "tentative"
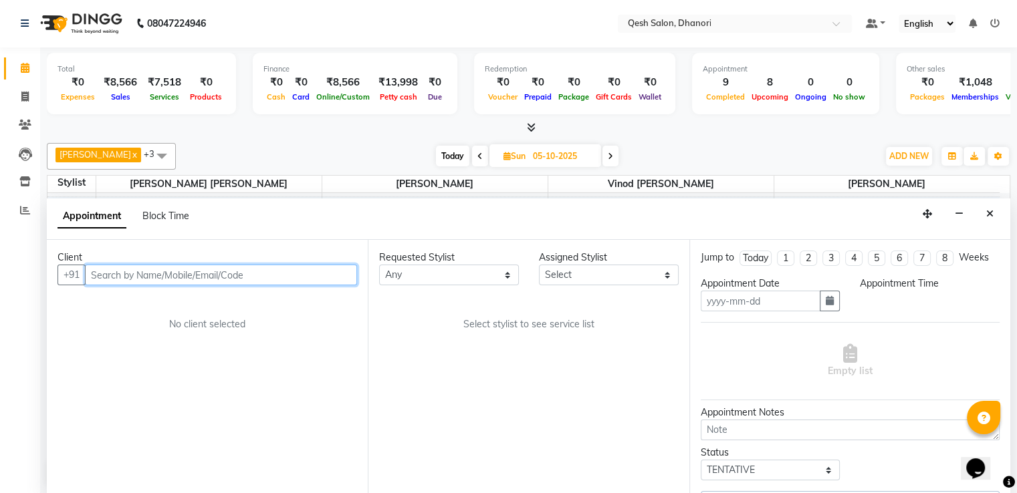
type input "05-10-2025"
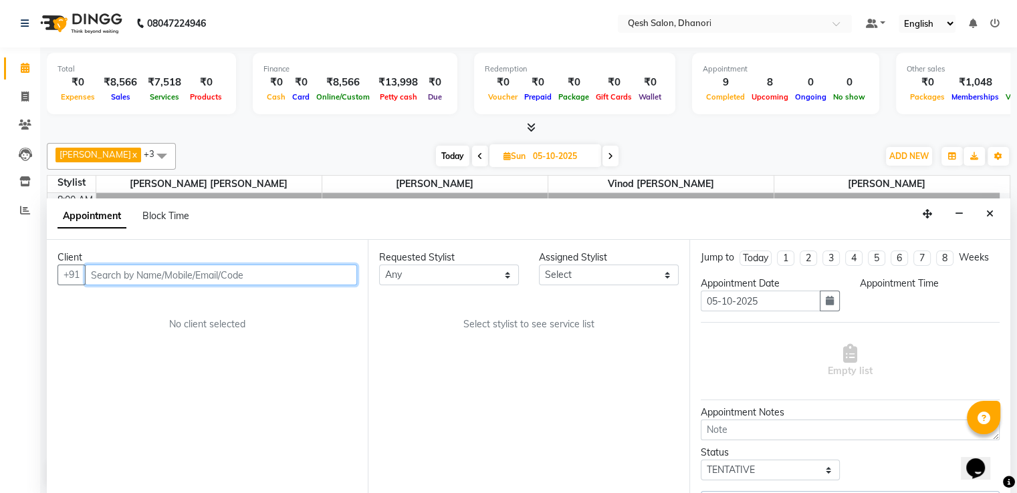
select select "85050"
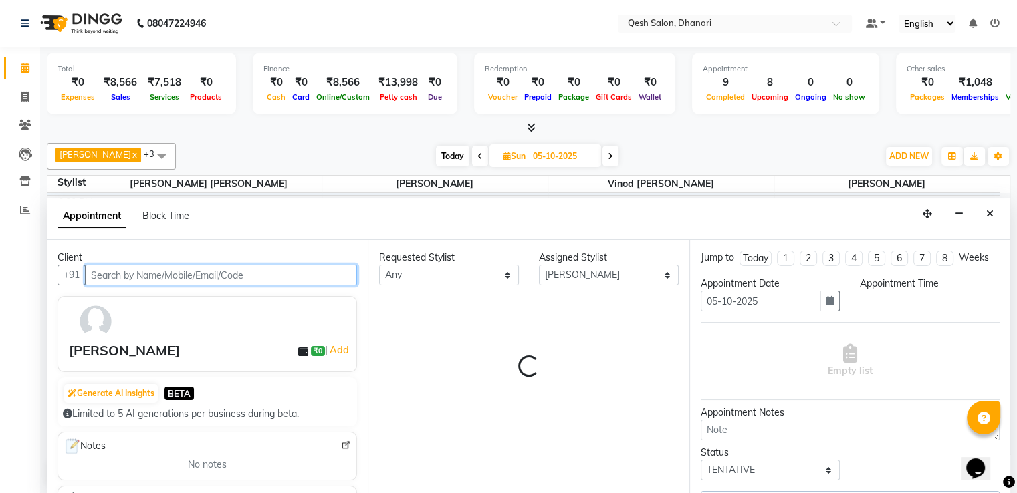
select select "3869"
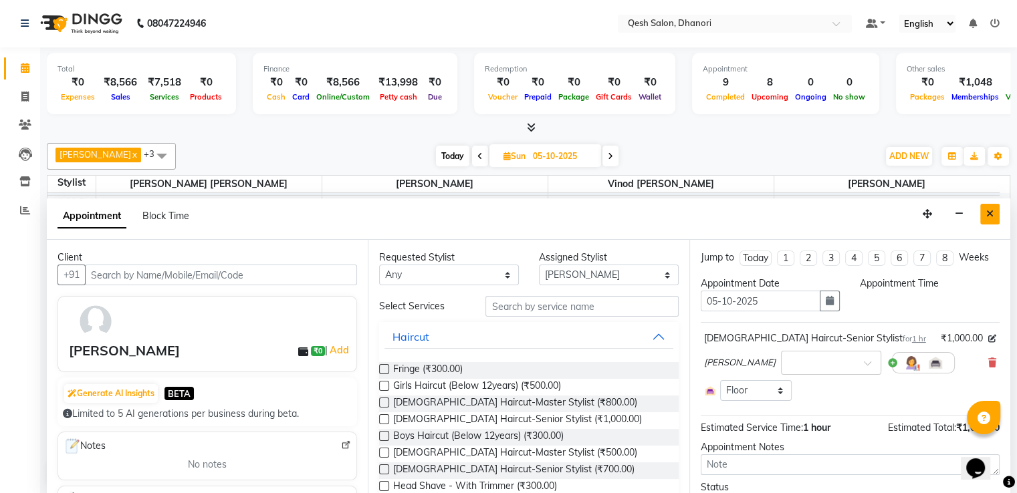
click at [986, 212] on icon "Close" at bounding box center [989, 213] width 7 height 9
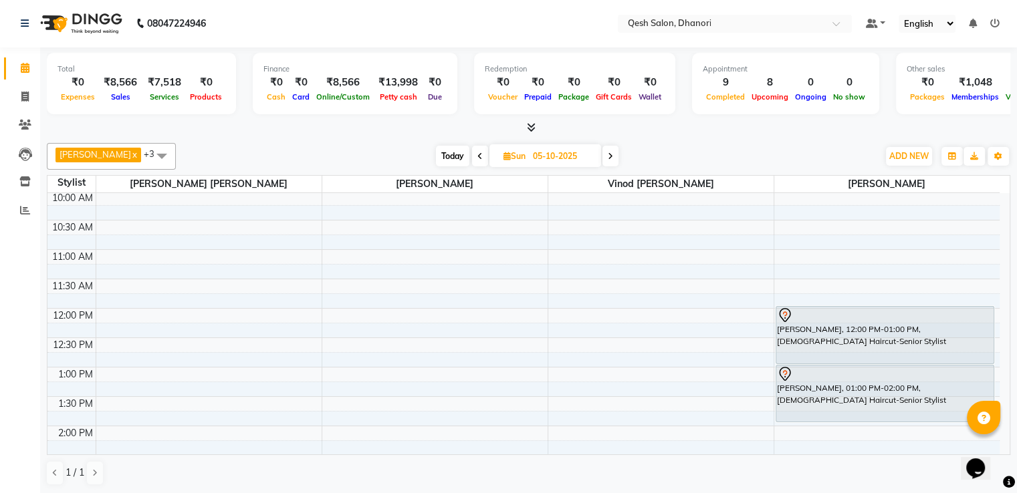
scroll to position [83, 0]
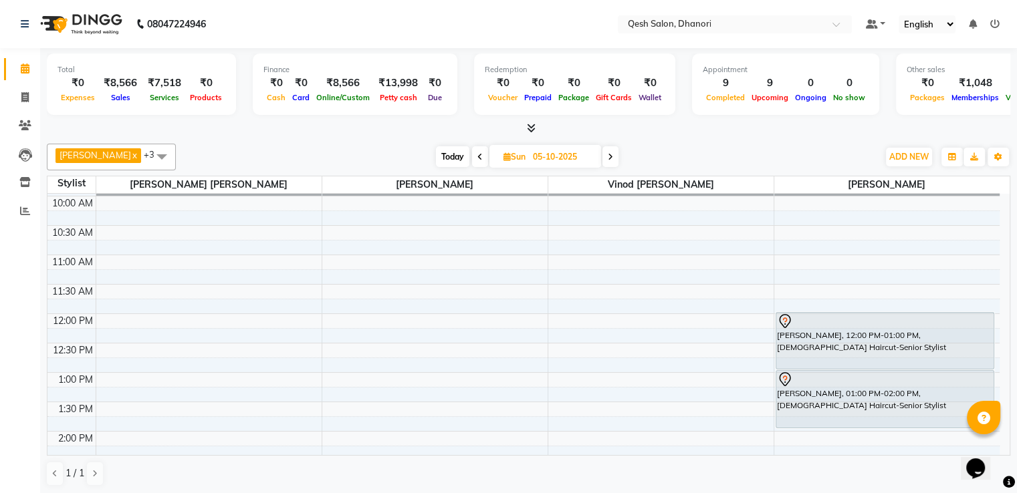
scroll to position [134, 0]
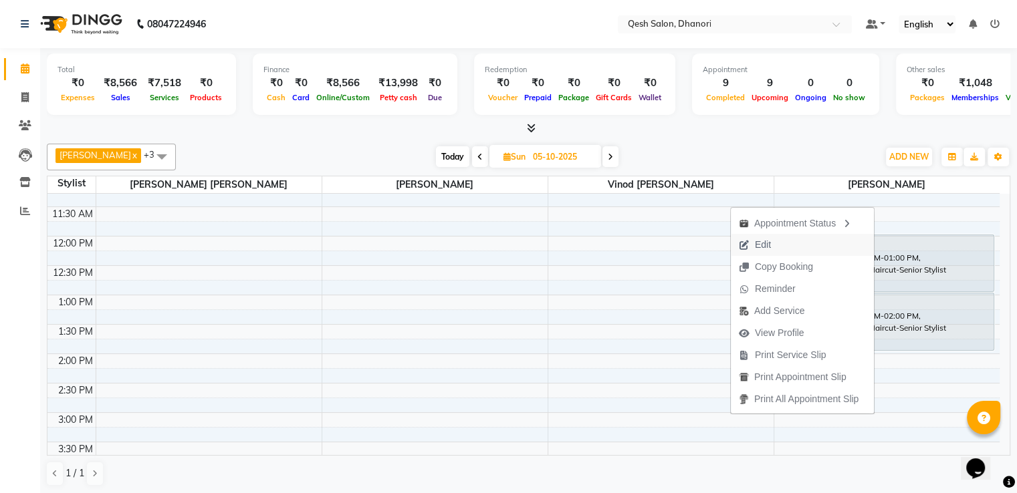
click at [757, 246] on span "Edit" at bounding box center [763, 245] width 16 height 14
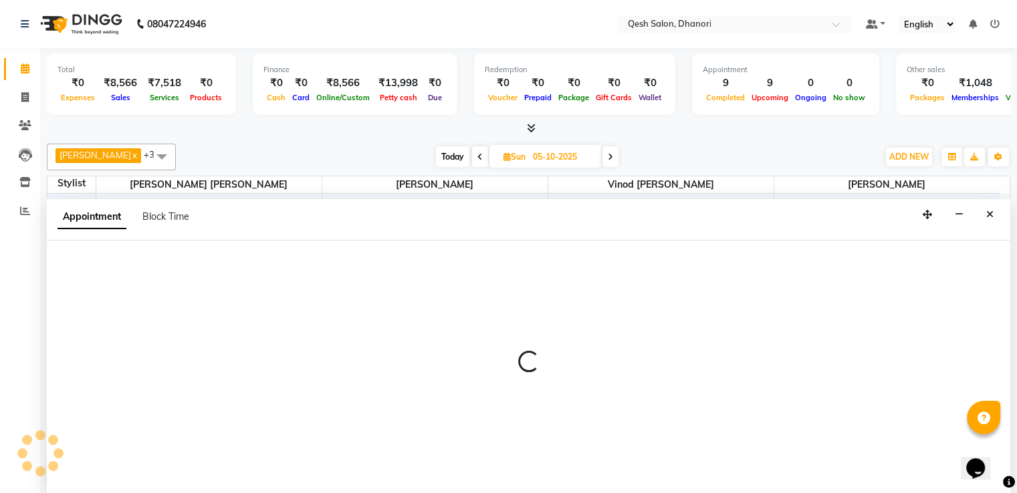
scroll to position [1, 0]
select select "tentative"
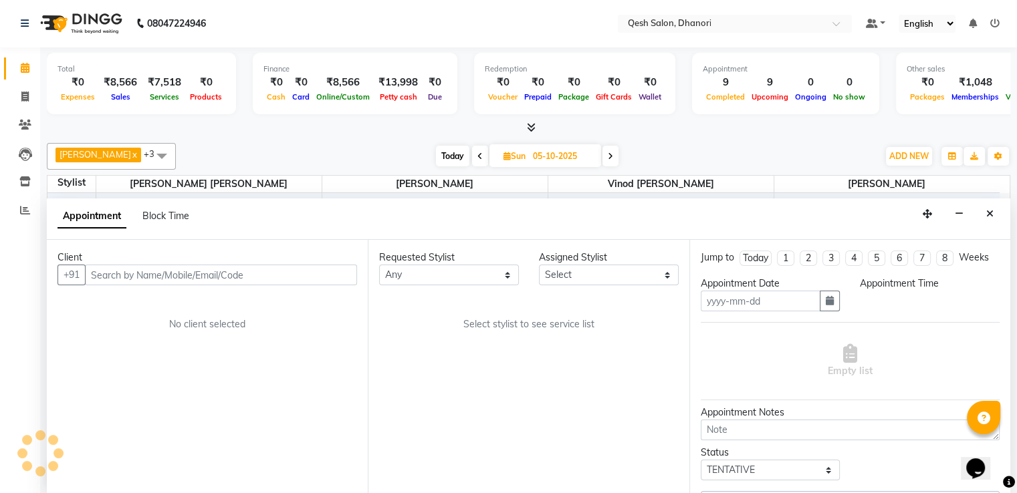
type input "05-10-2025"
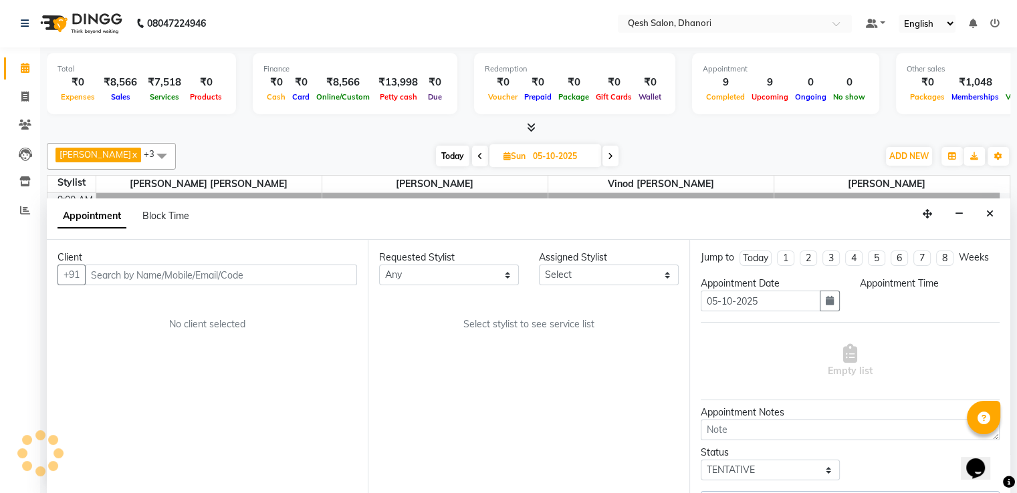
select select "85050"
select select "780"
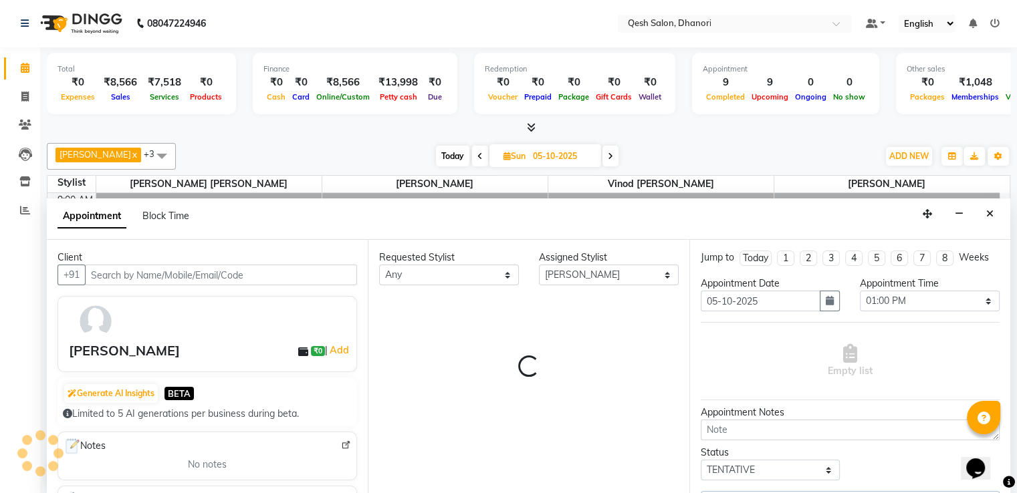
scroll to position [291, 0]
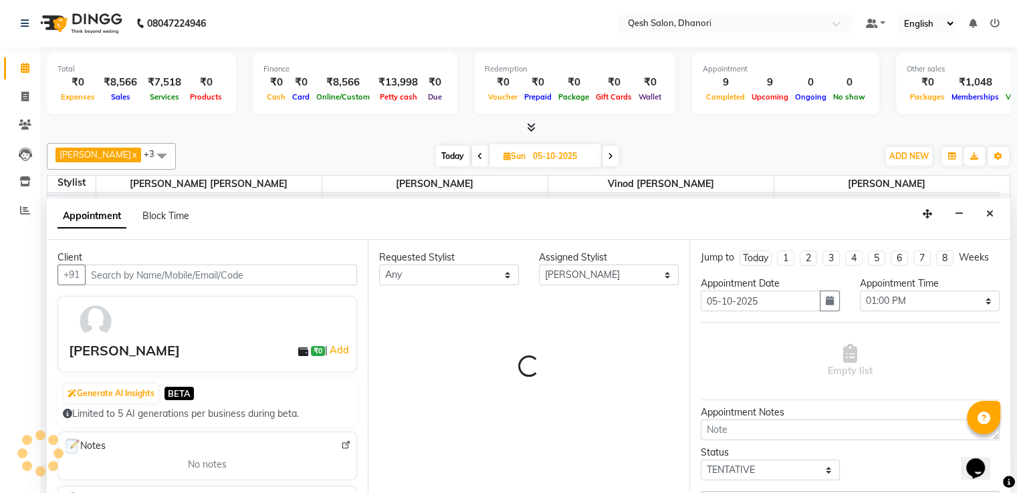
select select "3869"
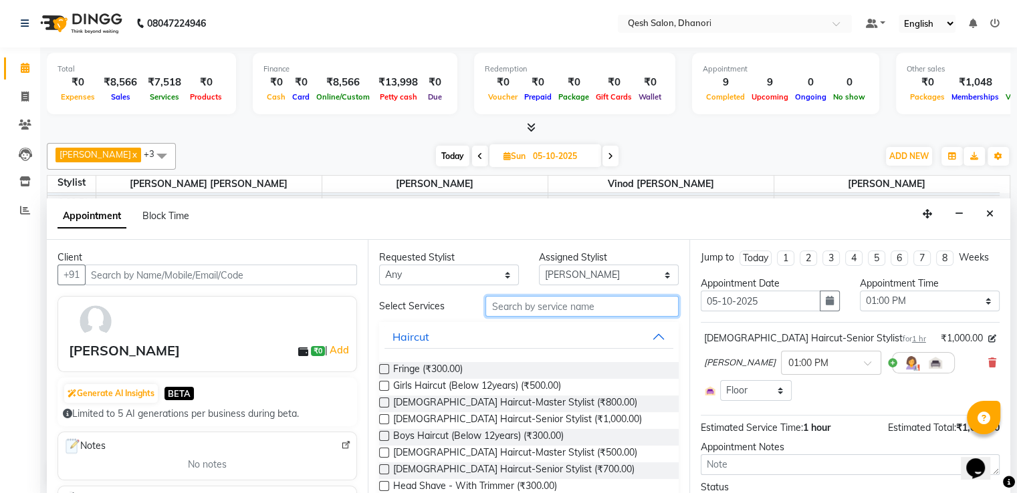
click at [505, 303] on input "text" at bounding box center [581, 306] width 192 height 21
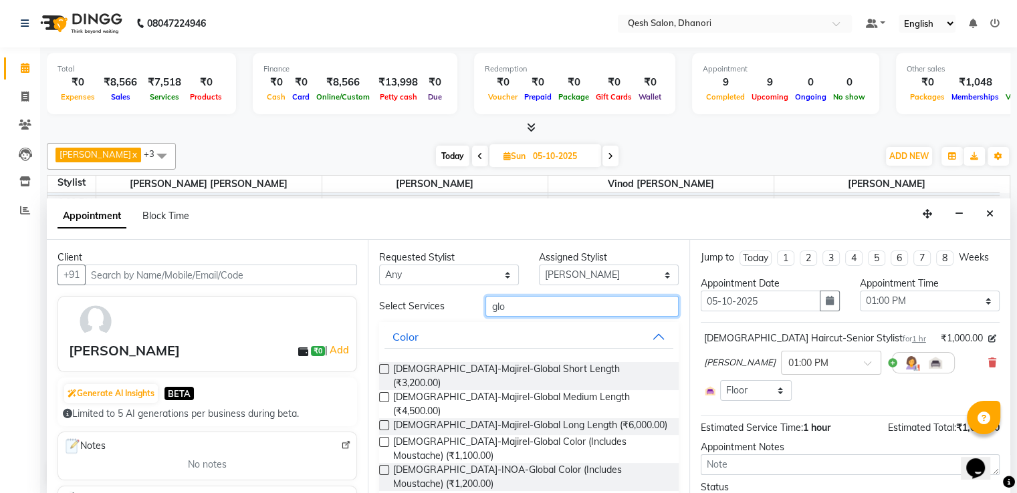
type input "glo"
click at [381, 392] on label at bounding box center [384, 397] width 10 height 10
click at [381, 394] on input "checkbox" at bounding box center [383, 398] width 9 height 9
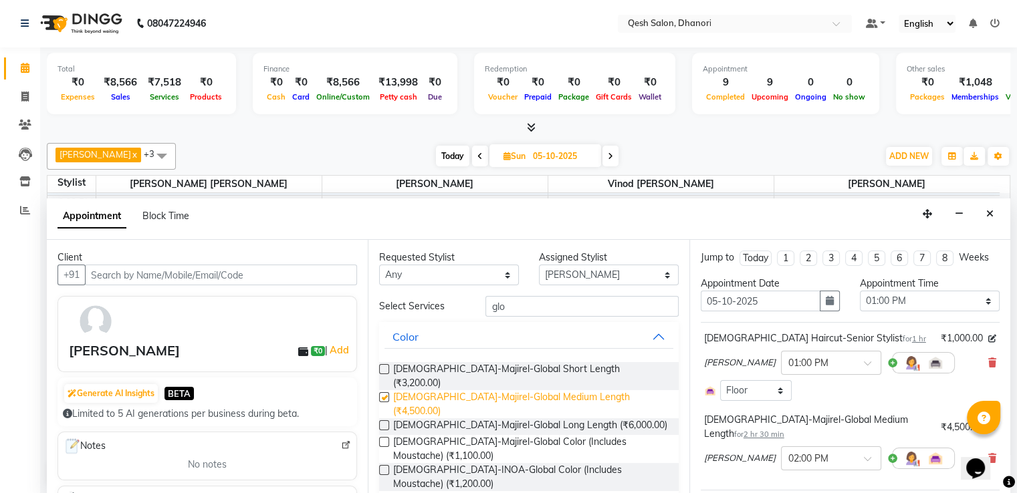
checkbox input "false"
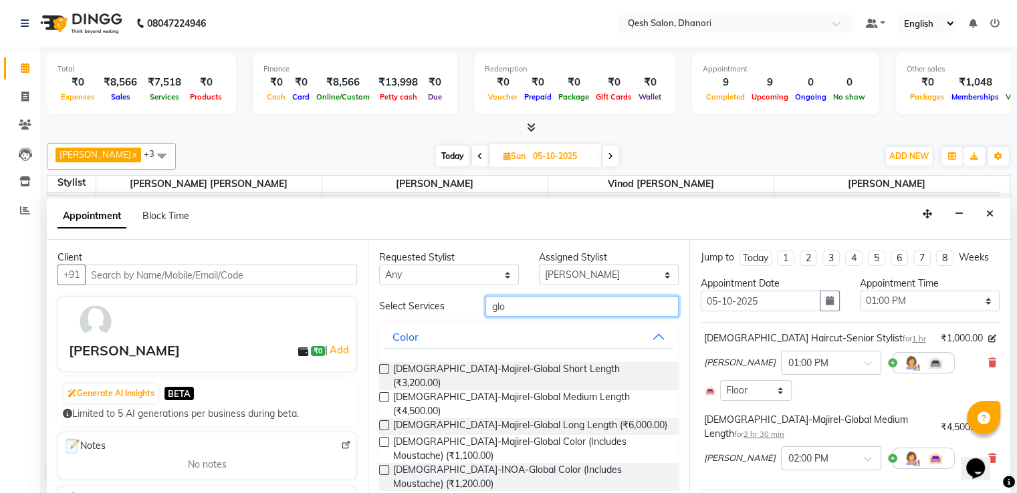
click at [531, 305] on input "glo" at bounding box center [581, 306] width 192 height 21
type input "g"
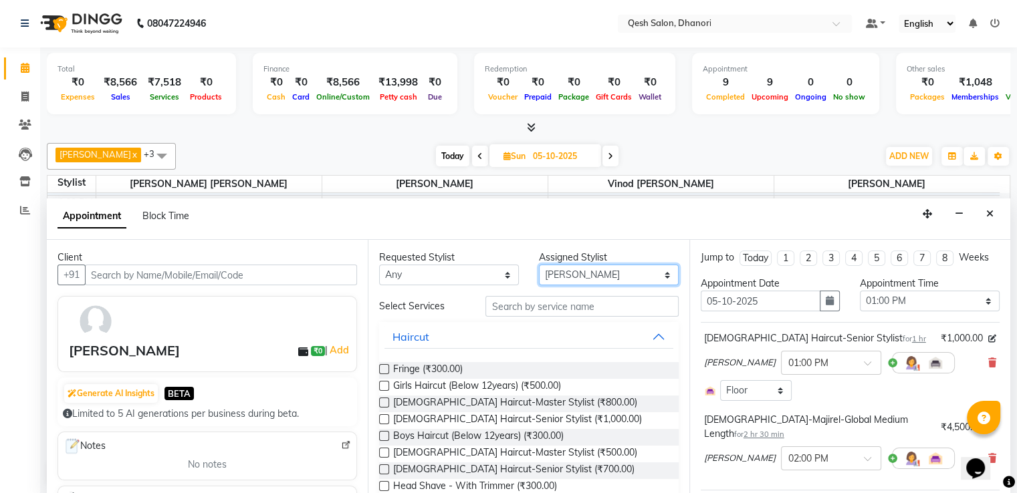
click at [621, 273] on select "Select [PERSON_NAME] [PERSON_NAME] [PERSON_NAME] Salon [PERSON_NAME] [PERSON_NA…" at bounding box center [609, 275] width 140 height 21
select select "83742"
click at [539, 265] on select "Select [PERSON_NAME] [PERSON_NAME] [PERSON_NAME] Salon [PERSON_NAME] [PERSON_NA…" at bounding box center [609, 275] width 140 height 21
click at [383, 465] on label at bounding box center [384, 469] width 10 height 10
click at [383, 467] on input "checkbox" at bounding box center [383, 471] width 9 height 9
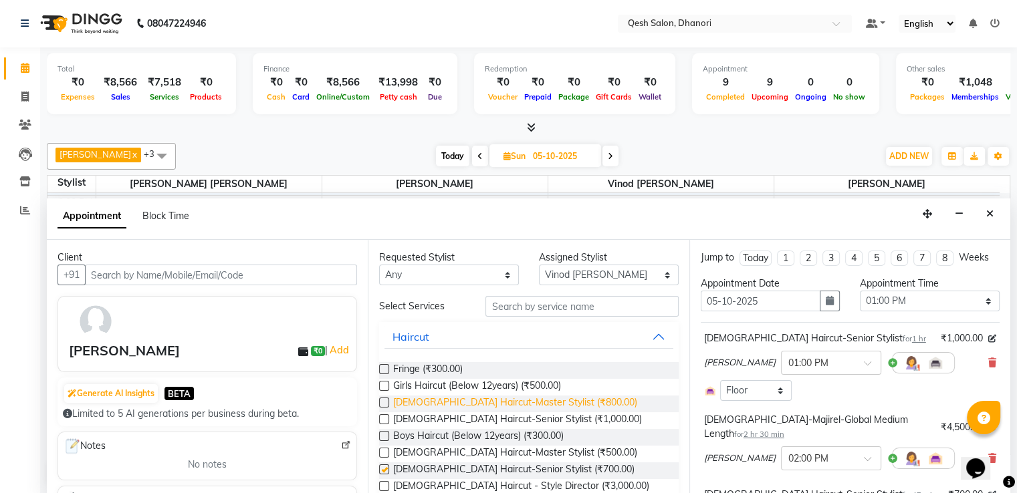
checkbox input "false"
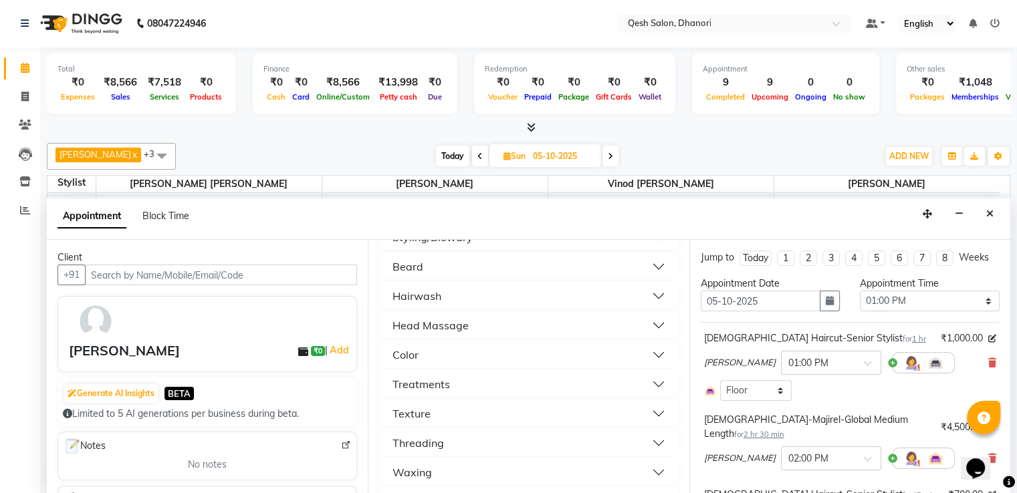
scroll to position [334, 0]
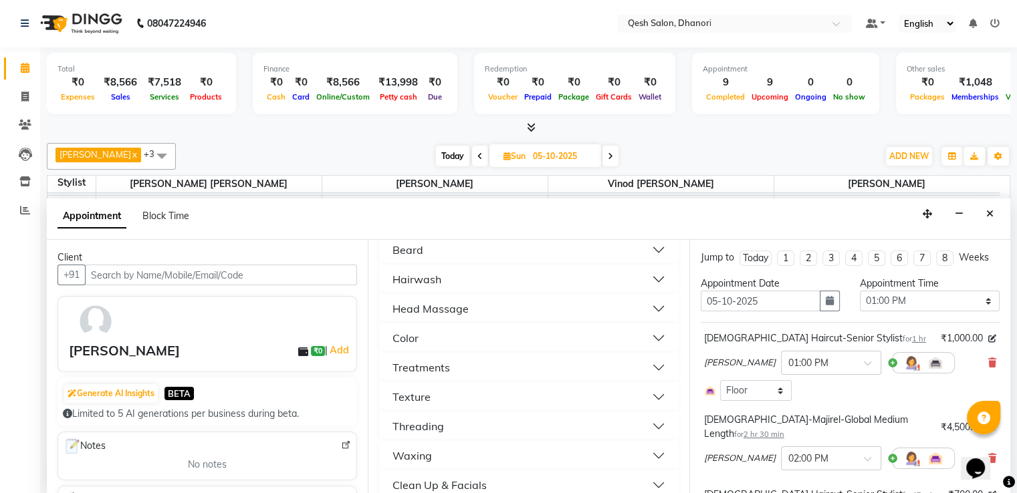
click at [430, 253] on button "Beard" at bounding box center [528, 250] width 288 height 24
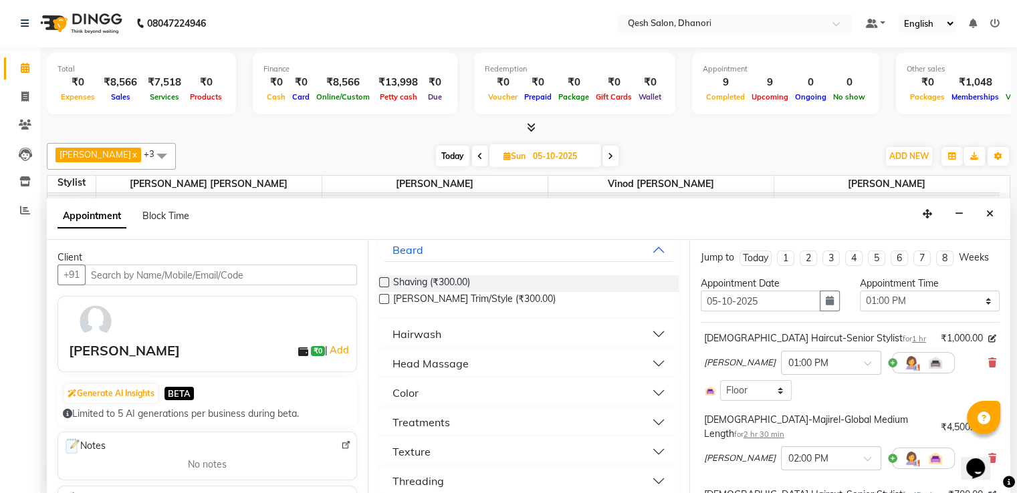
click at [385, 294] on label at bounding box center [384, 299] width 10 height 10
click at [385, 296] on input "checkbox" at bounding box center [383, 300] width 9 height 9
checkbox input "false"
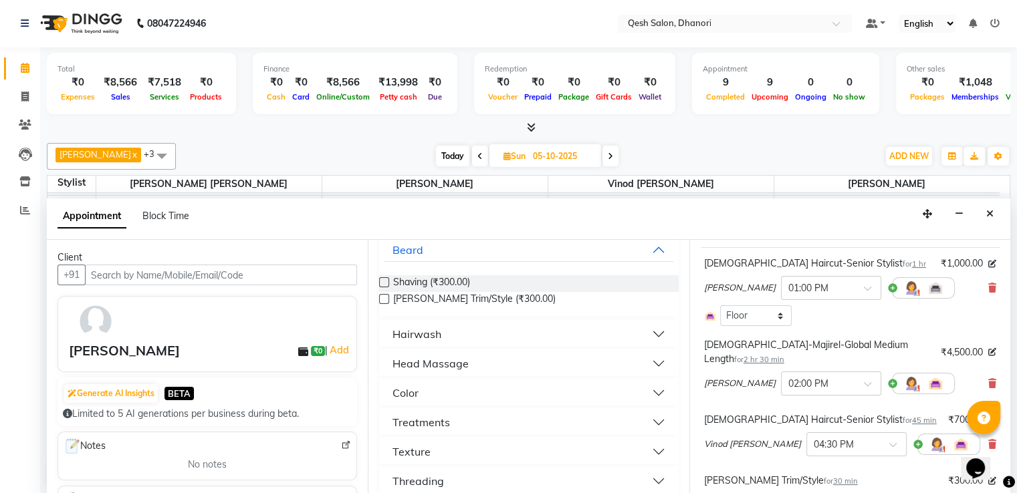
scroll to position [266, 0]
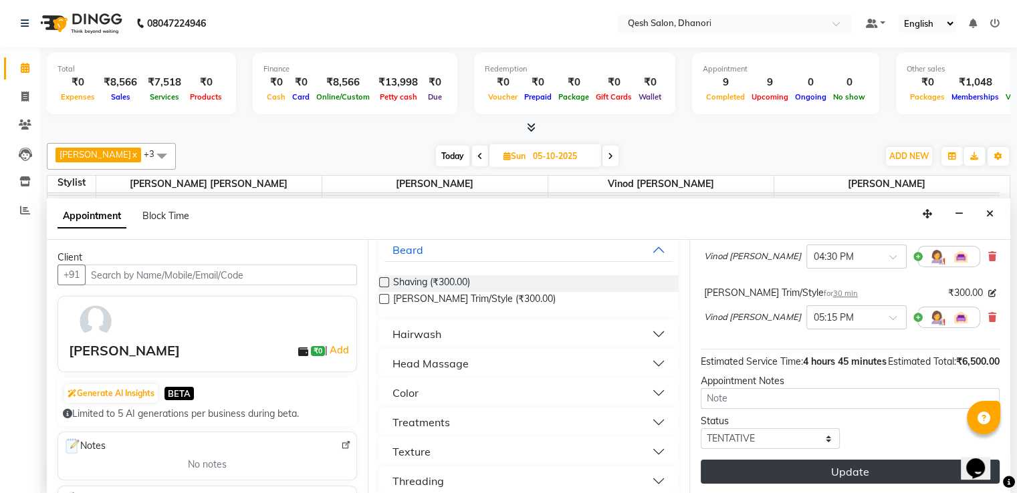
click at [855, 474] on button "Update" at bounding box center [849, 472] width 299 height 24
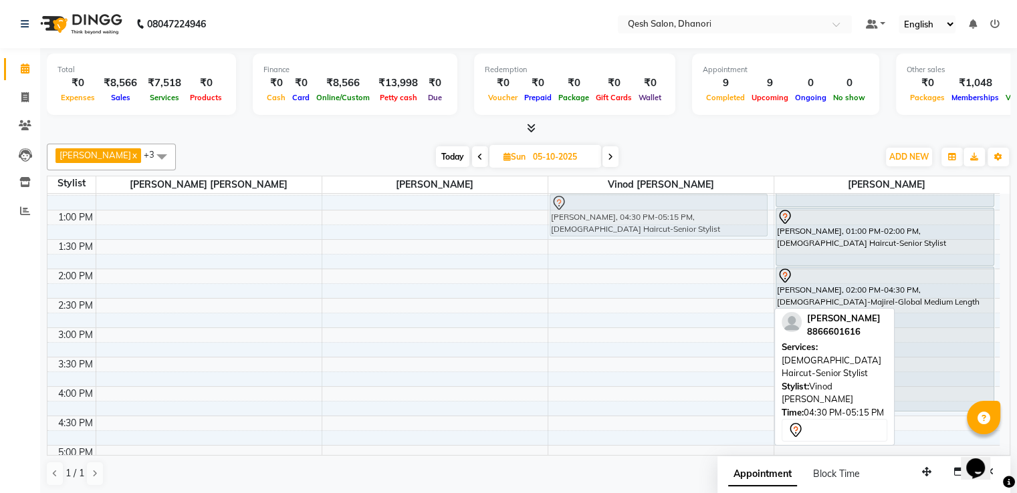
scroll to position [217, 0]
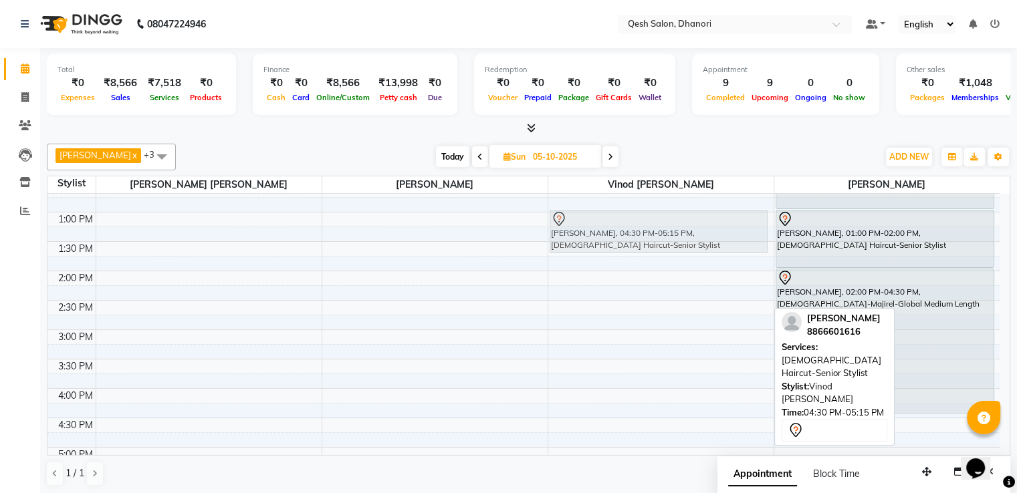
drag, startPoint x: 588, startPoint y: 362, endPoint x: 631, endPoint y: 233, distance: 135.3
click at [631, 233] on div "[PERSON_NAME], 04:30 PM-05:15 PM, [DEMOGRAPHIC_DATA] Haircut-Senior Stylist [PE…" at bounding box center [660, 388] width 225 height 823
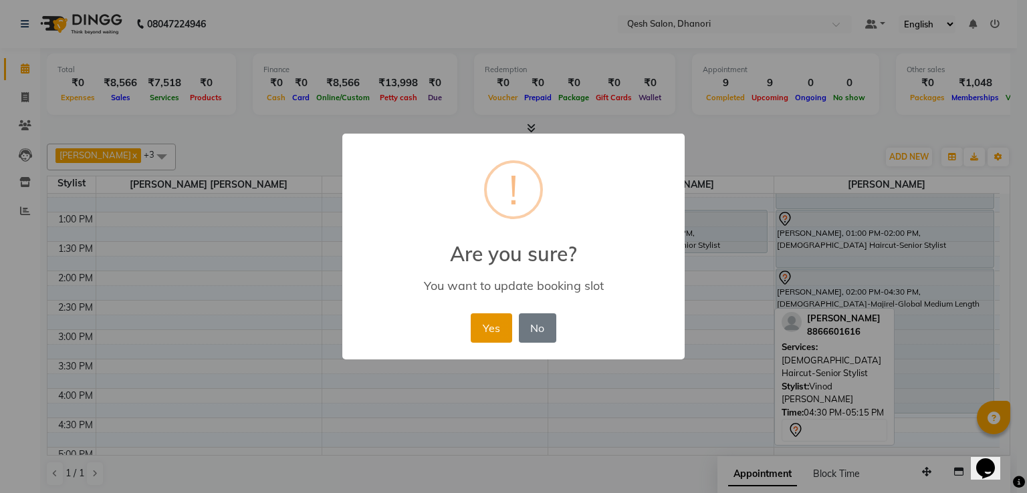
click at [493, 329] on button "Yes" at bounding box center [491, 327] width 41 height 29
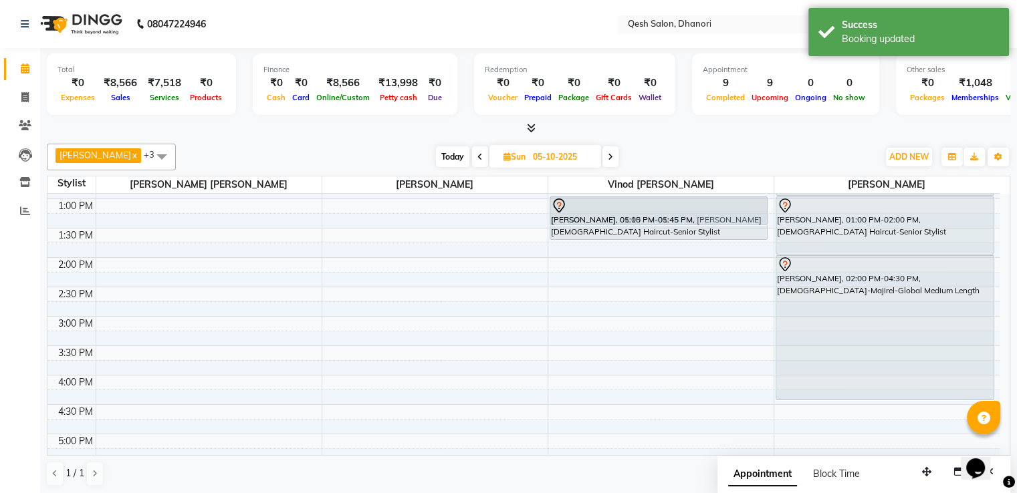
scroll to position [225, 0]
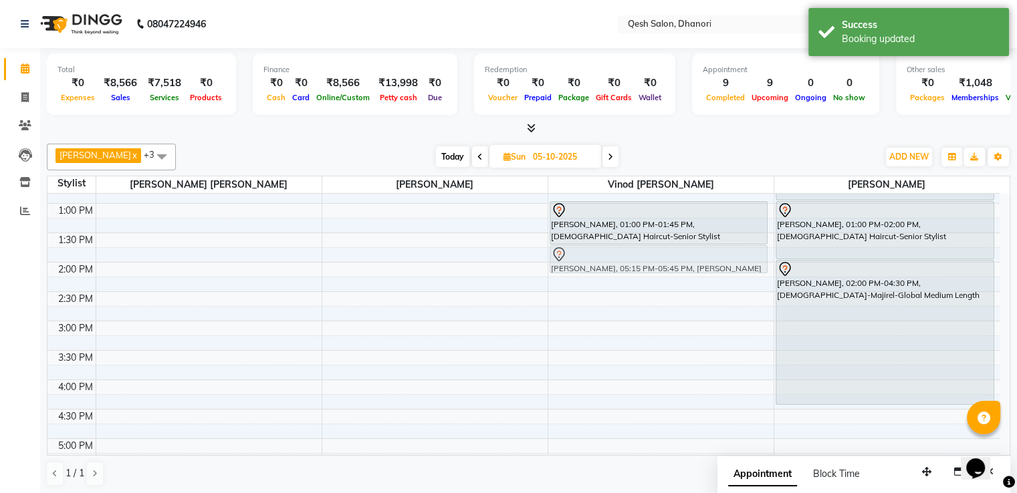
drag, startPoint x: 636, startPoint y: 331, endPoint x: 633, endPoint y: 257, distance: 74.2
click at [633, 257] on div "[PERSON_NAME], 01:00 PM-01:45 PM, [DEMOGRAPHIC_DATA] Haircut-Senior Stylist [PE…" at bounding box center [660, 380] width 225 height 823
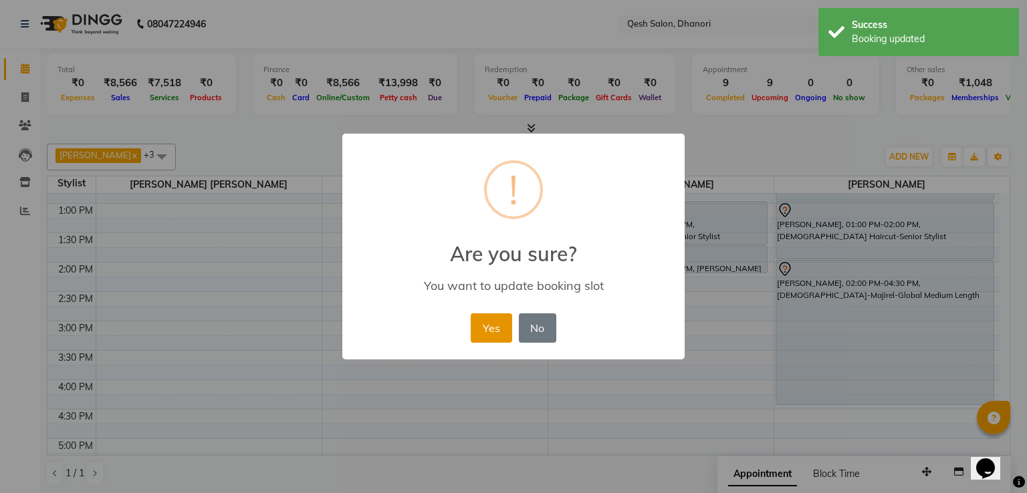
click at [493, 321] on button "Yes" at bounding box center [491, 327] width 41 height 29
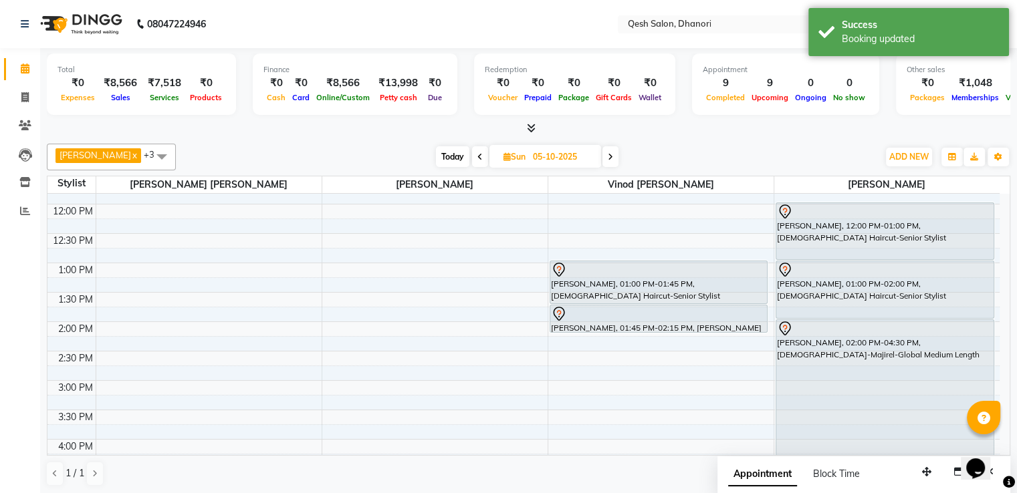
scroll to position [0, 0]
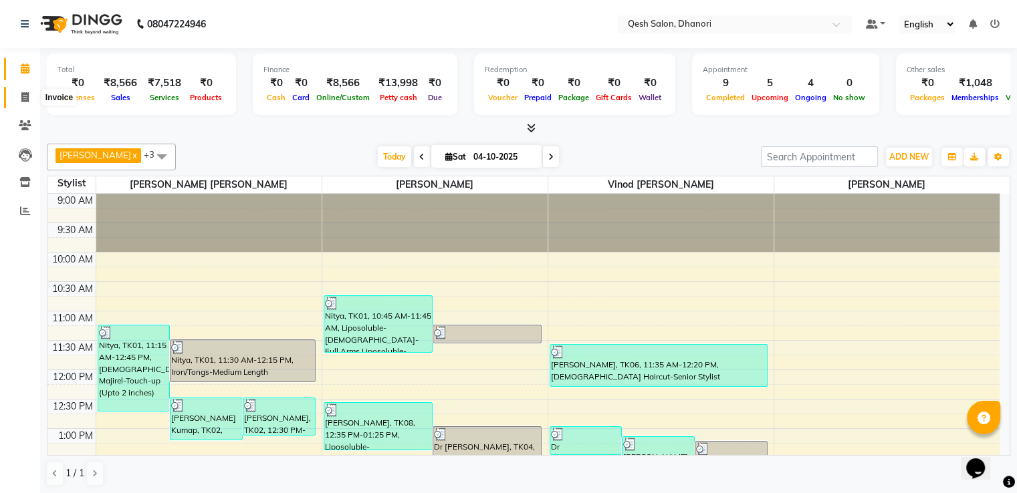
click at [23, 102] on span at bounding box center [24, 97] width 23 height 15
select select "service"
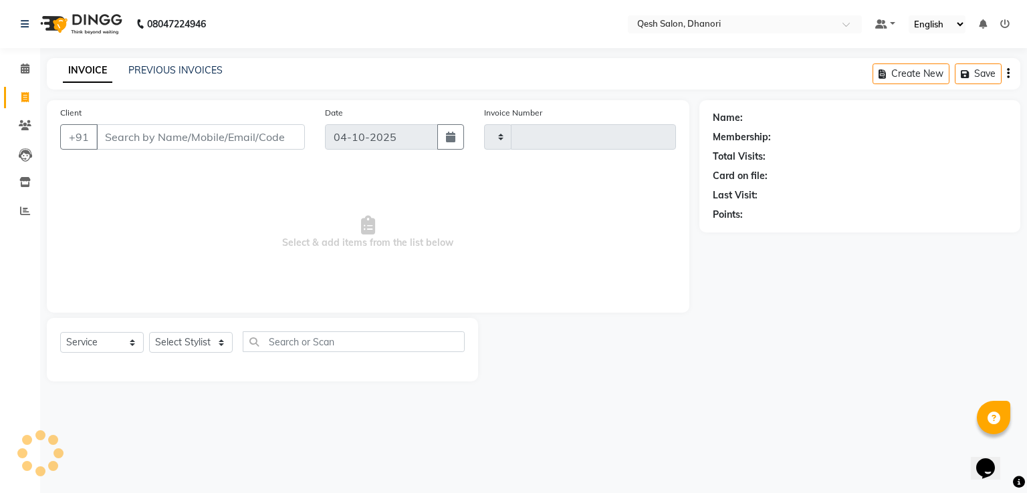
type input "0858"
select select "7641"
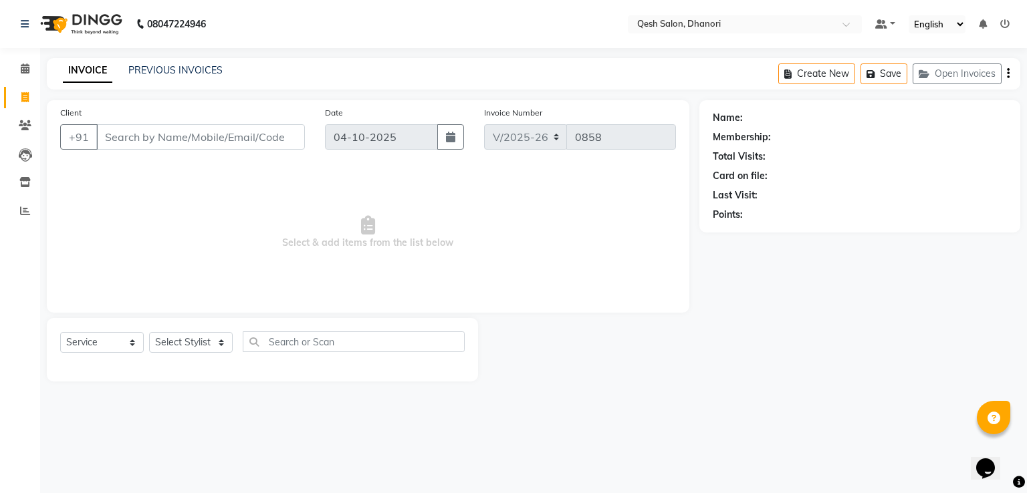
click at [166, 132] on input "Client" at bounding box center [200, 136] width 209 height 25
type input "7774049414"
click at [269, 133] on span "Add Client" at bounding box center [270, 136] width 53 height 13
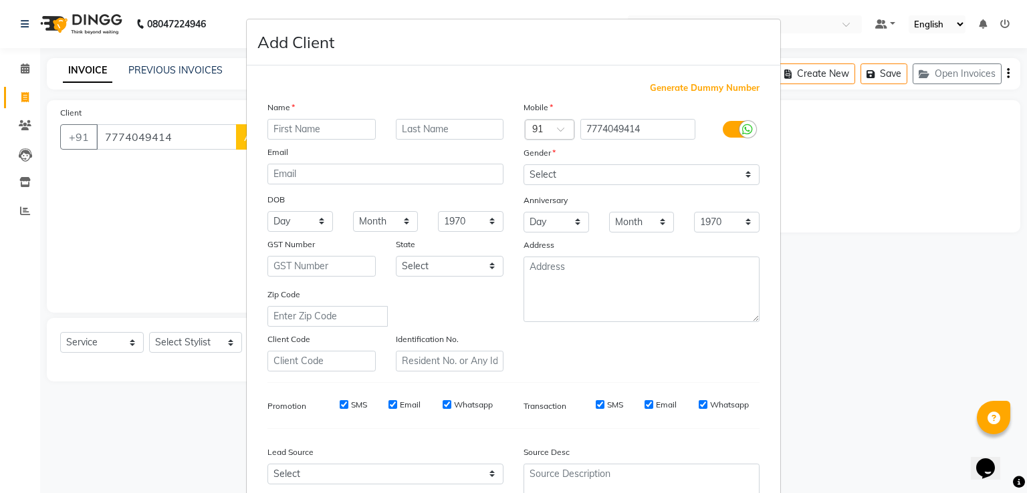
click at [306, 126] on input "text" at bounding box center [321, 129] width 108 height 21
type input "d"
type input "Divya"
drag, startPoint x: 414, startPoint y: 130, endPoint x: 442, endPoint y: 141, distance: 30.0
click at [414, 130] on input "[PERSON_NAME]" at bounding box center [450, 129] width 108 height 21
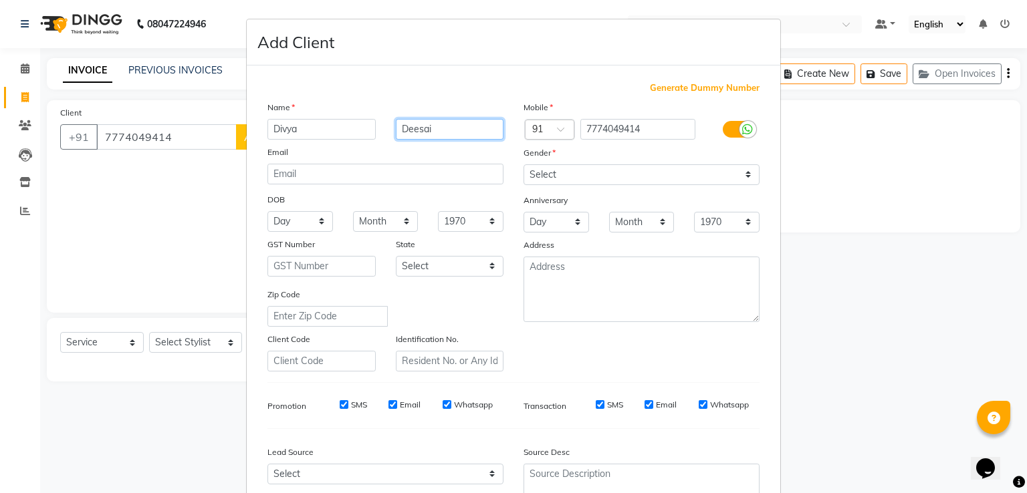
click at [454, 131] on input "Deesai" at bounding box center [450, 129] width 108 height 21
click at [410, 129] on input "Deesai" at bounding box center [450, 129] width 108 height 21
drag, startPoint x: 371, startPoint y: 130, endPoint x: 307, endPoint y: 138, distance: 64.0
click at [307, 138] on div "[PERSON_NAME]" at bounding box center [385, 129] width 256 height 21
type input "[PERSON_NAME]"
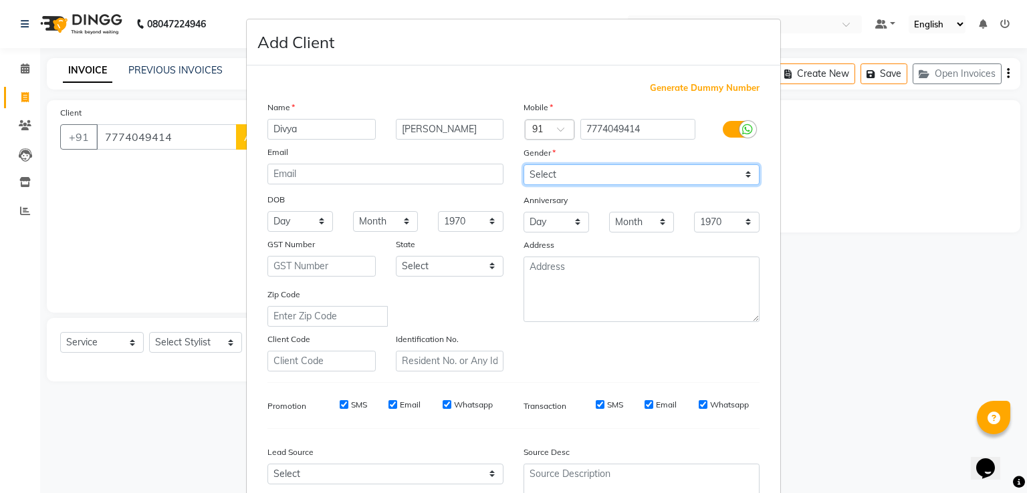
click at [573, 176] on select "Select [DEMOGRAPHIC_DATA] [DEMOGRAPHIC_DATA] Other Prefer Not To Say" at bounding box center [641, 174] width 236 height 21
select select "[DEMOGRAPHIC_DATA]"
click at [523, 165] on select "Select [DEMOGRAPHIC_DATA] [DEMOGRAPHIC_DATA] Other Prefer Not To Say" at bounding box center [641, 174] width 236 height 21
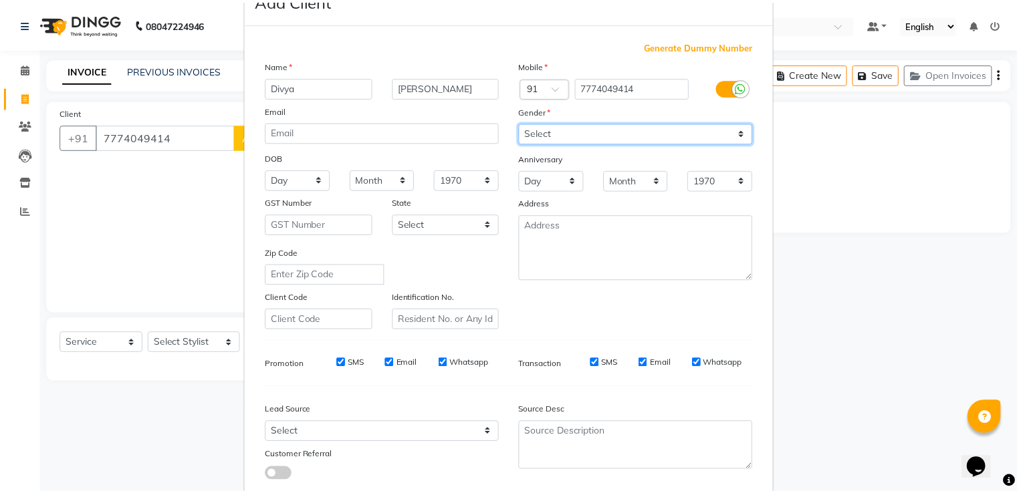
scroll to position [130, 0]
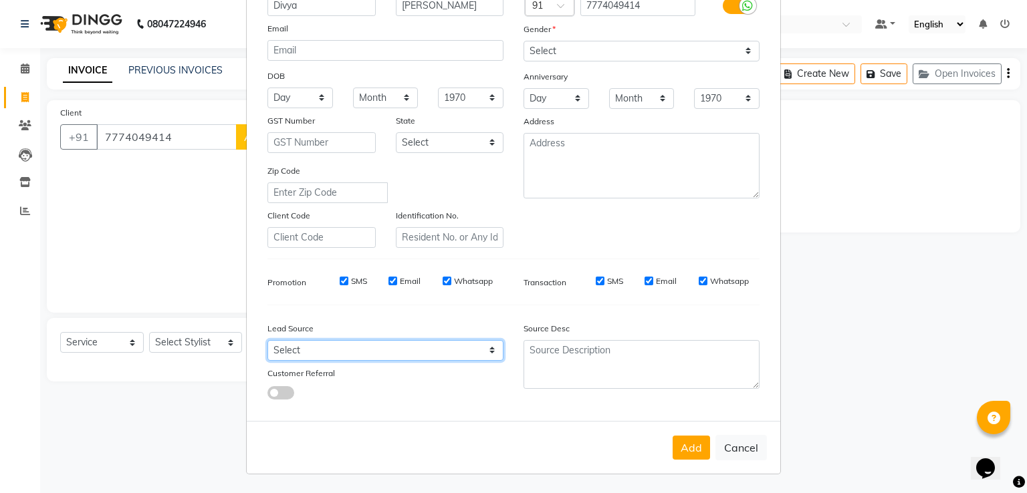
click at [303, 351] on select "Select Walk-in Referral Internet Friend Word of Mouth Advertisement Facebook Ju…" at bounding box center [385, 350] width 236 height 21
select select "51686"
click at [267, 340] on select "Select Walk-in Referral Internet Friend Word of Mouth Advertisement Facebook Ju…" at bounding box center [385, 350] width 236 height 21
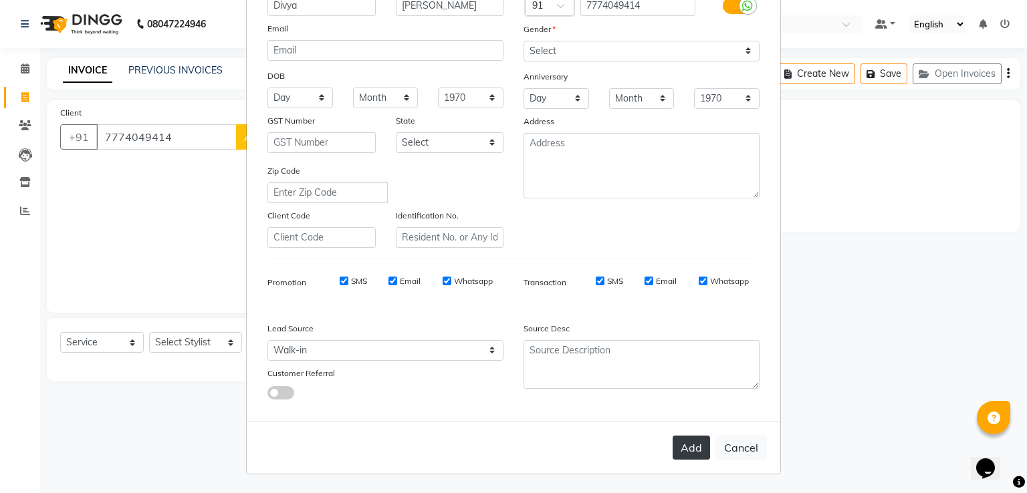
click at [688, 442] on button "Add" at bounding box center [690, 448] width 37 height 24
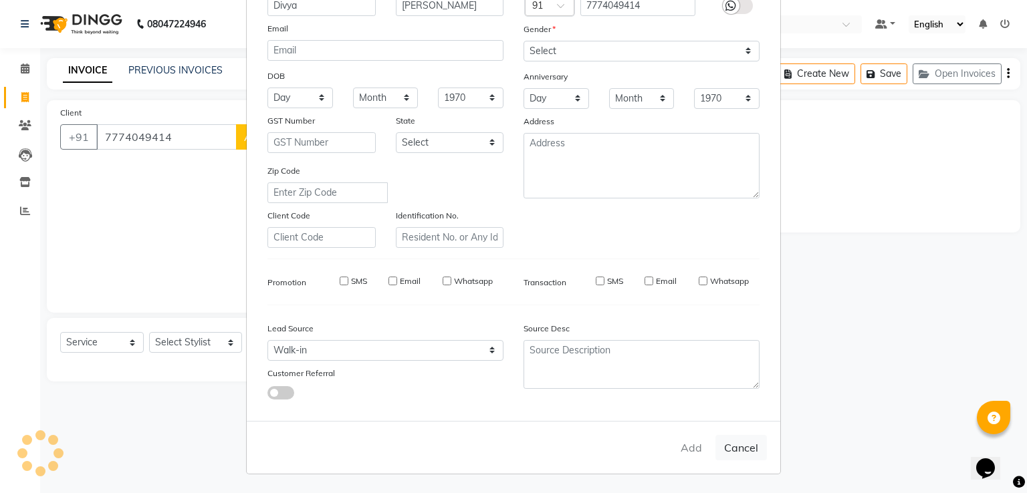
type input "77******14"
select select
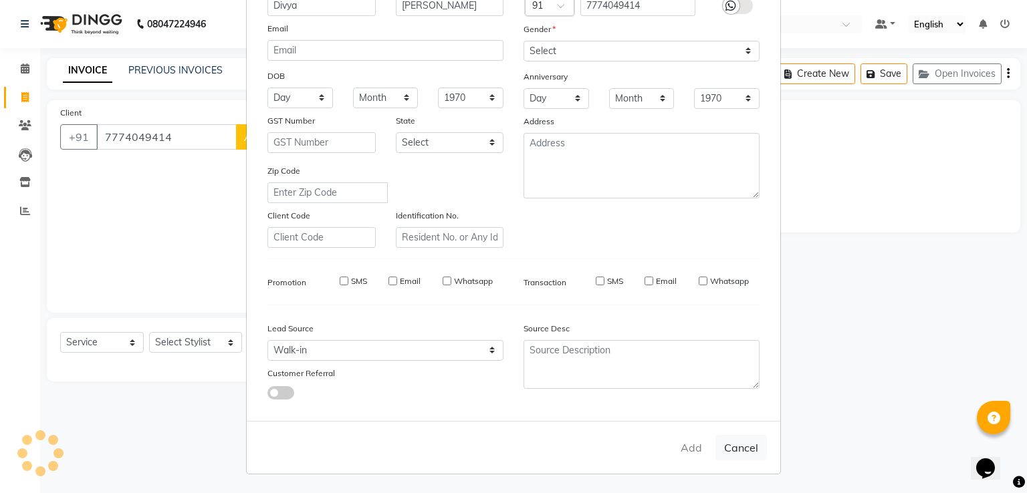
select select
checkbox input "false"
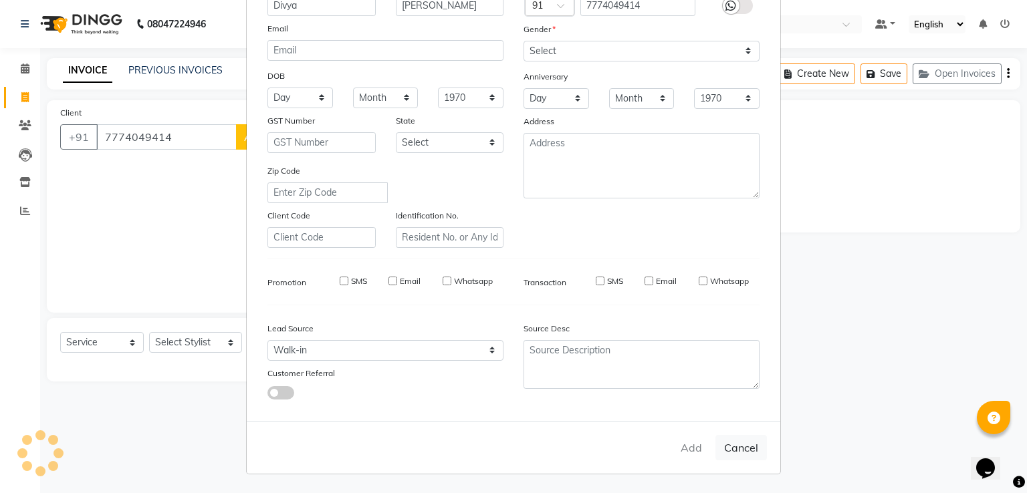
checkbox input "false"
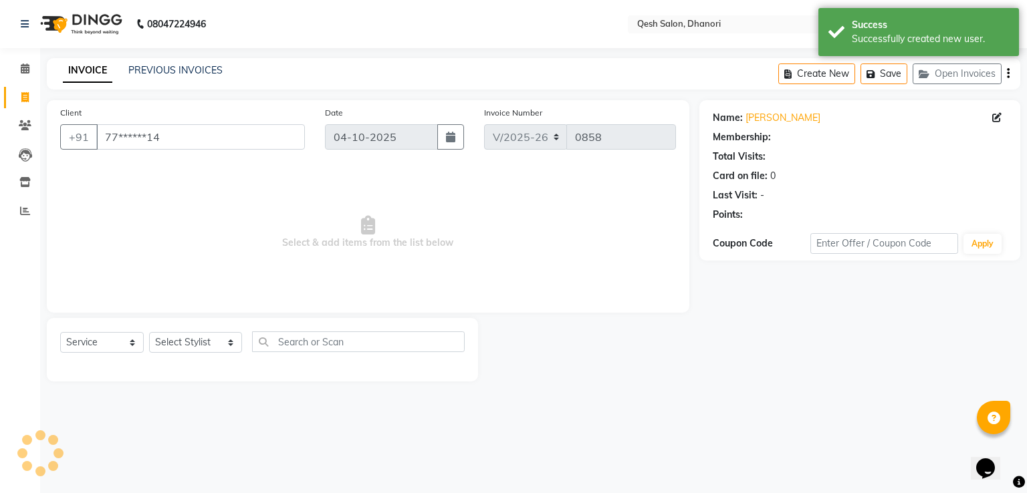
select select "1: Object"
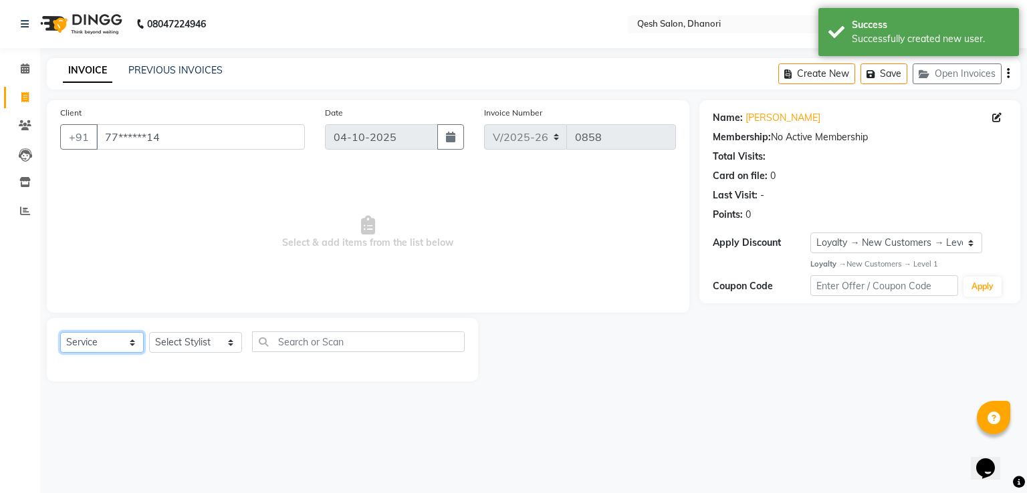
click at [88, 346] on select "Select Service Product Membership Package Voucher Prepaid Gift Card" at bounding box center [102, 342] width 84 height 21
click at [187, 340] on select "Select Stylist [PERSON_NAME] [PERSON_NAME] [PERSON_NAME] [PERSON_NAME] [PERSON_…" at bounding box center [195, 342] width 93 height 21
select select "79251"
click at [149, 333] on select "Select Stylist [PERSON_NAME] [PERSON_NAME] [PERSON_NAME] [PERSON_NAME] [PERSON_…" at bounding box center [195, 342] width 93 height 21
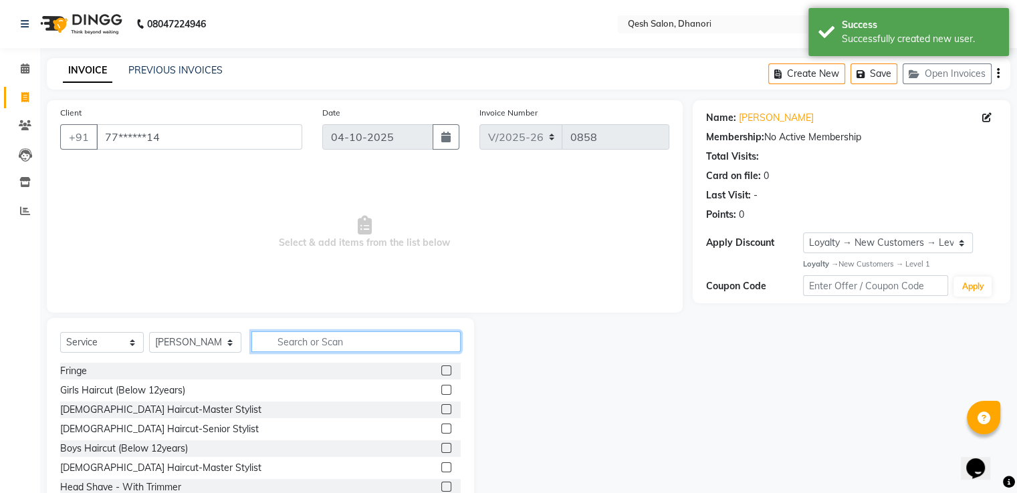
click at [322, 340] on input "text" at bounding box center [355, 341] width 209 height 21
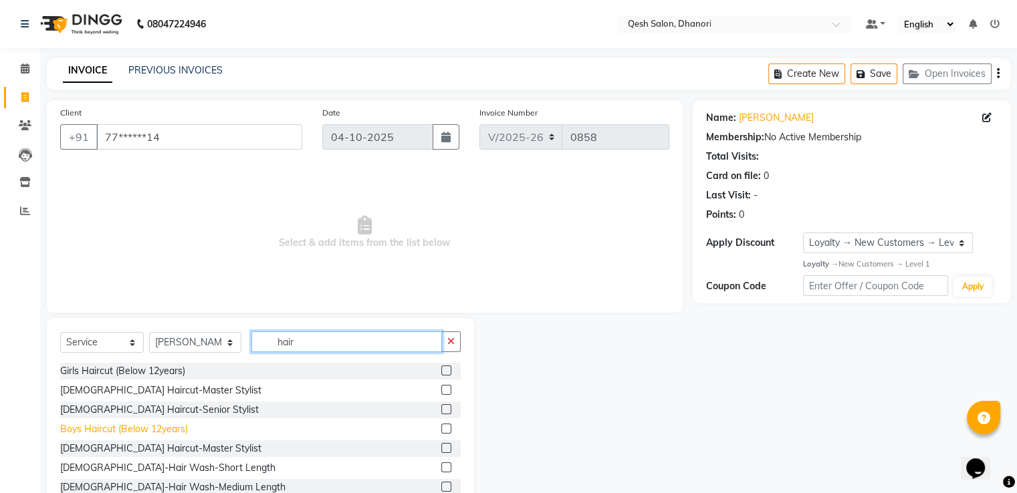
type input "hair"
click at [163, 431] on div "Boys Haircut (Below 12years)" at bounding box center [124, 429] width 128 height 14
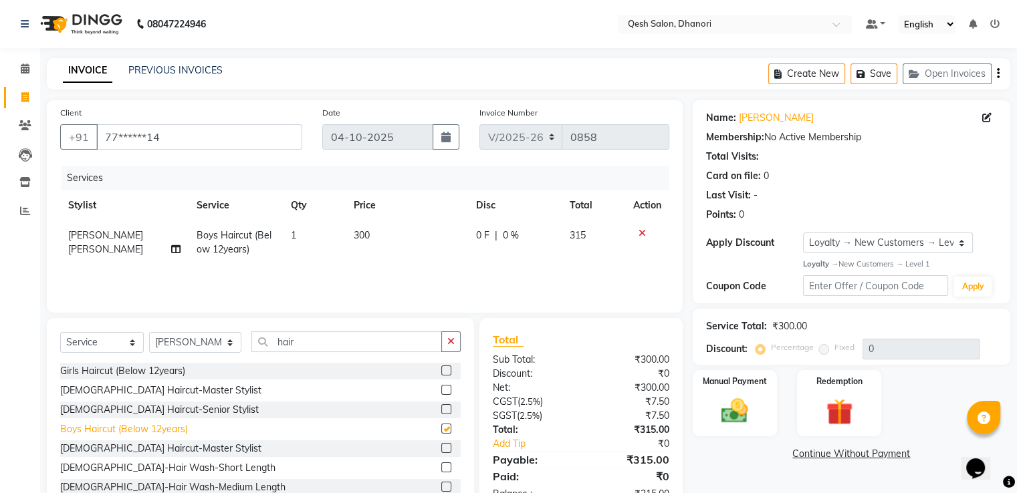
checkbox input "false"
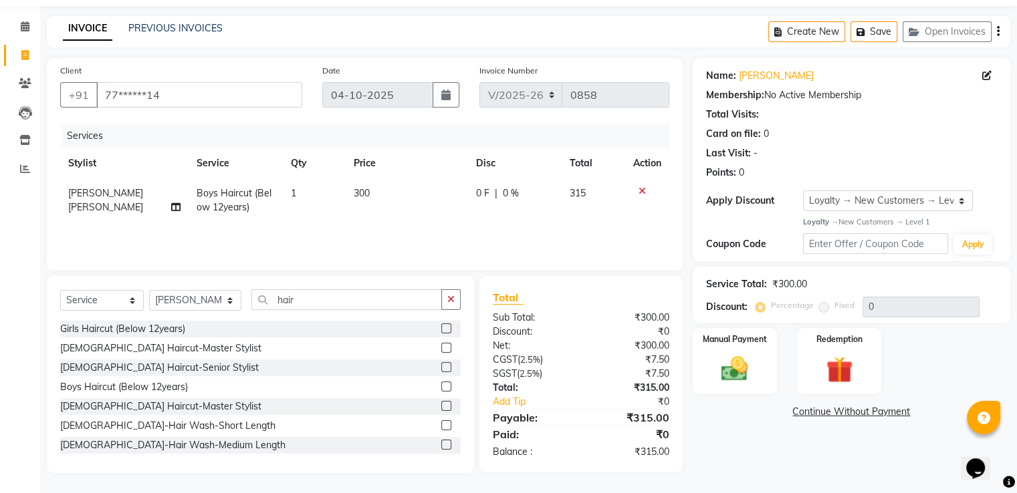
click at [639, 192] on icon at bounding box center [641, 190] width 7 height 9
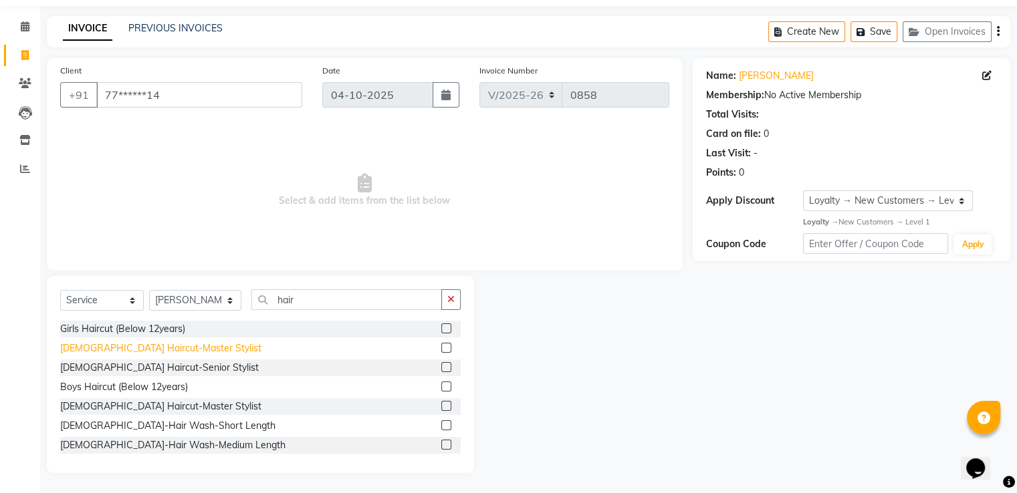
click at [176, 350] on div "[DEMOGRAPHIC_DATA] Haircut-Master Stylist" at bounding box center [160, 349] width 201 height 14
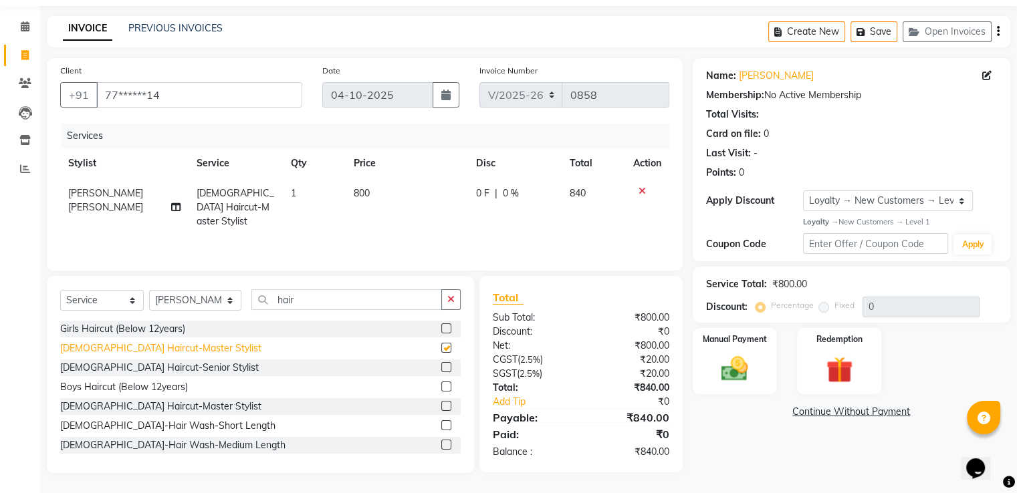
checkbox input "false"
click at [639, 190] on icon at bounding box center [641, 190] width 7 height 9
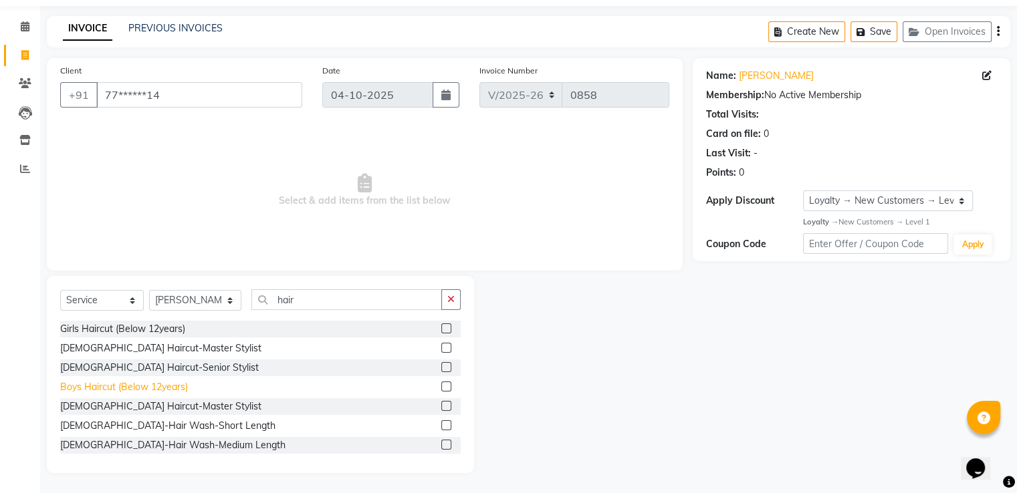
click at [174, 389] on div "Boys Haircut (Below 12years)" at bounding box center [124, 387] width 128 height 14
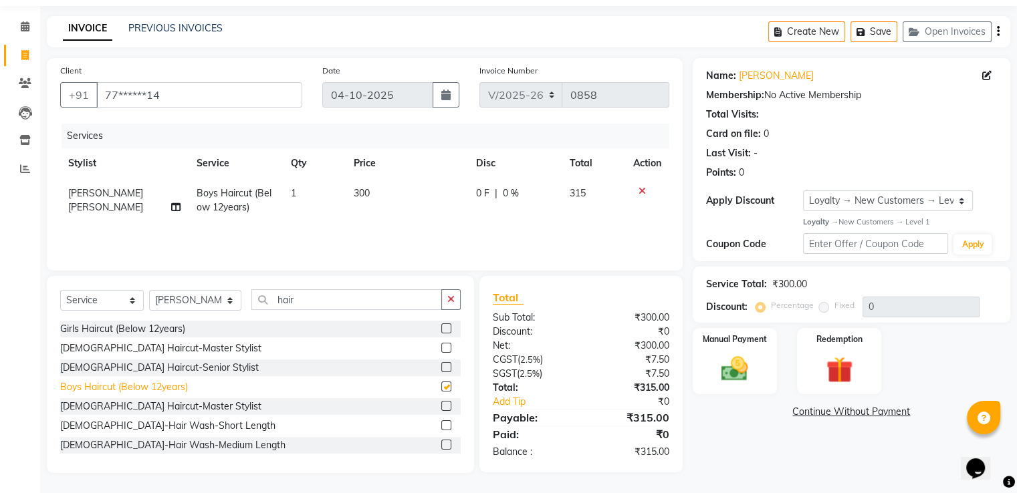
checkbox input "false"
click at [640, 190] on icon at bounding box center [641, 190] width 7 height 9
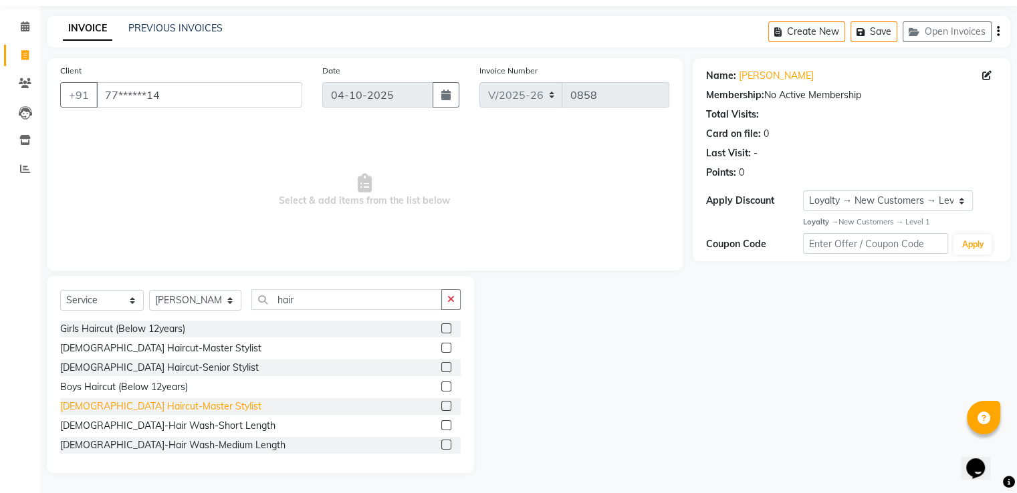
click at [165, 408] on div "[DEMOGRAPHIC_DATA] Haircut-Master Stylist" at bounding box center [160, 407] width 201 height 14
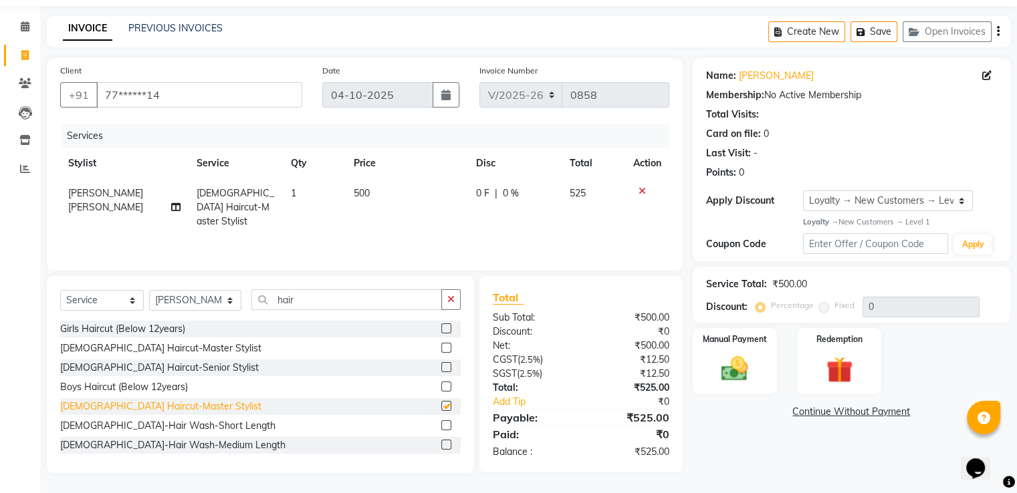
checkbox input "false"
click at [744, 373] on img at bounding box center [734, 369] width 45 height 32
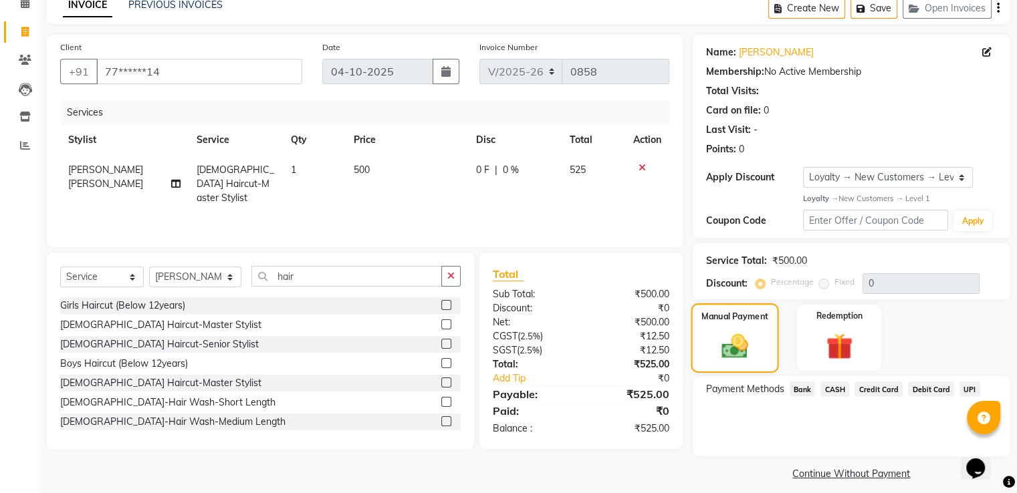
scroll to position [76, 0]
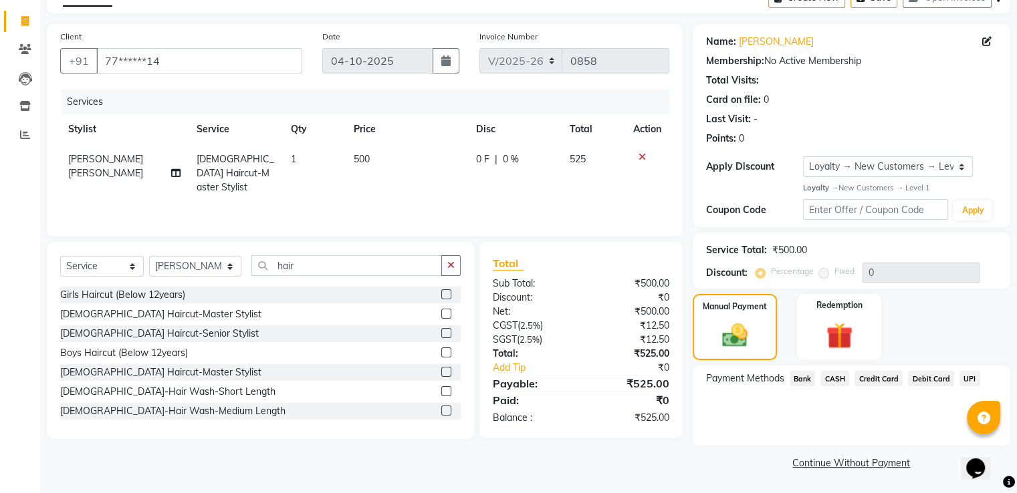
click at [837, 378] on span "CASH" at bounding box center [834, 378] width 29 height 15
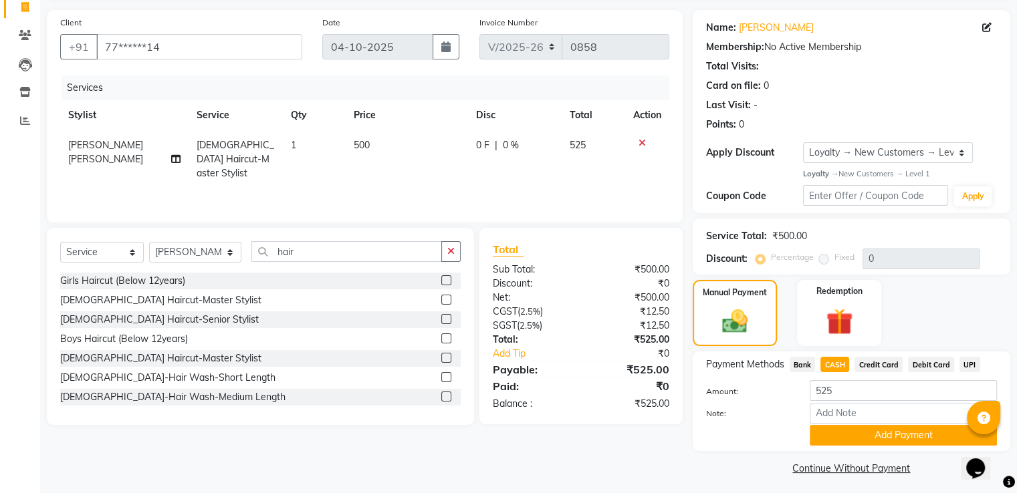
scroll to position [97, 0]
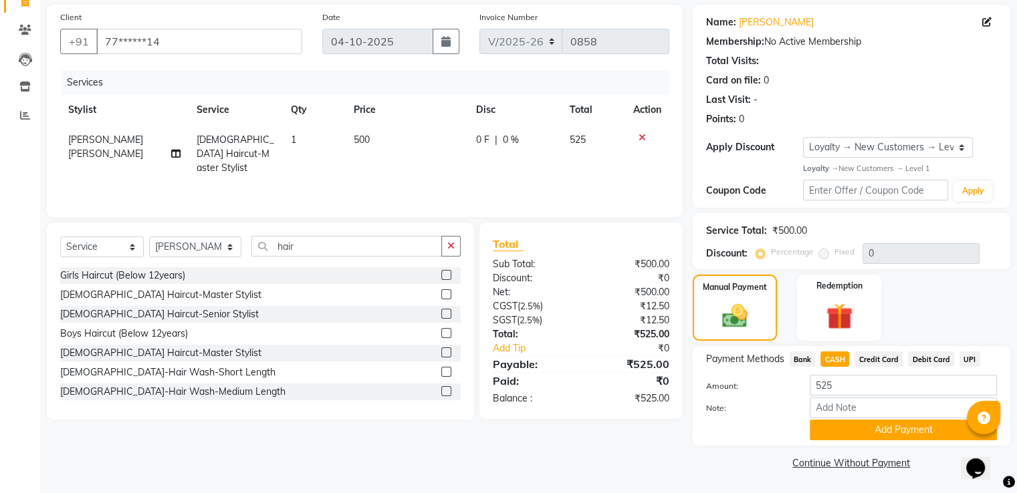
click at [972, 352] on span "UPI" at bounding box center [969, 359] width 21 height 15
click at [905, 427] on button "Add Payment" at bounding box center [902, 430] width 187 height 21
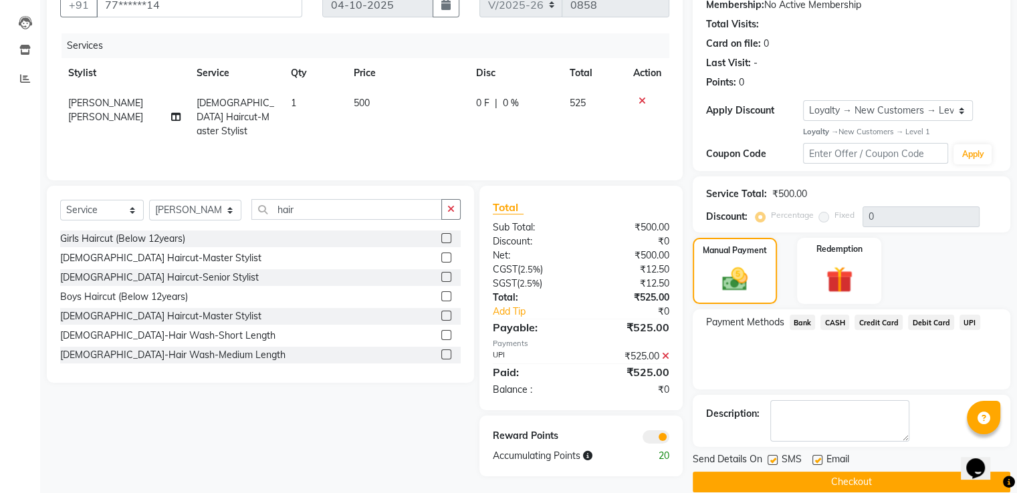
scroll to position [151, 0]
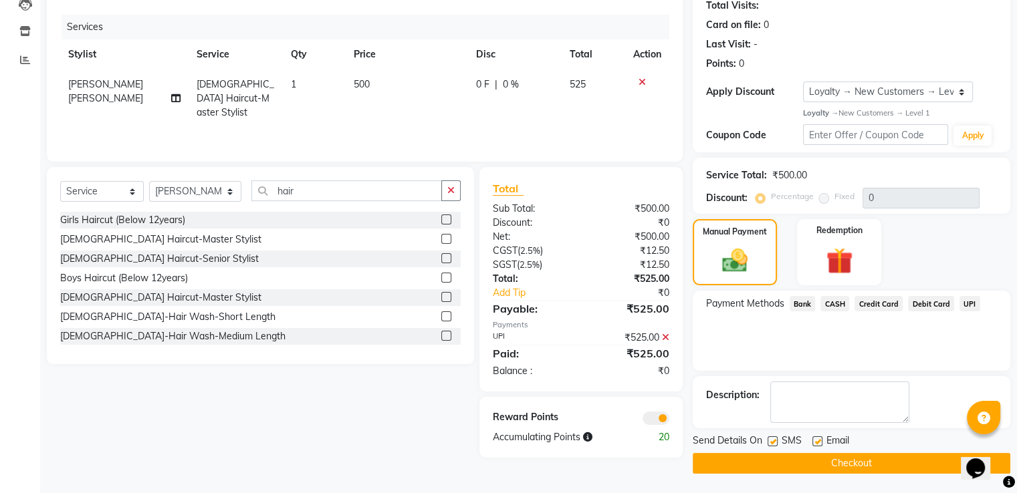
click at [850, 462] on button "Checkout" at bounding box center [850, 463] width 317 height 21
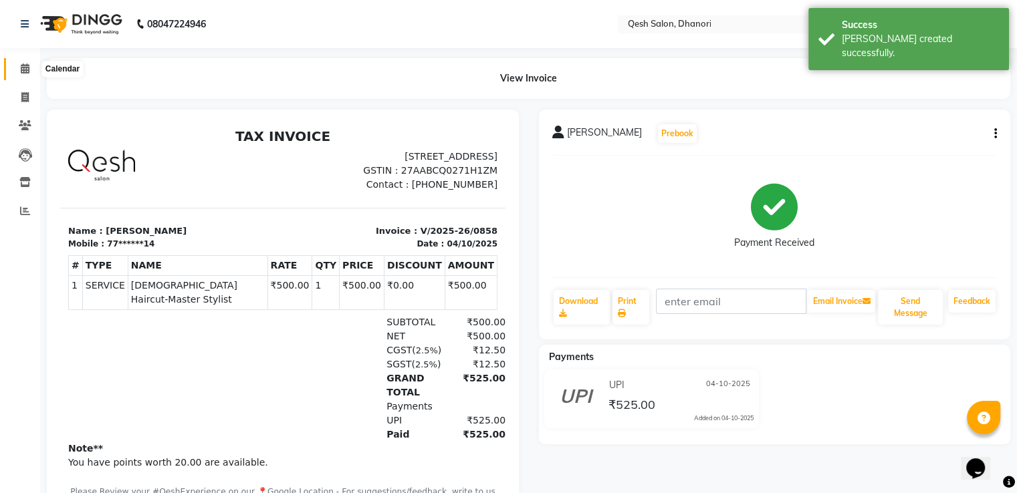
click at [31, 71] on span at bounding box center [24, 68] width 23 height 15
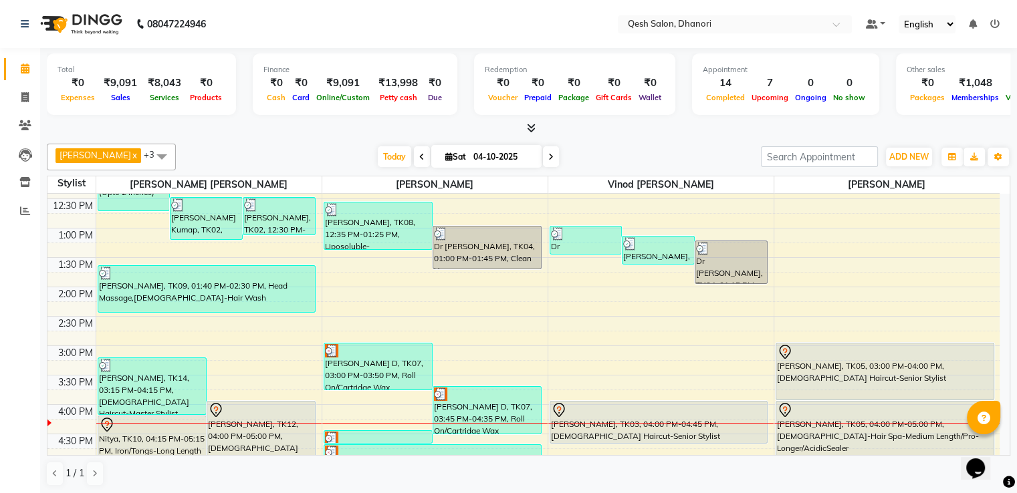
scroll to position [334, 0]
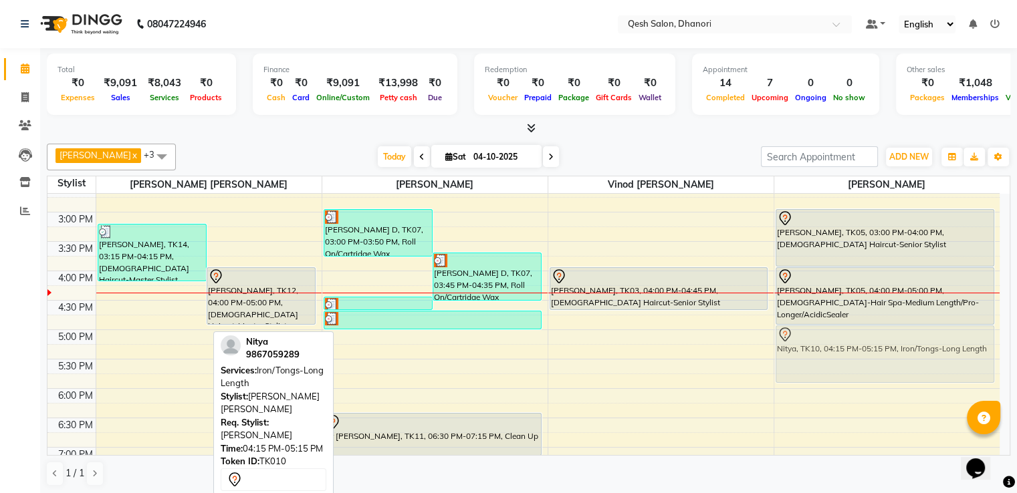
drag, startPoint x: 148, startPoint y: 319, endPoint x: 781, endPoint y: 360, distance: 633.6
click at [781, 360] on tr "Nitya, TK01, 11:15 AM-12:45 PM, [DEMOGRAPHIC_DATA]-Majirel-Touch-up (Upto 2 inc…" at bounding box center [523, 271] width 952 height 823
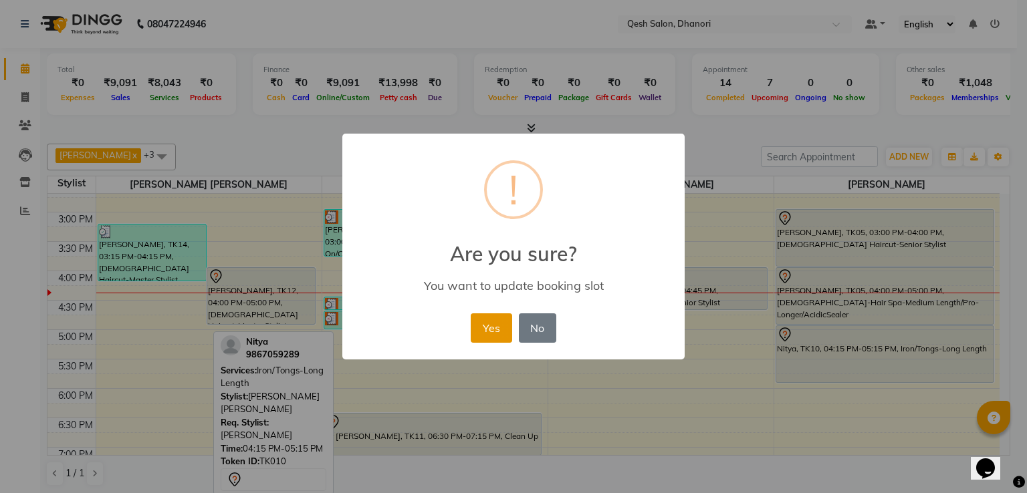
click at [487, 323] on button "Yes" at bounding box center [491, 327] width 41 height 29
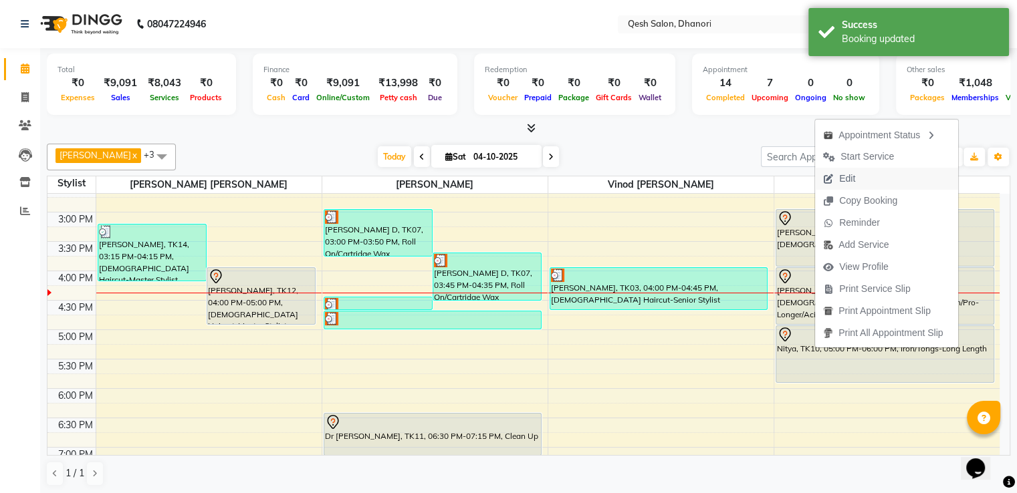
click at [844, 176] on span "Edit" at bounding box center [847, 179] width 16 height 14
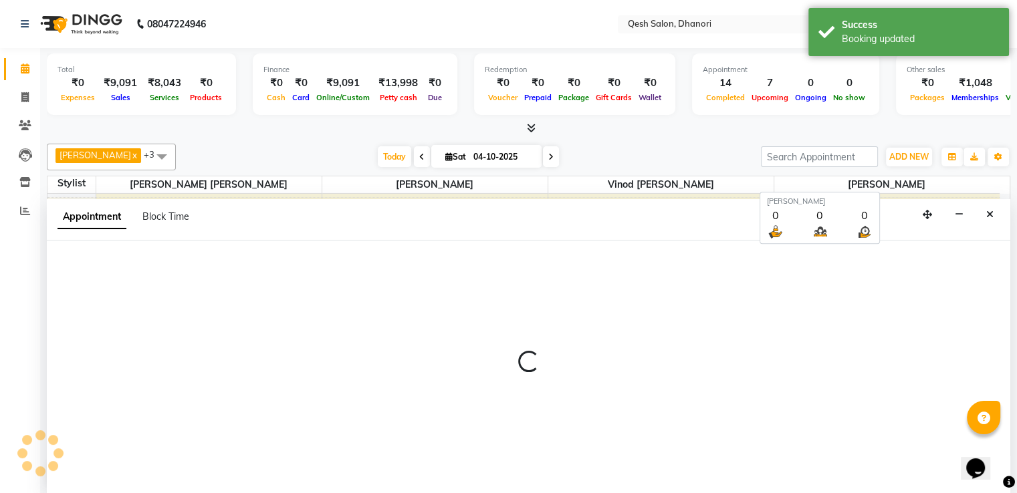
scroll to position [1, 0]
select select "tentative"
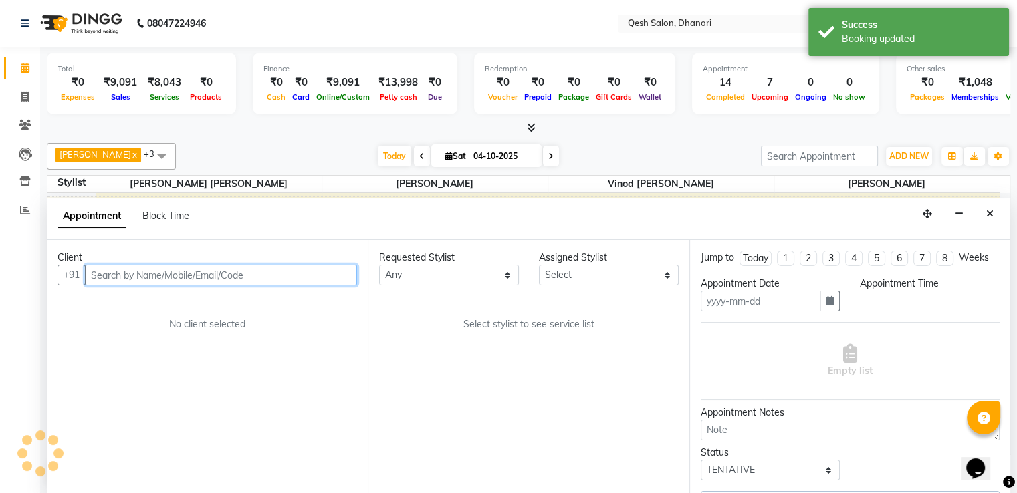
type input "04-10-2025"
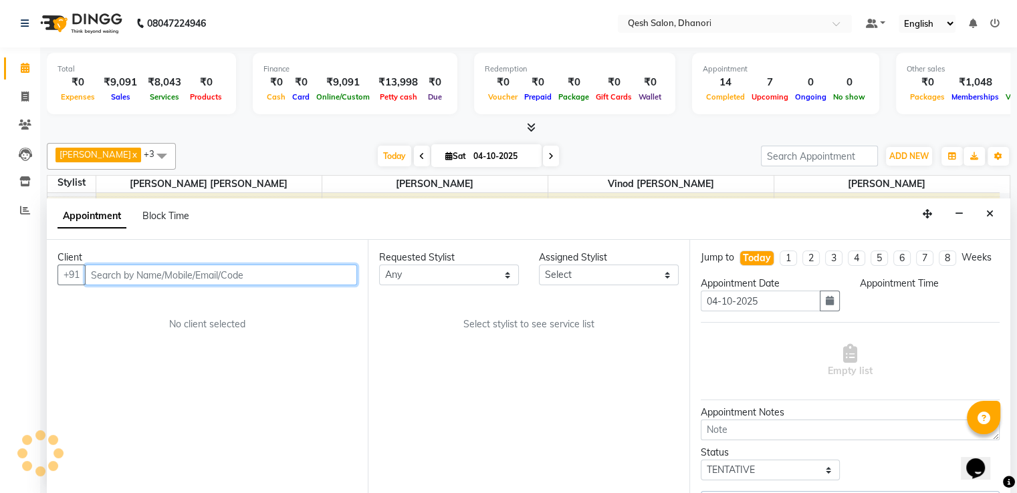
scroll to position [0, 0]
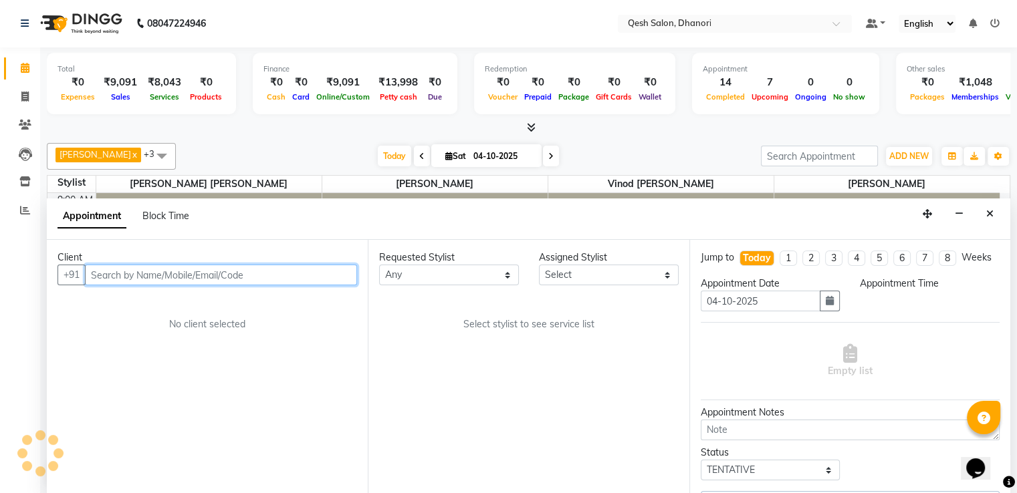
select select "1020"
select select "85050"
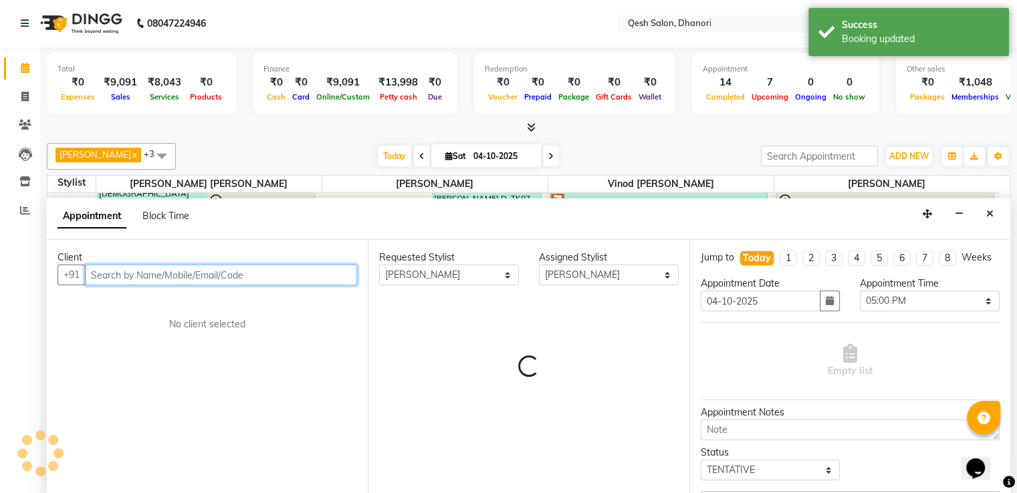
select select "3869"
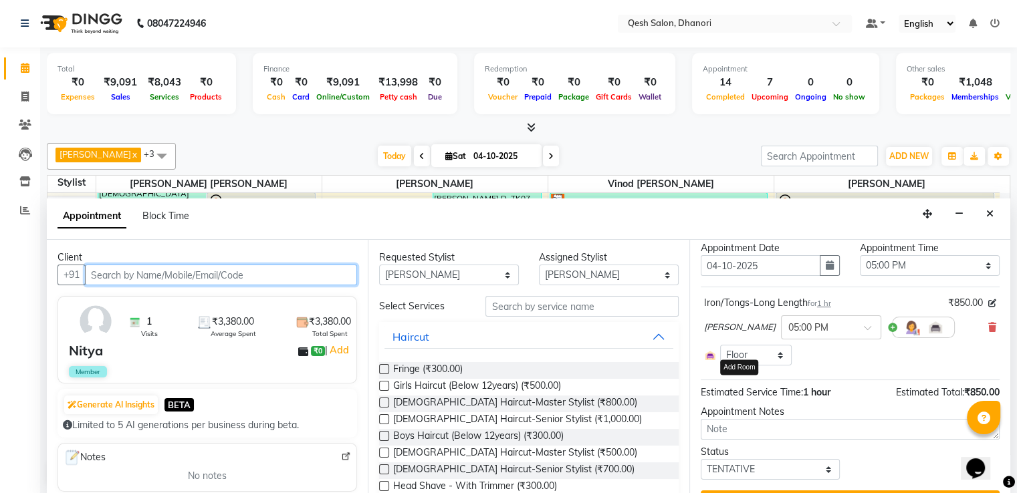
scroll to position [67, 0]
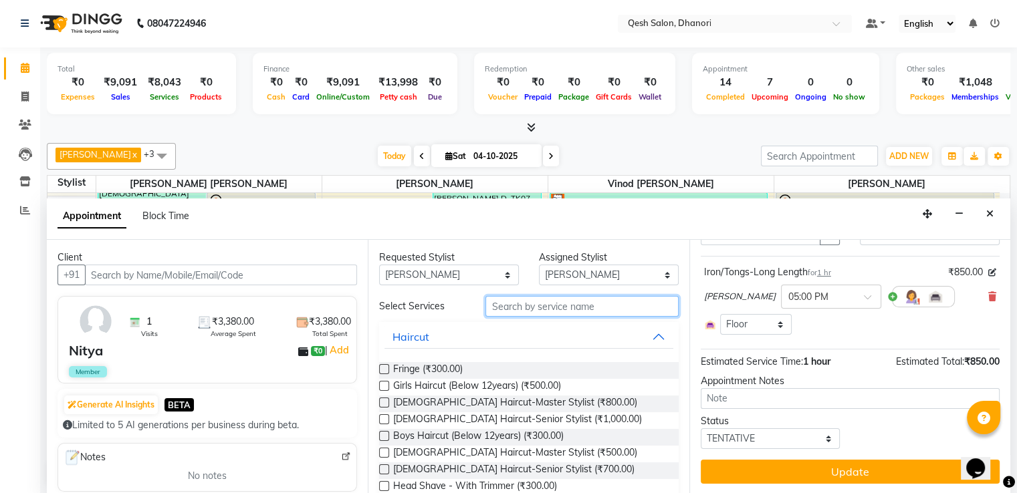
click at [518, 310] on input "text" at bounding box center [581, 306] width 192 height 21
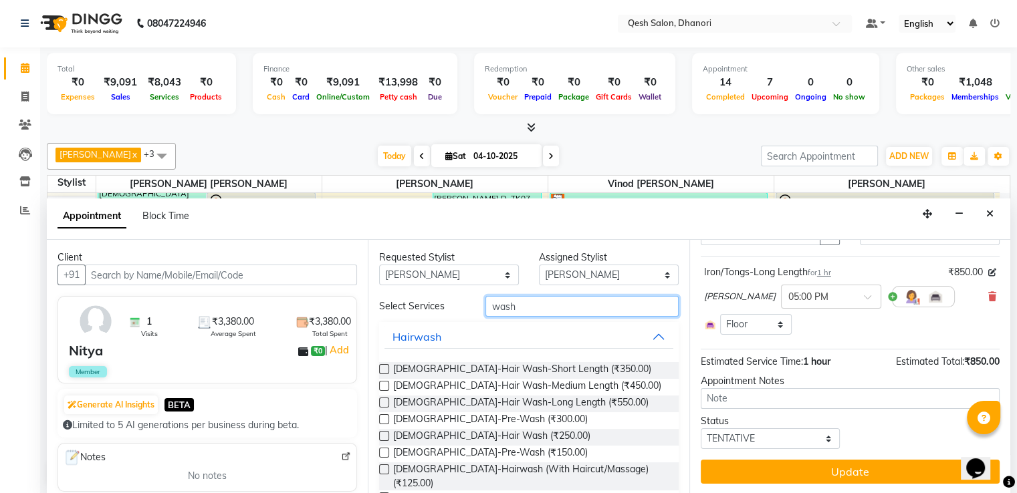
type input "wash"
click at [382, 384] on label at bounding box center [384, 386] width 10 height 10
click at [382, 384] on input "checkbox" at bounding box center [383, 387] width 9 height 9
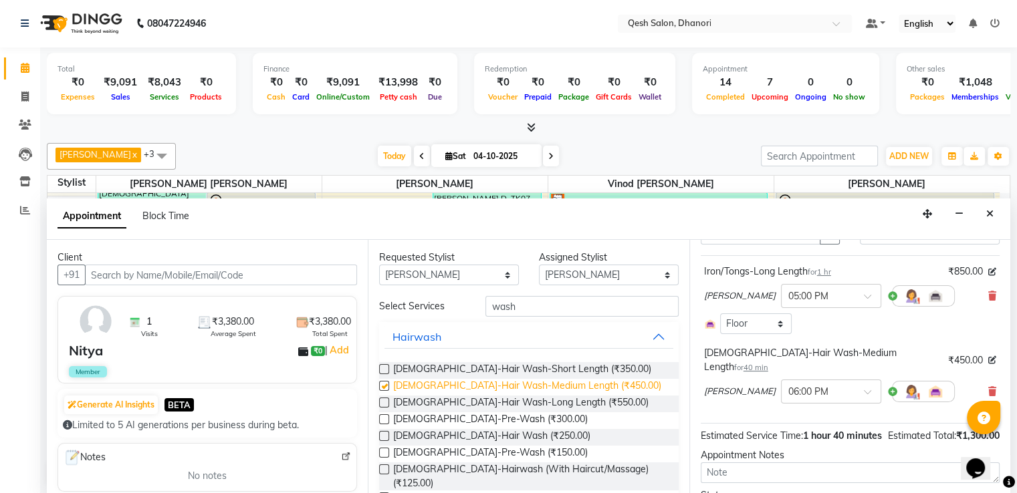
checkbox input "false"
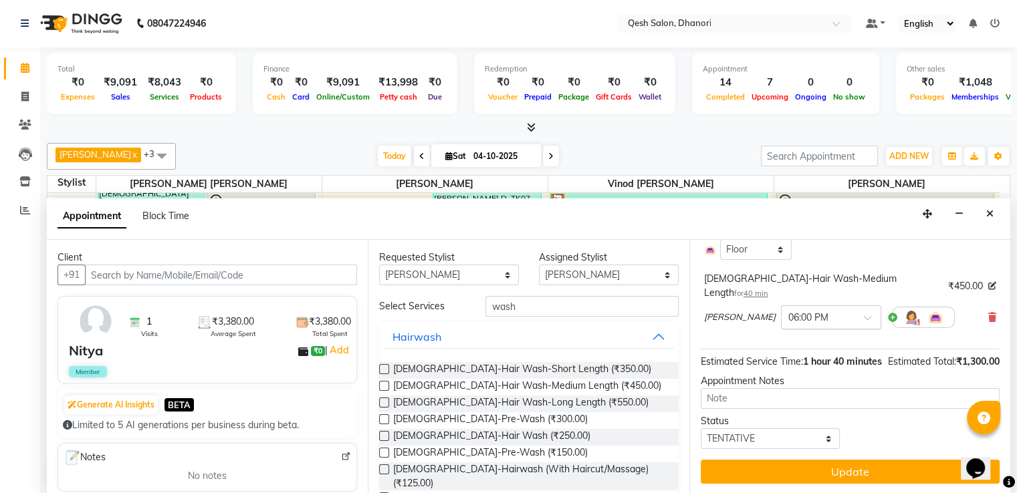
scroll to position [153, 0]
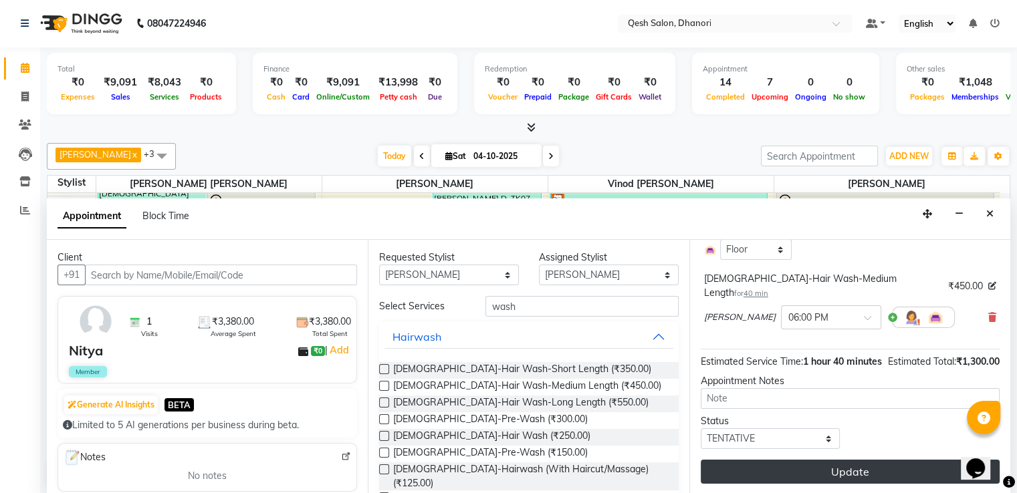
click at [851, 462] on button "Update" at bounding box center [849, 472] width 299 height 24
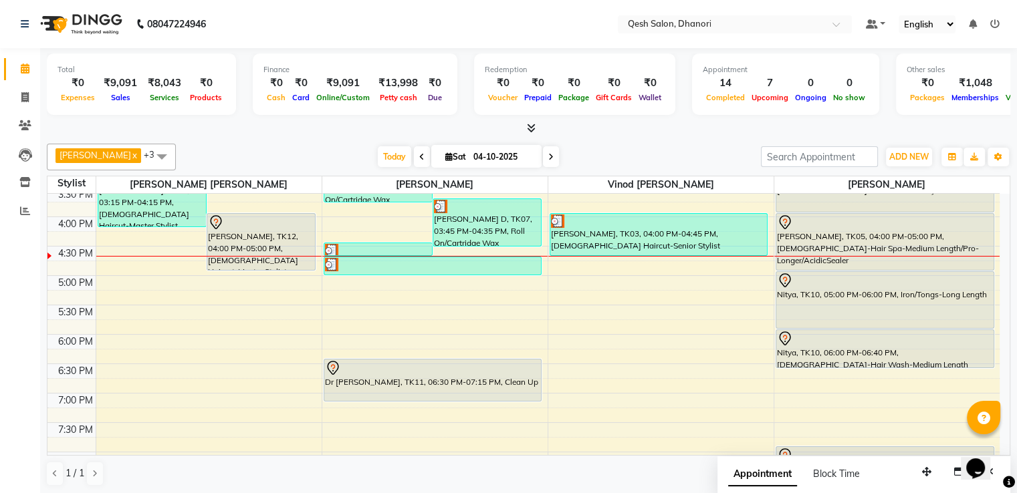
scroll to position [408, 0]
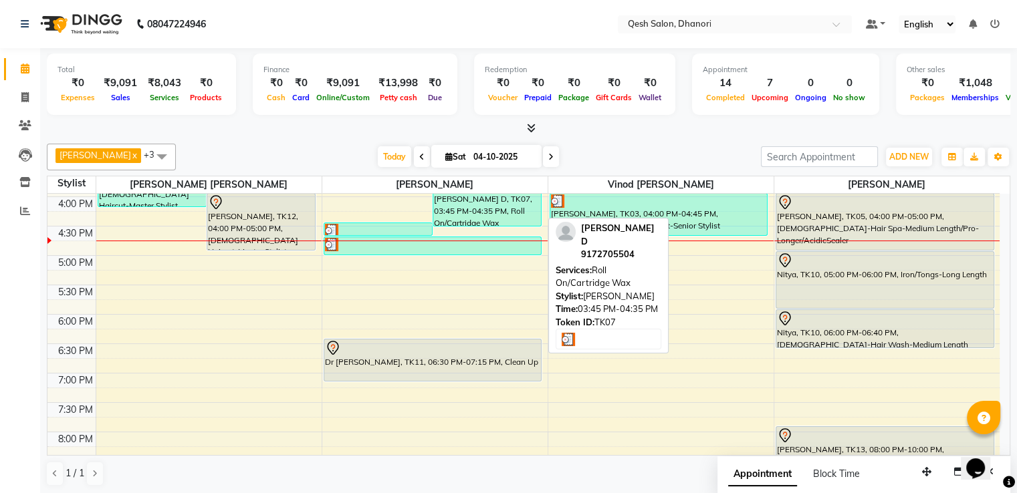
click at [477, 204] on div "[PERSON_NAME] D, TK07, 03:45 PM-04:35 PM, Roll On/Cartridge Wax" at bounding box center [487, 202] width 108 height 47
click at [502, 209] on div "[PERSON_NAME] D, TK07, 03:45 PM-04:35 PM, Roll On/Cartridge Wax" at bounding box center [487, 202] width 108 height 47
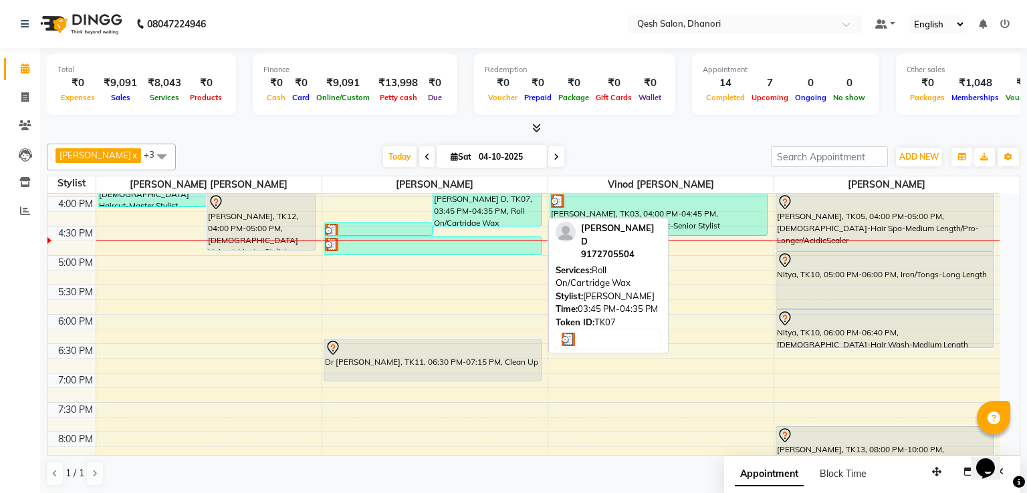
select select "3"
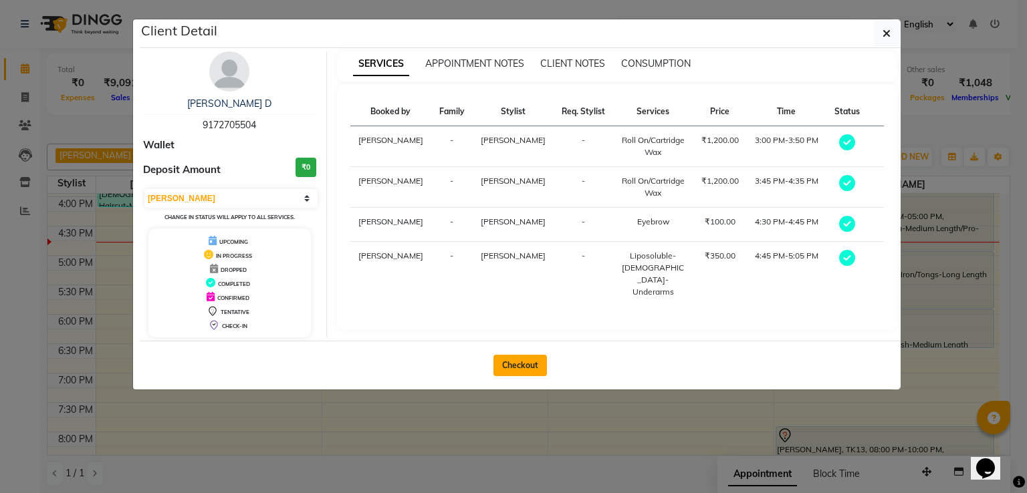
click at [516, 370] on button "Checkout" at bounding box center [519, 365] width 53 height 21
select select "service"
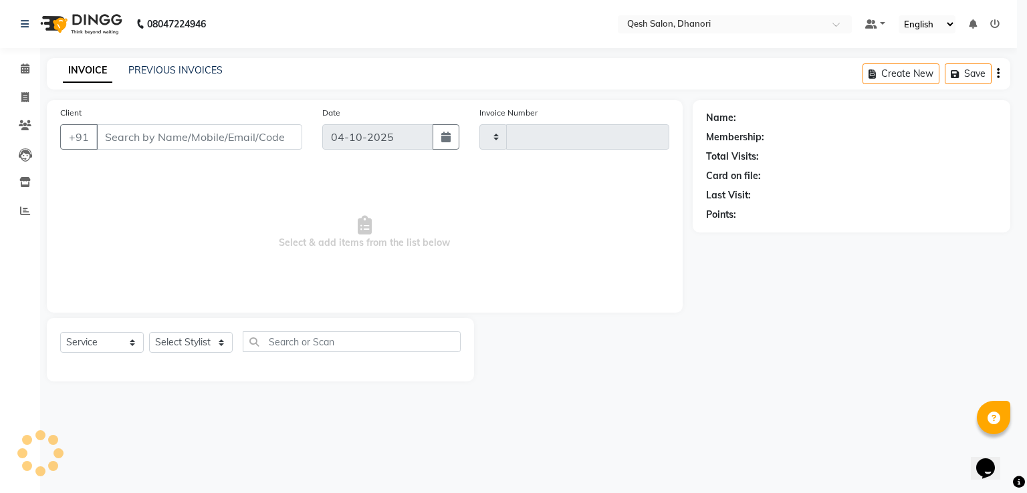
type input "0860"
select select "7641"
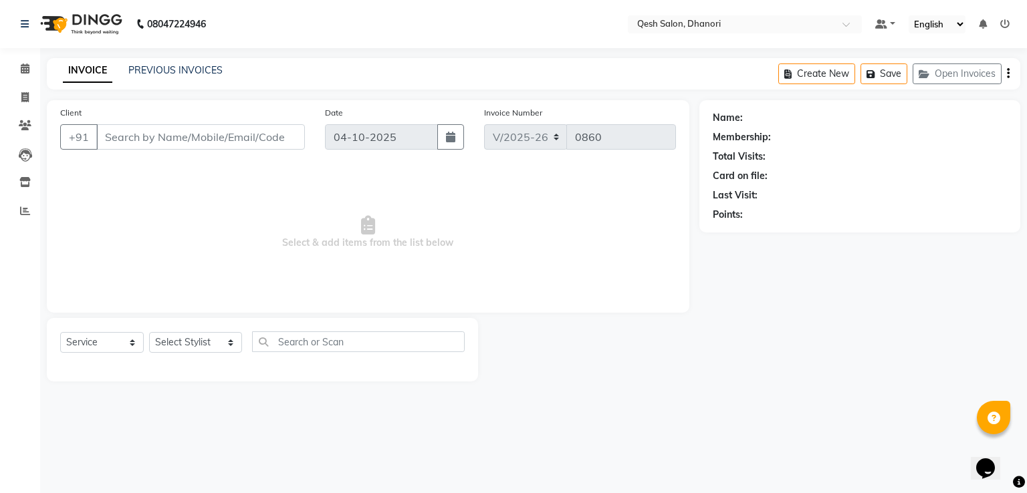
type input "91******04"
select select "83667"
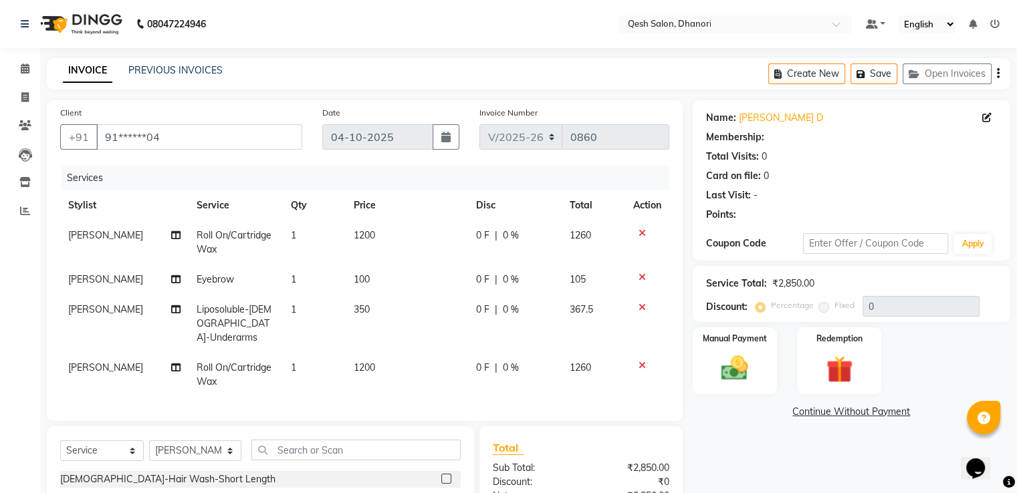
select select "1: Object"
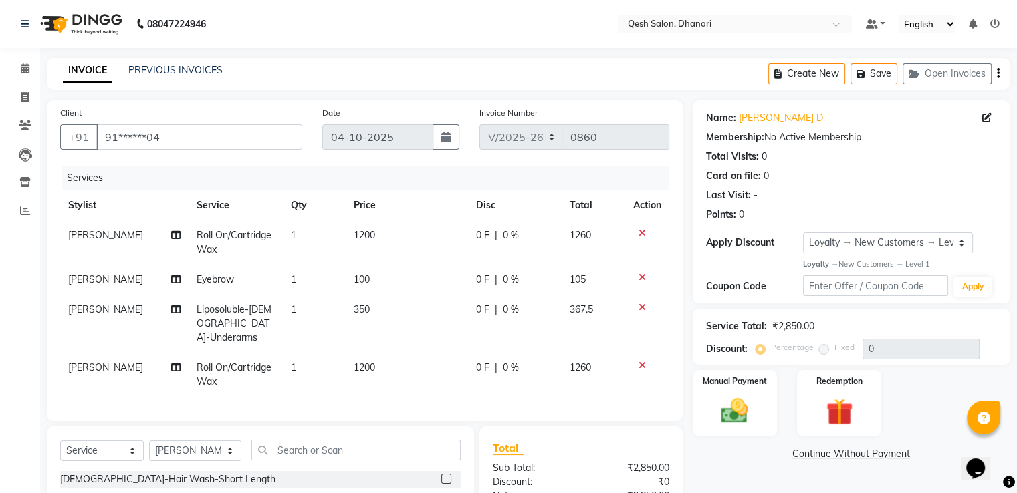
click at [641, 361] on icon at bounding box center [641, 365] width 7 height 9
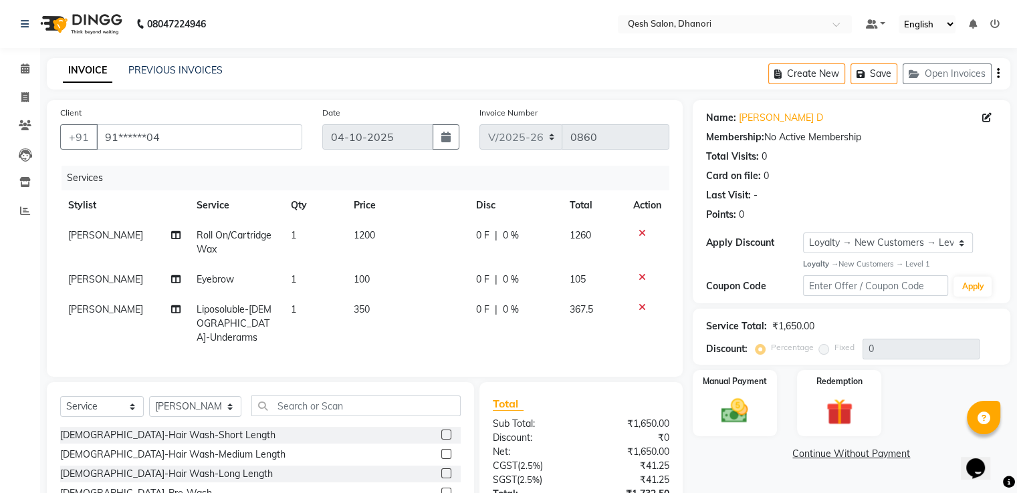
click at [640, 305] on icon at bounding box center [641, 307] width 7 height 9
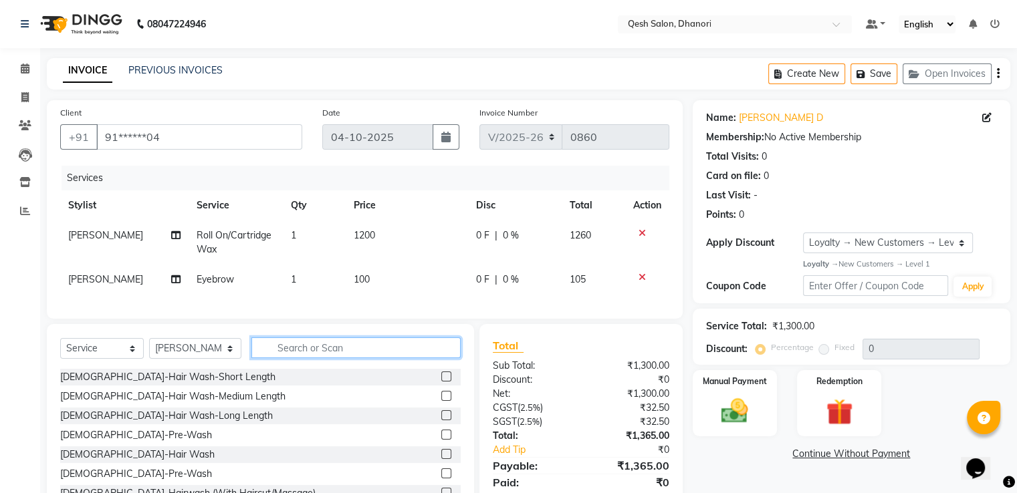
click at [279, 356] on input "text" at bounding box center [355, 348] width 209 height 21
type input "detan"
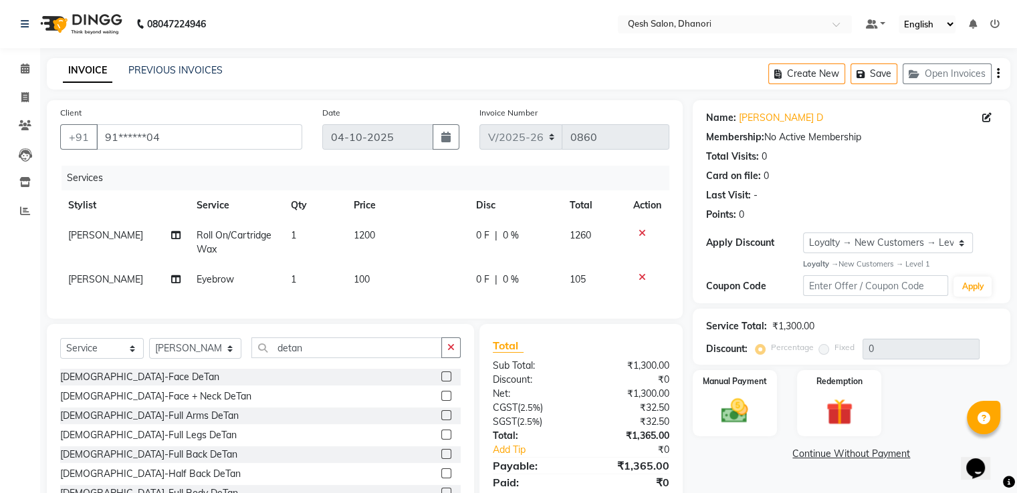
click at [441, 382] on label at bounding box center [446, 377] width 10 height 10
click at [441, 382] on input "checkbox" at bounding box center [445, 377] width 9 height 9
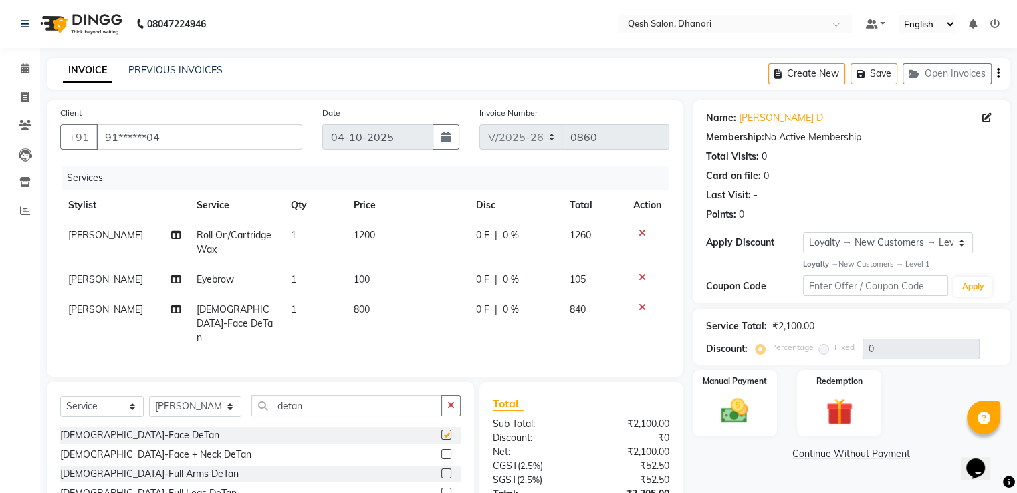
checkbox input "false"
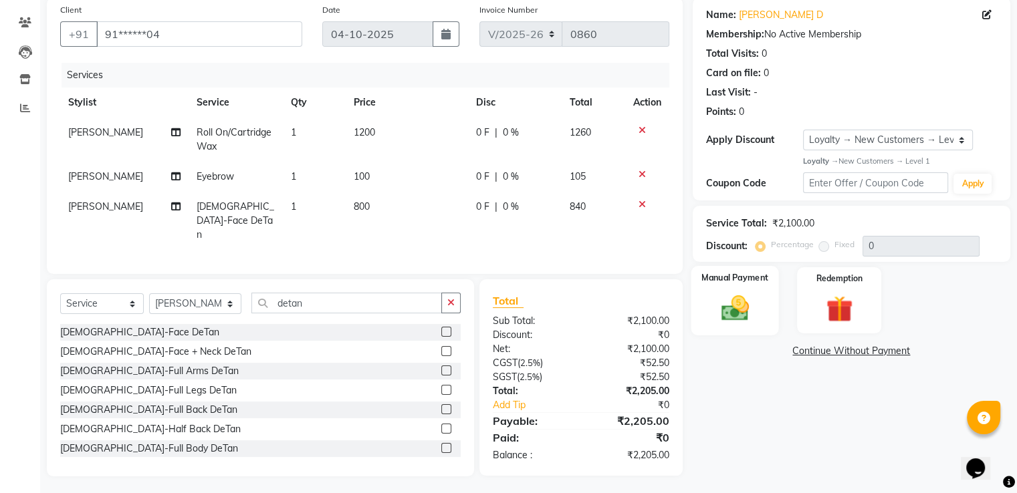
click at [720, 268] on div "Manual Payment" at bounding box center [734, 300] width 88 height 69
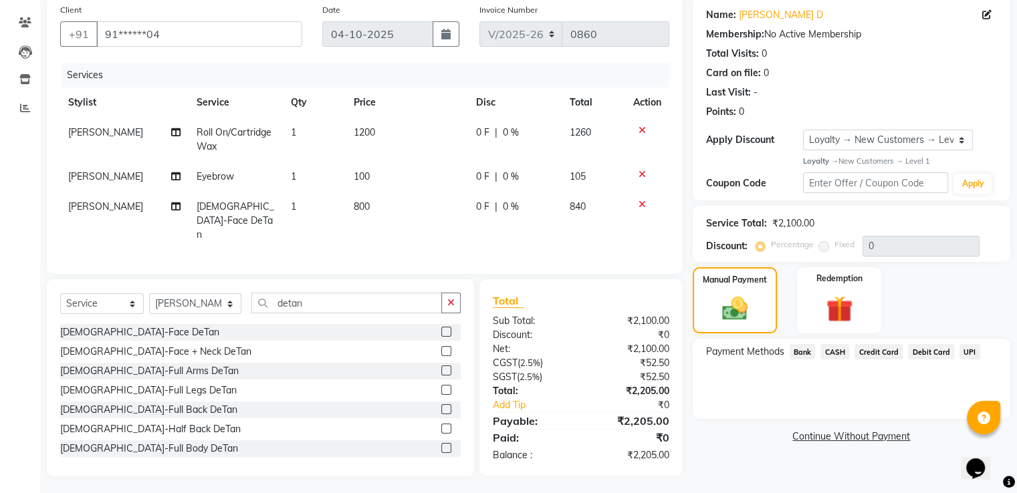
click at [965, 352] on span "UPI" at bounding box center [969, 351] width 21 height 15
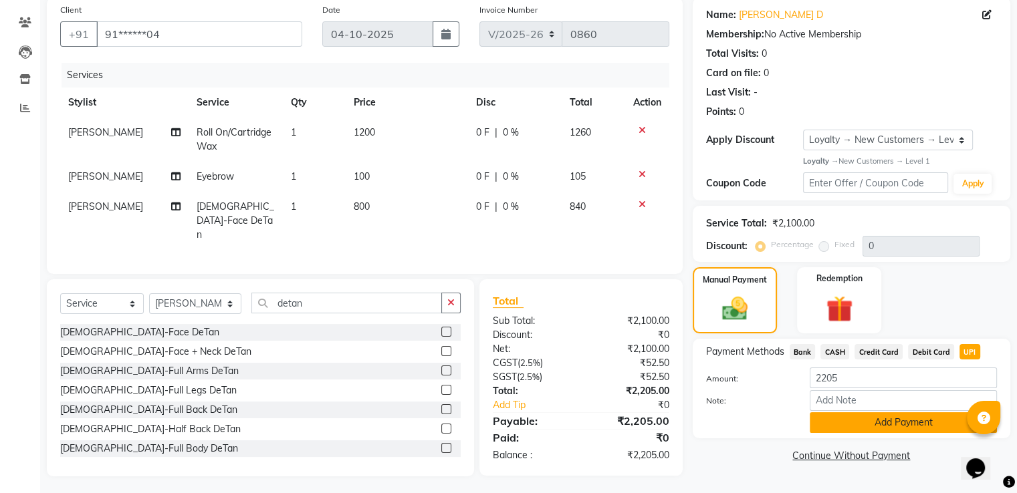
click at [904, 430] on button "Add Payment" at bounding box center [902, 422] width 187 height 21
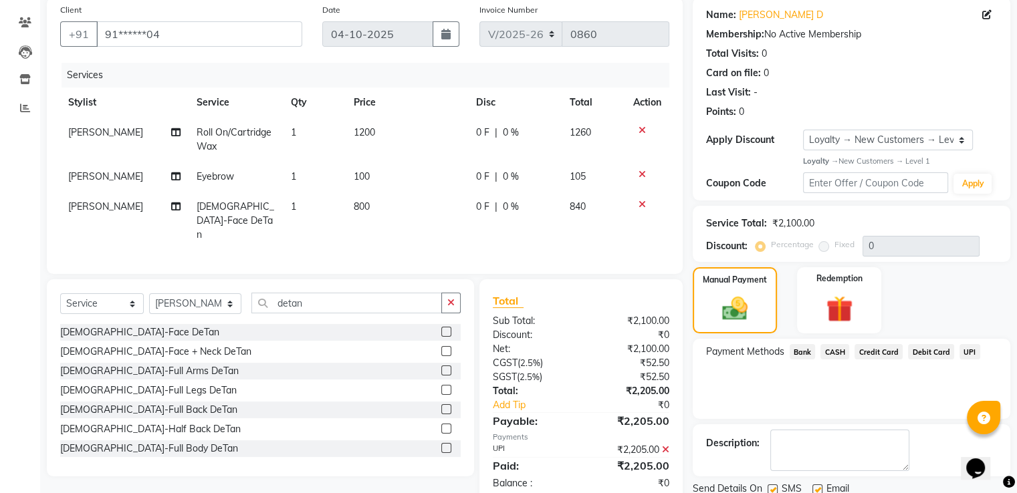
scroll to position [197, 0]
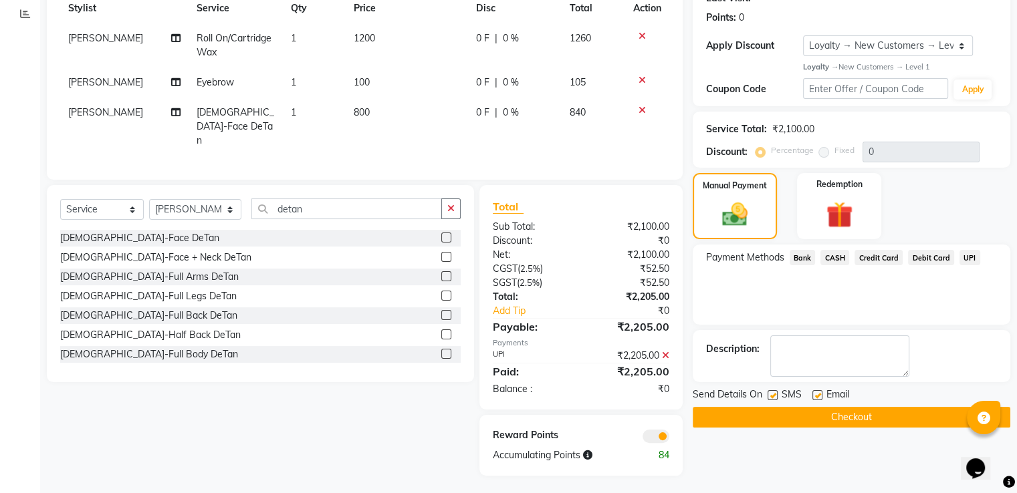
click at [816, 414] on button "Checkout" at bounding box center [850, 417] width 317 height 21
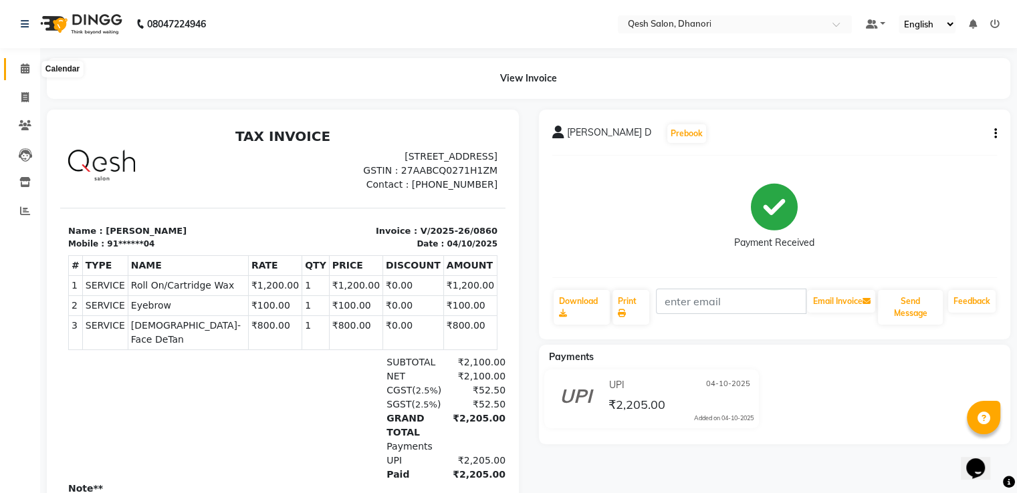
click at [24, 71] on icon at bounding box center [25, 68] width 9 height 10
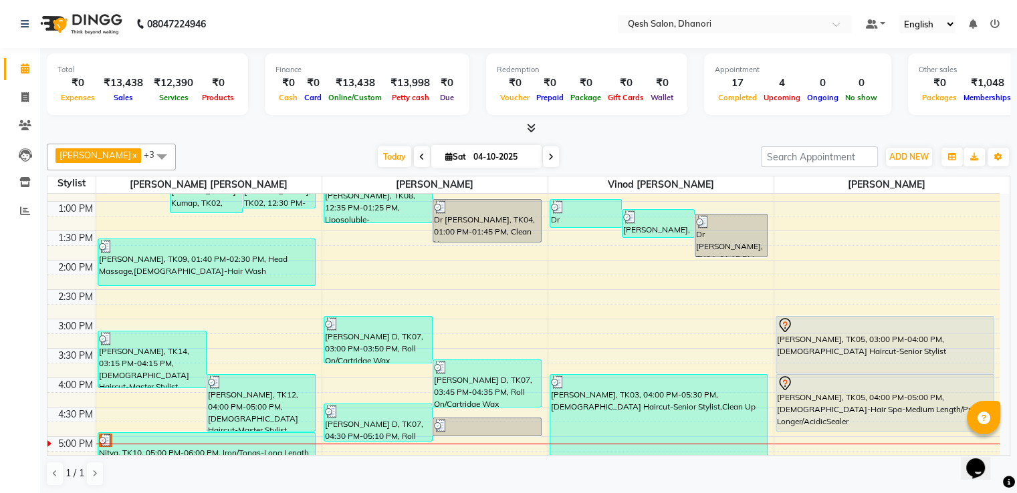
scroll to position [267, 0]
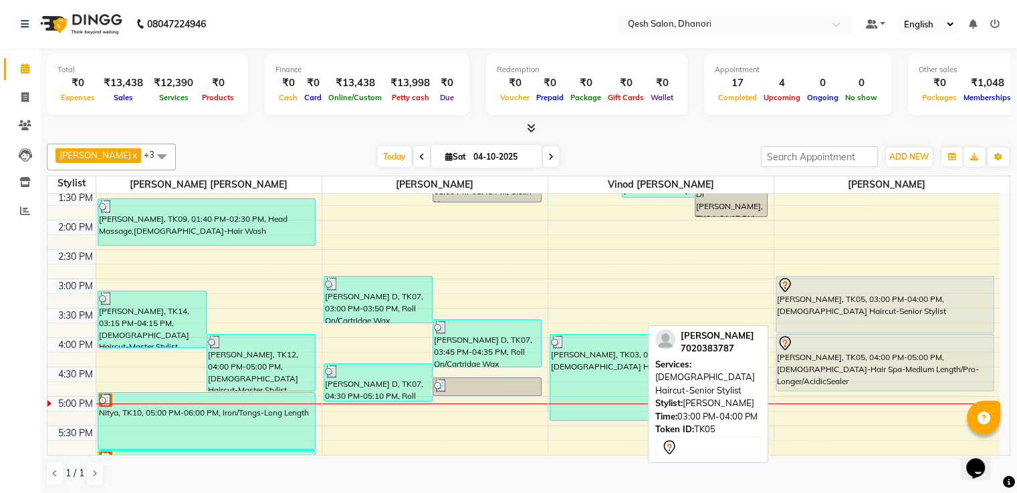
click at [845, 311] on div "[PERSON_NAME], TK05, 03:00 PM-04:00 PM, [DEMOGRAPHIC_DATA] Haircut-Senior Styli…" at bounding box center [884, 305] width 217 height 56
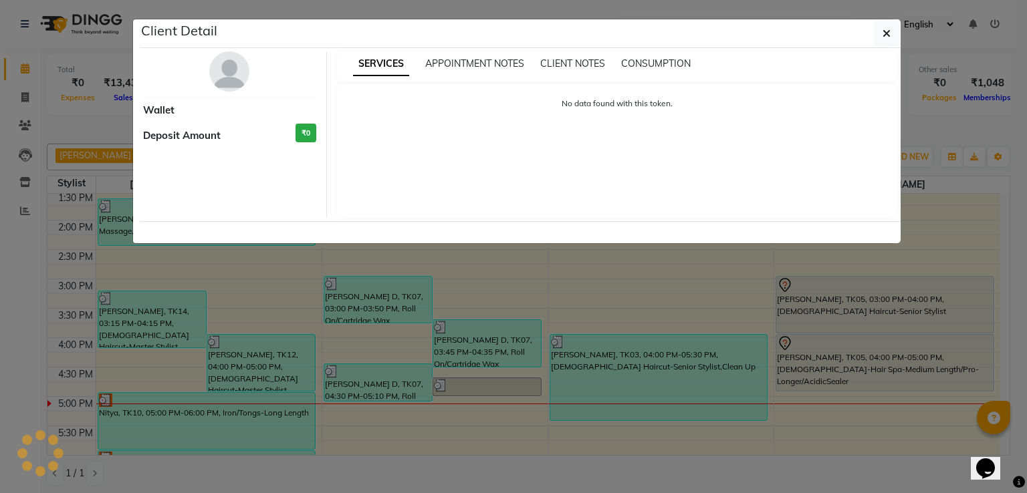
select select "7"
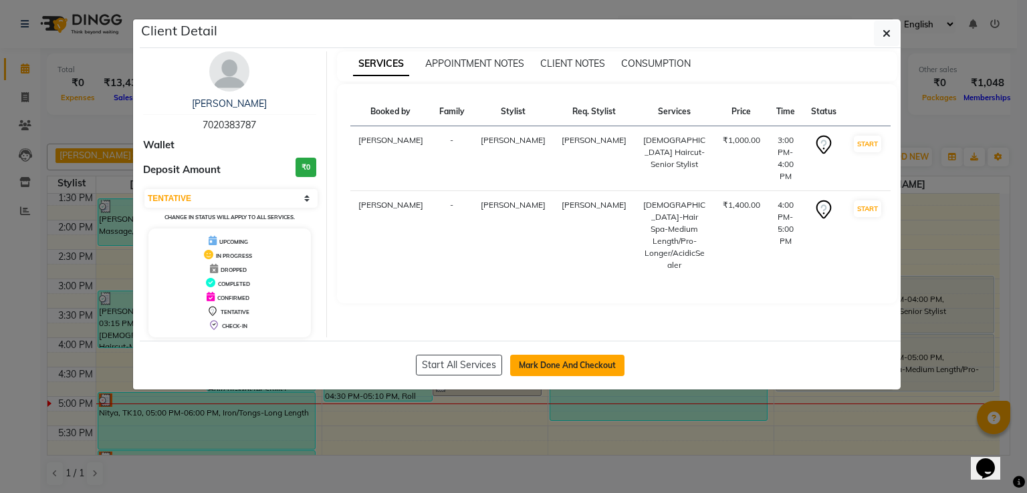
click at [577, 367] on button "Mark Done And Checkout" at bounding box center [567, 365] width 114 height 21
select select "service"
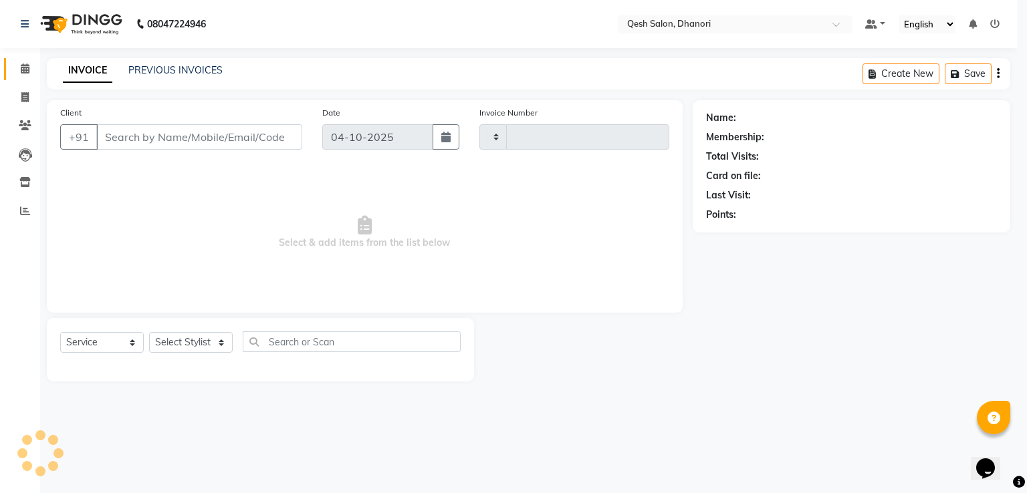
type input "0862"
select select "7641"
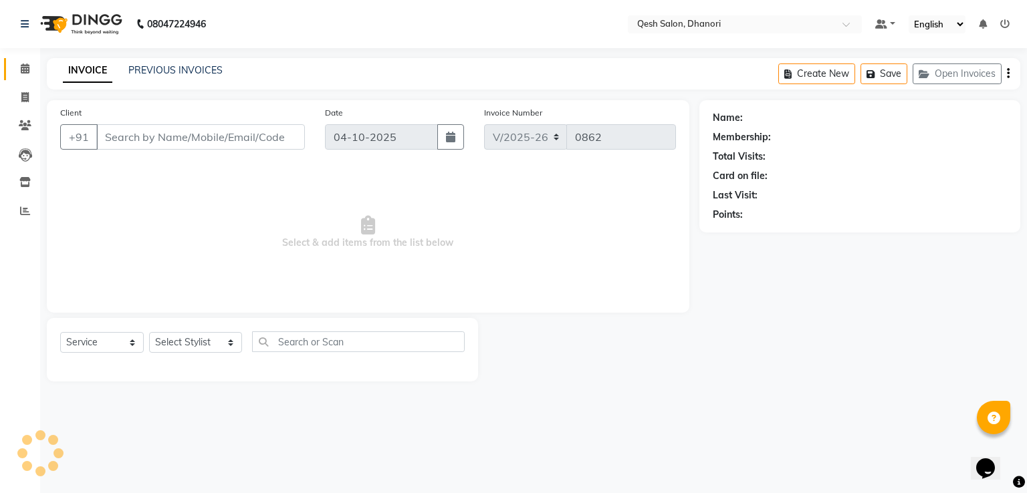
type input "70******87"
select select "85050"
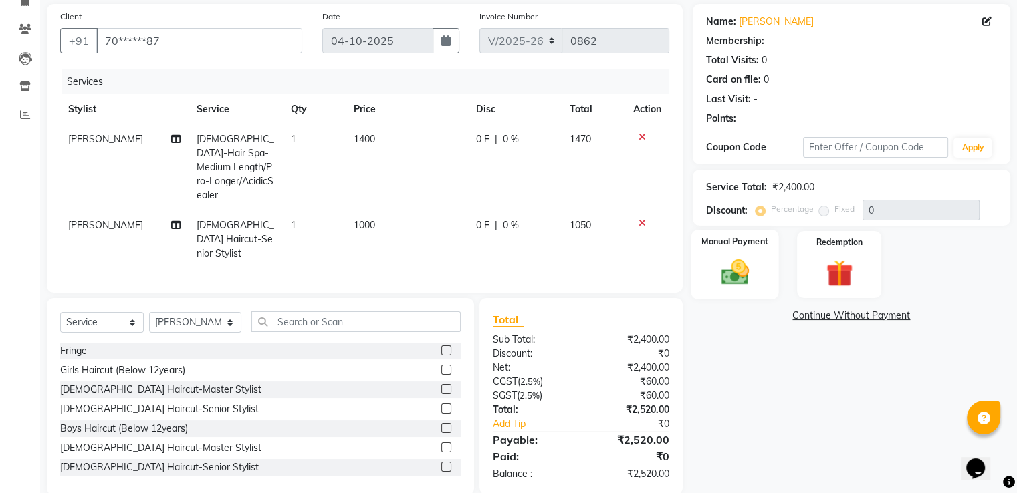
scroll to position [101, 0]
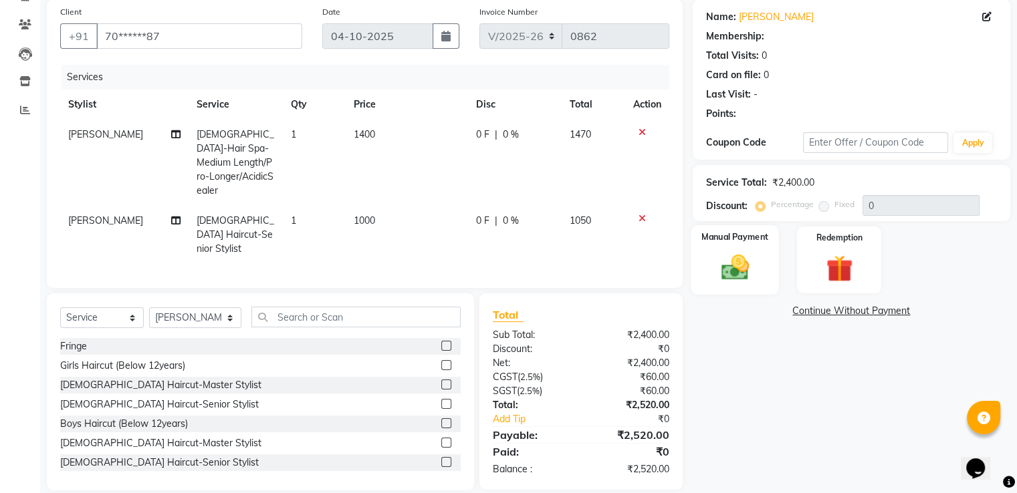
select select "1: Object"
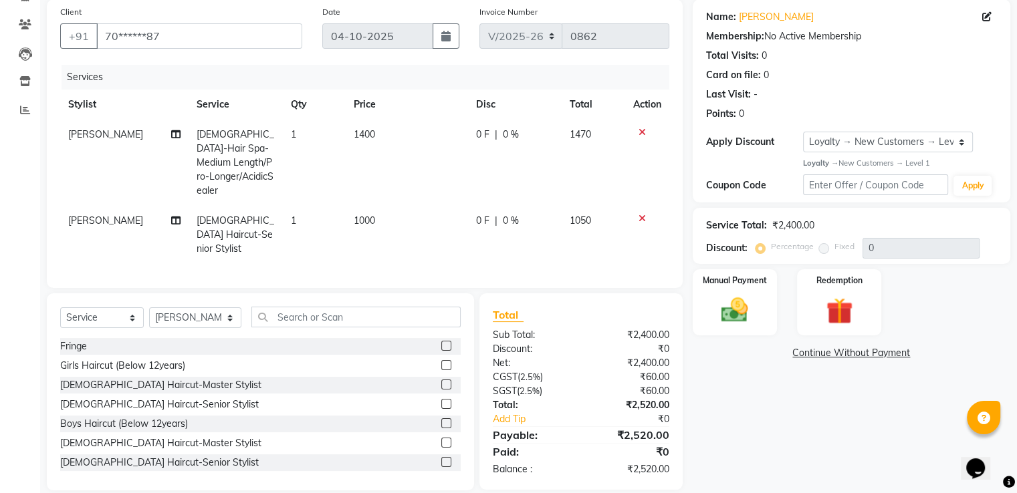
click at [642, 130] on icon at bounding box center [641, 132] width 7 height 9
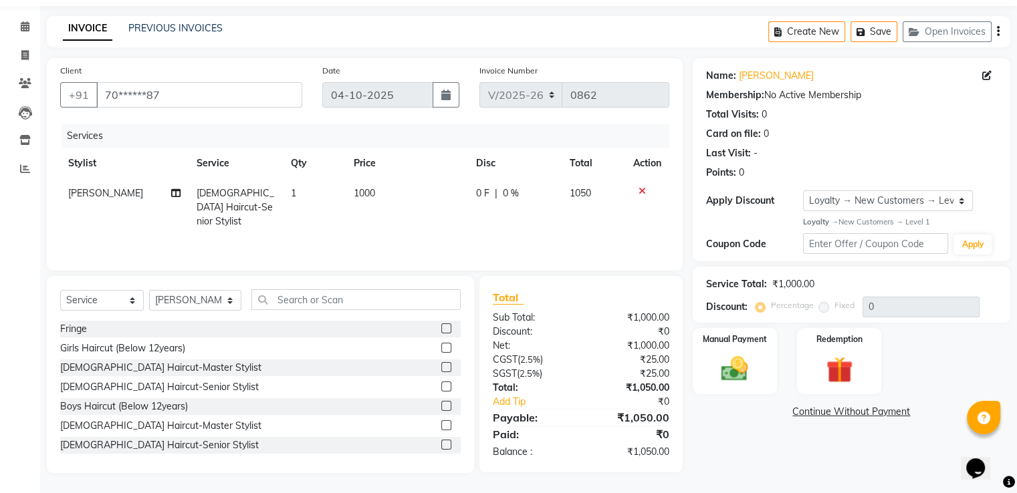
scroll to position [43, 0]
click at [264, 303] on input "text" at bounding box center [355, 299] width 209 height 21
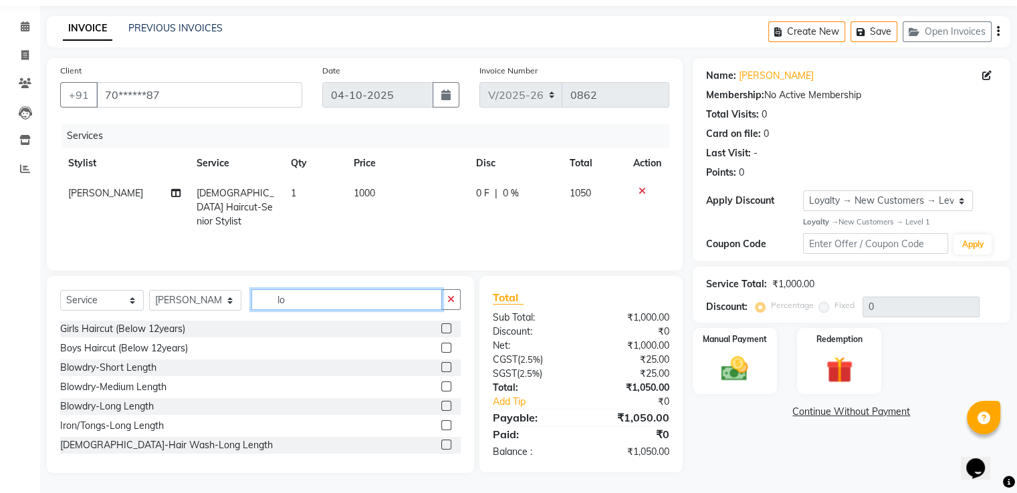
type input "l"
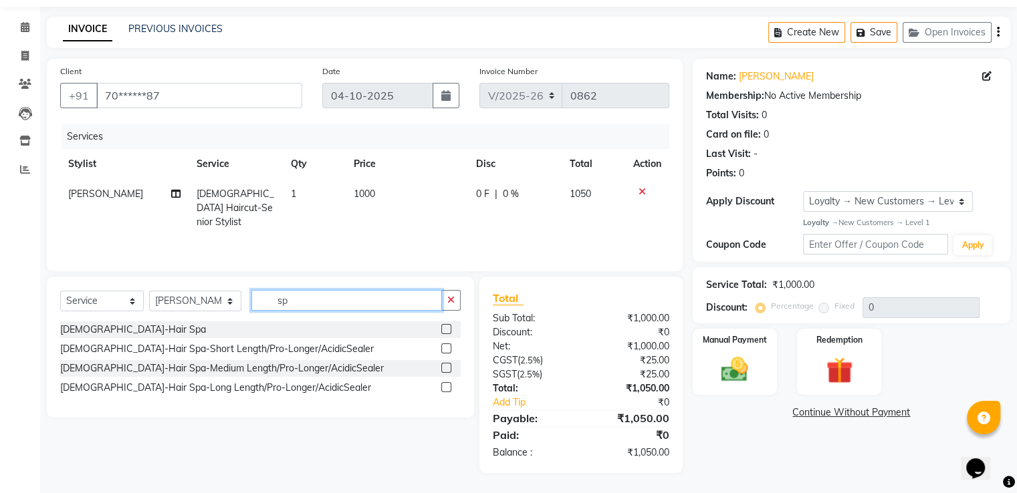
scroll to position [42, 0]
type input "spa"
click at [444, 386] on label at bounding box center [446, 387] width 10 height 10
click at [444, 386] on input "checkbox" at bounding box center [445, 388] width 9 height 9
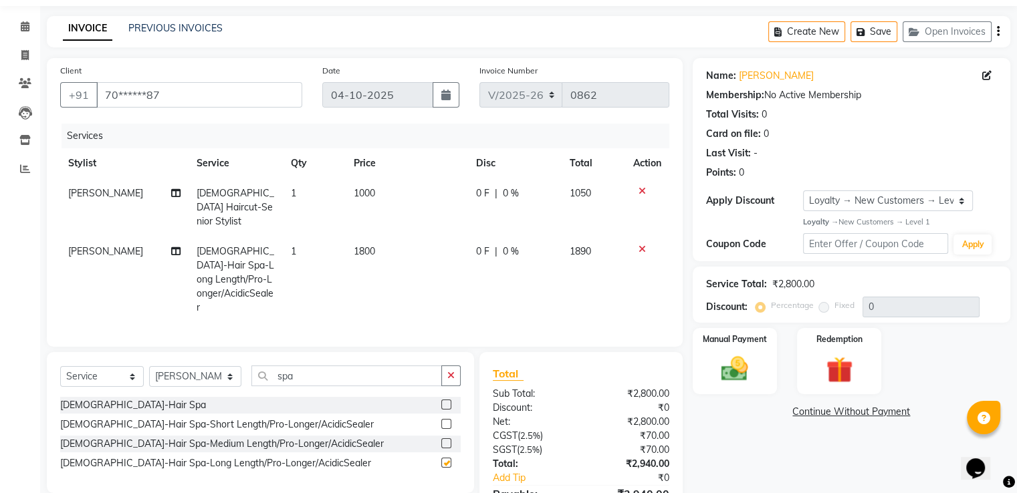
checkbox input "false"
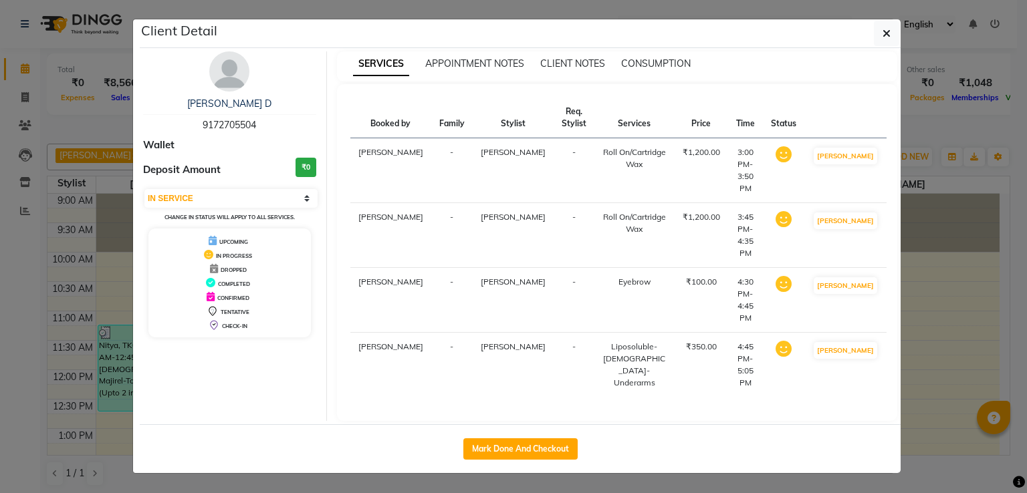
select select "1"
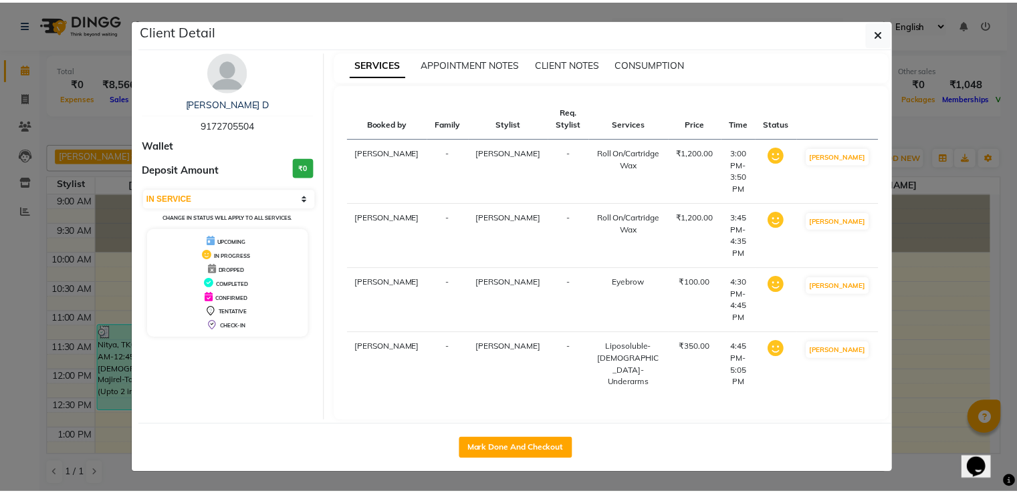
scroll to position [285, 0]
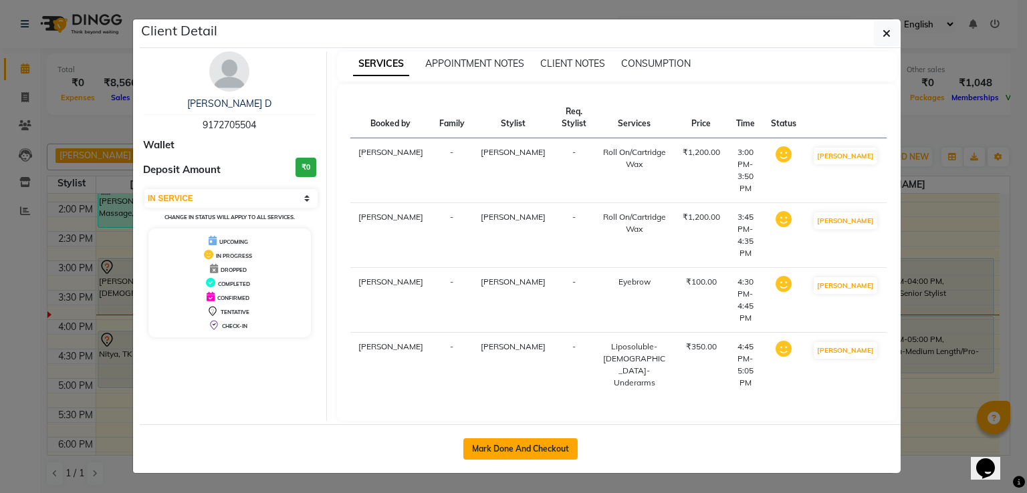
click at [535, 438] on button "Mark Done And Checkout" at bounding box center [520, 448] width 114 height 21
select select "service"
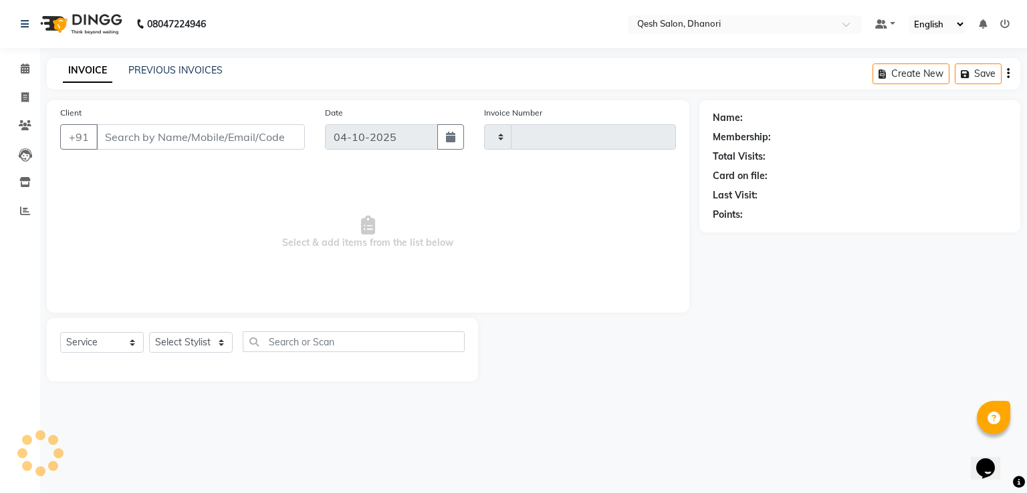
type input "0858"
select select "7641"
type input "91******04"
select select "83667"
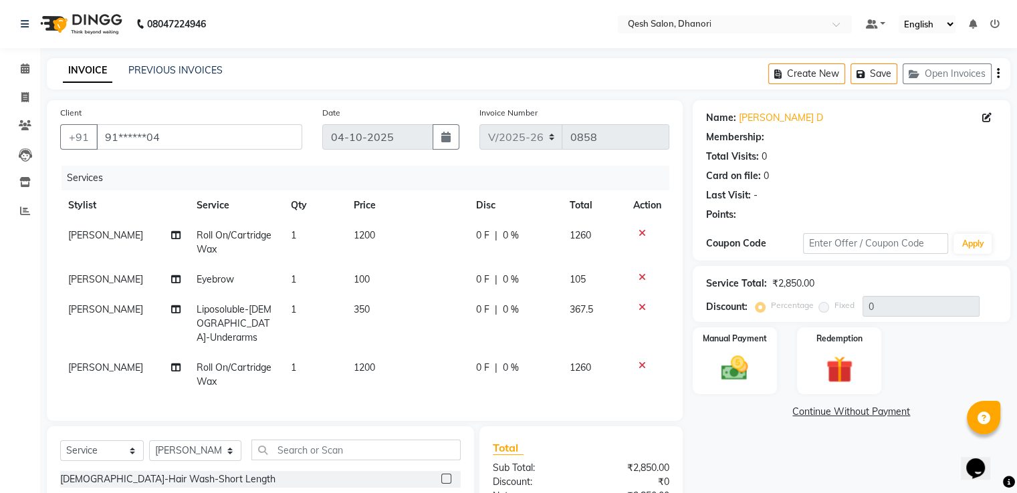
select select "1: Object"
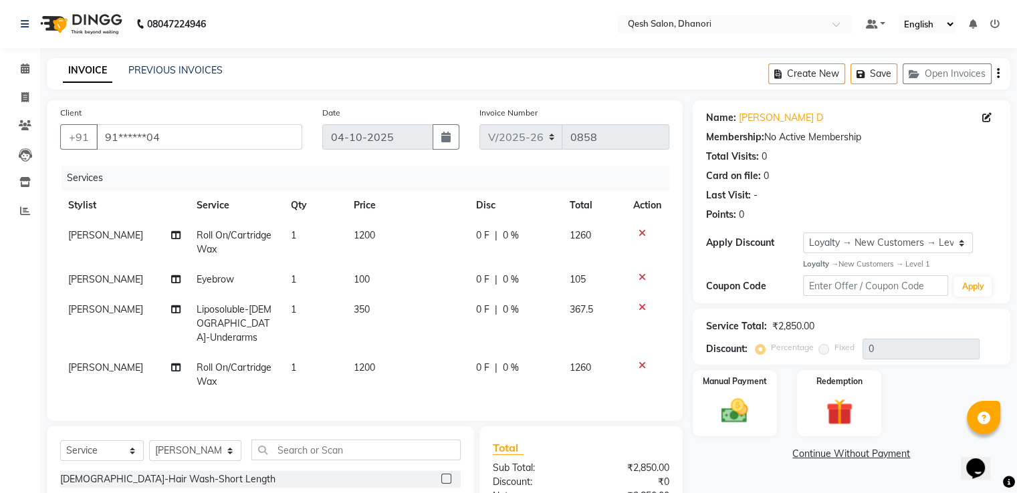
click at [639, 361] on icon at bounding box center [641, 365] width 7 height 9
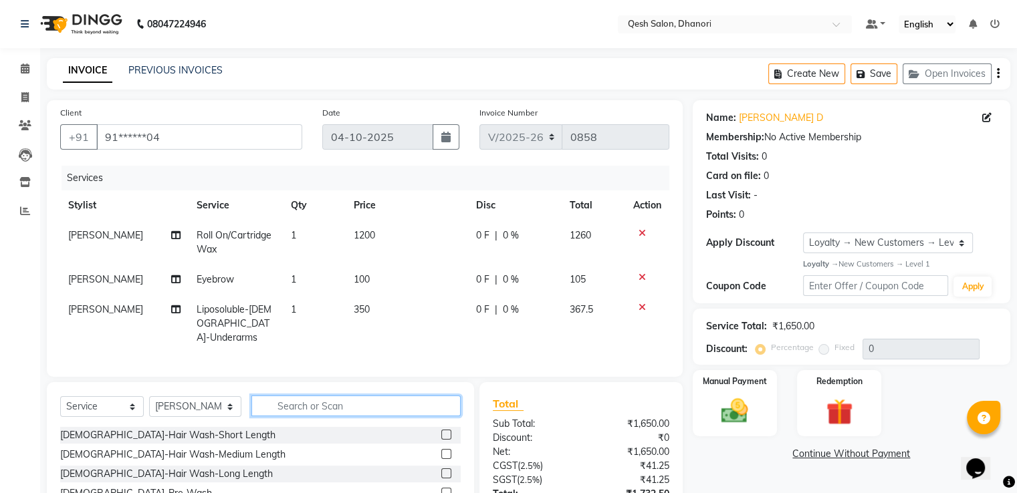
click at [277, 406] on input "text" at bounding box center [355, 406] width 209 height 21
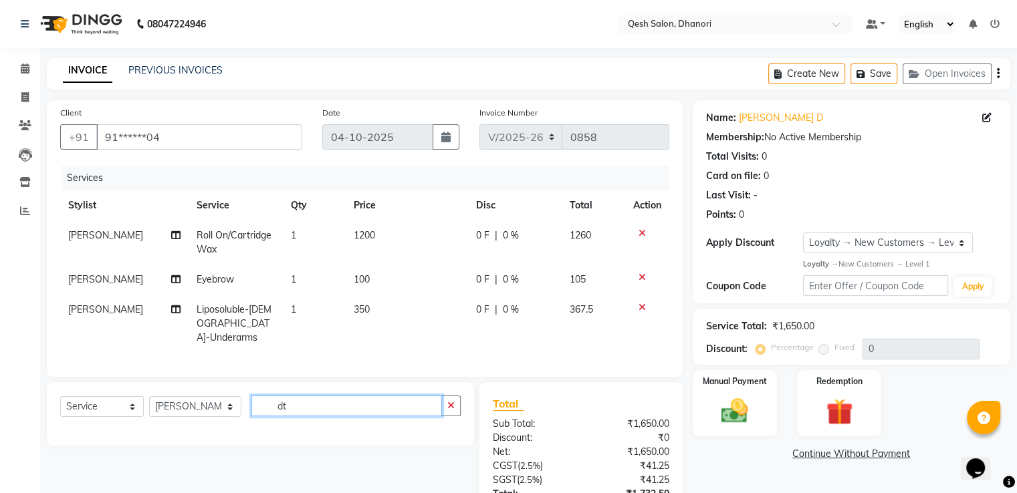
type input "d"
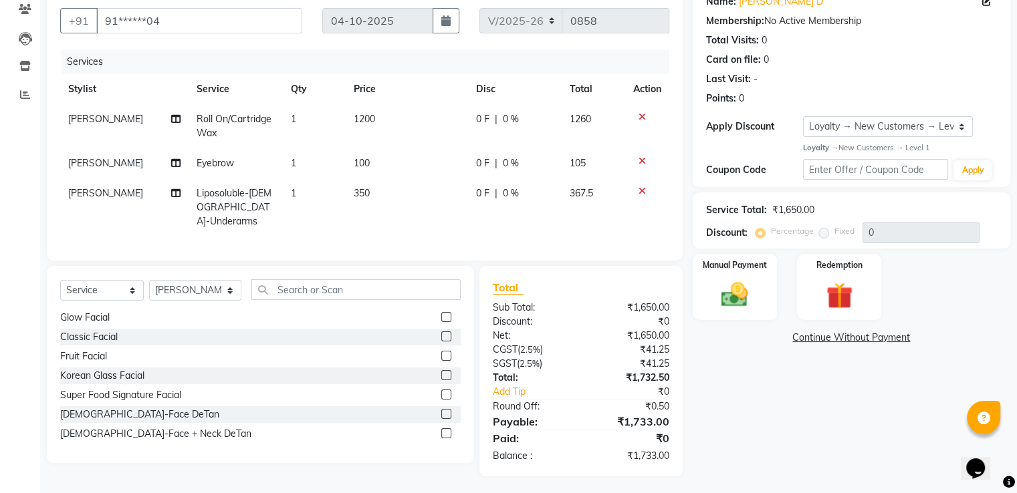
click at [441, 428] on label at bounding box center [446, 433] width 10 height 10
click at [441, 430] on input "checkbox" at bounding box center [445, 434] width 9 height 9
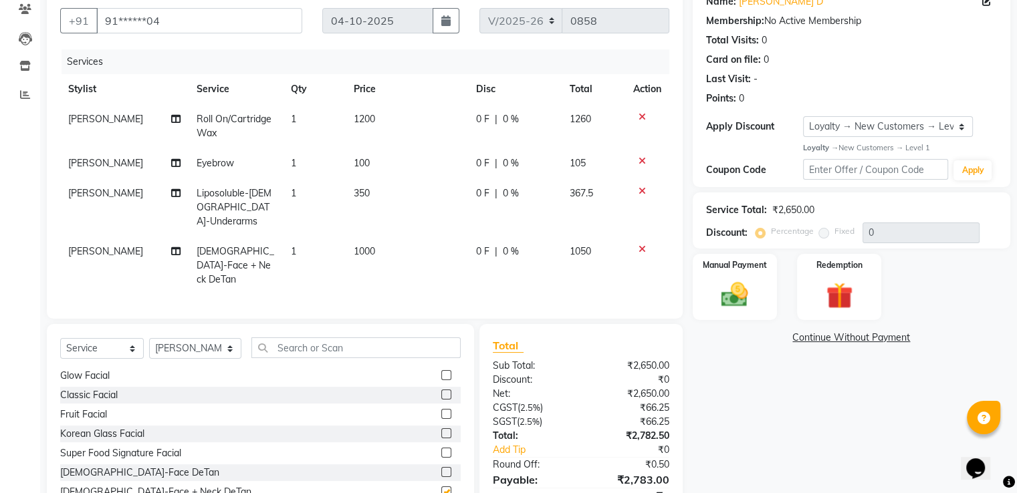
checkbox input "false"
click at [327, 338] on input "text" at bounding box center [355, 348] width 209 height 21
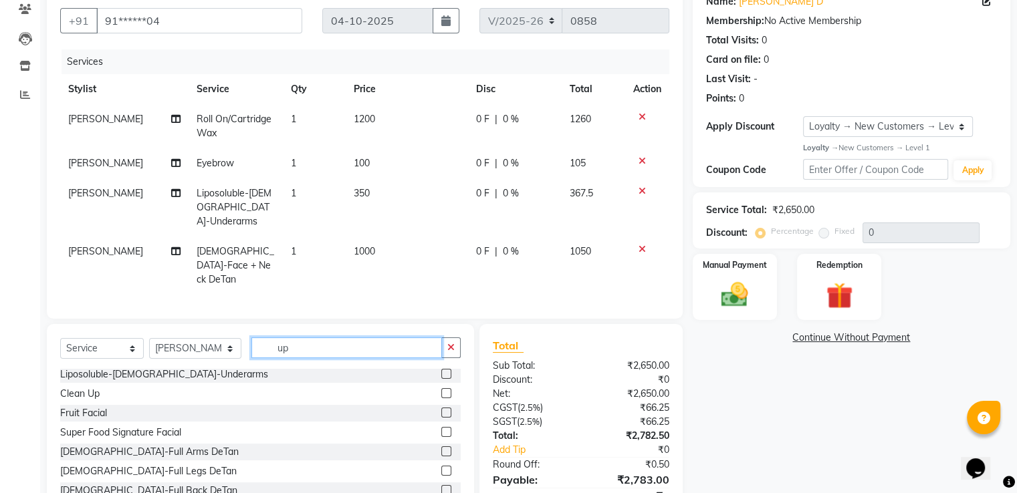
scroll to position [0, 0]
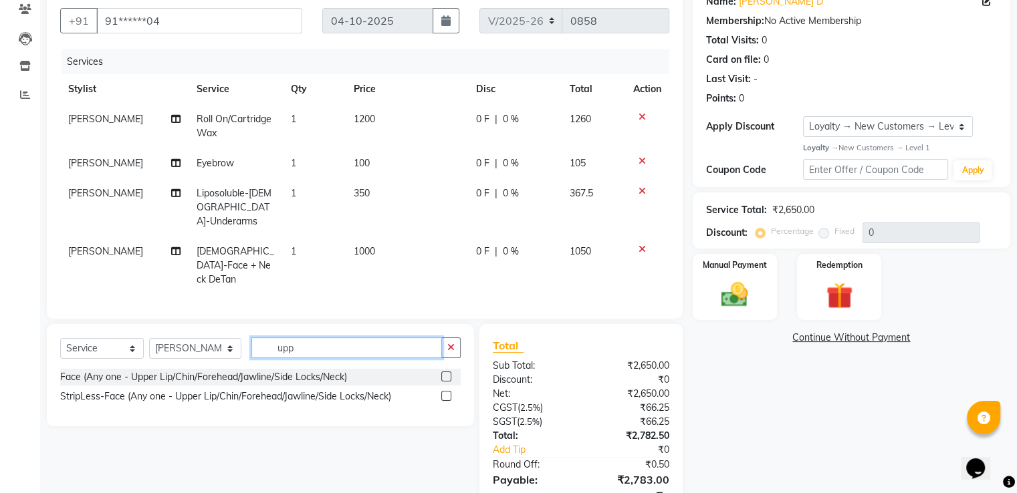
type input "upp"
click at [446, 372] on label at bounding box center [446, 377] width 10 height 10
click at [446, 373] on input "checkbox" at bounding box center [445, 377] width 9 height 9
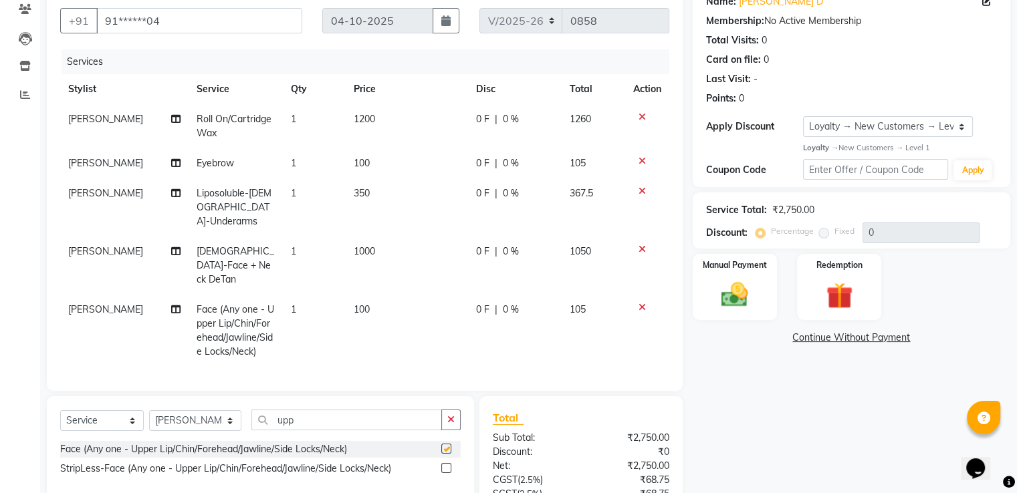
checkbox input "false"
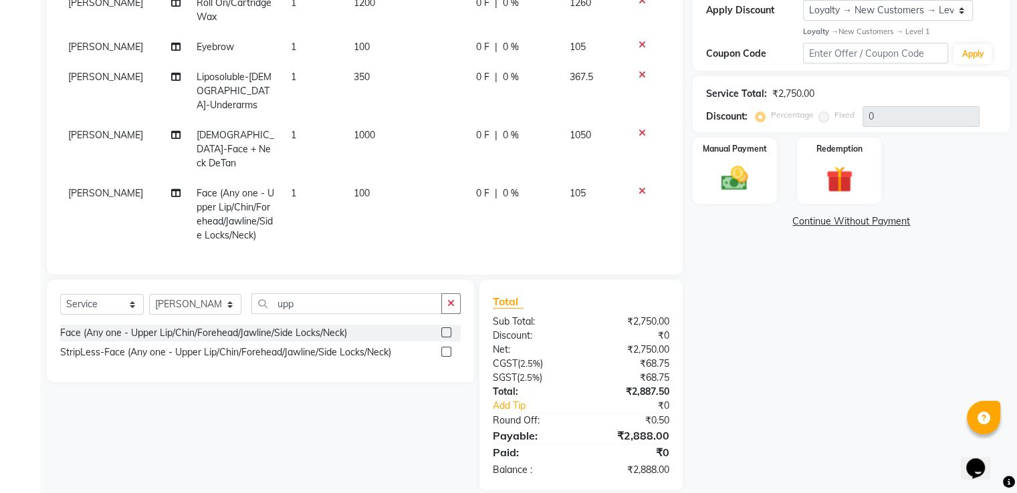
scroll to position [99, 0]
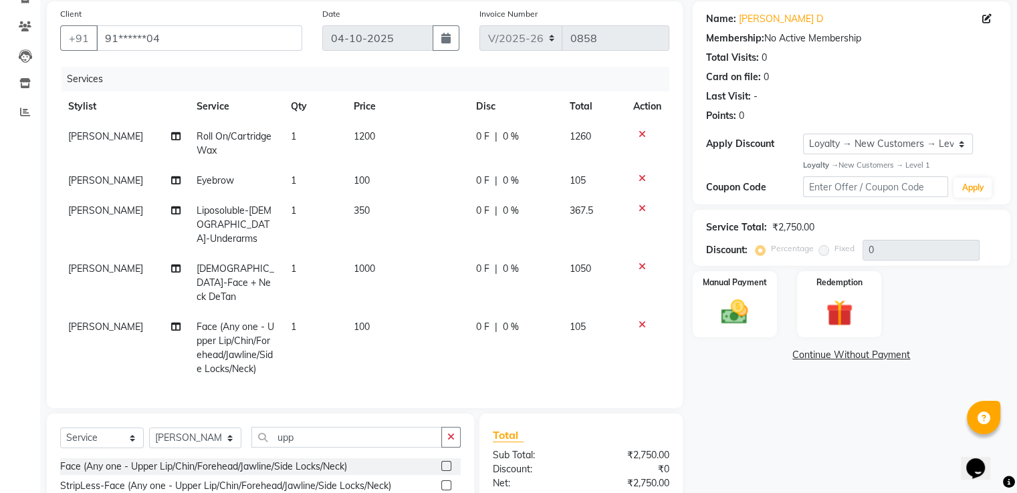
click at [638, 262] on icon at bounding box center [641, 266] width 7 height 9
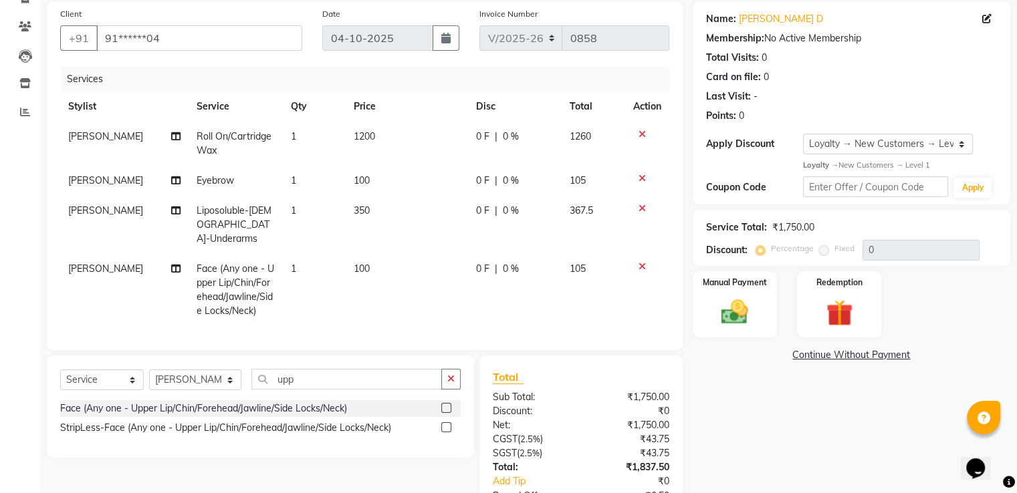
click at [642, 180] on icon at bounding box center [641, 178] width 7 height 9
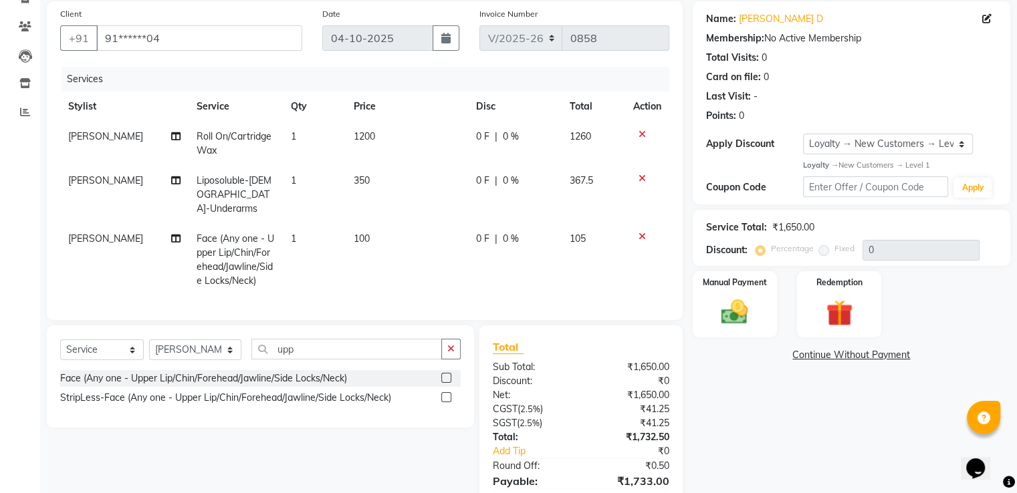
click at [642, 138] on icon at bounding box center [641, 134] width 7 height 9
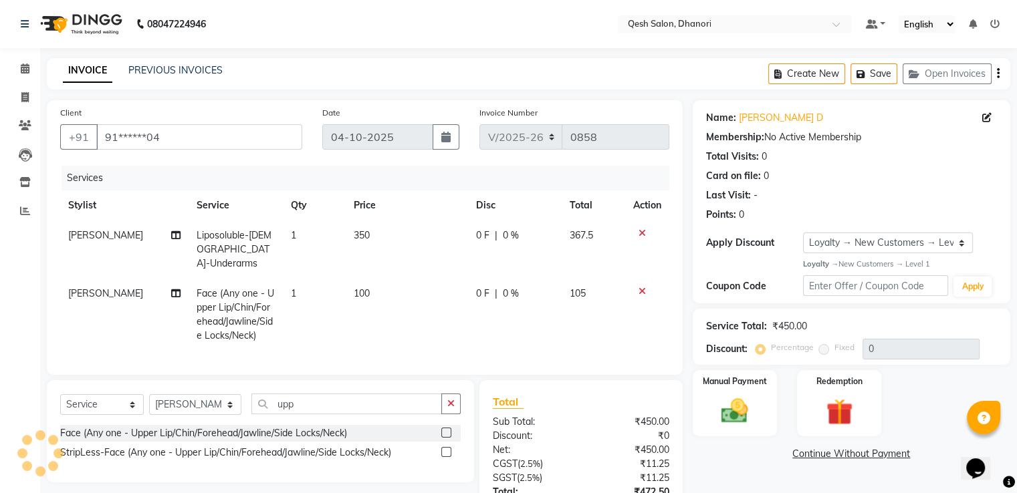
scroll to position [114, 0]
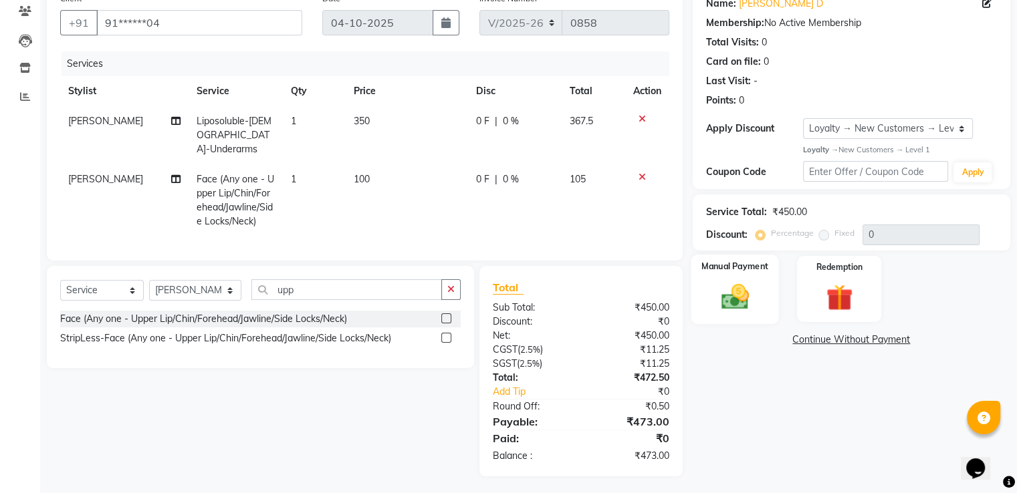
click at [724, 294] on img at bounding box center [734, 297] width 45 height 32
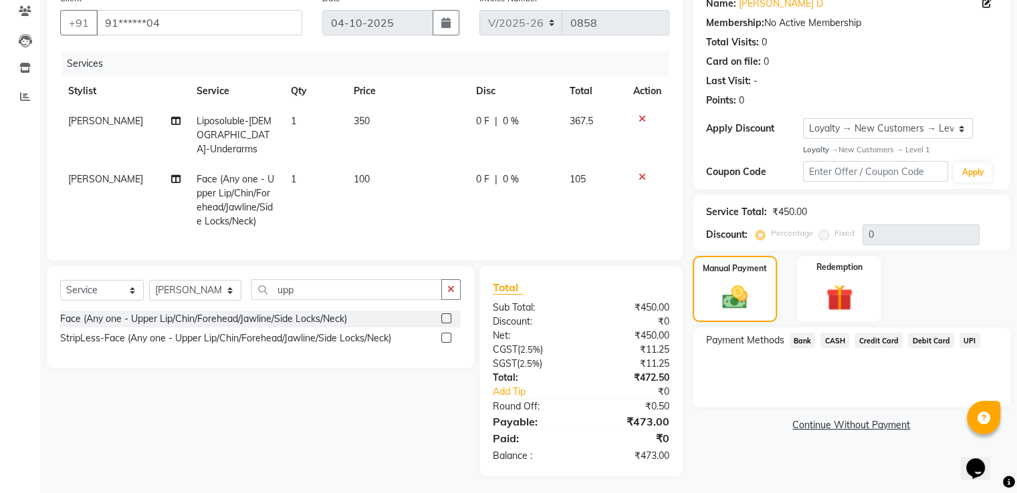
click at [968, 337] on span "UPI" at bounding box center [969, 340] width 21 height 15
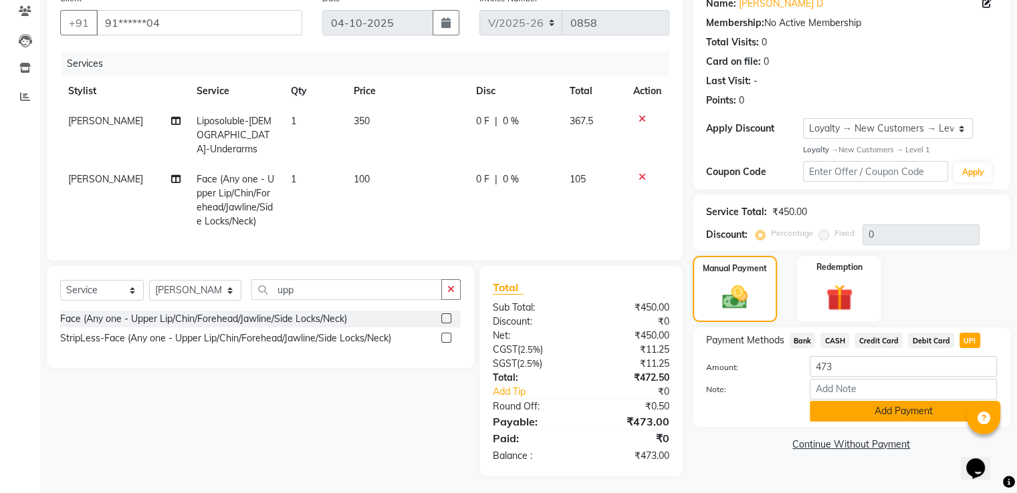
click at [854, 404] on button "Add Payment" at bounding box center [902, 411] width 187 height 21
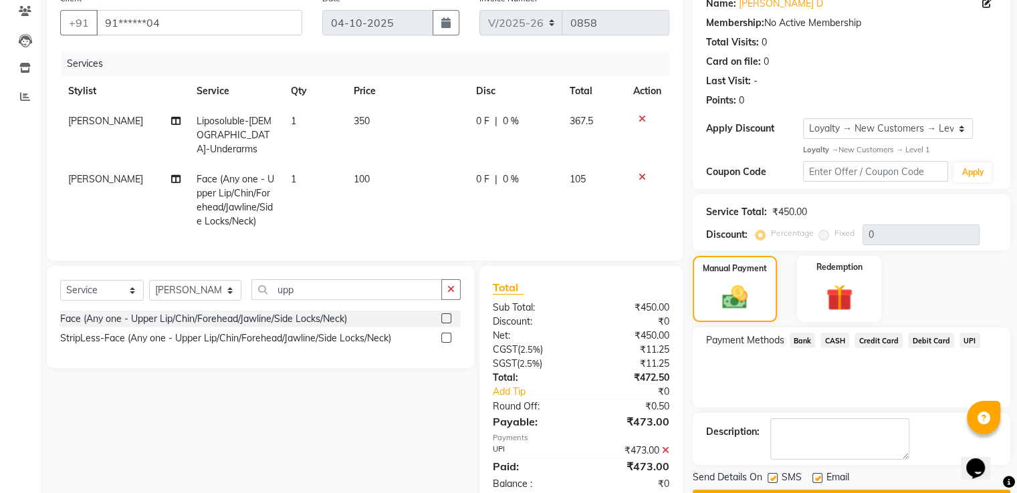
scroll to position [209, 0]
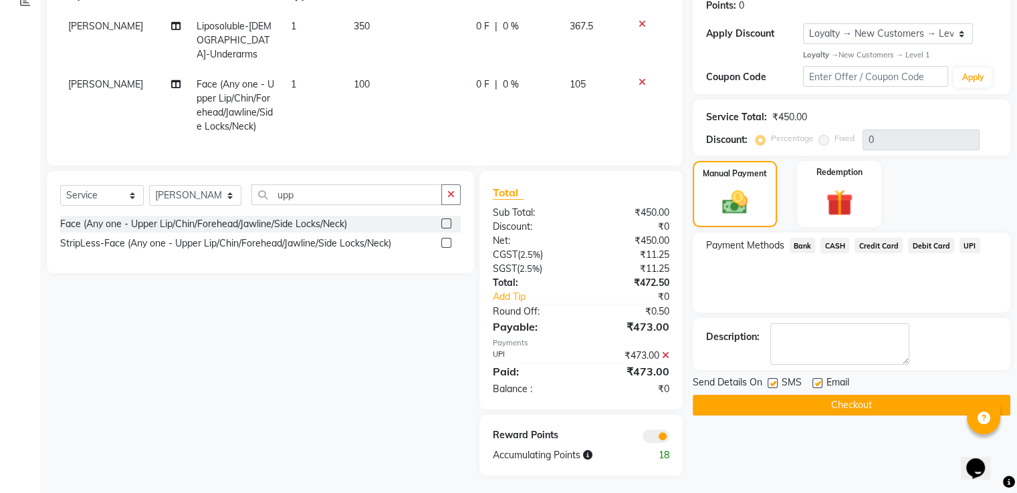
click at [832, 403] on button "Checkout" at bounding box center [850, 405] width 317 height 21
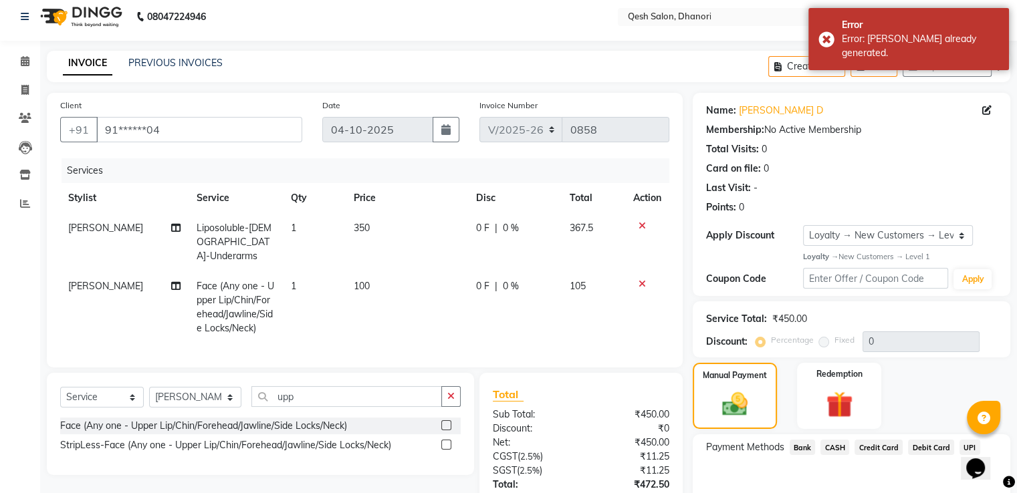
scroll to position [0, 0]
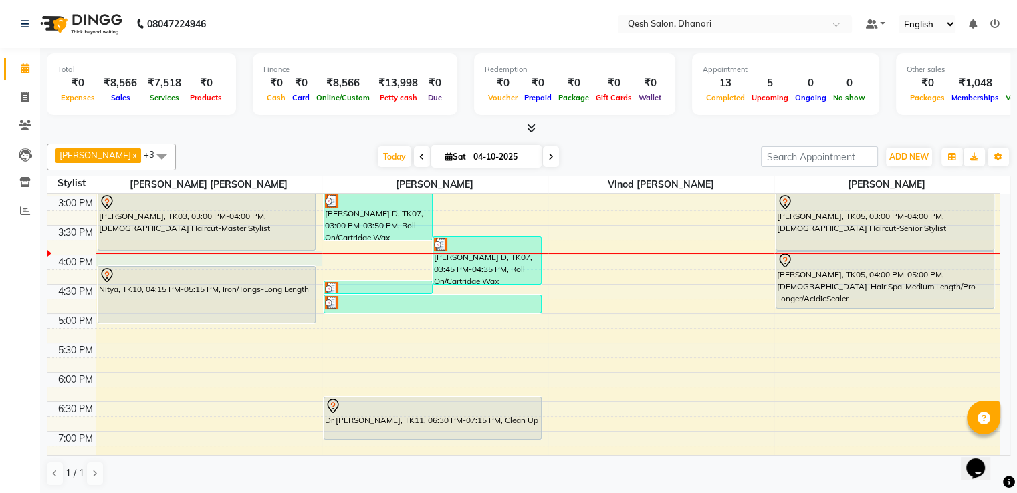
click at [110, 252] on div "9:00 AM 9:30 AM 10:00 AM 10:30 AM 11:00 AM 11:30 AM 12:00 PM 12:30 PM 1:00 PM 1…" at bounding box center [523, 255] width 952 height 823
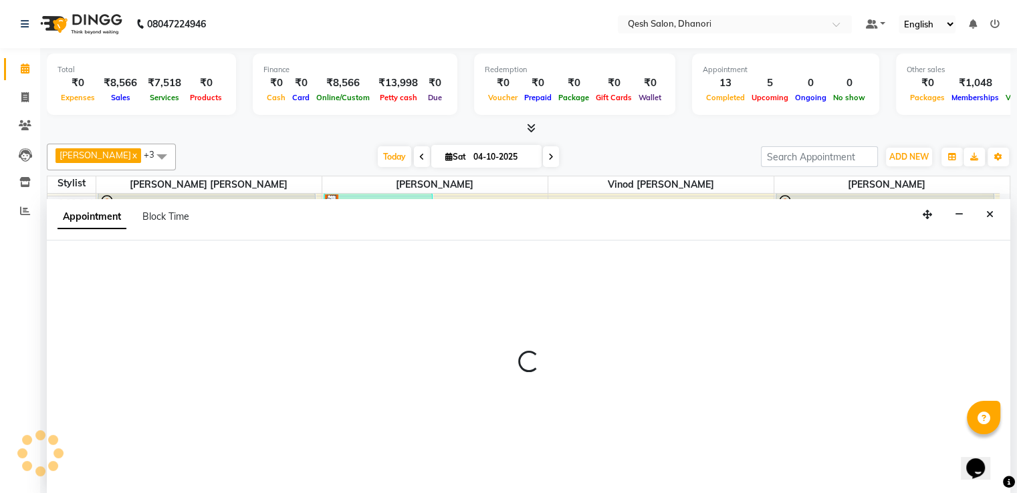
scroll to position [1, 0]
select select "79251"
select select "960"
select select "tentative"
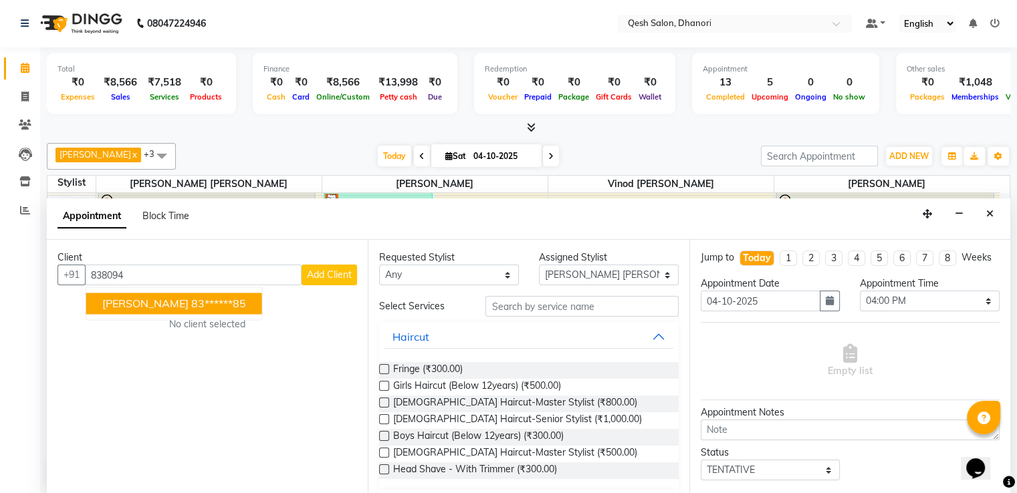
click at [128, 305] on span "[PERSON_NAME]" at bounding box center [145, 303] width 86 height 13
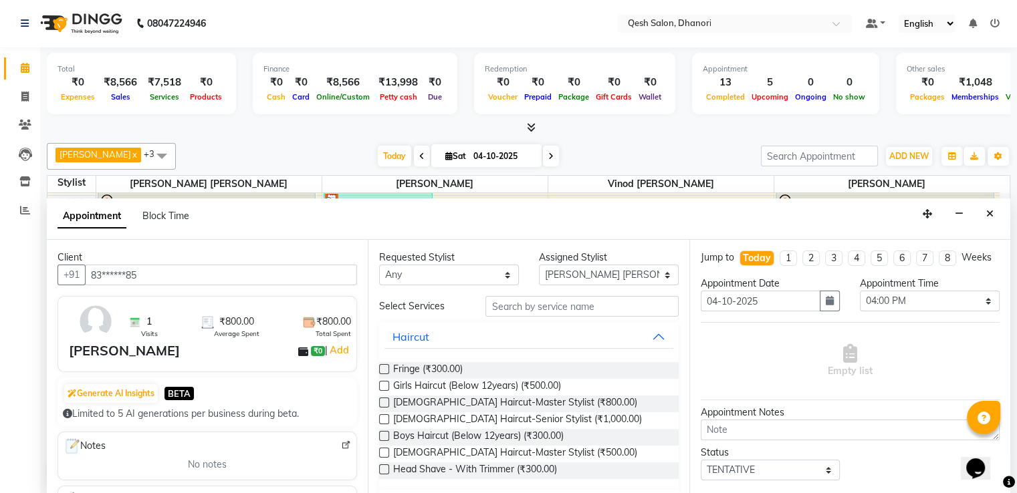
type input "83******85"
click at [499, 303] on input "text" at bounding box center [581, 306] width 192 height 21
click at [382, 401] on label at bounding box center [384, 403] width 10 height 10
click at [382, 401] on input "checkbox" at bounding box center [383, 404] width 9 height 9
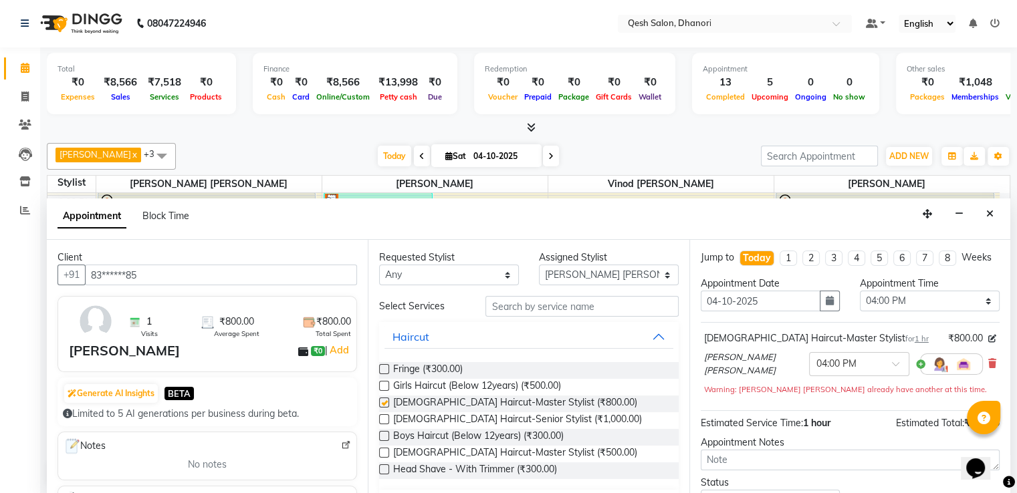
checkbox input "false"
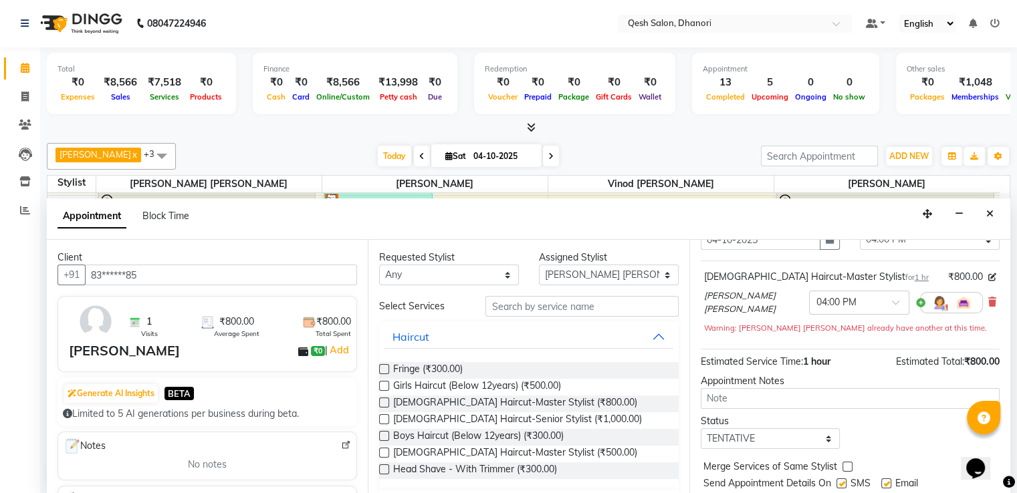
scroll to position [110, 0]
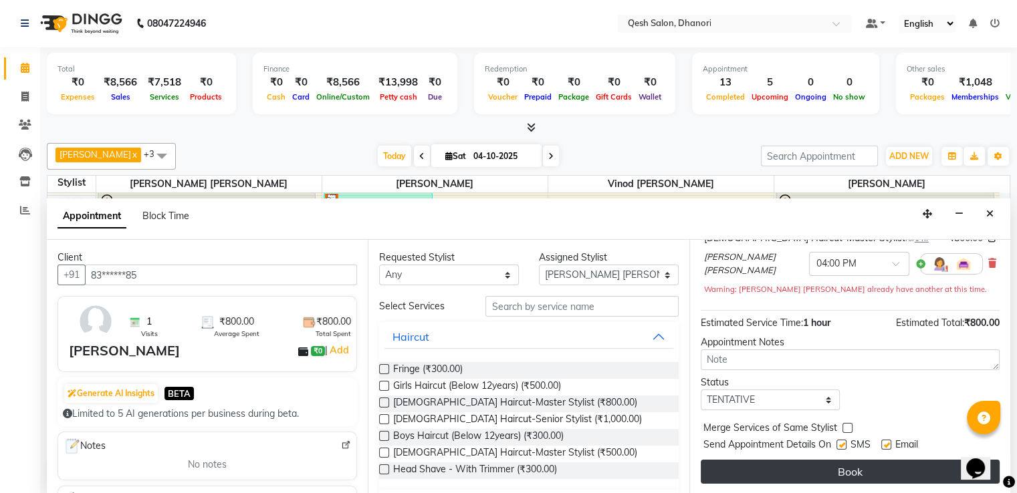
click at [847, 466] on button "Book" at bounding box center [849, 472] width 299 height 24
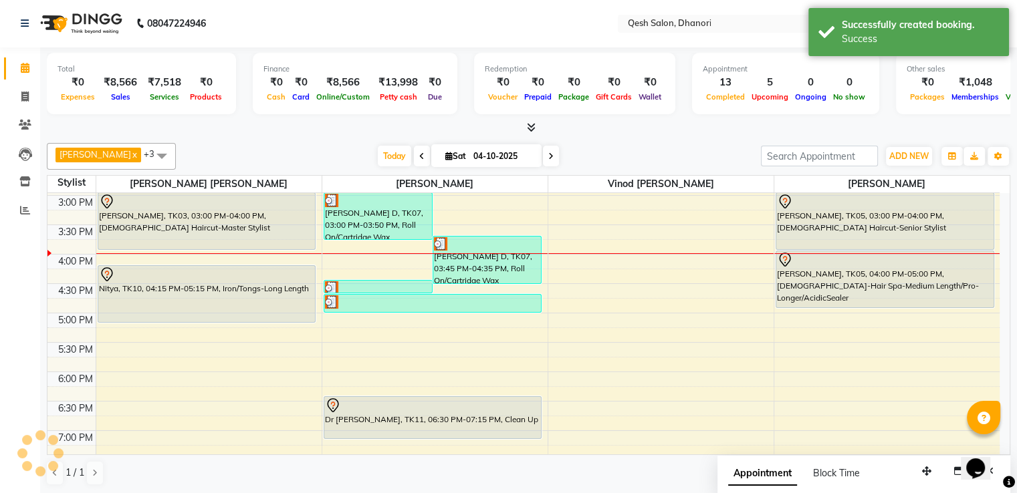
scroll to position [0, 0]
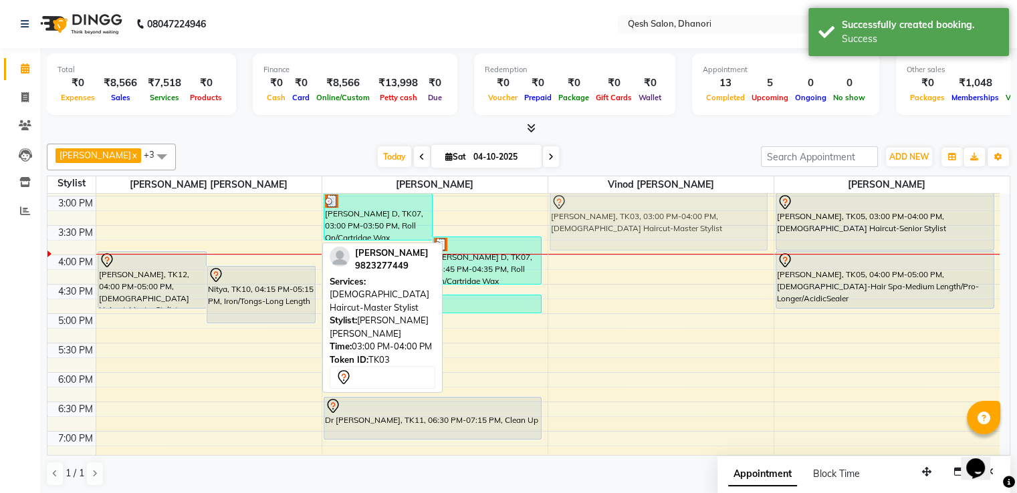
drag, startPoint x: 197, startPoint y: 239, endPoint x: 620, endPoint y: 240, distance: 423.1
click at [620, 240] on tr "Nitya, TK01, 11:15 AM-12:45 PM, Female-Majirel-Touch-up (Upto 2 inches) Vanshik…" at bounding box center [523, 255] width 952 height 823
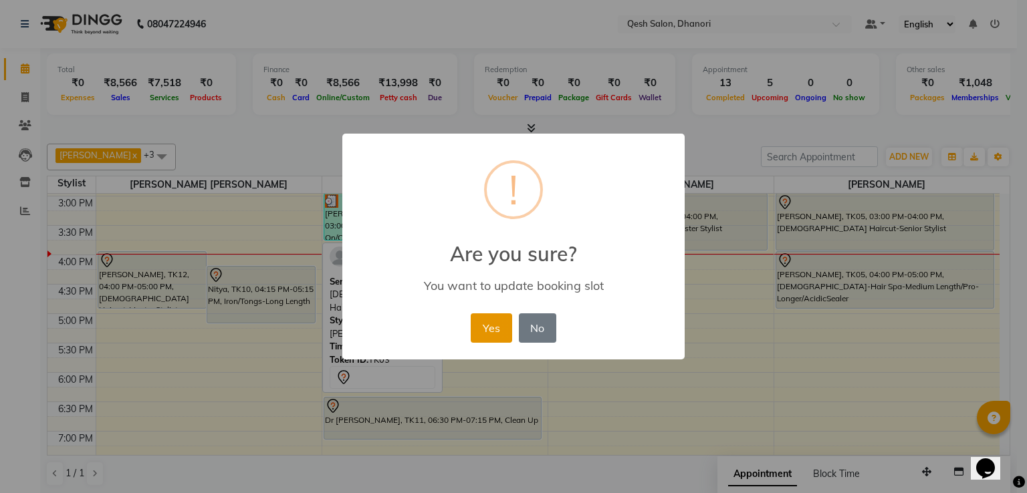
click at [479, 325] on button "Yes" at bounding box center [491, 327] width 41 height 29
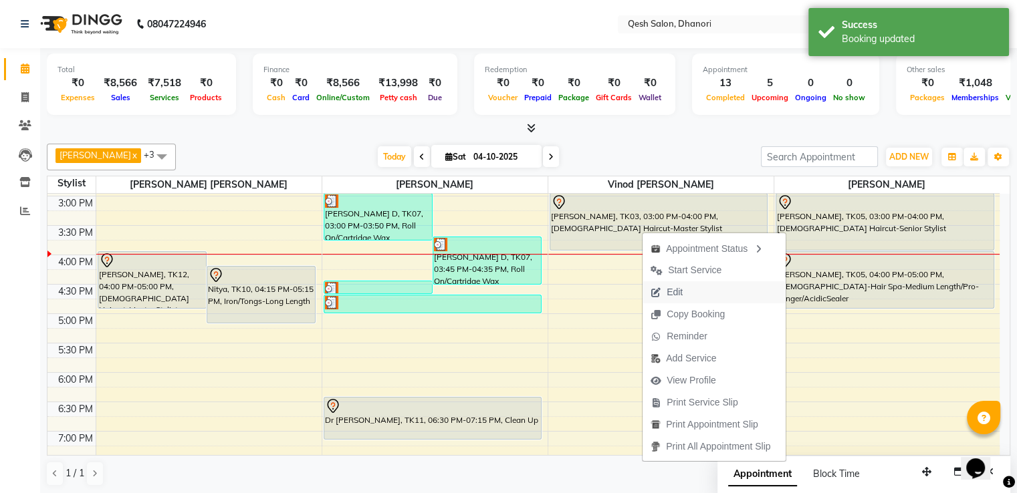
click at [673, 296] on span "Edit" at bounding box center [674, 292] width 16 height 14
select select "tentative"
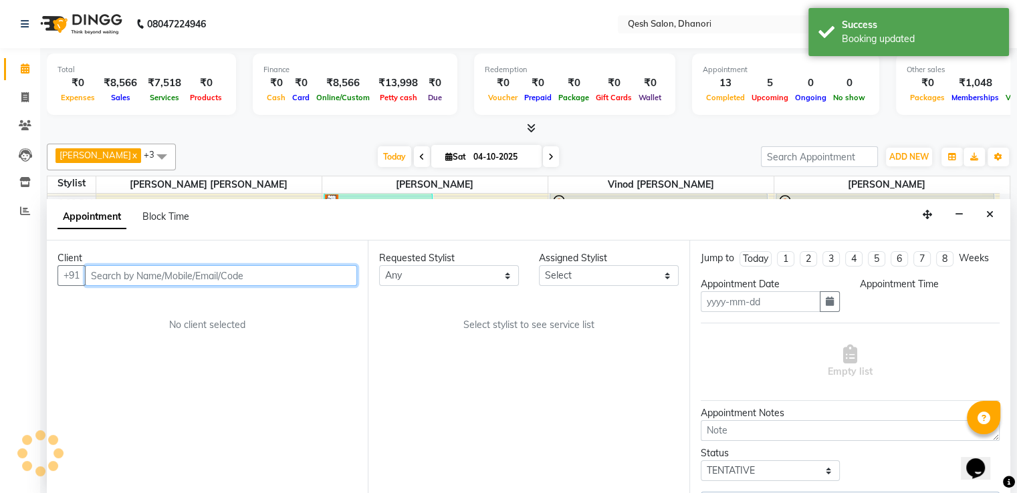
scroll to position [1, 0]
type input "04-10-2025"
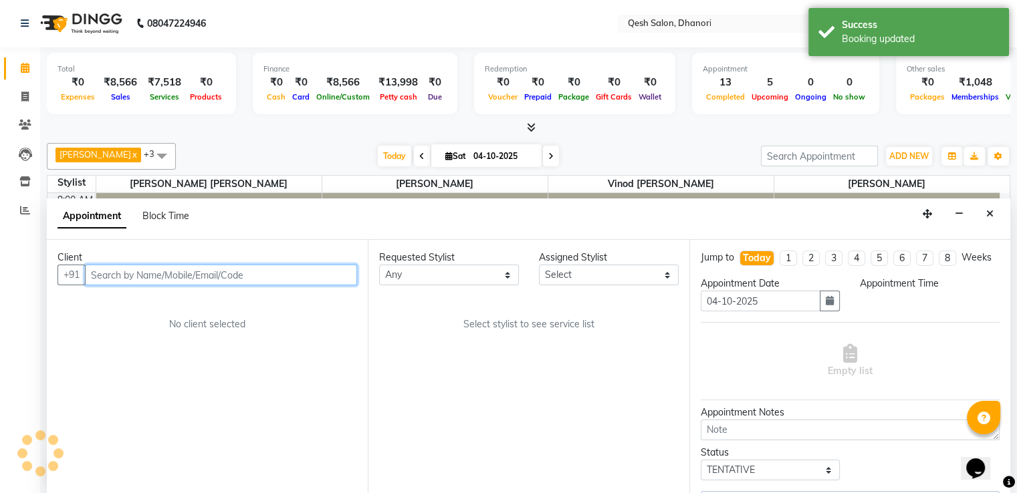
select select "900"
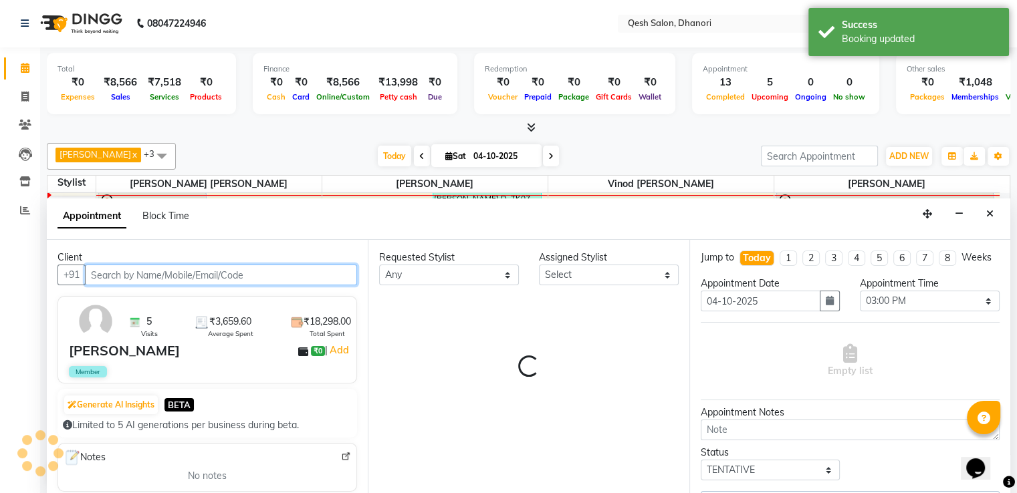
select select "79251"
select select "83742"
select select "3869"
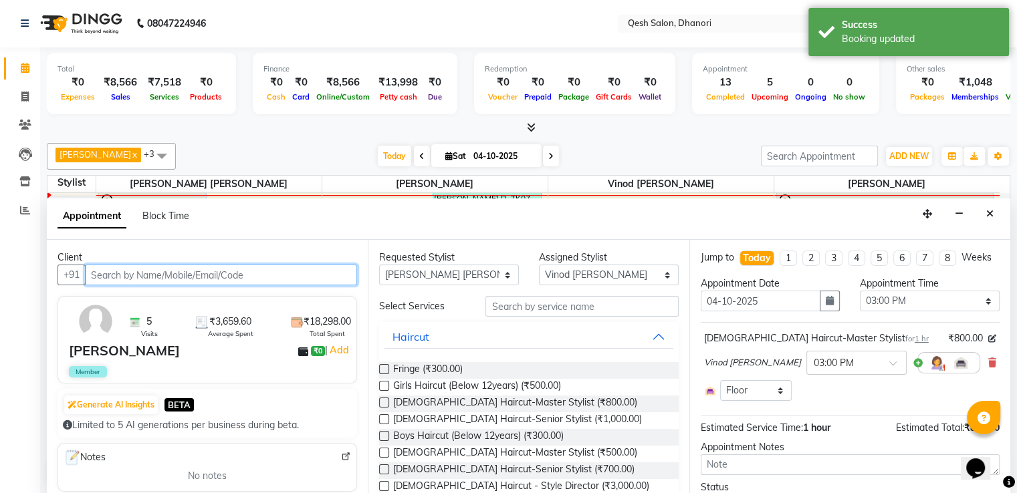
scroll to position [67, 0]
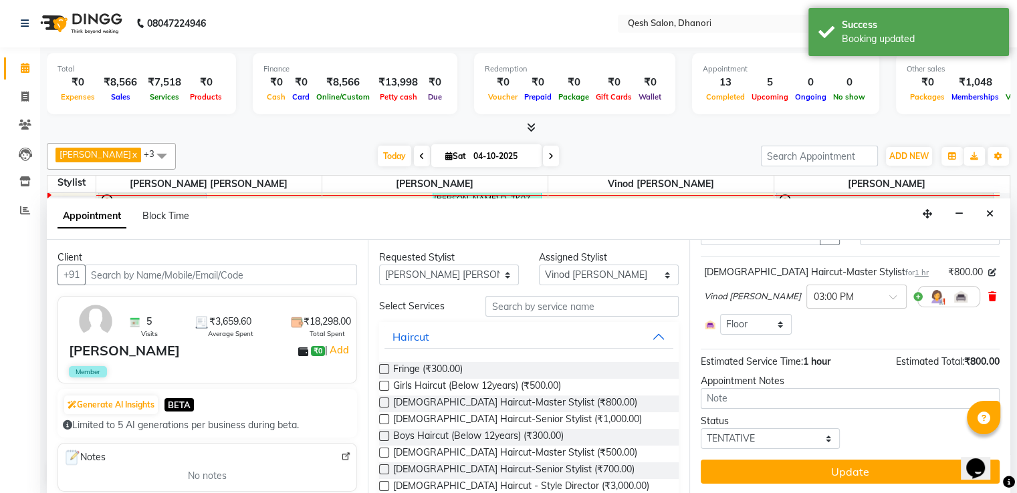
click at [988, 301] on icon at bounding box center [992, 296] width 8 height 9
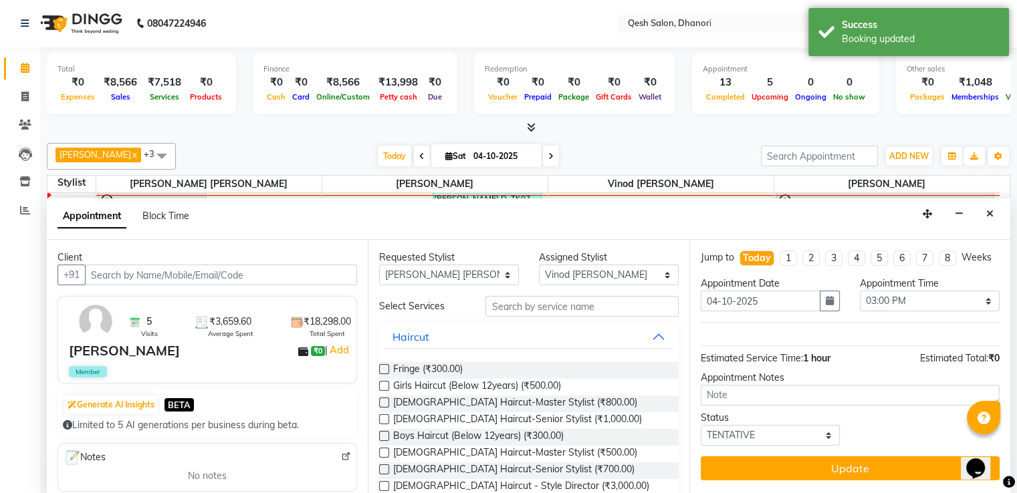
scroll to position [0, 0]
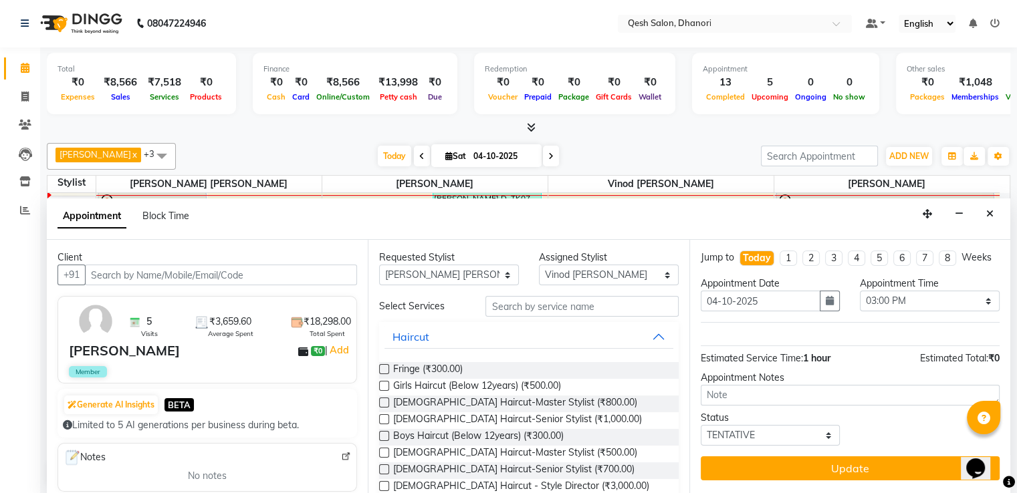
click at [388, 465] on label at bounding box center [384, 469] width 10 height 10
click at [388, 467] on input "checkbox" at bounding box center [383, 471] width 9 height 9
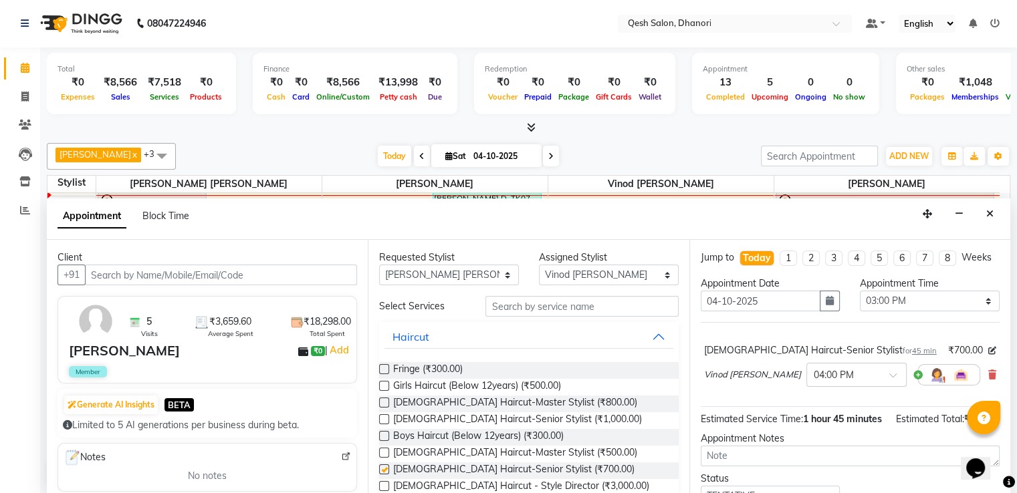
checkbox input "false"
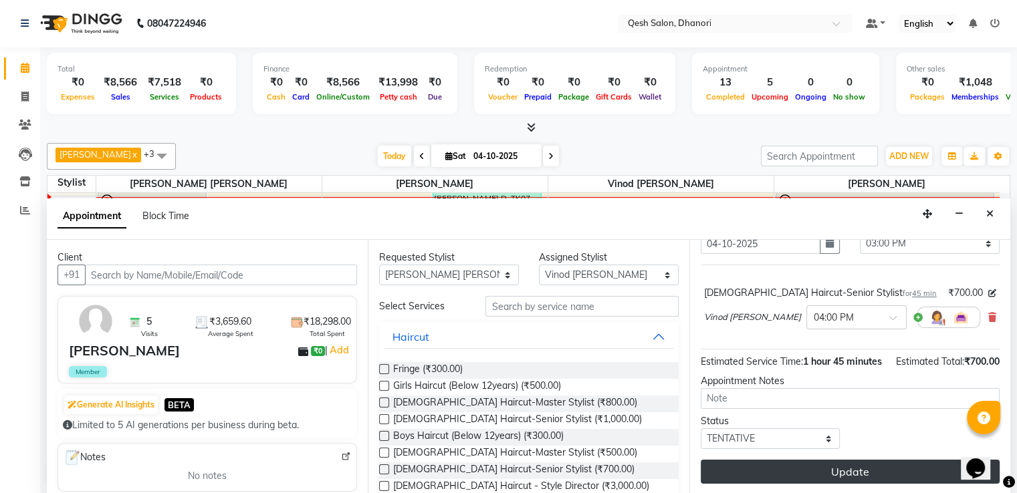
click at [769, 463] on button "Update" at bounding box center [849, 472] width 299 height 24
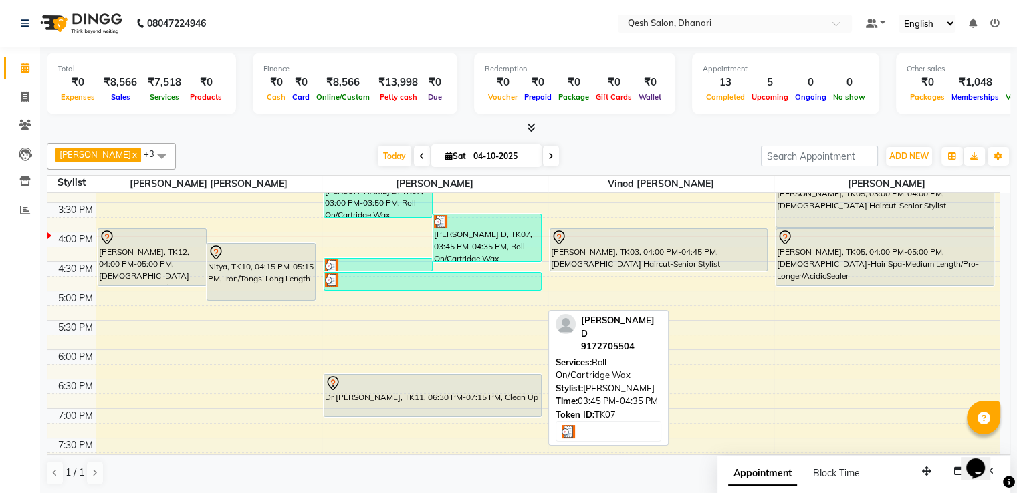
scroll to position [420, 0]
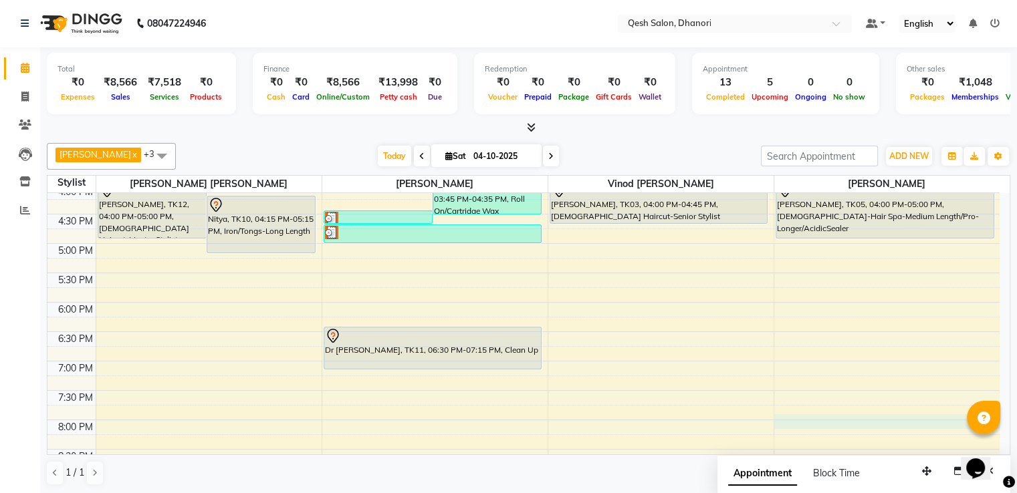
click at [797, 414] on div "9:00 AM 9:30 AM 10:00 AM 10:30 AM 11:00 AM 11:30 AM 12:00 PM 12:30 PM 1:00 PM 1…" at bounding box center [523, 184] width 952 height 823
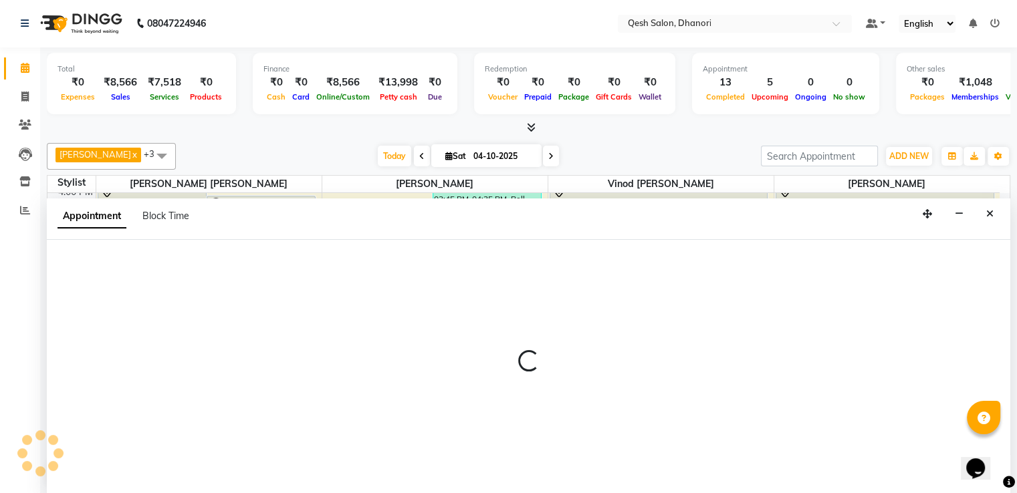
select select "85050"
select select "1200"
select select "tentative"
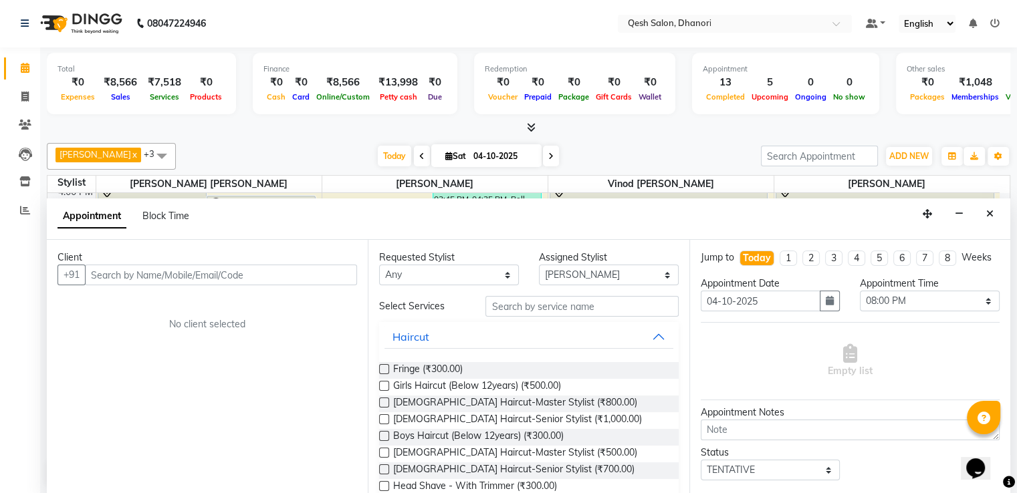
click at [209, 279] on input "text" at bounding box center [221, 275] width 272 height 21
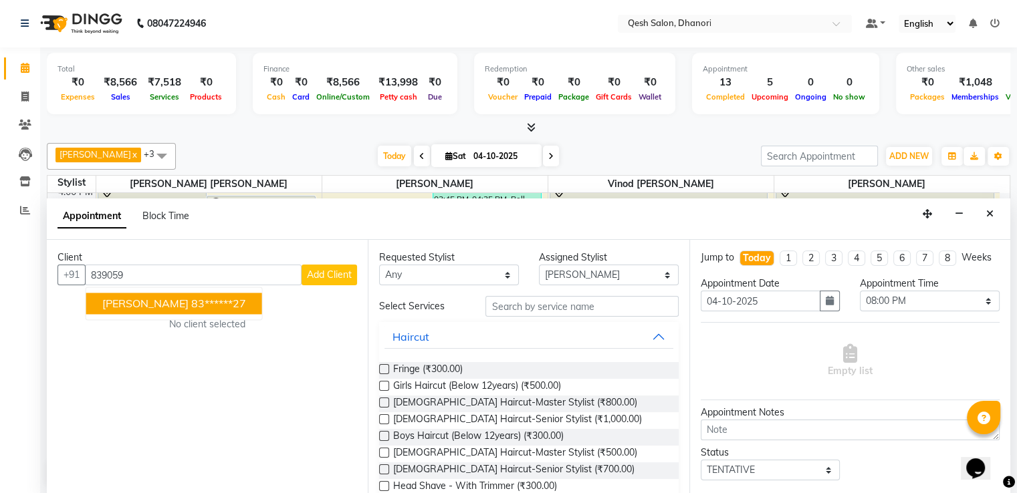
click at [191, 299] on ngb-highlight "83******27" at bounding box center [218, 303] width 55 height 13
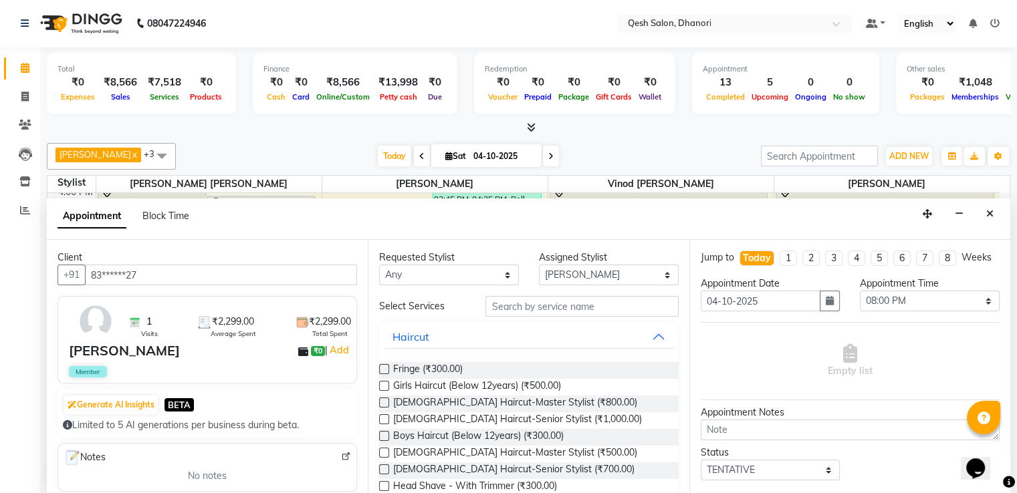
type input "83******27"
click at [525, 300] on input "text" at bounding box center [581, 306] width 192 height 21
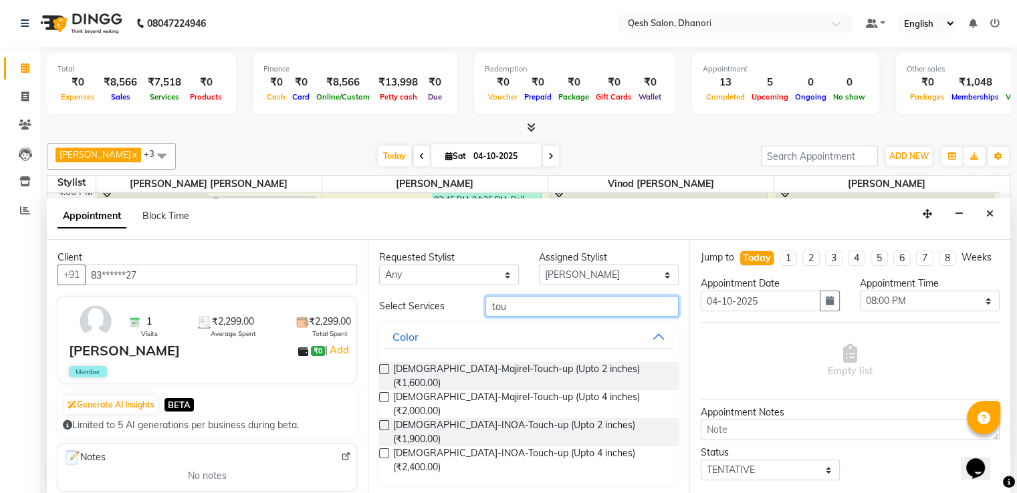
type input "tou"
click at [380, 392] on label at bounding box center [384, 397] width 10 height 10
click at [380, 394] on input "checkbox" at bounding box center [383, 398] width 9 height 9
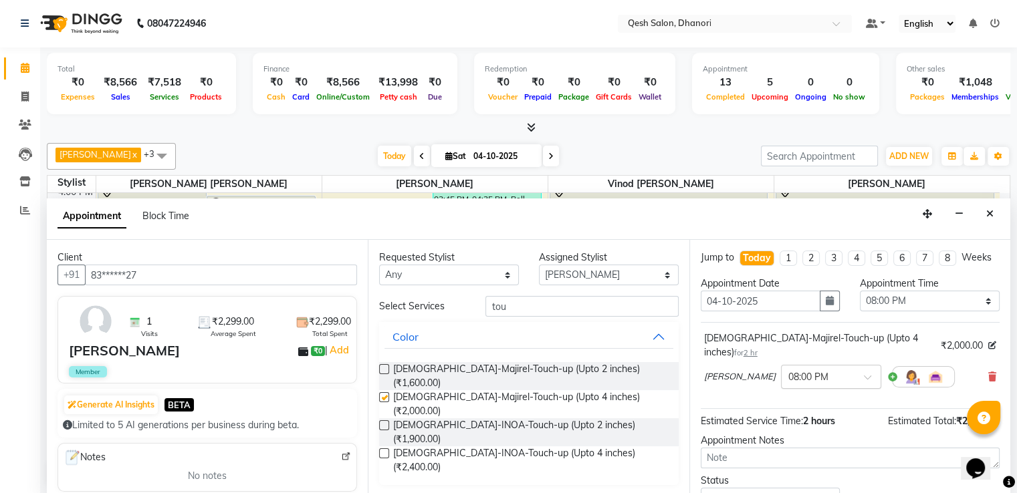
checkbox input "false"
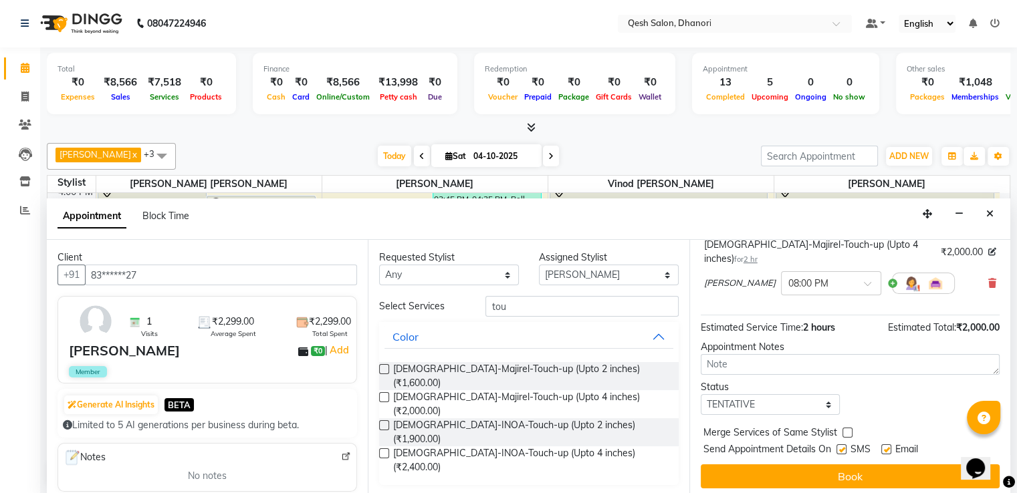
scroll to position [96, 0]
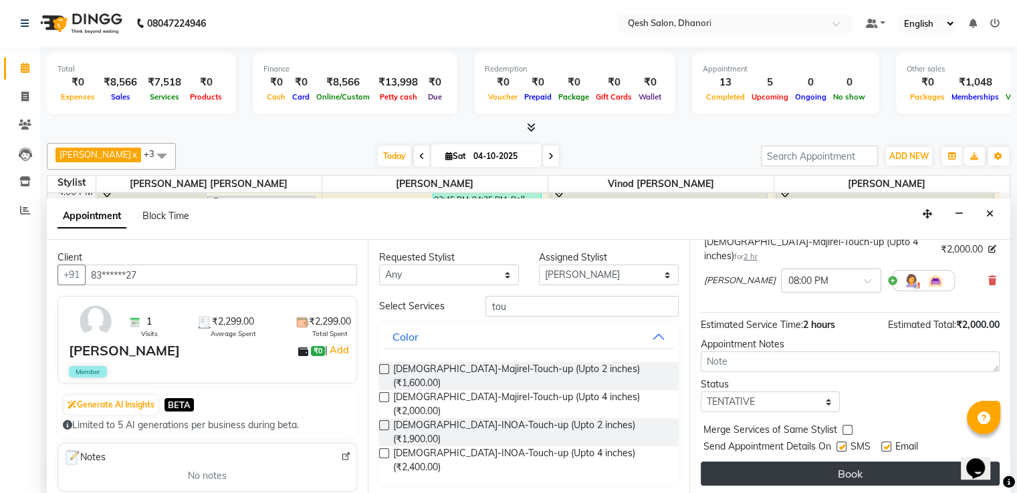
click at [837, 462] on button "Book" at bounding box center [849, 474] width 299 height 24
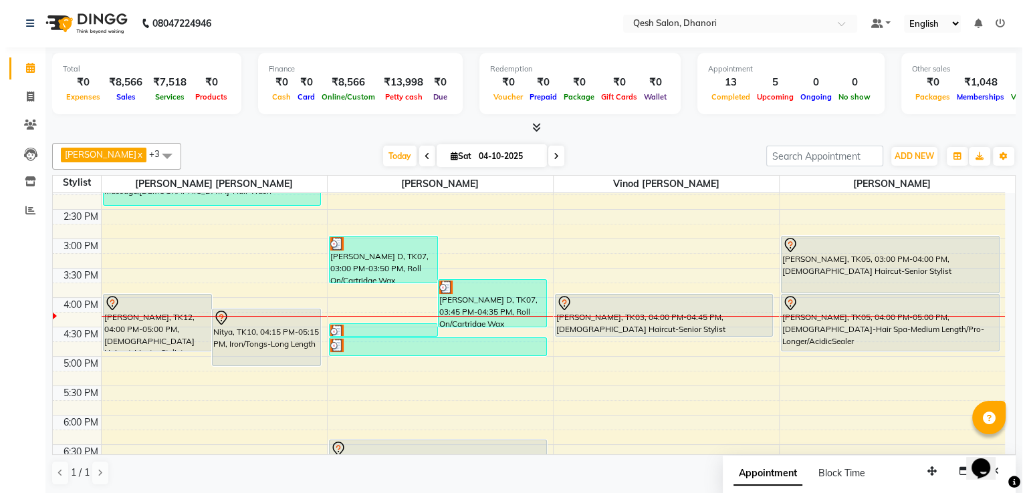
scroll to position [334, 0]
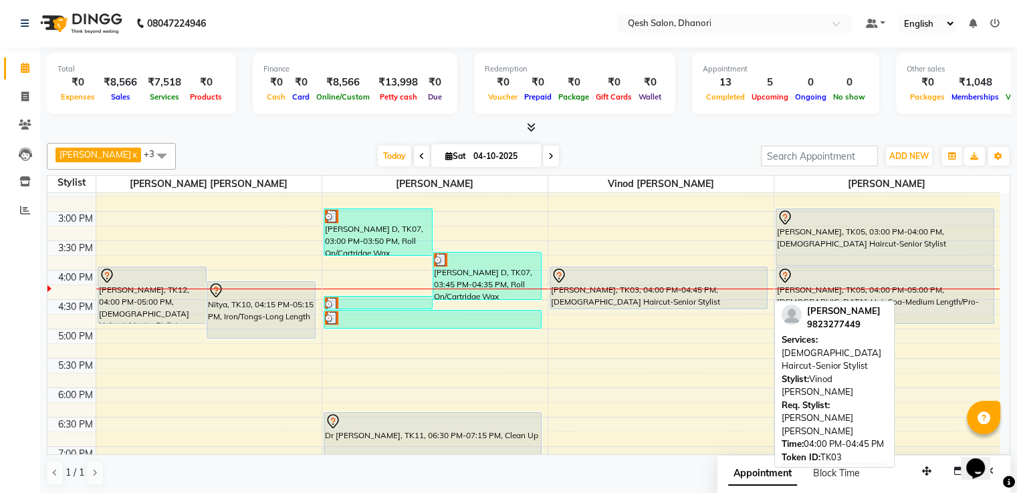
click at [604, 279] on div at bounding box center [659, 276] width 216 height 16
select select "7"
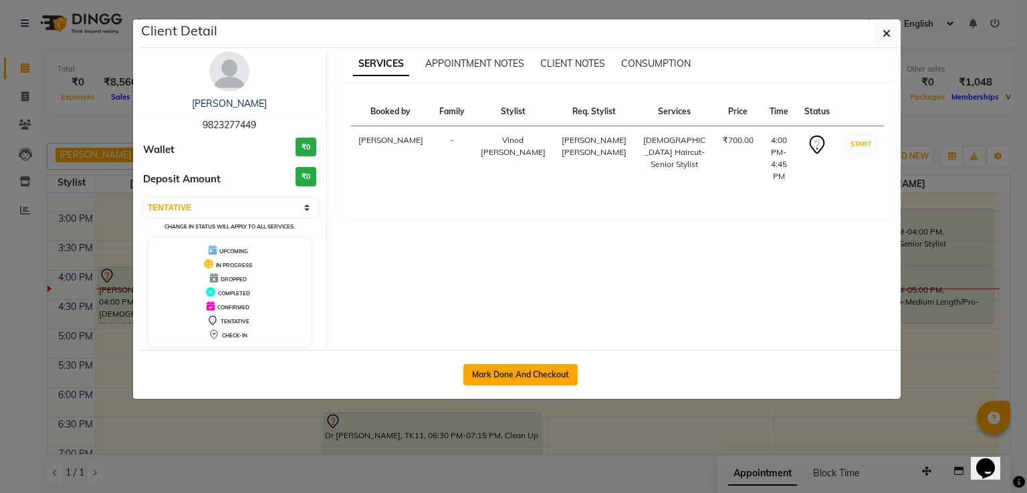
click at [542, 366] on button "Mark Done And Checkout" at bounding box center [520, 374] width 114 height 21
select select "service"
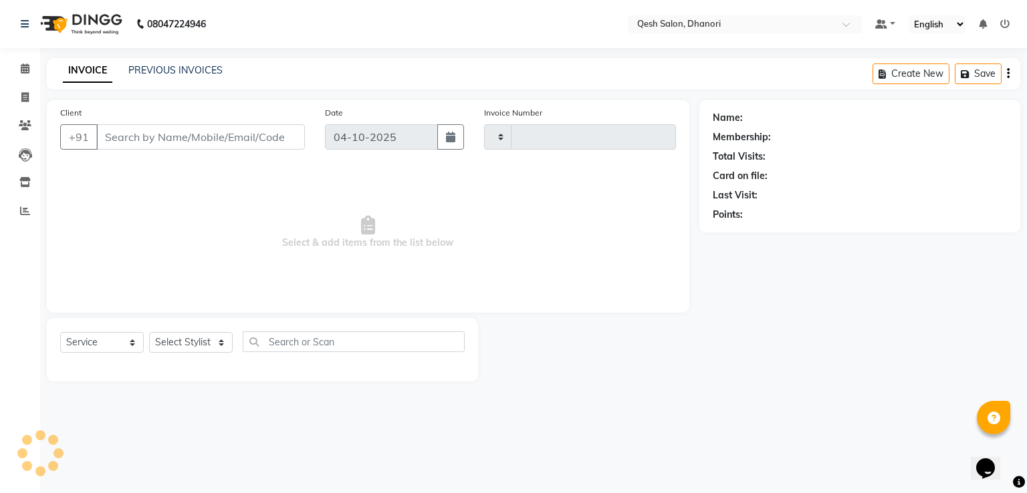
type input "0859"
select select "7641"
type input "98******49"
select select "83742"
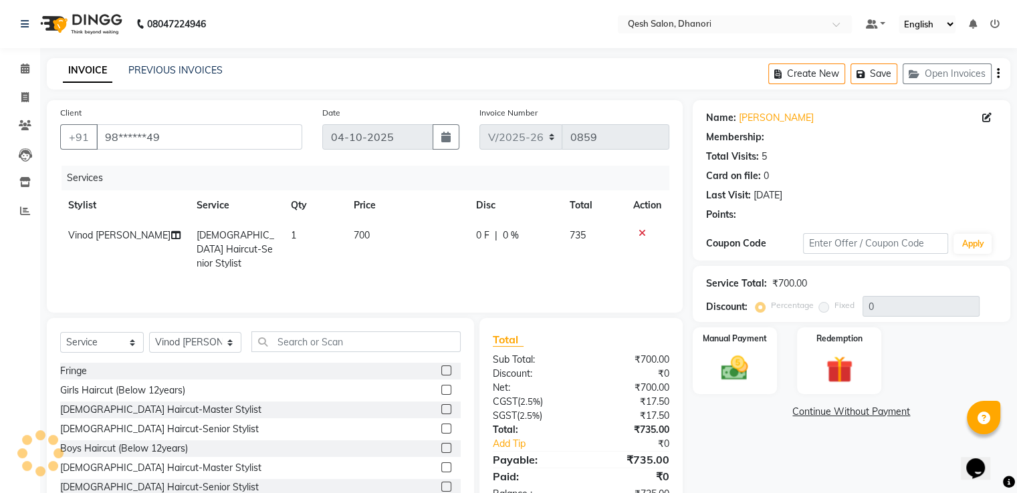
select select "1: Object"
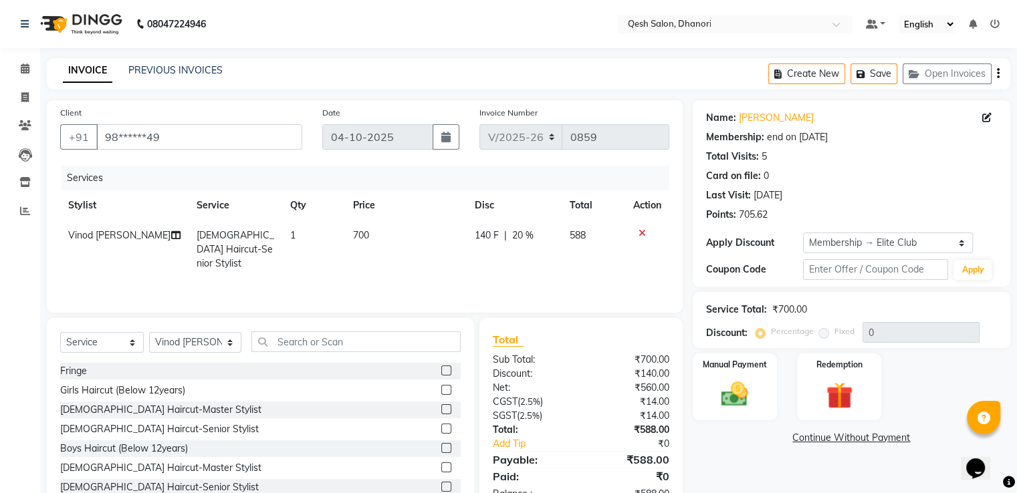
type input "20"
click at [275, 343] on input "text" at bounding box center [355, 341] width 209 height 21
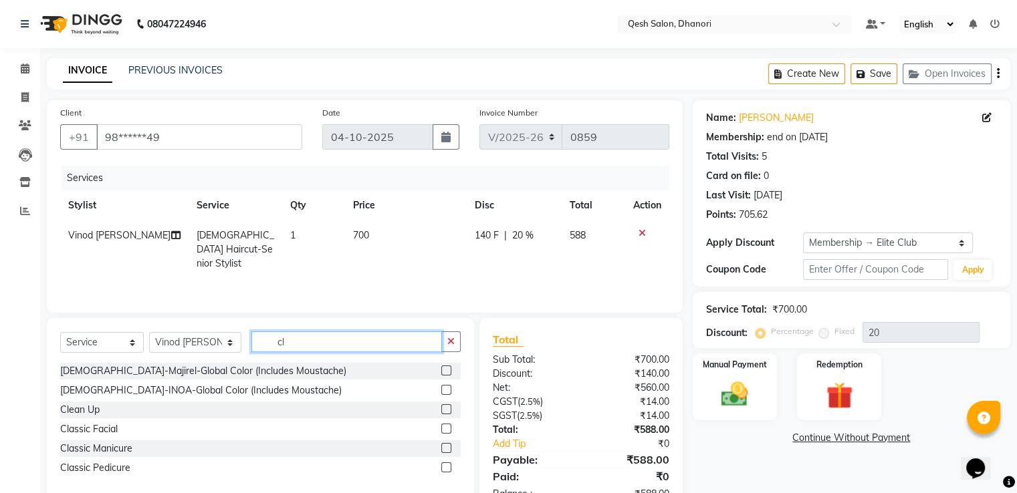
type input "cl"
click at [446, 410] on label at bounding box center [446, 409] width 10 height 10
click at [446, 410] on input "checkbox" at bounding box center [445, 410] width 9 height 9
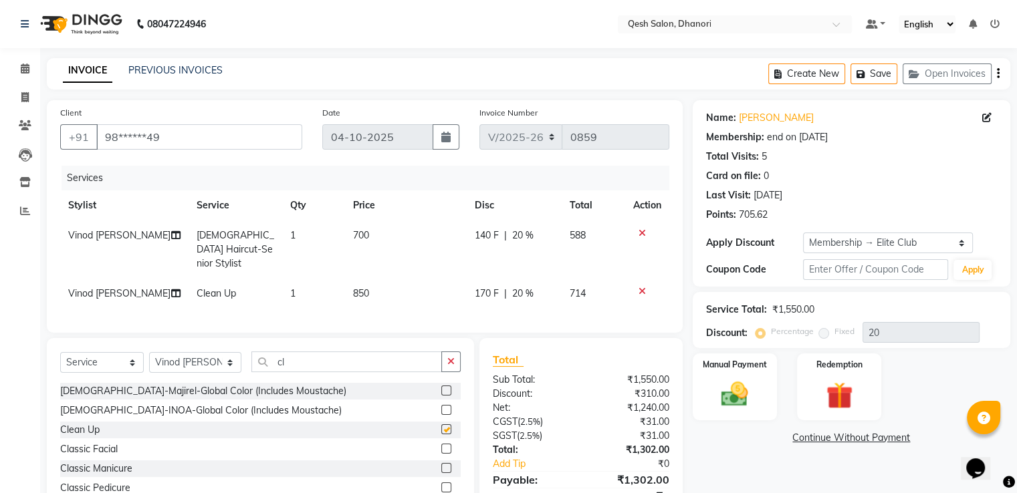
checkbox input "false"
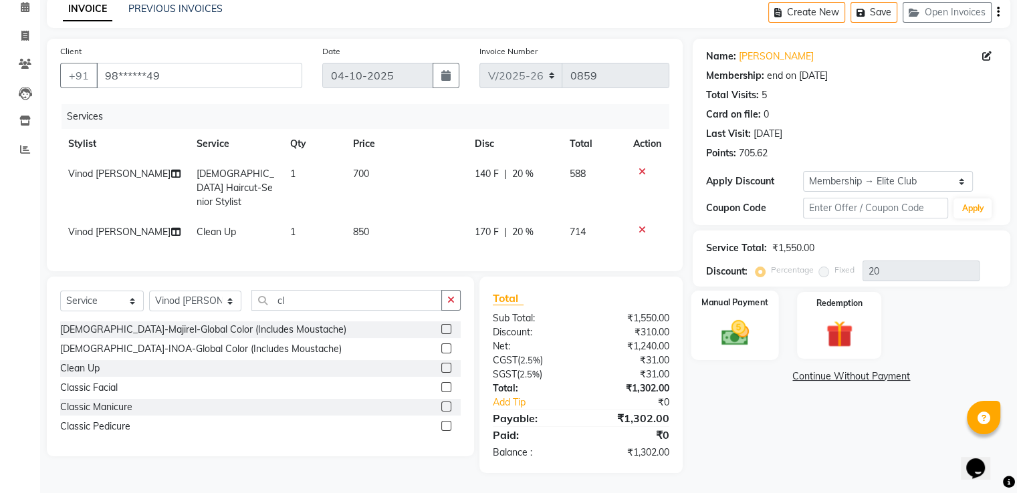
click at [703, 305] on div "Manual Payment" at bounding box center [734, 325] width 88 height 69
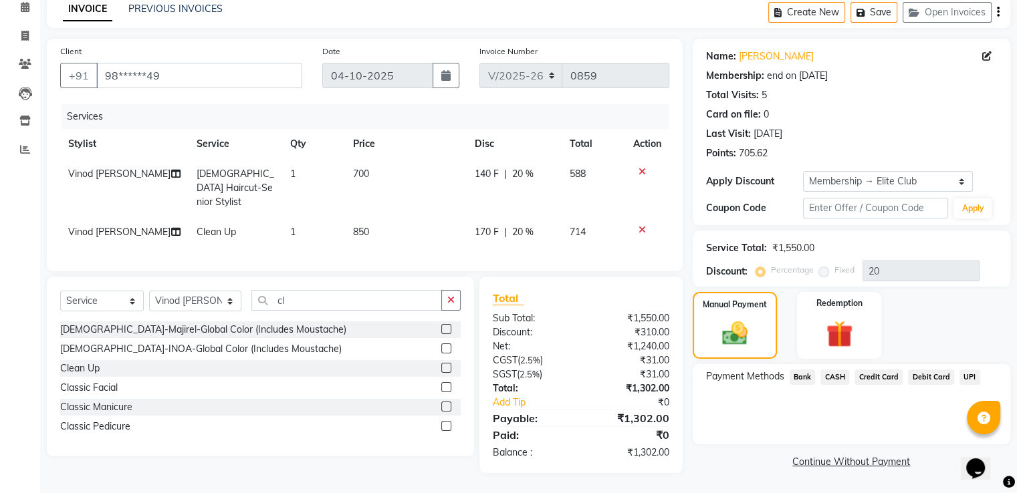
click at [966, 370] on span "UPI" at bounding box center [969, 377] width 21 height 15
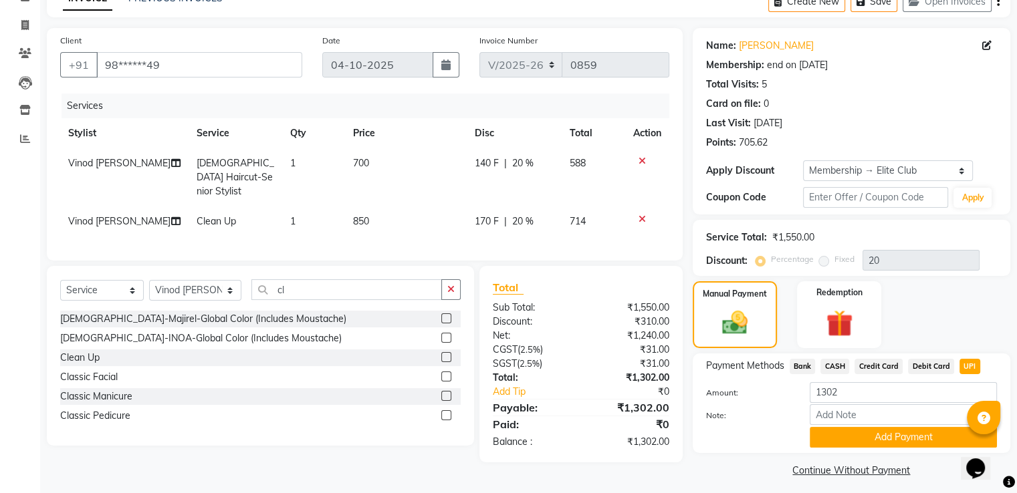
scroll to position [80, 0]
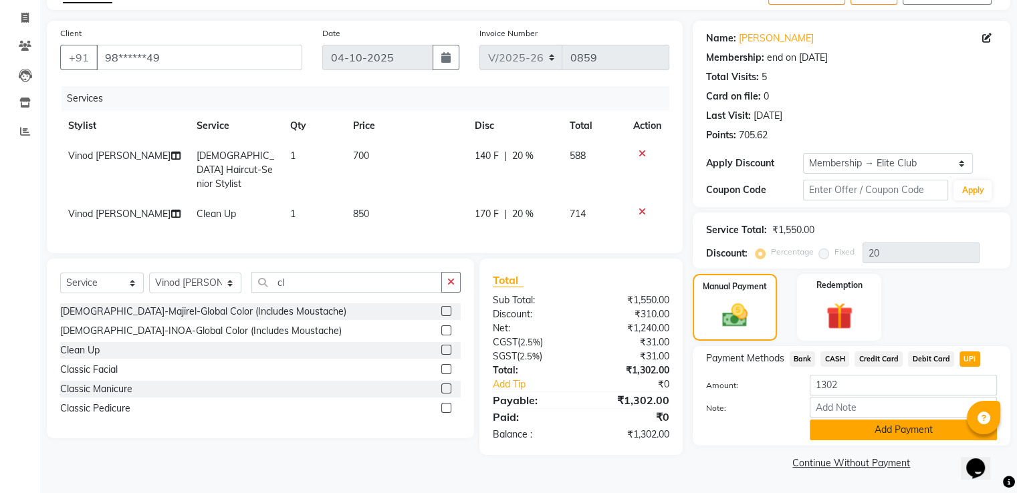
click at [887, 424] on button "Add Payment" at bounding box center [902, 430] width 187 height 21
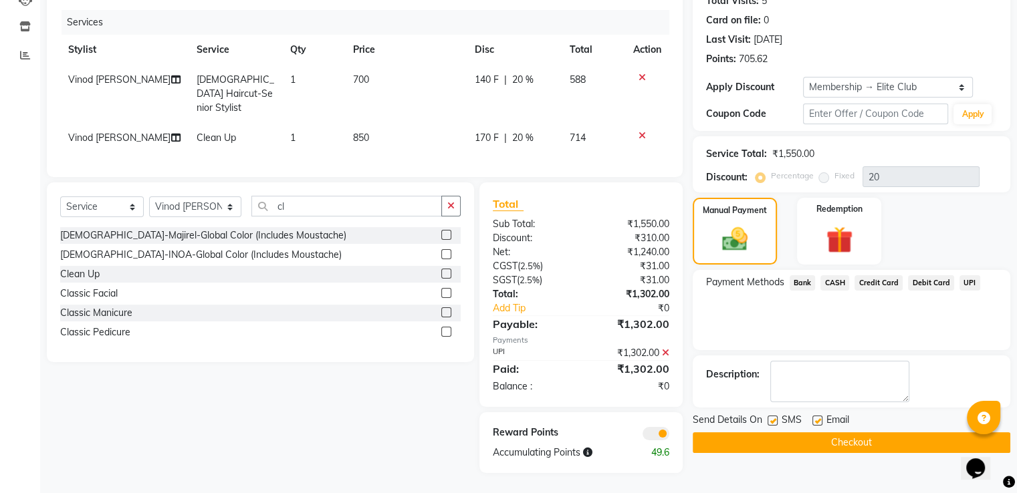
scroll to position [167, 0]
click at [869, 432] on button "Checkout" at bounding box center [850, 442] width 317 height 21
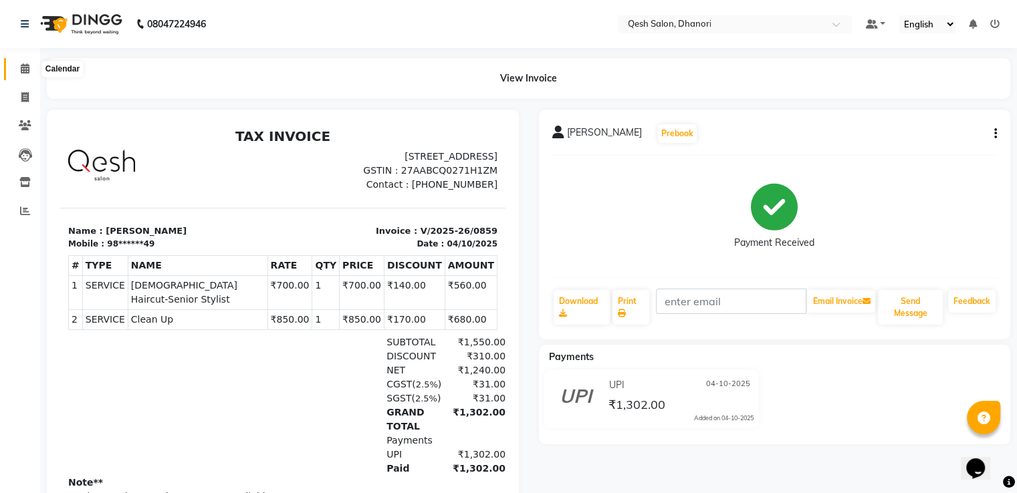
click at [21, 73] on icon at bounding box center [25, 68] width 9 height 10
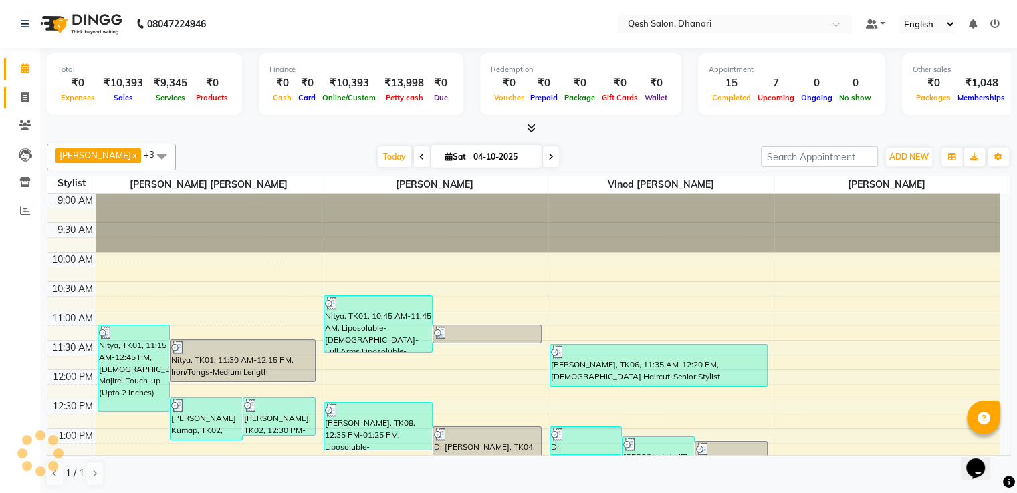
scroll to position [409, 0]
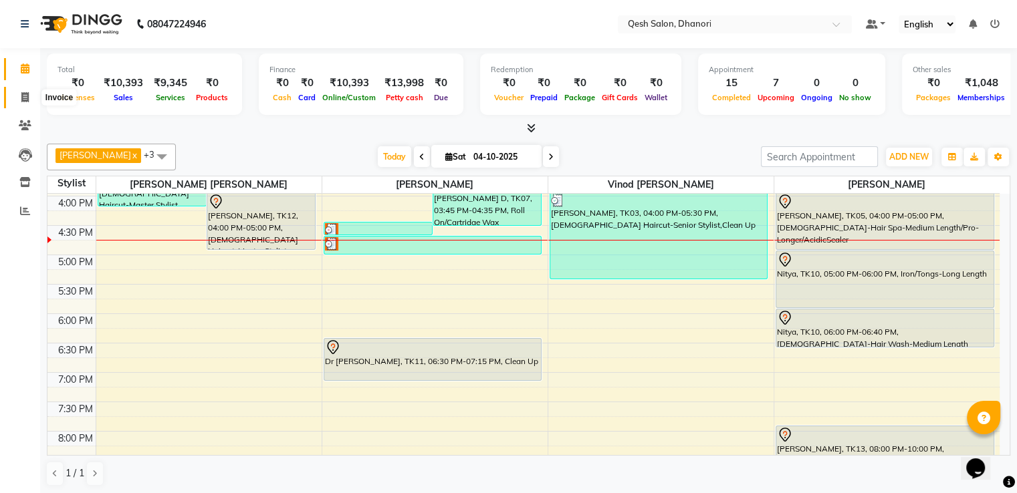
click at [27, 92] on icon at bounding box center [24, 97] width 7 height 10
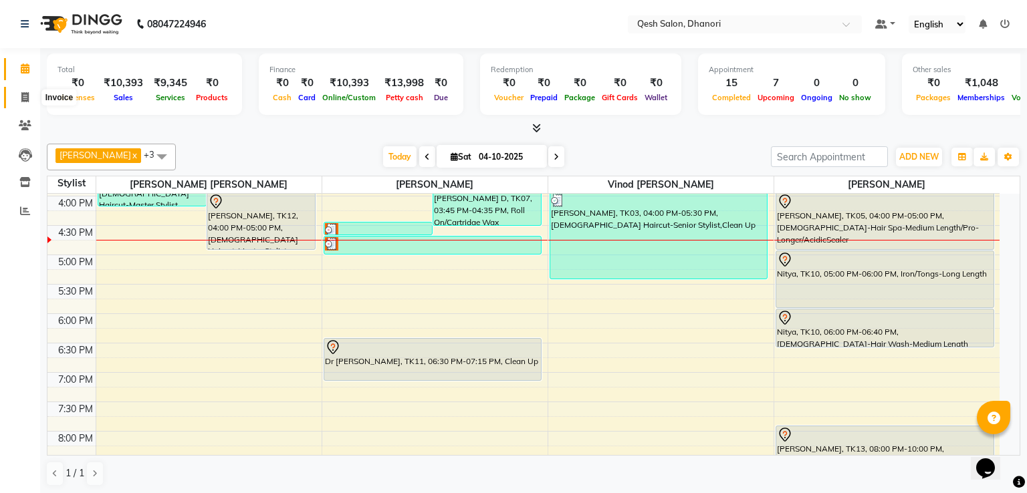
select select "service"
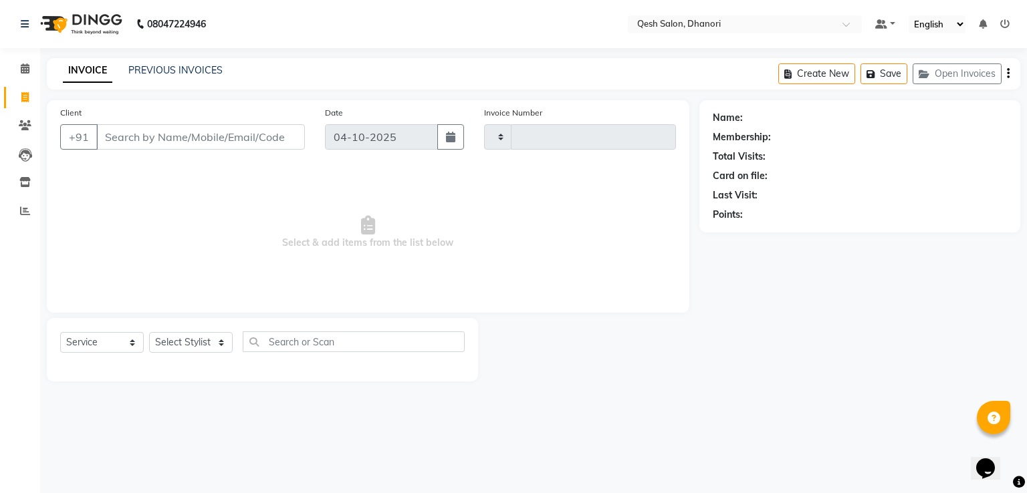
type input "0860"
select select "7641"
click at [164, 134] on input "Client" at bounding box center [200, 136] width 209 height 25
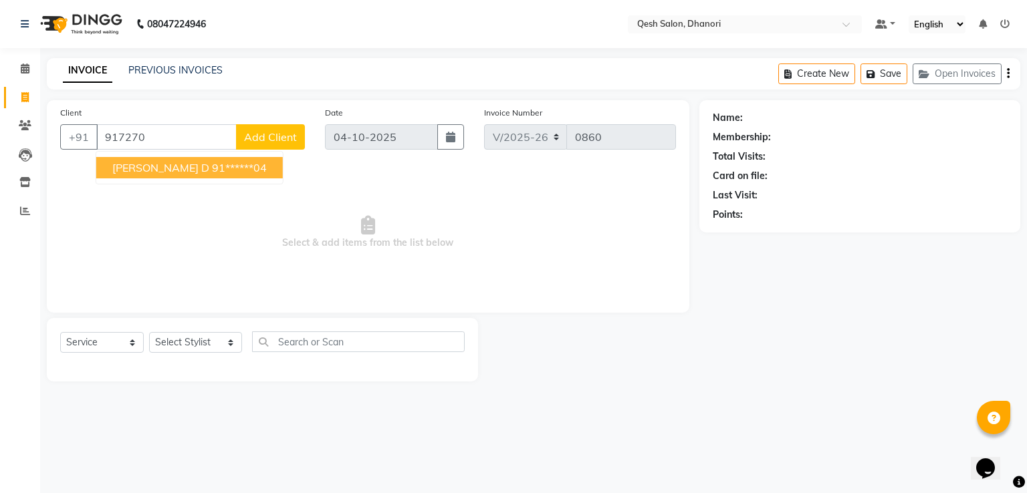
type input "917270"
click at [19, 69] on span at bounding box center [24, 68] width 23 height 15
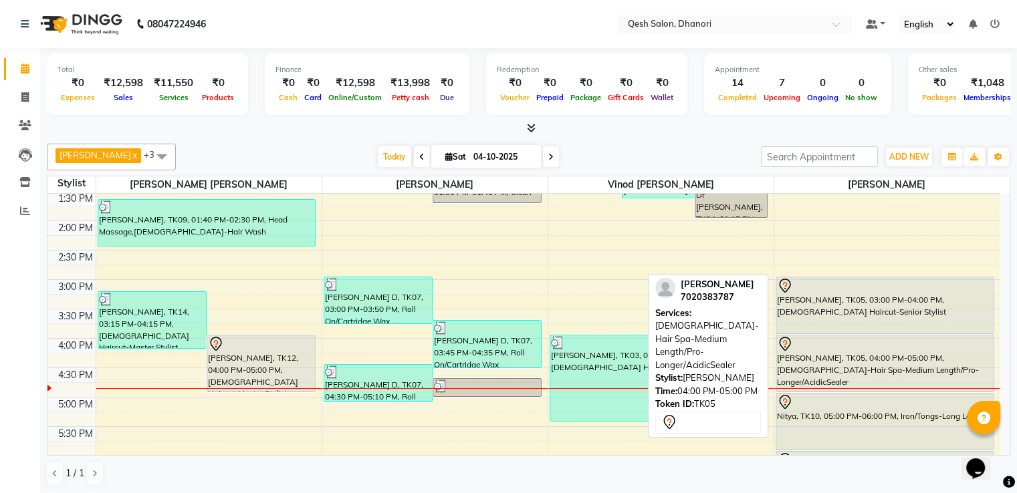
scroll to position [334, 0]
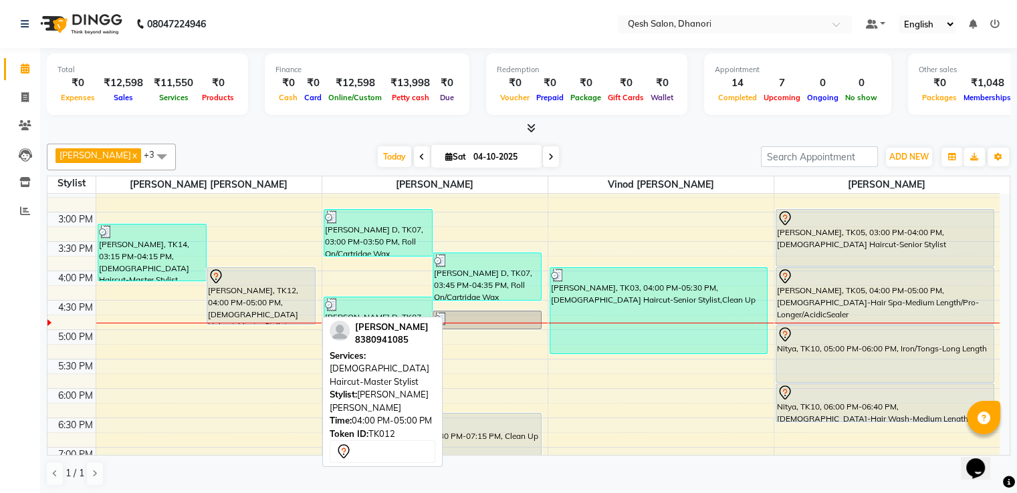
click at [263, 283] on div "Ashwani Waghmare, TK12, 04:00 PM-05:00 PM, Female Haircut-Master Stylist" at bounding box center [261, 296] width 108 height 56
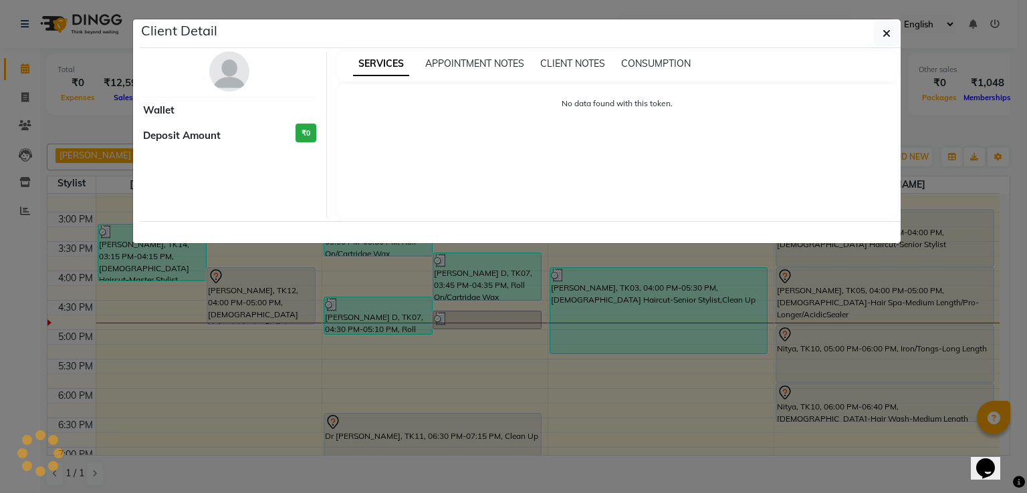
select select "7"
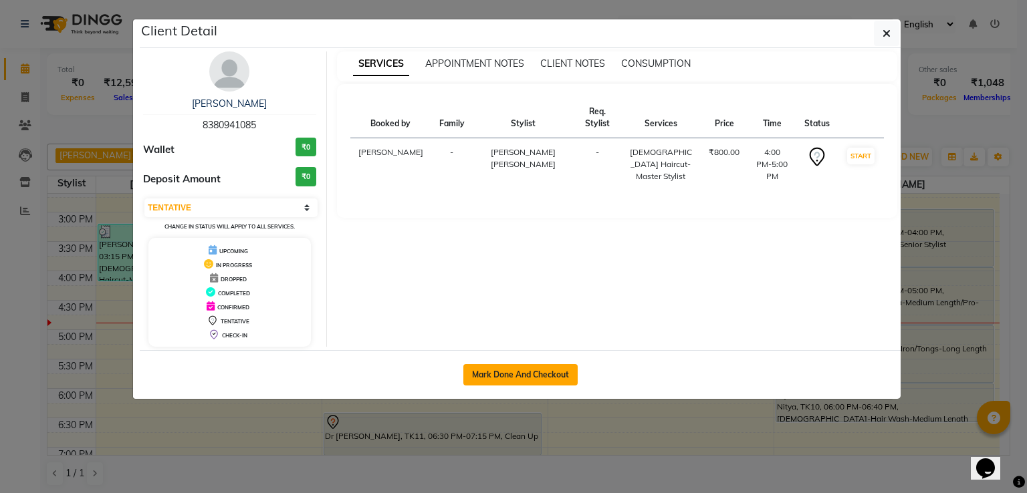
click at [523, 375] on button "Mark Done And Checkout" at bounding box center [520, 374] width 114 height 21
select select "service"
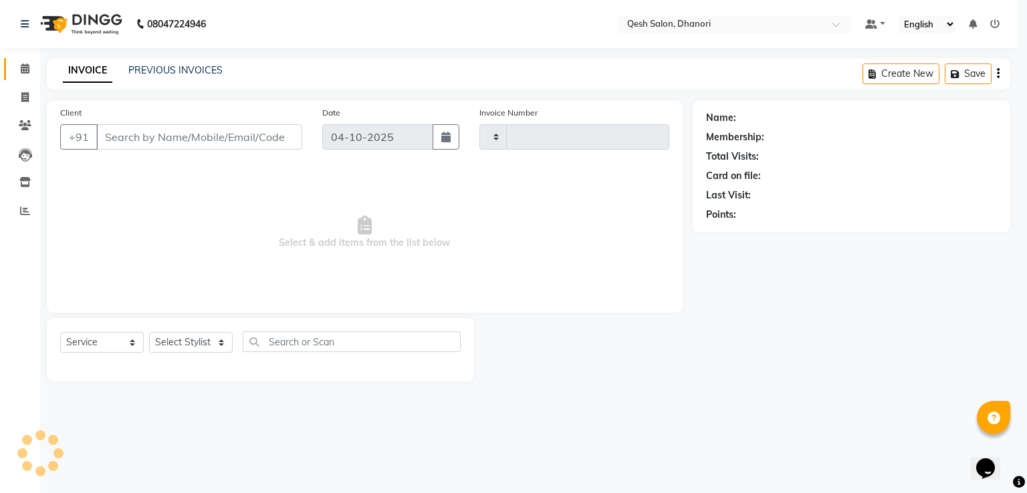
type input "0861"
select select "7641"
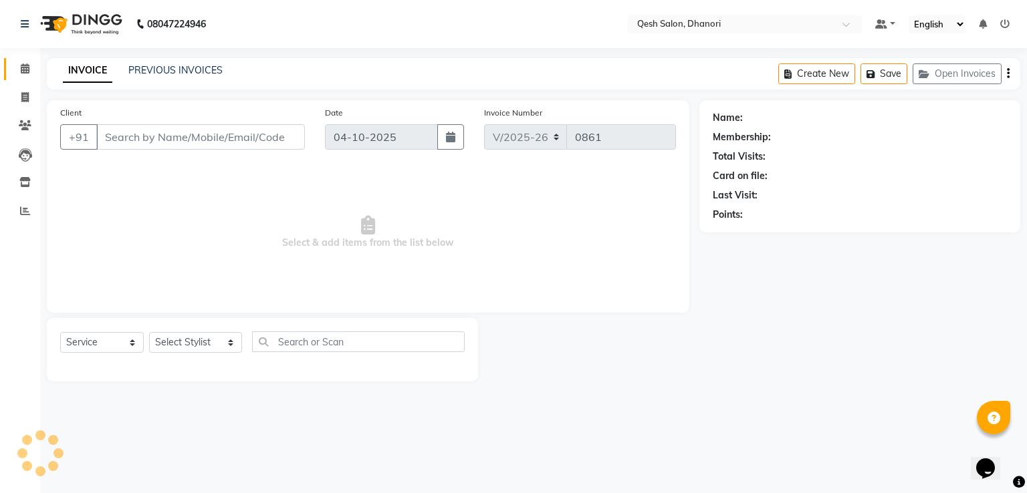
type input "83******85"
select select "79251"
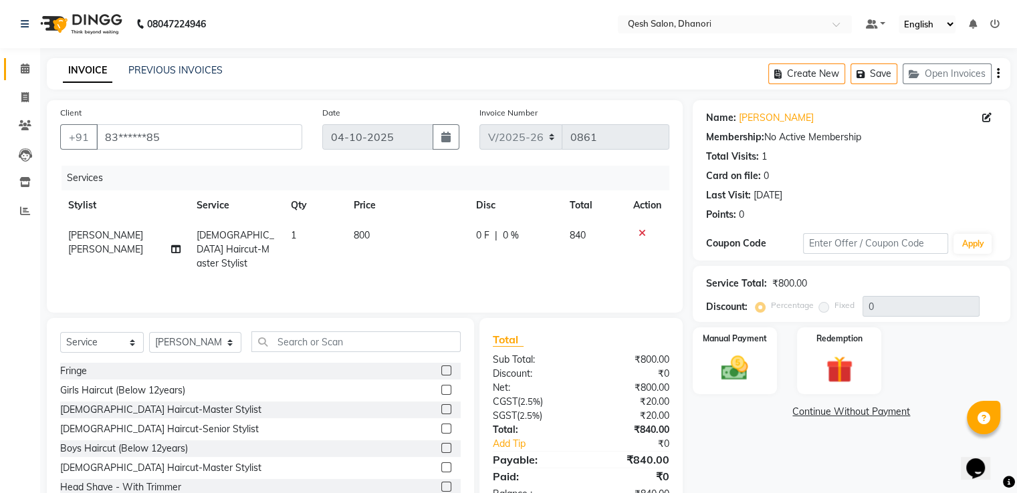
scroll to position [43, 0]
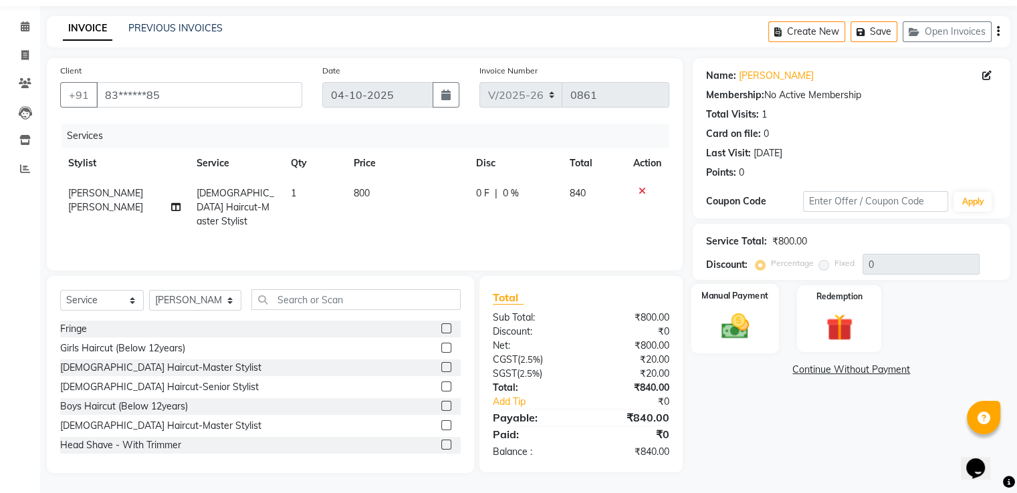
click at [746, 331] on img at bounding box center [734, 327] width 45 height 32
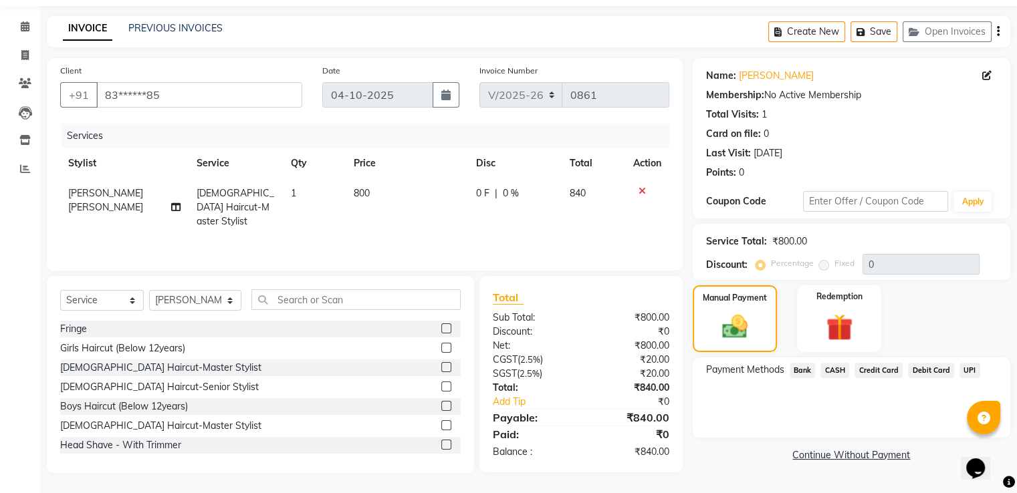
click at [968, 370] on span "UPI" at bounding box center [969, 370] width 21 height 15
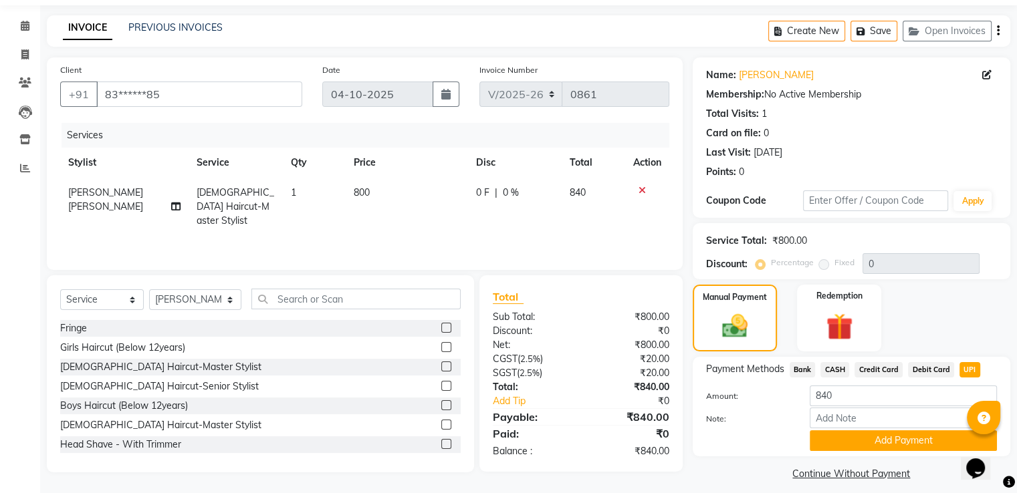
scroll to position [54, 0]
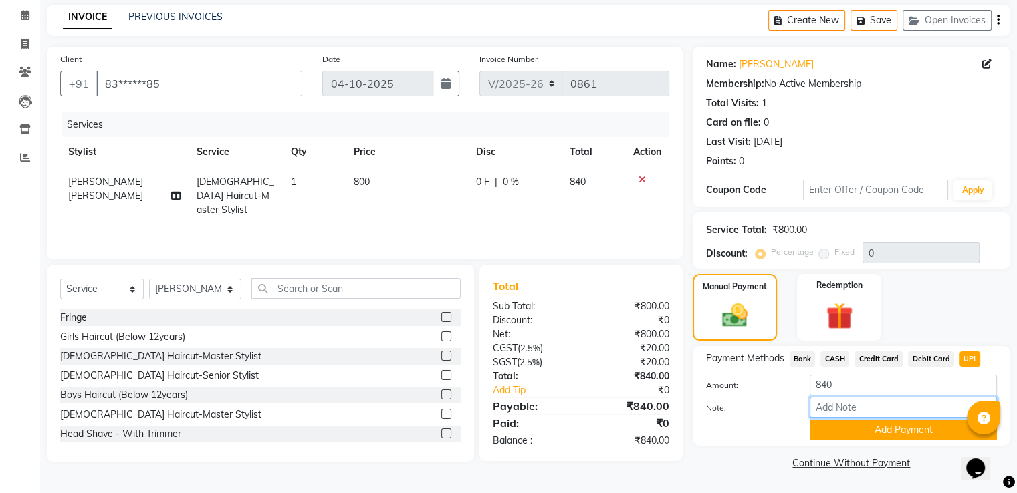
click at [892, 415] on input "Note:" at bounding box center [902, 407] width 187 height 21
click at [735, 442] on div "Payment Methods Bank CASH Credit Card Debit Card UPI Amount: 840 Note: Add Paym…" at bounding box center [850, 396] width 317 height 100
click at [892, 432] on button "Add Payment" at bounding box center [902, 430] width 187 height 21
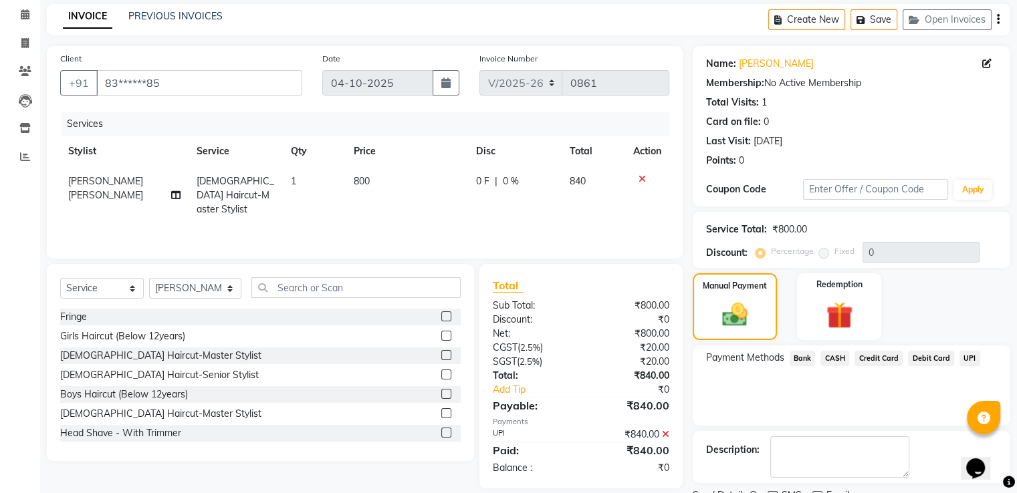
scroll to position [109, 0]
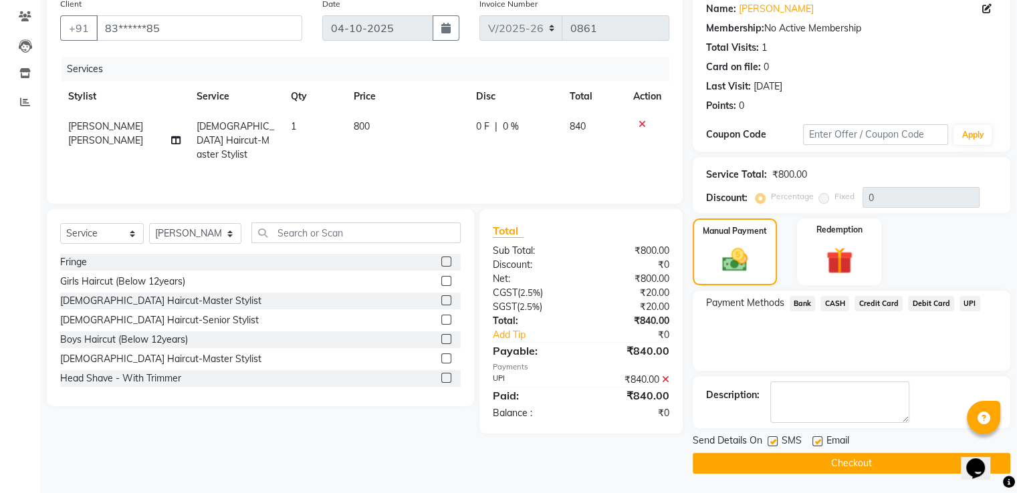
click at [836, 460] on button "Checkout" at bounding box center [850, 463] width 317 height 21
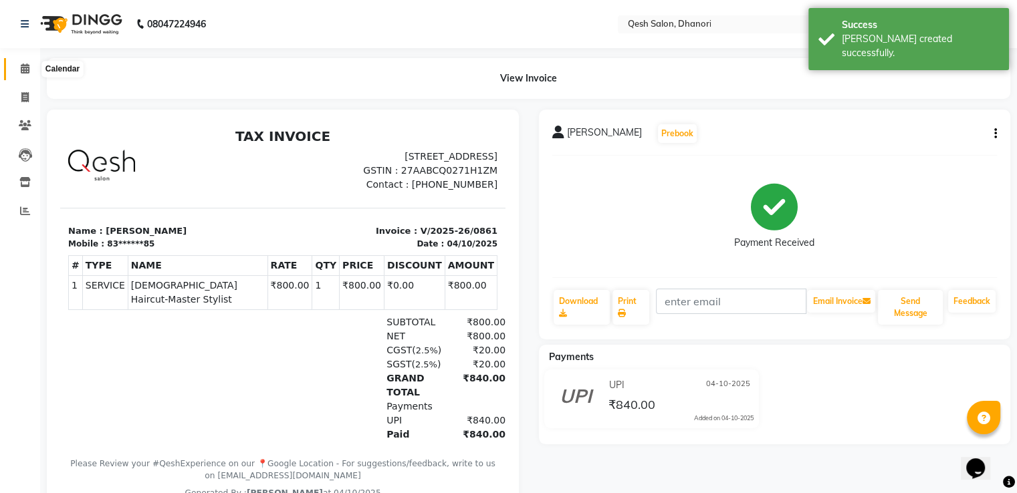
click at [23, 70] on icon at bounding box center [25, 68] width 9 height 10
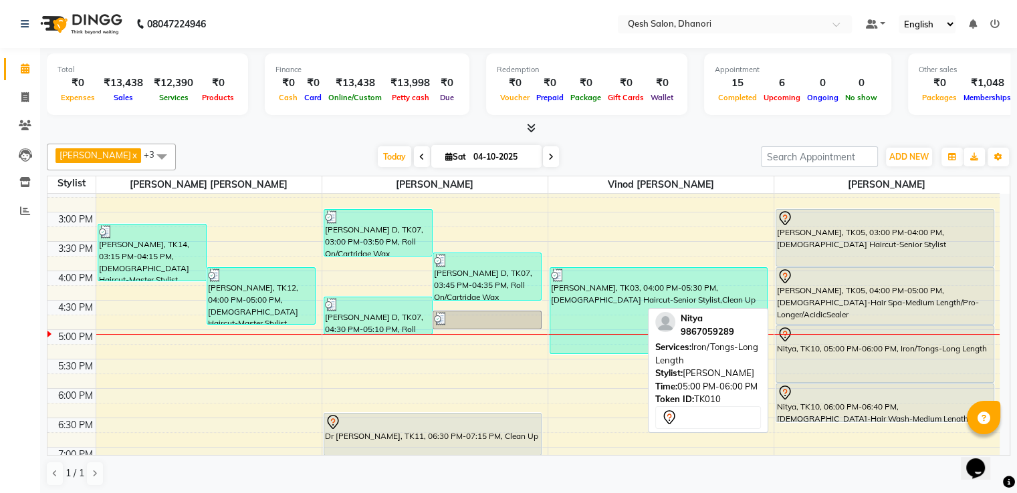
scroll to position [401, 0]
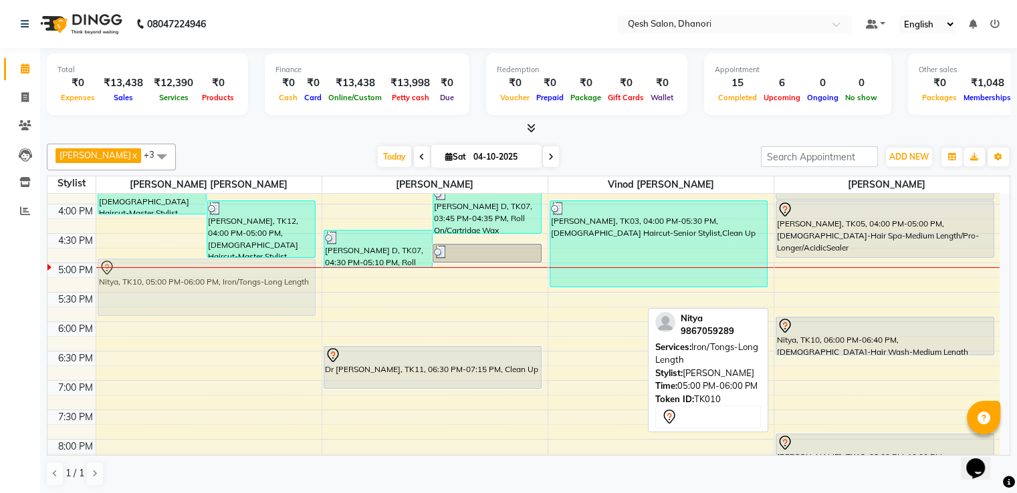
drag, startPoint x: 859, startPoint y: 283, endPoint x: 256, endPoint y: 282, distance: 603.5
click at [256, 282] on tr "Nitya, TK01, 11:15 AM-12:45 PM, Female-Majirel-Touch-up (Upto 2 inches) Vanshik…" at bounding box center [523, 204] width 952 height 823
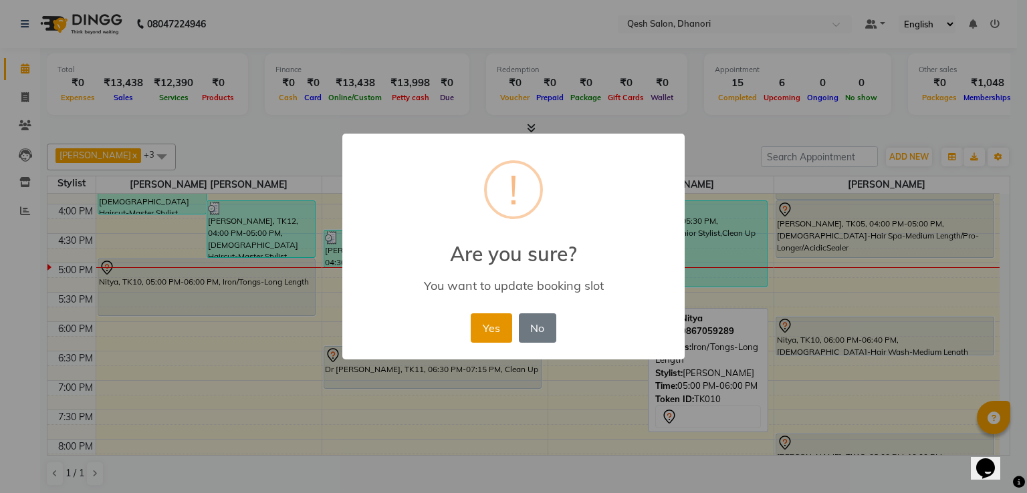
click at [471, 319] on button "Yes" at bounding box center [491, 327] width 41 height 29
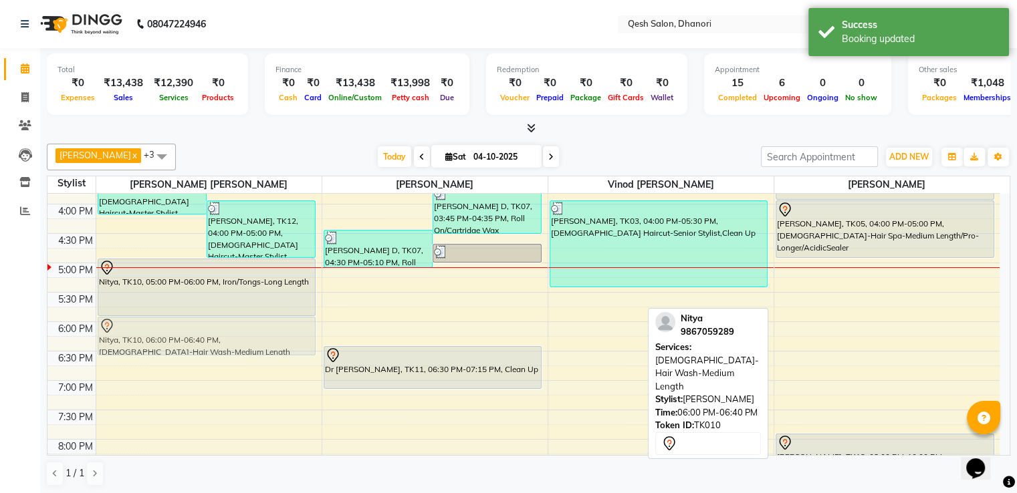
drag, startPoint x: 901, startPoint y: 343, endPoint x: 230, endPoint y: 347, distance: 671.0
click at [230, 347] on tr "Nitya, TK01, 11:15 AM-12:45 PM, Female-Majirel-Touch-up (Upto 2 inches) Vanshik…" at bounding box center [523, 204] width 952 height 823
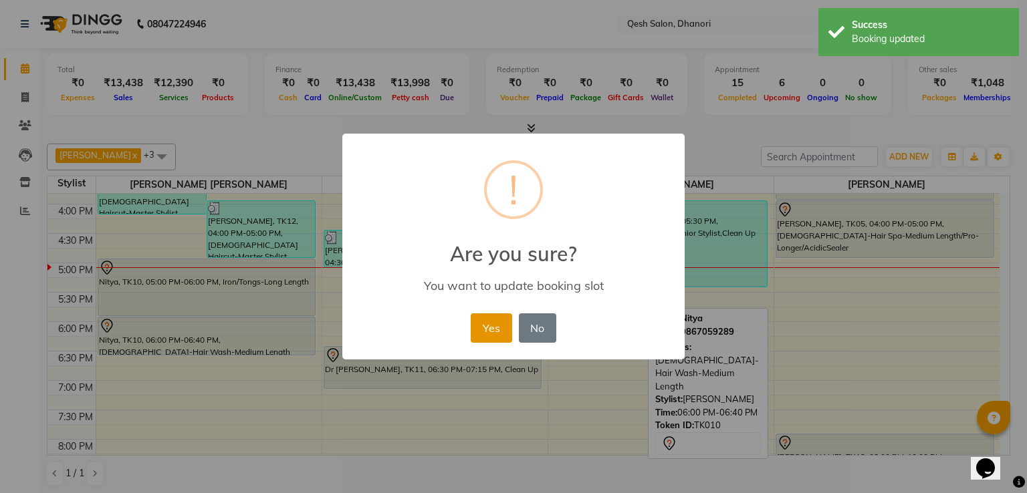
click at [483, 329] on button "Yes" at bounding box center [491, 327] width 41 height 29
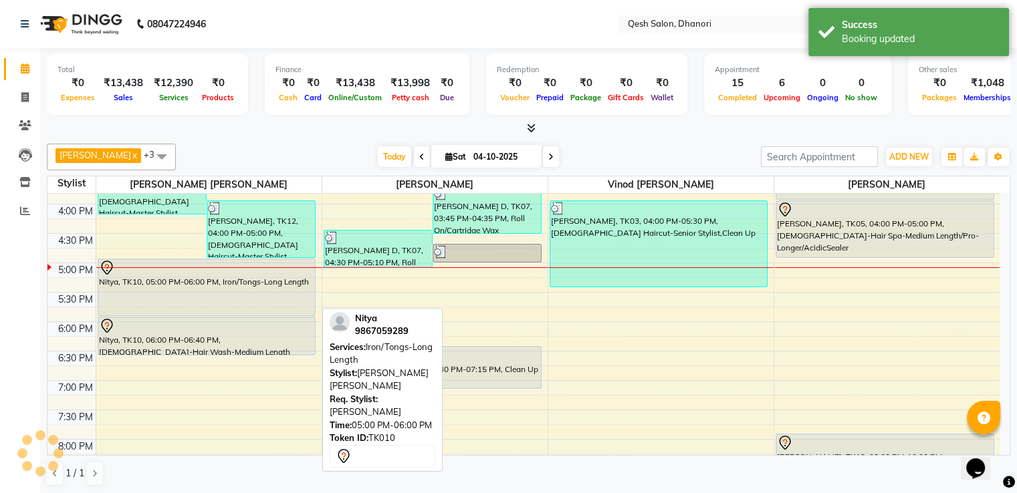
click at [243, 303] on div "Nitya, TK10, 05:00 PM-06:00 PM, Iron/Tongs-Long Length" at bounding box center [206, 287] width 217 height 56
click at [248, 297] on div "Nitya, TK10, 05:00 PM-06:00 PM, Iron/Tongs-Long Length" at bounding box center [206, 287] width 217 height 56
select select "7"
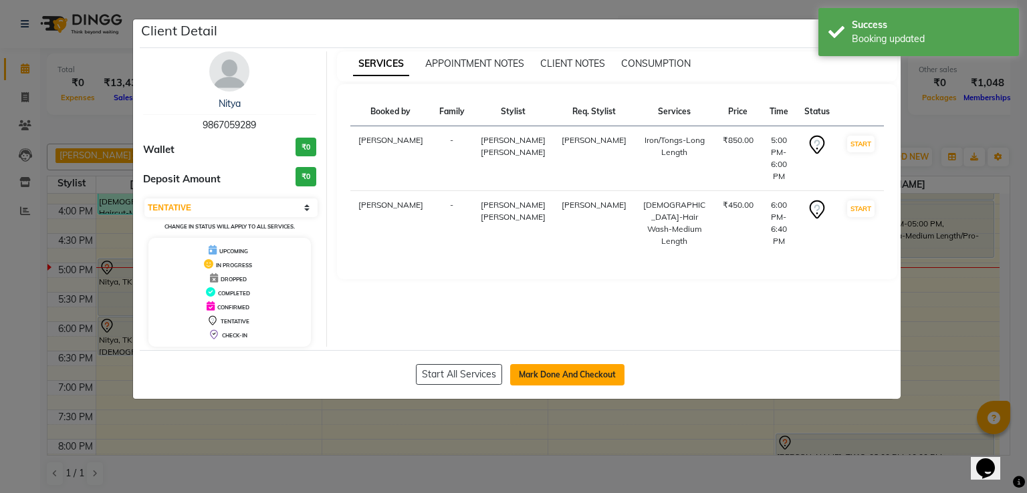
click at [583, 378] on button "Mark Done And Checkout" at bounding box center [567, 374] width 114 height 21
select select "service"
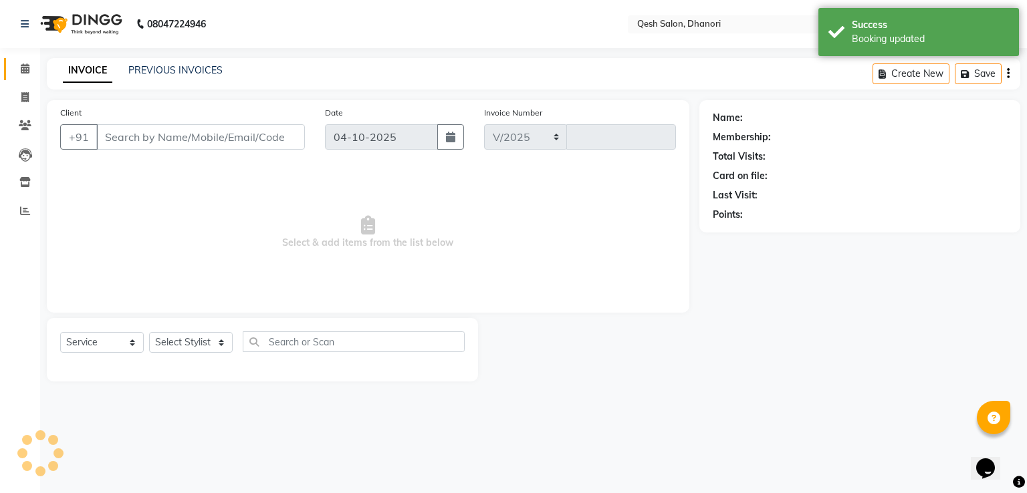
select select "7641"
type input "0862"
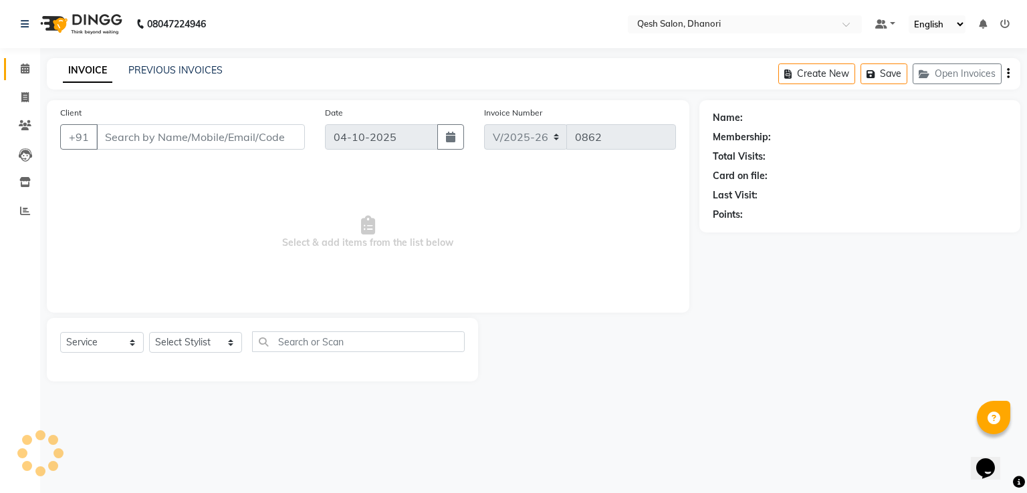
type input "98******89"
select select "79251"
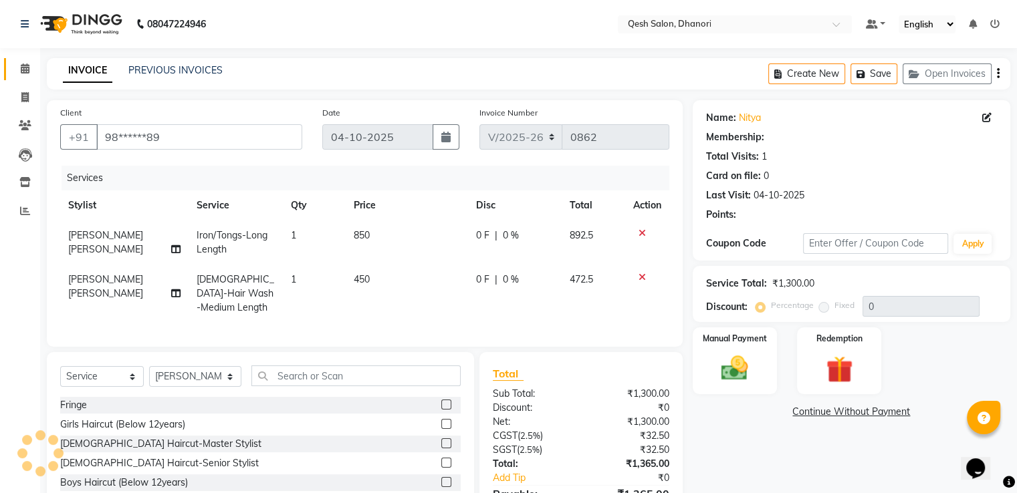
select select "2: Object"
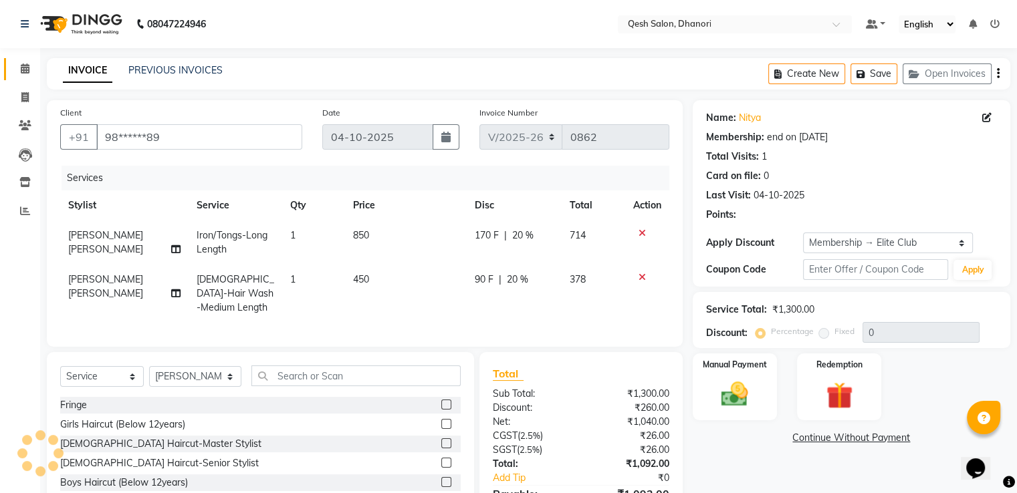
type input "20"
click at [640, 278] on icon at bounding box center [641, 277] width 7 height 9
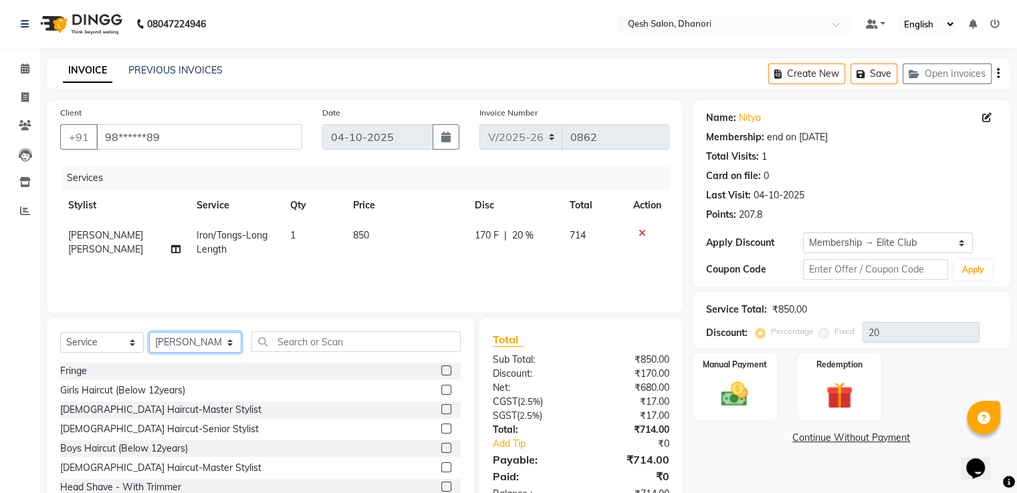
click at [213, 350] on select "Select Stylist Gagandeep Arora Harry Siril Anthony Prashansa Kumari Prathamesh …" at bounding box center [195, 342] width 92 height 21
select select "82426"
click at [149, 333] on select "Select Stylist Gagandeep Arora Harry Siril Anthony Prashansa Kumari Prathamesh …" at bounding box center [195, 342] width 92 height 21
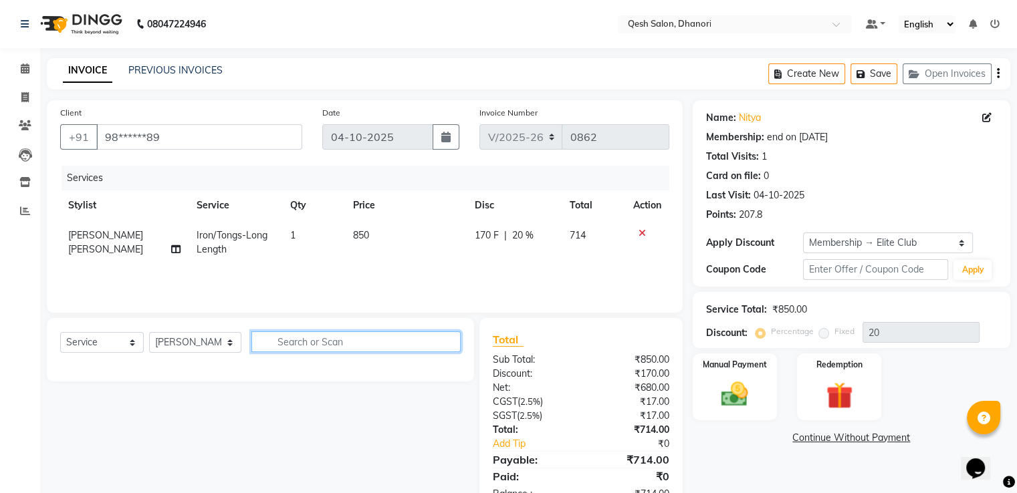
click at [275, 344] on input "text" at bounding box center [355, 341] width 209 height 21
type input "h"
click at [220, 346] on select "Select Stylist Gagandeep Arora Harry Siril Anthony Prashansa Kumari Prathamesh …" at bounding box center [195, 342] width 92 height 21
select select "83667"
click at [149, 333] on select "Select Stylist Gagandeep Arora Harry Siril Anthony Prashansa Kumari Prathamesh …" at bounding box center [195, 342] width 92 height 21
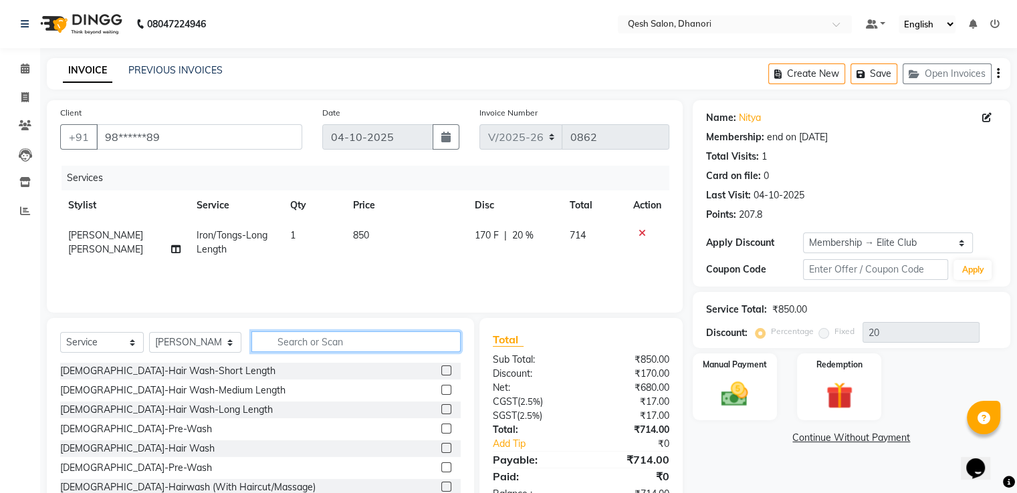
click at [285, 338] on input "text" at bounding box center [355, 341] width 209 height 21
type input "hair"
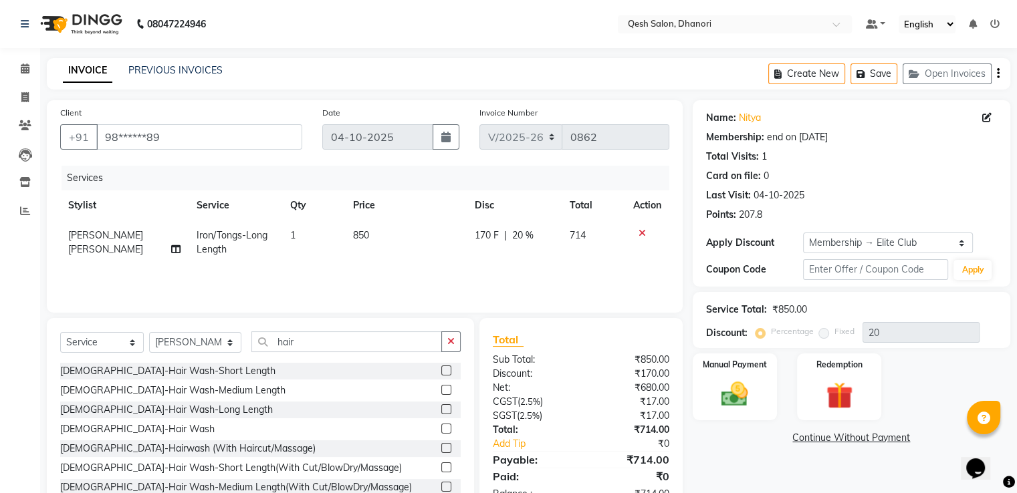
click at [441, 389] on label at bounding box center [446, 390] width 10 height 10
click at [441, 389] on input "checkbox" at bounding box center [445, 390] width 9 height 9
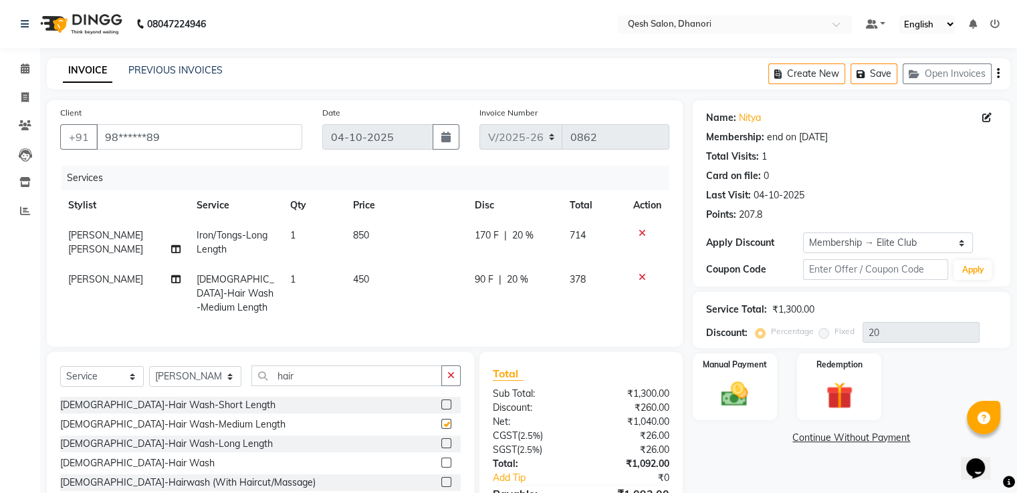
checkbox input "false"
click at [24, 73] on icon at bounding box center [25, 68] width 9 height 10
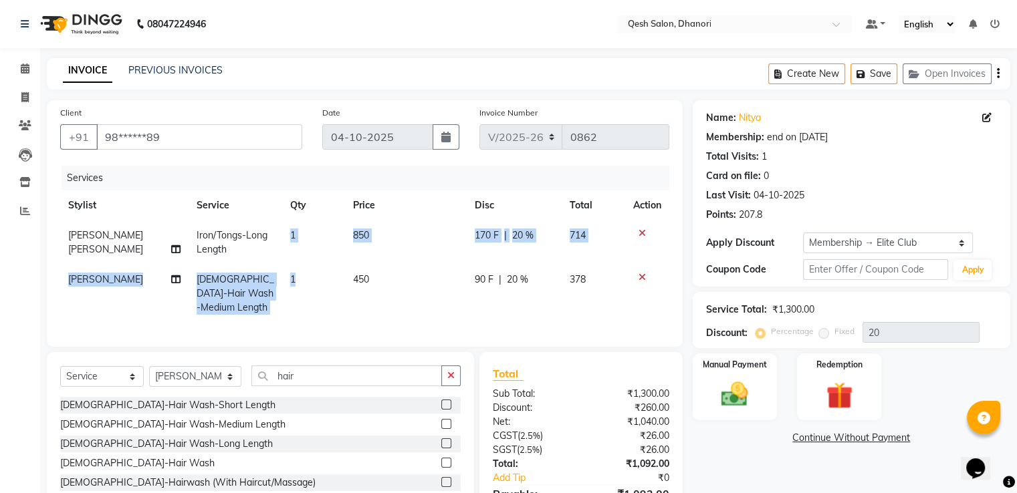
drag, startPoint x: 294, startPoint y: 239, endPoint x: 299, endPoint y: 283, distance: 43.8
click at [299, 283] on tbody "Harry Siril Anthony Iron/Tongs-Long Length 1 850 170 F | 20 % 714 Vanita Kamble…" at bounding box center [364, 272] width 609 height 102
click at [428, 252] on td "850" at bounding box center [406, 243] width 122 height 44
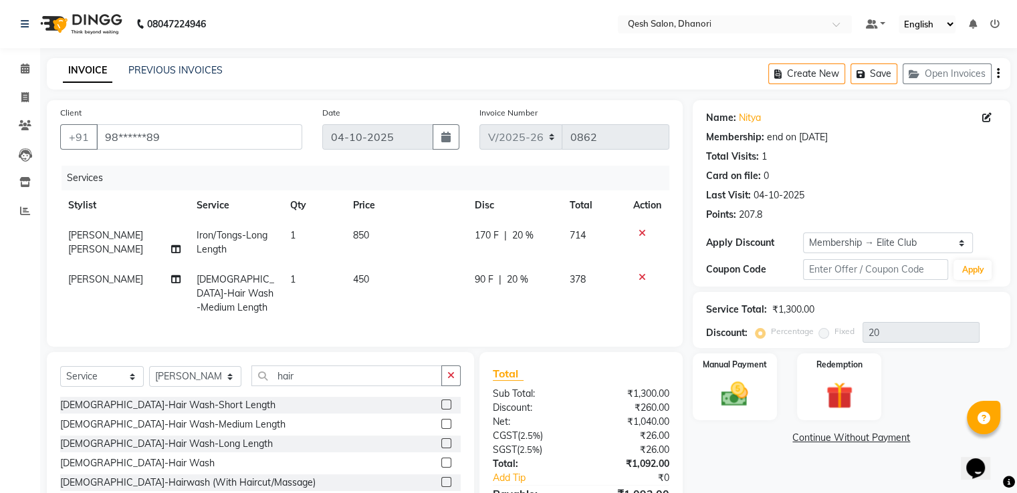
select select "79251"
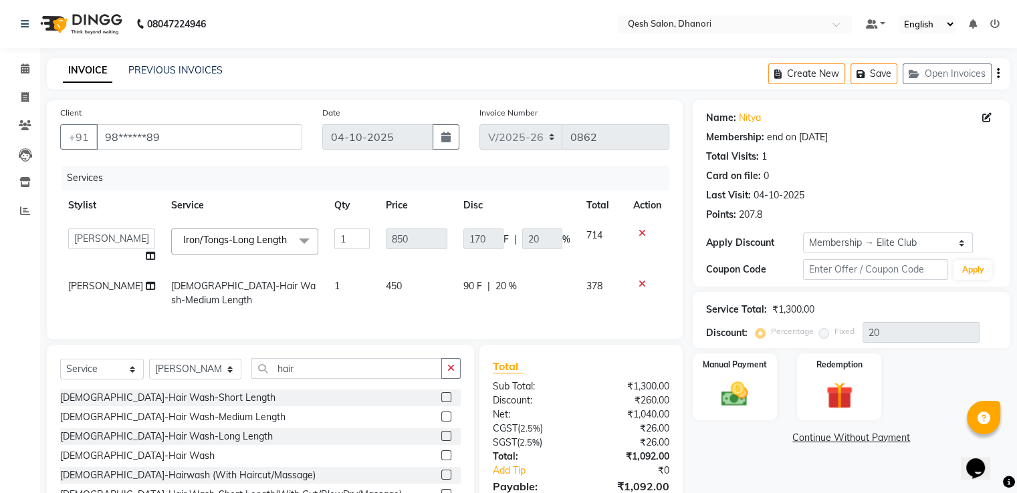
scroll to position [86, 0]
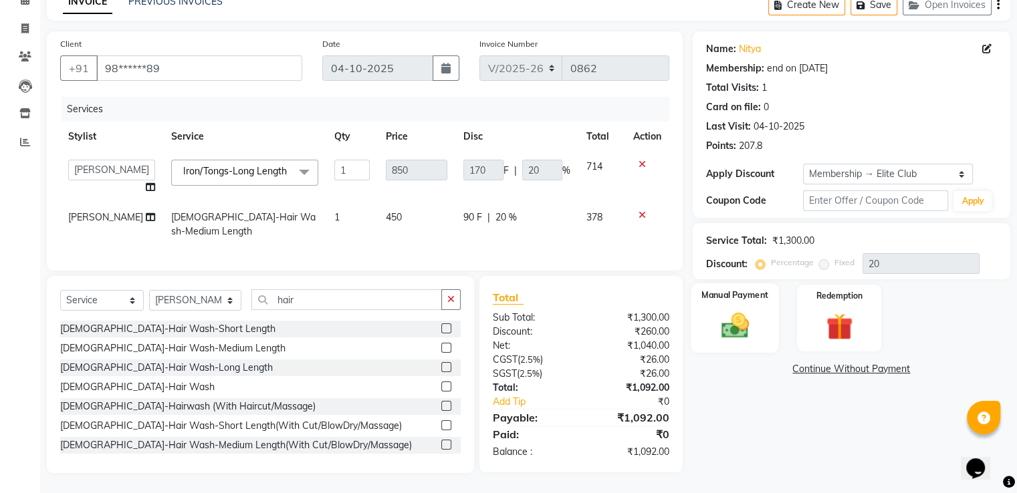
click at [737, 310] on img at bounding box center [734, 326] width 45 height 32
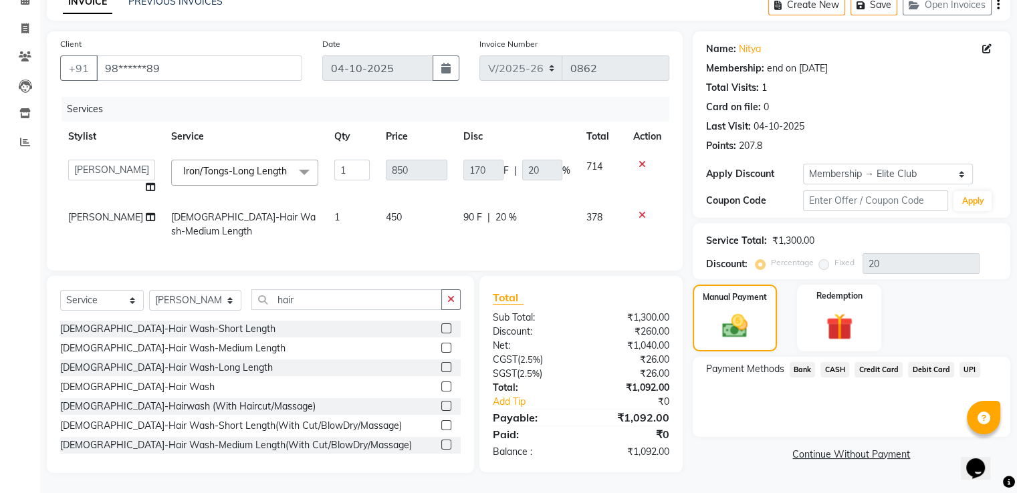
click at [966, 362] on span "UPI" at bounding box center [969, 369] width 21 height 15
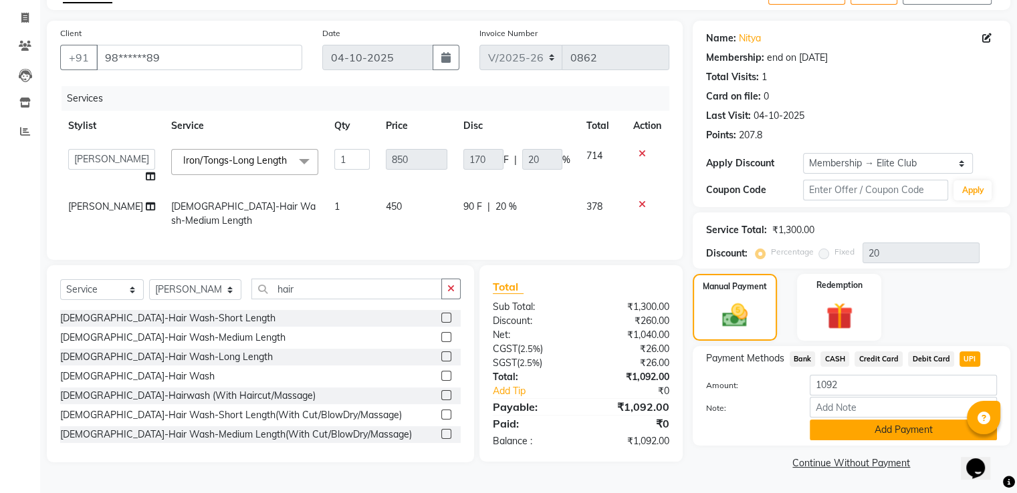
click at [896, 421] on button "Add Payment" at bounding box center [902, 430] width 187 height 21
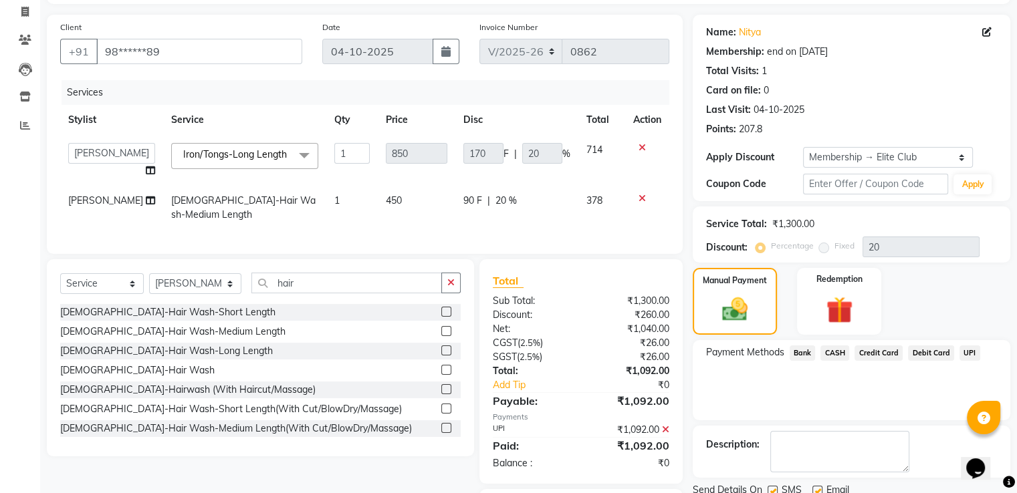
scroll to position [199, 0]
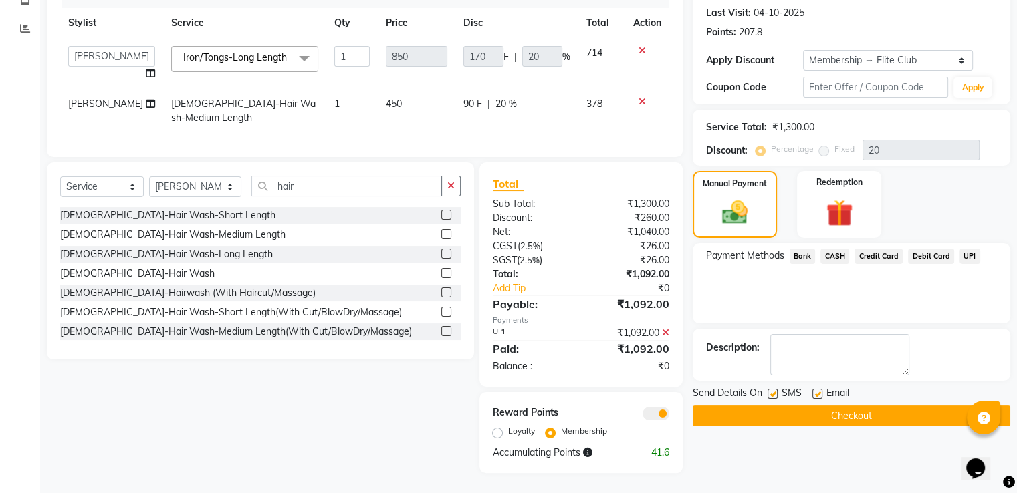
click at [861, 406] on button "Checkout" at bounding box center [850, 416] width 317 height 21
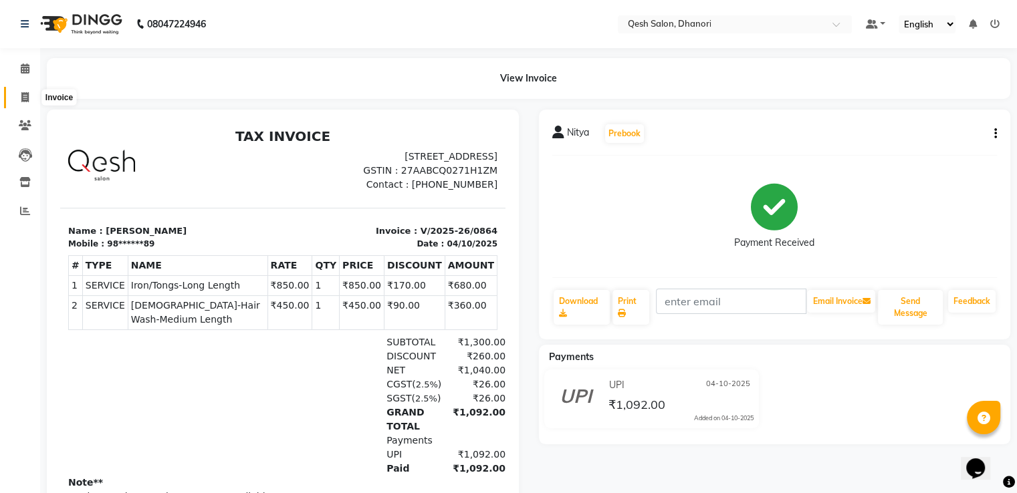
click at [19, 99] on span at bounding box center [24, 97] width 23 height 15
select select "service"
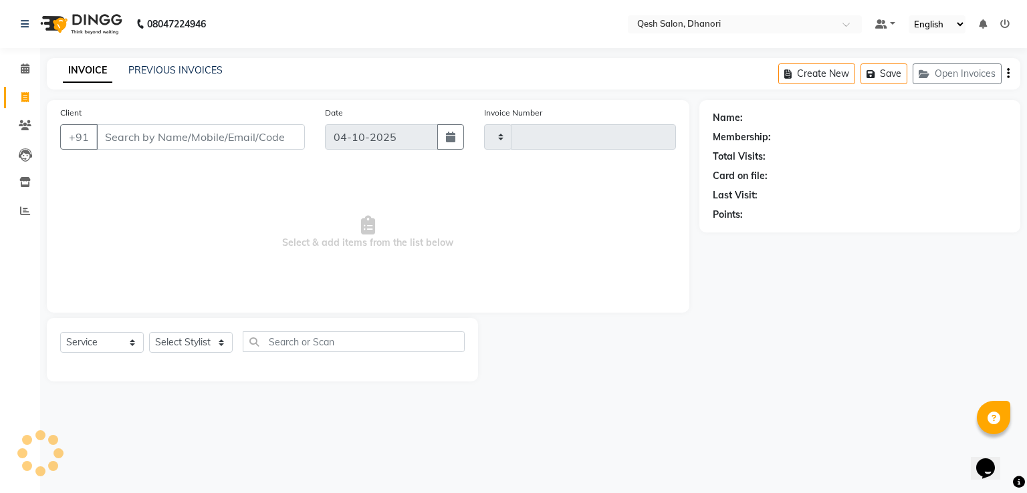
type input "0866"
select select "7641"
type input "a"
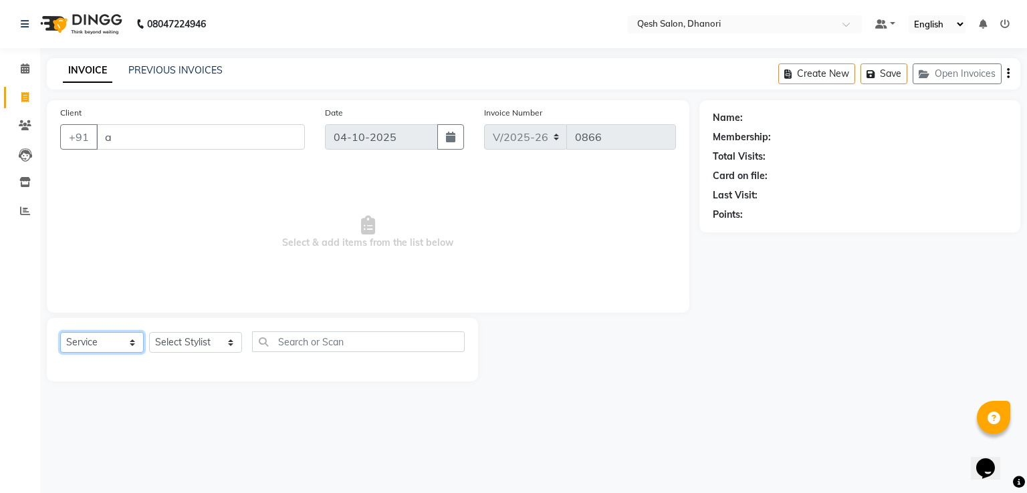
click at [114, 340] on select "Select Service Product Membership Package Voucher Prepaid Gift Card" at bounding box center [102, 342] width 84 height 21
select select "V"
click at [60, 333] on select "Select Service Product Membership Package Voucher Prepaid Gift Card" at bounding box center [102, 342] width 84 height 21
click at [156, 370] on div "Dummy voucher" at bounding box center [262, 371] width 404 height 17
click at [448, 372] on label at bounding box center [450, 371] width 10 height 10
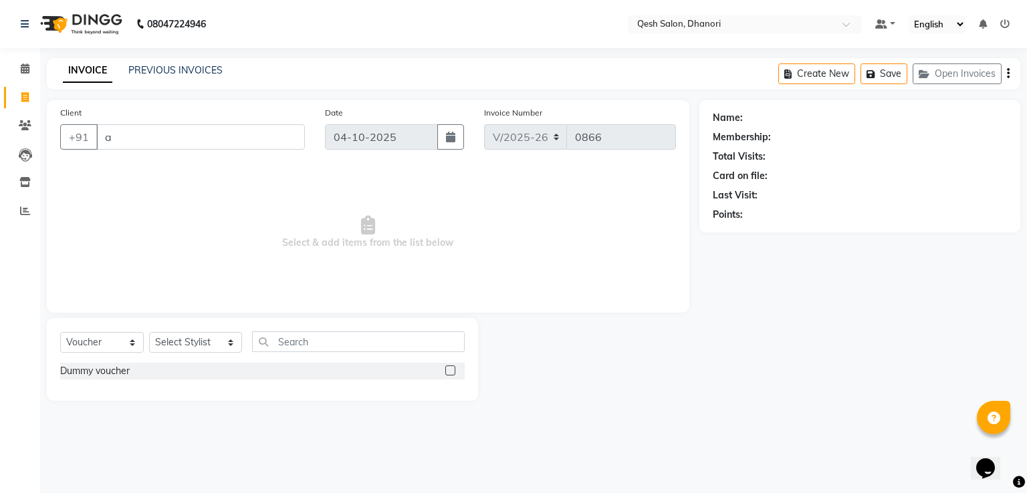
click at [448, 372] on input "checkbox" at bounding box center [449, 371] width 9 height 9
checkbox input "false"
click at [198, 335] on select "Select Stylist Gagandeep Arora Harry Siril Anthony Prashansa Kumari Prathamesh …" at bounding box center [195, 342] width 93 height 21
select select "93470"
click at [149, 333] on select "Select Stylist Gagandeep Arora Harry Siril Anthony Prashansa Kumari Prathamesh …" at bounding box center [195, 342] width 93 height 21
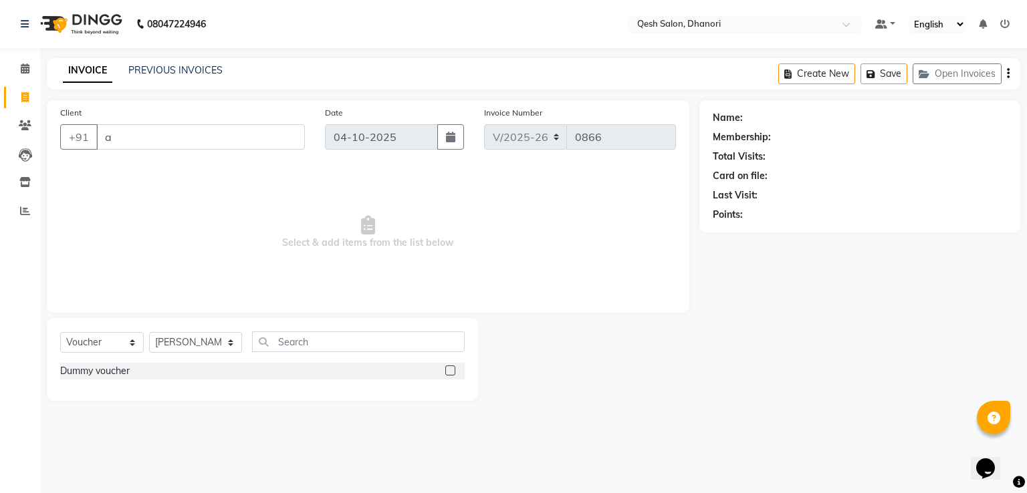
click at [451, 371] on label at bounding box center [450, 371] width 10 height 10
click at [451, 371] on input "checkbox" at bounding box center [449, 371] width 9 height 9
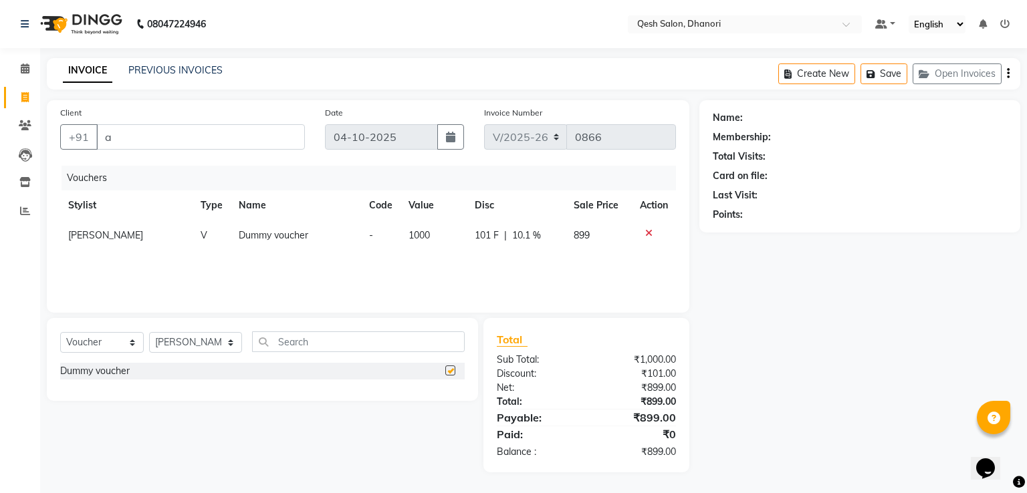
checkbox input "false"
click at [647, 235] on icon at bounding box center [648, 233] width 7 height 9
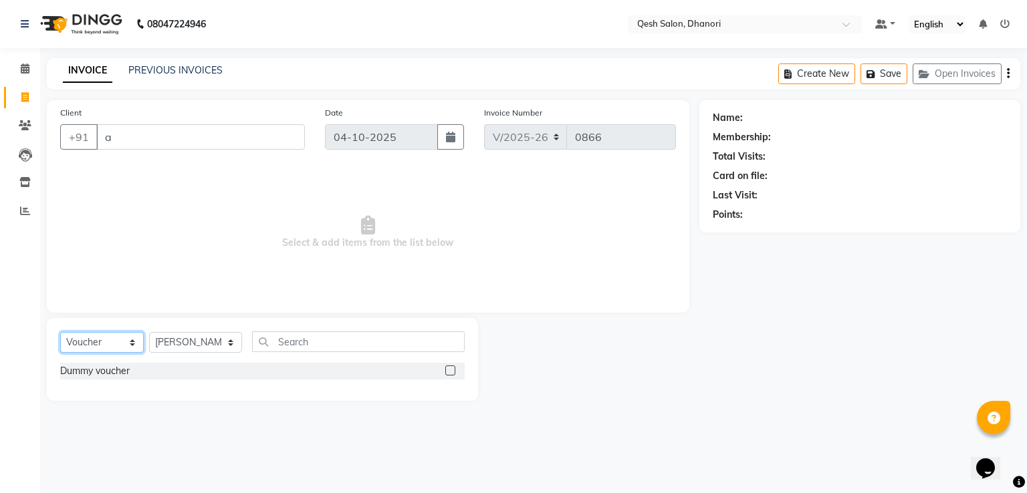
click at [104, 351] on select "Select Service Product Membership Package Voucher Prepaid Gift Card" at bounding box center [102, 342] width 84 height 21
click at [60, 333] on select "Select Service Product Membership Package Voucher Prepaid Gift Card" at bounding box center [102, 342] width 84 height 21
click at [110, 342] on select "Select Service Product Membership Package Voucher Prepaid Gift Card" at bounding box center [102, 342] width 84 height 21
click at [60, 333] on select "Select Service Product Membership Package Voucher Prepaid Gift Card" at bounding box center [102, 342] width 84 height 21
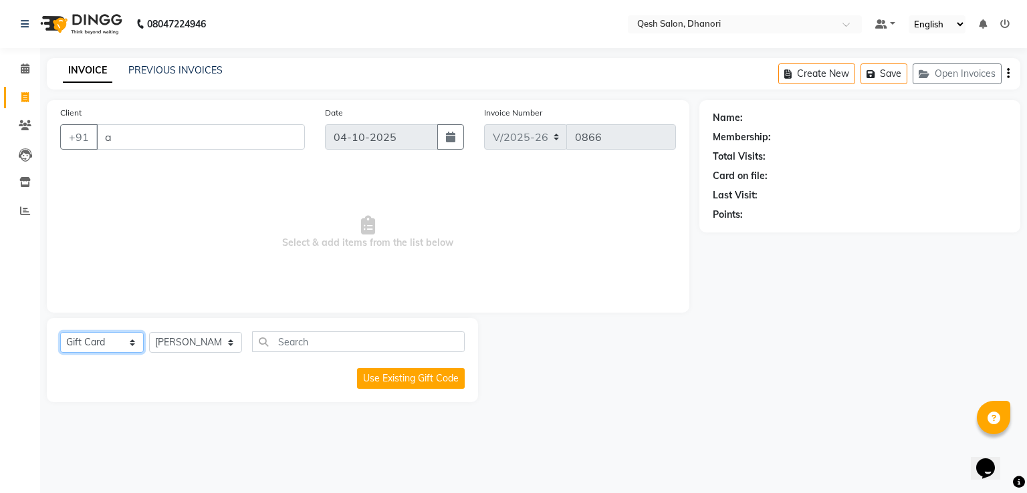
click at [104, 343] on select "Select Service Product Membership Package Voucher Prepaid Gift Card" at bounding box center [102, 342] width 84 height 21
click at [60, 333] on select "Select Service Product Membership Package Voucher Prepaid Gift Card" at bounding box center [102, 342] width 84 height 21
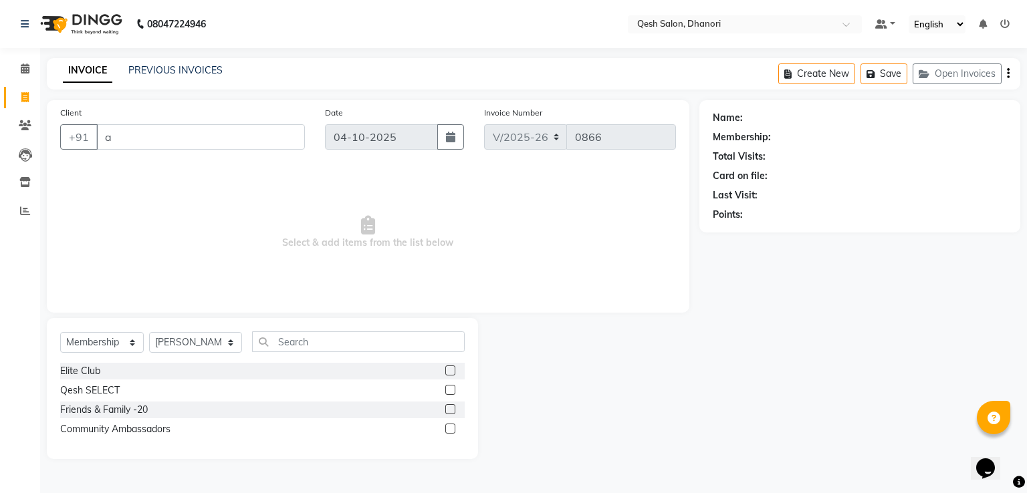
click at [448, 390] on label at bounding box center [450, 390] width 10 height 10
click at [448, 390] on input "checkbox" at bounding box center [449, 390] width 9 height 9
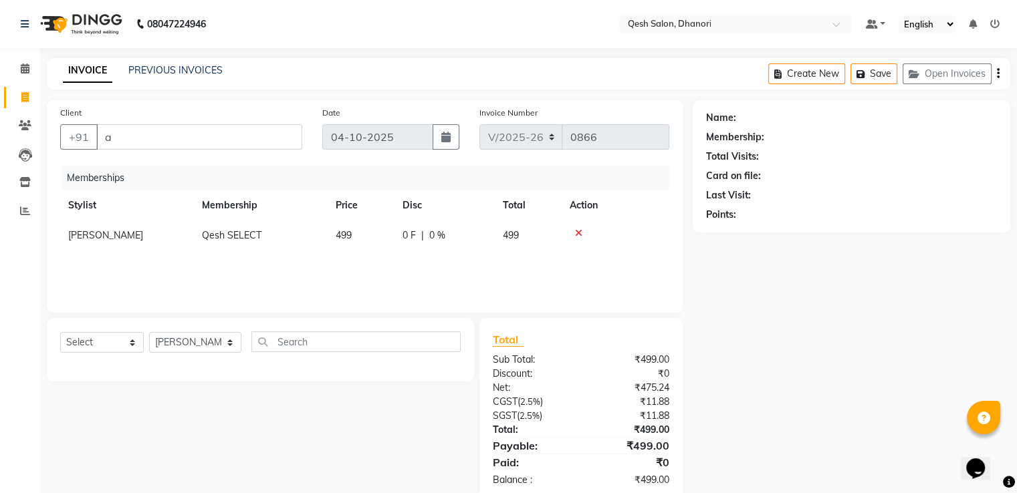
scroll to position [28, 0]
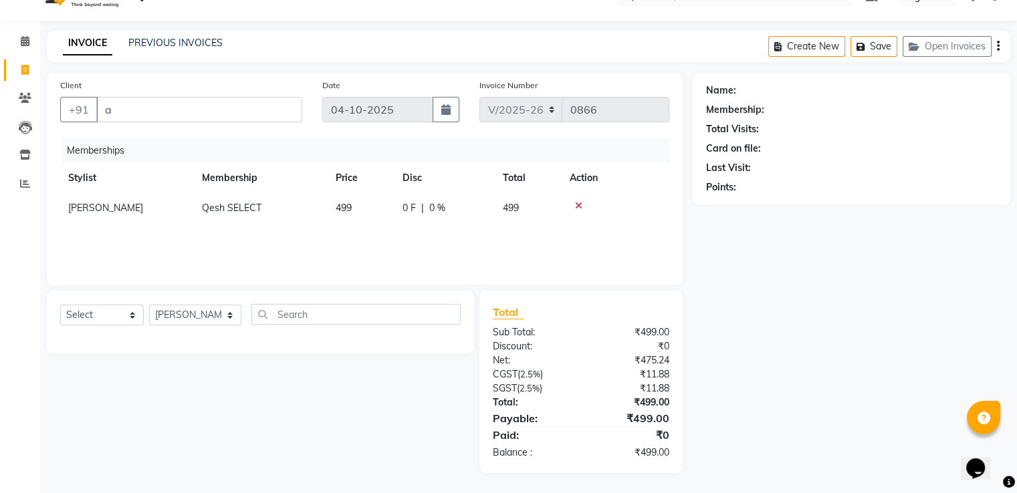
click at [579, 206] on icon at bounding box center [578, 205] width 7 height 9
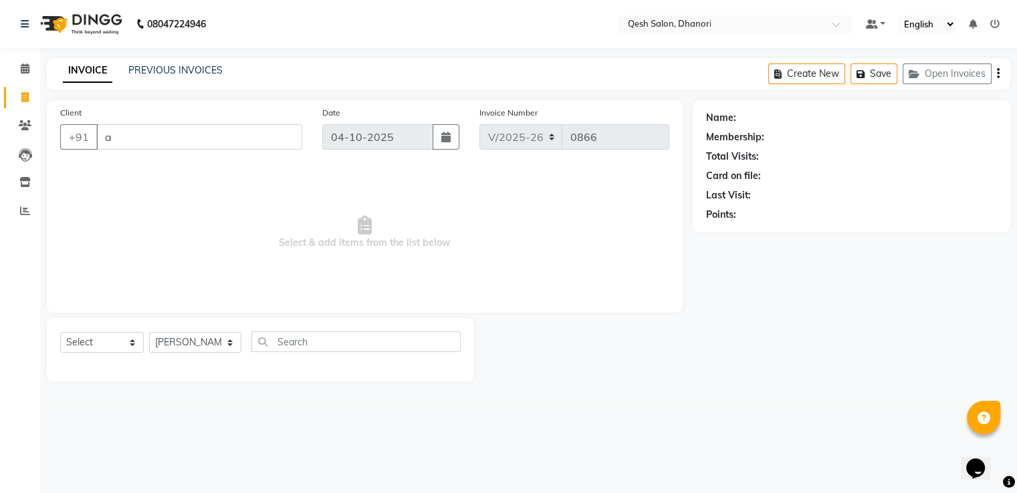
scroll to position [0, 0]
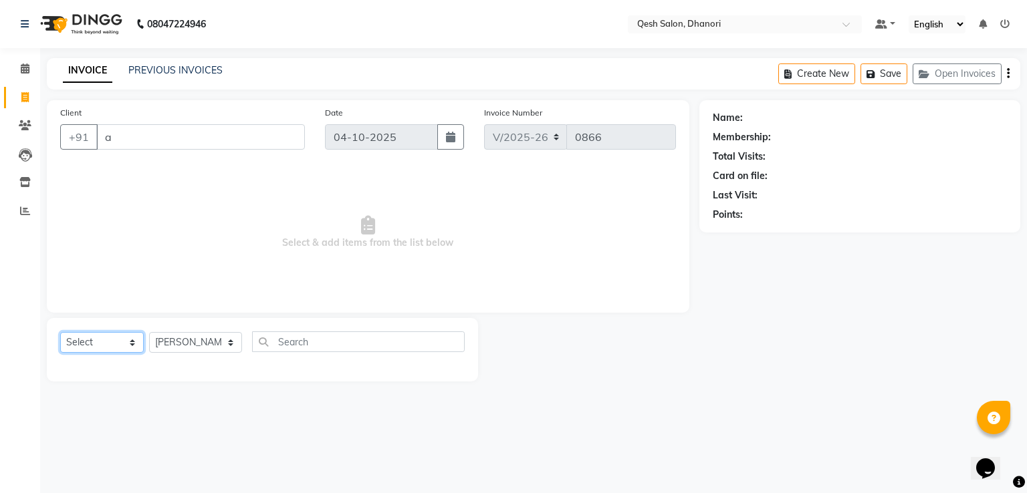
click at [100, 346] on select "Select Service Product Membership Package Voucher Prepaid Gift Card" at bounding box center [102, 342] width 84 height 21
click at [60, 333] on select "Select Service Product Membership Package Voucher Prepaid Gift Card" at bounding box center [102, 342] width 84 height 21
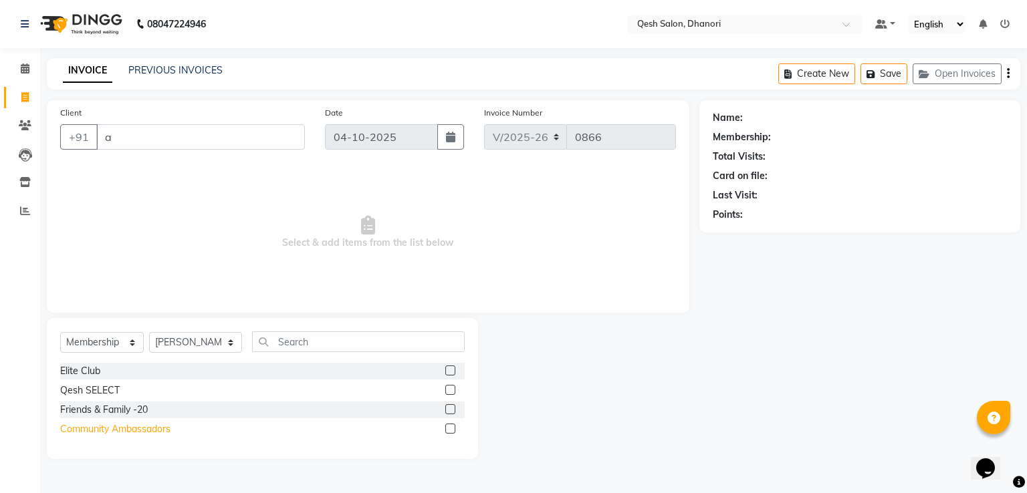
click at [142, 433] on div "Community Ambassadors" at bounding box center [115, 429] width 110 height 14
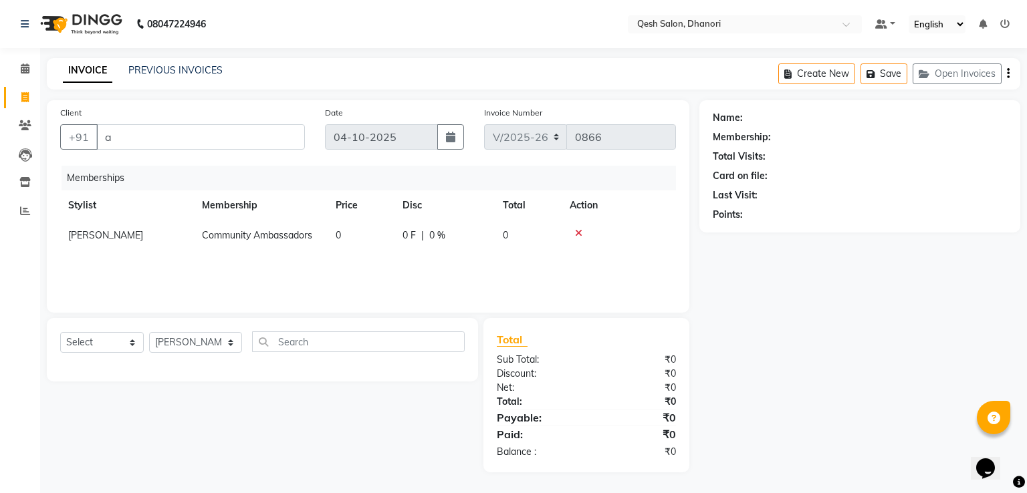
click at [579, 234] on icon at bounding box center [578, 233] width 7 height 9
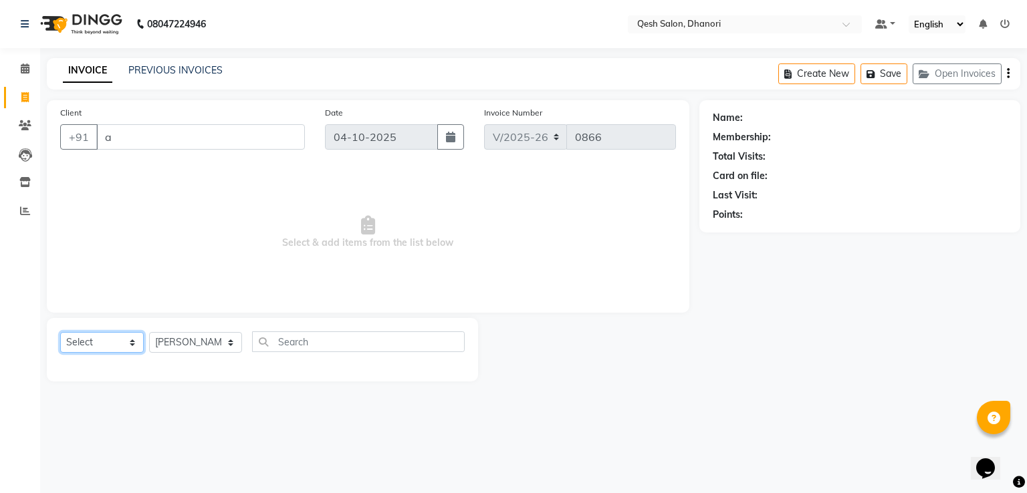
click at [96, 343] on select "Select Service Product Membership Package Voucher Prepaid Gift Card" at bounding box center [102, 342] width 84 height 21
click at [60, 333] on select "Select Service Product Membership Package Voucher Prepaid Gift Card" at bounding box center [102, 342] width 84 height 21
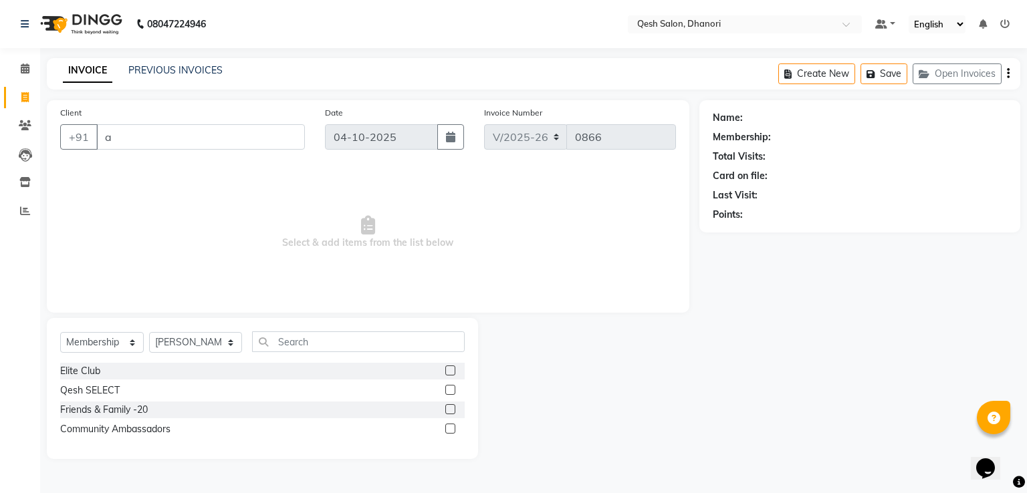
click at [450, 369] on label at bounding box center [450, 371] width 10 height 10
click at [450, 369] on input "checkbox" at bounding box center [449, 371] width 9 height 9
select select "select"
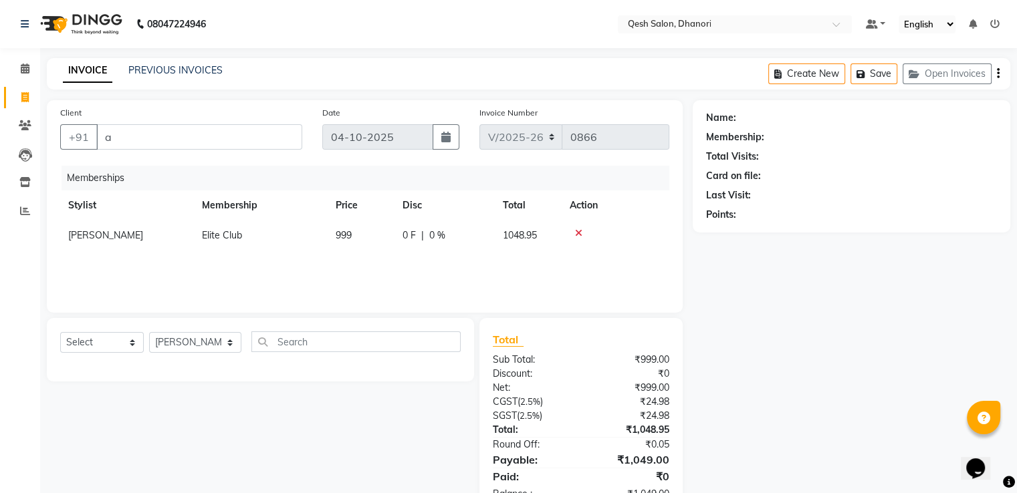
scroll to position [42, 0]
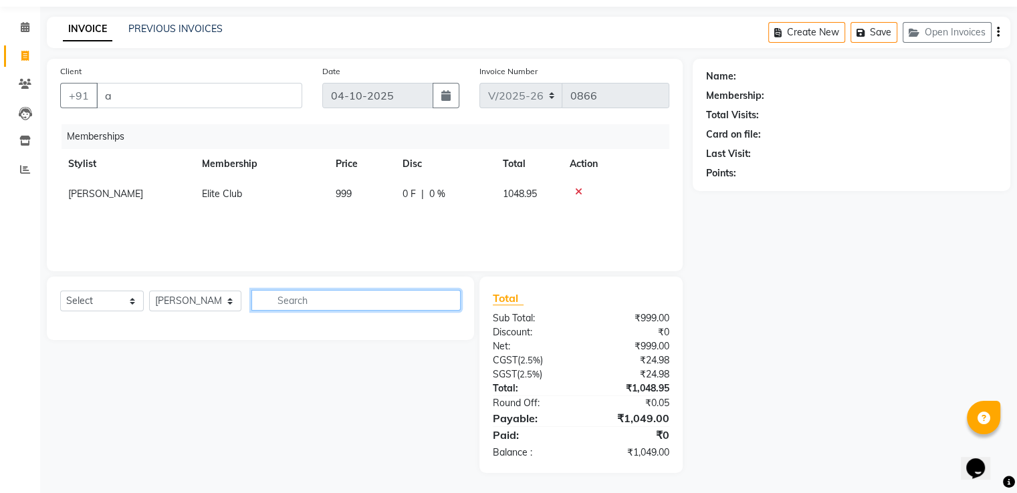
click at [294, 301] on input "text" at bounding box center [355, 300] width 209 height 21
type input "g"
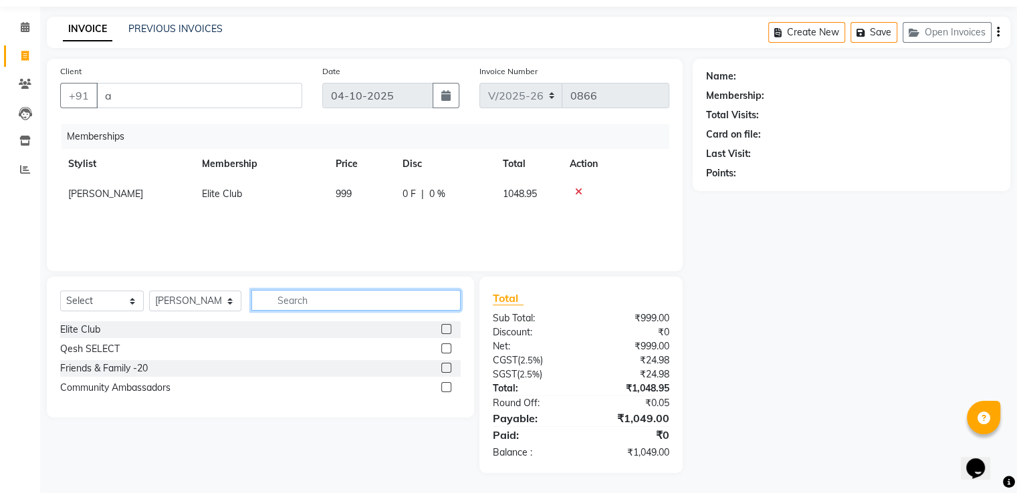
type input "h"
drag, startPoint x: 293, startPoint y: 305, endPoint x: 187, endPoint y: 305, distance: 105.6
click at [187, 305] on div "Select Service Product Package Voucher Prepaid Gift Card Select Stylist Gagande…" at bounding box center [260, 305] width 400 height 31
click at [94, 292] on select "Select Service Product Package Voucher Prepaid Gift Card" at bounding box center [102, 301] width 84 height 21
select select "service"
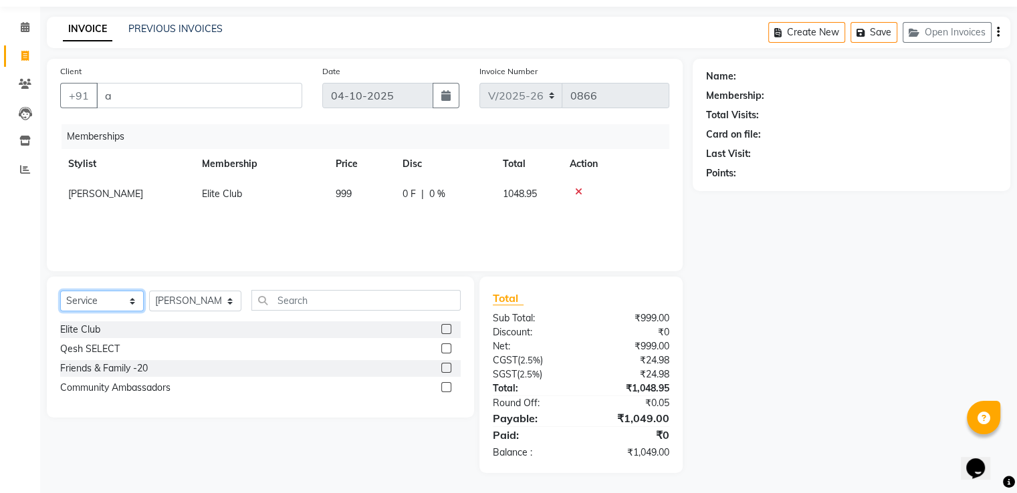
click at [60, 291] on select "Select Service Product Package Voucher Prepaid Gift Card" at bounding box center [102, 301] width 84 height 21
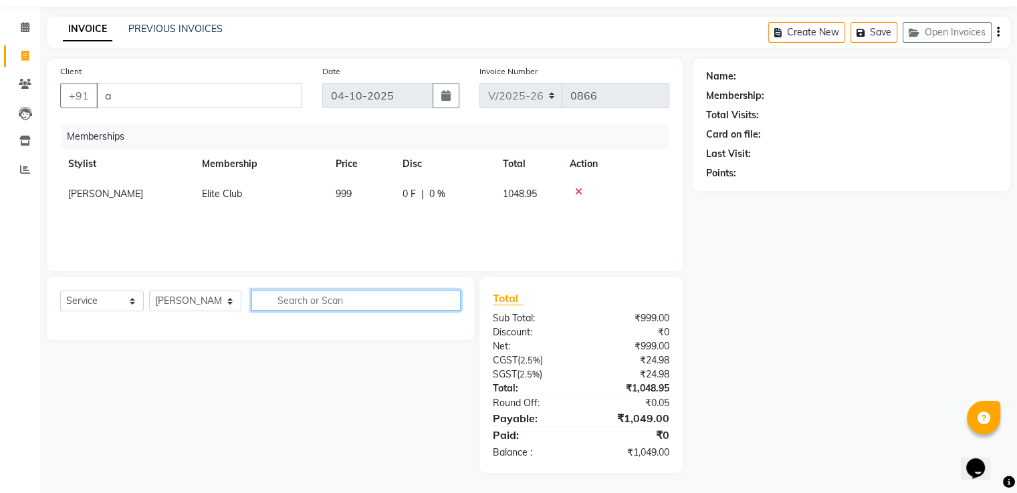
click at [311, 299] on input "text" at bounding box center [355, 300] width 209 height 21
type input "hai"
drag, startPoint x: 313, startPoint y: 305, endPoint x: 230, endPoint y: 304, distance: 83.6
click at [230, 303] on div "Select Service Product Package Voucher Prepaid Gift Card Select Stylist Gagande…" at bounding box center [260, 305] width 400 height 31
click at [184, 299] on select "Select Stylist Gagandeep Arora Harry Siril Anthony Prashansa Kumari Prathamesh …" at bounding box center [195, 301] width 92 height 21
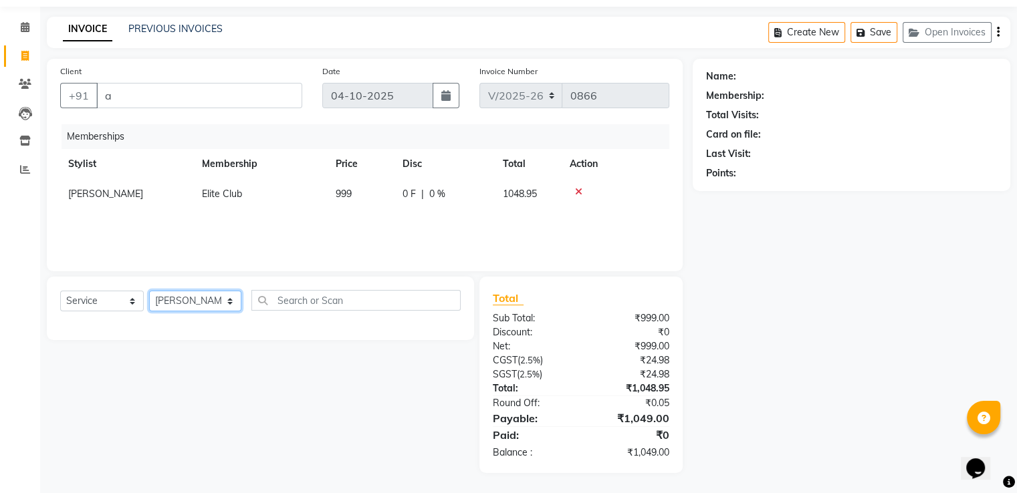
select select "85050"
click at [149, 291] on select "Select Stylist Gagandeep Arora Harry Siril Anthony Prashansa Kumari Prathamesh …" at bounding box center [195, 301] width 92 height 21
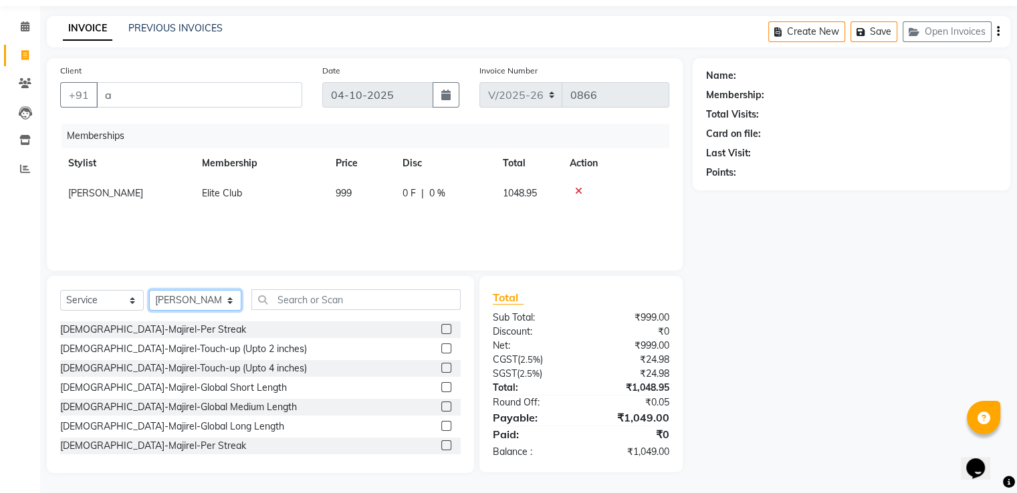
scroll to position [0, 0]
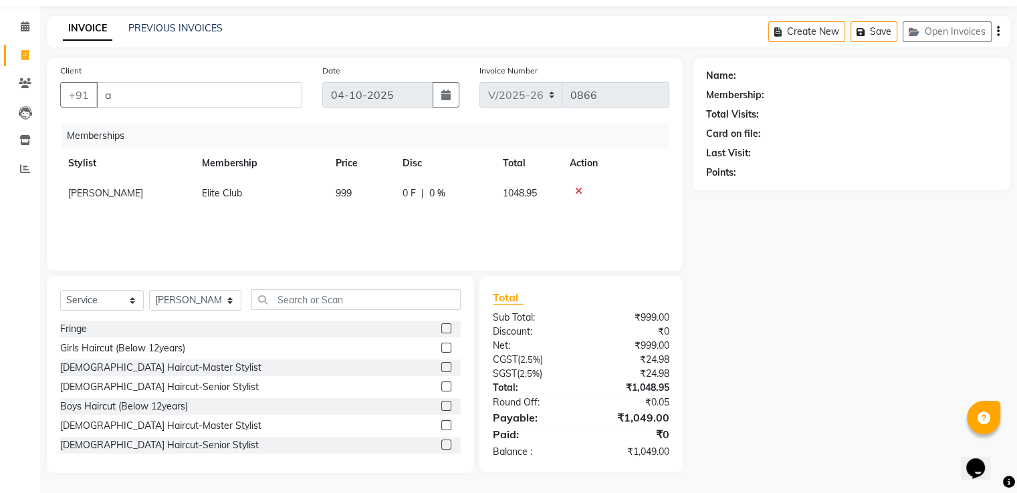
click at [441, 443] on label at bounding box center [446, 445] width 10 height 10
click at [441, 443] on input "checkbox" at bounding box center [445, 445] width 9 height 9
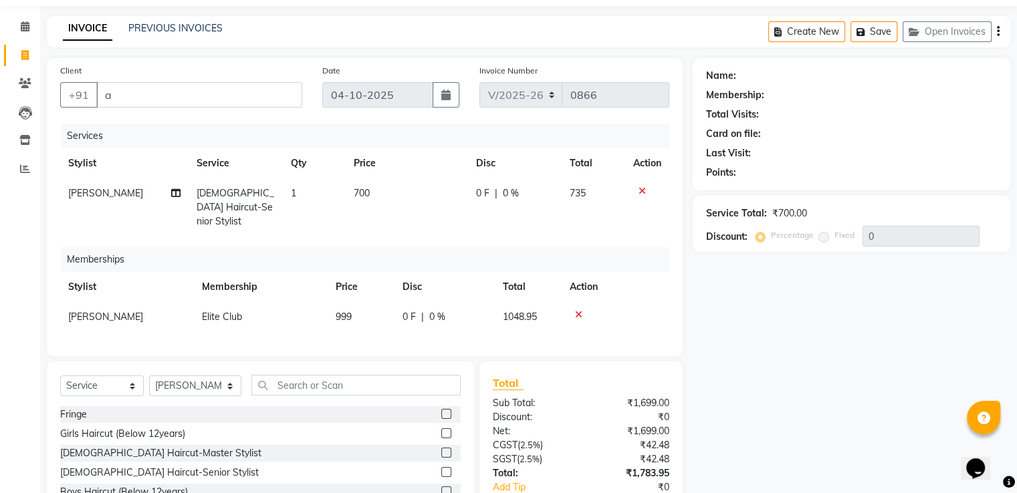
checkbox input "false"
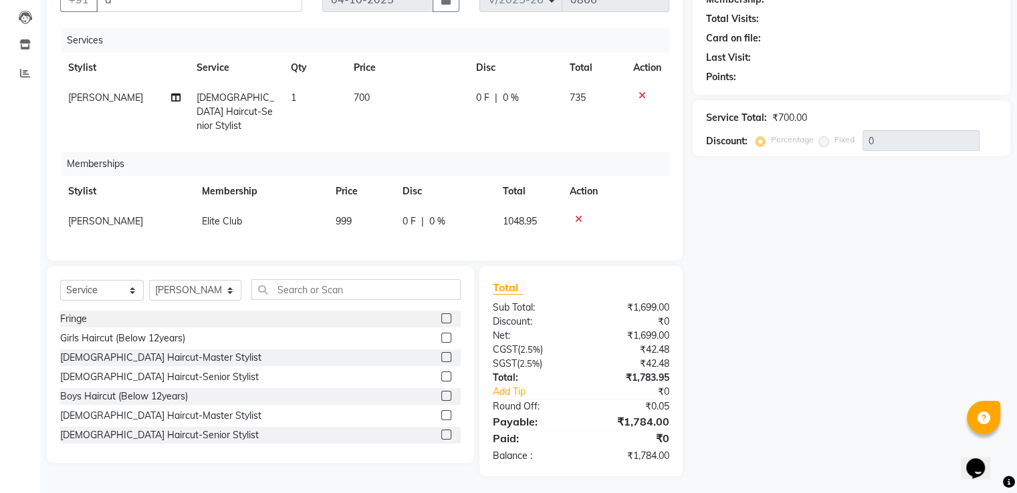
scroll to position [71, 0]
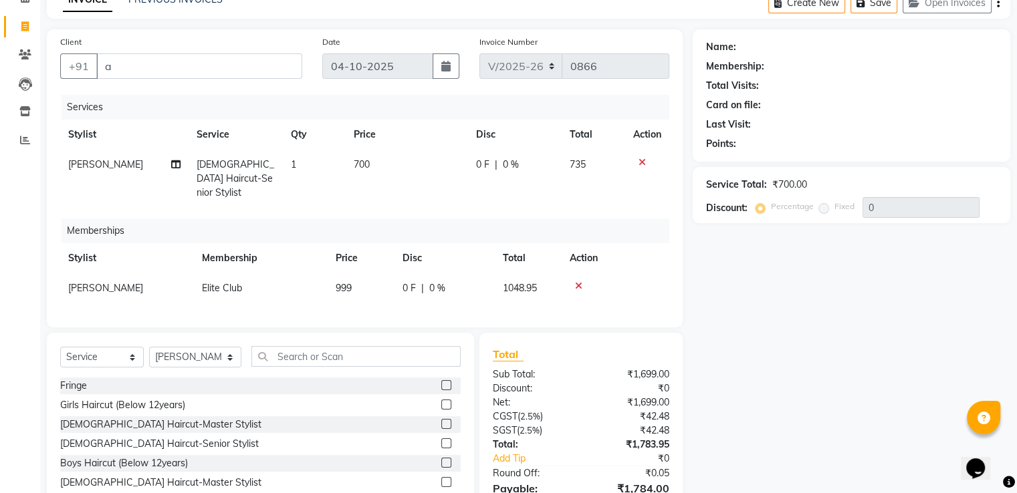
click at [577, 281] on icon at bounding box center [578, 285] width 7 height 9
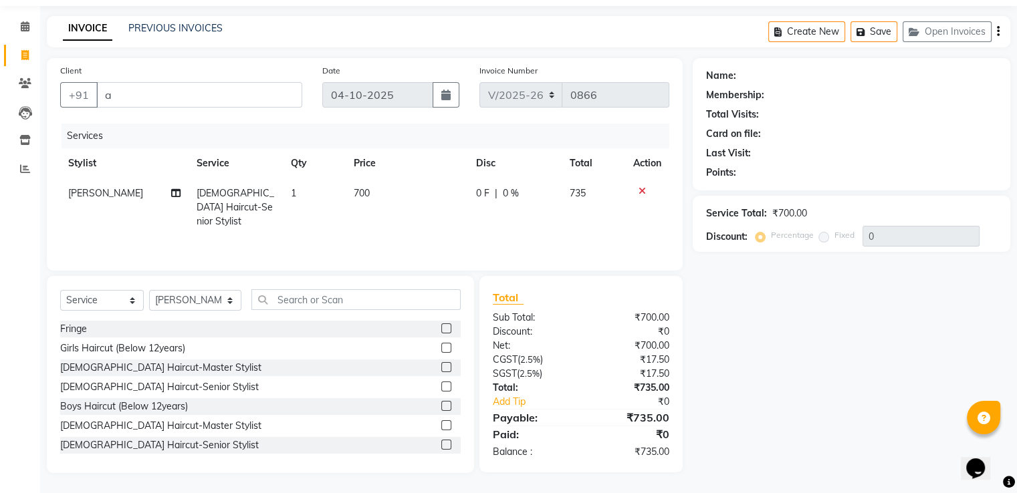
click at [641, 192] on icon at bounding box center [641, 190] width 7 height 9
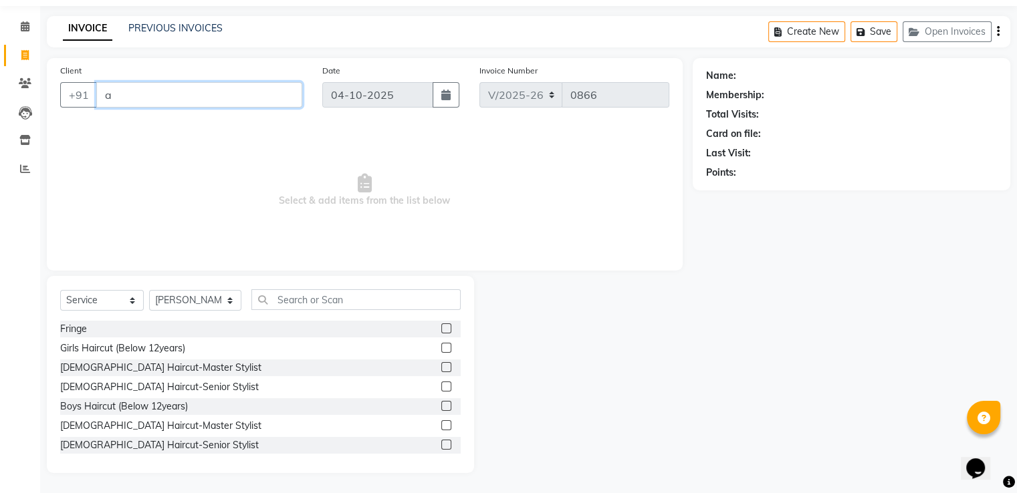
drag, startPoint x: 146, startPoint y: 94, endPoint x: 2, endPoint y: 88, distance: 144.5
click at [2, 88] on app-home "08047224946 Select Location × Qesh Salon, Dhanori Default Panel My Panel Englis…" at bounding box center [508, 225] width 1017 height 535
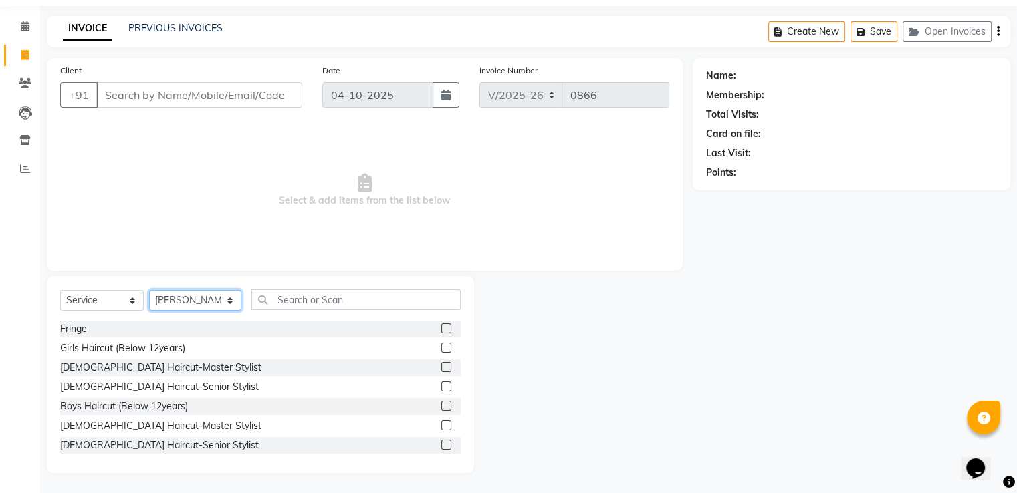
click at [192, 301] on select "Select Stylist Gagandeep Arora Harry Siril Anthony Prashansa Kumari Prathamesh …" at bounding box center [195, 300] width 92 height 21
select select
click at [149, 311] on select "Select Stylist Gagandeep Arora Harry Siril Anthony Prashansa Kumari Prathamesh …" at bounding box center [195, 300] width 92 height 21
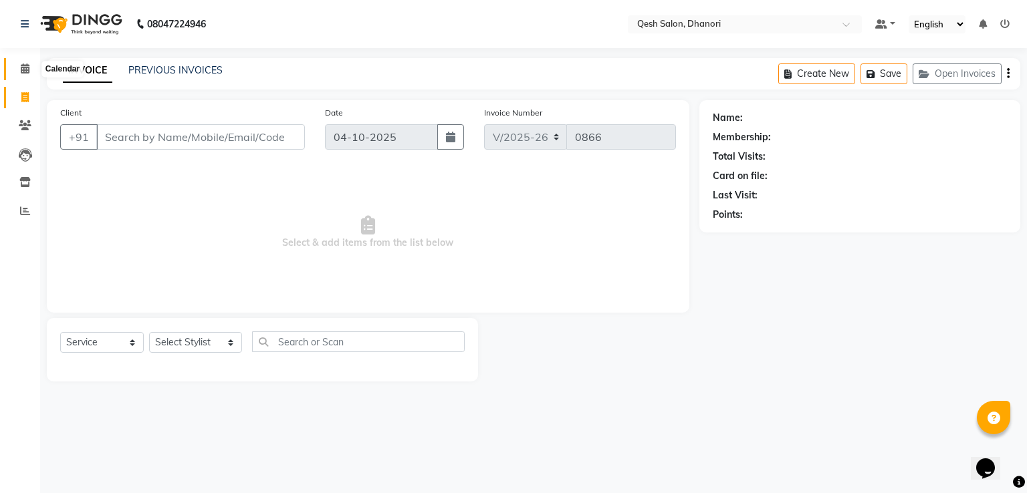
click at [23, 71] on icon at bounding box center [25, 68] width 9 height 10
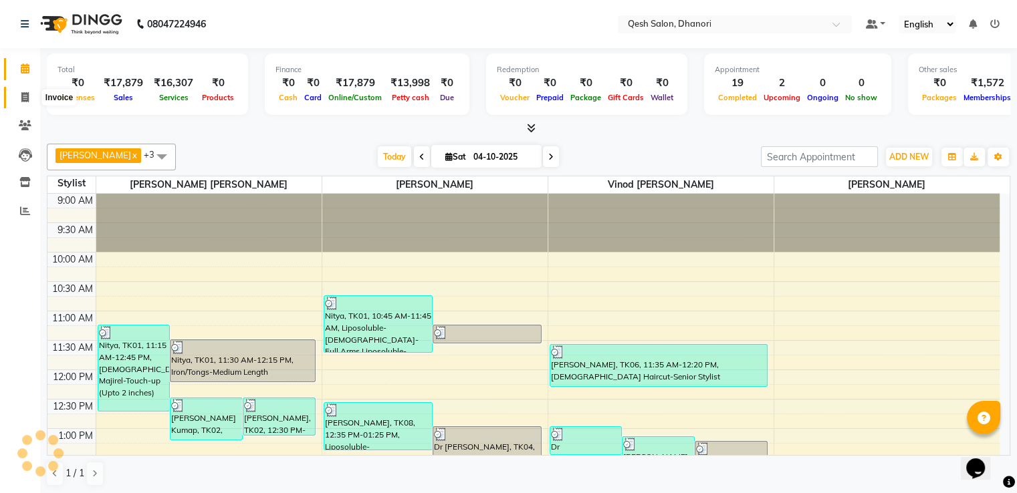
click at [29, 94] on span at bounding box center [24, 97] width 23 height 15
select select "service"
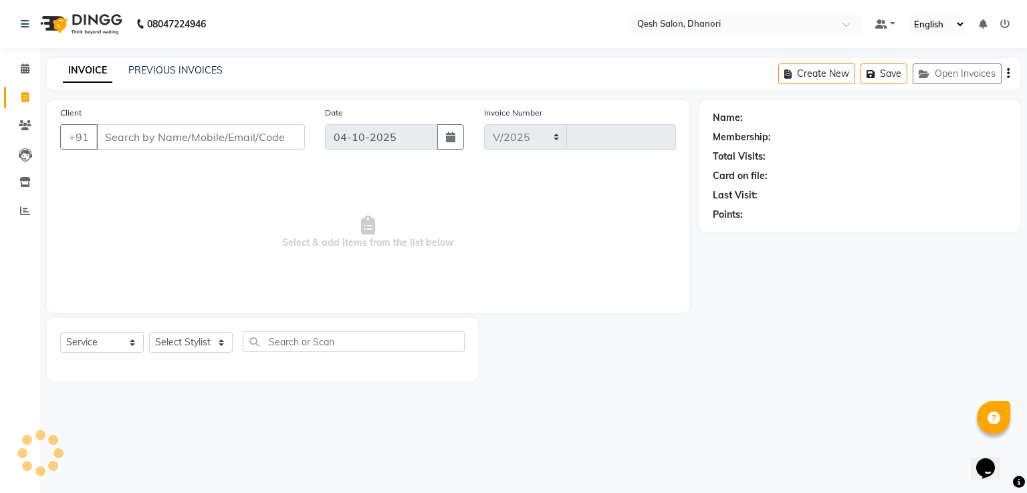
select select "7641"
type input "0866"
click at [104, 344] on select "Select Service Product Membership Package Voucher Prepaid Gift Card" at bounding box center [102, 342] width 84 height 21
select select "membership"
click at [60, 333] on select "Select Service Product Membership Package Voucher Prepaid Gift Card" at bounding box center [102, 342] width 84 height 21
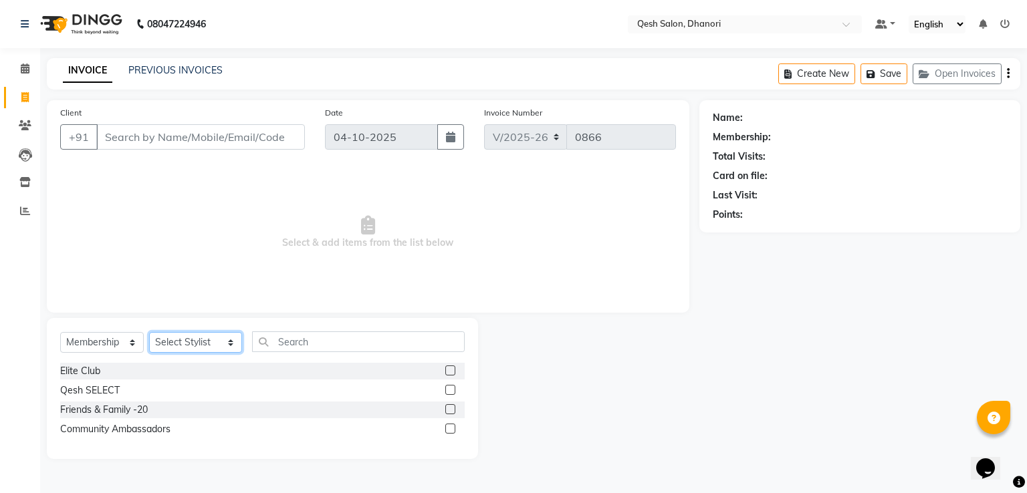
click at [180, 342] on select "Select Stylist Gagandeep Arora Harry Siril Anthony Prashansa Kumari Prathamesh …" at bounding box center [195, 342] width 93 height 21
click at [155, 371] on div "Elite Club" at bounding box center [262, 371] width 404 height 17
click at [448, 369] on label at bounding box center [450, 371] width 10 height 10
click at [448, 369] on input "checkbox" at bounding box center [449, 371] width 9 height 9
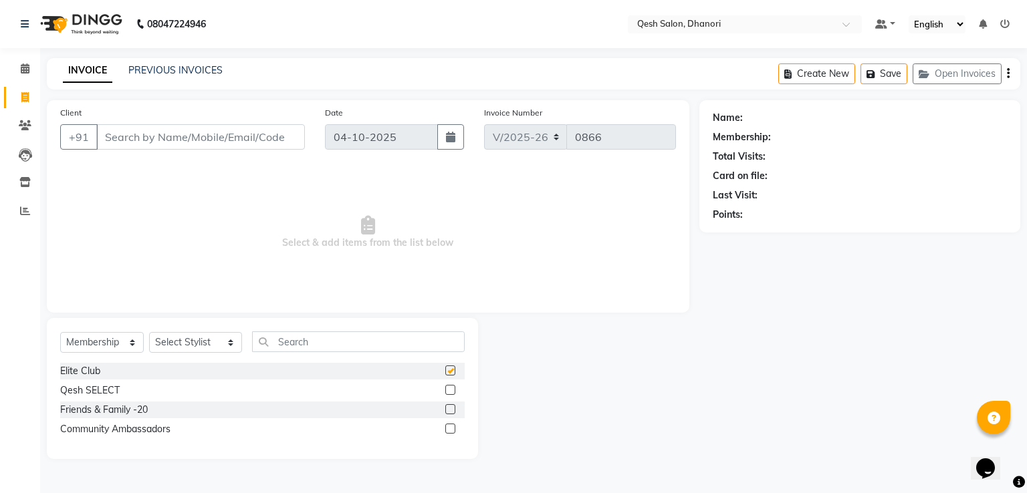
checkbox input "false"
click at [207, 340] on select "Select Stylist Gagandeep Arora Harry Siril Anthony Prashansa Kumari Prathamesh …" at bounding box center [195, 342] width 93 height 21
select select "82426"
click at [149, 333] on select "Select Stylist Gagandeep Arora Harry Siril Anthony Prashansa Kumari Prathamesh …" at bounding box center [195, 342] width 93 height 21
click at [448, 368] on label at bounding box center [450, 371] width 10 height 10
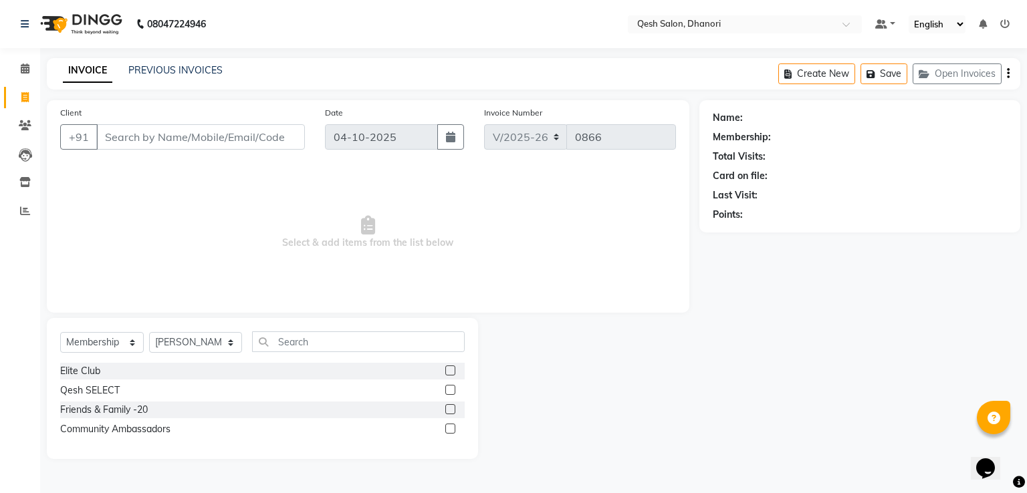
click at [448, 368] on input "checkbox" at bounding box center [449, 371] width 9 height 9
select select "select"
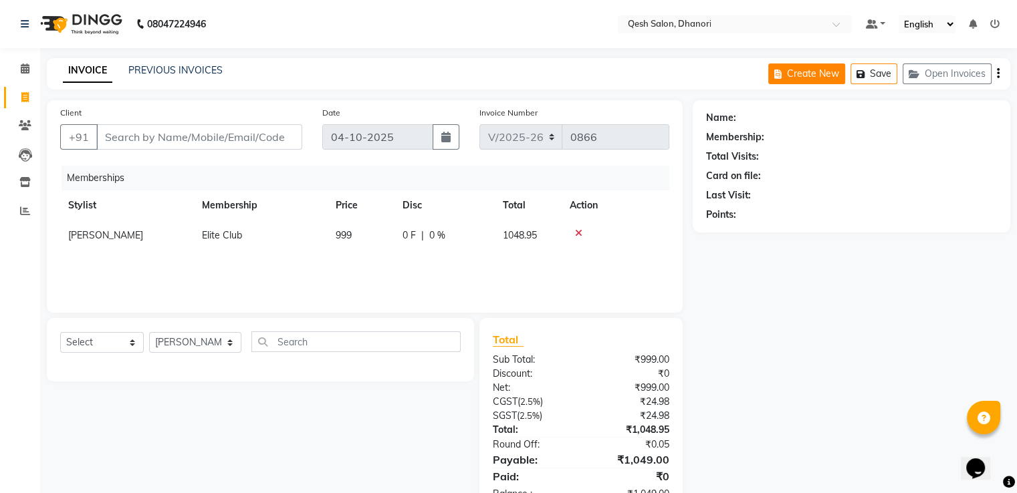
click at [813, 75] on button "Create New" at bounding box center [806, 73] width 77 height 21
click at [176, 78] on div "INVOICE PREVIOUS INVOICES Create New Save Open Invoices" at bounding box center [528, 73] width 963 height 31
click at [176, 69] on link "PREVIOUS INVOICES" at bounding box center [175, 70] width 94 height 12
click at [576, 233] on icon at bounding box center [578, 233] width 7 height 9
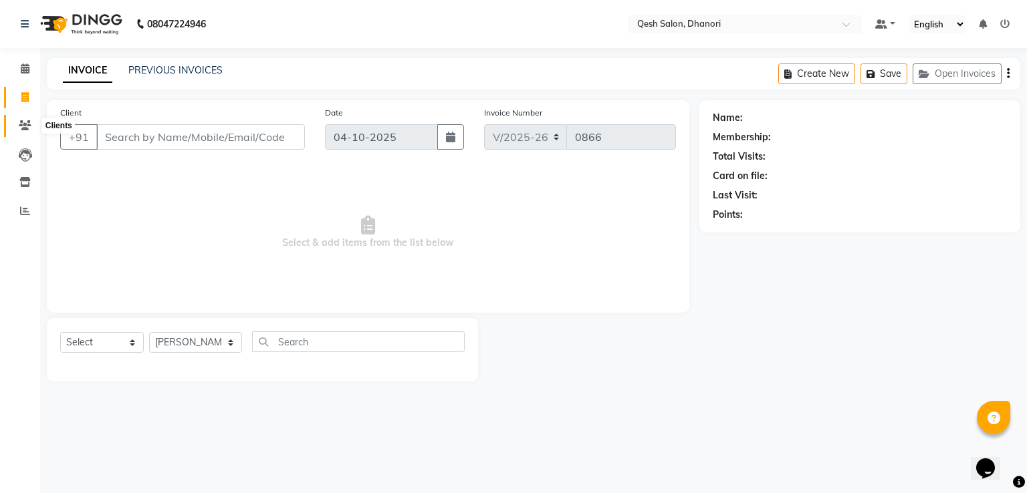
click at [24, 126] on icon at bounding box center [25, 125] width 13 height 10
click at [25, 73] on icon at bounding box center [25, 68] width 9 height 10
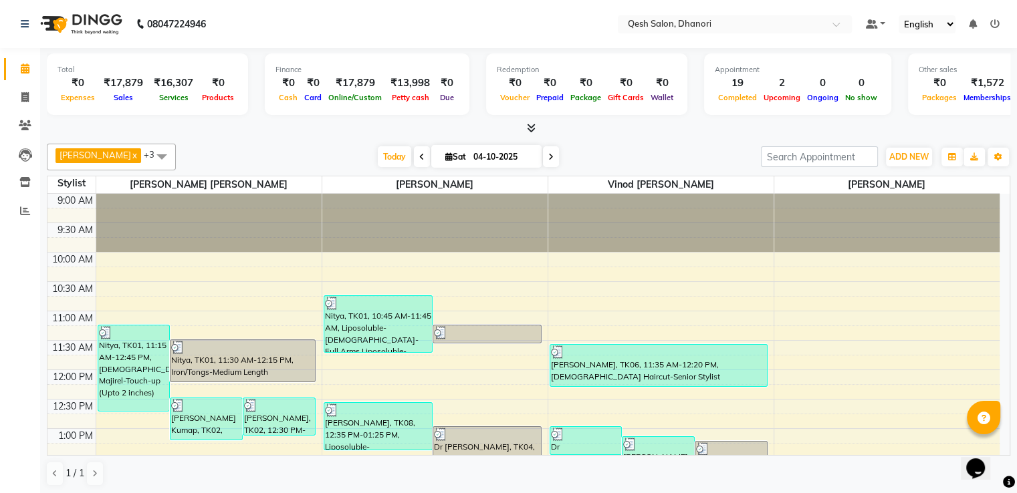
click at [531, 128] on icon at bounding box center [531, 128] width 9 height 10
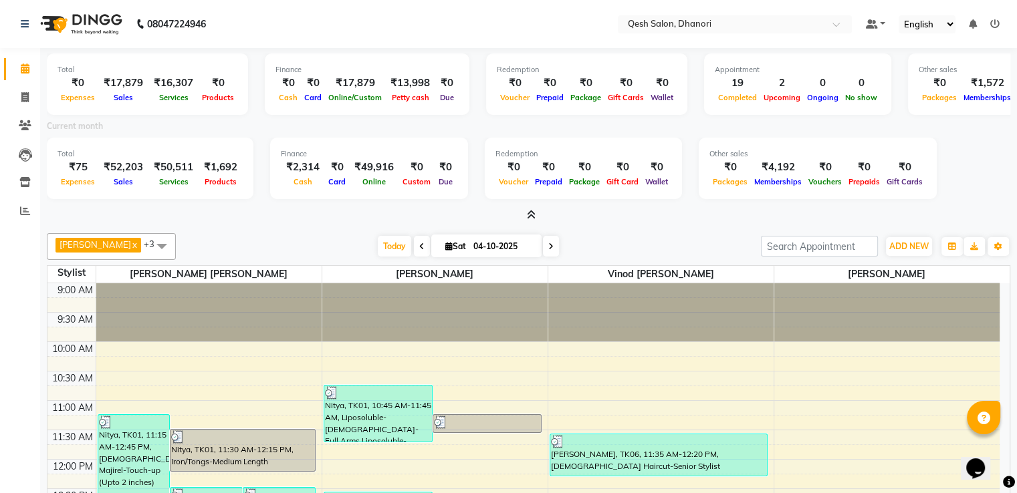
click at [527, 215] on icon at bounding box center [531, 215] width 9 height 10
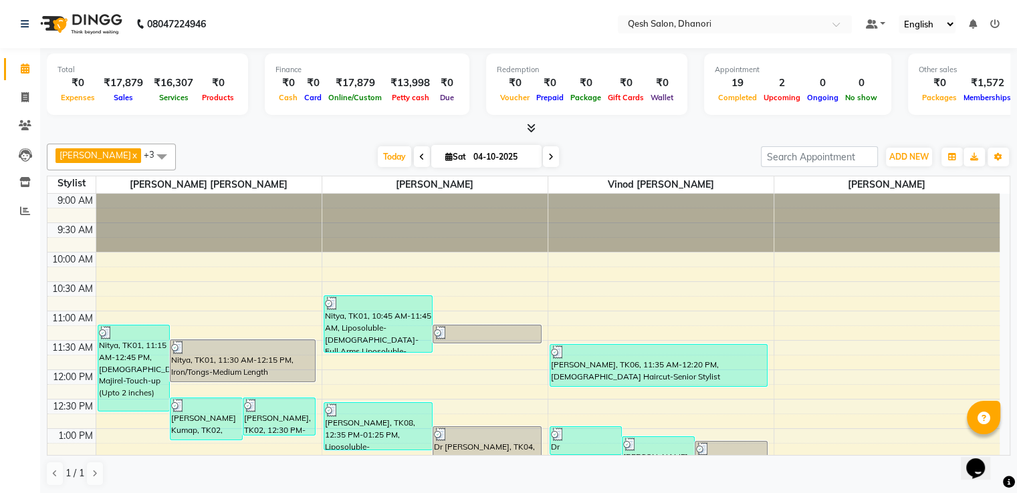
click at [527, 132] on icon at bounding box center [531, 128] width 9 height 10
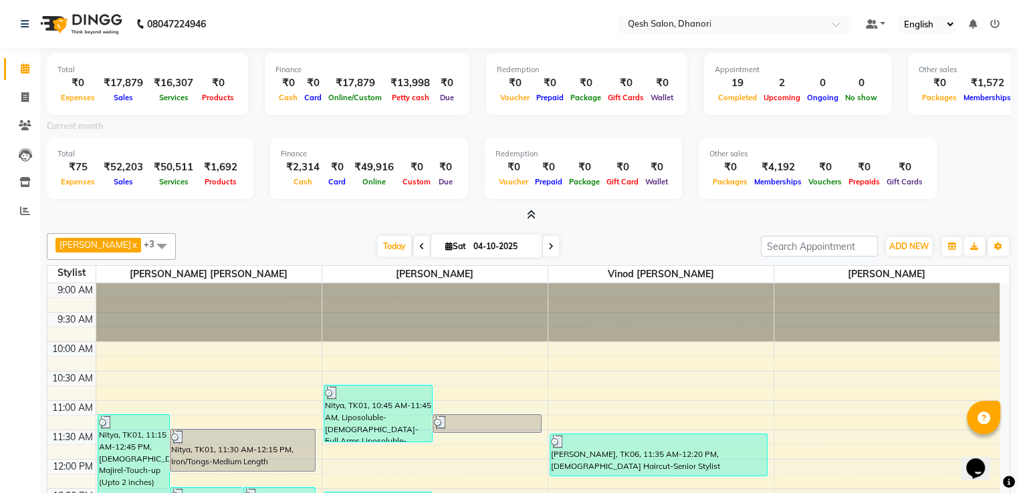
click at [528, 215] on icon at bounding box center [531, 215] width 9 height 10
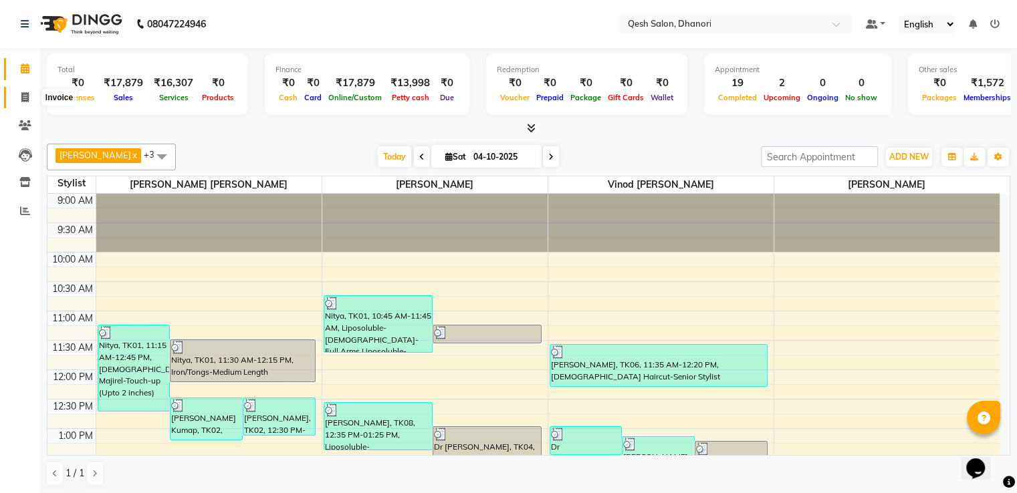
click at [27, 98] on icon at bounding box center [24, 97] width 7 height 10
select select "service"
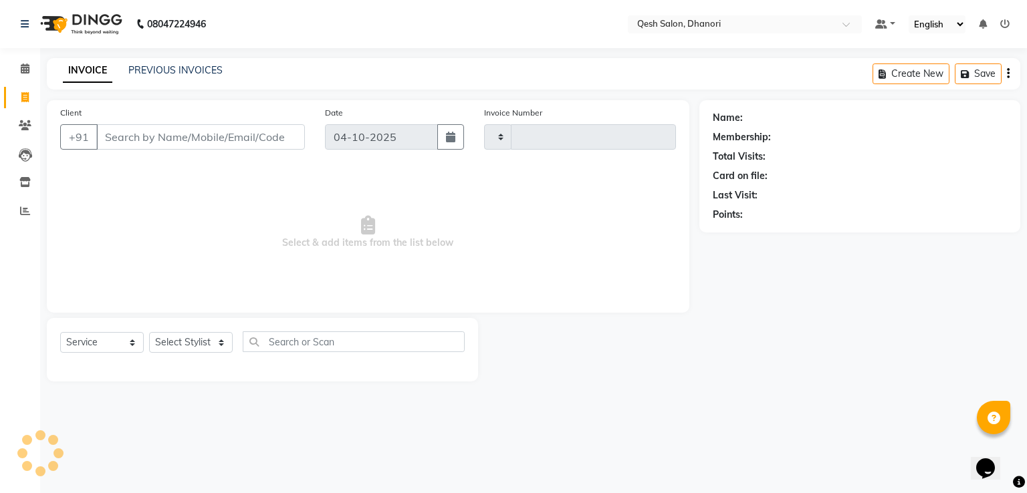
type input "0866"
select select "7641"
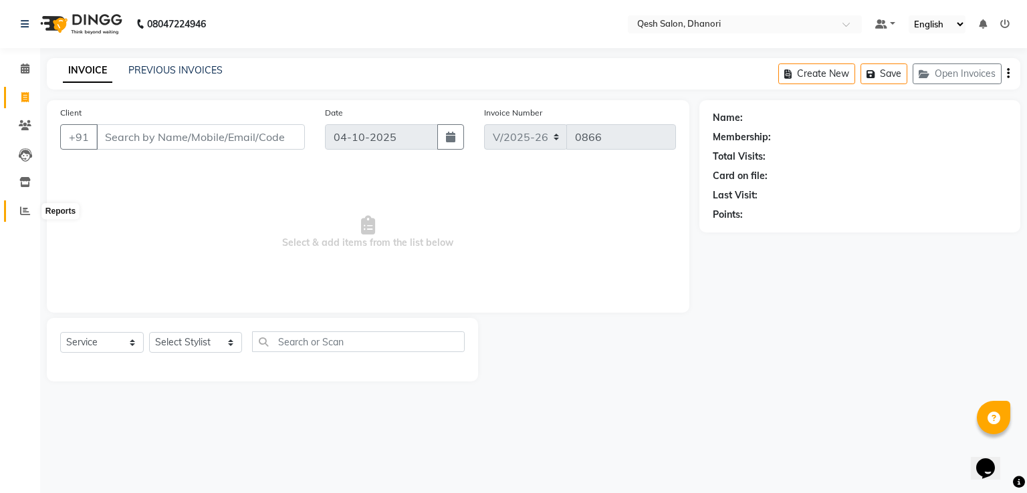
click at [23, 207] on icon at bounding box center [25, 211] width 10 height 10
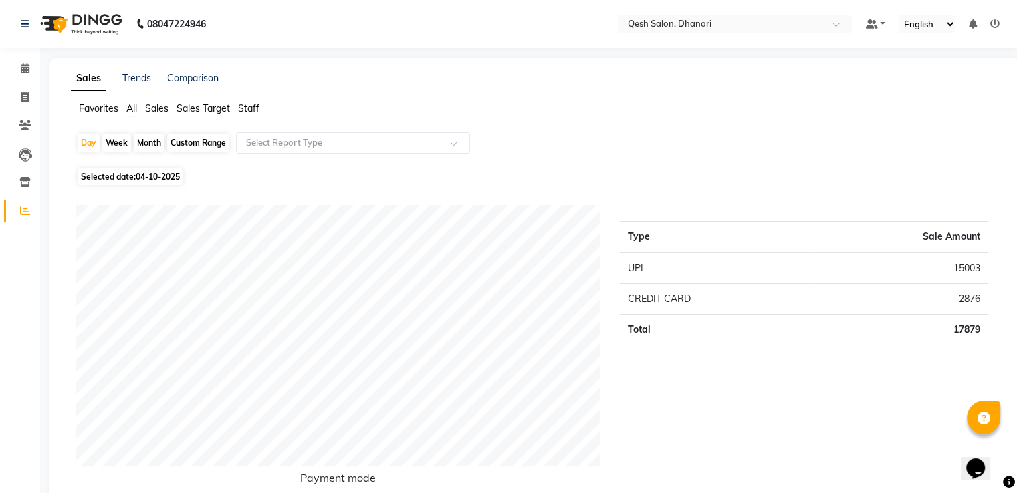
click at [140, 142] on div "Month" at bounding box center [149, 143] width 31 height 19
select select "10"
select select "2025"
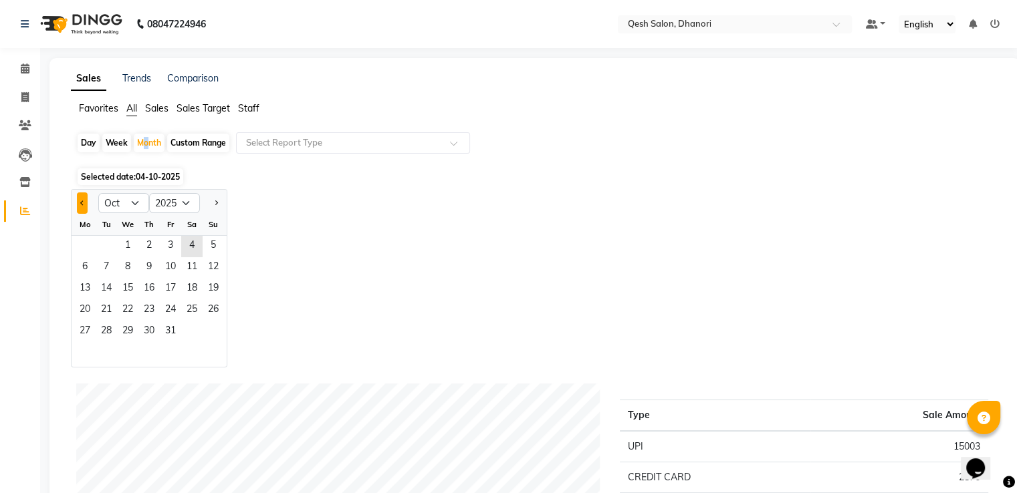
click at [81, 207] on button "Previous month" at bounding box center [82, 202] width 11 height 21
select select "9"
click at [86, 239] on span "1" at bounding box center [84, 246] width 21 height 21
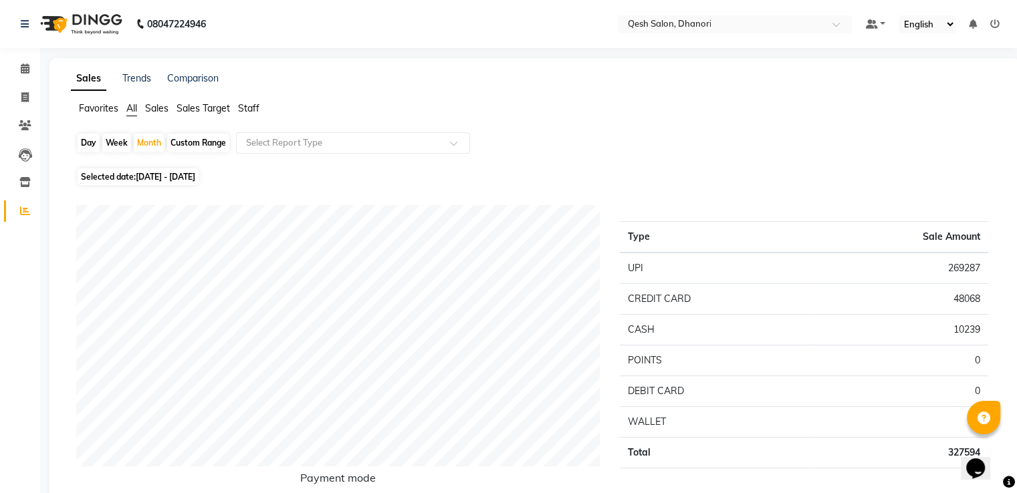
scroll to position [430, 0]
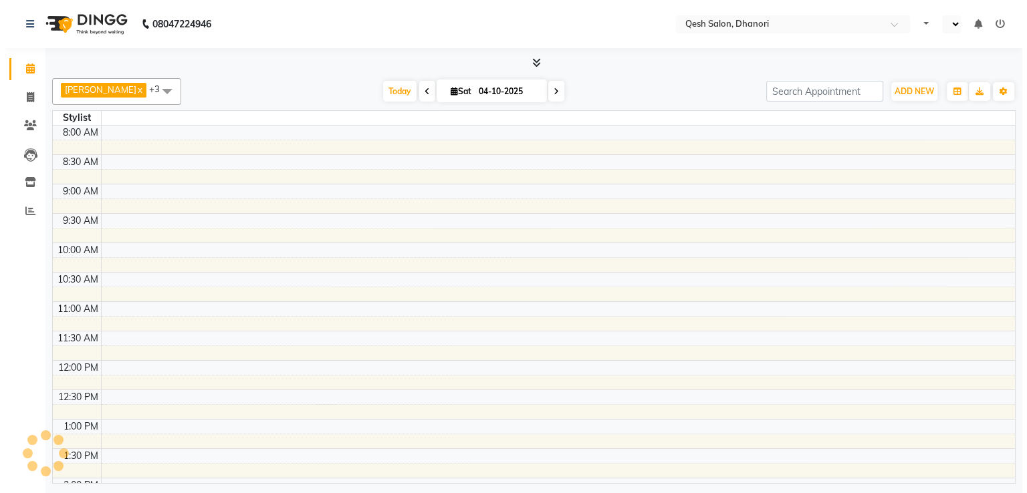
scroll to position [457, 0]
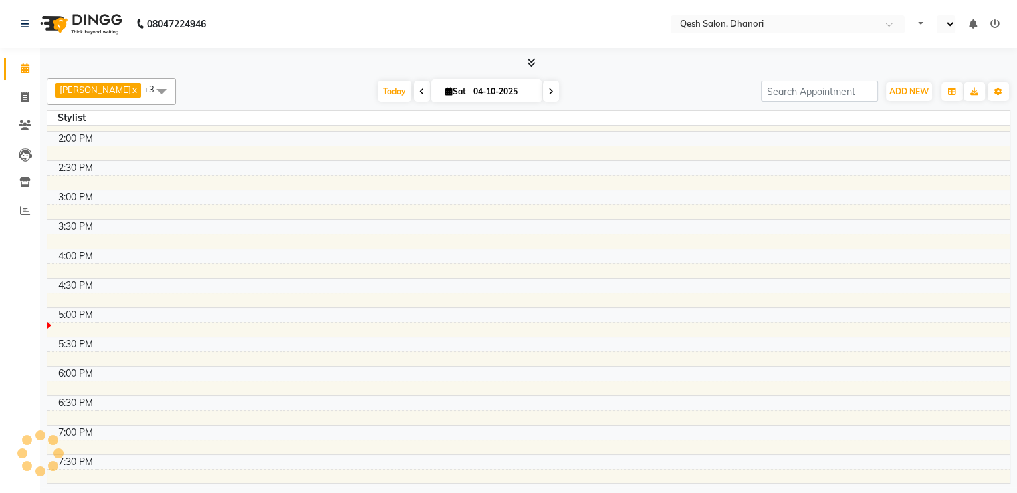
select select "en"
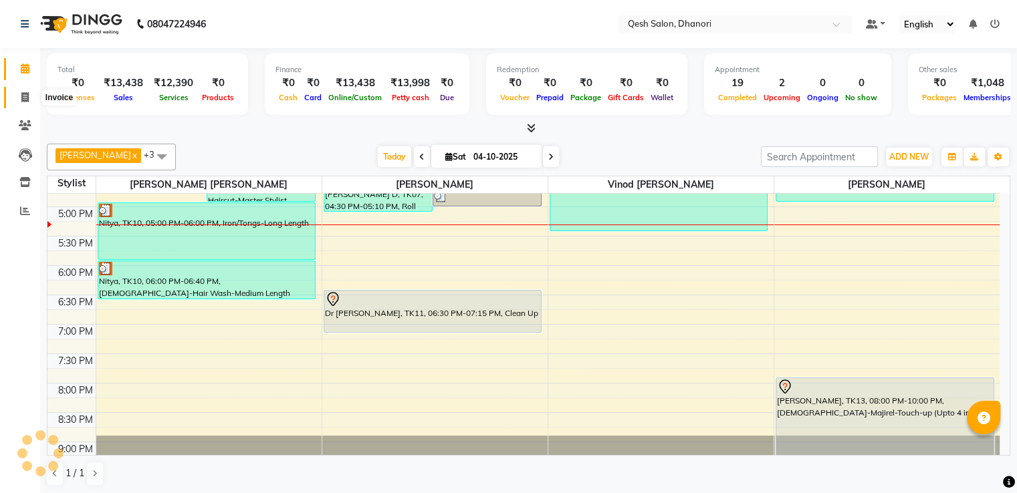
click at [21, 98] on icon at bounding box center [24, 97] width 7 height 10
select select "service"
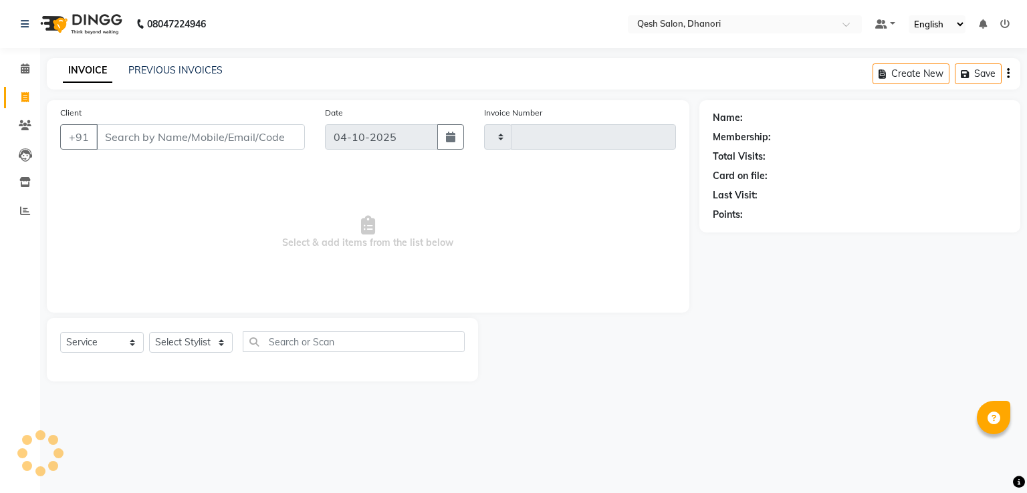
type input "0862"
select select "7641"
click at [116, 134] on input "Client" at bounding box center [200, 136] width 209 height 25
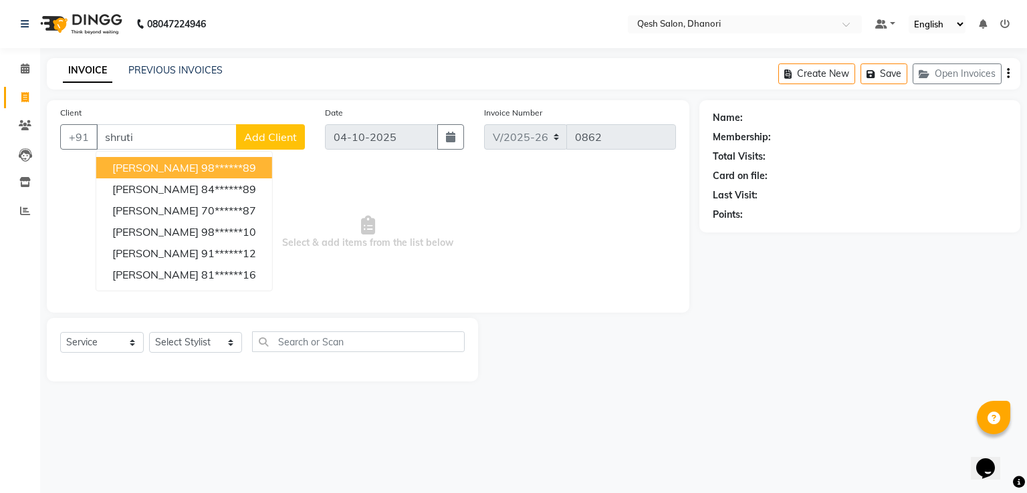
click at [165, 166] on span "[PERSON_NAME]" at bounding box center [155, 167] width 86 height 13
type input "98******89"
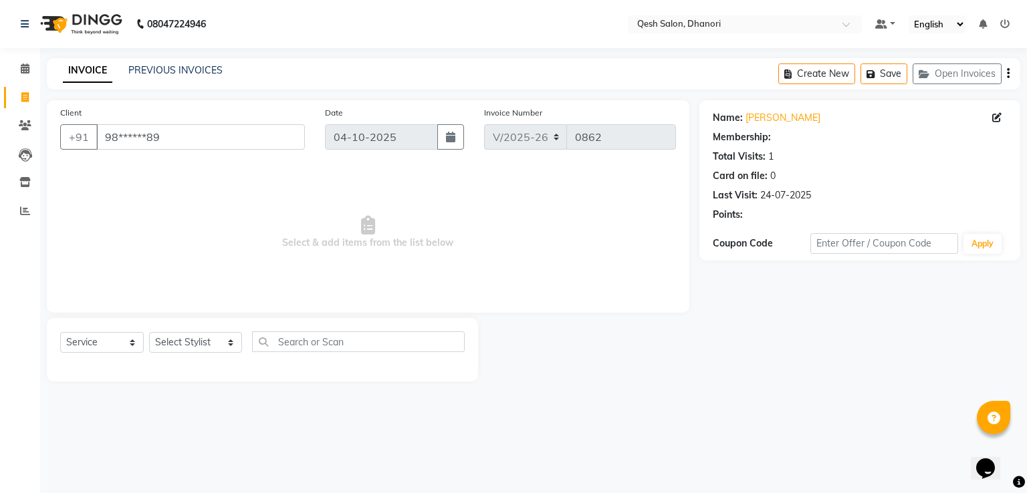
select select "1: Object"
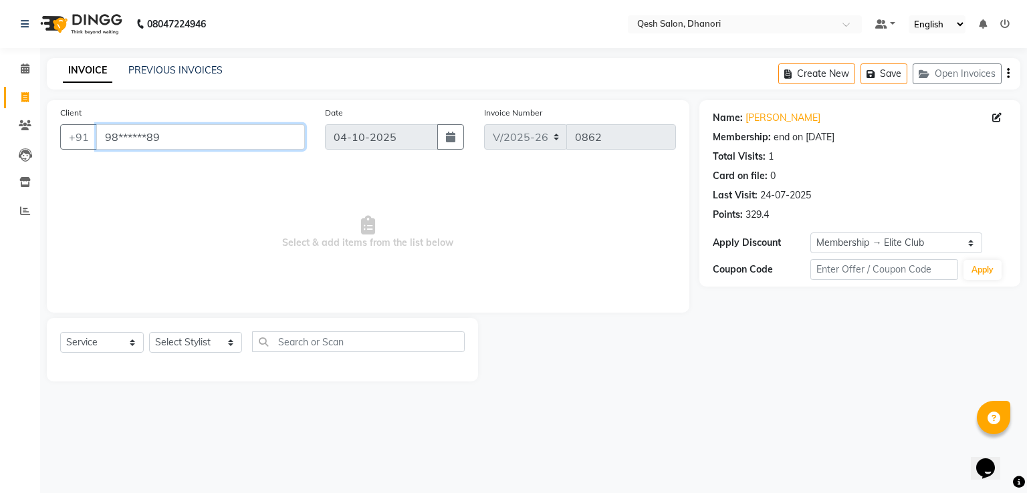
click at [262, 136] on input "98******89" at bounding box center [200, 136] width 209 height 25
type input "9"
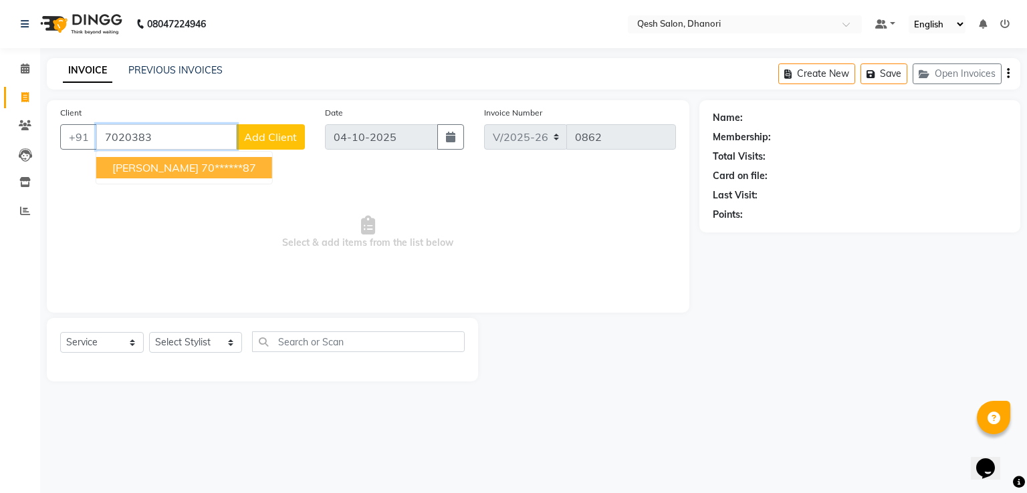
click at [226, 167] on ngb-highlight "70******87" at bounding box center [228, 167] width 55 height 13
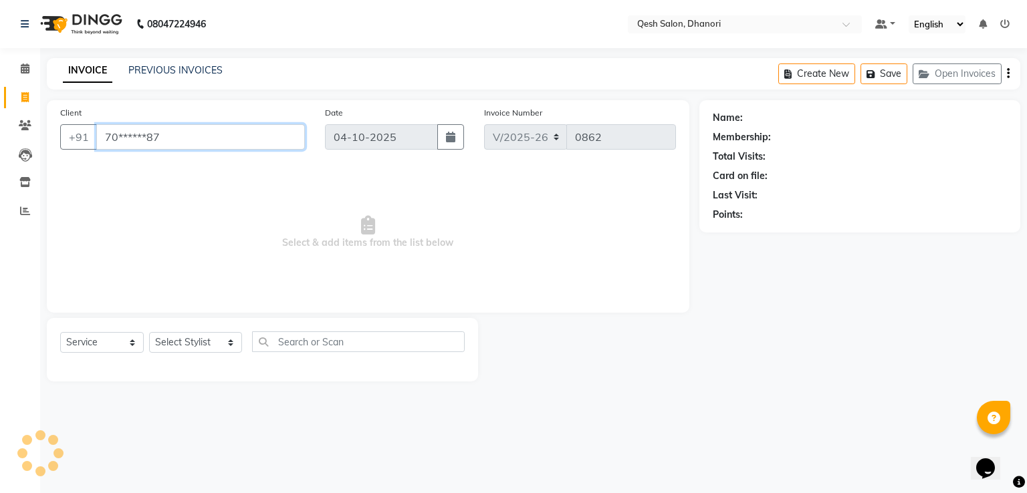
type input "70******87"
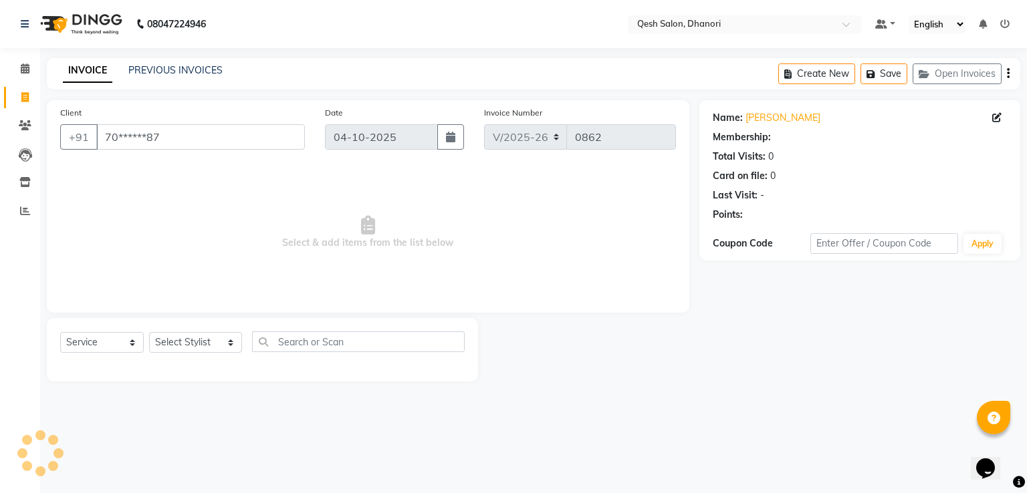
select select "1: Object"
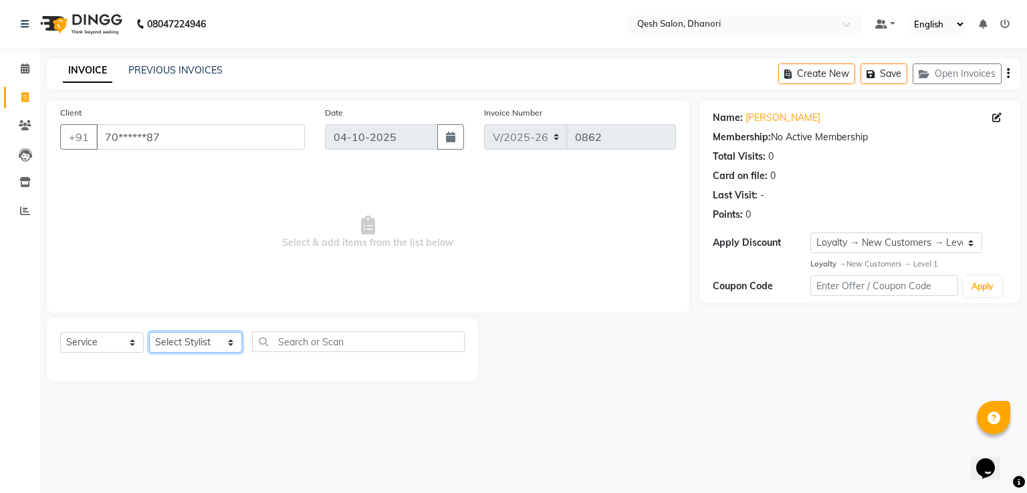
click at [198, 346] on select "Select Stylist [PERSON_NAME] [PERSON_NAME] [PERSON_NAME] [PERSON_NAME] [PERSON_…" at bounding box center [195, 342] width 93 height 21
select select "82426"
click at [149, 333] on select "Select Stylist [PERSON_NAME] [PERSON_NAME] [PERSON_NAME] [PERSON_NAME] [PERSON_…" at bounding box center [195, 342] width 93 height 21
drag, startPoint x: 112, startPoint y: 348, endPoint x: 112, endPoint y: 339, distance: 8.7
click at [112, 348] on select "Select Service Product Membership Package Voucher Prepaid Gift Card" at bounding box center [102, 342] width 84 height 21
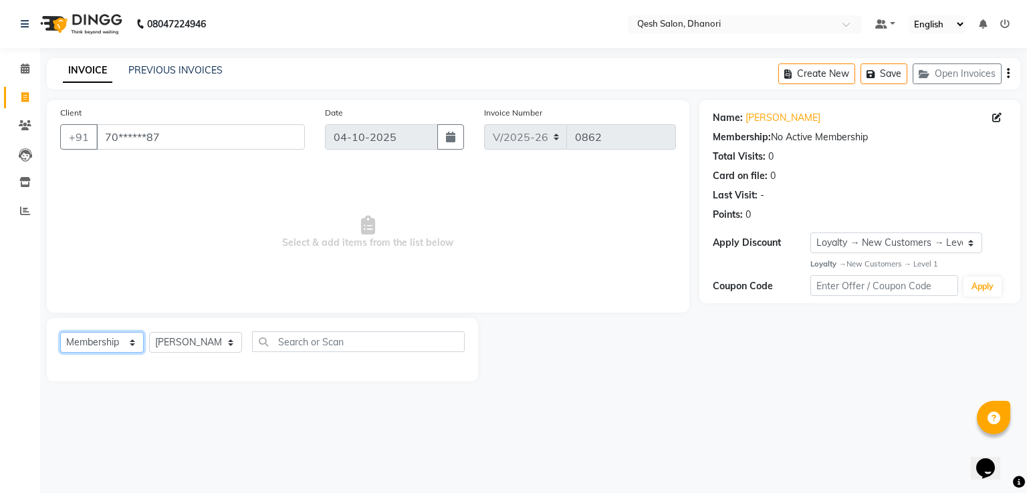
click at [60, 333] on select "Select Service Product Membership Package Voucher Prepaid Gift Card" at bounding box center [102, 342] width 84 height 21
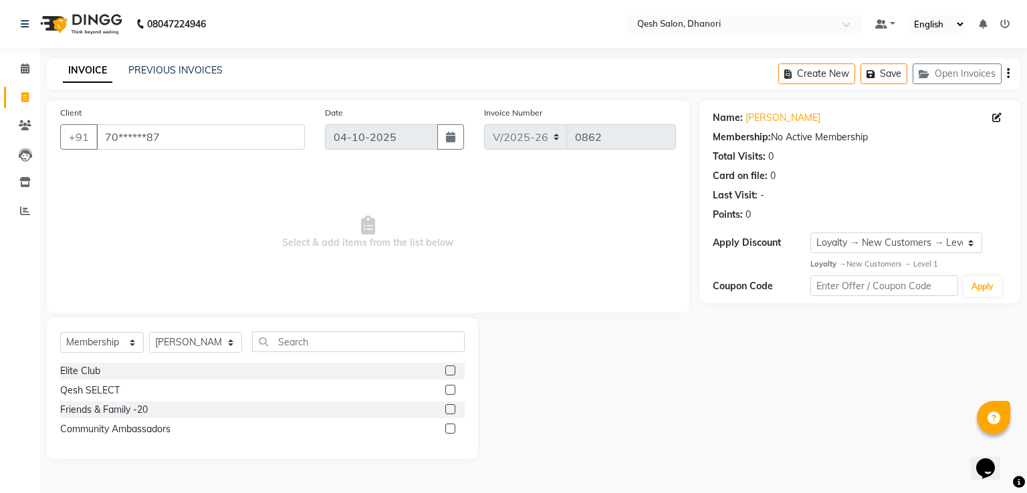
click at [448, 370] on label at bounding box center [450, 371] width 10 height 10
click at [448, 370] on input "checkbox" at bounding box center [449, 371] width 9 height 9
select select "select"
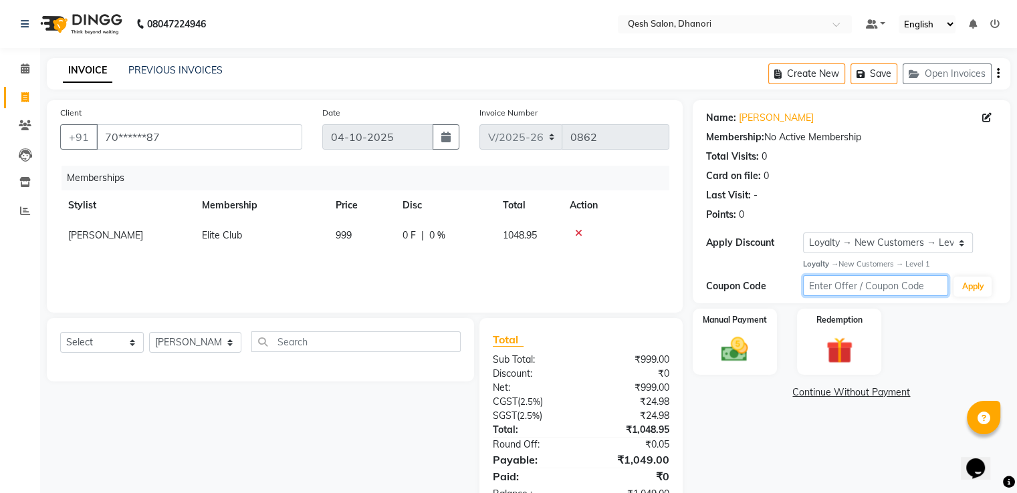
click at [833, 283] on input "text" at bounding box center [876, 285] width 146 height 21
type input "ec50"
click at [974, 285] on button "Apply" at bounding box center [972, 287] width 38 height 20
select select "0:"
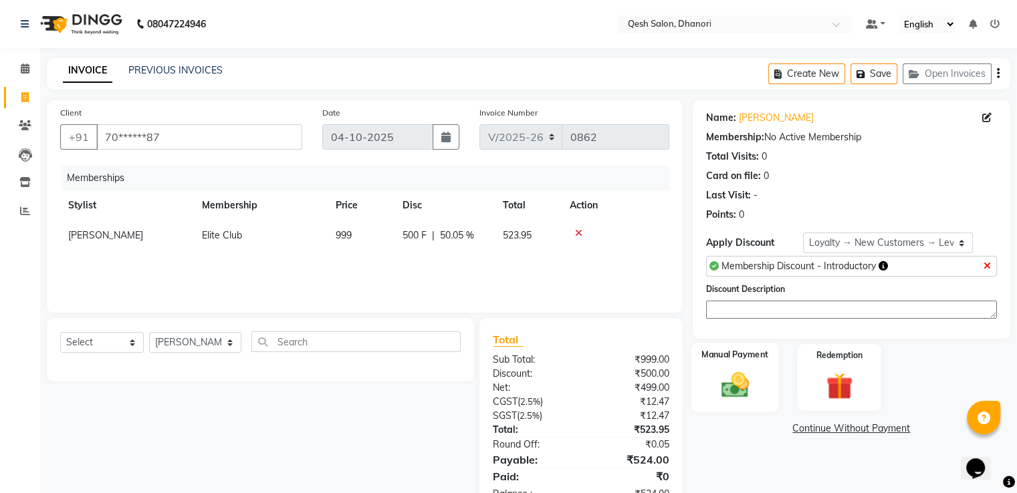
click at [754, 372] on img at bounding box center [734, 386] width 45 height 32
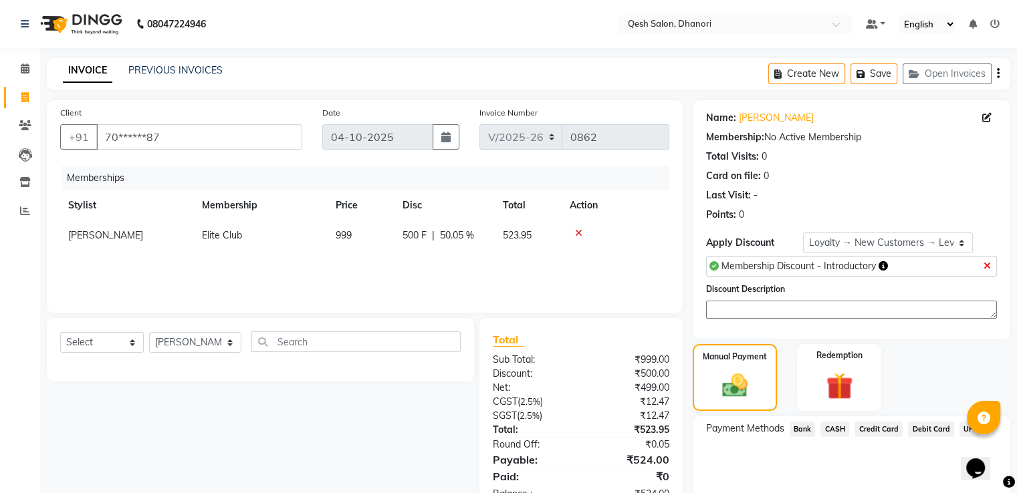
click at [877, 429] on span "Credit Card" at bounding box center [878, 429] width 48 height 15
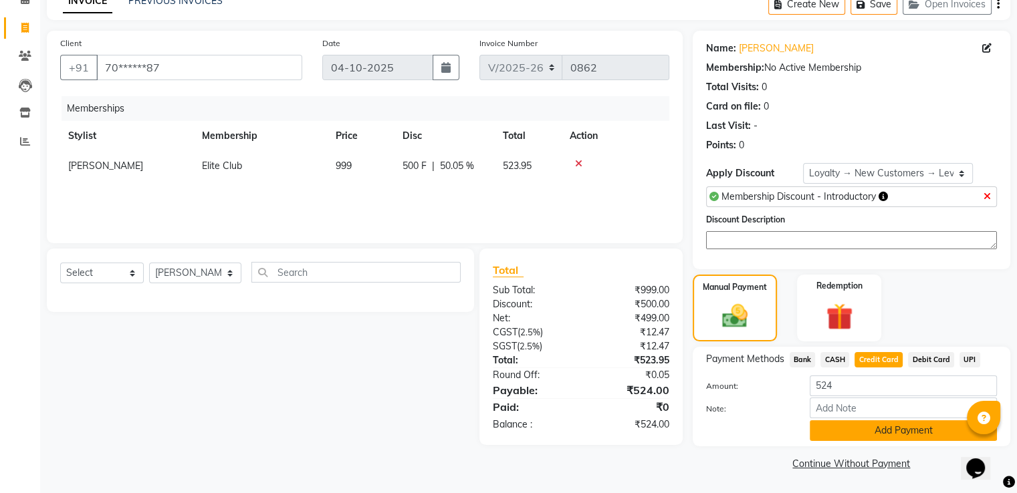
scroll to position [70, 0]
click at [868, 426] on button "Add Payment" at bounding box center [902, 430] width 187 height 21
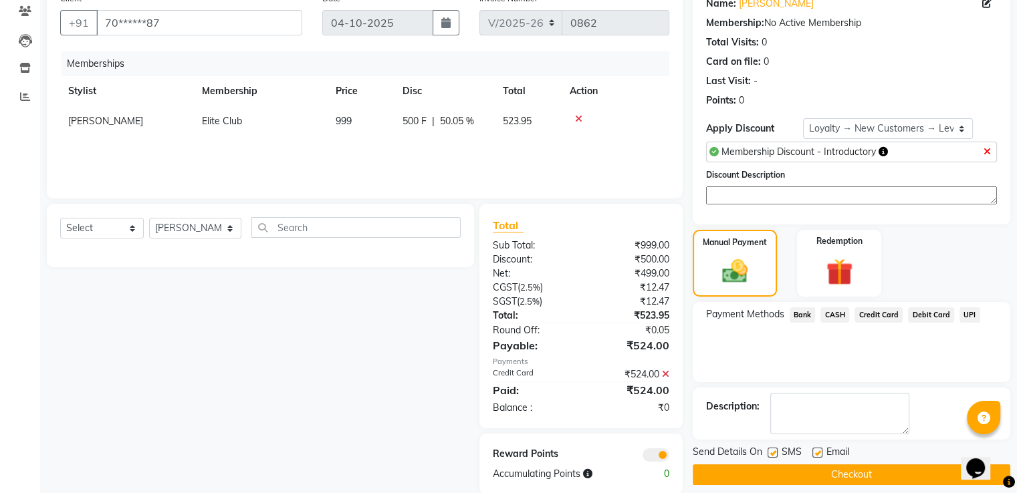
scroll to position [136, 0]
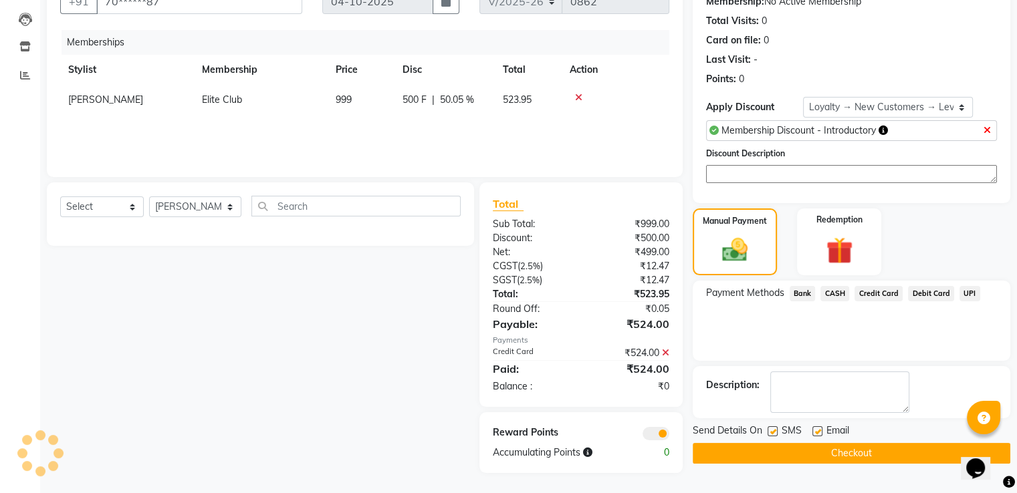
click at [850, 453] on button "Checkout" at bounding box center [850, 453] width 317 height 21
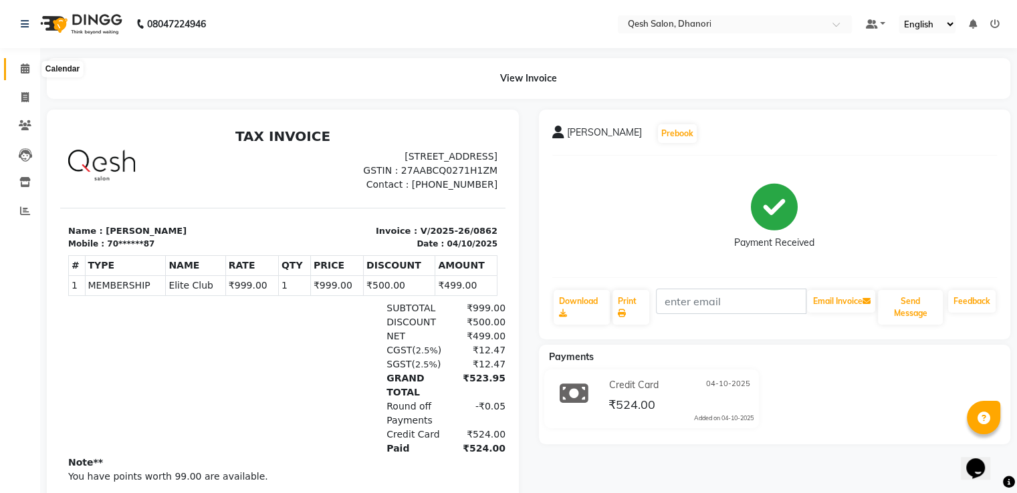
click at [24, 70] on icon at bounding box center [25, 68] width 9 height 10
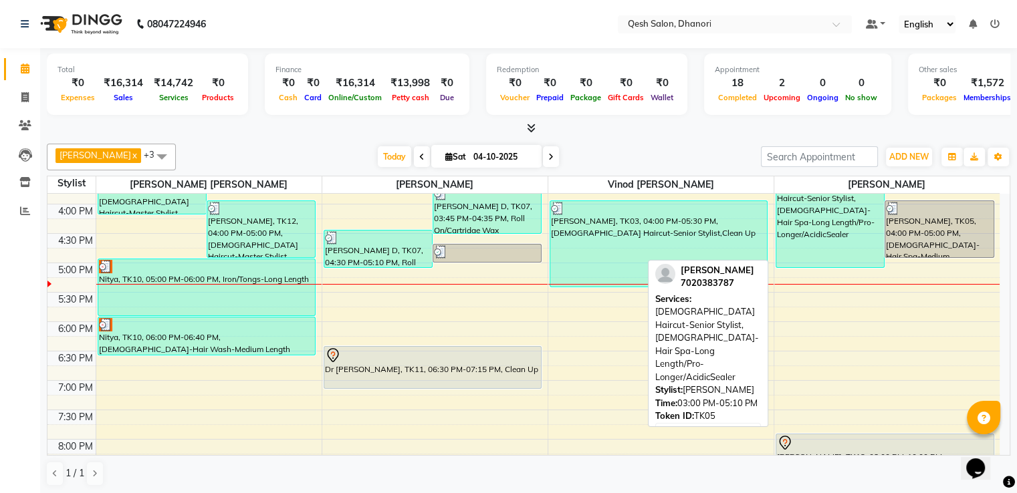
scroll to position [267, 0]
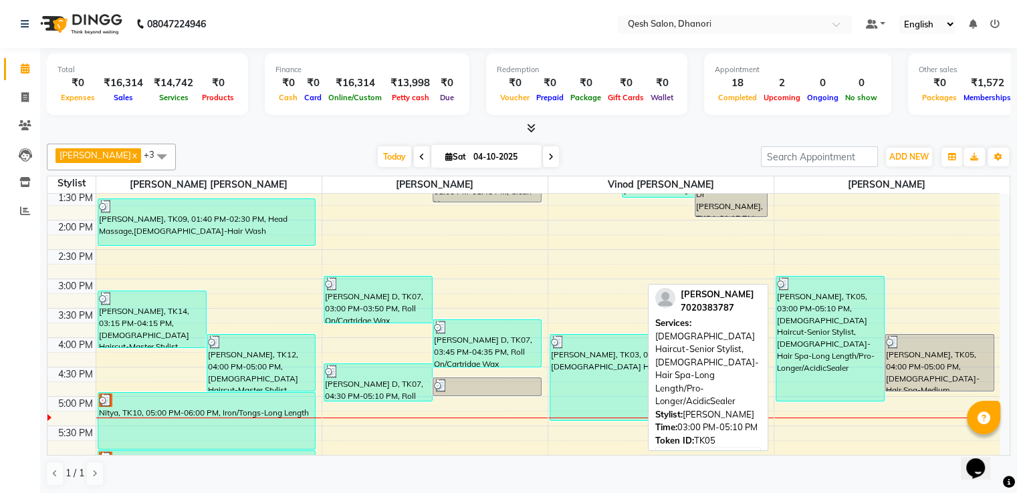
click at [829, 321] on div "[PERSON_NAME], TK05, 03:00 PM-05:10 PM, [DEMOGRAPHIC_DATA] Haircut-Senior Styli…" at bounding box center [830, 339] width 108 height 124
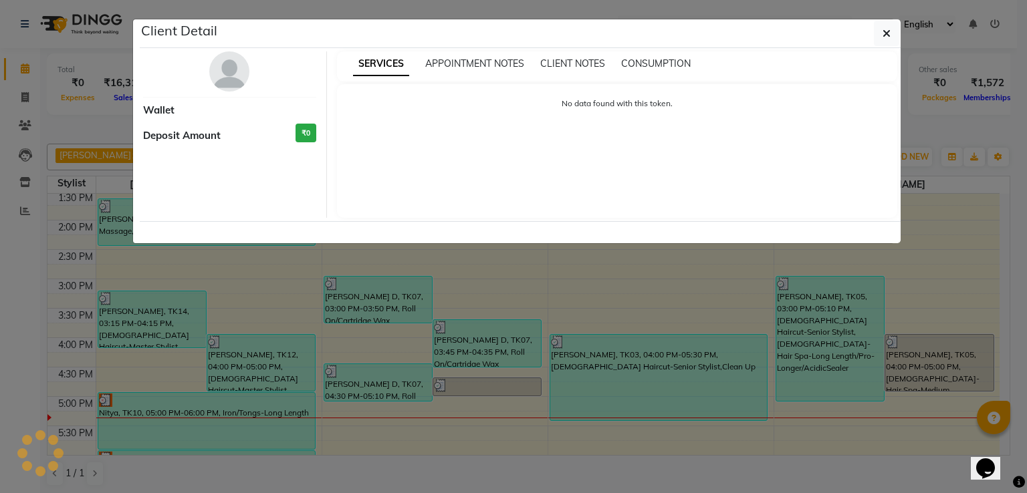
select select "3"
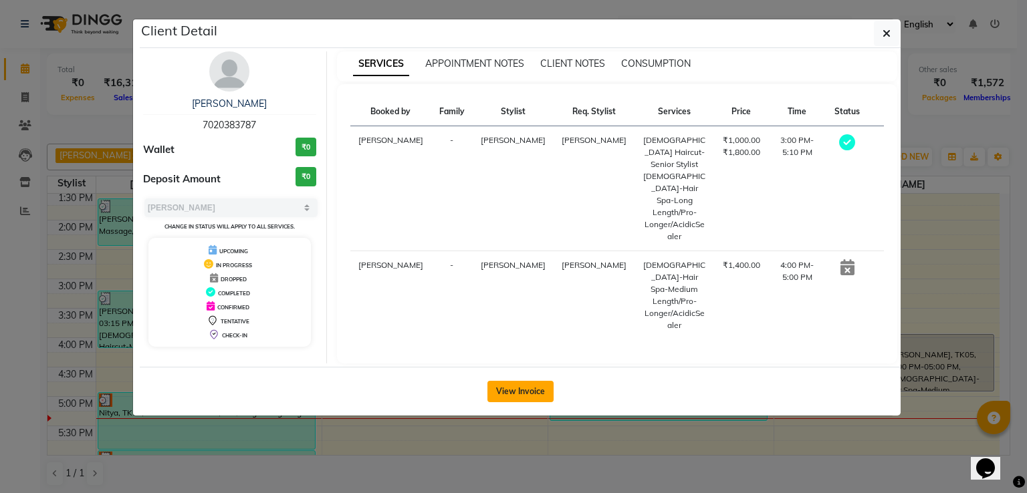
click at [522, 381] on button "View Invoice" at bounding box center [520, 391] width 66 height 21
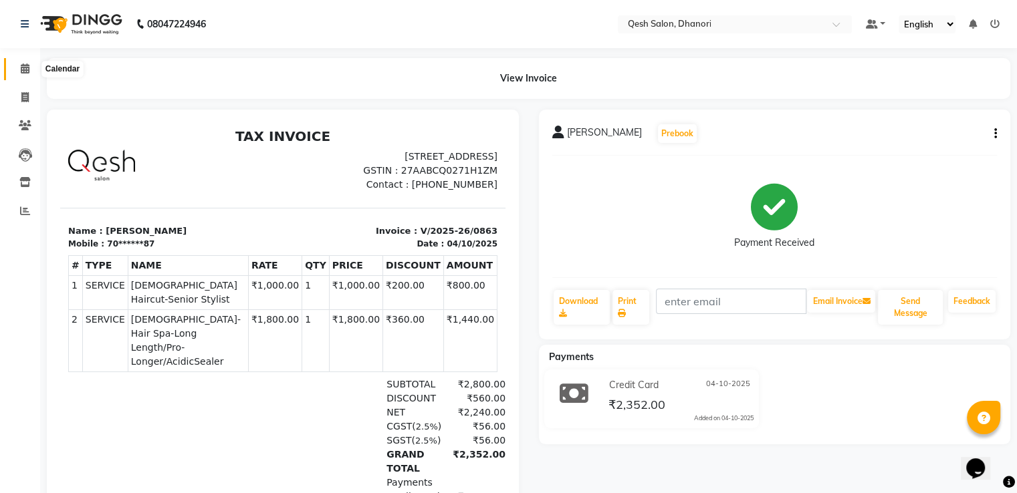
click at [27, 73] on icon at bounding box center [25, 68] width 9 height 10
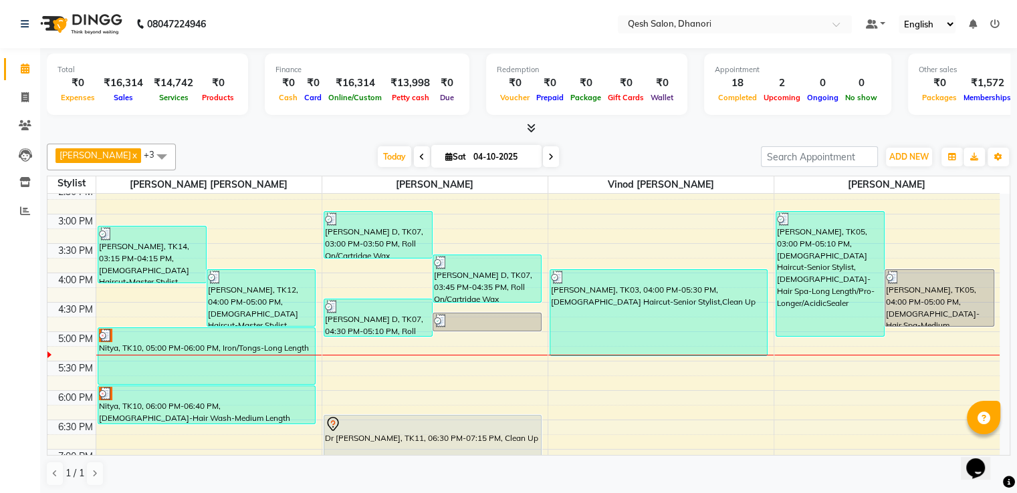
scroll to position [334, 0]
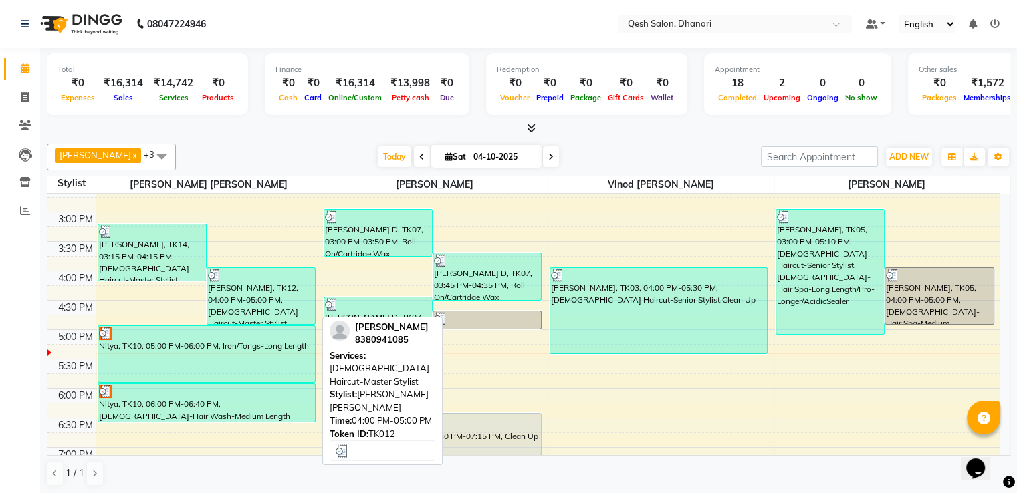
click at [249, 279] on div at bounding box center [261, 275] width 106 height 13
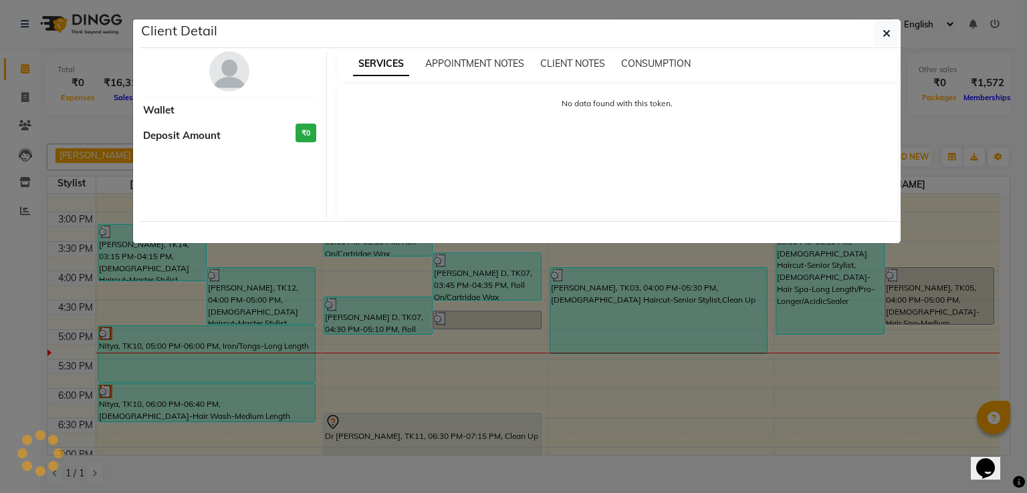
select select "3"
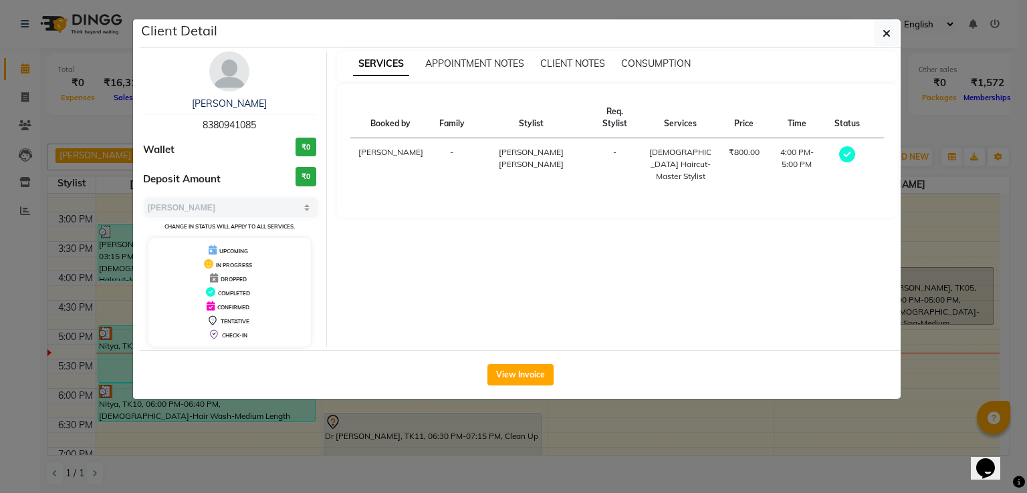
click at [686, 420] on ngb-modal-window "Client Detail [PERSON_NAME] 8380941085 Wallet ₹0 Deposit Amount ₹0 Select MARK …" at bounding box center [513, 246] width 1027 height 493
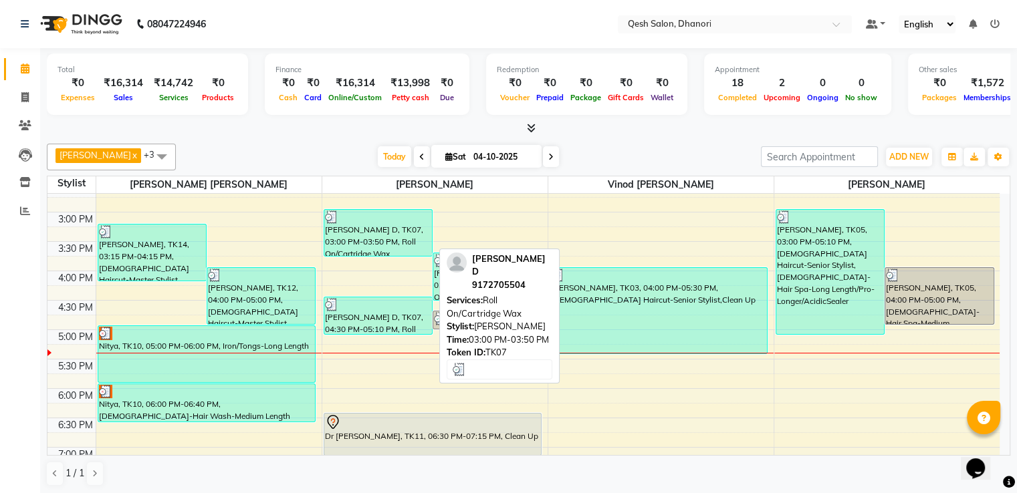
click at [393, 241] on div "[PERSON_NAME] D, TK07, 03:00 PM-03:50 PM, Roll On/Cartridge Wax" at bounding box center [378, 233] width 108 height 46
select select "3"
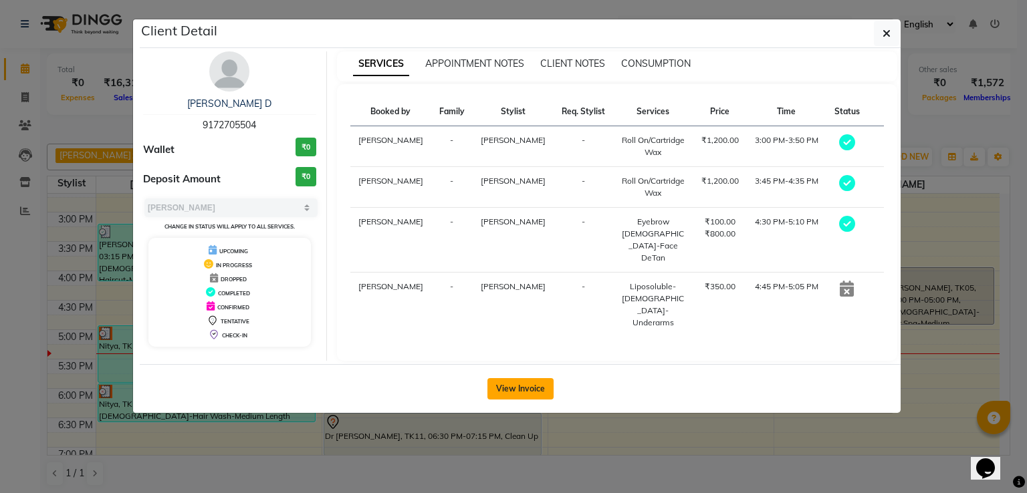
click at [516, 378] on button "View Invoice" at bounding box center [520, 388] width 66 height 21
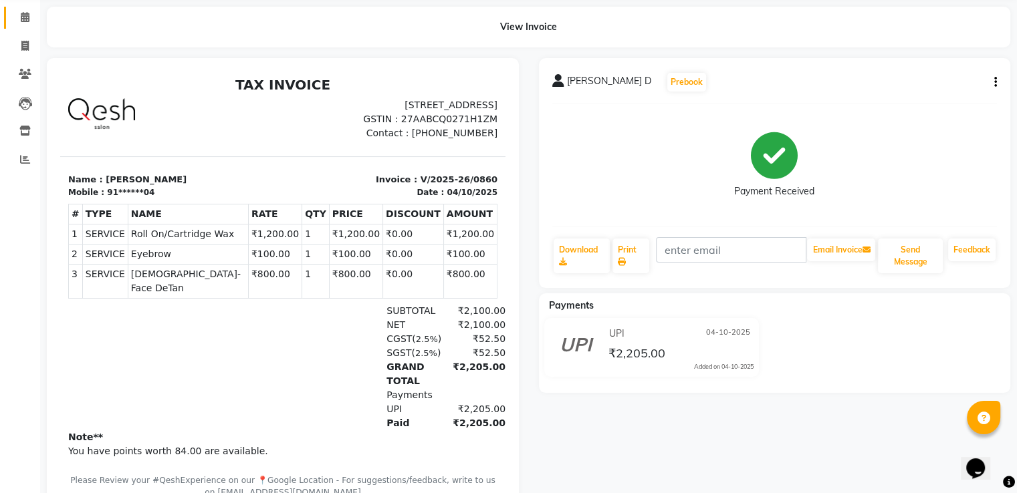
scroll to position [129, 0]
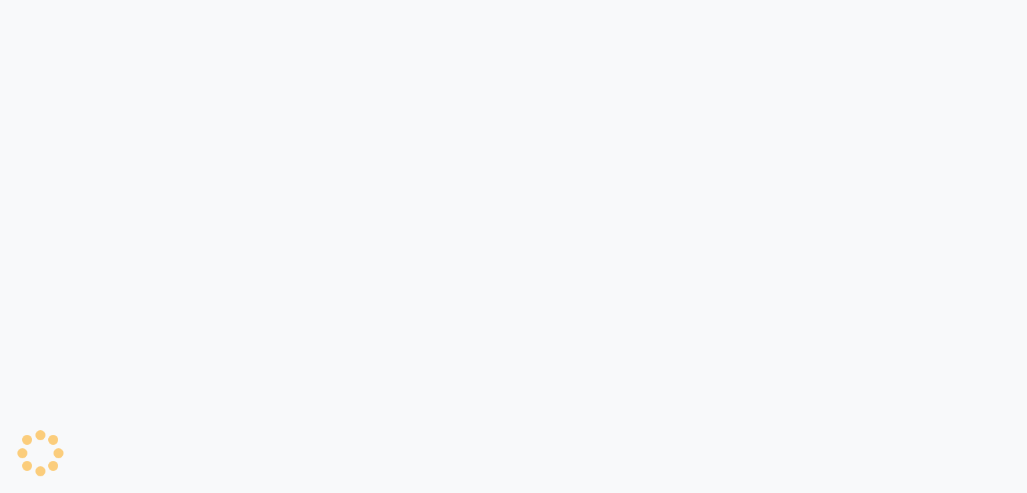
select select "service"
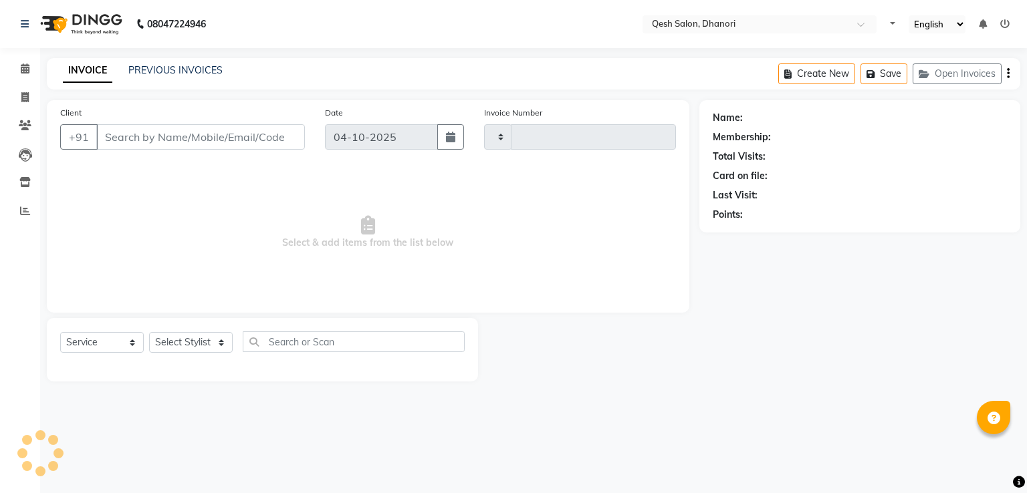
select select "en"
type input "0863"
select select "7641"
type input "70******87"
select select "85050"
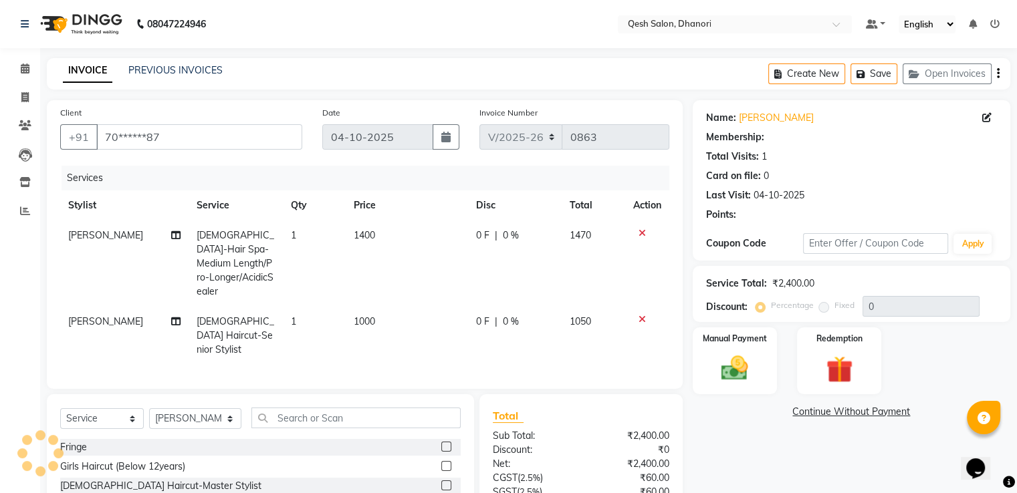
select select "2: Object"
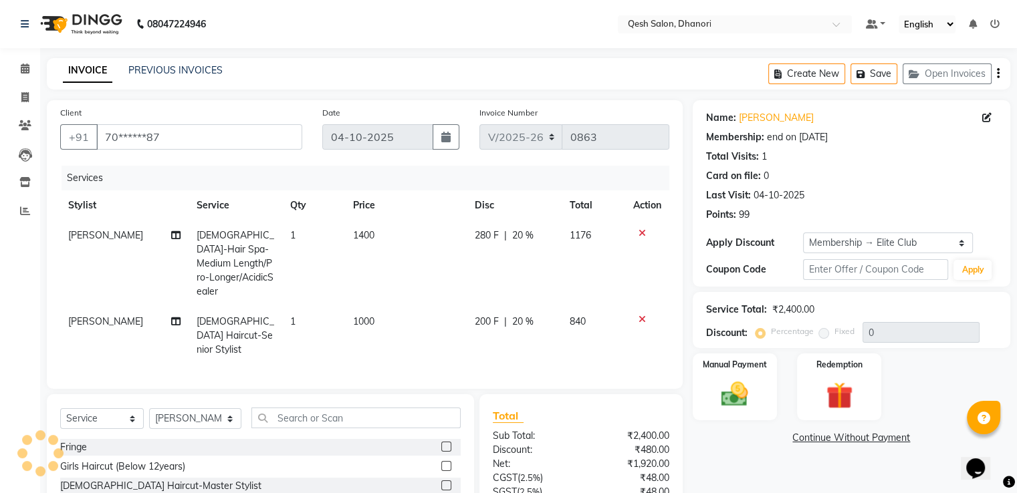
type input "20"
click at [642, 233] on icon at bounding box center [641, 233] width 7 height 9
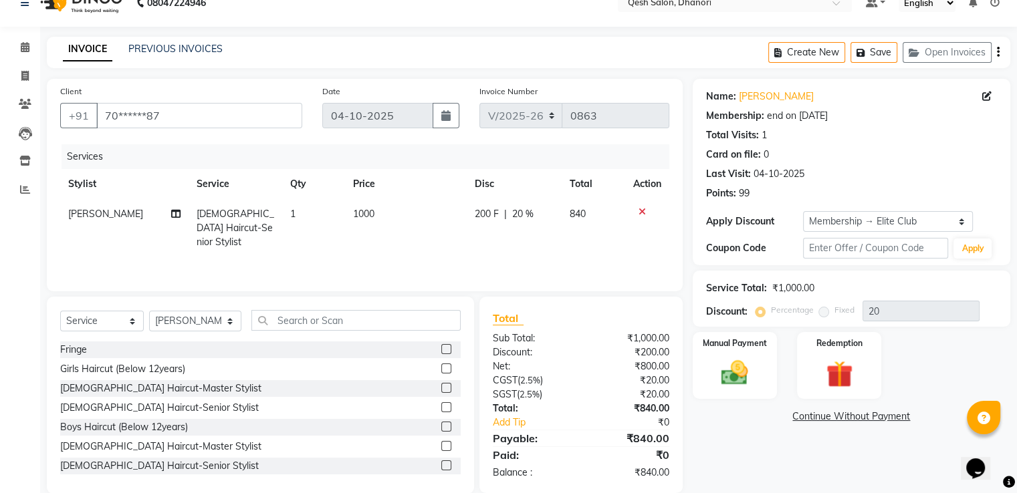
scroll to position [43, 0]
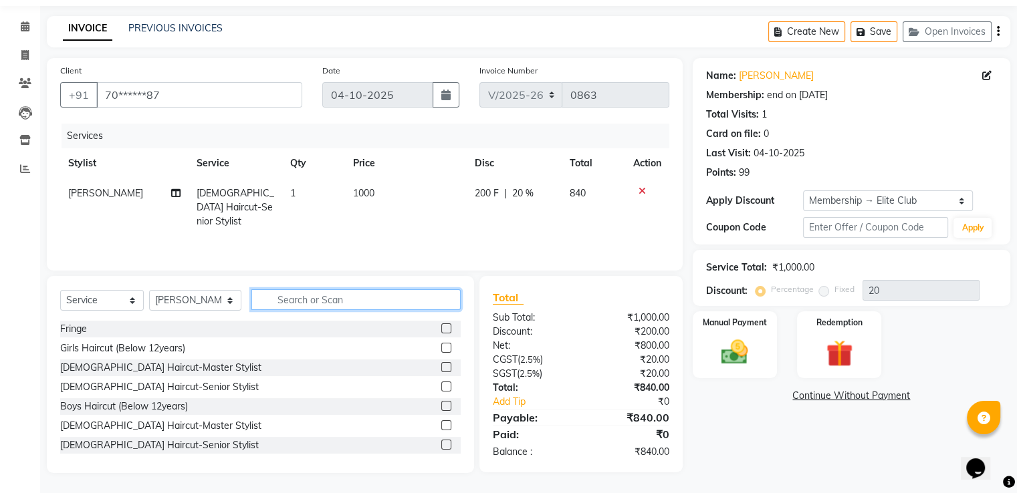
click at [280, 300] on input "text" at bounding box center [355, 299] width 209 height 21
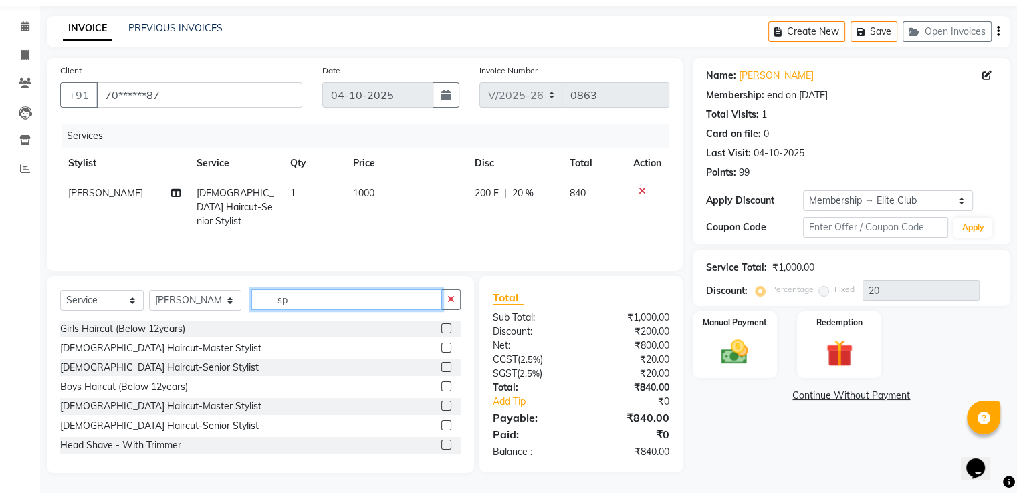
scroll to position [42, 0]
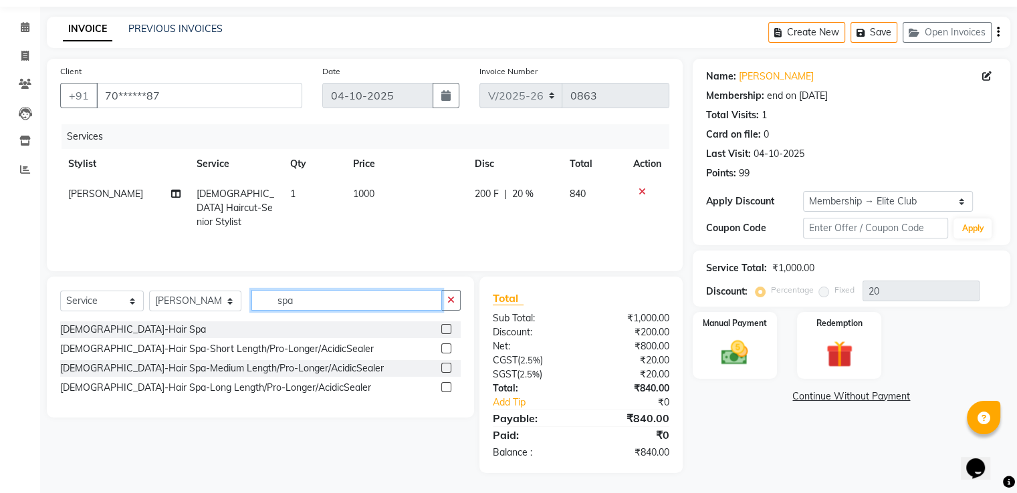
type input "spa"
click at [441, 388] on label at bounding box center [446, 387] width 10 height 10
click at [441, 388] on input "checkbox" at bounding box center [445, 388] width 9 height 9
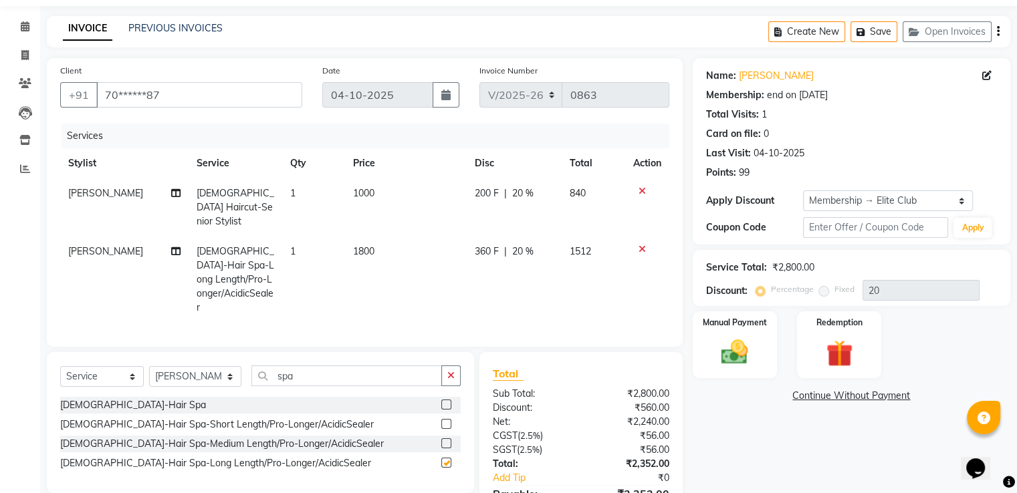
checkbox input "false"
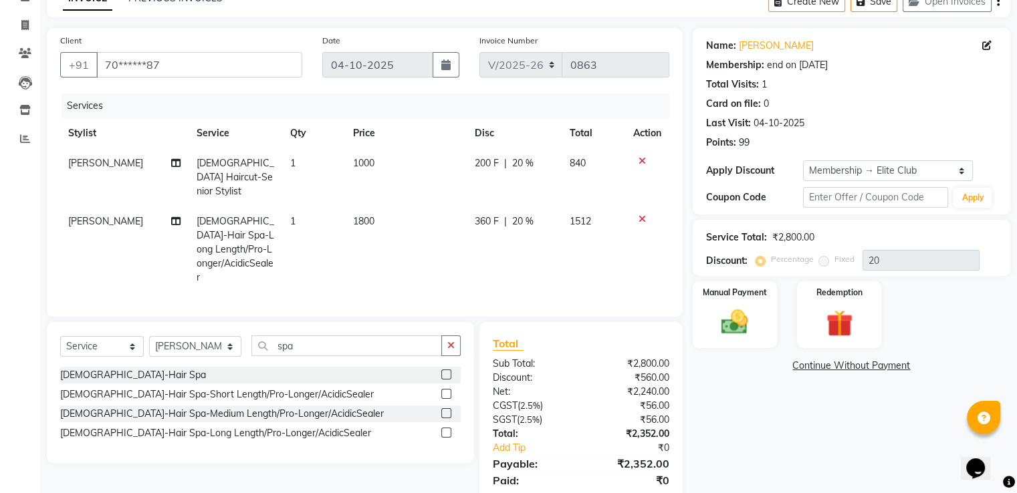
scroll to position [100, 0]
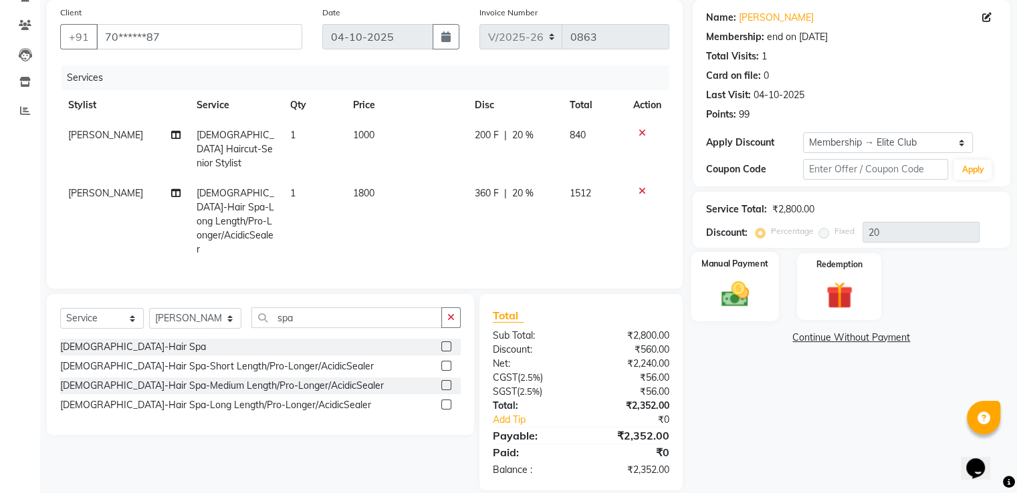
click at [720, 291] on img at bounding box center [734, 295] width 45 height 32
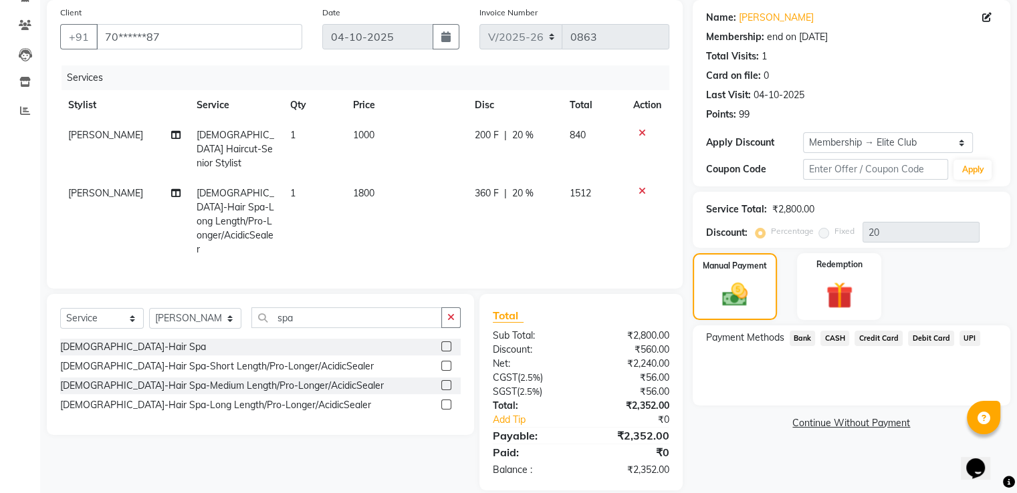
click at [889, 336] on span "Credit Card" at bounding box center [878, 338] width 48 height 15
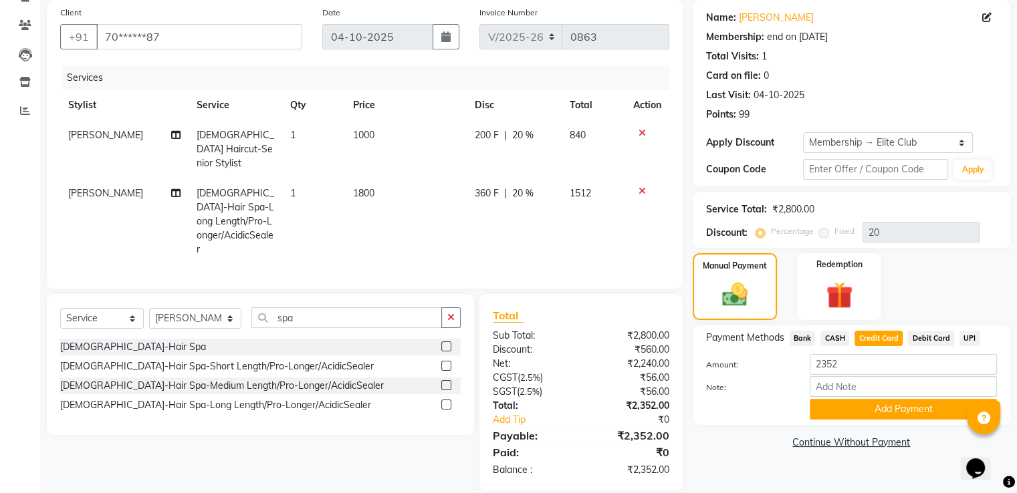
drag, startPoint x: 918, startPoint y: 410, endPoint x: 931, endPoint y: 396, distance: 18.4
click at [931, 396] on div "Amount: 2352 Note: Add Payment" at bounding box center [851, 386] width 291 height 65
click at [888, 407] on button "Add Payment" at bounding box center [902, 409] width 187 height 21
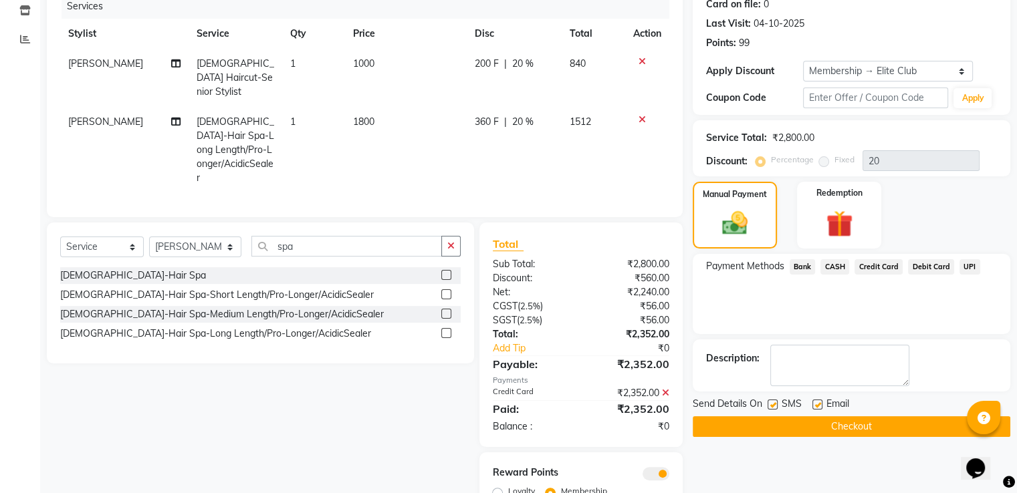
scroll to position [215, 0]
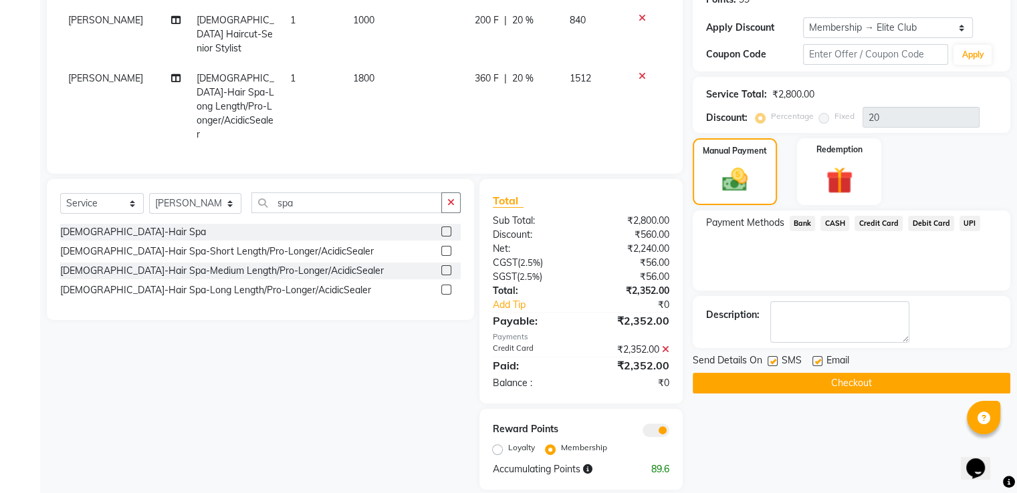
click at [863, 381] on button "Checkout" at bounding box center [850, 383] width 317 height 21
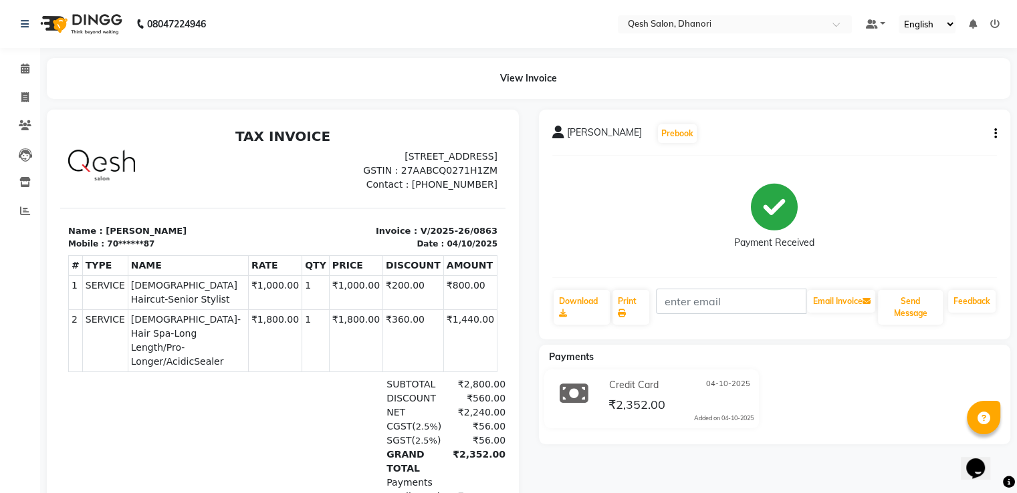
select select "service"
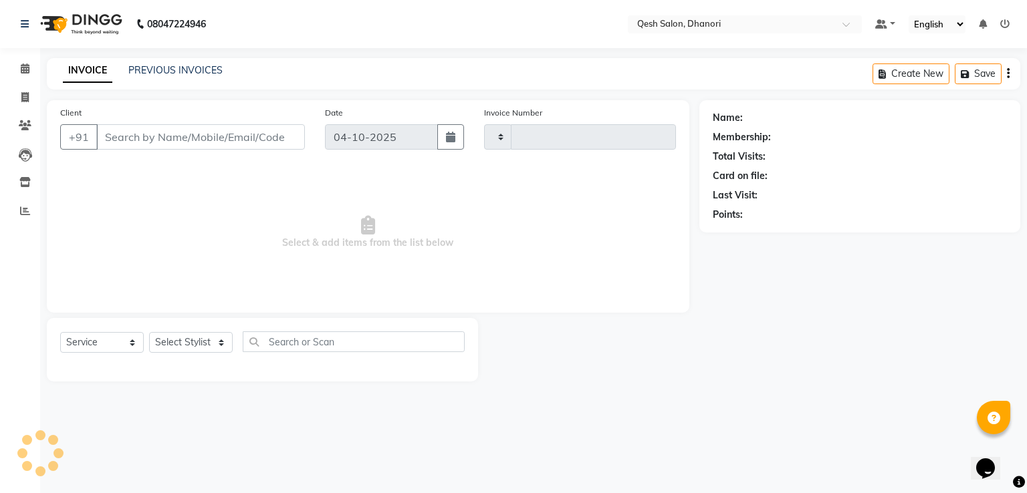
type input "0864"
select select "7641"
type input "70******87"
select select "85050"
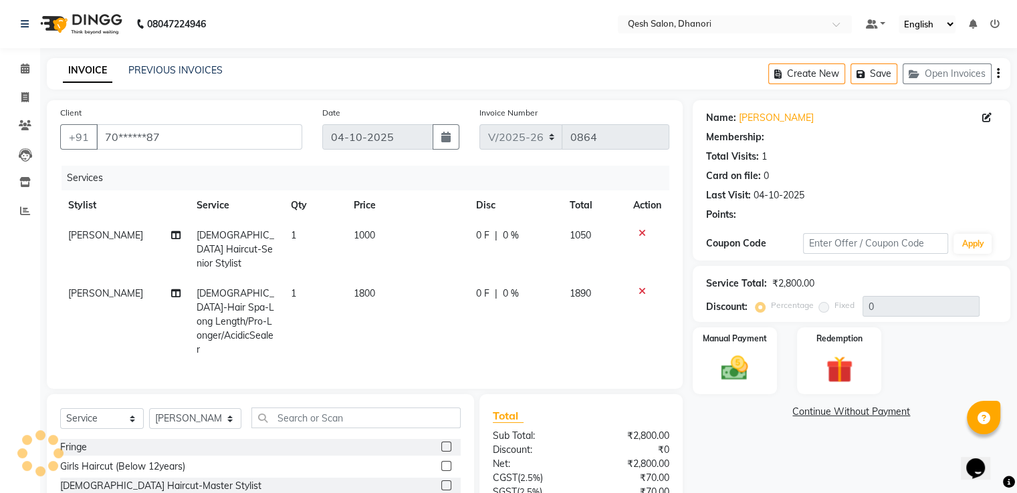
select select "2: Object"
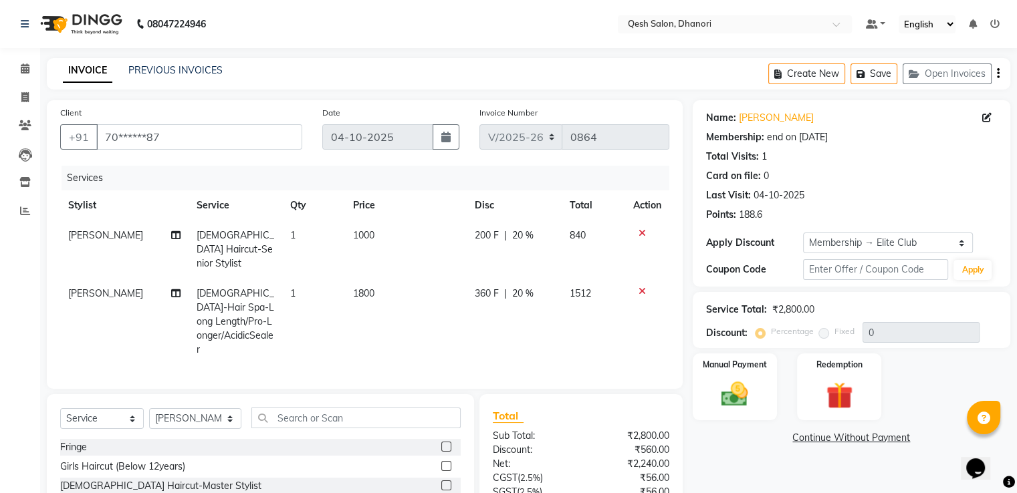
type input "20"
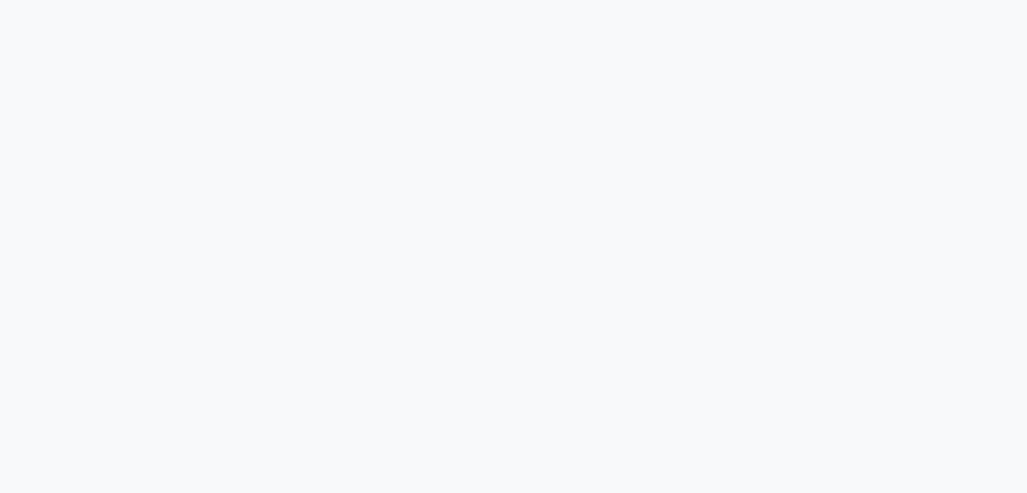
select select "service"
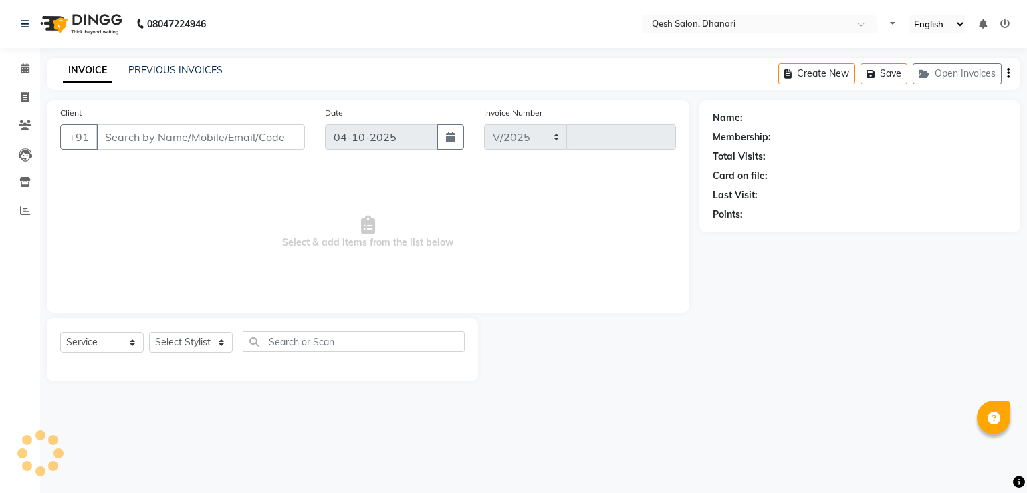
select select "en"
select select "7641"
type input "0865"
type input "91******04"
select select "83667"
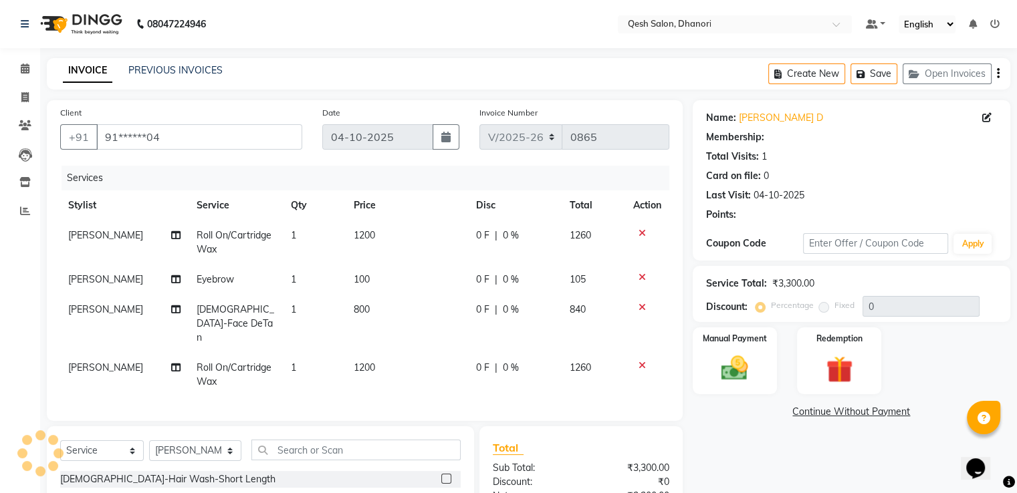
select select "1: Object"
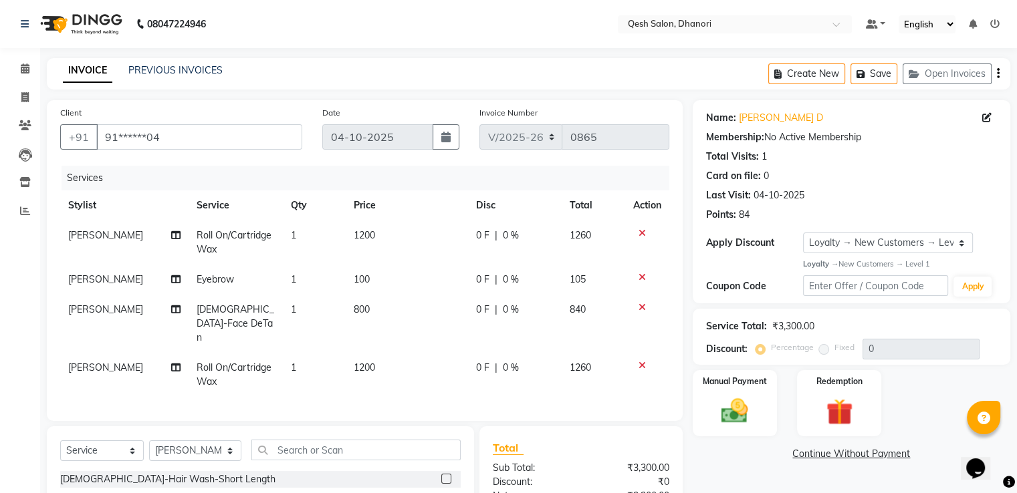
click at [642, 361] on icon at bounding box center [641, 365] width 7 height 9
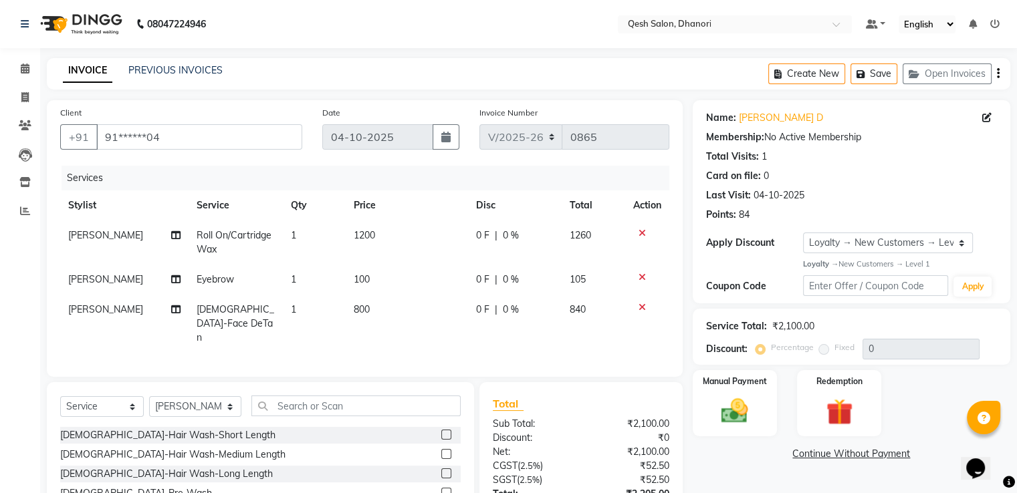
click at [636, 231] on div at bounding box center [647, 233] width 28 height 9
click at [638, 235] on icon at bounding box center [641, 233] width 7 height 9
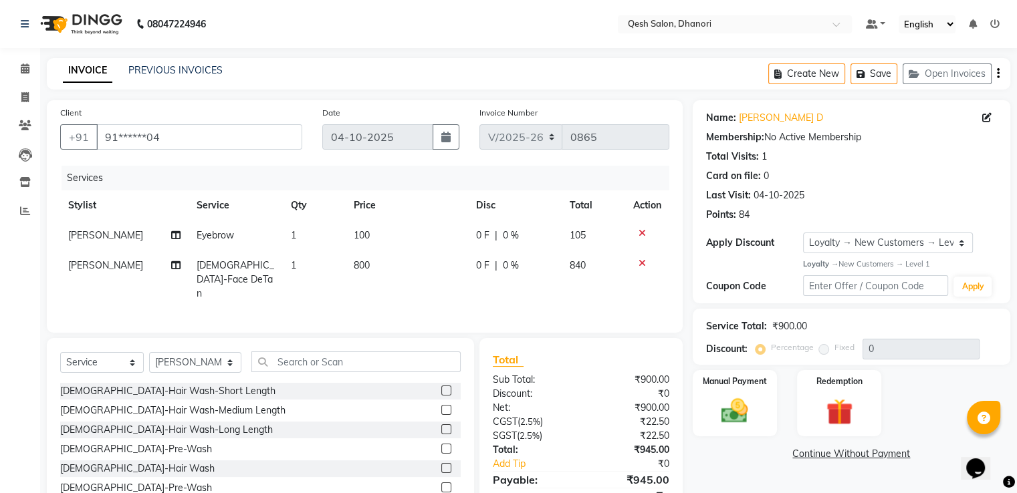
click at [638, 233] on icon at bounding box center [641, 233] width 7 height 9
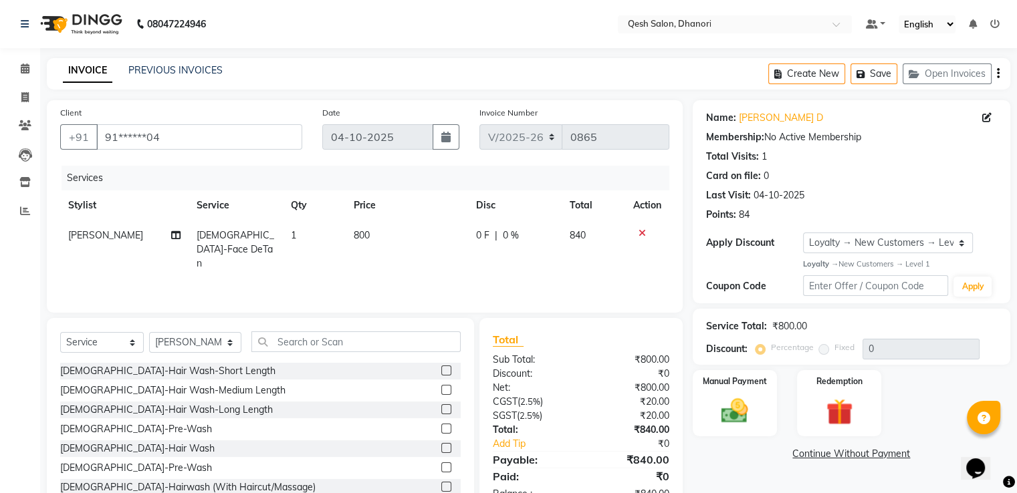
click at [640, 236] on icon at bounding box center [641, 233] width 7 height 9
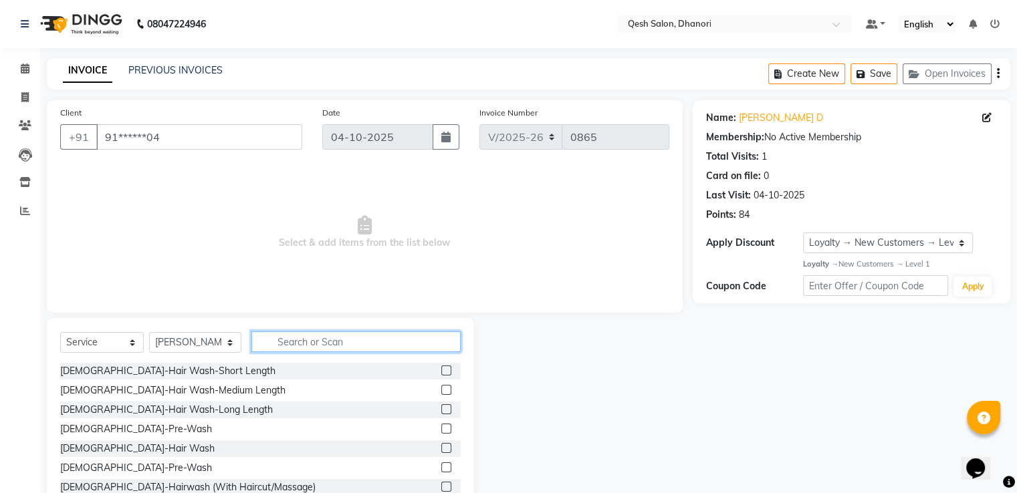
click at [293, 344] on input "text" at bounding box center [355, 341] width 209 height 21
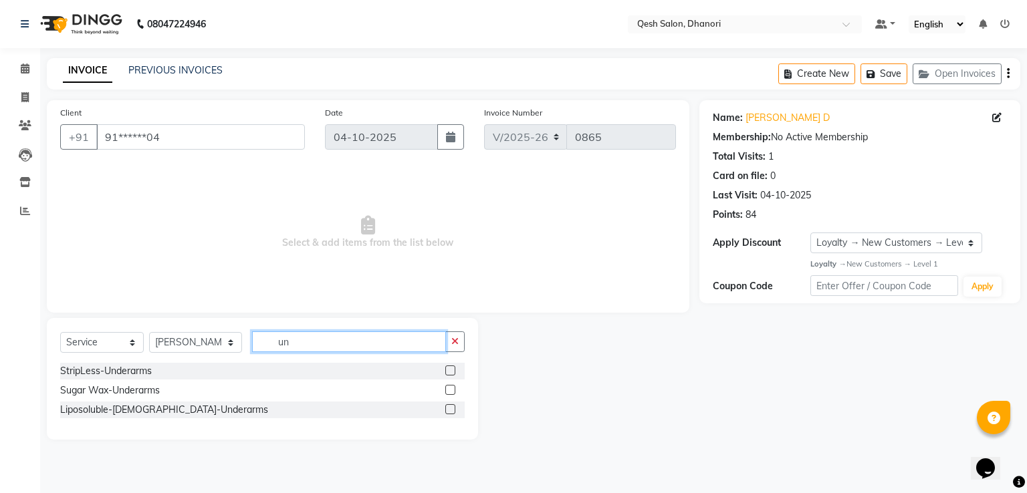
type input "un"
click at [451, 408] on label at bounding box center [450, 409] width 10 height 10
click at [451, 408] on input "checkbox" at bounding box center [449, 410] width 9 height 9
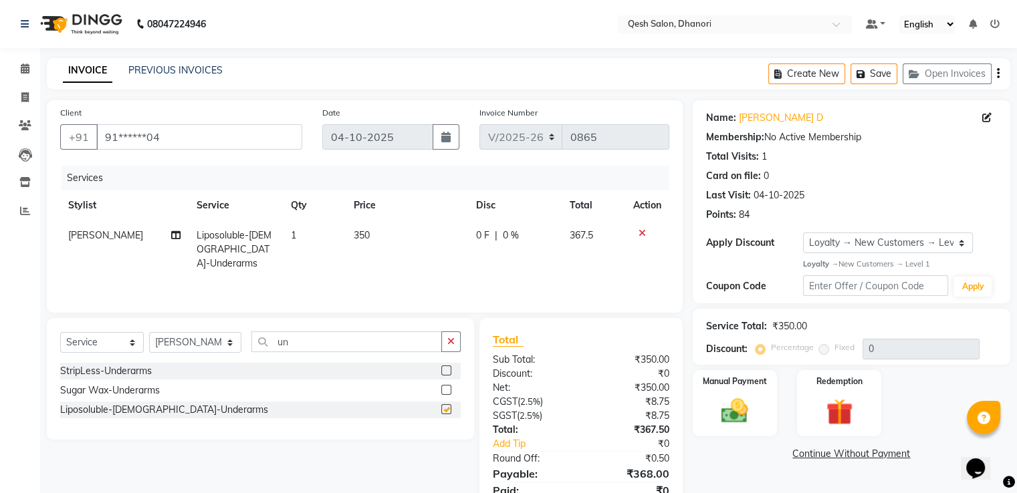
checkbox input "false"
click at [284, 346] on input "un" at bounding box center [346, 341] width 190 height 21
type input "u"
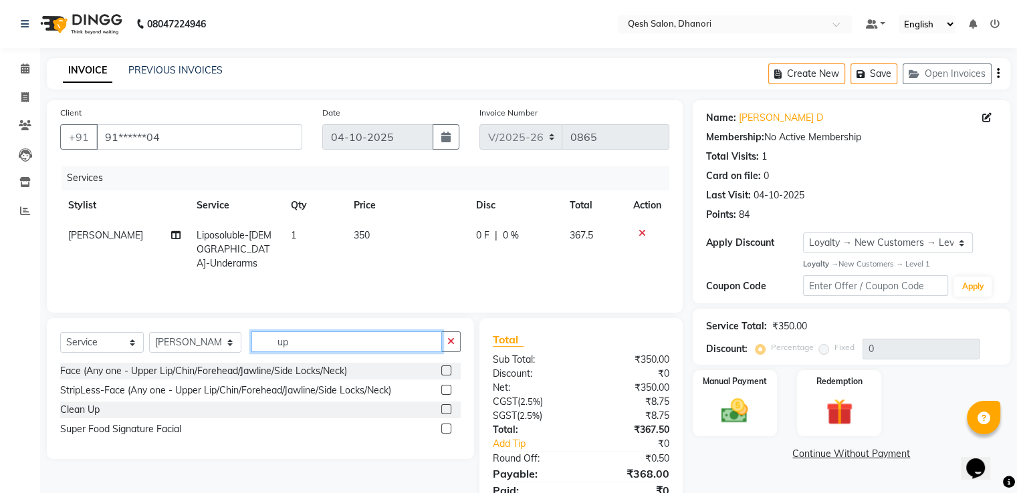
type input "up"
click at [447, 372] on label at bounding box center [446, 371] width 10 height 10
click at [447, 372] on input "checkbox" at bounding box center [445, 371] width 9 height 9
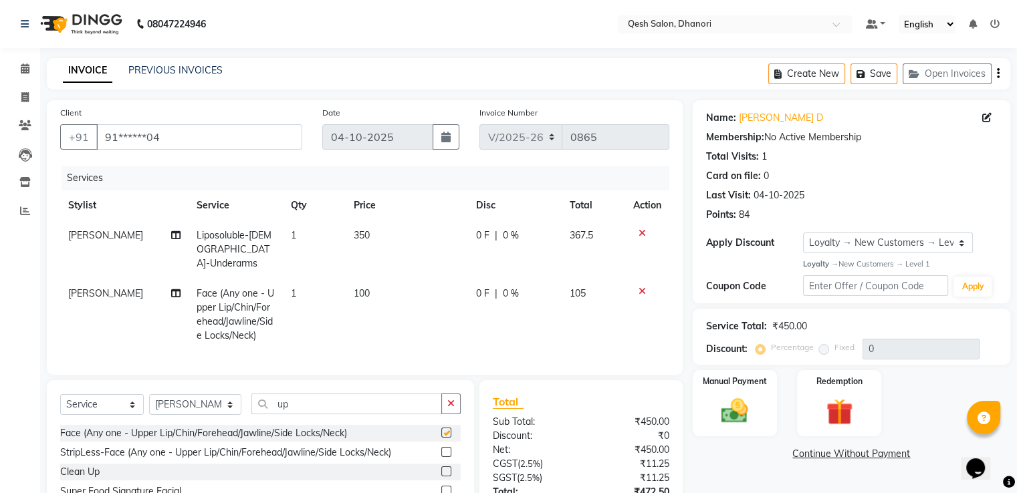
checkbox input "false"
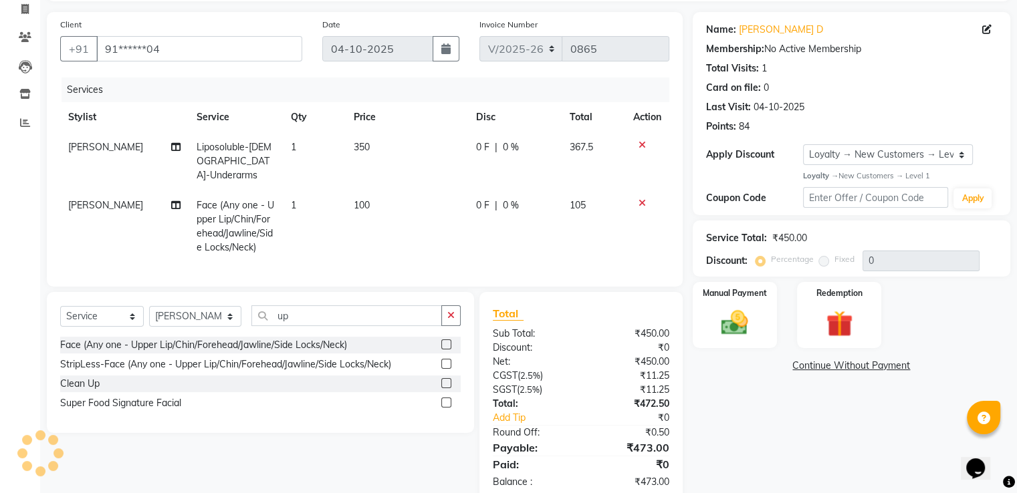
scroll to position [114, 0]
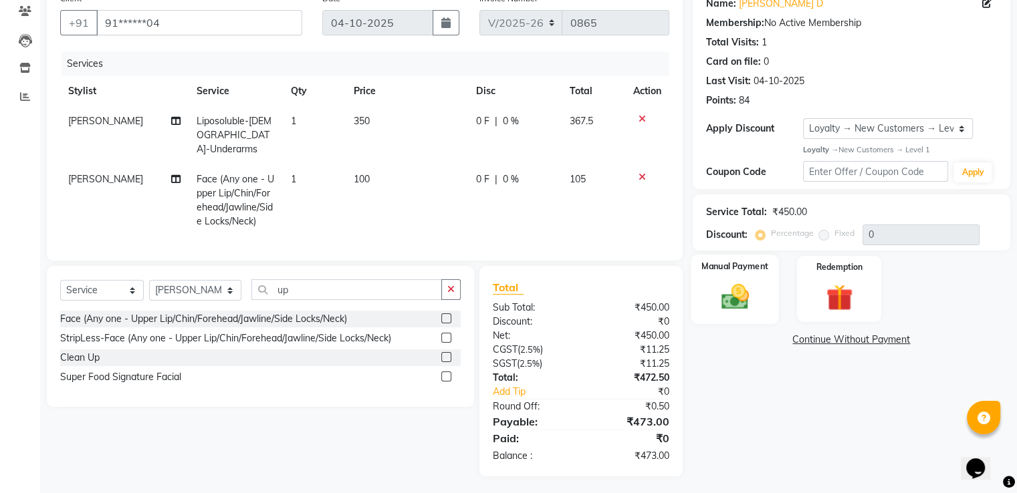
click at [743, 282] on img at bounding box center [734, 297] width 45 height 32
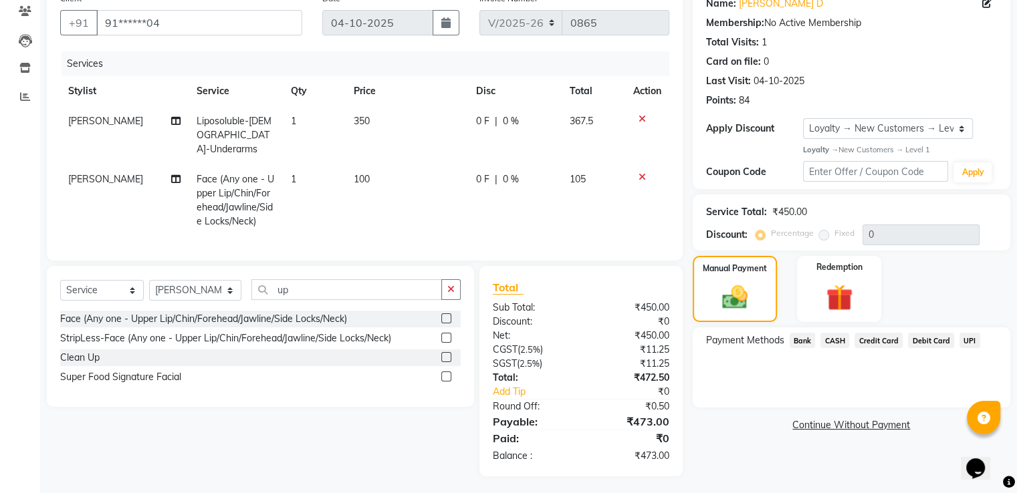
click at [964, 338] on span "UPI" at bounding box center [969, 340] width 21 height 15
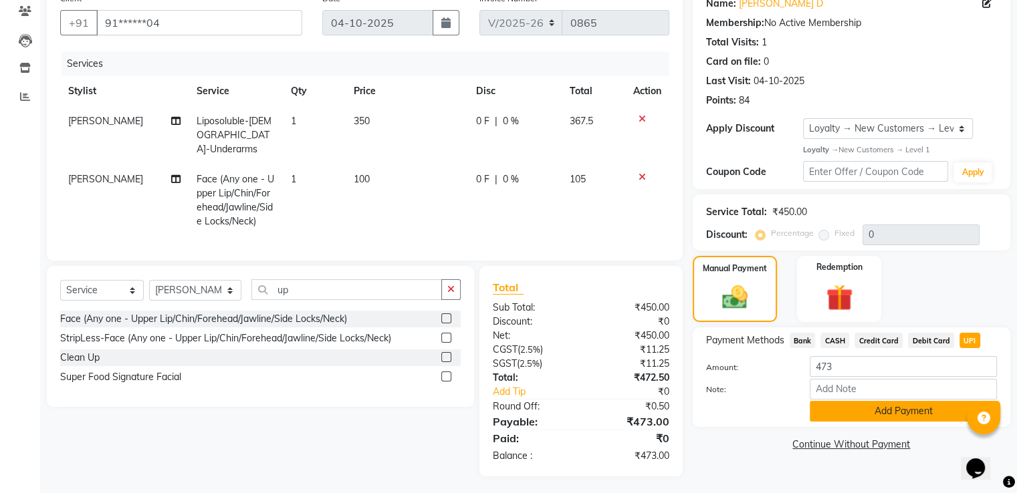
click at [900, 407] on button "Add Payment" at bounding box center [902, 411] width 187 height 21
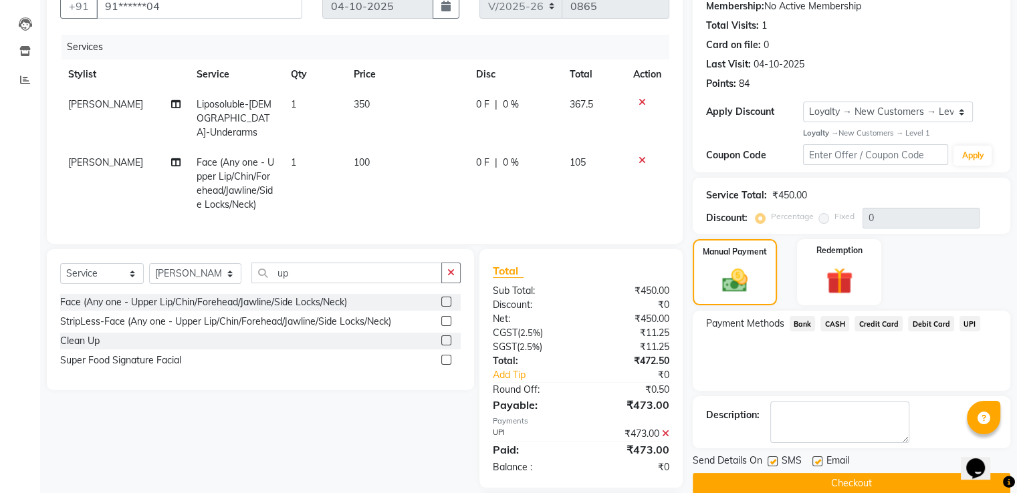
scroll to position [209, 0]
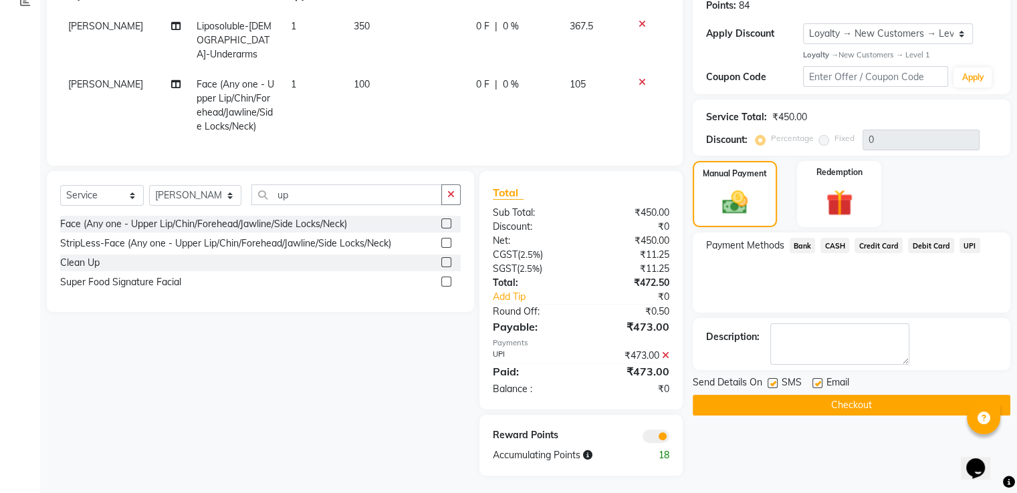
click at [847, 396] on button "Checkout" at bounding box center [850, 405] width 317 height 21
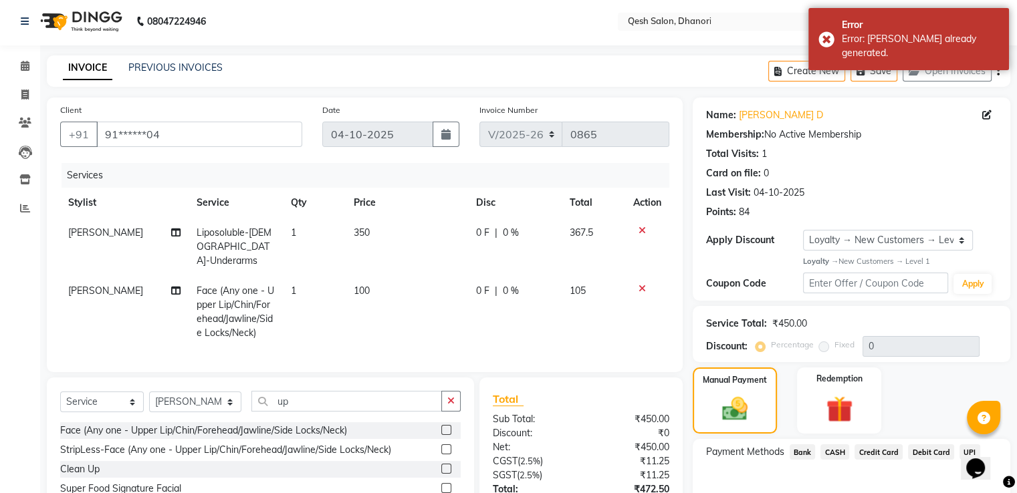
scroll to position [0, 0]
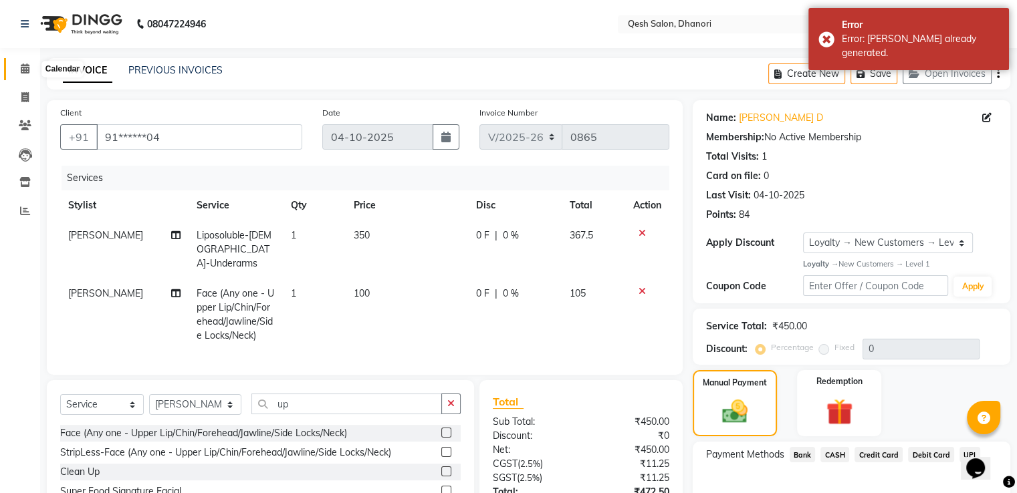
click at [19, 67] on span at bounding box center [24, 68] width 23 height 15
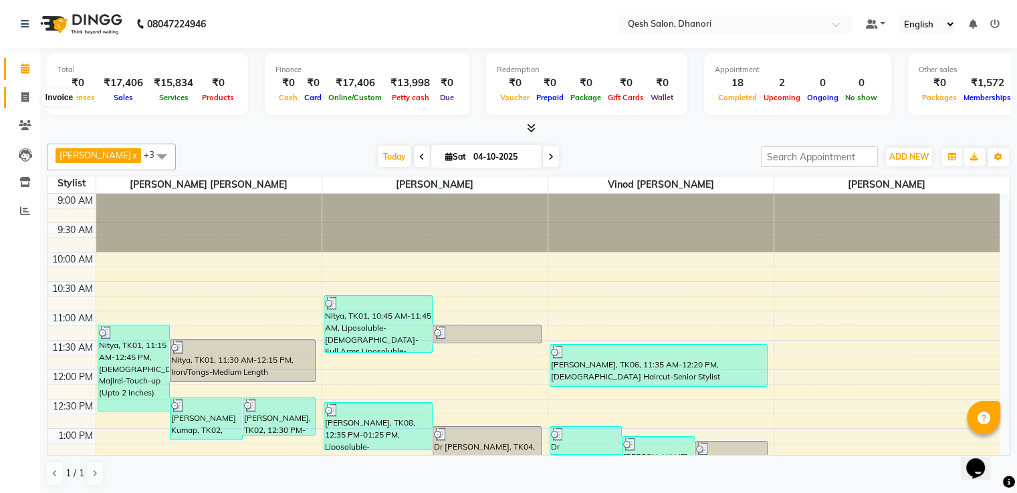
click at [24, 101] on icon at bounding box center [24, 97] width 7 height 10
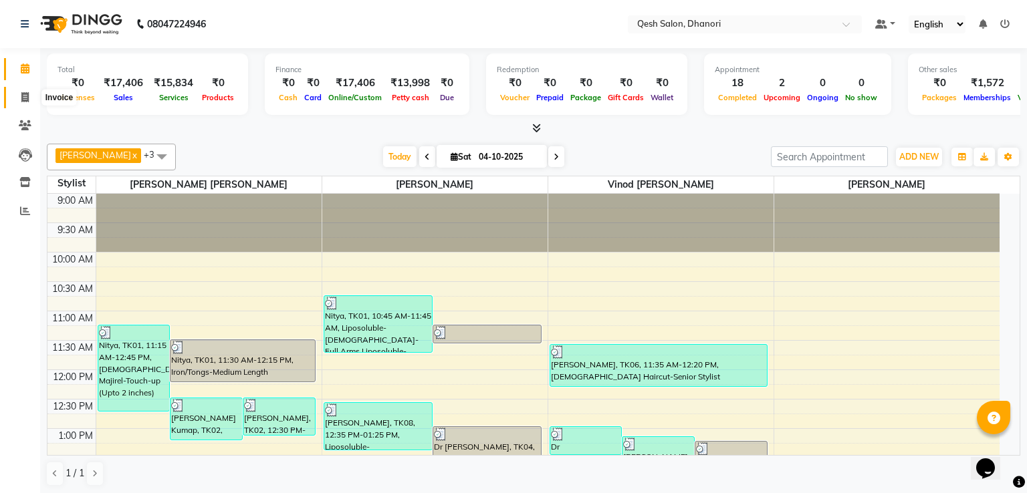
select select "service"
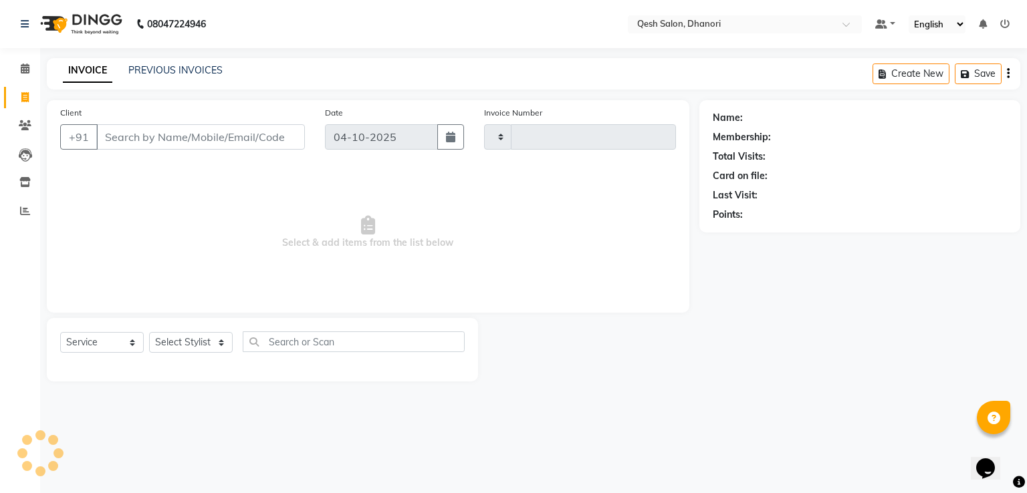
type input "0865"
select select "7641"
click at [110, 131] on input "Client" at bounding box center [200, 136] width 209 height 25
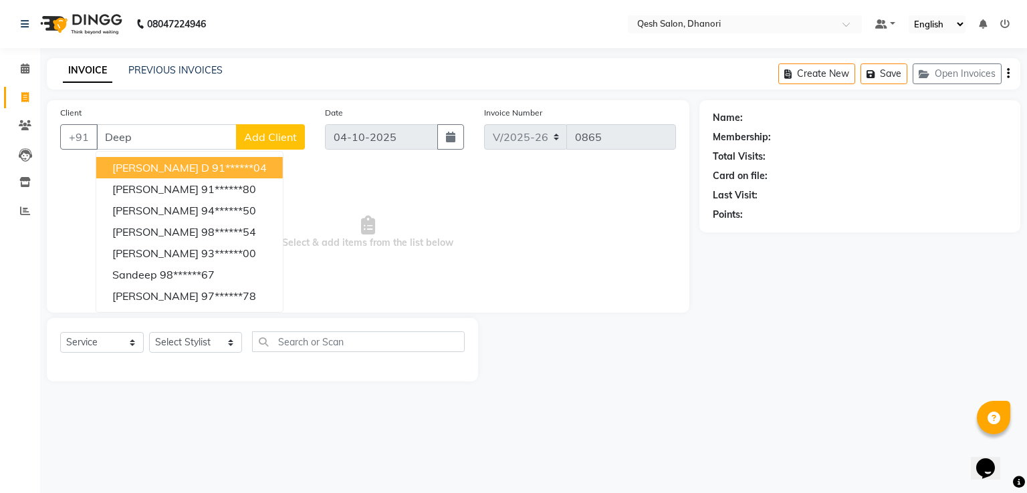
click at [146, 166] on span "[PERSON_NAME] D" at bounding box center [160, 167] width 97 height 13
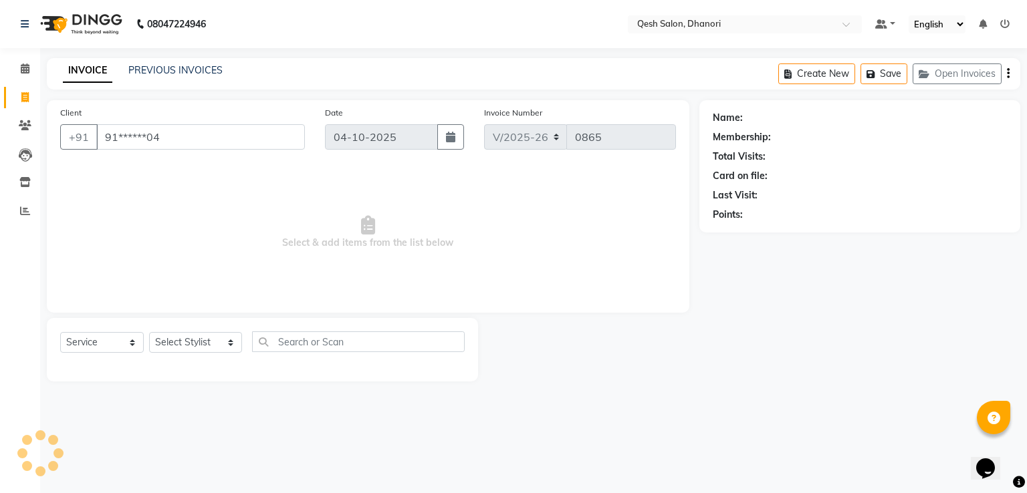
type input "91******04"
select select "1: Object"
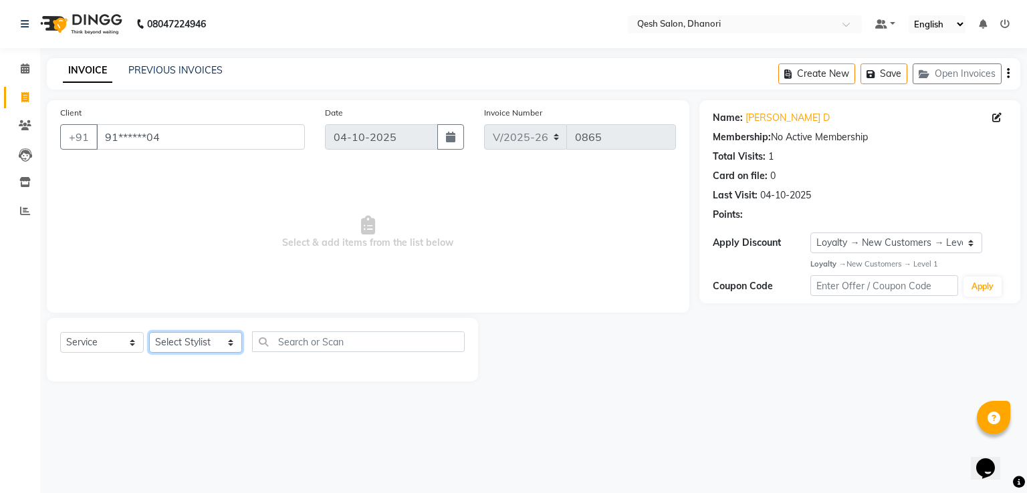
click at [214, 334] on select "Select Stylist [PERSON_NAME] [PERSON_NAME] [PERSON_NAME] [PERSON_NAME] [PERSON_…" at bounding box center [195, 342] width 93 height 21
select select "83667"
click at [149, 333] on select "Select Stylist [PERSON_NAME] [PERSON_NAME] [PERSON_NAME] [PERSON_NAME] [PERSON_…" at bounding box center [195, 342] width 93 height 21
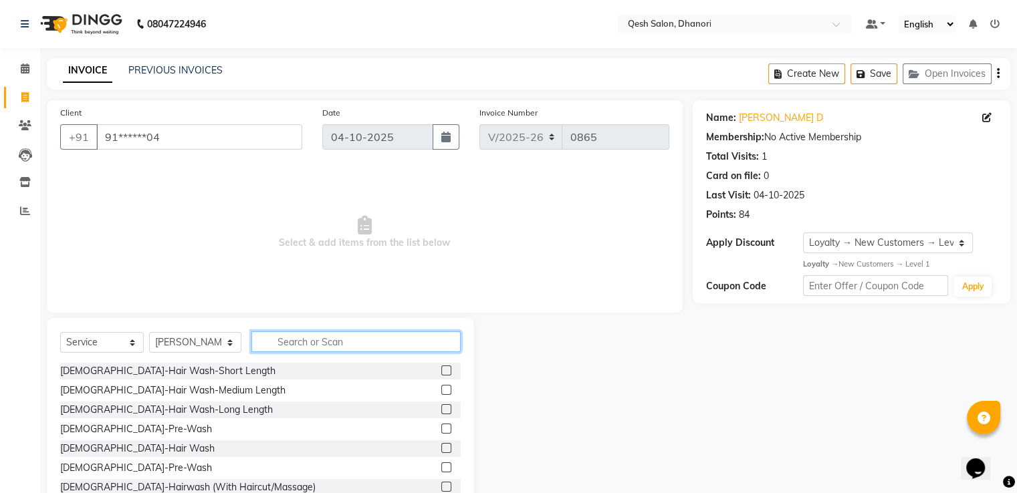
click at [308, 342] on input "text" at bounding box center [355, 341] width 209 height 21
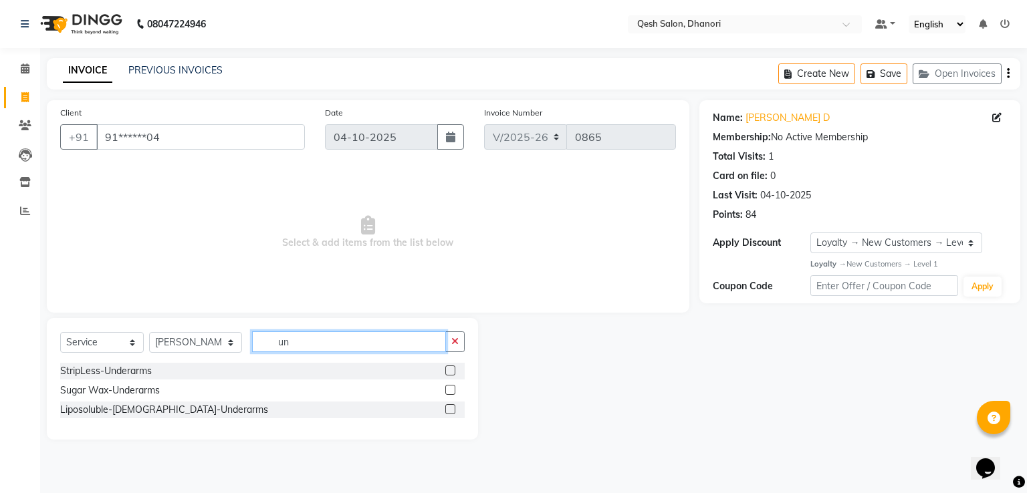
type input "un"
click at [452, 408] on label at bounding box center [450, 409] width 10 height 10
click at [452, 408] on input "checkbox" at bounding box center [449, 410] width 9 height 9
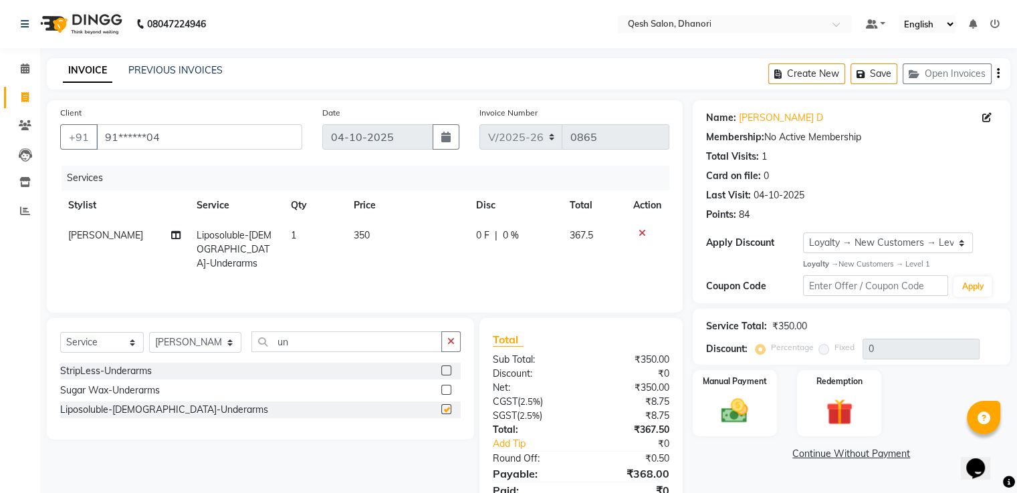
checkbox input "false"
click at [369, 342] on input "un" at bounding box center [346, 341] width 190 height 21
type input "u"
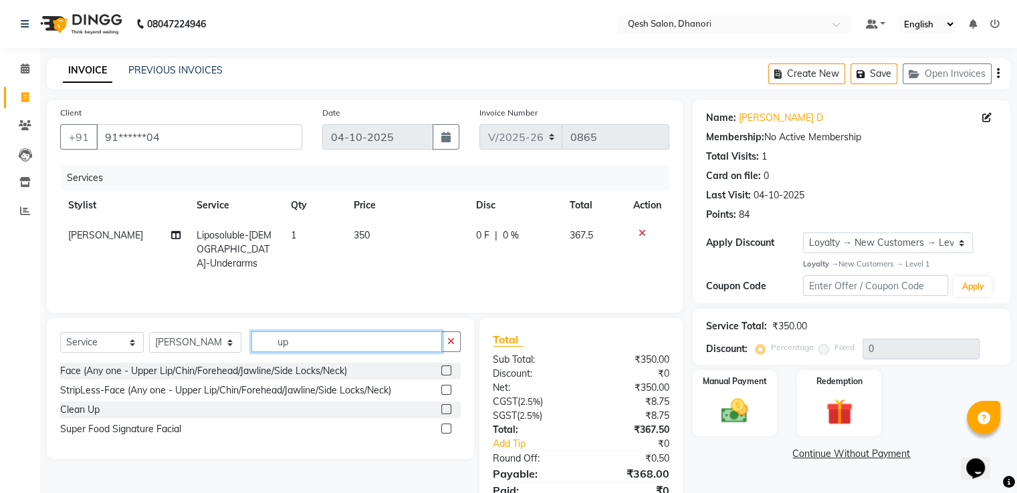
type input "up"
click at [449, 371] on label at bounding box center [446, 371] width 10 height 10
click at [449, 371] on input "checkbox" at bounding box center [445, 371] width 9 height 9
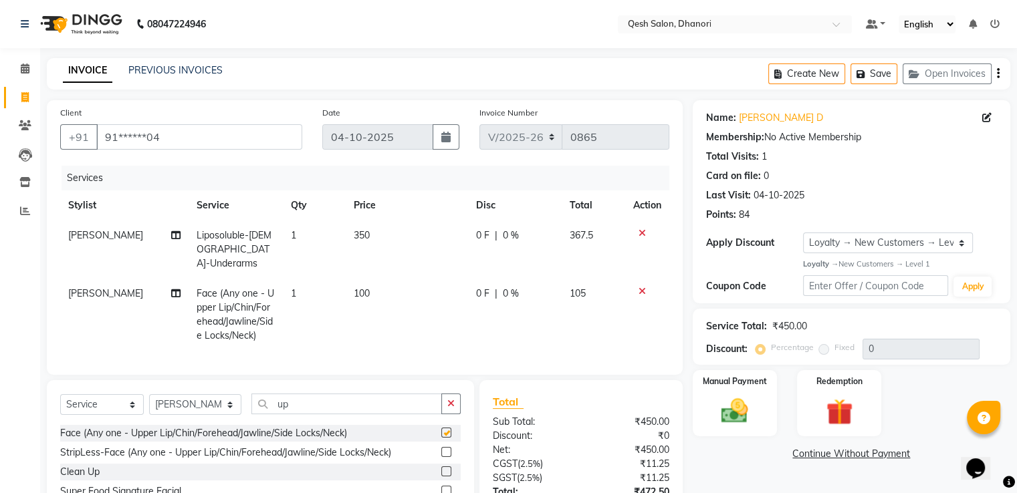
checkbox input "false"
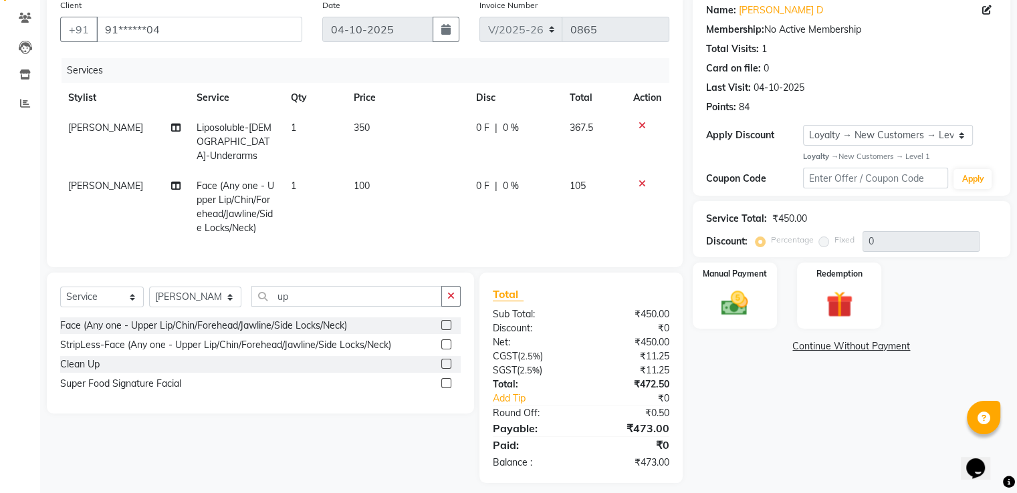
scroll to position [114, 0]
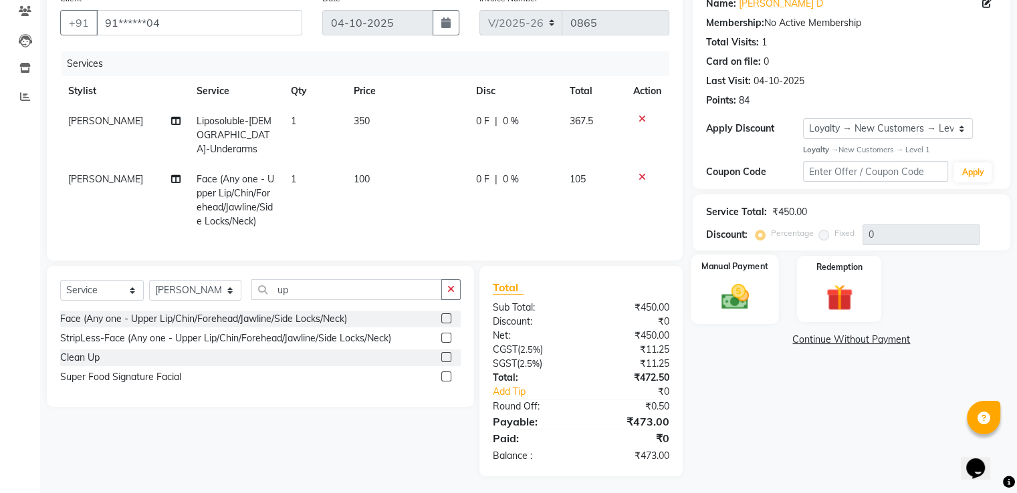
click at [732, 301] on img at bounding box center [734, 297] width 45 height 32
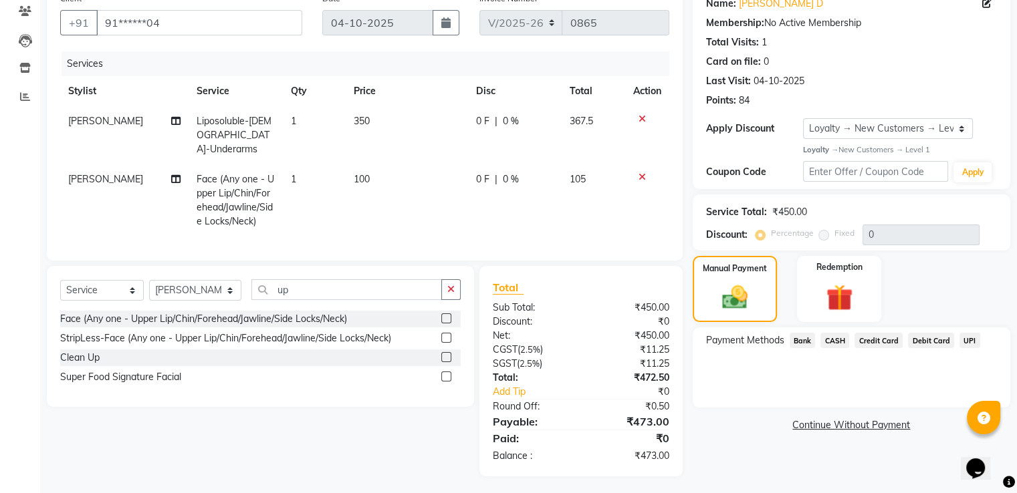
click at [965, 337] on span "UPI" at bounding box center [969, 340] width 21 height 15
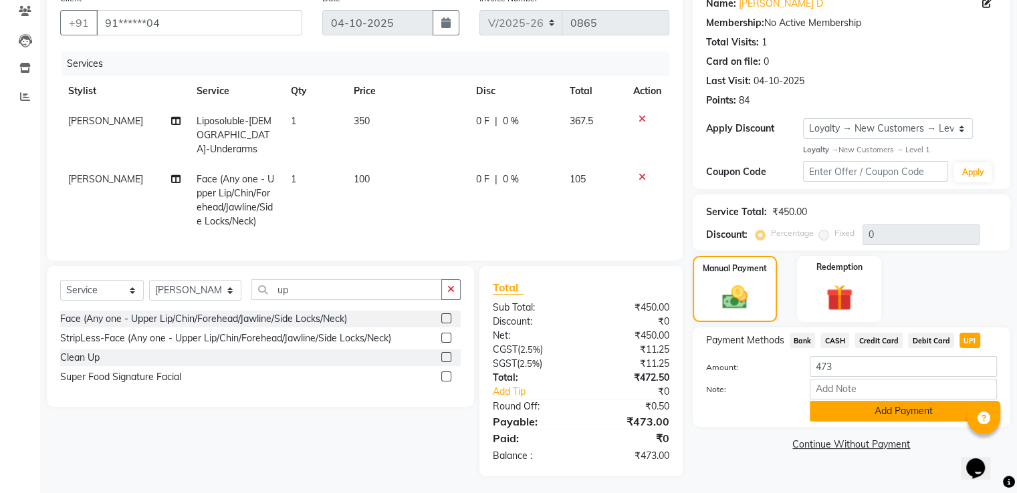
click at [877, 402] on button "Add Payment" at bounding box center [902, 411] width 187 height 21
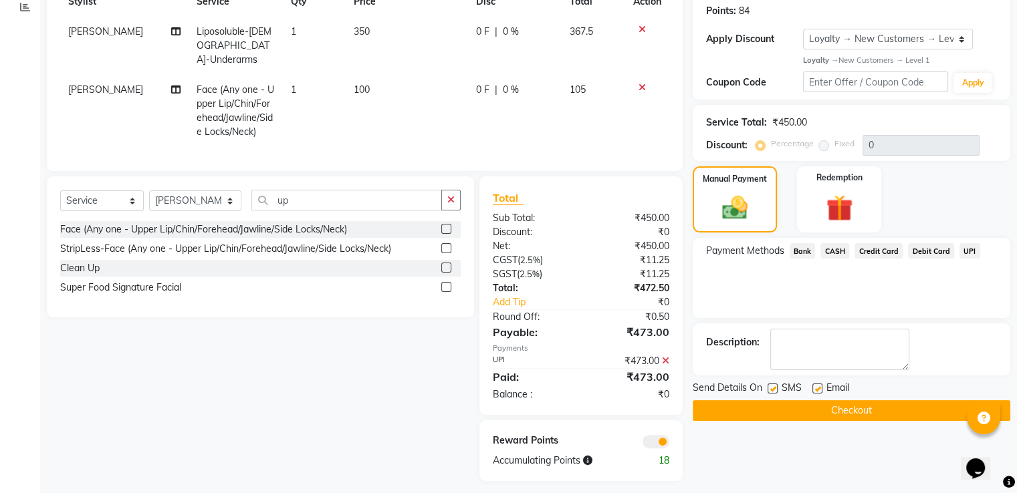
scroll to position [209, 0]
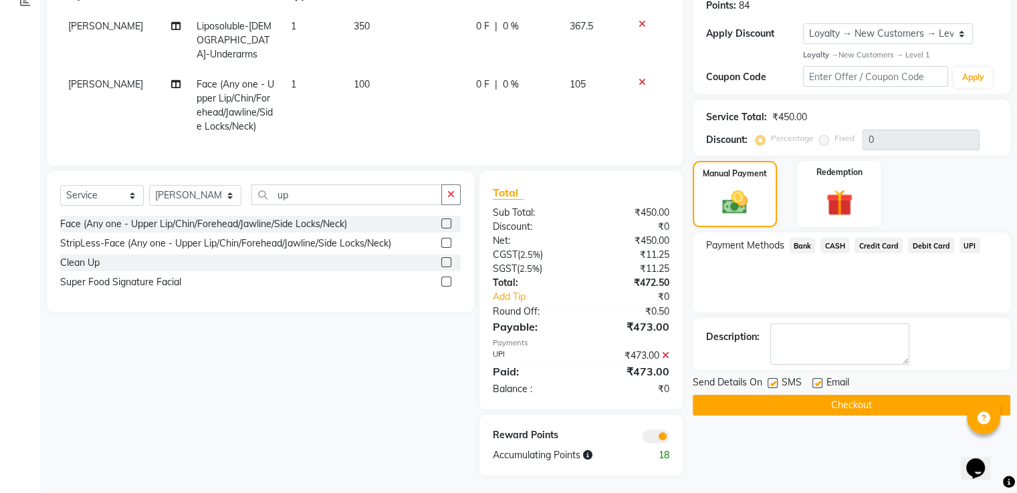
click at [874, 407] on button "Checkout" at bounding box center [850, 405] width 317 height 21
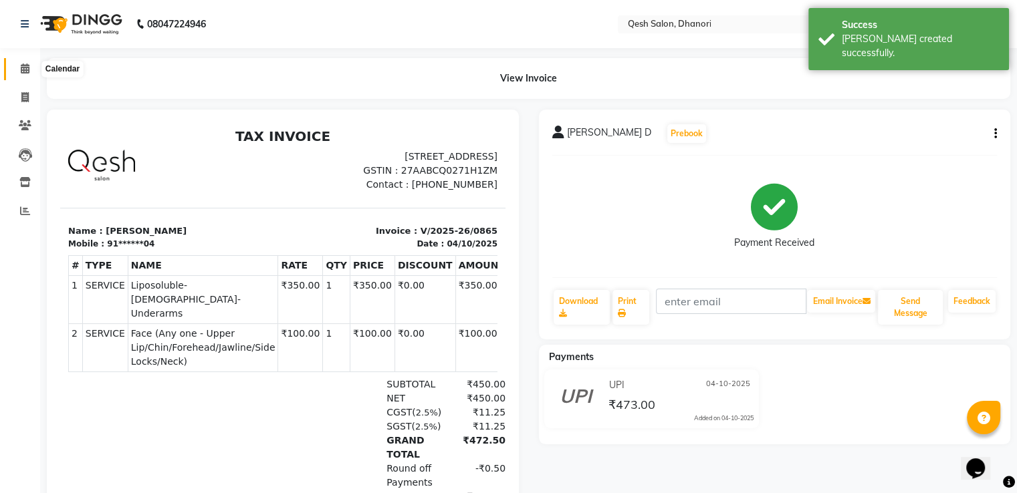
click at [33, 72] on span at bounding box center [24, 68] width 23 height 15
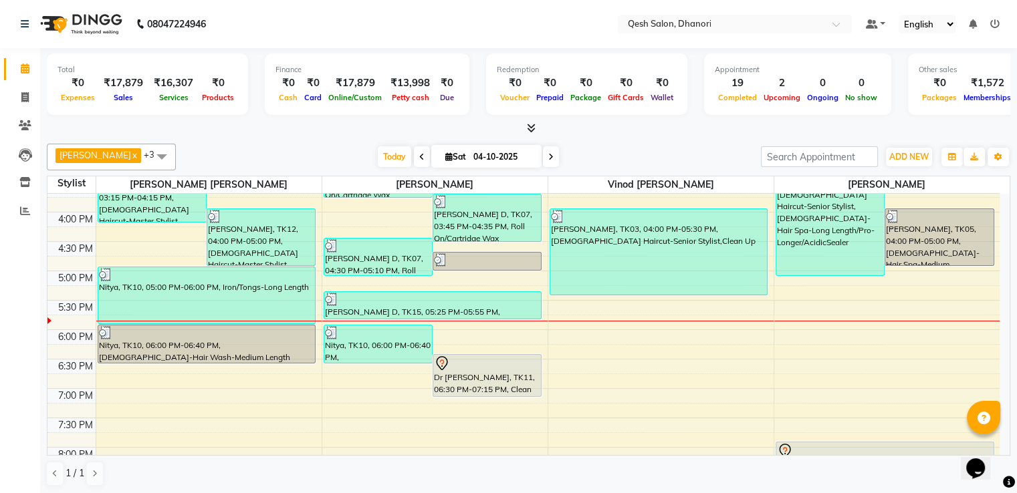
scroll to position [401, 0]
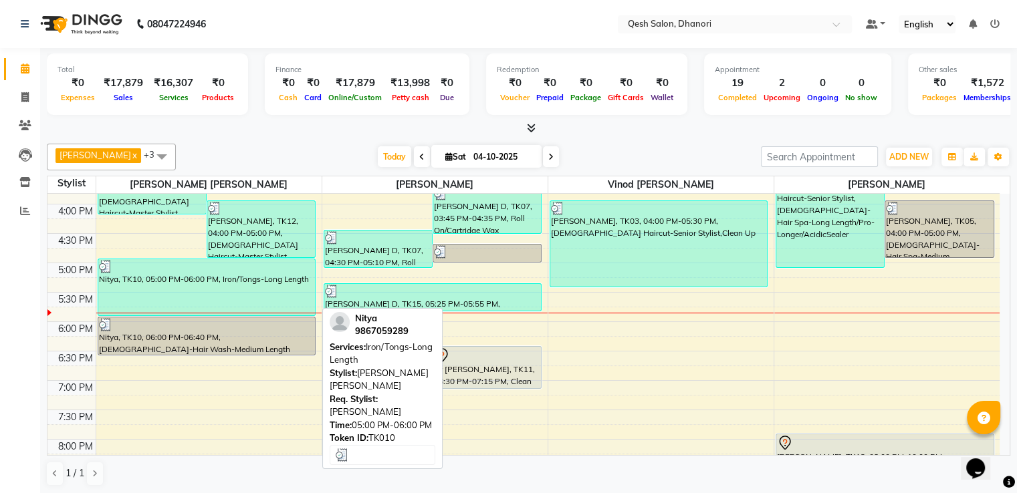
click at [192, 292] on div "Nitya, TK10, 05:00 PM-06:00 PM, Iron/Tongs-Long Length" at bounding box center [206, 287] width 217 height 56
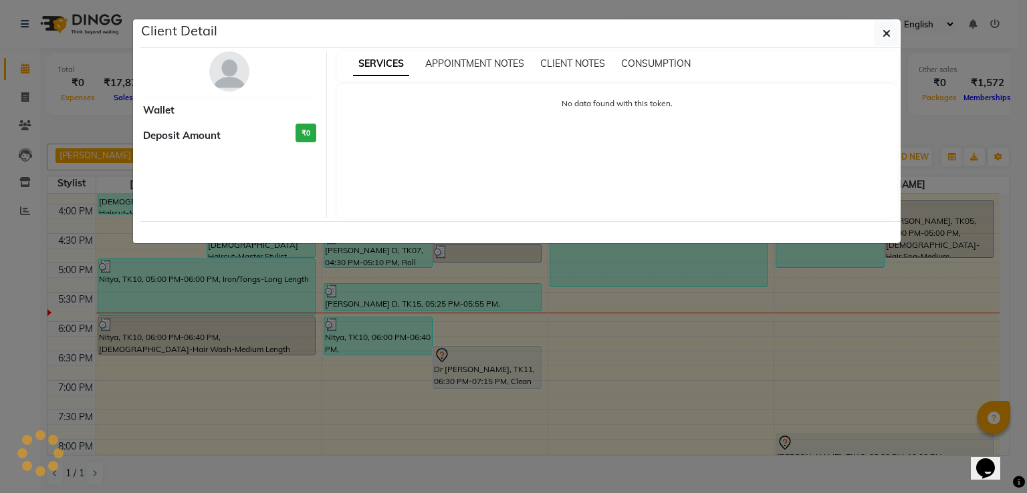
select select "3"
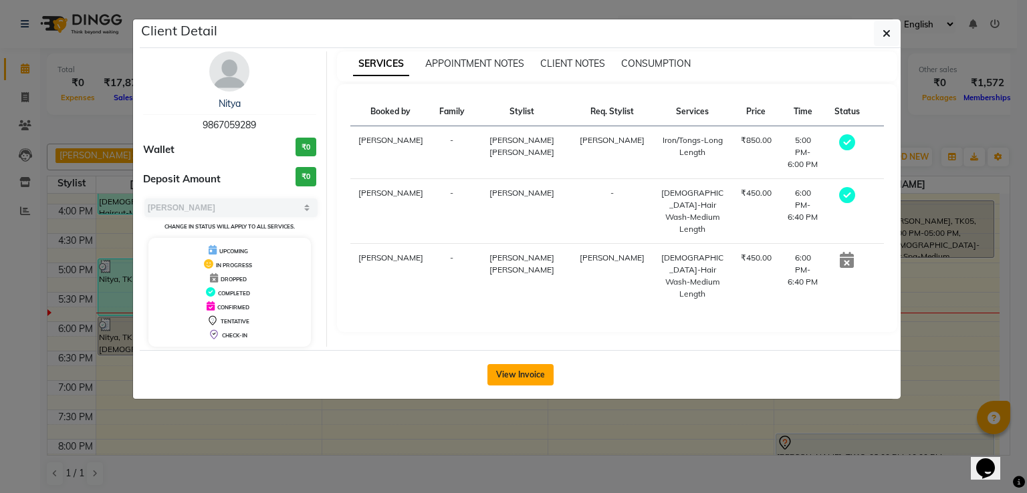
click at [527, 378] on button "View Invoice" at bounding box center [520, 374] width 66 height 21
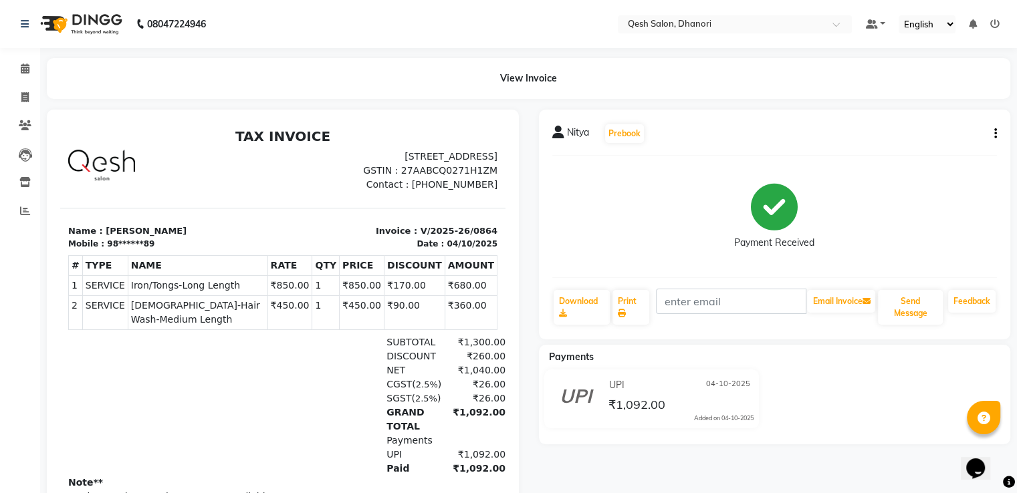
drag, startPoint x: 29, startPoint y: 3, endPoint x: 343, endPoint y: 39, distance: 315.4
click at [343, 39] on nav "08047224946 Select Location × Qesh Salon, Dhanori Default Panel My Panel Englis…" at bounding box center [508, 24] width 1017 height 48
click at [23, 69] on icon at bounding box center [25, 68] width 9 height 10
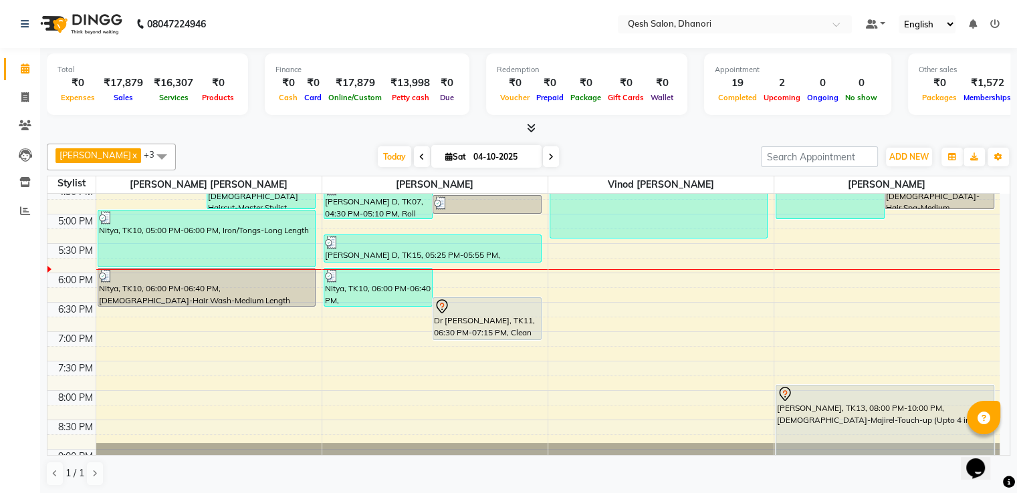
scroll to position [420, 0]
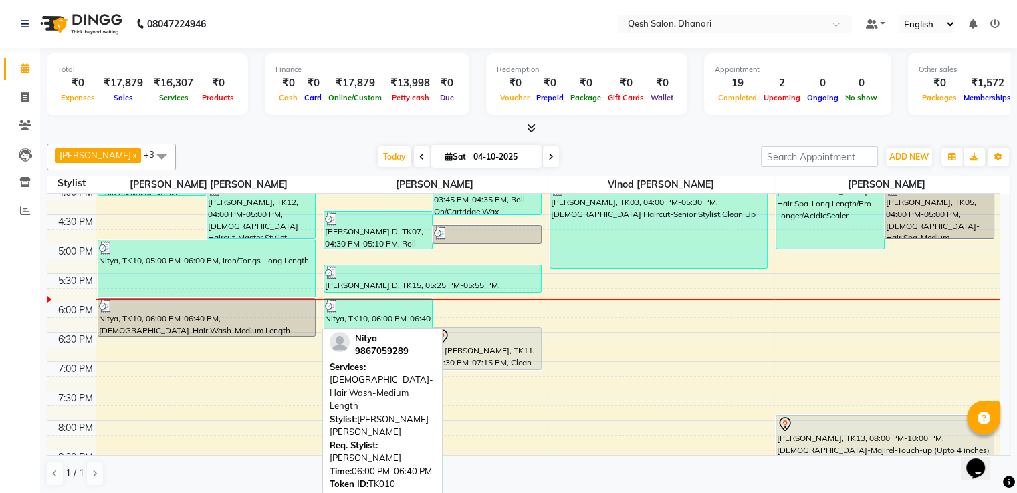
click at [281, 312] on div "Nitya, TK10, 06:00 PM-06:40 PM, [DEMOGRAPHIC_DATA]-Hair Wash-Medium Length" at bounding box center [206, 317] width 217 height 37
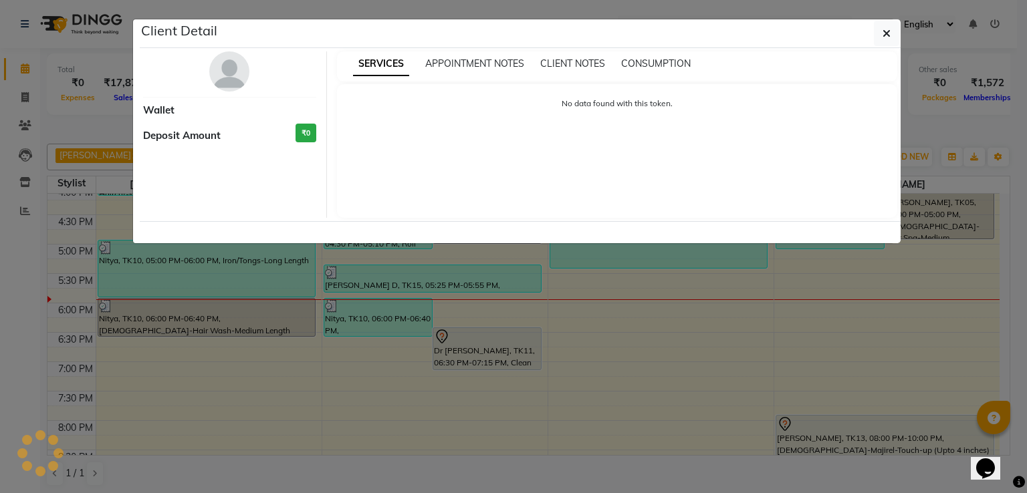
select select "3"
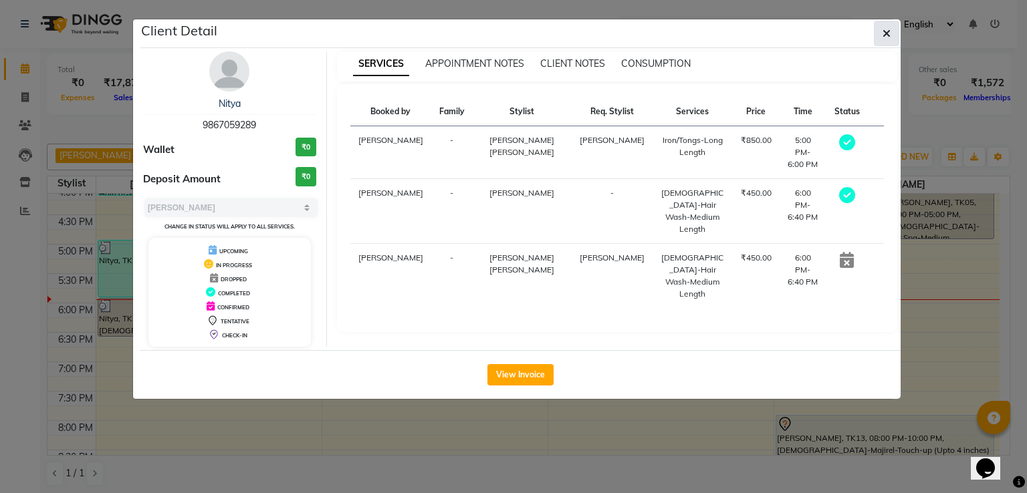
click at [876, 30] on button "button" at bounding box center [886, 33] width 25 height 25
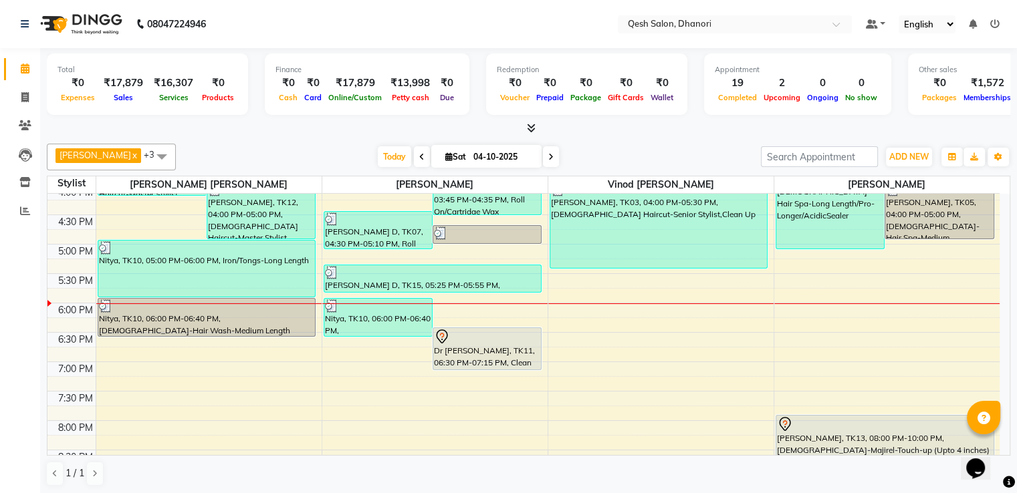
click at [743, 122] on div at bounding box center [528, 129] width 963 height 14
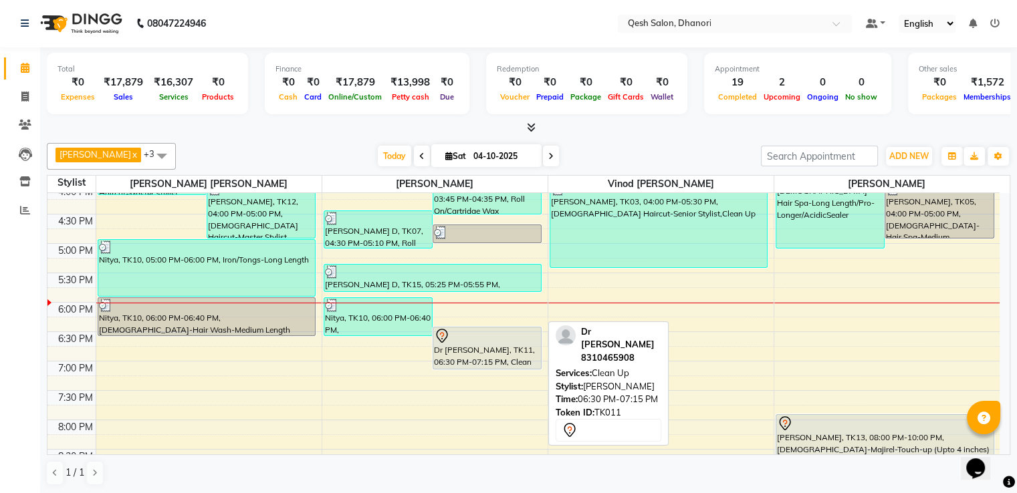
click at [497, 345] on div "Dr [PERSON_NAME], TK11, 06:30 PM-07:15 PM, Clean Up" at bounding box center [487, 347] width 108 height 41
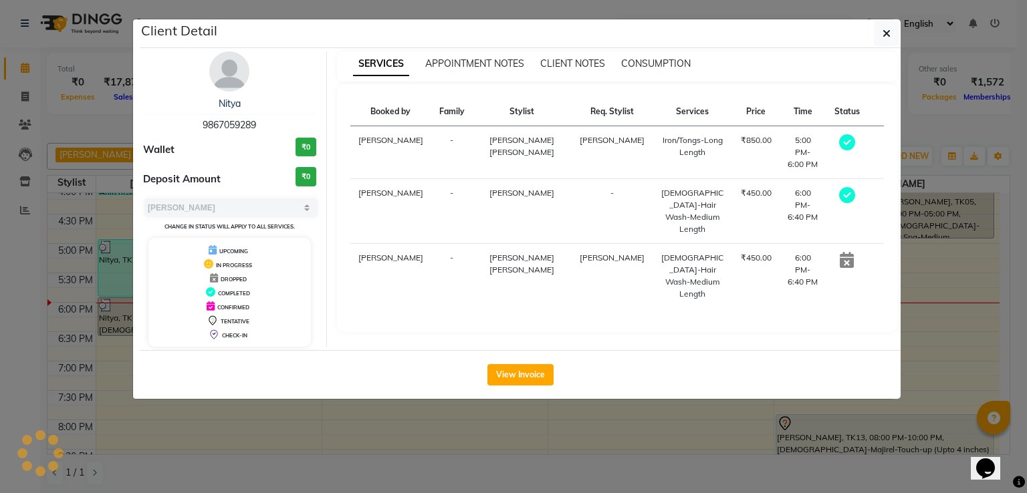
select select "7"
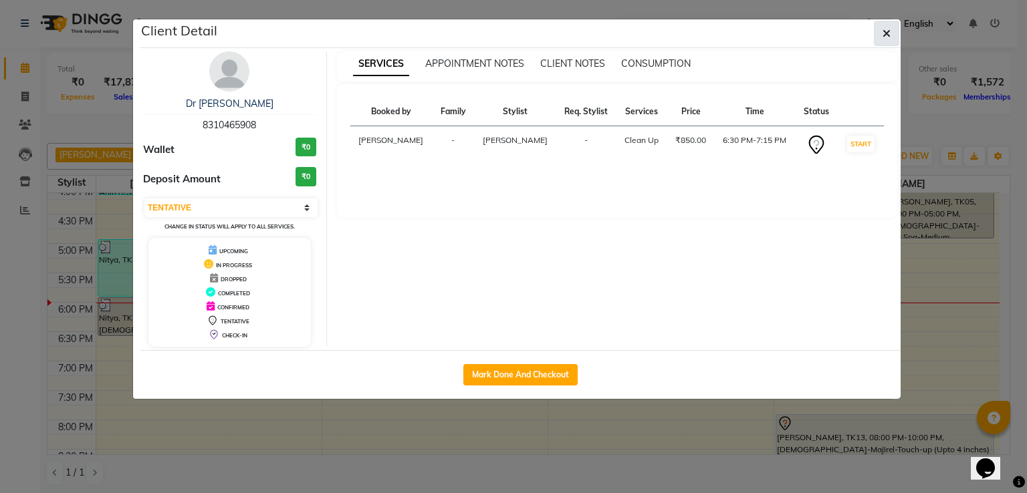
click at [892, 33] on button "button" at bounding box center [886, 33] width 25 height 25
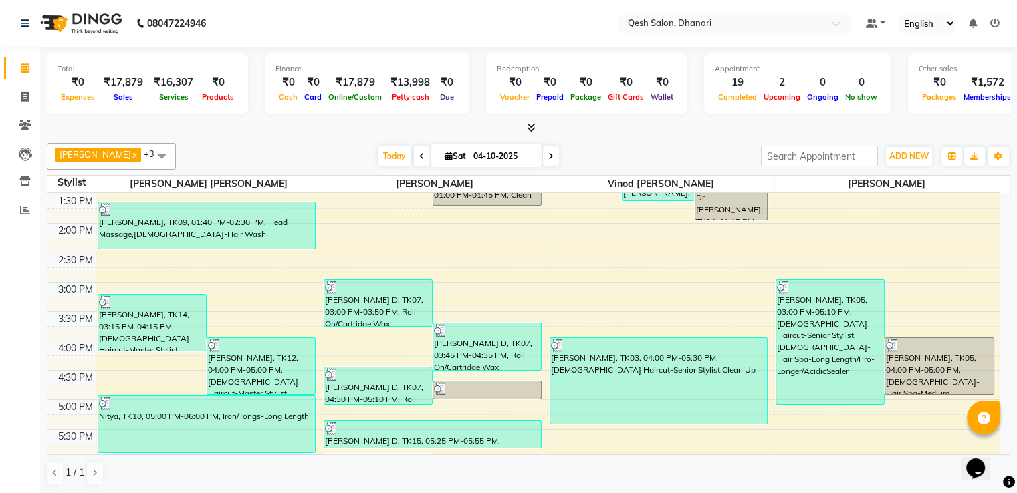
scroll to position [267, 0]
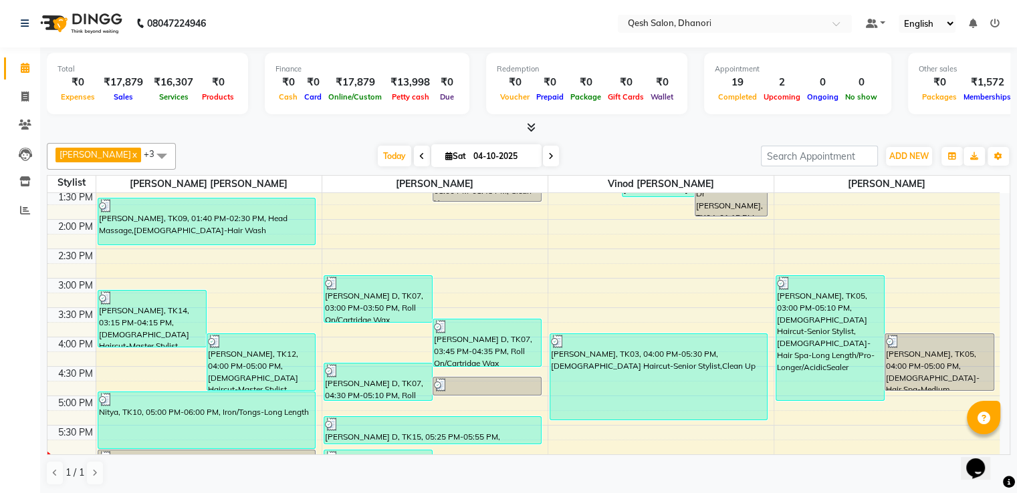
click at [419, 157] on icon at bounding box center [421, 156] width 5 height 8
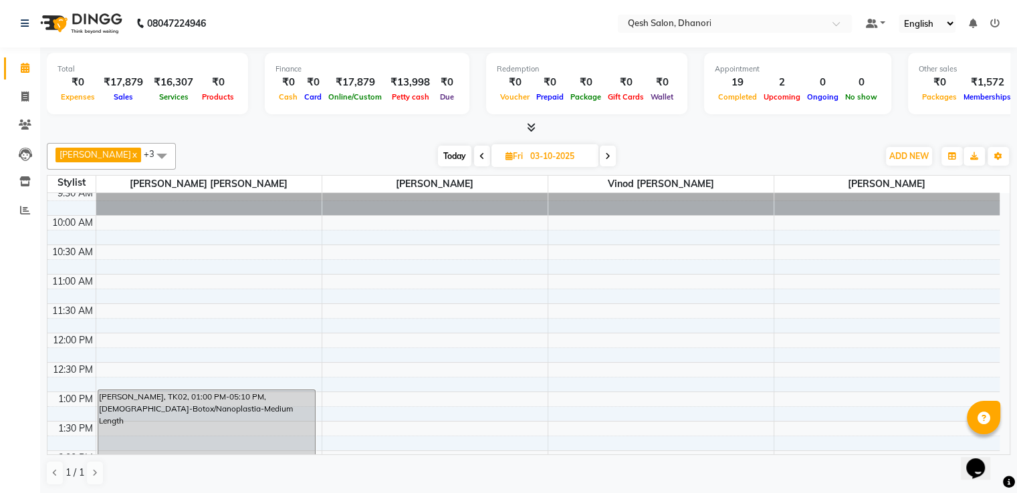
scroll to position [0, 0]
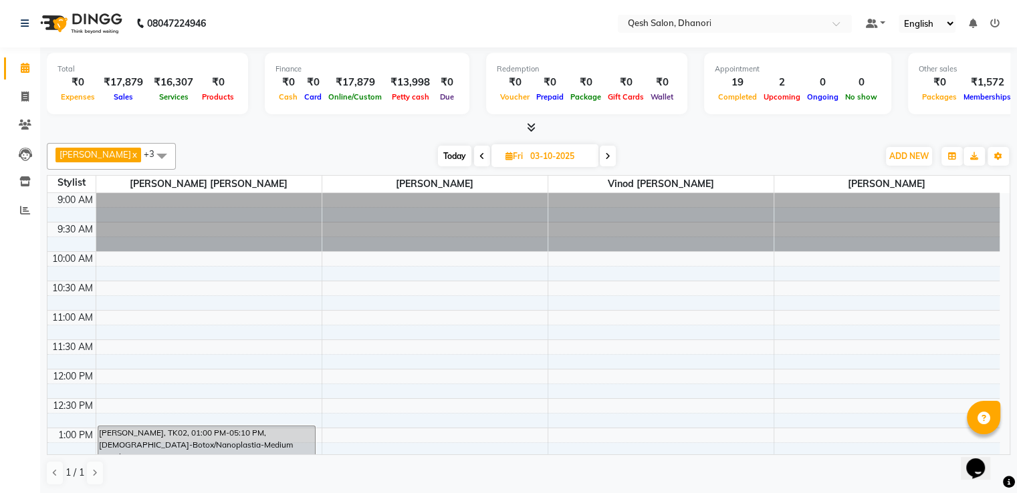
click at [605, 152] on icon at bounding box center [607, 156] width 5 height 8
type input "04-10-2025"
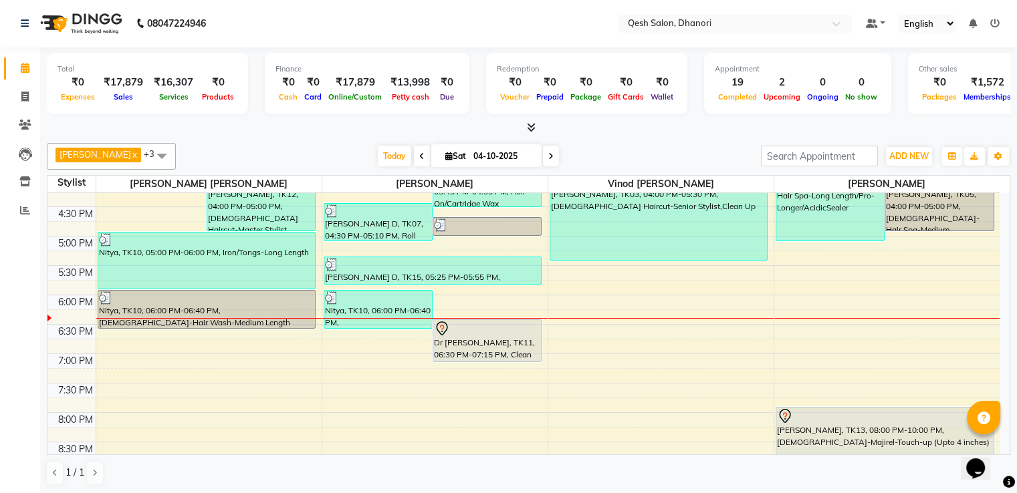
scroll to position [420, 0]
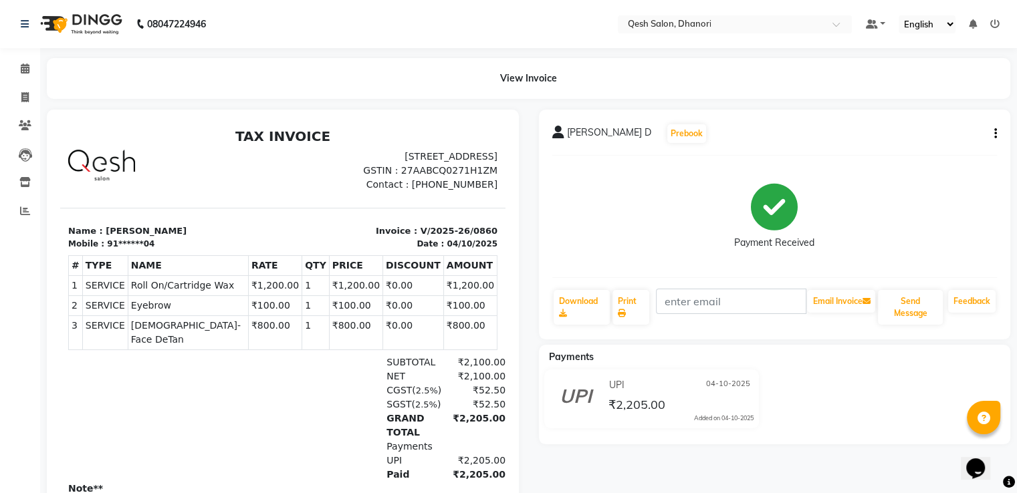
scroll to position [11, 0]
click at [21, 90] on span at bounding box center [24, 97] width 23 height 15
select select "service"
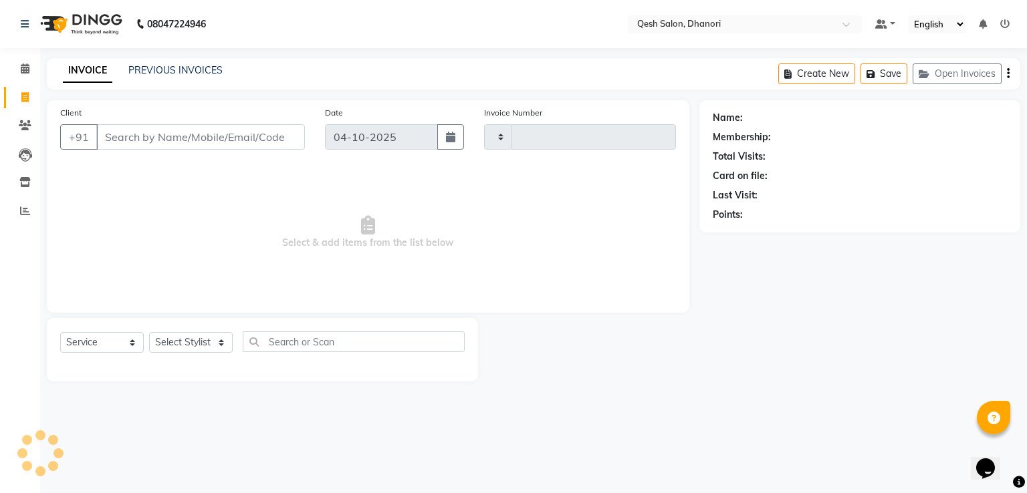
type input "0866"
select select "7641"
click at [180, 66] on link "PREVIOUS INVOICES" at bounding box center [175, 70] width 94 height 12
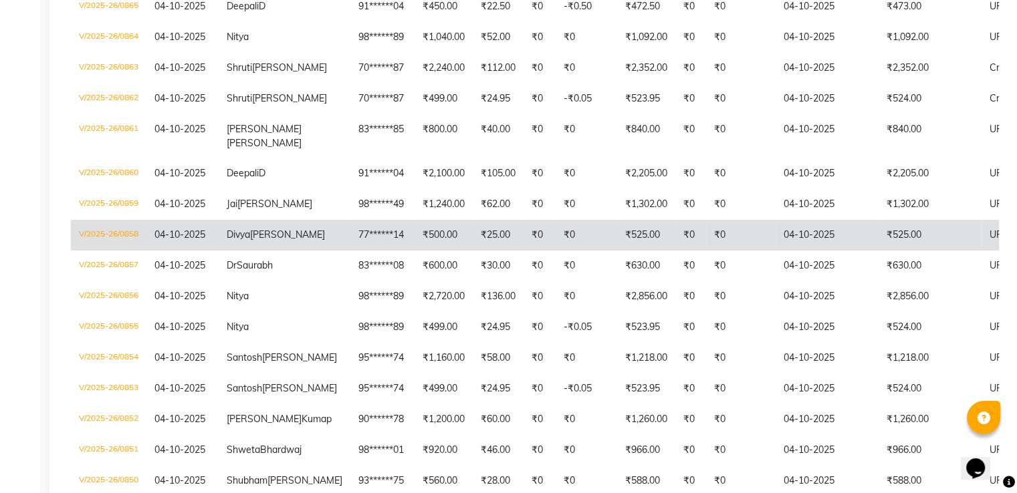
scroll to position [267, 0]
